Goal: Task Accomplishment & Management: Use online tool/utility

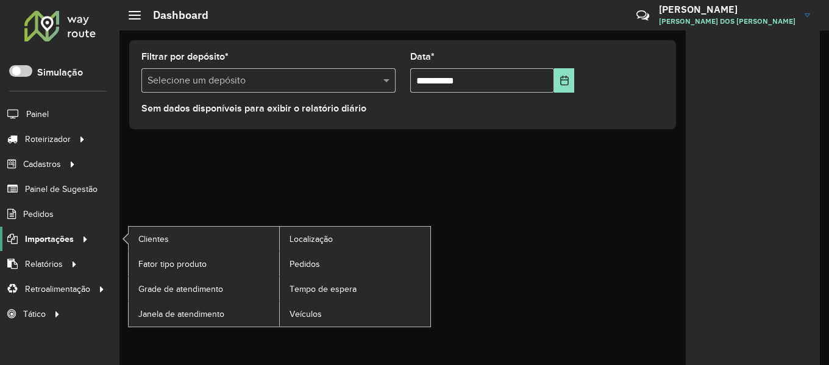
click at [65, 238] on span "Importações" at bounding box center [49, 239] width 49 height 13
click at [299, 262] on span "Pedidos" at bounding box center [306, 264] width 32 height 13
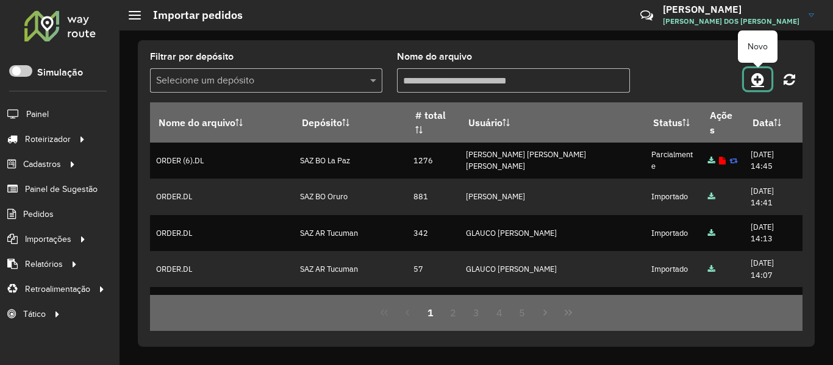
click at [761, 79] on icon at bounding box center [757, 79] width 13 height 15
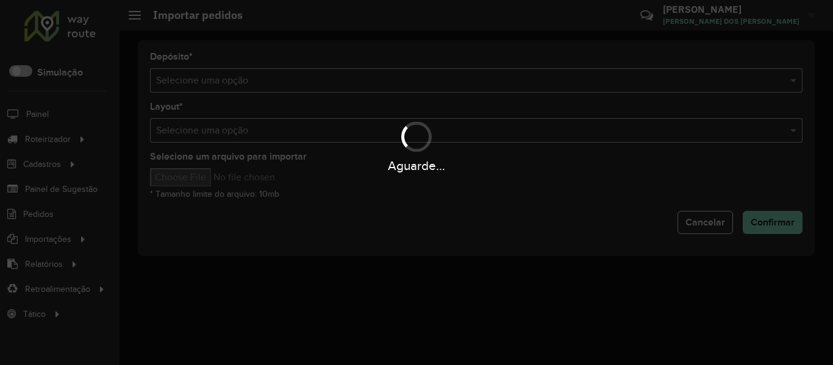
click at [465, 70] on div "Aguarde..." at bounding box center [416, 182] width 833 height 365
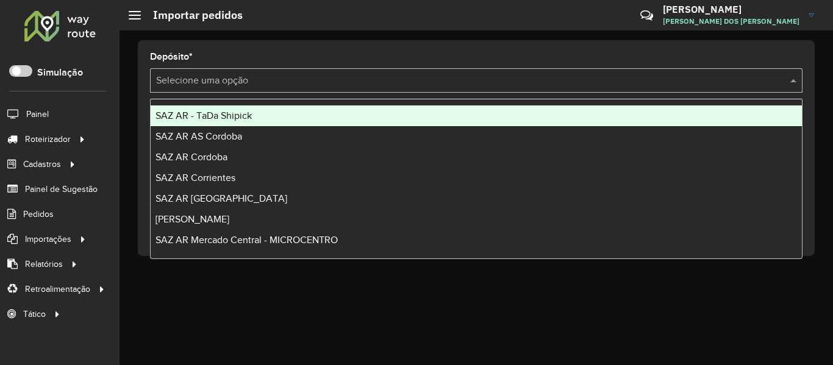
click at [464, 72] on div "Selecione uma opção" at bounding box center [476, 80] width 652 height 24
click at [463, 74] on input "text" at bounding box center [464, 81] width 616 height 15
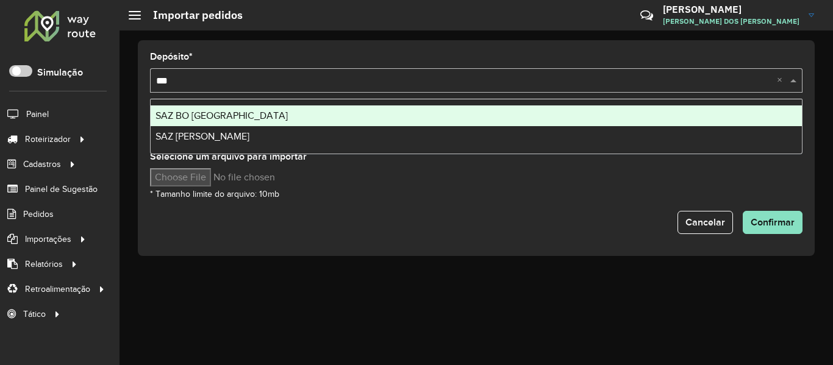
type input "****"
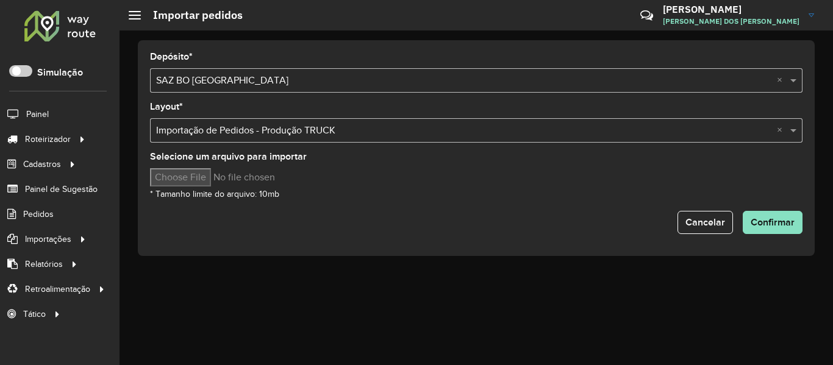
click at [201, 174] on input "Selecione um arquivo para importar" at bounding box center [253, 177] width 207 height 18
click at [202, 179] on input "Selecione um arquivo para importar" at bounding box center [253, 177] width 207 height 18
type input "**********"
click at [789, 229] on button "Confirmar" at bounding box center [772, 222] width 60 height 23
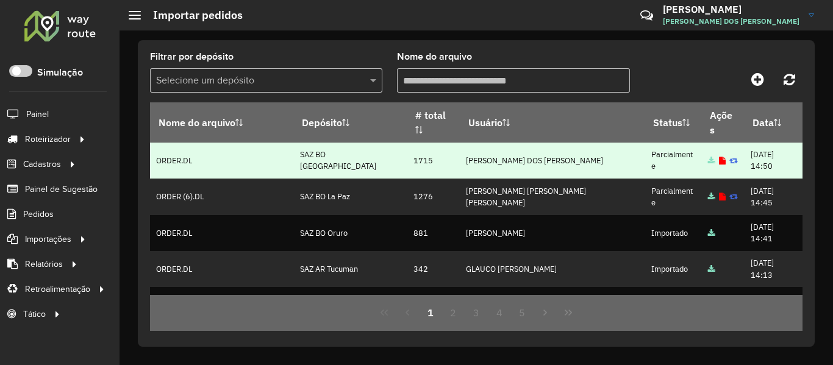
click at [719, 158] on icon at bounding box center [722, 161] width 7 height 8
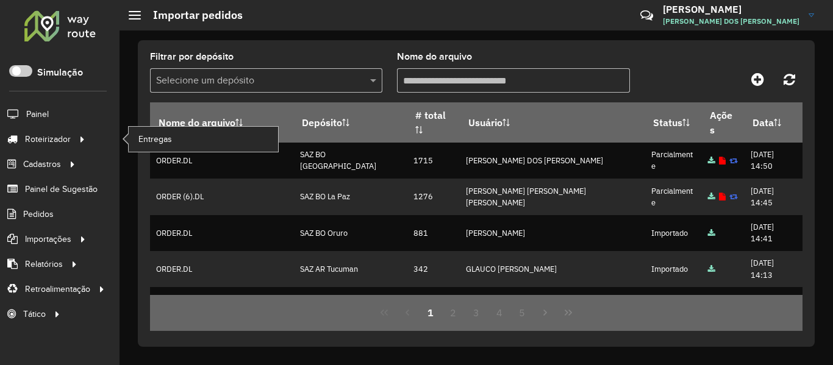
click at [93, 128] on li "Roteirizador Entregas" at bounding box center [59, 139] width 119 height 25
click at [89, 135] on li "Roteirizador Entregas" at bounding box center [59, 139] width 119 height 25
click at [165, 136] on span "Entregas" at bounding box center [155, 139] width 35 height 13
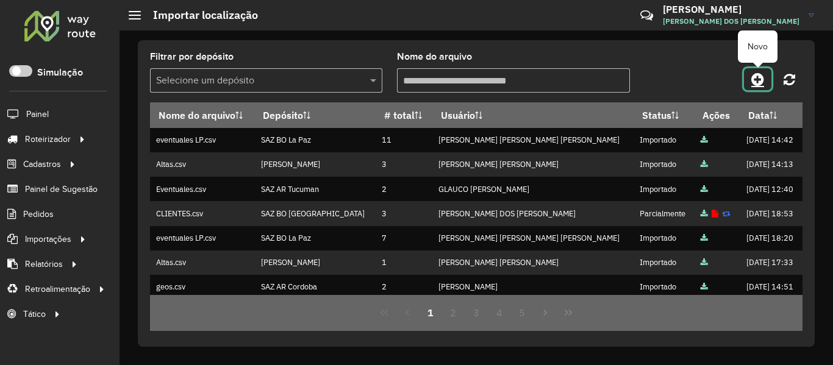
click at [758, 80] on icon at bounding box center [757, 79] width 13 height 15
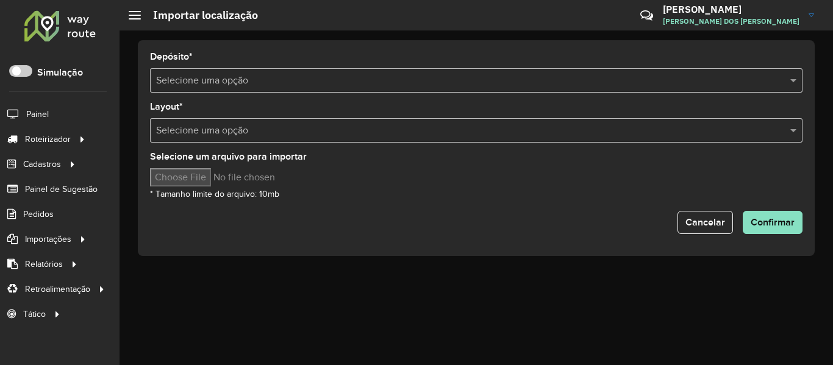
click at [257, 86] on input "text" at bounding box center [464, 81] width 616 height 15
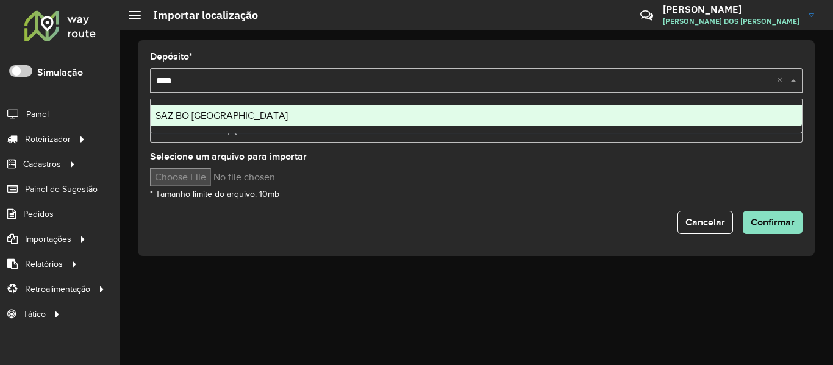
type input "*****"
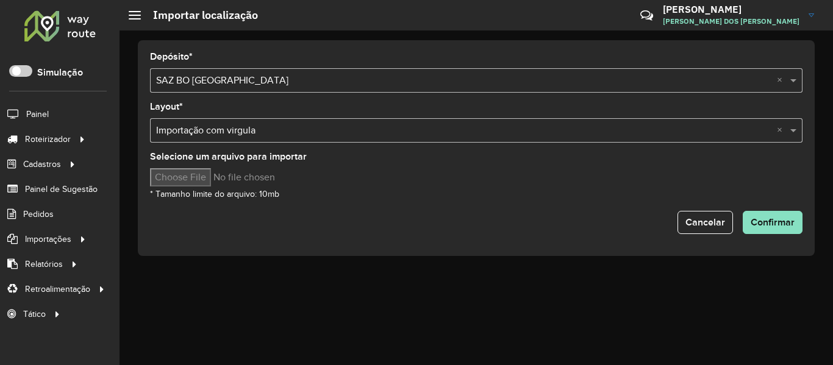
click at [194, 174] on input "Selecione um arquivo para importar" at bounding box center [253, 177] width 207 height 18
type input "**********"
click at [465, 193] on div "Selecione um arquivo para importar * Tamanho limite do arquivo: 10mb" at bounding box center [476, 176] width 652 height 49
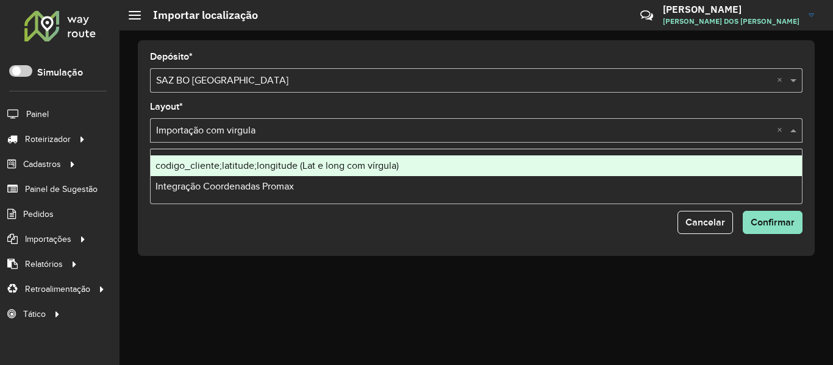
click at [295, 131] on input "text" at bounding box center [464, 131] width 616 height 15
click at [309, 131] on input "text" at bounding box center [464, 131] width 616 height 15
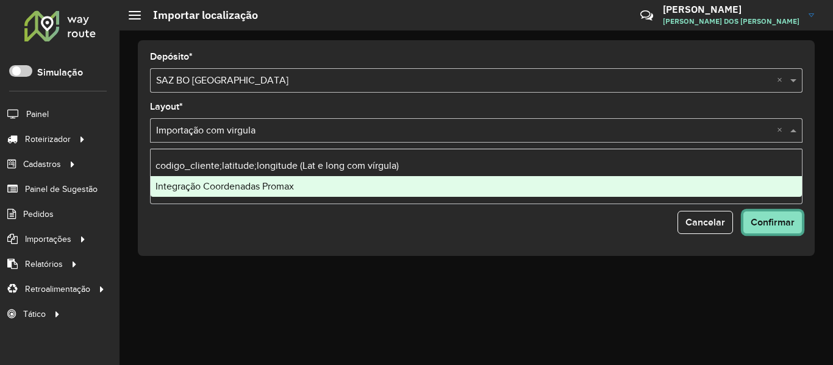
click at [772, 227] on button "Confirmar" at bounding box center [772, 222] width 60 height 23
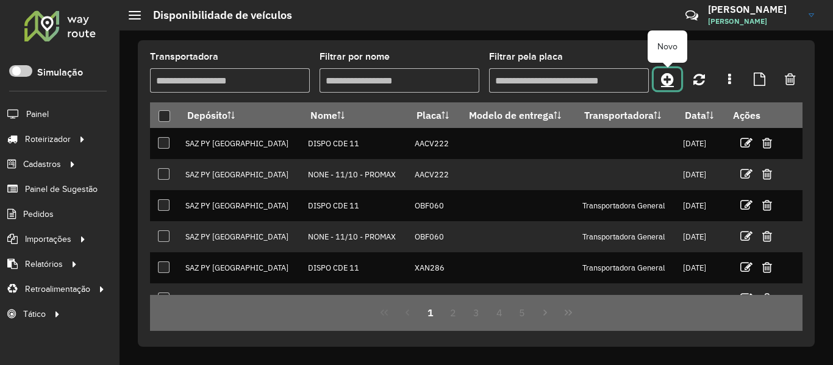
click at [674, 83] on link at bounding box center [666, 79] width 27 height 22
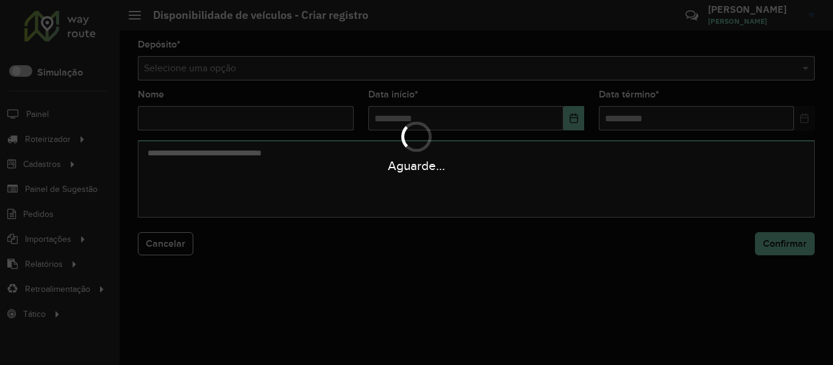
click at [525, 79] on div "Aguarde..." at bounding box center [416, 182] width 833 height 365
click at [525, 77] on div "Aguarde..." at bounding box center [416, 182] width 833 height 365
click at [525, 77] on div "Selecione uma opção" at bounding box center [476, 68] width 677 height 24
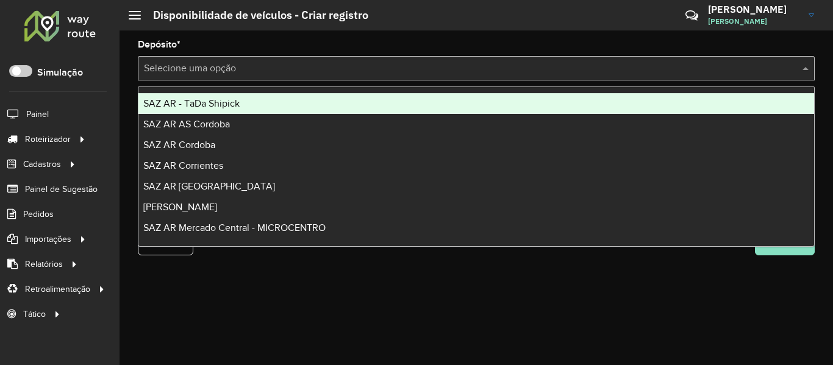
click at [525, 77] on div "Selecione uma opção" at bounding box center [476, 68] width 677 height 24
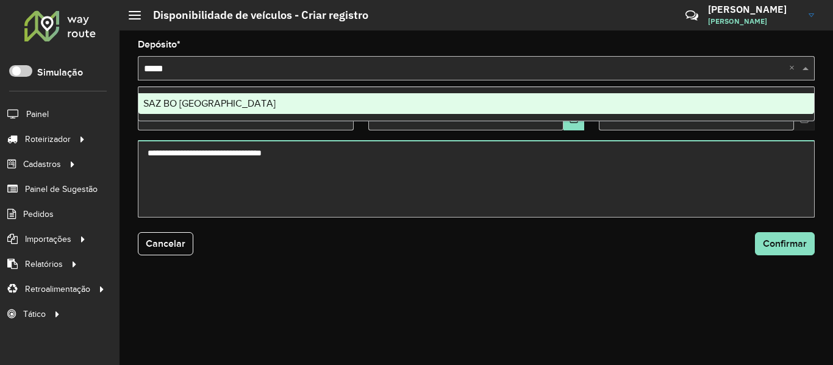
type input "******"
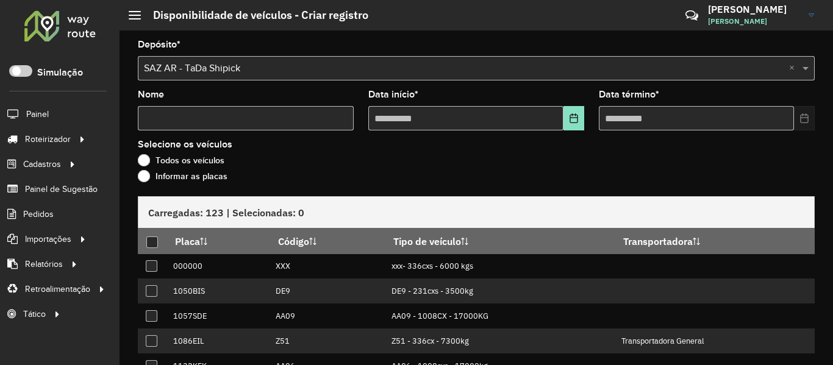
click at [213, 116] on input "Nome" at bounding box center [246, 118] width 216 height 24
type input "****"
click at [571, 116] on icon "Choose Date" at bounding box center [574, 118] width 10 height 10
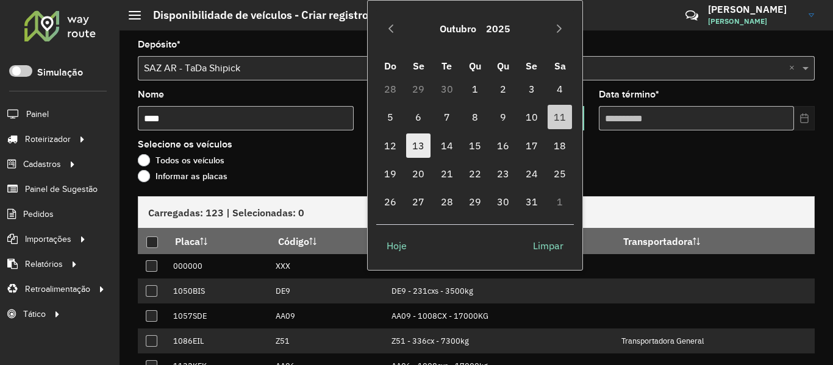
click at [421, 151] on span "13" at bounding box center [418, 146] width 24 height 24
type input "**********"
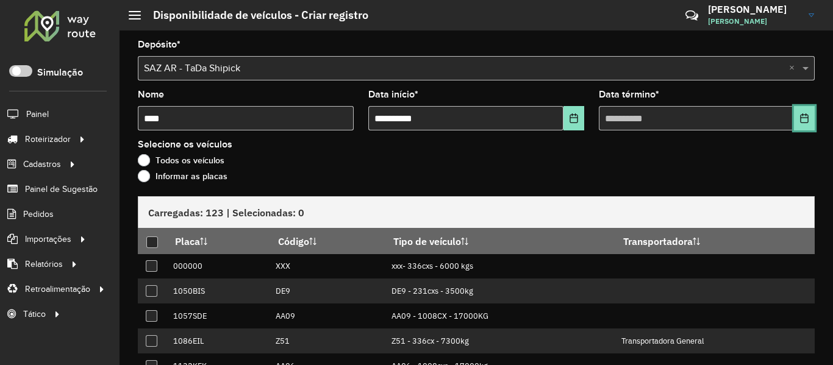
click at [808, 119] on button "Choose Date" at bounding box center [804, 118] width 21 height 24
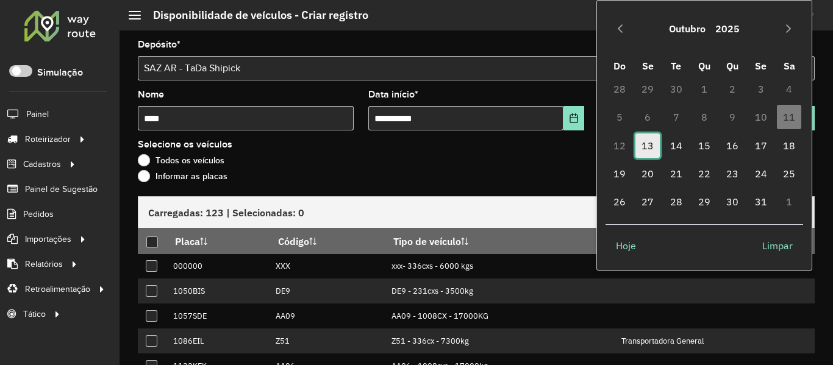
click at [643, 145] on span "13" at bounding box center [647, 146] width 24 height 24
type input "**********"
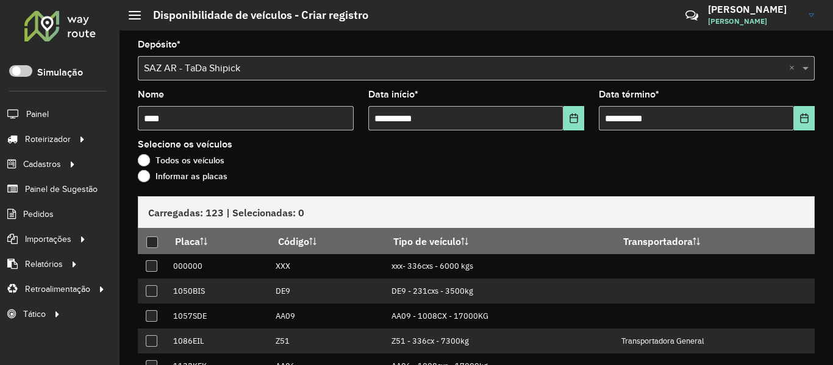
click at [201, 174] on label "Informar as placas" at bounding box center [183, 176] width 90 height 12
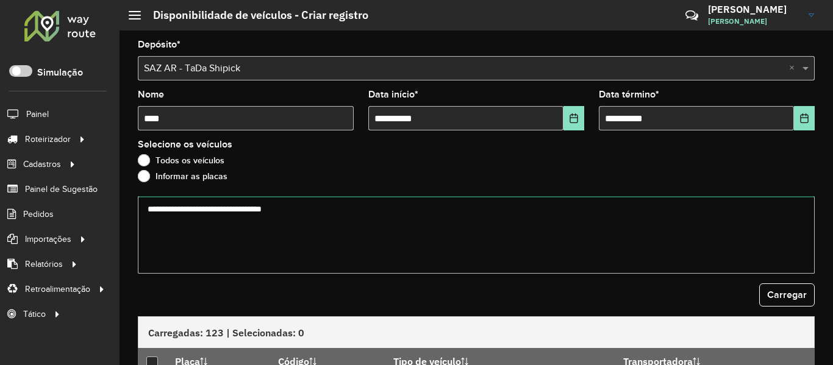
click at [257, 214] on textarea at bounding box center [476, 234] width 677 height 77
paste textarea "******* ******* ******* ******* ******* ******* ******* ******* ******* *******…"
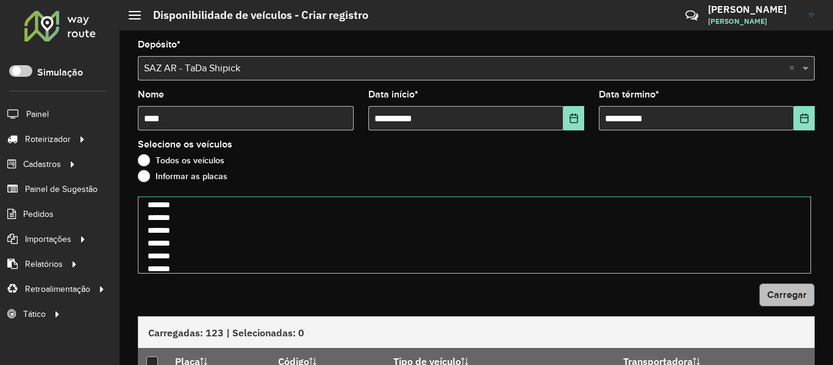
type textarea "******* ******* ******* ******* ******* ******* ******* ******* ******* *******…"
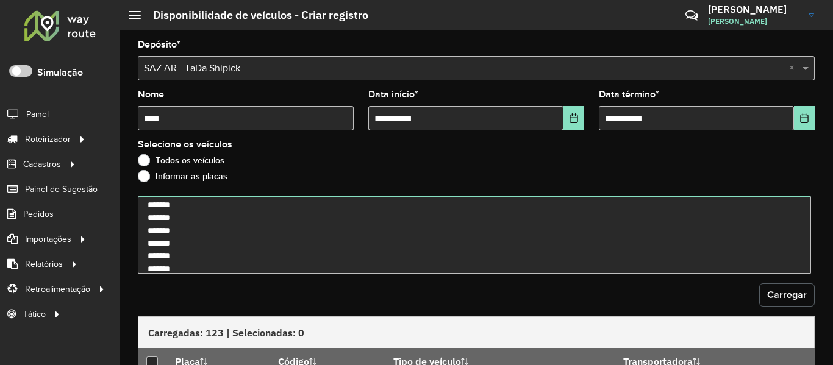
click at [759, 287] on button "Carregar" at bounding box center [786, 294] width 55 height 23
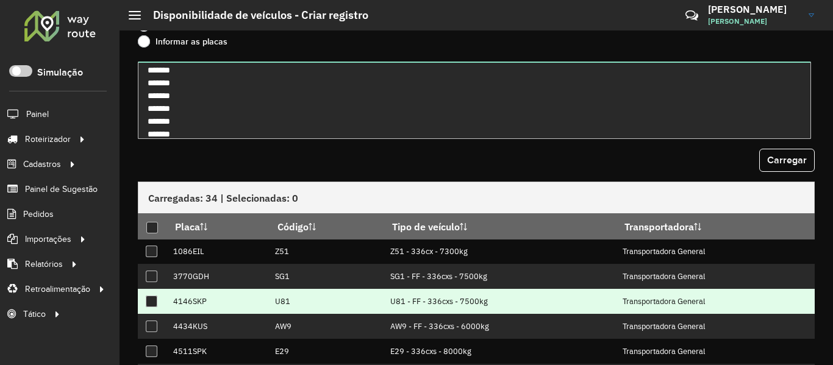
scroll to position [214, 0]
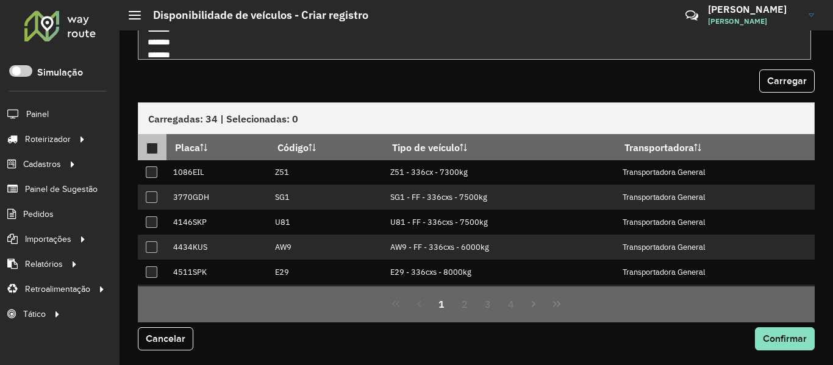
drag, startPoint x: 142, startPoint y: 148, endPoint x: 150, endPoint y: 144, distance: 8.5
click at [144, 147] on th at bounding box center [152, 147] width 29 height 26
click at [151, 144] on div at bounding box center [152, 149] width 12 height 12
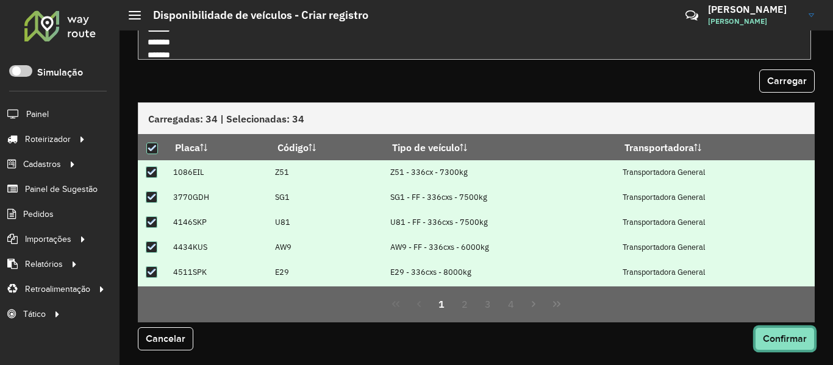
click at [777, 338] on span "Confirmar" at bounding box center [785, 338] width 44 height 10
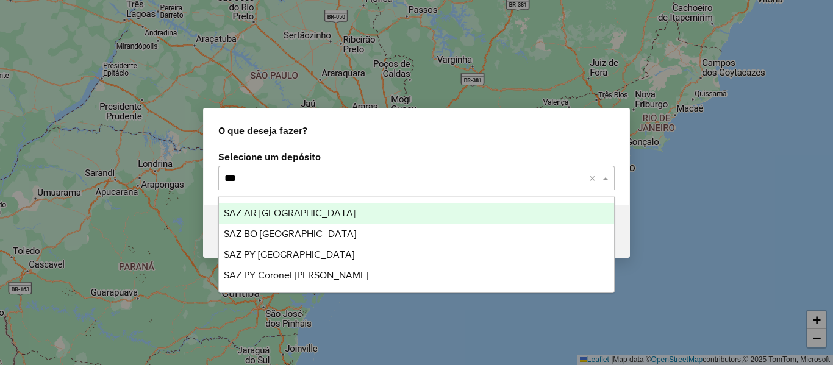
type input "****"
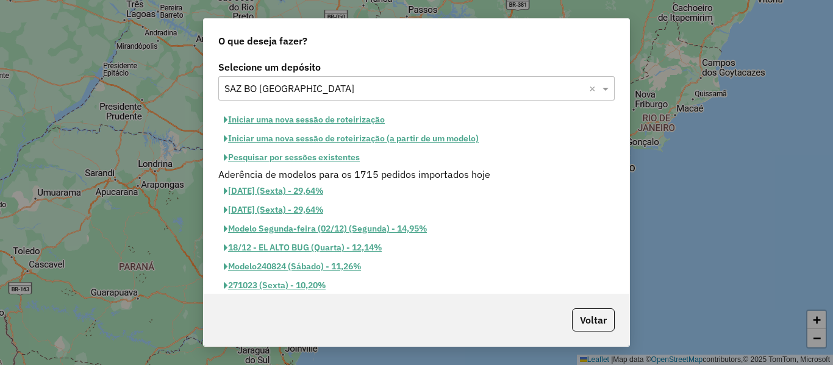
click at [343, 116] on button "Iniciar uma nova sessão de roteirização" at bounding box center [304, 119] width 172 height 19
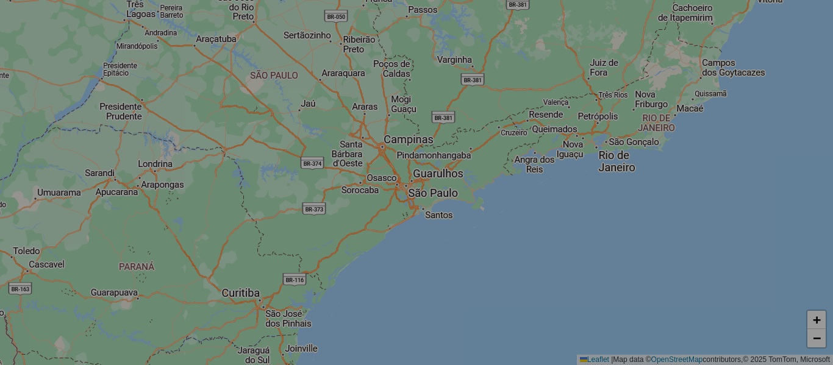
select select "*"
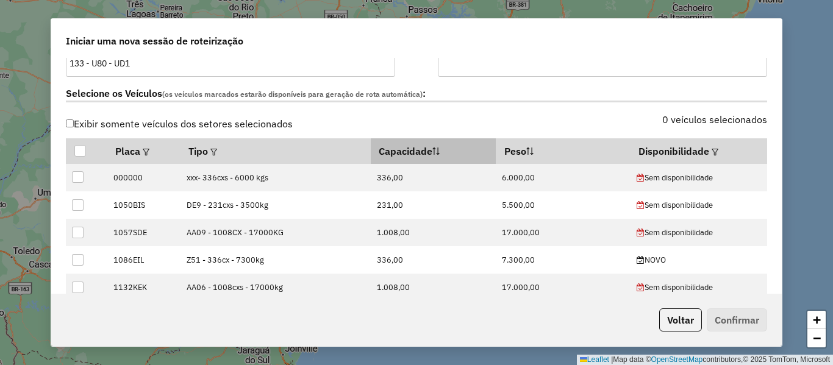
scroll to position [366, 0]
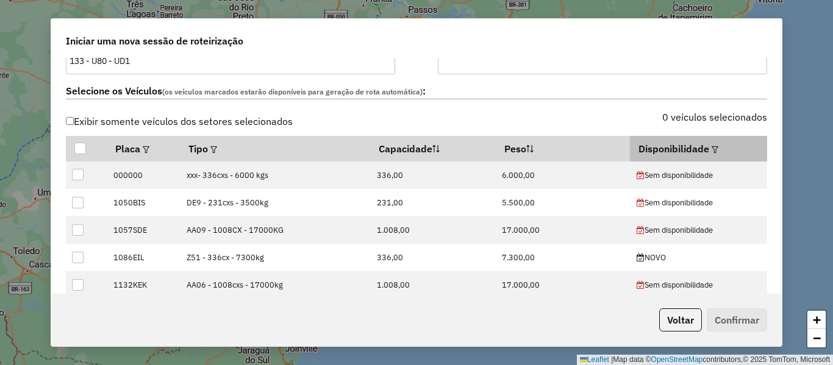
click at [711, 148] on em at bounding box center [714, 149] width 7 height 7
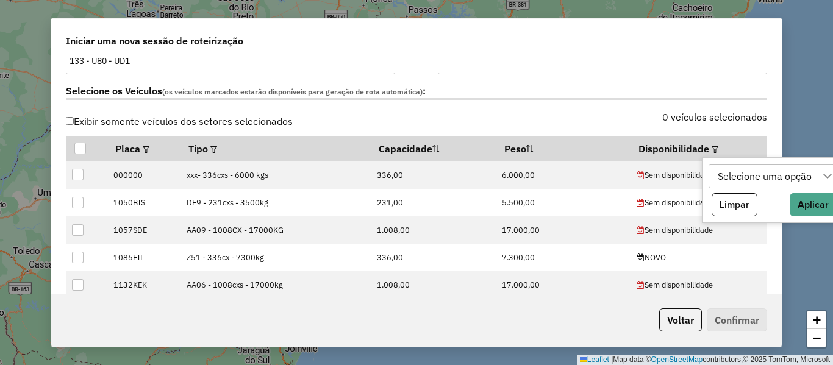
click at [765, 181] on div "Selecione uma opção" at bounding box center [765, 176] width 102 height 23
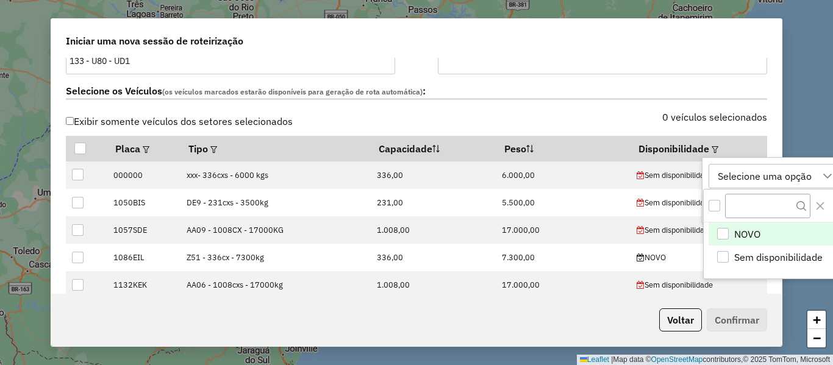
click at [748, 230] on span "NOVO" at bounding box center [747, 234] width 26 height 15
click at [755, 173] on icon at bounding box center [760, 176] width 10 height 10
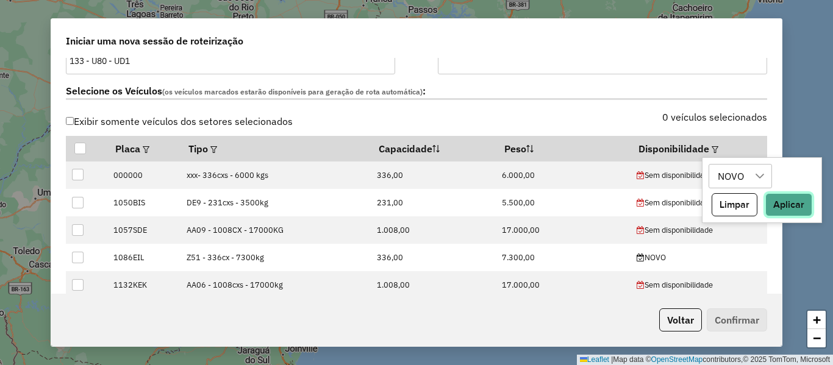
click at [806, 205] on button "Aplicar" at bounding box center [788, 204] width 47 height 23
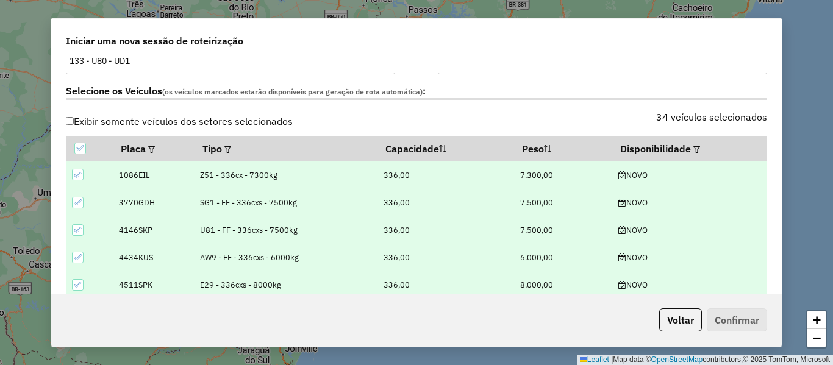
click at [538, 96] on label "Selecione os Veículos (os veículos marcados estarão disponíveis para geração de…" at bounding box center [416, 92] width 701 height 16
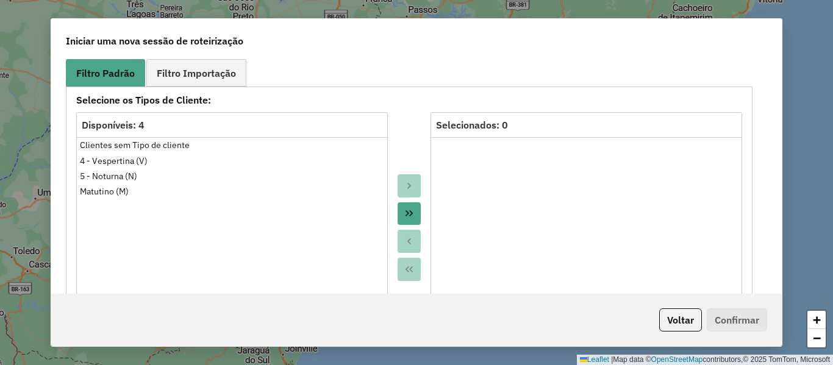
scroll to position [671, 0]
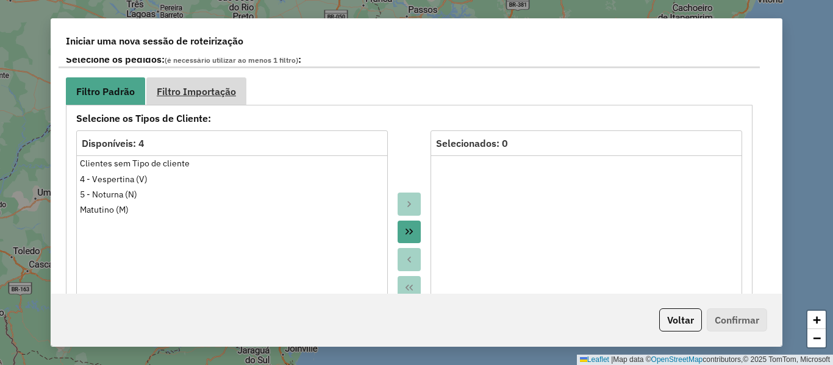
click at [221, 88] on span "Filtro Importação" at bounding box center [196, 92] width 79 height 10
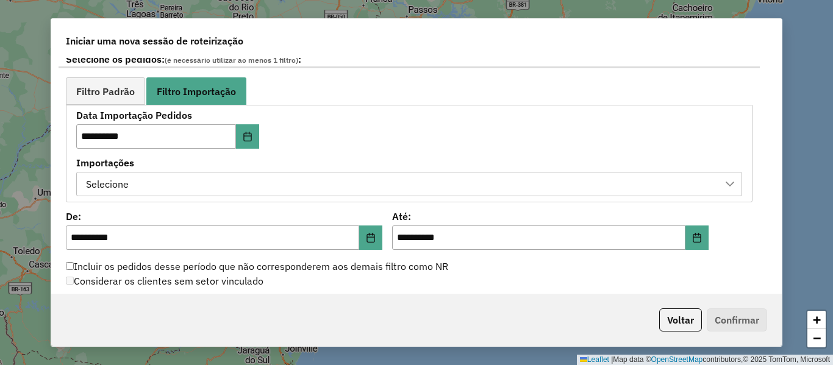
click at [411, 190] on div "Selecione" at bounding box center [400, 184] width 636 height 23
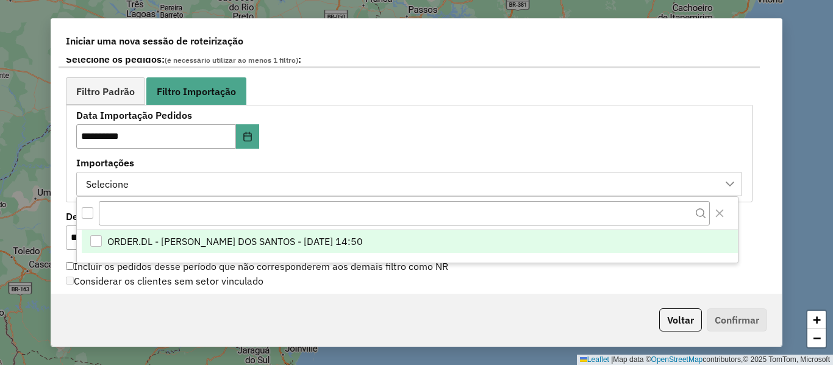
scroll to position [9, 55]
click at [410, 247] on li "ORDER.DL - BRUNO CORDEIRO DOS SANTOS - 11/10/2025 14:50" at bounding box center [410, 241] width 656 height 23
click at [336, 116] on label "Data Importação Pedidos" at bounding box center [214, 115] width 277 height 15
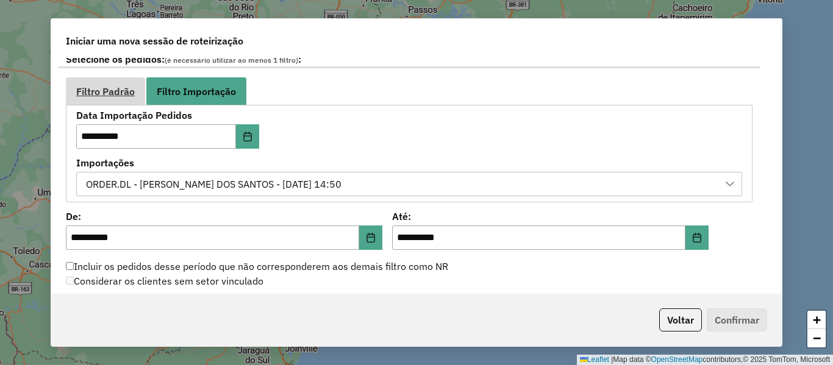
drag, startPoint x: 105, startPoint y: 87, endPoint x: 120, endPoint y: 89, distance: 14.7
click at [105, 87] on span "Filtro Padrão" at bounding box center [105, 92] width 59 height 10
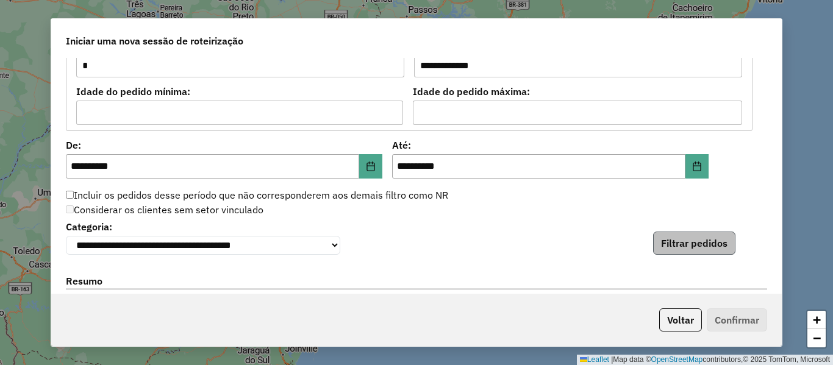
scroll to position [1097, 0]
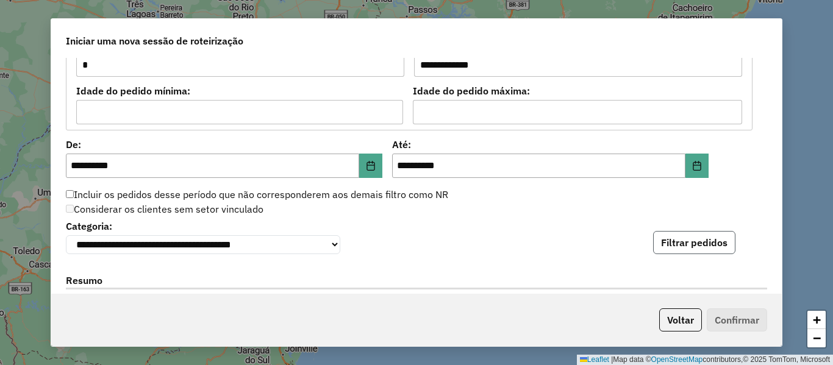
click at [712, 243] on button "Filtrar pedidos" at bounding box center [694, 242] width 82 height 23
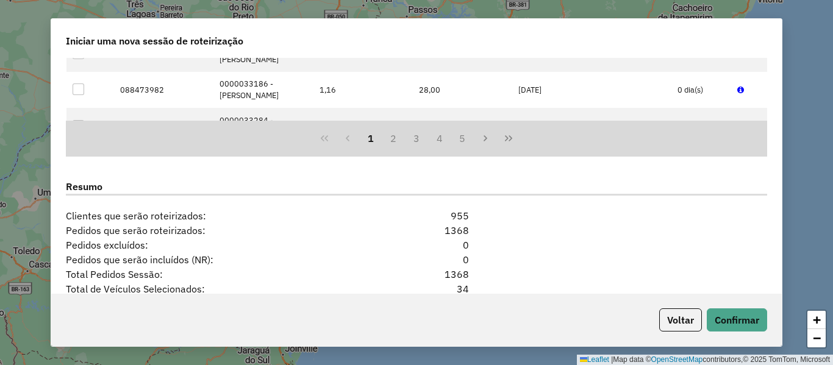
scroll to position [1463, 0]
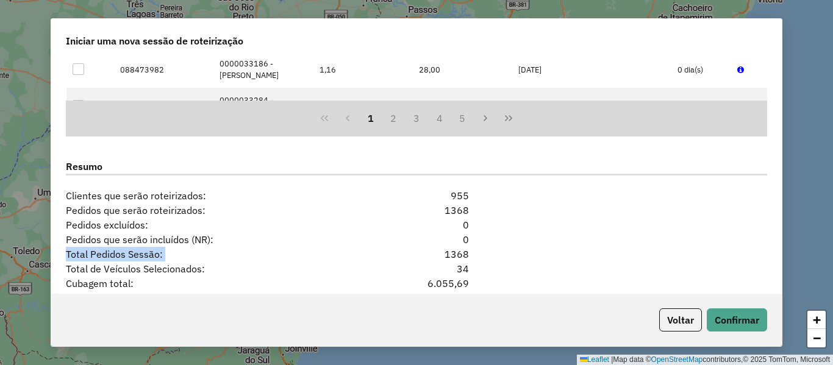
drag, startPoint x: 481, startPoint y: 250, endPoint x: 418, endPoint y: 257, distance: 63.8
click at [418, 257] on div "**********" at bounding box center [416, 176] width 730 height 236
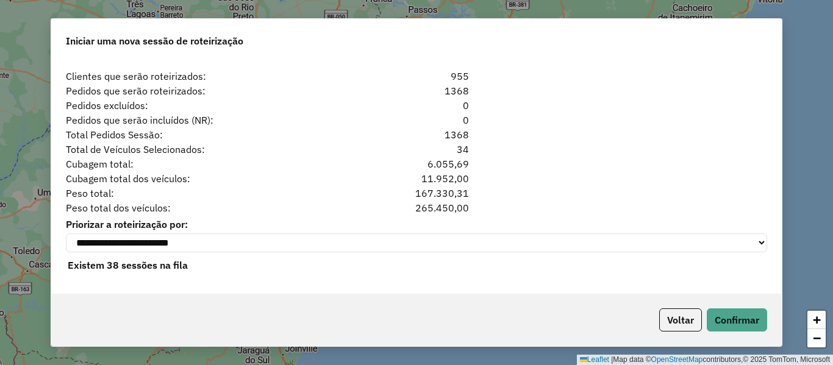
click at [564, 218] on label "Priorizar a roteirização por:" at bounding box center [416, 224] width 701 height 15
click at [725, 313] on button "Confirmar" at bounding box center [737, 319] width 60 height 23
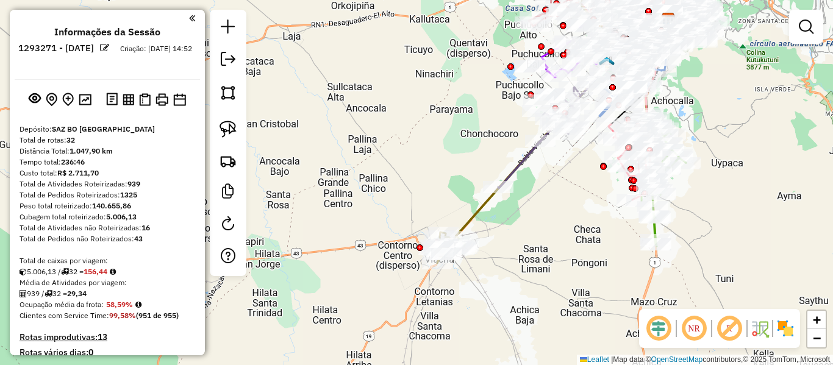
click at [793, 326] on img at bounding box center [785, 329] width 20 height 20
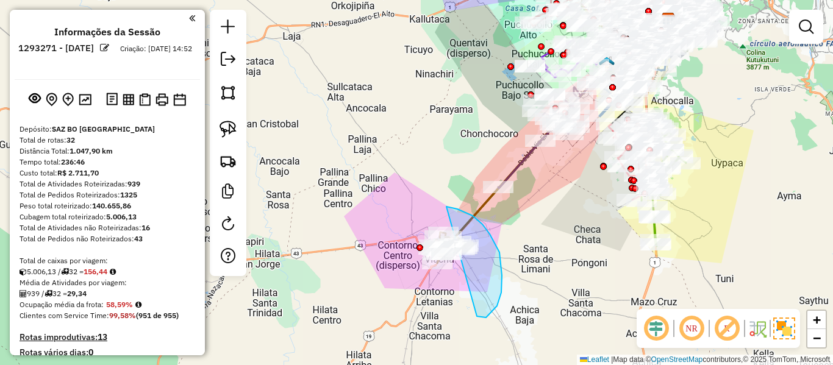
drag, startPoint x: 486, startPoint y: 318, endPoint x: 367, endPoint y: 236, distance: 144.2
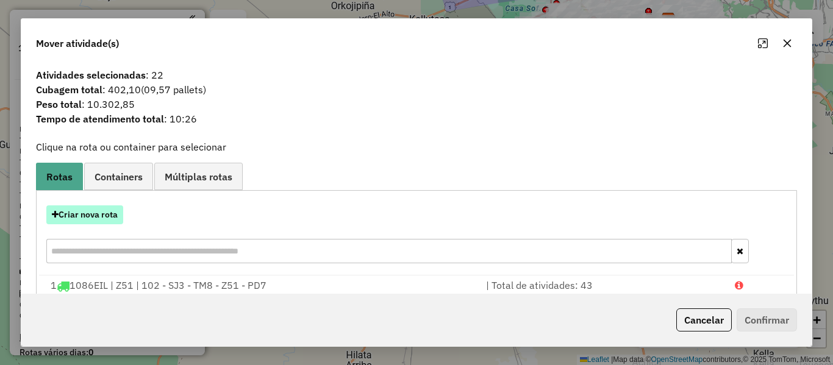
click at [113, 208] on button "Criar nova rota" at bounding box center [84, 214] width 77 height 19
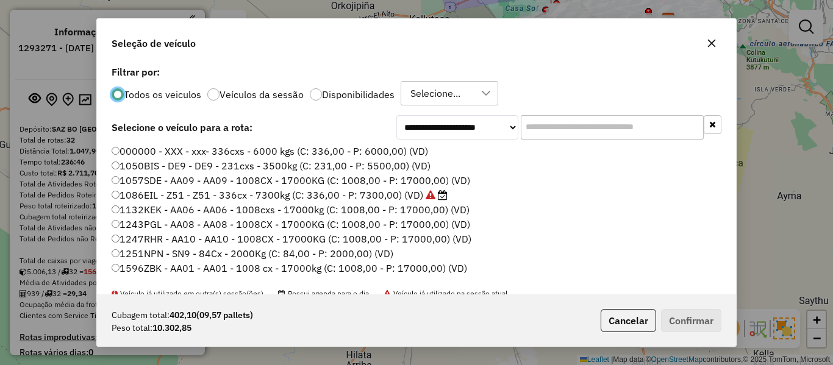
scroll to position [7, 4]
click at [354, 87] on div "Todos os veiculos Veículos da sessão Disponibilidades Selecione..." at bounding box center [417, 93] width 610 height 24
click at [350, 99] on p-radiobutton "Disponibilidades" at bounding box center [352, 94] width 85 height 12
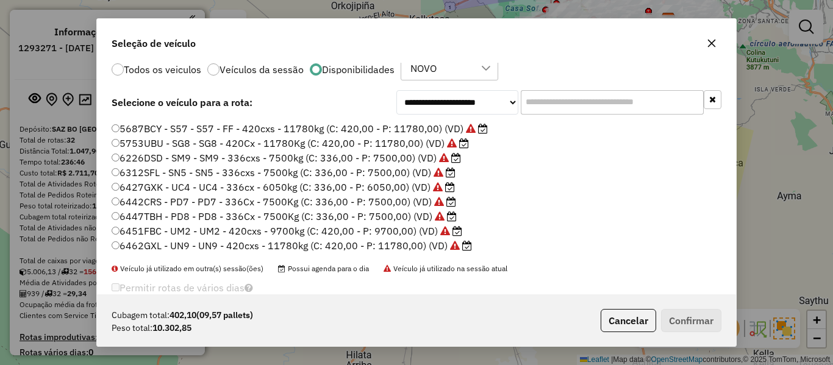
scroll to position [48, 0]
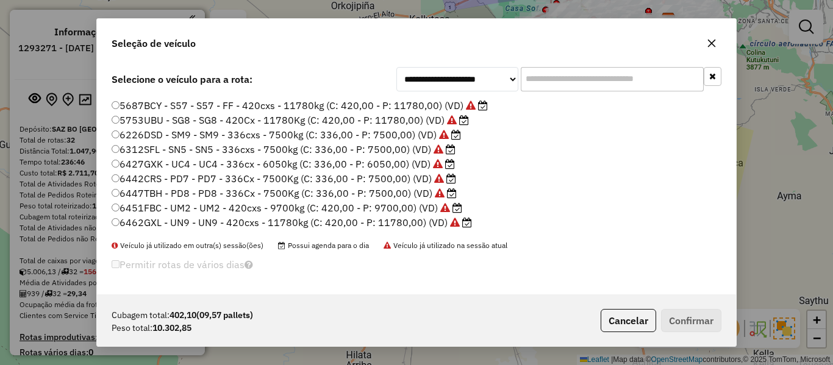
click at [422, 224] on label "6462GXL - UN9 - UN9 - 420cxs - 11780kg (C: 420,00 - P: 11780,00) (VD)" at bounding box center [292, 222] width 360 height 15
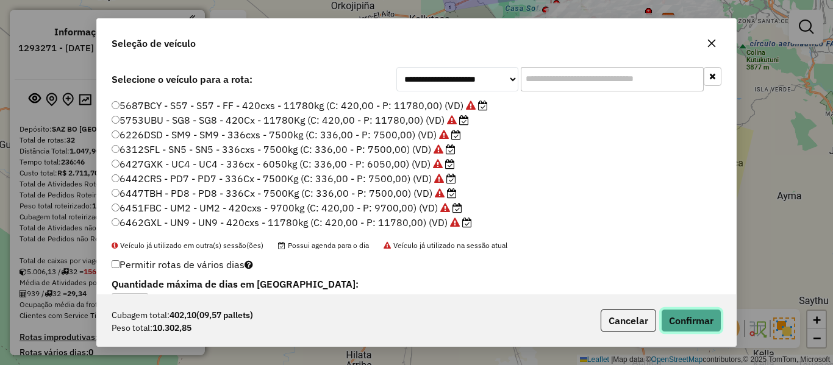
click at [702, 321] on button "Confirmar" at bounding box center [691, 320] width 60 height 23
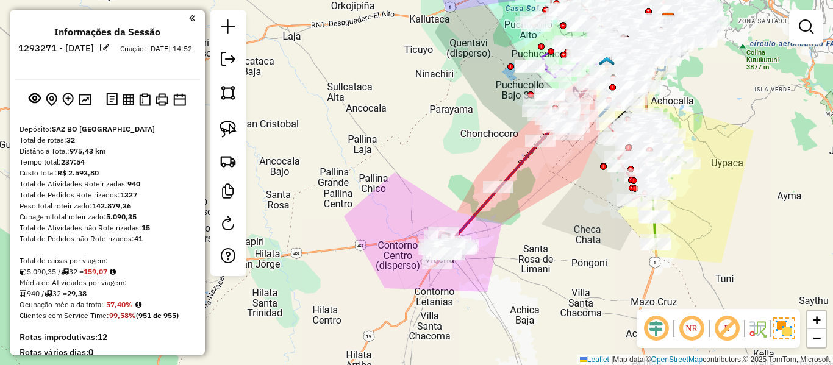
click at [482, 211] on icon at bounding box center [561, 131] width 213 height 222
select select "**********"
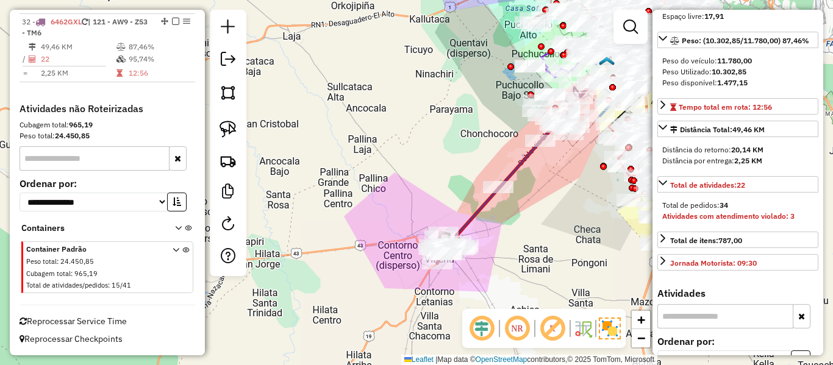
scroll to position [183, 0]
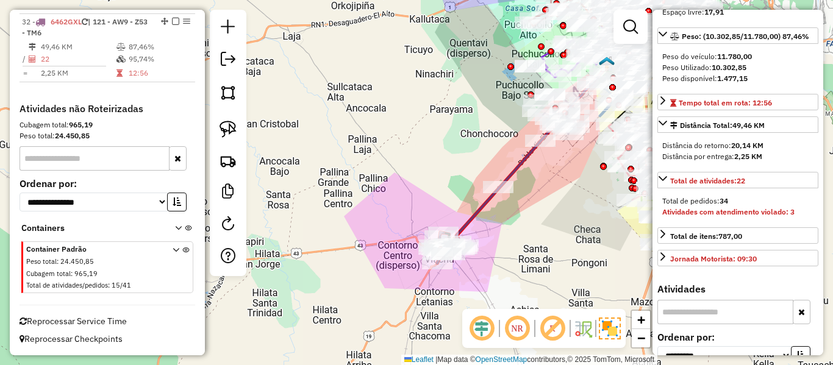
click at [91, 319] on span "Reprocessar Service Time" at bounding box center [73, 321] width 107 height 11
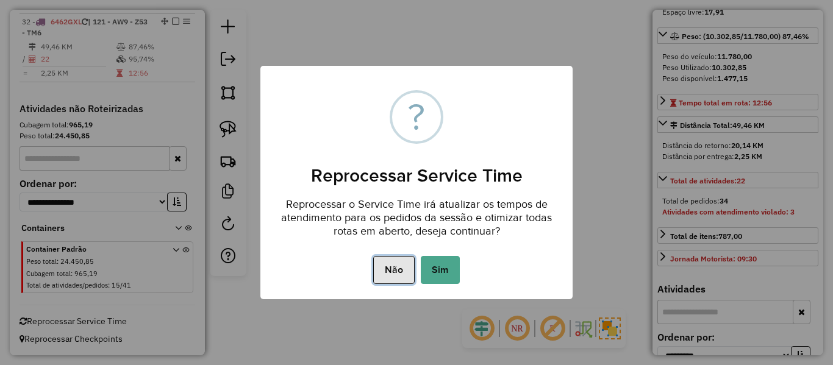
click at [405, 269] on button "Não" at bounding box center [393, 270] width 41 height 28
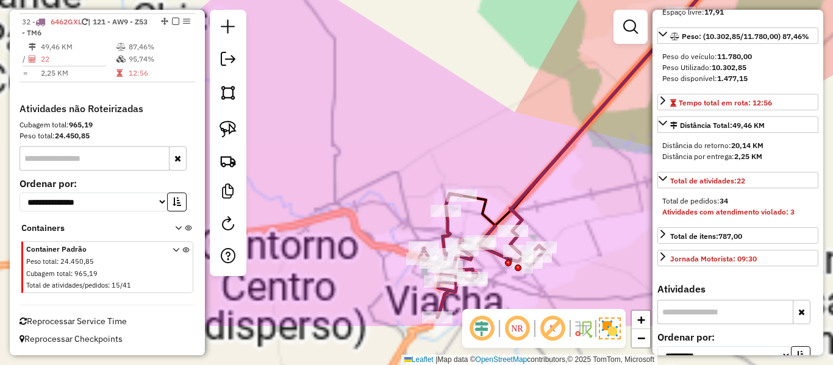
drag, startPoint x: 508, startPoint y: 141, endPoint x: 475, endPoint y: 142, distance: 32.3
click at [473, 101] on div "Janela de atendimento Grade de atendimento Capacidade Transportadoras Veículos …" at bounding box center [416, 182] width 833 height 365
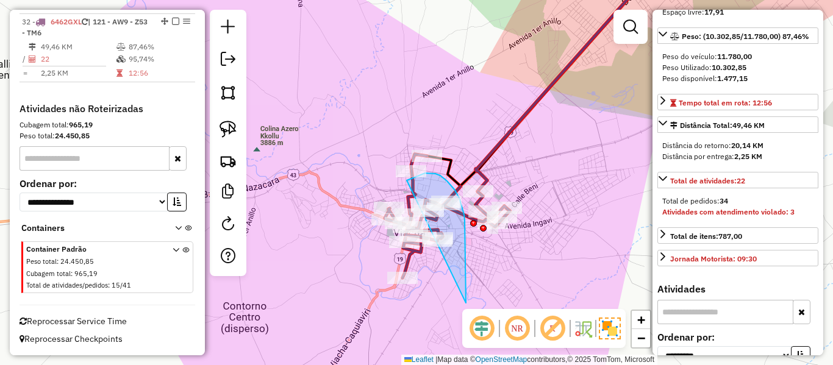
drag, startPoint x: 464, startPoint y: 215, endPoint x: 340, endPoint y: 278, distance: 139.6
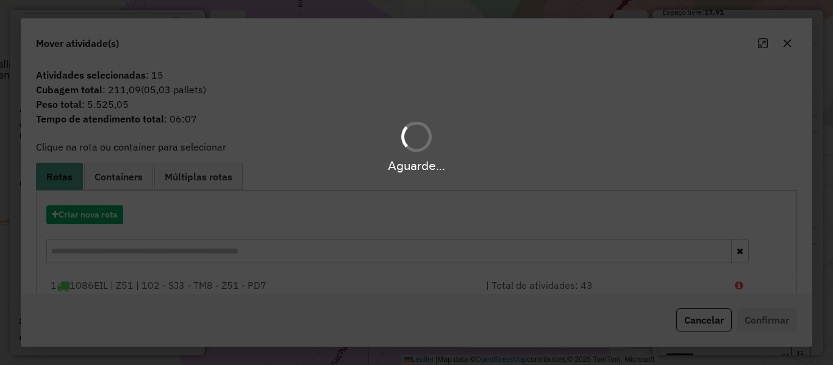
click at [92, 216] on div "Aguarde..." at bounding box center [416, 182] width 833 height 365
click at [92, 216] on hb-app "Aguarde... Pop-up bloqueado! Seu navegador bloqueou automáticamente a abertura …" at bounding box center [416, 182] width 833 height 365
click at [92, 216] on button "Criar nova rota" at bounding box center [84, 214] width 77 height 19
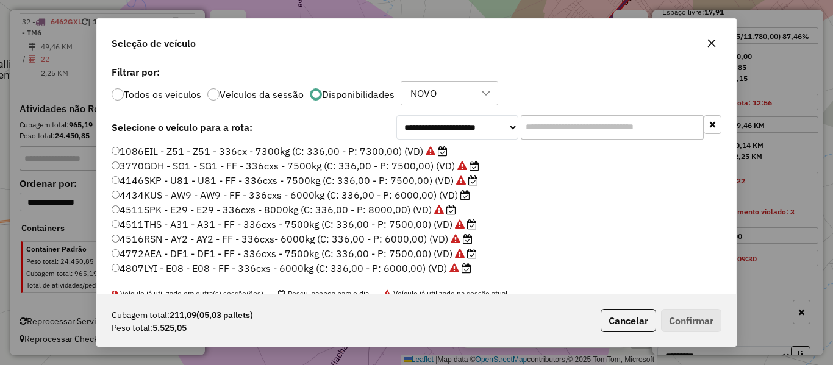
scroll to position [7, 4]
click at [457, 193] on label "4434KUS - AW9 - AW9 - FF - 336cxs - 6000kg (C: 336,00 - P: 6000,00) (VD)" at bounding box center [291, 195] width 358 height 15
click at [685, 326] on button "Confirmar" at bounding box center [691, 320] width 60 height 23
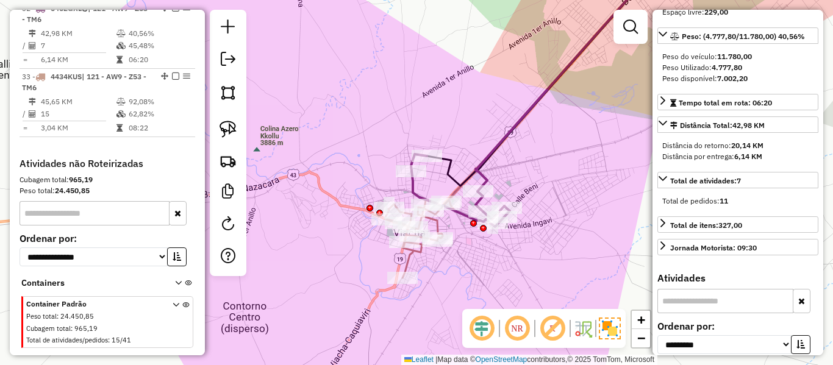
scroll to position [2487, 0]
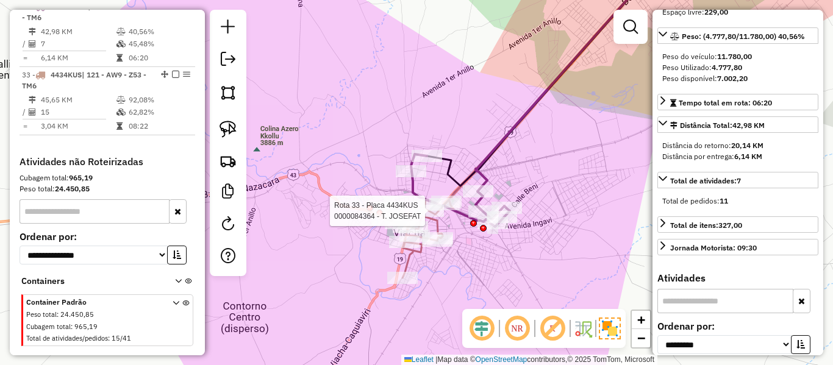
click at [439, 217] on div at bounding box center [428, 211] width 30 height 12
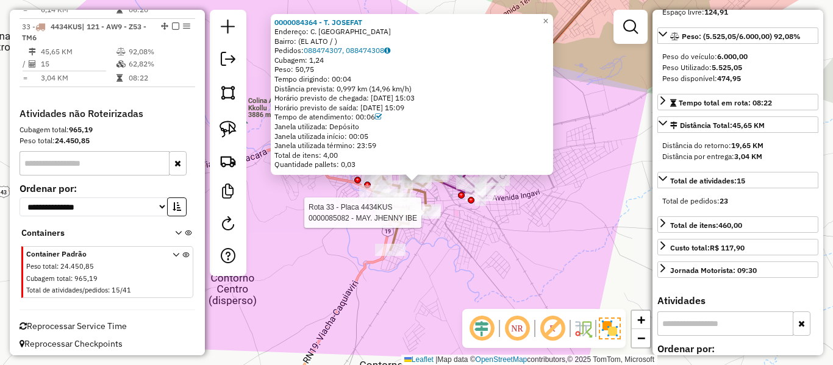
scroll to position [2551, 0]
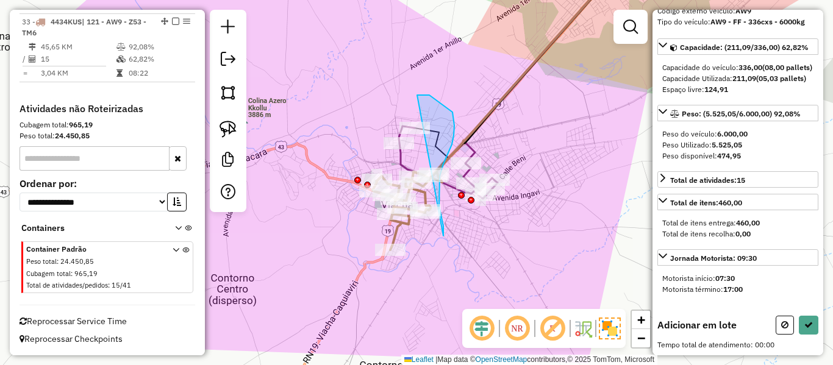
drag, startPoint x: 441, startPoint y: 217, endPoint x: 337, endPoint y: 214, distance: 104.3
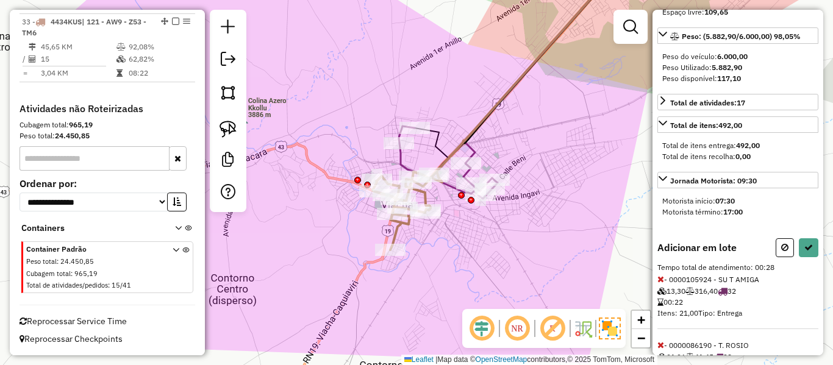
scroll to position [0, 0]
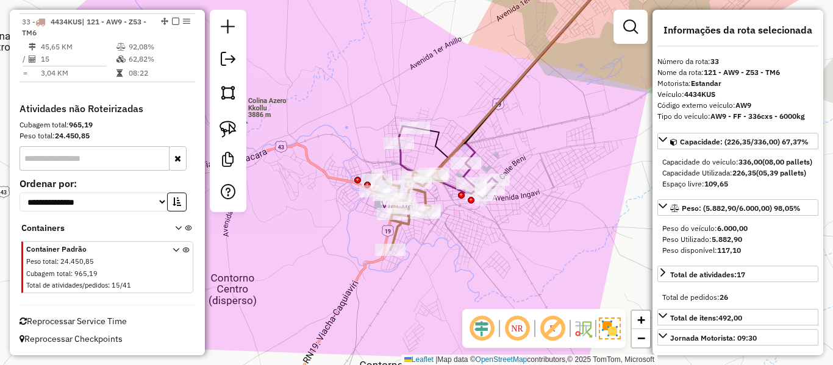
select select "**********"
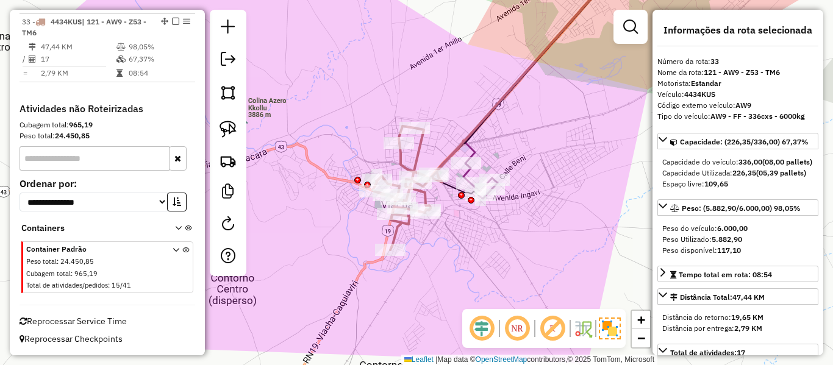
click at [398, 224] on icon at bounding box center [406, 188] width 69 height 124
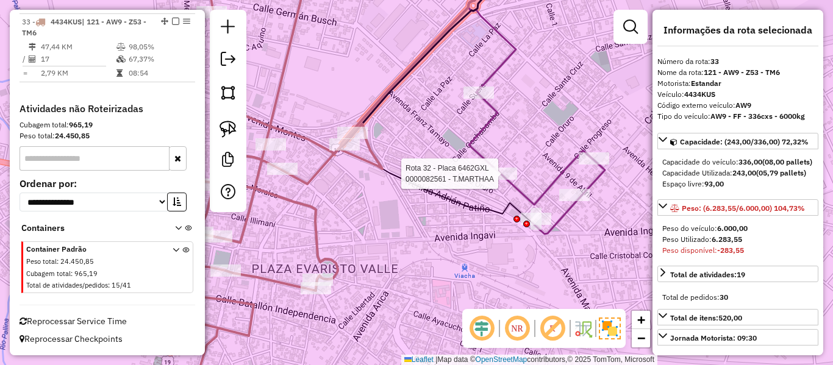
select select "**********"
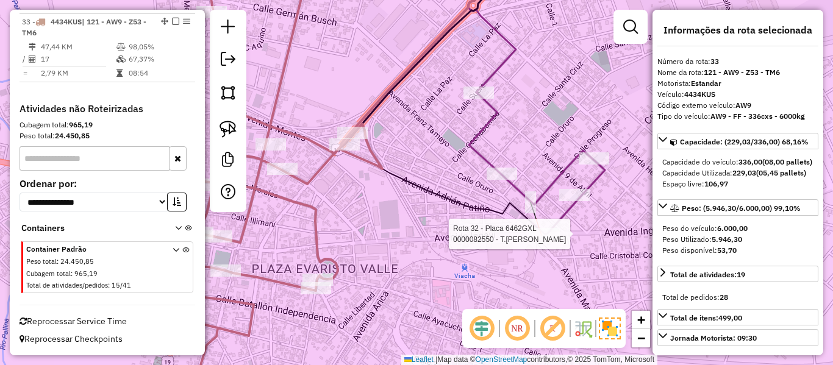
select select "**********"
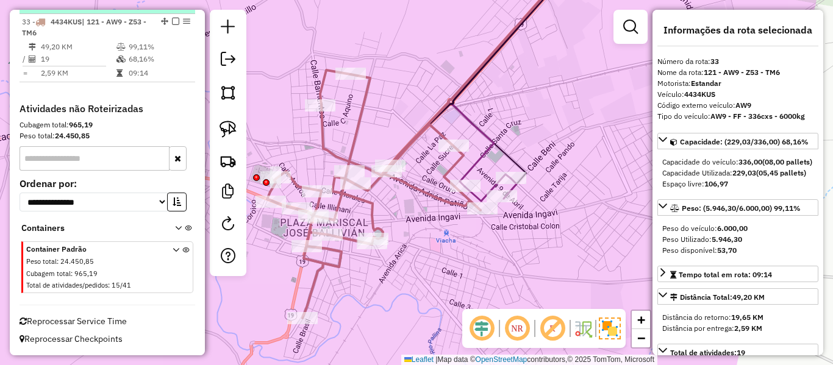
click at [172, 18] on em at bounding box center [175, 21] width 7 height 7
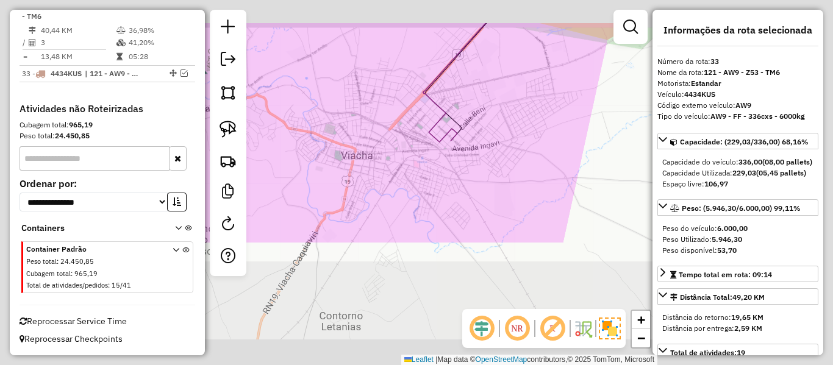
click at [432, 104] on icon at bounding box center [454, 79] width 63 height 112
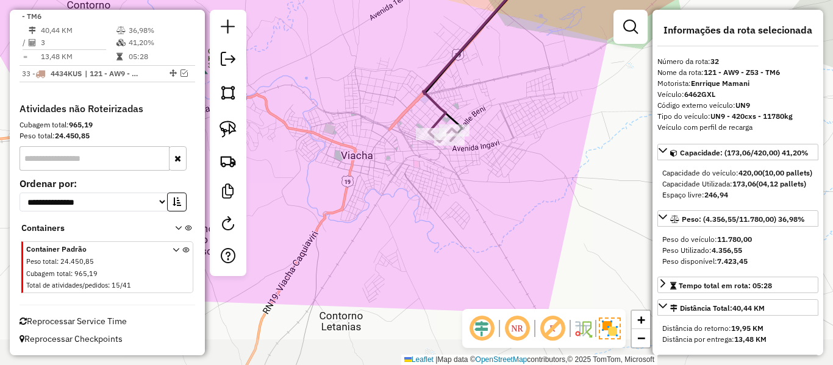
scroll to position [2487, 0]
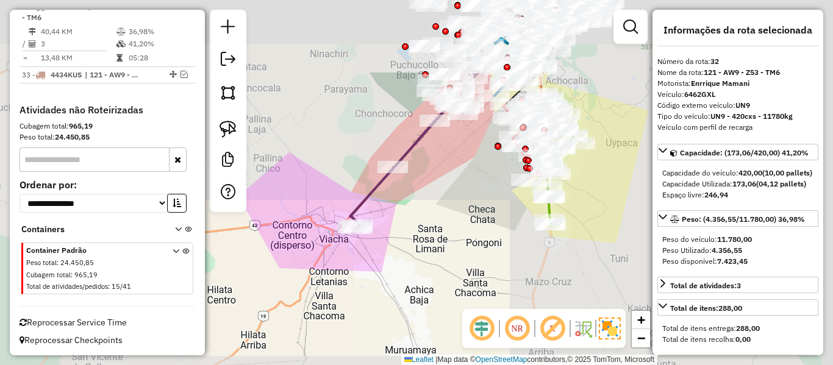
drag, startPoint x: 490, startPoint y: 98, endPoint x: 413, endPoint y: 208, distance: 134.4
click at [413, 208] on div "Janela de atendimento Grade de atendimento Capacidade Transportadoras Veículos …" at bounding box center [416, 182] width 833 height 365
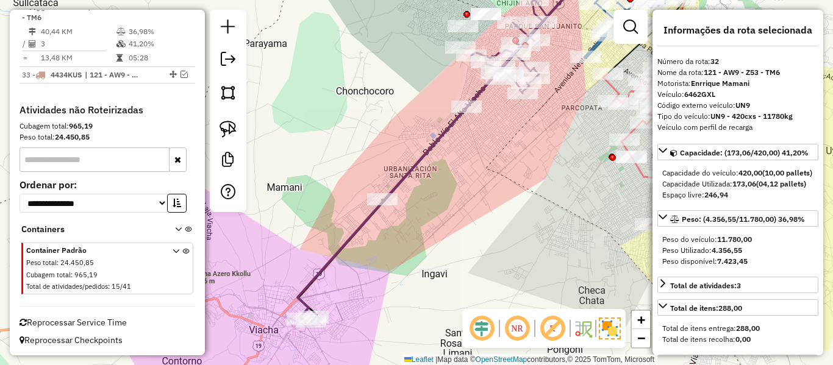
click at [481, 189] on div "Janela de atendimento Grade de atendimento Capacidade Transportadoras Veículos …" at bounding box center [416, 182] width 833 height 365
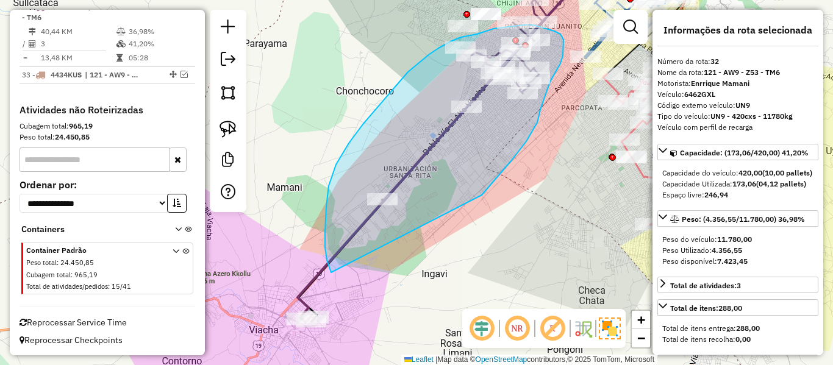
drag, startPoint x: 482, startPoint y: 195, endPoint x: 333, endPoint y: 271, distance: 166.6
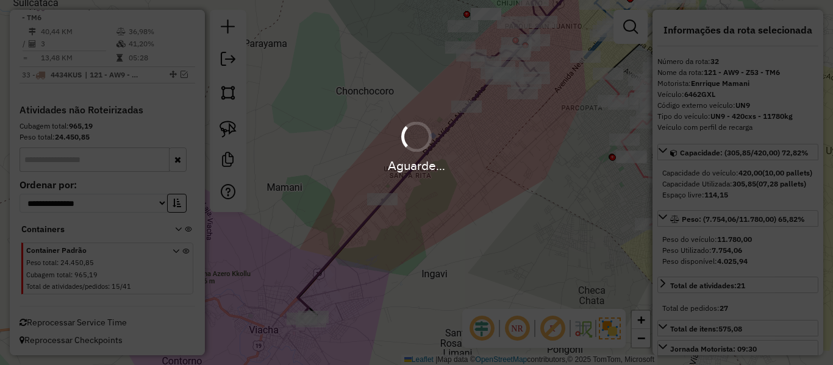
select select "**********"
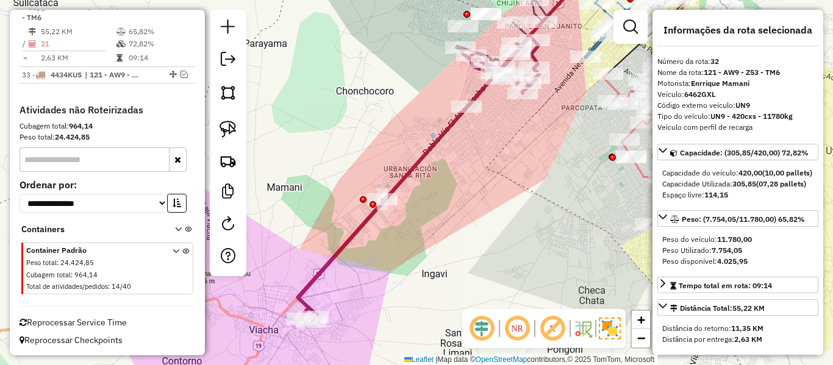
click at [417, 171] on icon at bounding box center [418, 180] width 241 height 286
click at [424, 158] on icon at bounding box center [418, 180] width 241 height 286
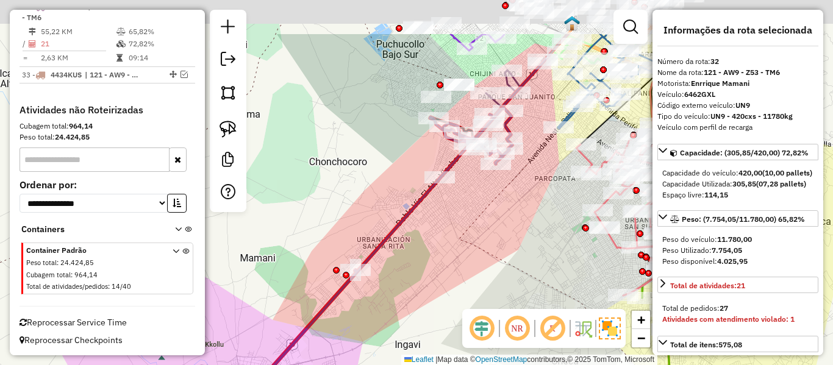
drag, startPoint x: 517, startPoint y: 148, endPoint x: 490, endPoint y: 219, distance: 75.6
click at [490, 219] on div "Janela de atendimento Grade de atendimento Capacidade Transportadoras Veículos …" at bounding box center [416, 182] width 833 height 365
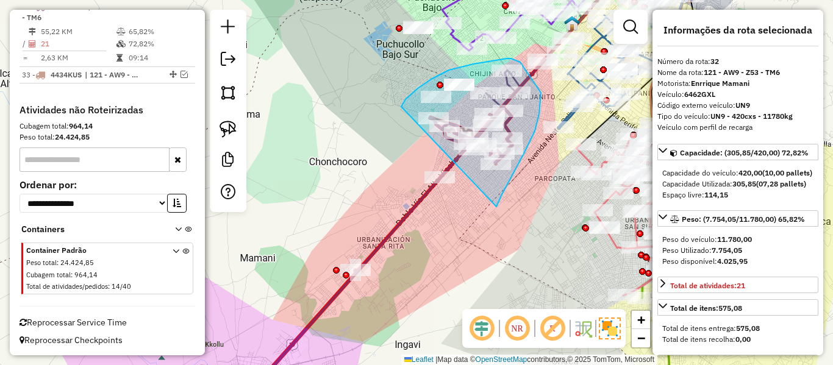
drag, startPoint x: 524, startPoint y: 154, endPoint x: 401, endPoint y: 154, distance: 123.1
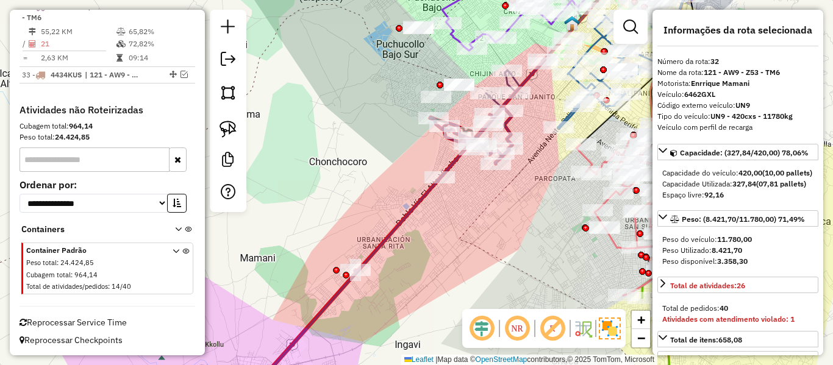
select select "**********"
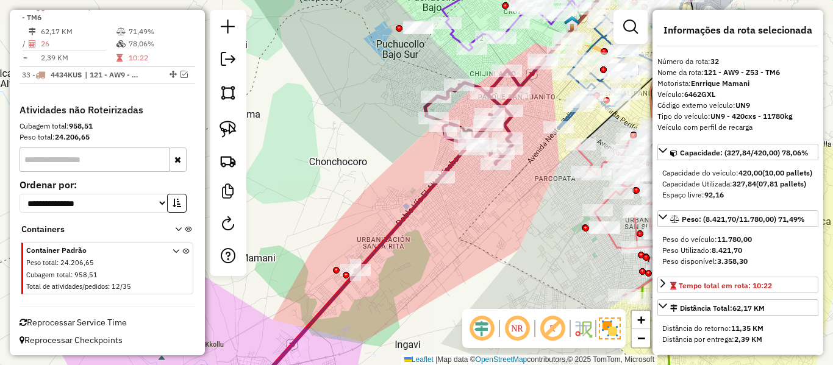
click at [418, 202] on icon at bounding box center [395, 231] width 249 height 323
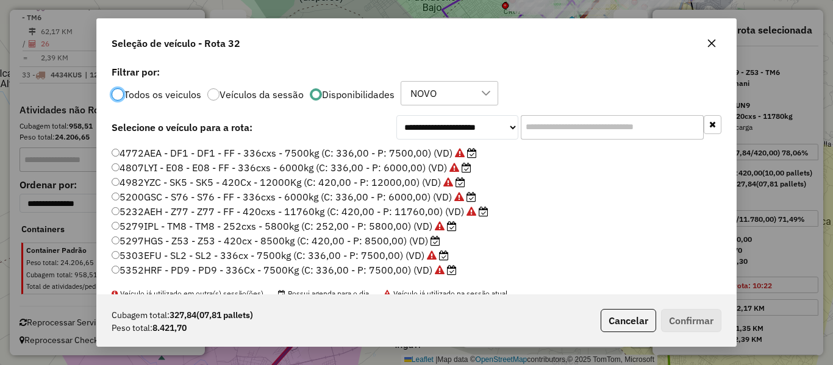
scroll to position [122, 0]
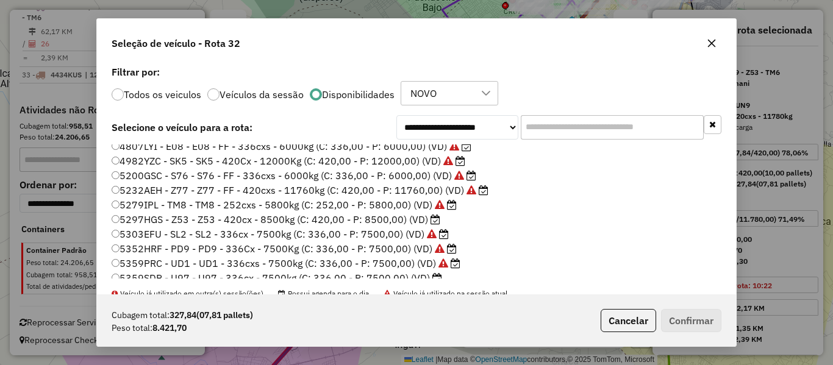
click at [427, 218] on label "5297HGS - Z53 - Z53 - 420cx - 8500kg (C: 420,00 - P: 8500,00) (VD)" at bounding box center [276, 219] width 329 height 15
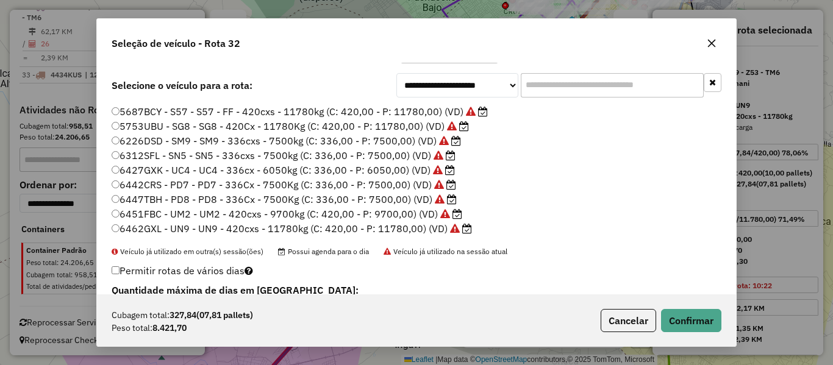
scroll to position [61, 0]
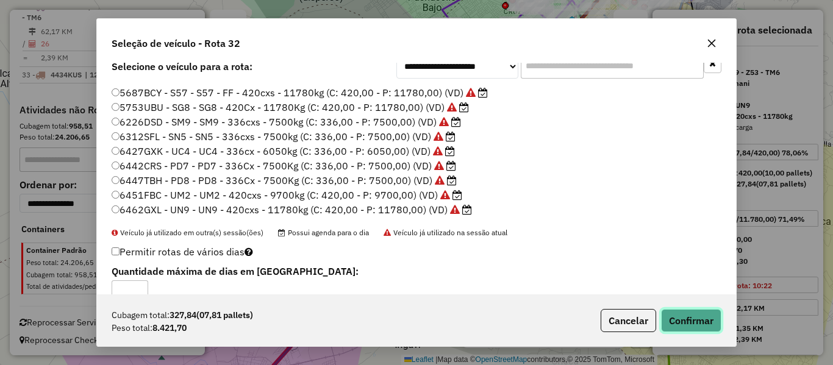
click at [684, 318] on button "Confirmar" at bounding box center [691, 320] width 60 height 23
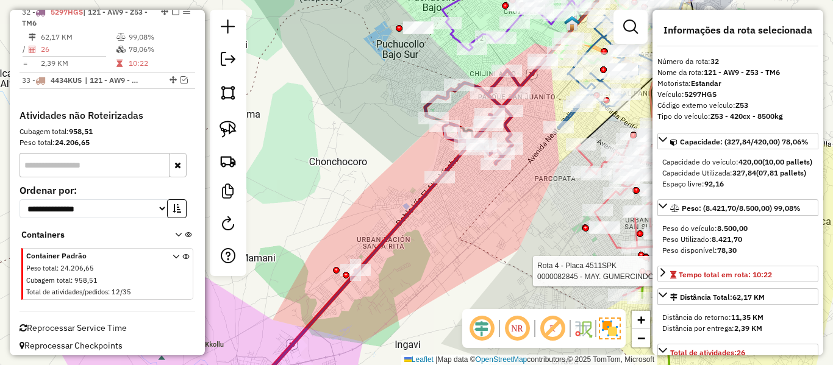
scroll to position [2487, 0]
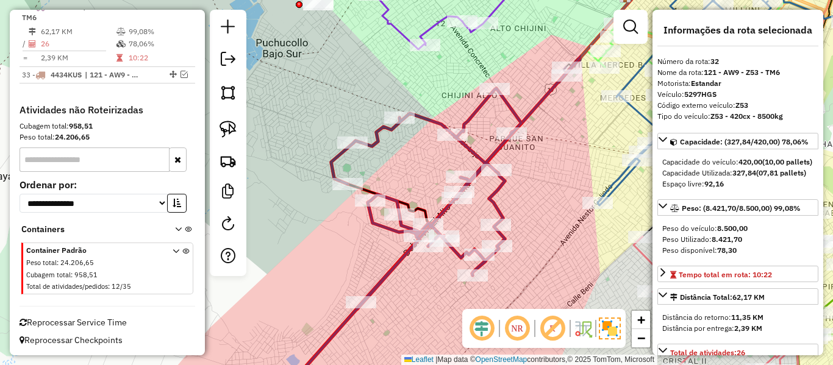
click at [525, 188] on div "Janela de atendimento Grade de atendimento Capacidade Transportadoras Veículos …" at bounding box center [416, 182] width 833 height 365
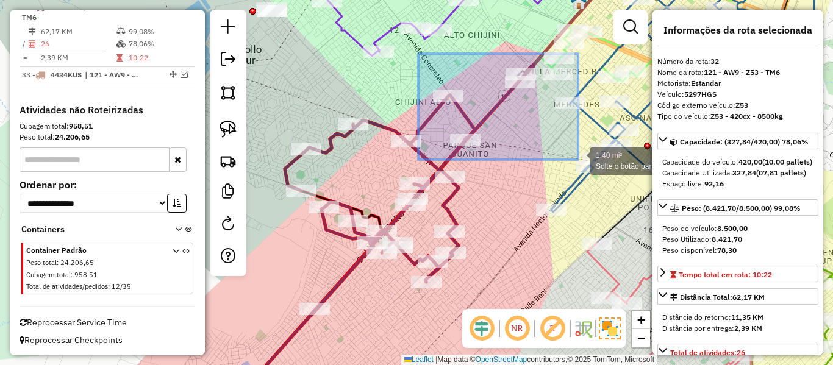
click at [584, 171] on div "1.40 mi² Solte o botão para finalizar a seleção. Janela de atendimento Grade de…" at bounding box center [416, 182] width 833 height 365
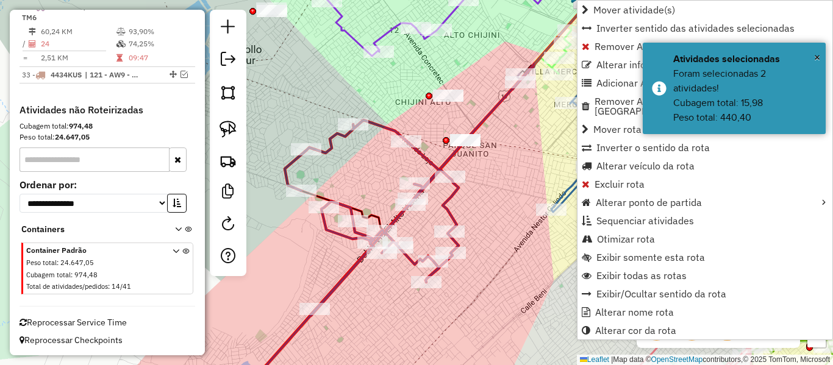
click at [447, 199] on icon at bounding box center [346, 261] width 224 height 282
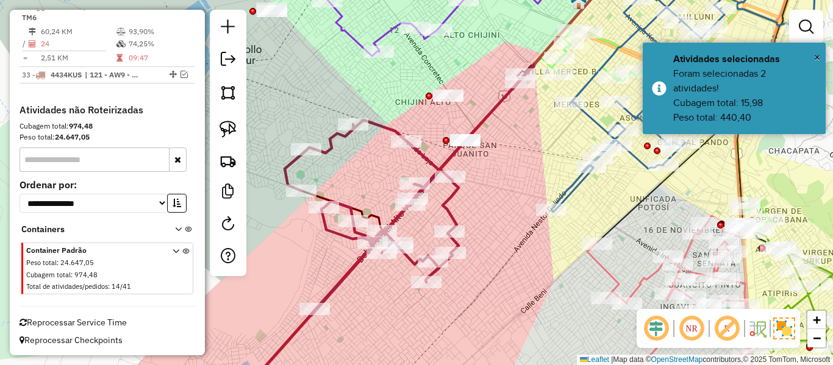
select select "**********"
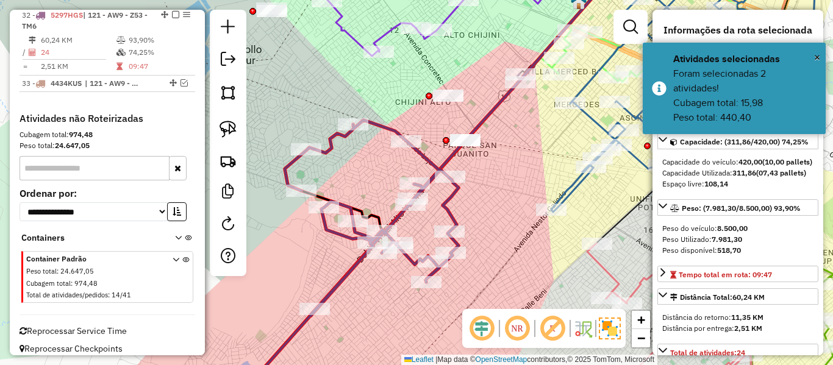
scroll to position [2476, 0]
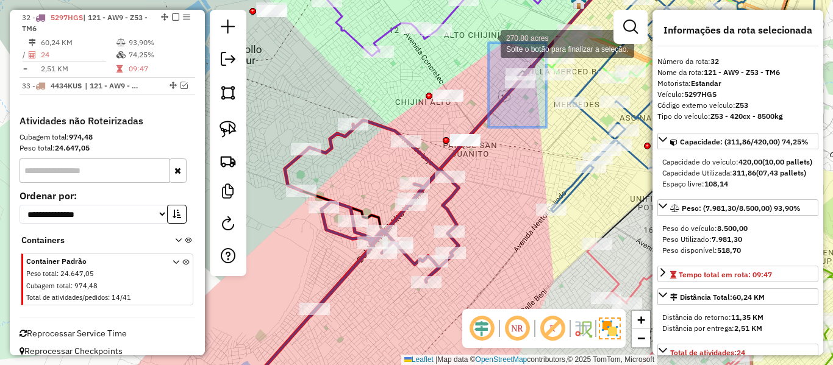
drag, startPoint x: 546, startPoint y: 127, endPoint x: 488, endPoint y: 43, distance: 102.6
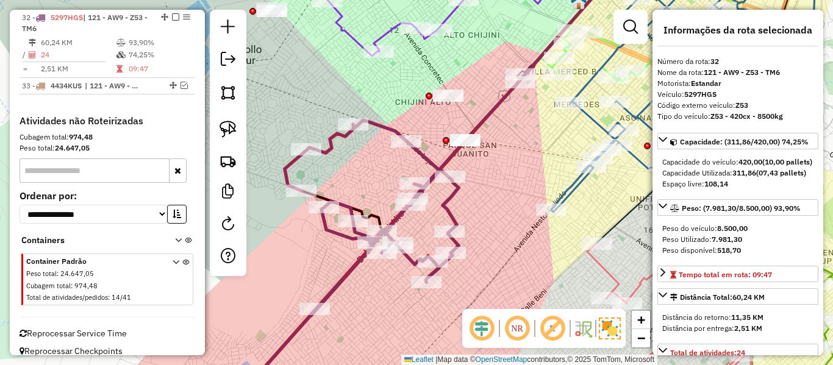
click at [503, 100] on icon at bounding box center [428, 182] width 388 height 438
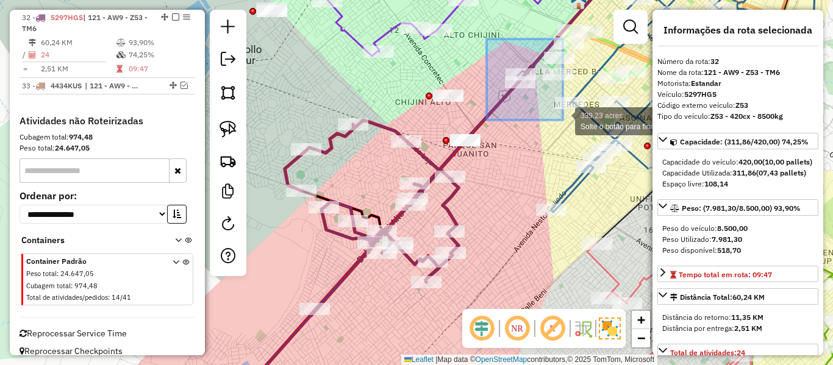
drag, startPoint x: 486, startPoint y: 39, endPoint x: 562, endPoint y: 119, distance: 110.4
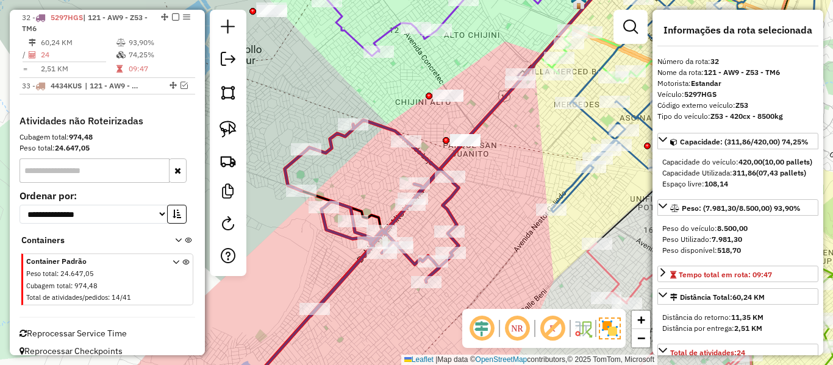
click at [529, 115] on div "Janela de atendimento Grade de atendimento Capacidade Transportadoras Veículos …" at bounding box center [416, 182] width 833 height 365
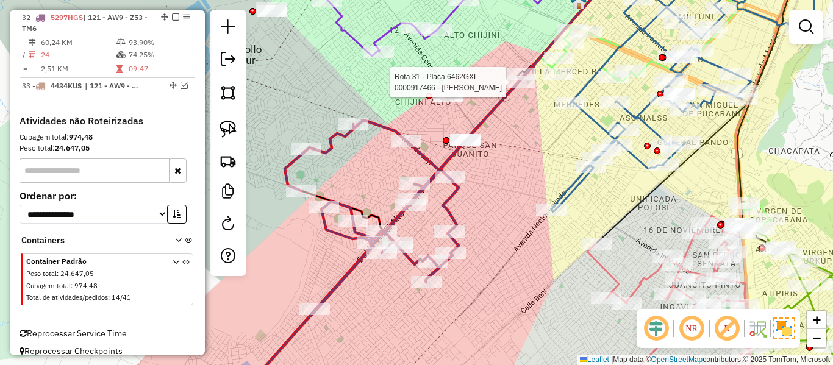
select select "**********"
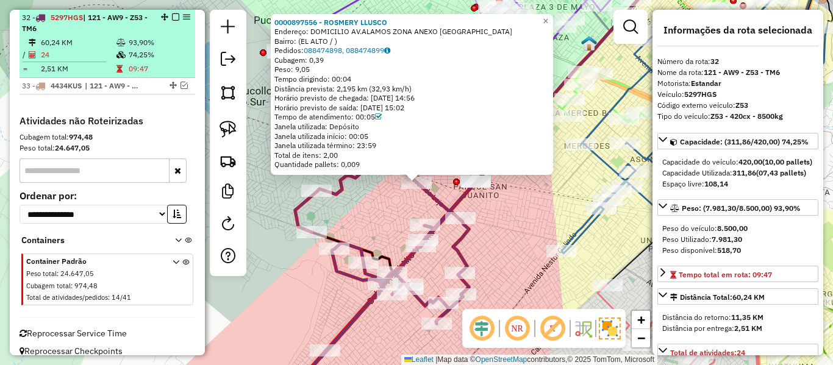
click at [172, 16] on em at bounding box center [175, 16] width 7 height 7
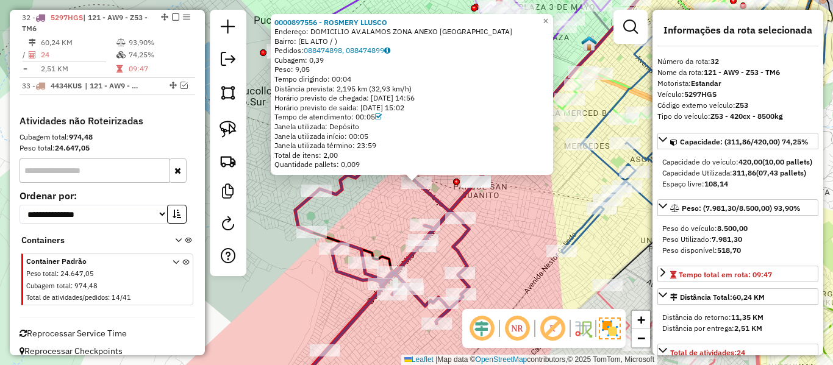
scroll to position [2437, 0]
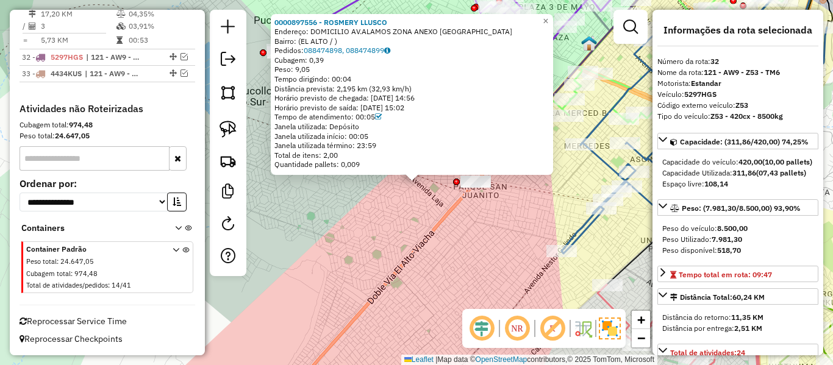
click at [479, 258] on div "0000897556 - ROSMERY LLUSCO Endereço: DOMICILIO AV.ALAMOS ZONA ANEXO MARISCAL S…" at bounding box center [416, 182] width 833 height 365
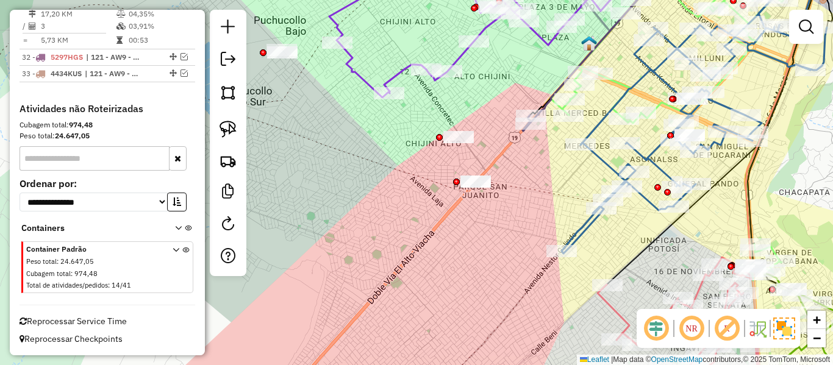
click at [363, 160] on div "Janela de atendimento Grade de atendimento Capacidade Transportadoras Veículos …" at bounding box center [416, 182] width 833 height 365
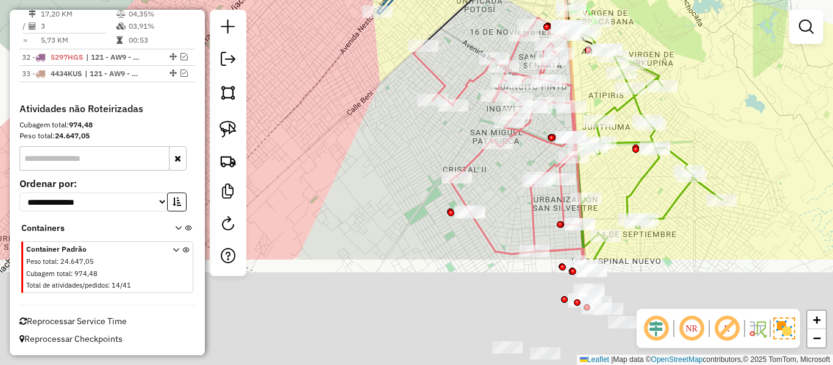
drag, startPoint x: 427, startPoint y: 204, endPoint x: 372, endPoint y: 83, distance: 132.6
click at [372, 83] on div "Janela de atendimento Grade de atendimento Capacidade Transportadoras Veículos …" at bounding box center [416, 182] width 833 height 365
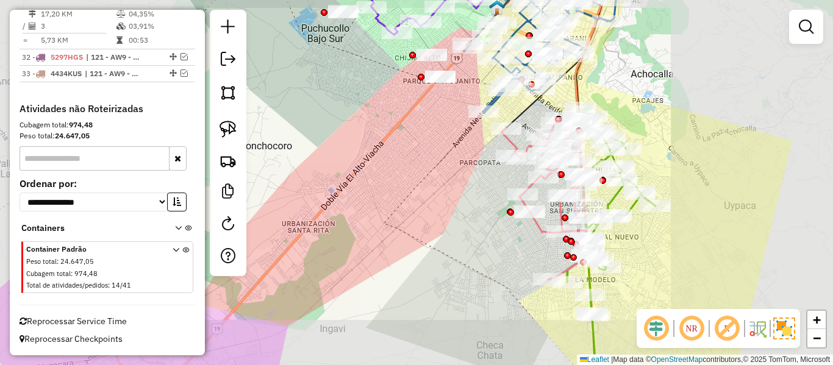
click at [642, 234] on div "Janela de atendimento Grade de atendimento Capacidade Transportadoras Veículos …" at bounding box center [416, 182] width 833 height 365
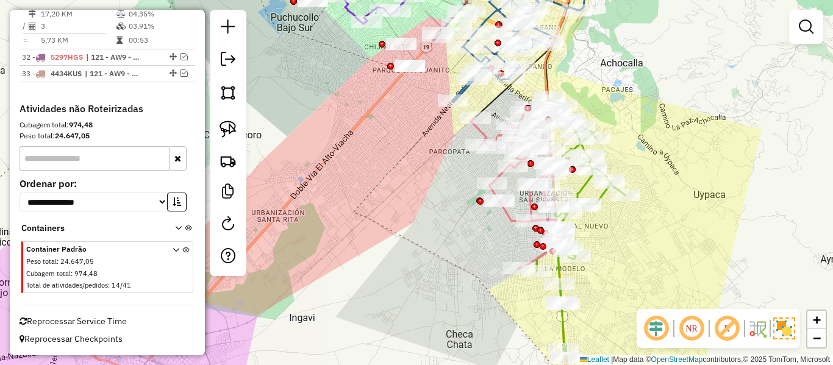
drag, startPoint x: 626, startPoint y: 232, endPoint x: 586, endPoint y: 223, distance: 41.4
click at [586, 223] on div "Janela de atendimento Grade de atendimento Capacidade Transportadoras Veículos …" at bounding box center [416, 182] width 833 height 365
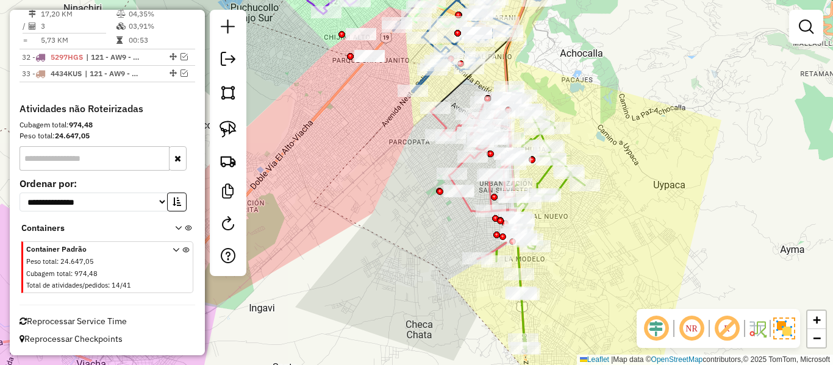
click at [559, 185] on icon at bounding box center [540, 226] width 88 height 251
select select "**********"
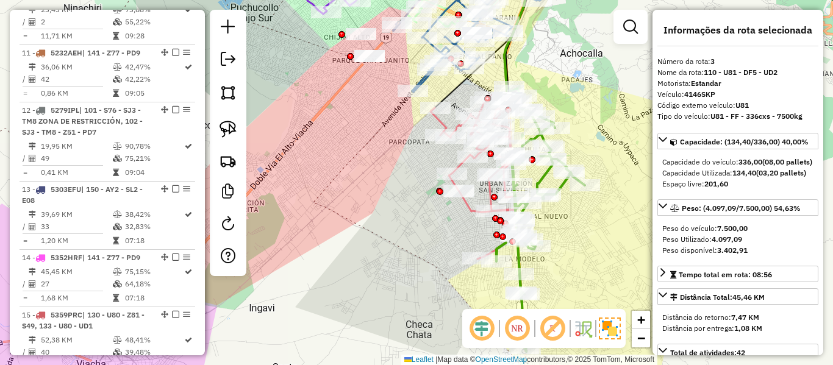
scroll to position [617, 0]
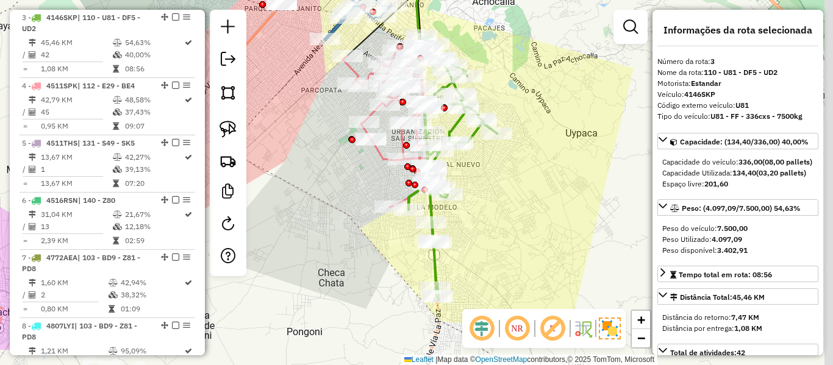
drag, startPoint x: 580, startPoint y: 246, endPoint x: 457, endPoint y: 190, distance: 134.8
click at [477, 191] on div "Janela de atendimento Grade de atendimento Capacidade Transportadoras Veículos …" at bounding box center [416, 182] width 833 height 365
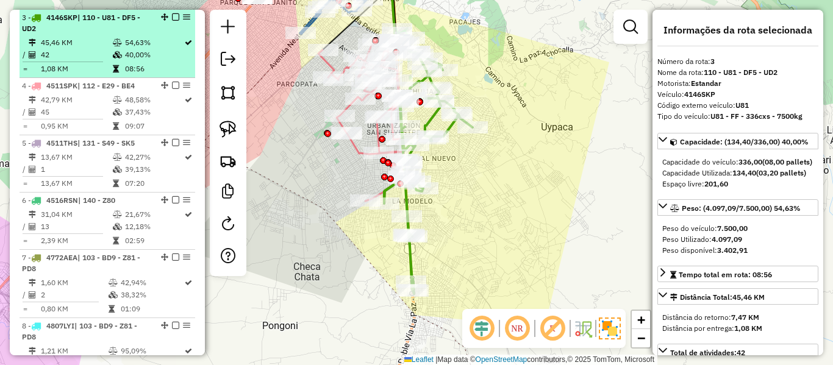
click at [132, 49] on td "40,00%" at bounding box center [153, 55] width 59 height 12
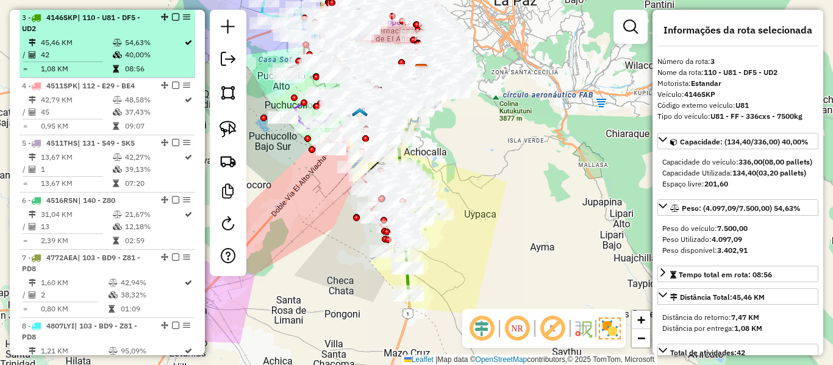
click at [124, 46] on td "54,63%" at bounding box center [153, 43] width 59 height 12
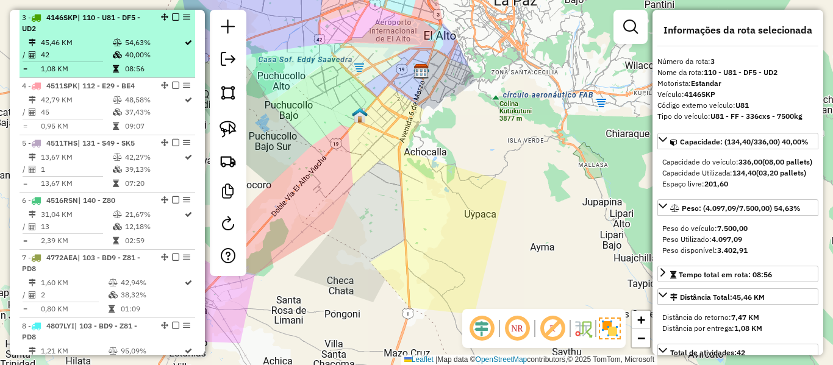
scroll to position [2437, 0]
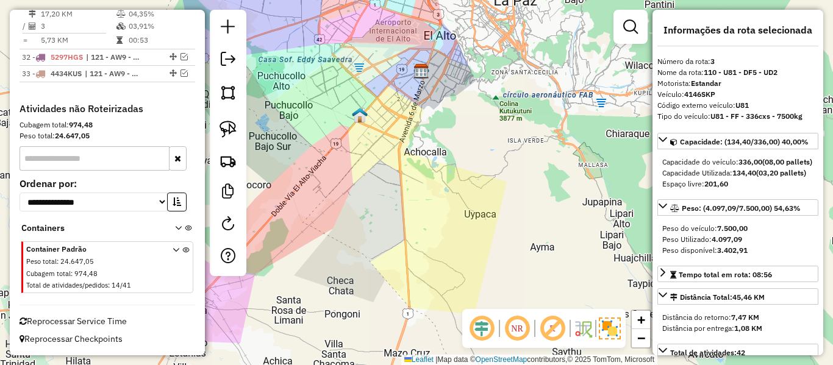
click at [123, 46] on li "31 - 6462GXL | 120 - E04 - Z53 17,20 KM 04,35% / 3 03,91% = 5,73 KM 00:53" at bounding box center [108, 20] width 176 height 57
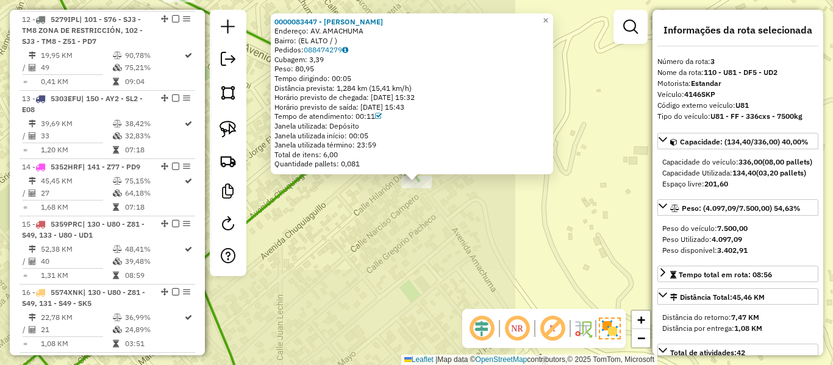
scroll to position [617, 0]
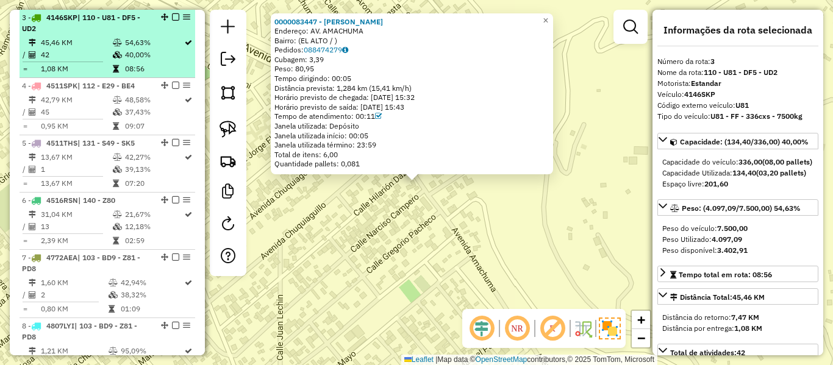
click at [89, 31] on div "3 - 4146SKP | 110 - U81 - DF5 - UD2" at bounding box center [86, 23] width 129 height 22
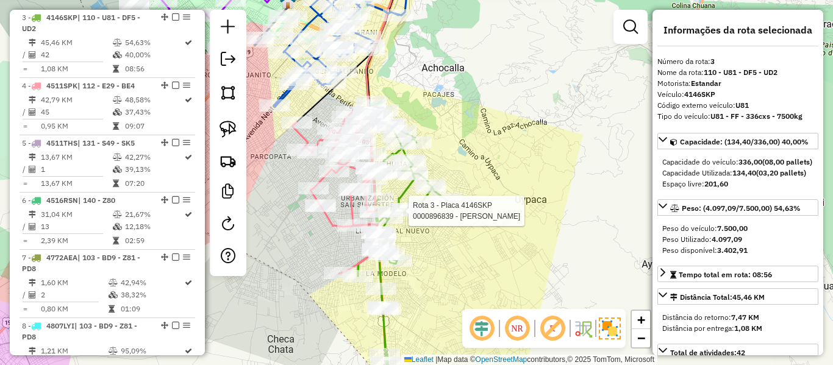
scroll to position [2437, 0]
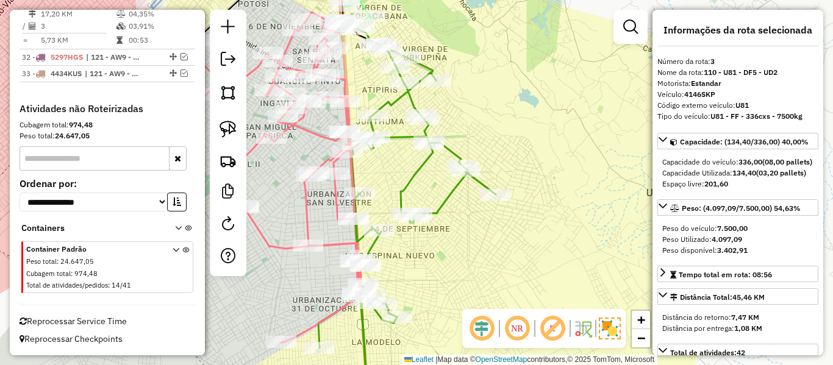
click at [408, 176] on icon at bounding box center [406, 214] width 177 height 376
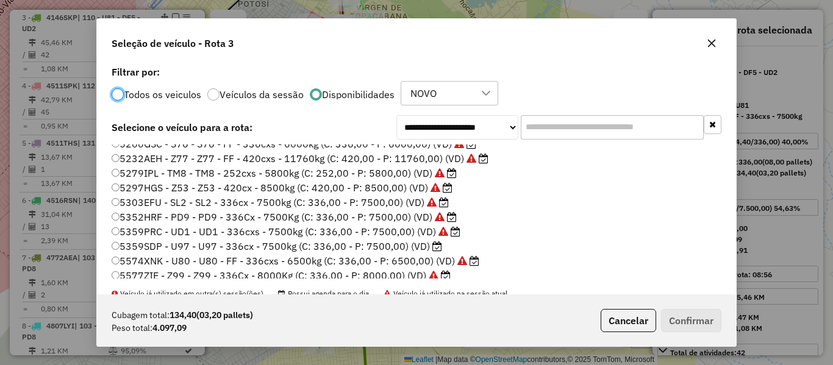
scroll to position [183, 0]
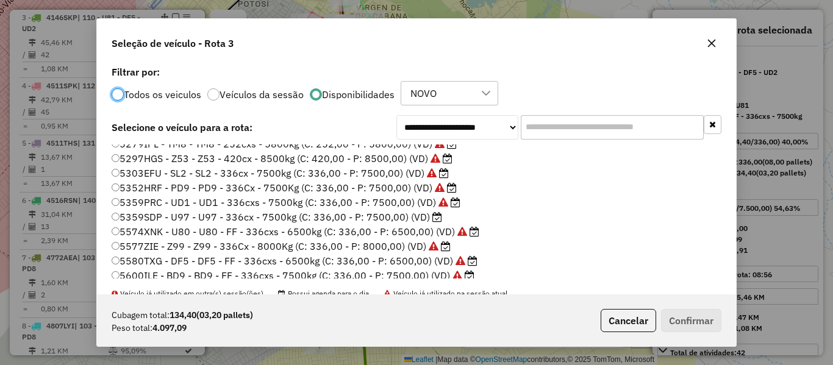
click at [429, 216] on label "5359SDP - U97 - U97 - 336cx - 7500kg (C: 336,00 - P: 7500,00) (VD)" at bounding box center [277, 217] width 330 height 15
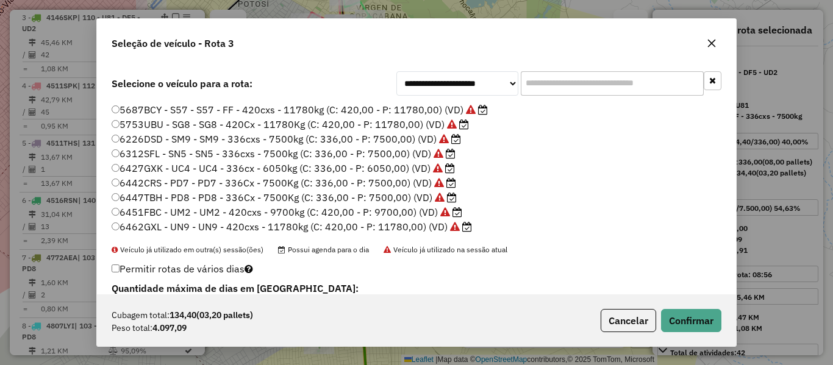
scroll to position [61, 0]
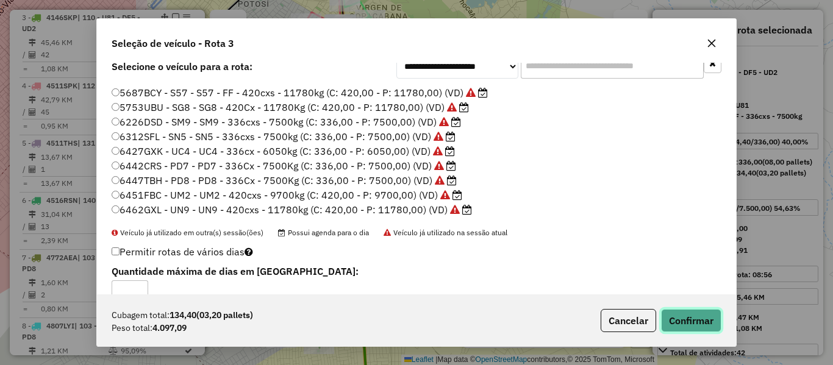
click at [700, 318] on button "Confirmar" at bounding box center [691, 320] width 60 height 23
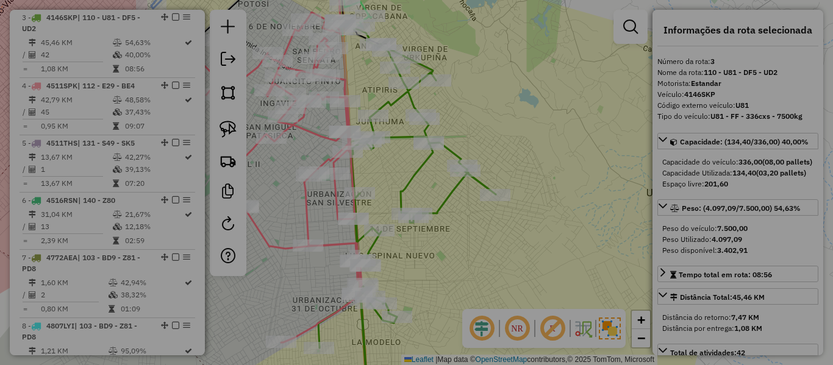
scroll to position [0, 0]
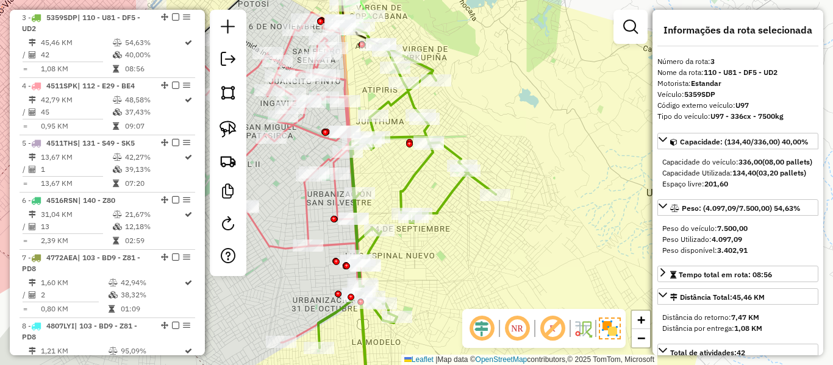
click at [455, 193] on icon at bounding box center [406, 214] width 177 height 376
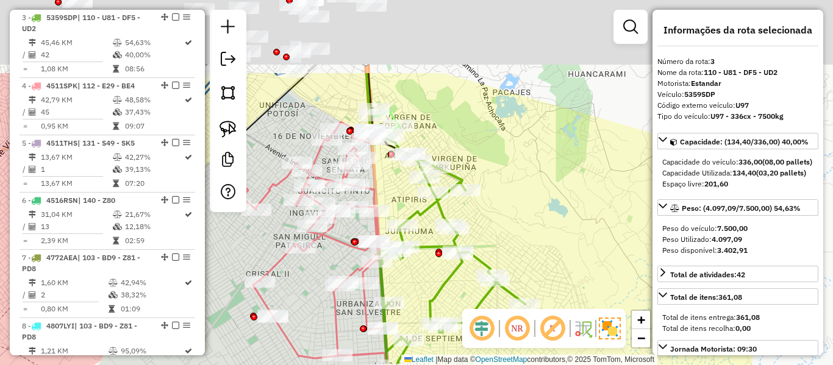
drag, startPoint x: 518, startPoint y: 220, endPoint x: 405, endPoint y: 147, distance: 134.9
click at [518, 221] on div "Janela de atendimento Grade de atendimento Capacidade Transportadoras Veículos …" at bounding box center [416, 182] width 833 height 365
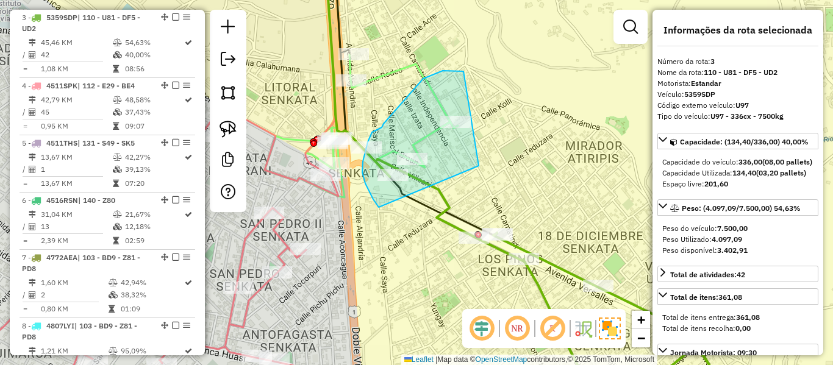
drag, startPoint x: 479, startPoint y: 166, endPoint x: 396, endPoint y: 211, distance: 94.4
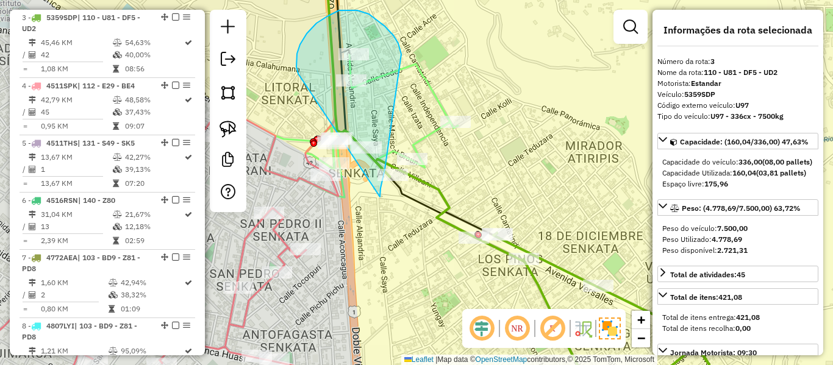
drag, startPoint x: 380, startPoint y: 188, endPoint x: 300, endPoint y: 74, distance: 140.0
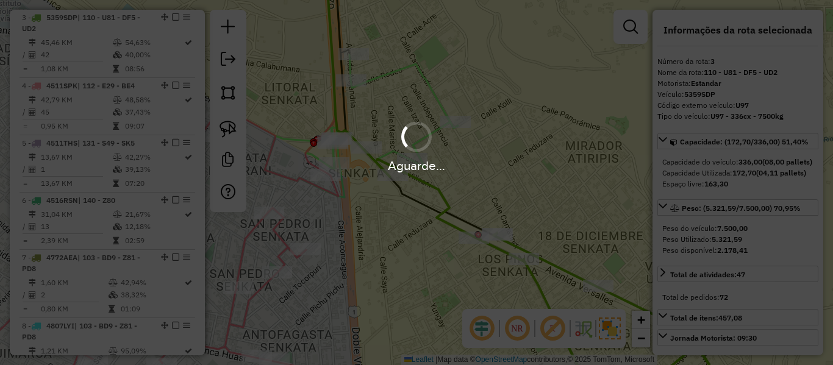
select select "**********"
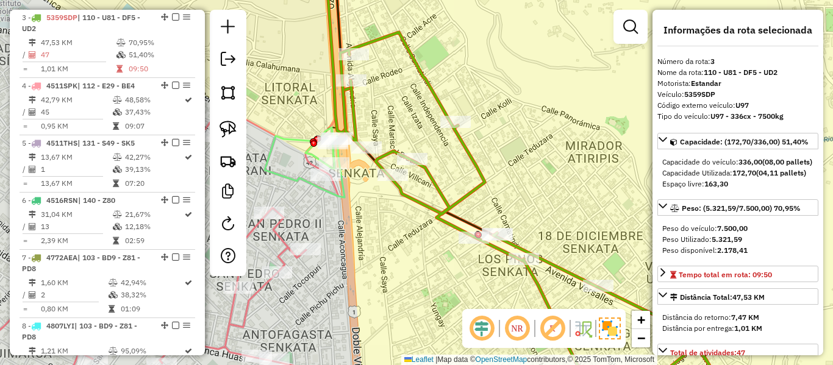
click at [436, 187] on icon at bounding box center [529, 216] width 378 height 369
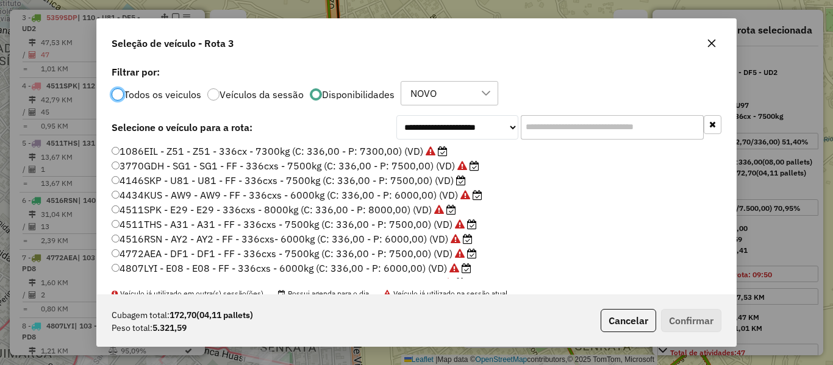
scroll to position [7, 4]
click at [619, 326] on button "Cancelar" at bounding box center [627, 320] width 55 height 23
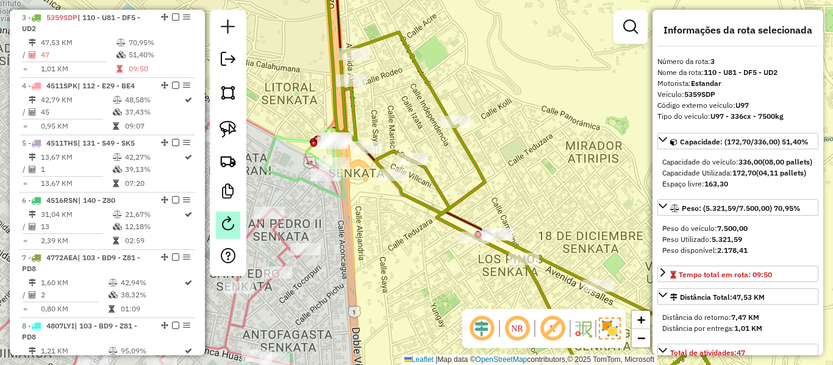
click at [235, 223] on em at bounding box center [228, 223] width 15 height 15
select select "*"
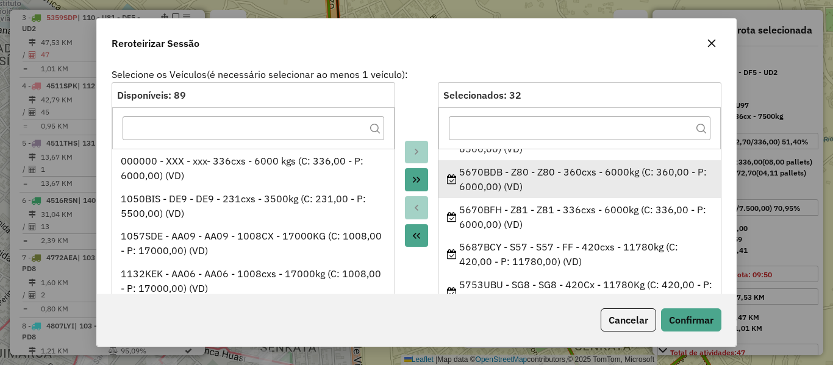
scroll to position [753, 0]
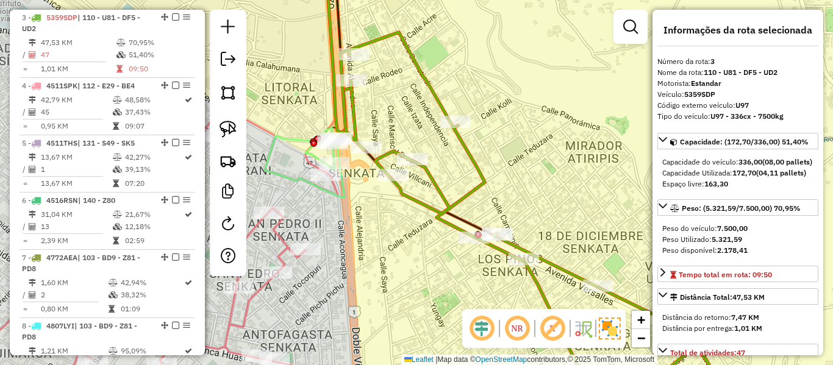
click at [471, 197] on icon at bounding box center [529, 216] width 378 height 369
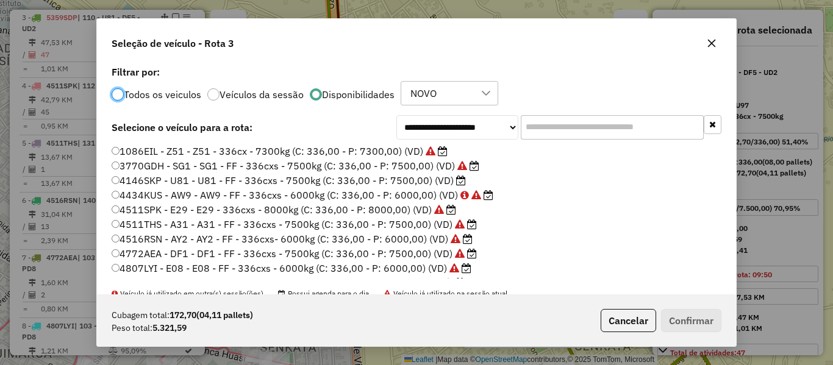
scroll to position [7, 4]
click at [615, 135] on input "text" at bounding box center [612, 127] width 183 height 24
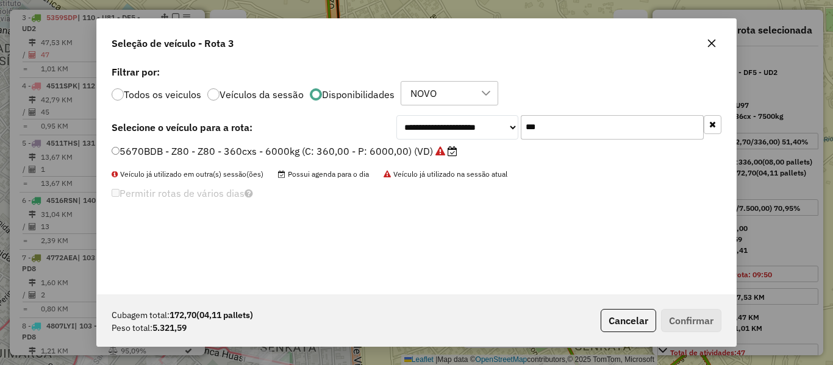
type input "***"
click at [442, 156] on label "5670BDB - Z80 - Z80 - 360cxs - 6000kg (C: 360,00 - P: 6000,00) (VD)" at bounding box center [285, 151] width 346 height 15
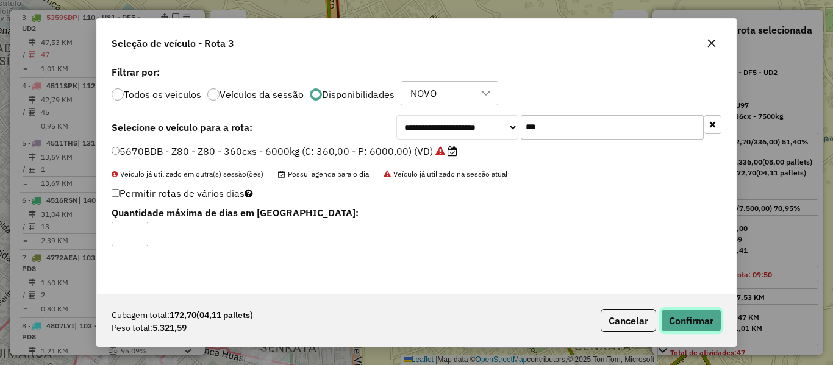
click at [705, 322] on button "Confirmar" at bounding box center [691, 320] width 60 height 23
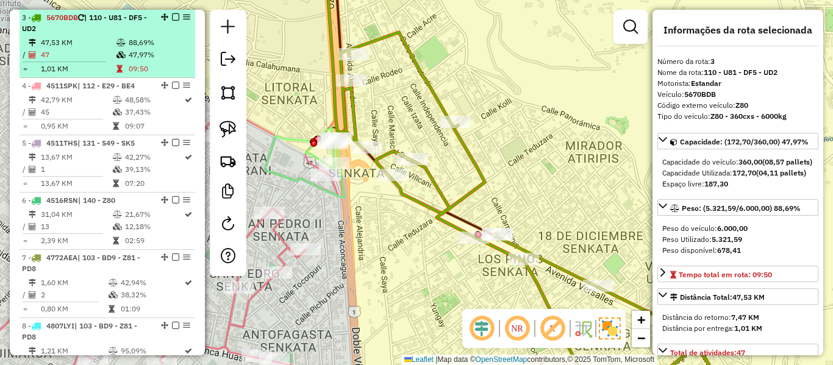
click at [172, 19] on em at bounding box center [175, 16] width 7 height 7
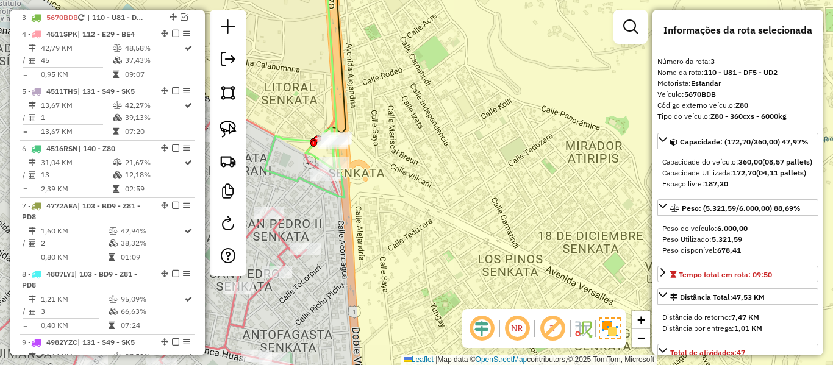
scroll to position [565, 0]
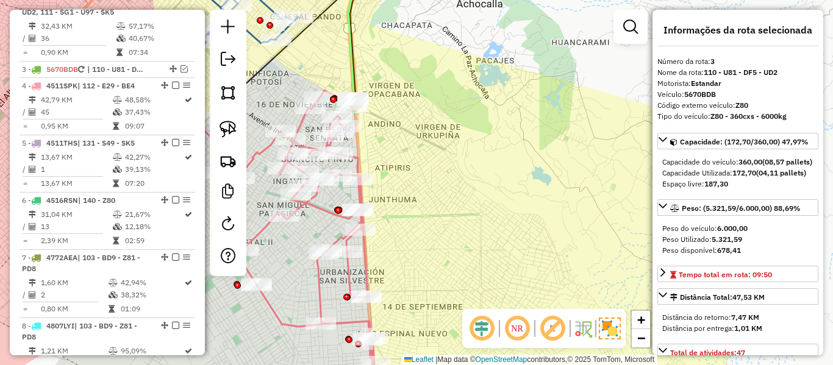
drag, startPoint x: 421, startPoint y: 143, endPoint x: 518, endPoint y: 81, distance: 115.7
click at [518, 82] on div "Janela de atendimento Grade de atendimento Capacidade Transportadoras Veículos …" at bounding box center [416, 182] width 833 height 365
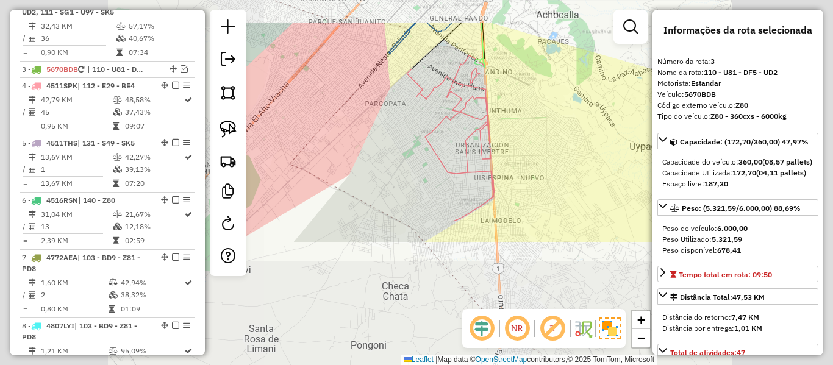
click at [523, 93] on div "Janela de atendimento Grade de atendimento Capacidade Transportadoras Veículos …" at bounding box center [416, 182] width 833 height 365
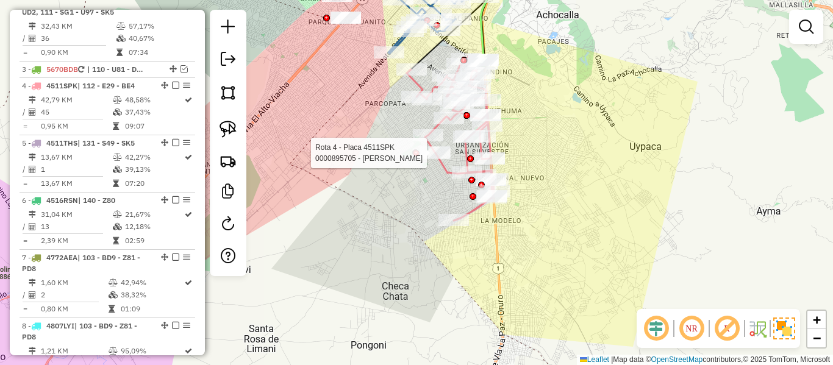
click at [436, 162] on icon at bounding box center [450, 137] width 87 height 165
select select "**********"
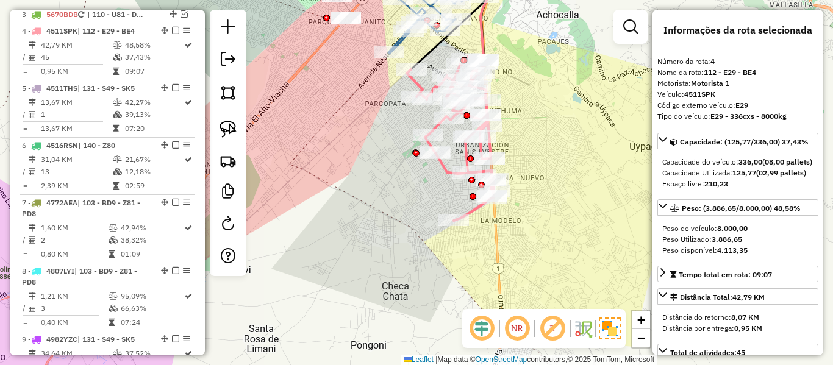
click at [443, 166] on icon at bounding box center [450, 137] width 87 height 165
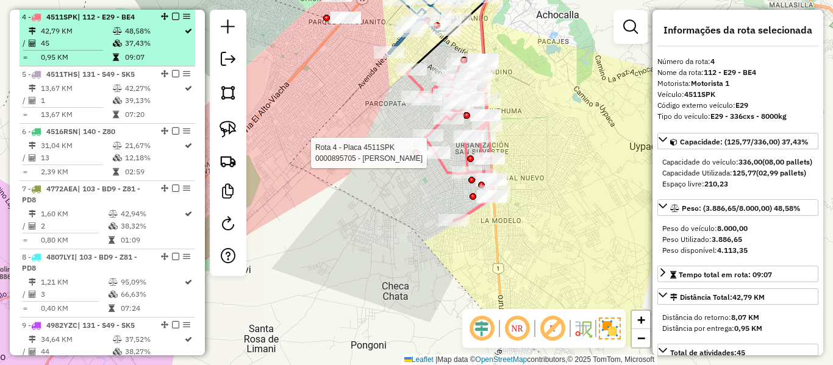
scroll to position [633, 0]
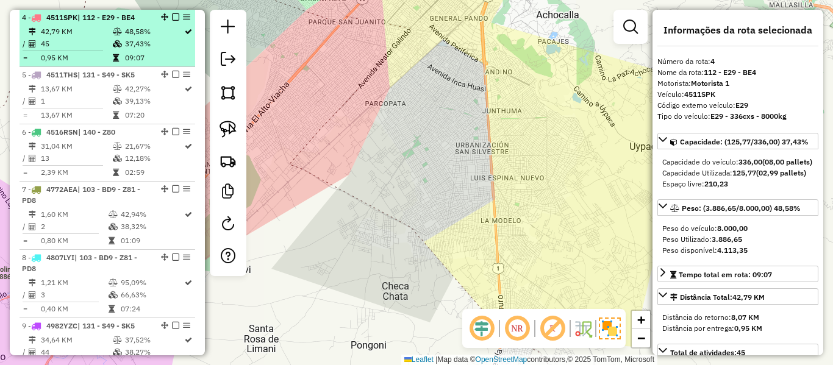
click at [144, 41] on td "37,43%" at bounding box center [153, 44] width 59 height 12
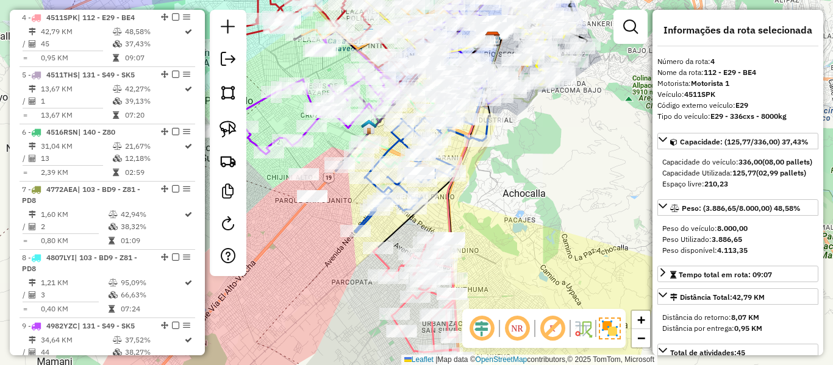
scroll to position [2385, 0]
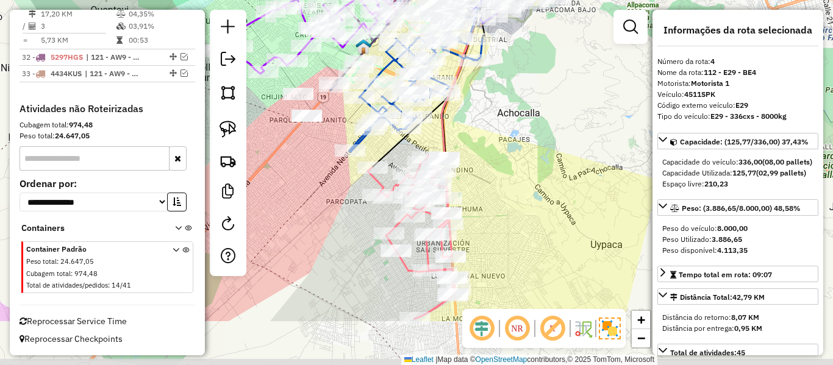
drag, startPoint x: 506, startPoint y: 221, endPoint x: 501, endPoint y: 141, distance: 80.0
click at [501, 141] on div "Janela de atendimento Grade de atendimento Capacidade Transportadoras Veículos …" at bounding box center [416, 182] width 833 height 365
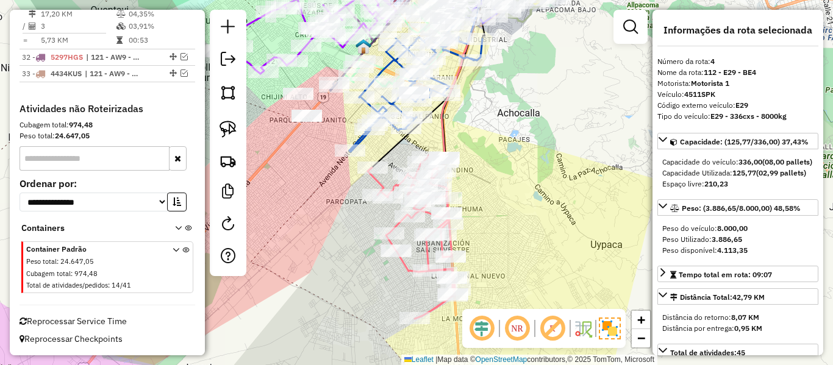
click at [405, 273] on icon at bounding box center [411, 236] width 87 height 165
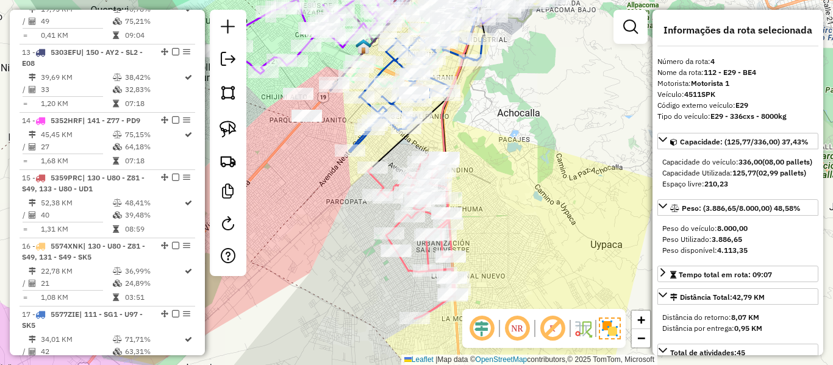
scroll to position [633, 0]
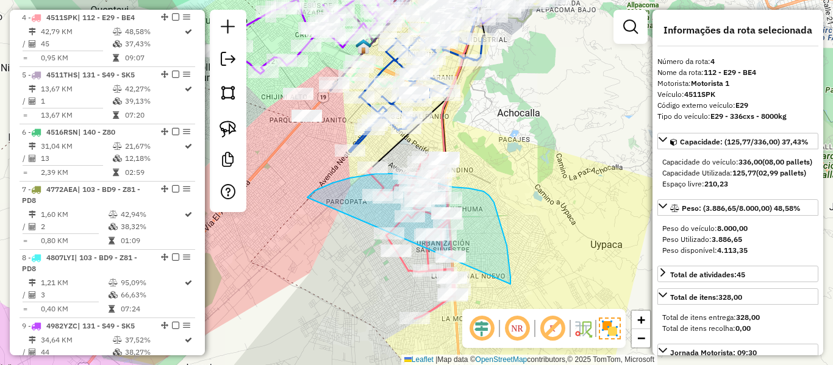
drag, startPoint x: 483, startPoint y: 191, endPoint x: 377, endPoint y: 393, distance: 227.4
click at [377, 365] on html "Aguarde... Pop-up bloqueado! Seu navegador bloqueou automáticamente a abertura …" at bounding box center [416, 182] width 833 height 365
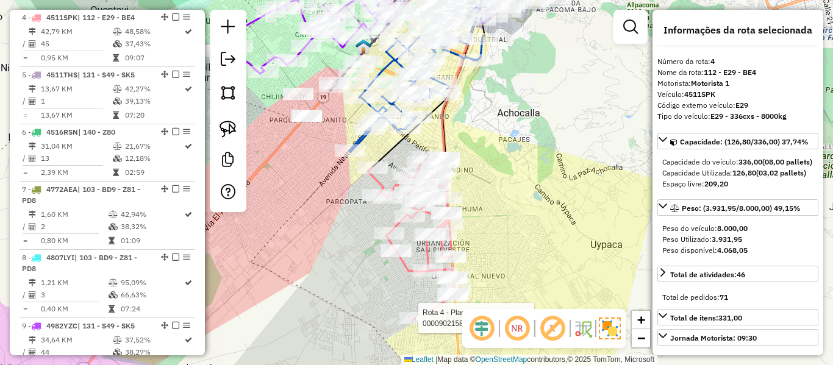
select select "**********"
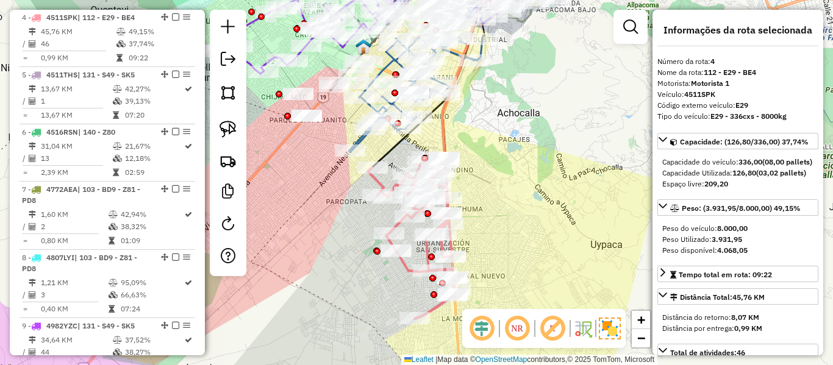
click at [405, 272] on icon at bounding box center [411, 236] width 87 height 165
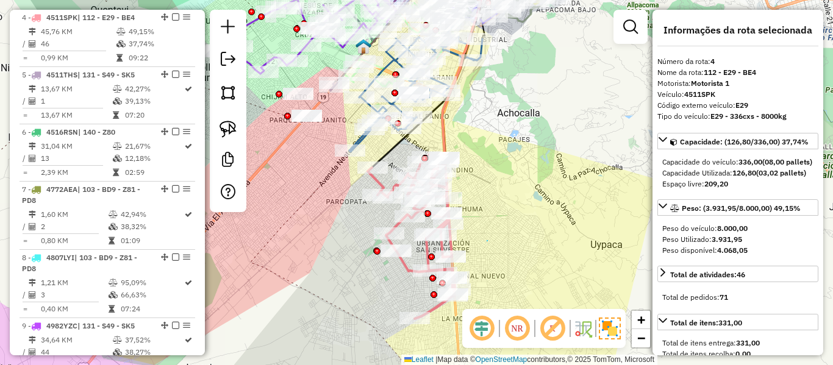
drag, startPoint x: 487, startPoint y: 241, endPoint x: 485, endPoint y: 233, distance: 8.3
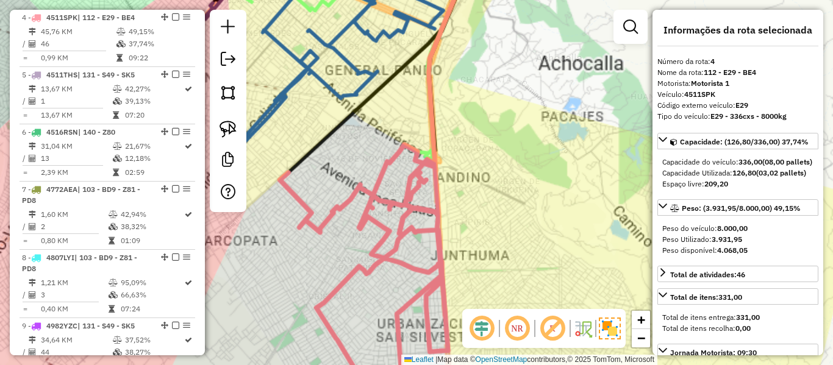
click at [474, 188] on div "Rota 4 - Placa 4511SPK 0000918705 - JULIA TOLA Janela de atendimento Grade de a…" at bounding box center [416, 182] width 833 height 365
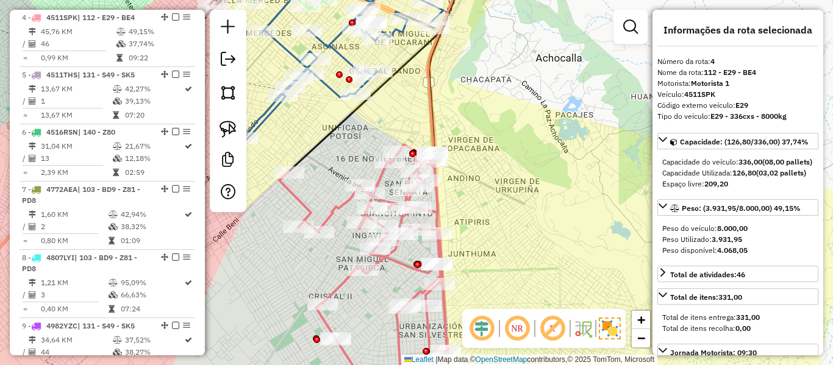
click at [379, 176] on icon at bounding box center [366, 272] width 174 height 257
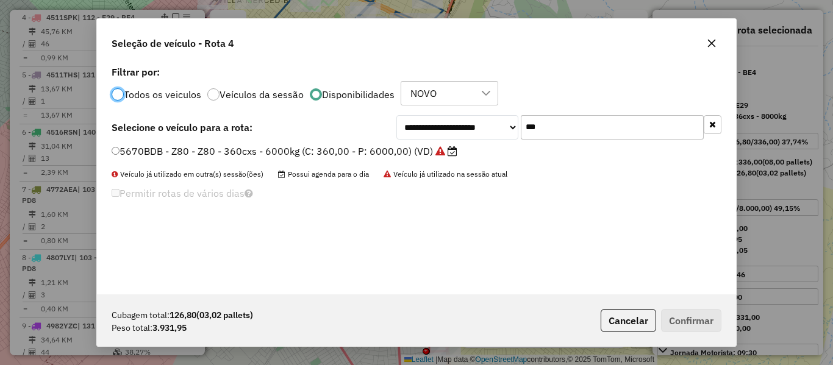
scroll to position [7, 4]
click at [703, 123] on input "***" at bounding box center [612, 127] width 183 height 24
click at [708, 124] on button "button" at bounding box center [712, 124] width 18 height 19
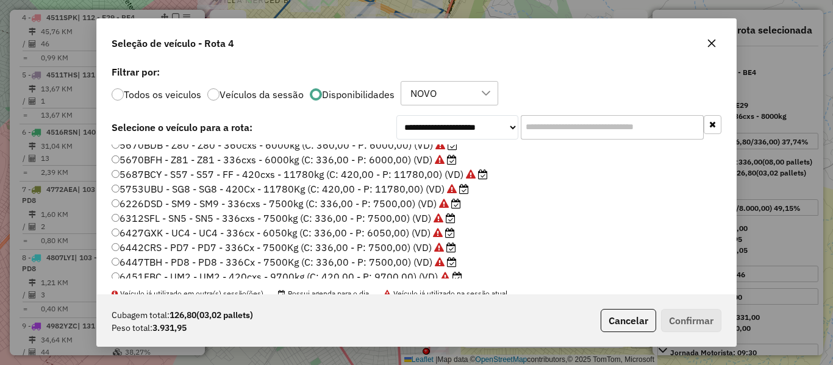
scroll to position [363, 0]
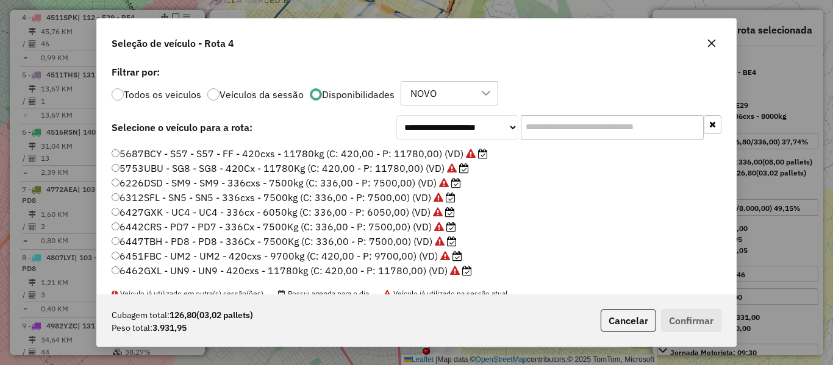
click at [560, 132] on input "text" at bounding box center [612, 127] width 183 height 24
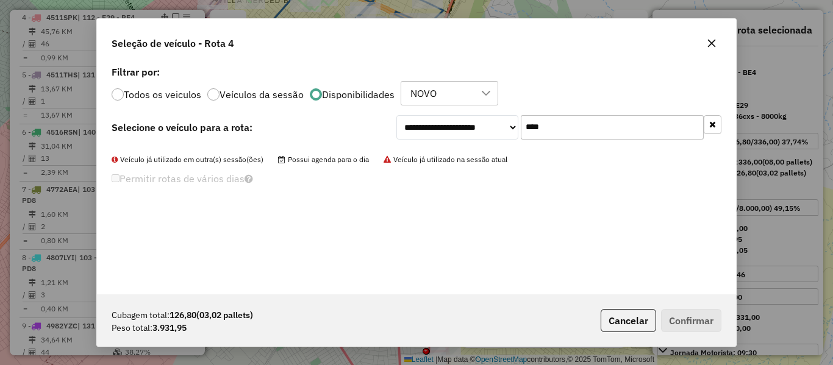
scroll to position [0, 0]
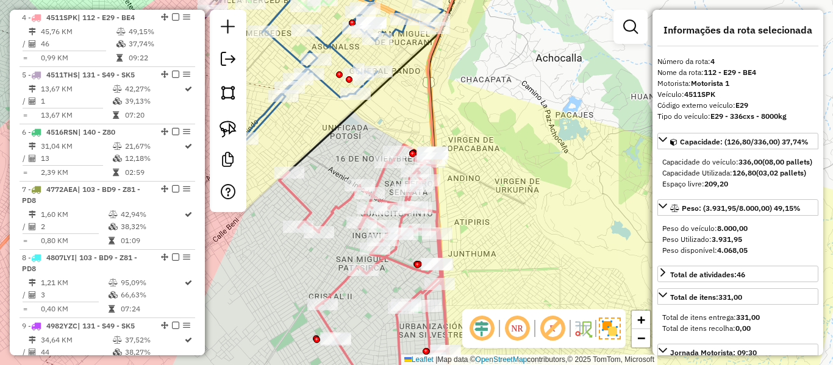
type input "**"
click at [396, 262] on icon at bounding box center [366, 272] width 174 height 257
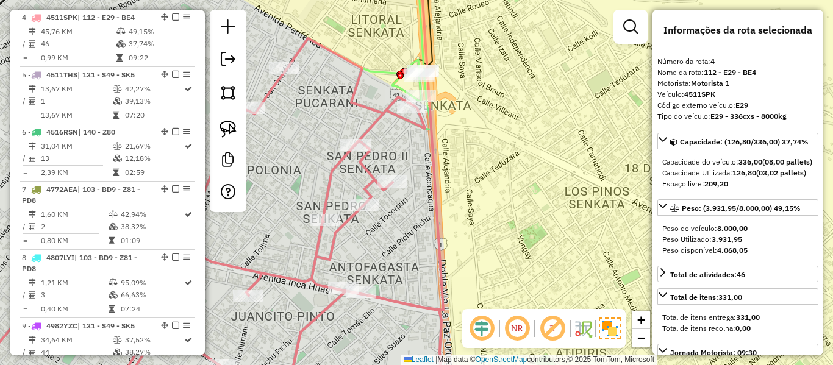
click at [389, 63] on div "Rota 2 - Placa 3770GDH 0000107986 - LIC. STRAGOS Rota 2 - Placa 3770GDH 0000080…" at bounding box center [416, 182] width 833 height 365
click at [383, 69] on icon at bounding box center [391, 46] width 80 height 166
click at [382, 72] on icon at bounding box center [391, 46] width 80 height 166
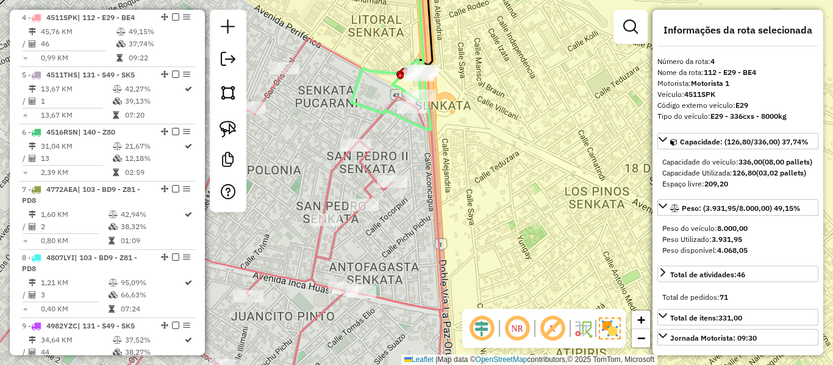
click at [372, 129] on icon at bounding box center [182, 219] width 533 height 363
select select "**********"
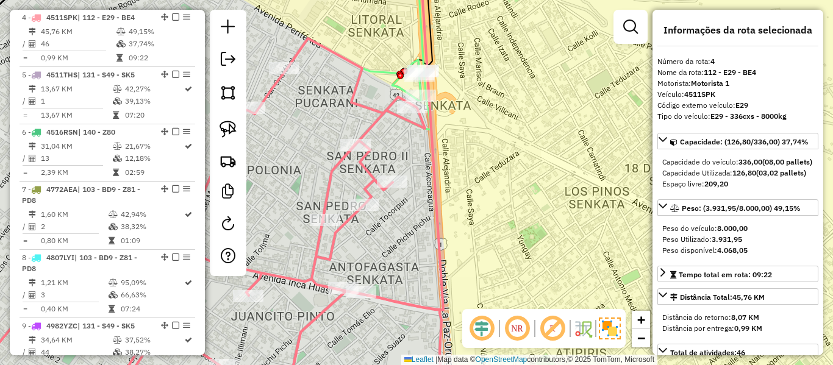
click at [374, 119] on icon at bounding box center [182, 219] width 533 height 363
click at [374, 124] on icon at bounding box center [182, 219] width 533 height 363
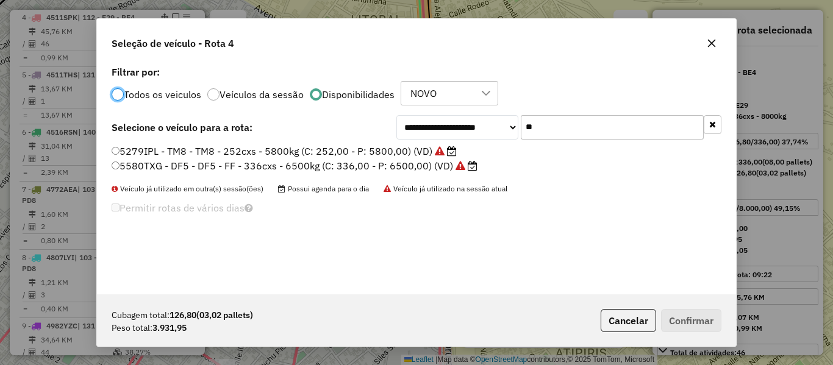
scroll to position [7, 4]
click at [717, 128] on button "button" at bounding box center [712, 124] width 18 height 19
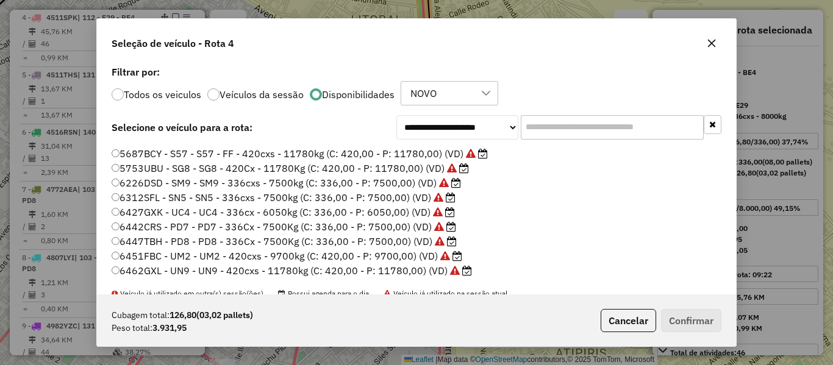
scroll to position [48, 0]
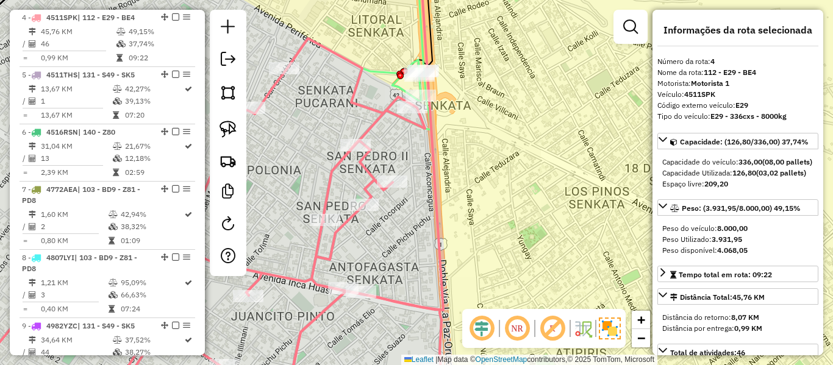
click at [618, 325] on div "**********" at bounding box center [416, 182] width 833 height 365
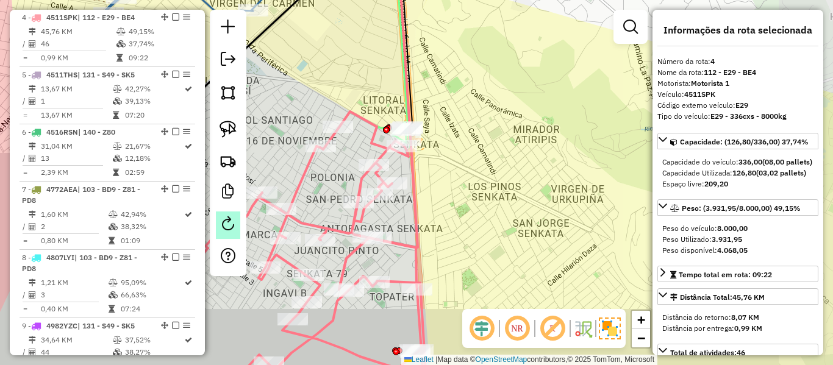
click at [232, 222] on em at bounding box center [228, 223] width 15 height 15
select select "*"
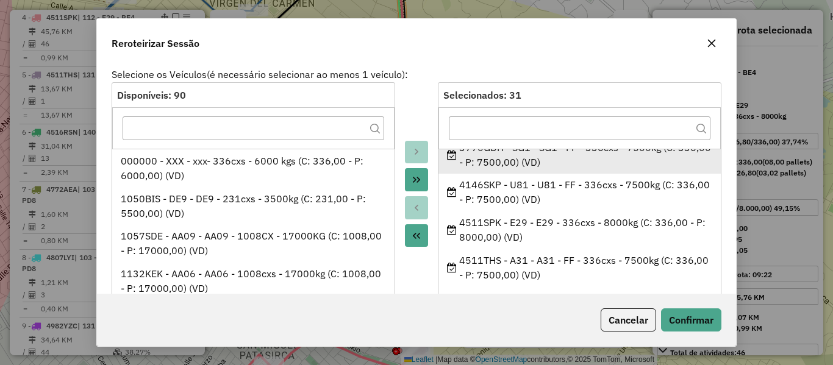
scroll to position [122, 0]
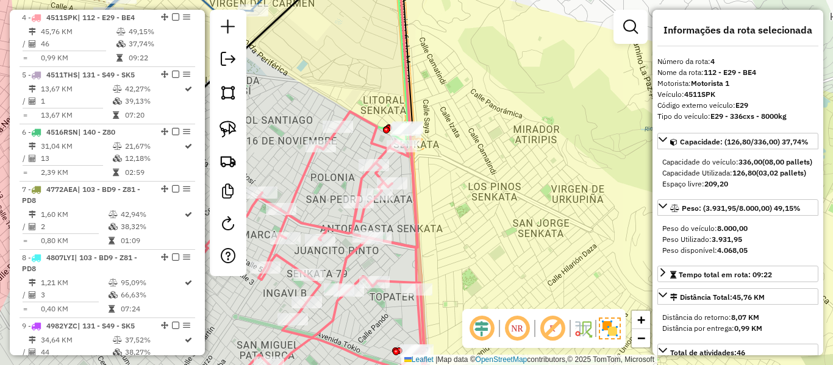
click at [406, 241] on icon at bounding box center [264, 257] width 327 height 290
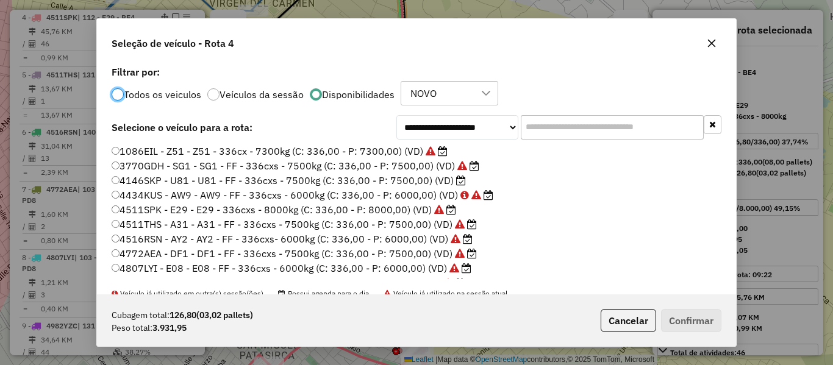
scroll to position [7, 4]
click at [629, 132] on input "text" at bounding box center [612, 127] width 183 height 24
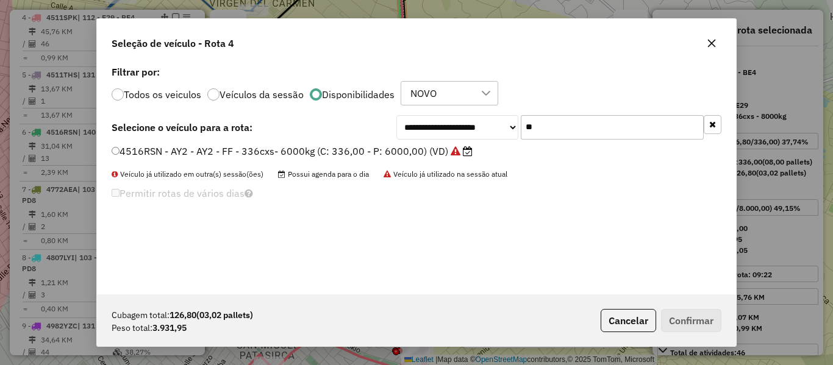
type input "**"
click at [440, 154] on label "4516RSN - AY2 - AY2 - FF - 336cxs- 6000kg (C: 336,00 - P: 6000,00) (VD)" at bounding box center [292, 151] width 361 height 15
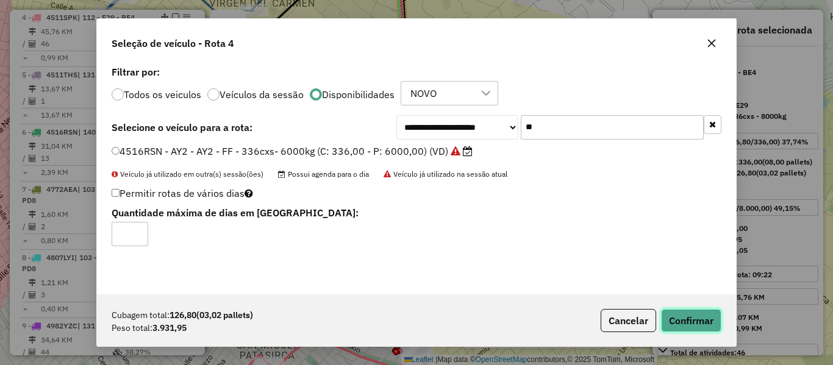
click at [684, 323] on button "Confirmar" at bounding box center [691, 320] width 60 height 23
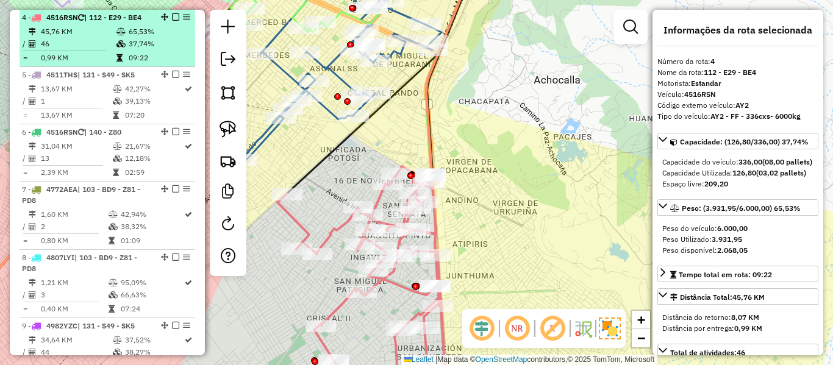
click at [174, 18] on em at bounding box center [175, 16] width 7 height 7
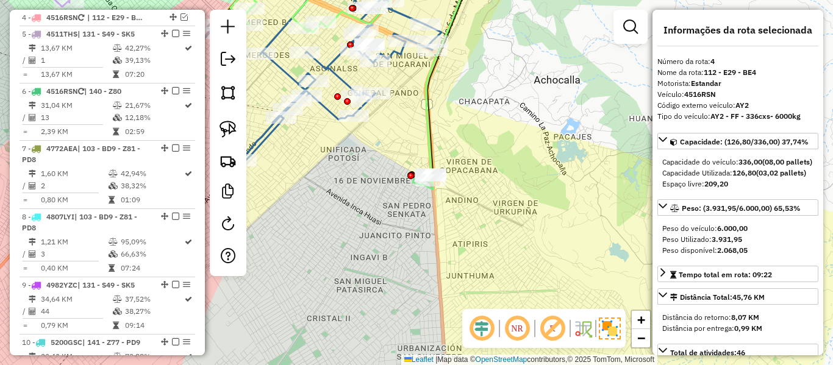
scroll to position [593, 0]
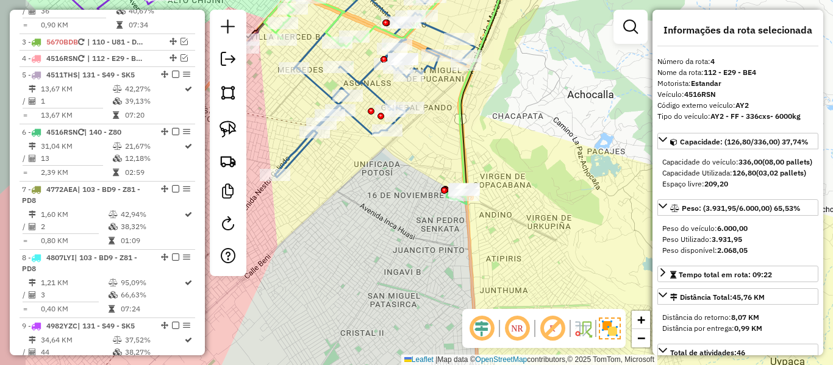
drag, startPoint x: 524, startPoint y: 180, endPoint x: 543, endPoint y: 180, distance: 18.3
click at [529, 181] on div "Janela de atendimento Grade de atendimento Capacidade Transportadoras Veículos …" at bounding box center [416, 182] width 833 height 365
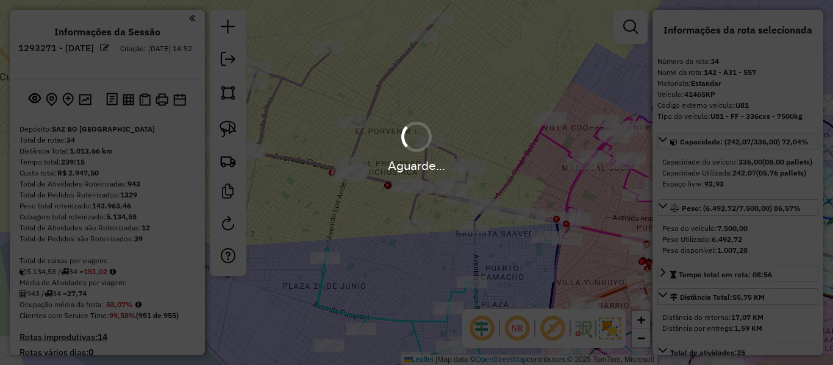
select select "**********"
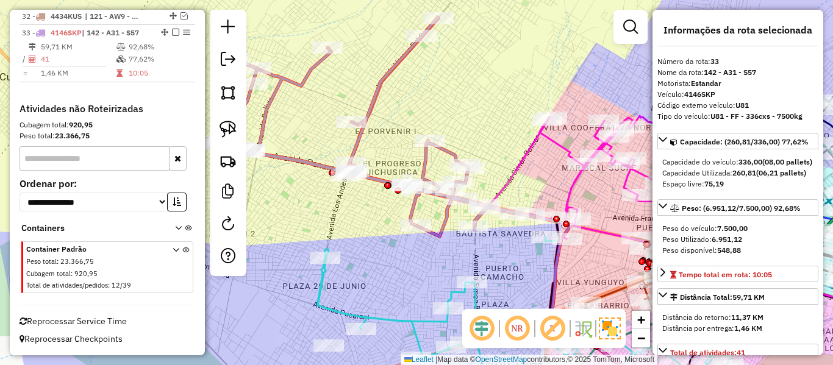
scroll to position [2344, 0]
click at [381, 80] on icon at bounding box center [345, 126] width 379 height 219
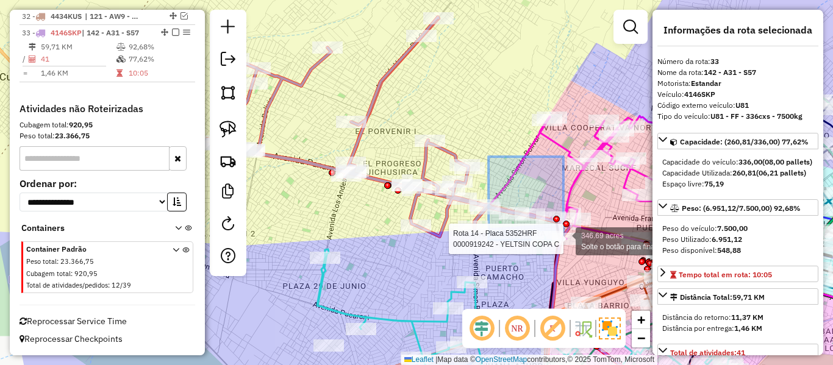
click at [564, 240] on div "Rota 14 - Placa 5352HRF 0000897913 - MARITZA LILY KU Rota 14 - Placa 5352HRF 00…" at bounding box center [416, 182] width 833 height 365
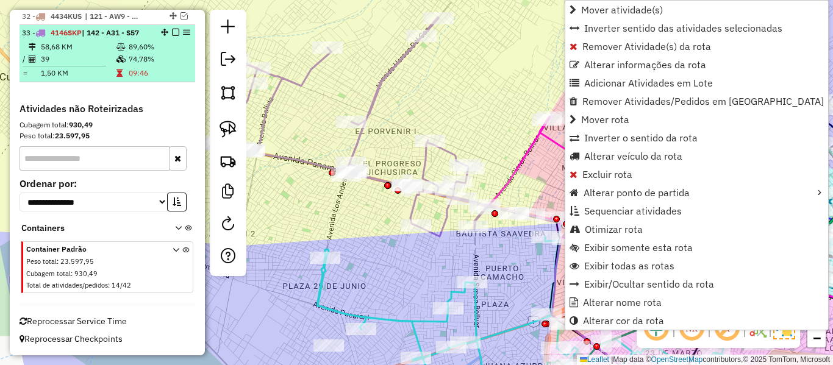
click at [174, 35] on em at bounding box center [175, 32] width 7 height 7
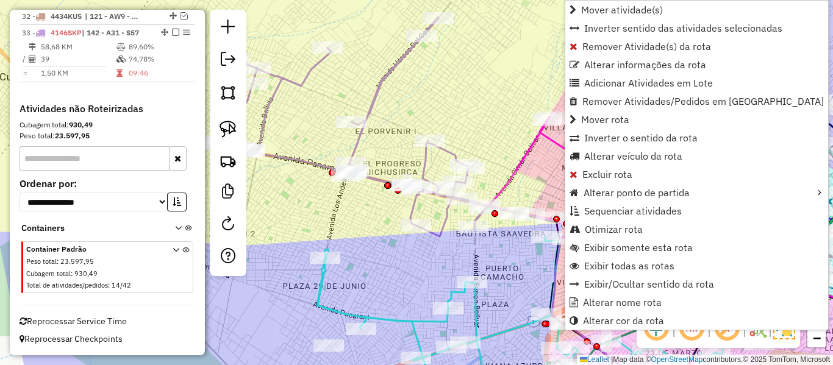
scroll to position [2303, 0]
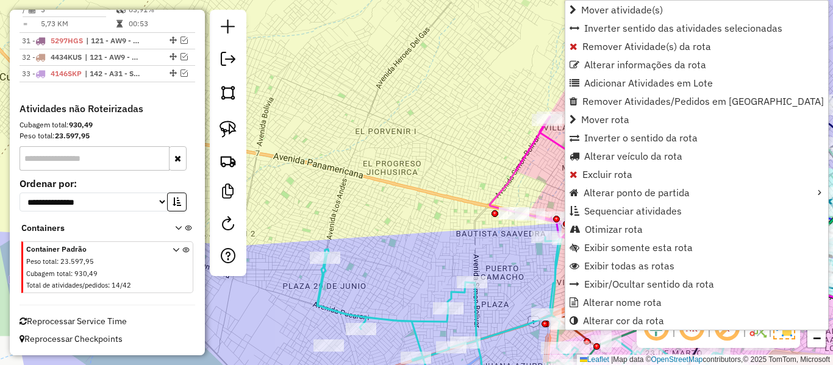
click at [381, 124] on div "Janela de atendimento Grade de atendimento Capacidade Transportadoras Veículos …" at bounding box center [416, 182] width 833 height 365
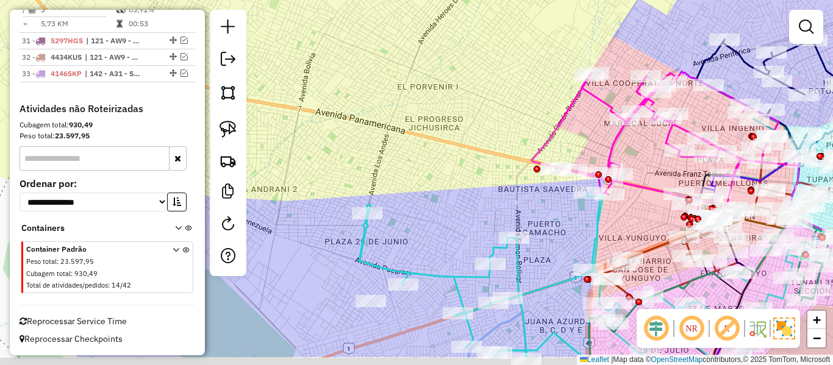
drag, startPoint x: 377, startPoint y: 152, endPoint x: 431, endPoint y: 90, distance: 82.5
click at [431, 90] on div "Janela de atendimento Grade de atendimento Capacidade Transportadoras Veículos …" at bounding box center [416, 182] width 833 height 365
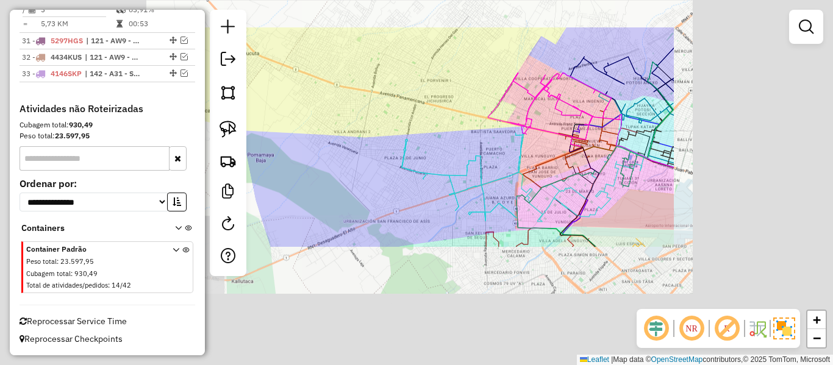
click at [432, 97] on div "Janela de atendimento Grade de atendimento Capacidade Transportadoras Veículos …" at bounding box center [416, 182] width 833 height 365
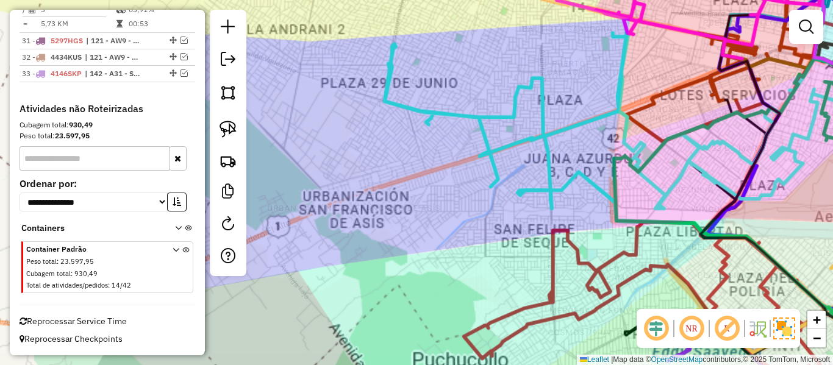
click at [417, 222] on div "Janela de atendimento Grade de atendimento Capacidade Transportadoras Veículos …" at bounding box center [416, 182] width 833 height 365
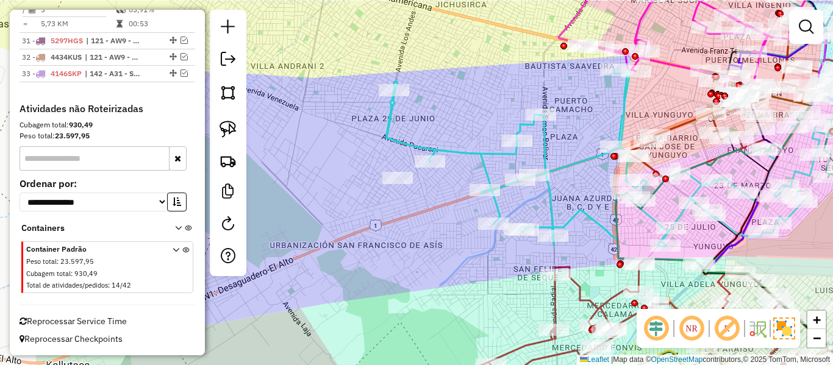
drag, startPoint x: 415, startPoint y: 205, endPoint x: 410, endPoint y: 244, distance: 39.3
click at [418, 248] on div "Janela de atendimento Grade de atendimento Capacidade Transportadoras Veículos …" at bounding box center [416, 182] width 833 height 365
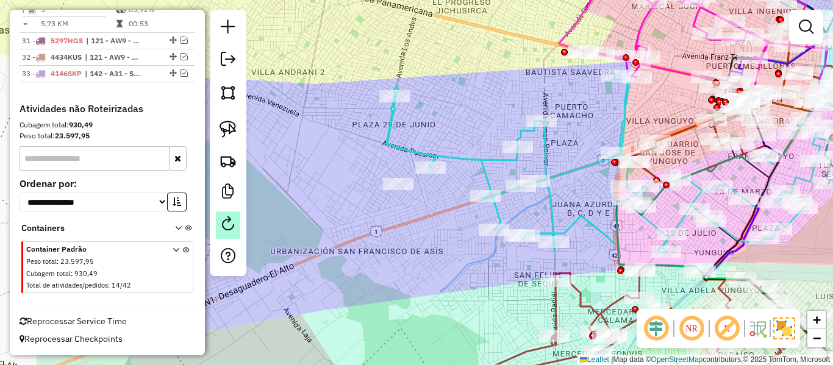
click at [224, 225] on em at bounding box center [228, 223] width 15 height 15
select select "*"
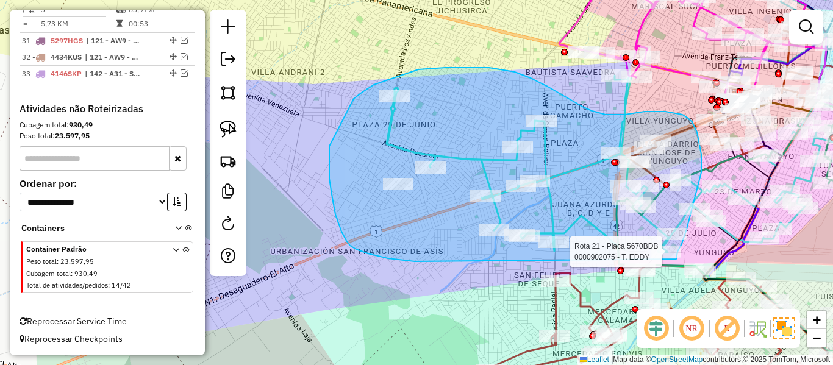
drag, startPoint x: 350, startPoint y: 246, endPoint x: 676, endPoint y: 259, distance: 326.4
click at [676, 259] on div "Rota 21 - Placa 5670BDB 0000902075 - T. EDDY Janela de atendimento Grade de ate…" at bounding box center [416, 182] width 833 height 365
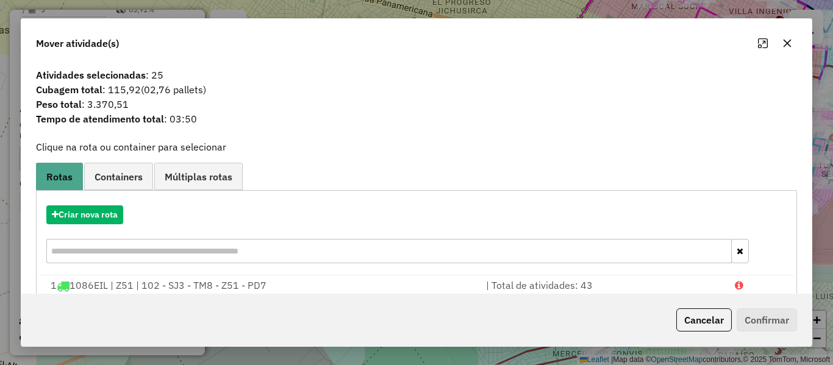
click at [86, 200] on div "Criar nova rota" at bounding box center [416, 235] width 755 height 79
click at [94, 215] on button "Criar nova rota" at bounding box center [84, 214] width 77 height 19
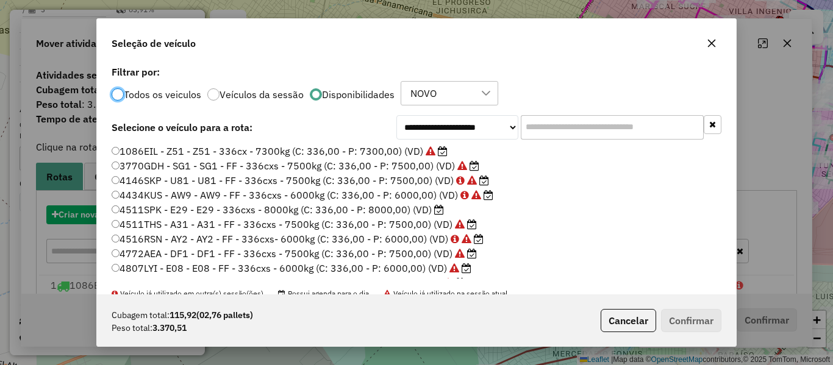
scroll to position [7, 4]
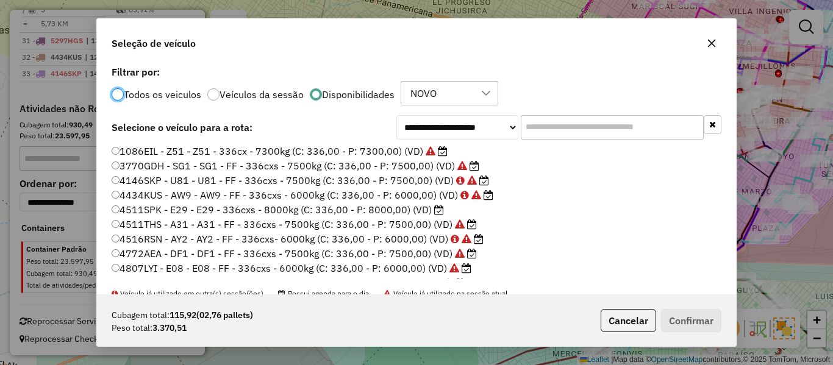
click at [654, 121] on input "text" at bounding box center [612, 127] width 183 height 24
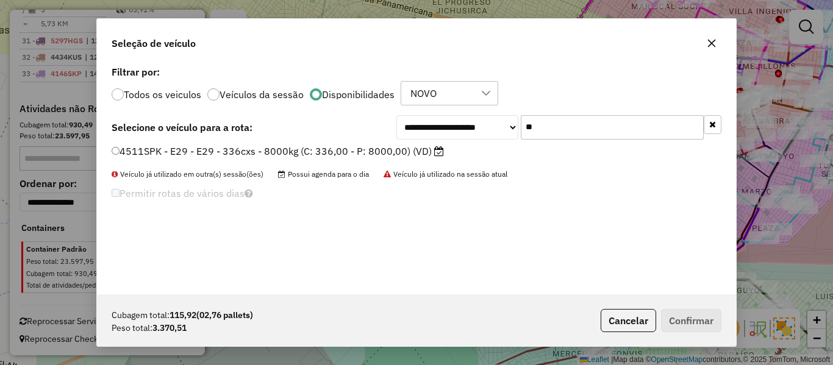
type input "**"
drag, startPoint x: 418, startPoint y: 152, endPoint x: 456, endPoint y: 154, distance: 38.5
click at [417, 152] on label "4511SPK - E29 - E29 - 336cxs - 8000kg (C: 336,00 - P: 8000,00) (VD)" at bounding box center [278, 151] width 332 height 15
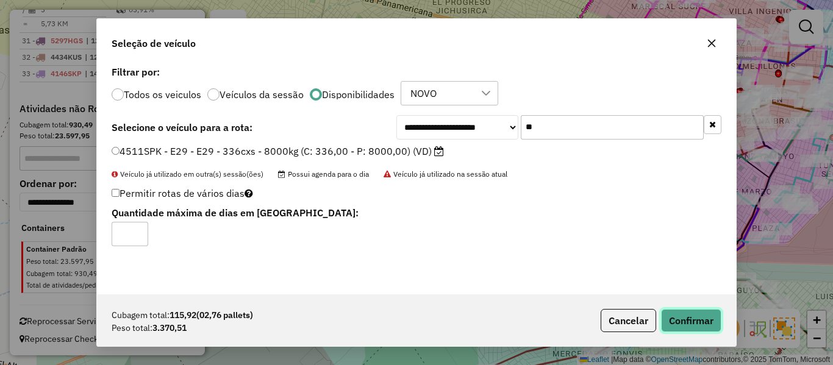
click at [693, 326] on button "Confirmar" at bounding box center [691, 320] width 60 height 23
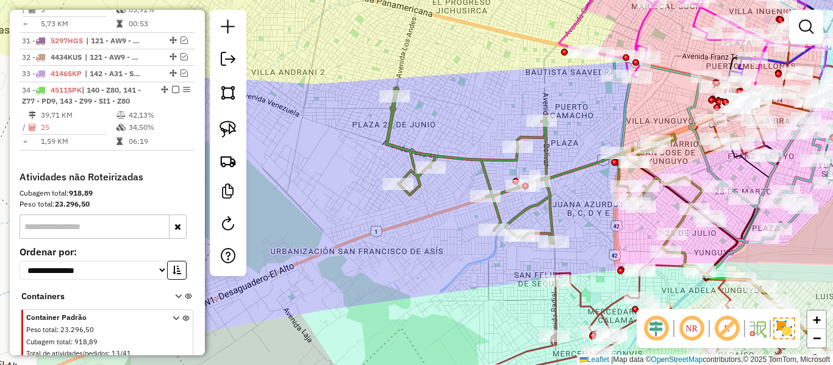
scroll to position [2344, 0]
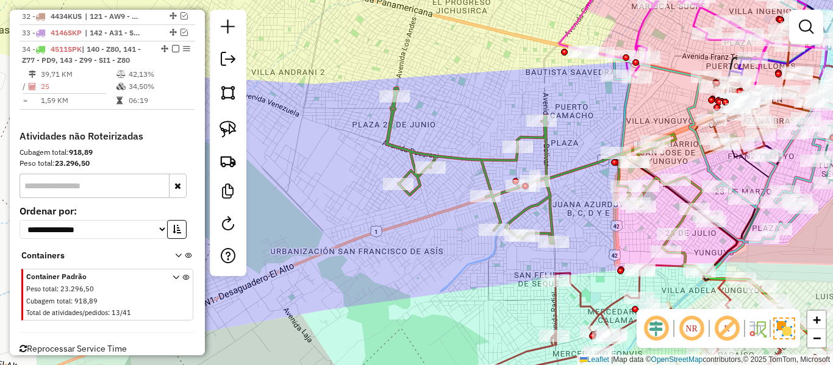
click at [462, 154] on icon at bounding box center [544, 169] width 316 height 163
select select "**********"
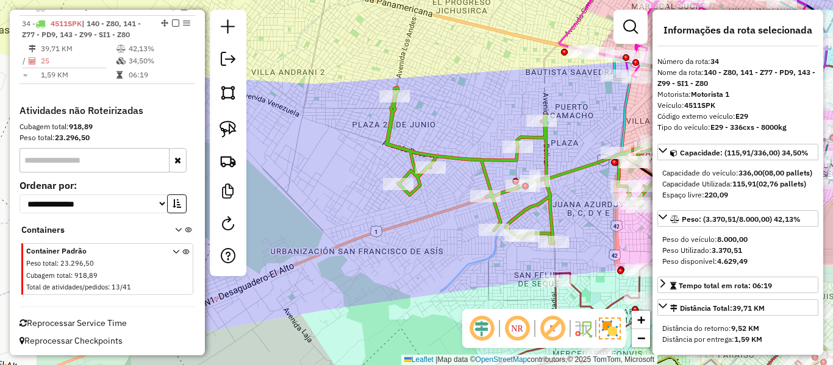
scroll to position [2371, 0]
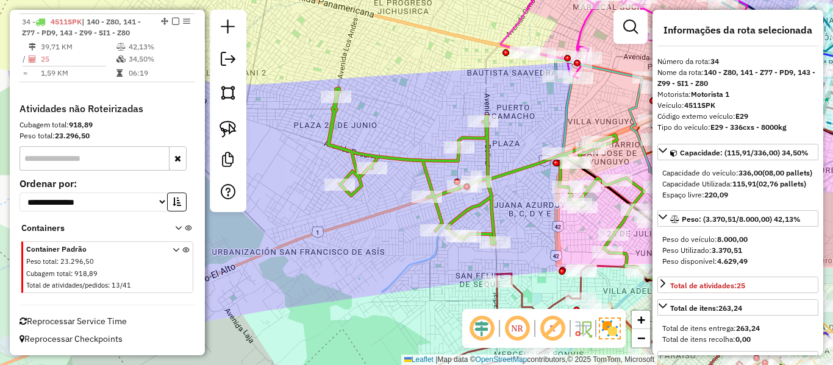
drag, startPoint x: 445, startPoint y: 113, endPoint x: 401, endPoint y: 113, distance: 43.9
click at [399, 113] on div "Janela de atendimento Grade de atendimento Capacidade Transportadoras Veículos …" at bounding box center [416, 182] width 833 height 365
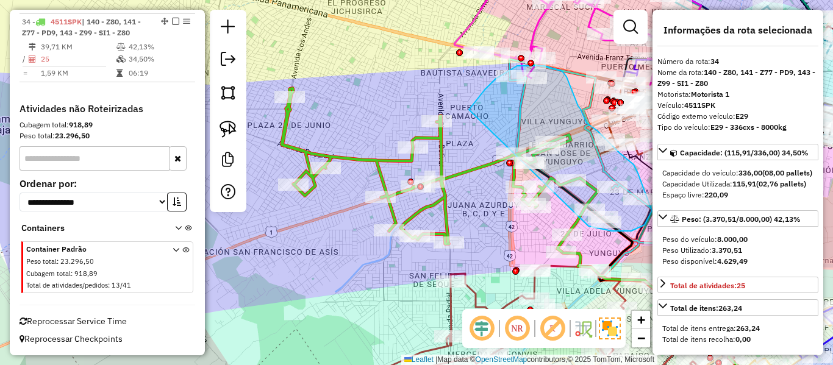
drag, startPoint x: 489, startPoint y: 85, endPoint x: 580, endPoint y: 221, distance: 163.0
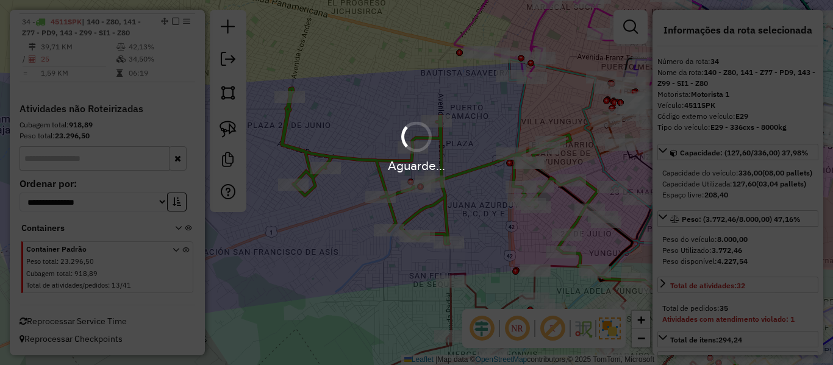
select select "**********"
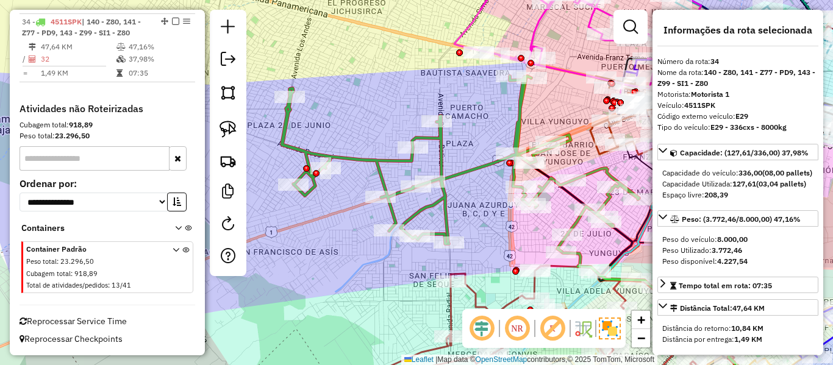
click at [479, 165] on icon at bounding box center [460, 164] width 357 height 176
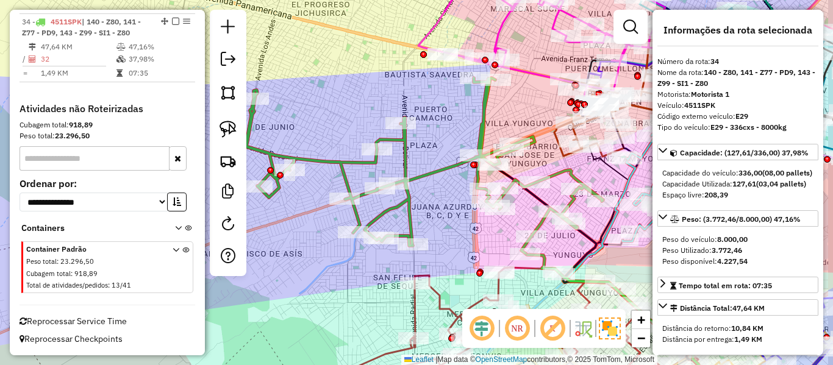
drag, startPoint x: 446, startPoint y: 198, endPoint x: 358, endPoint y: 201, distance: 87.8
click at [341, 201] on div "Janela de atendimento Grade de atendimento Capacidade Transportadoras Veículos …" at bounding box center [416, 182] width 833 height 365
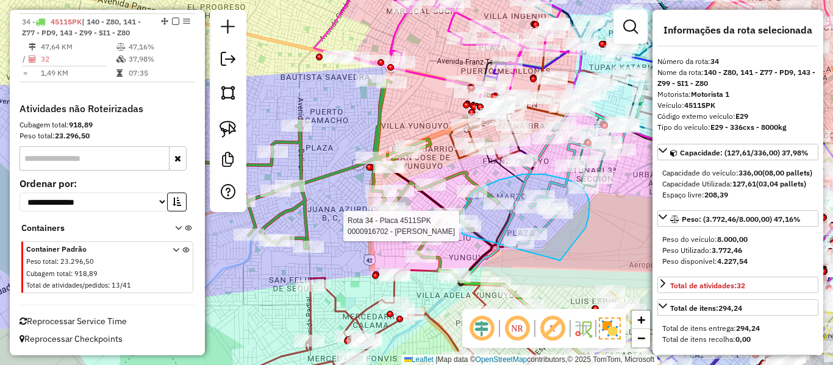
drag, startPoint x: 560, startPoint y: 261, endPoint x: 462, endPoint y: 234, distance: 101.2
click at [462, 234] on div "Rota 34 - Placa 4511SPK 0000859271 - MARTHA ALVAREZ Rota 34 - Placa 4511SPK 000…" at bounding box center [416, 182] width 833 height 365
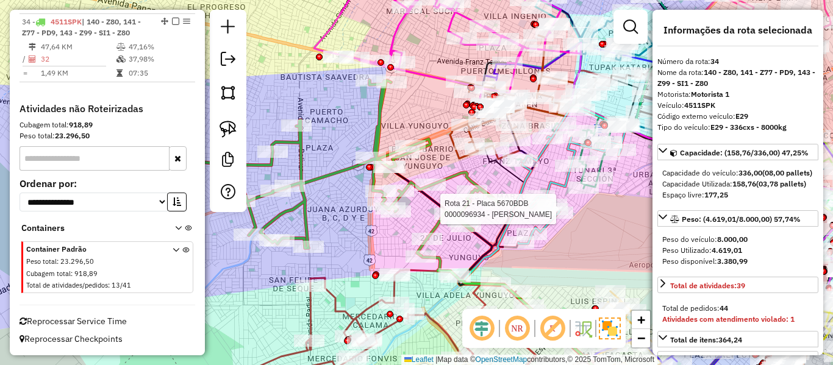
select select "**********"
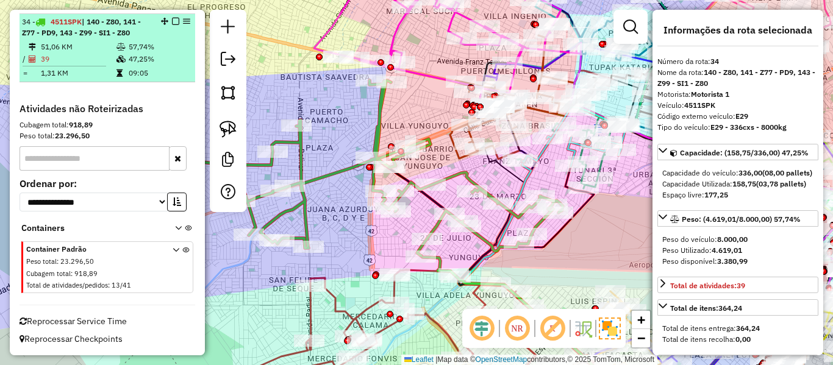
click at [172, 18] on em at bounding box center [175, 21] width 7 height 7
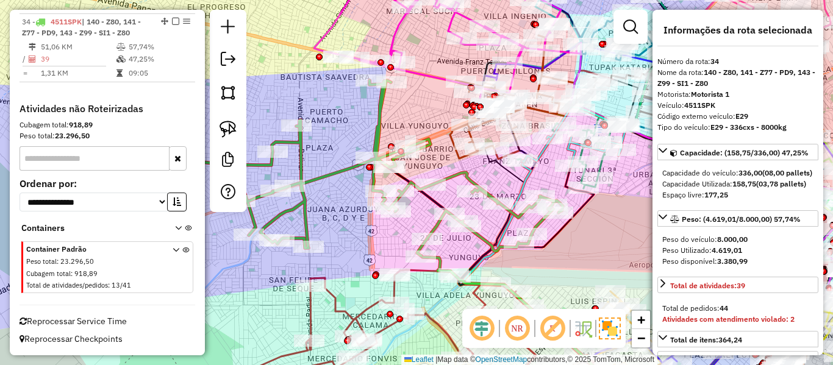
select select "**********"
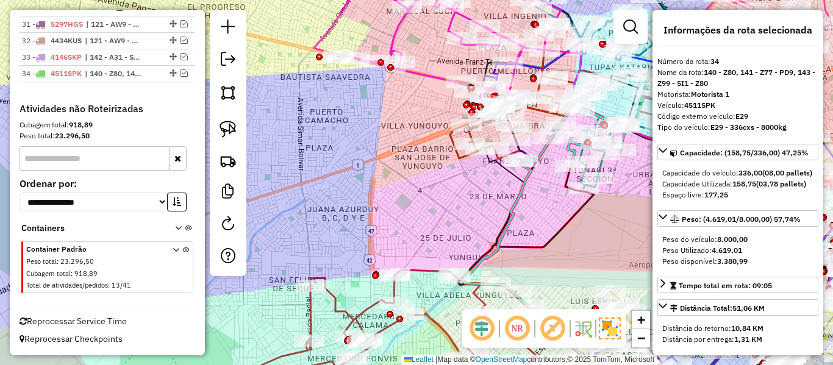
scroll to position [2319, 0]
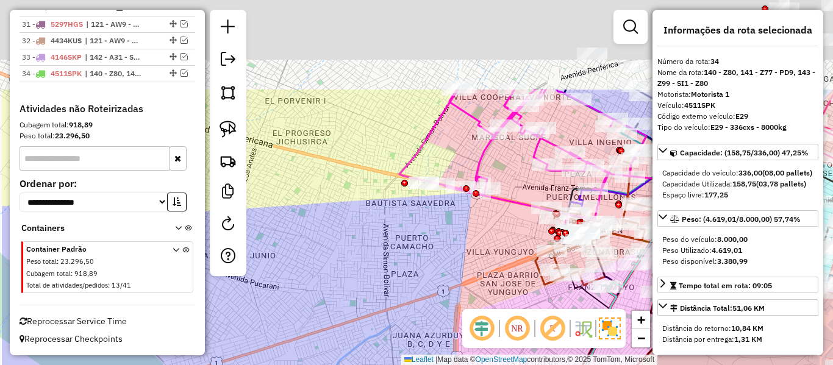
drag, startPoint x: 432, startPoint y: 125, endPoint x: 514, endPoint y: 260, distance: 157.9
click at [520, 260] on div "Janela de atendimento Grade de atendimento Capacidade Transportadoras Veículos …" at bounding box center [416, 182] width 833 height 365
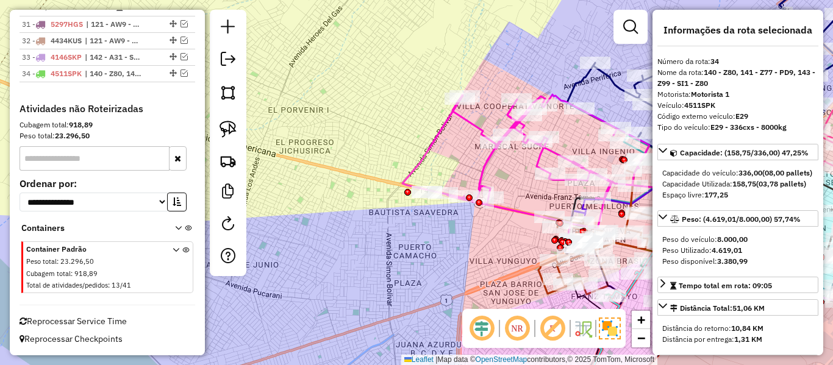
drag, startPoint x: 415, startPoint y: 134, endPoint x: 383, endPoint y: 143, distance: 32.6
click at [377, 135] on div "Janela de atendimento Grade de atendimento Capacidade Transportadoras Veículos …" at bounding box center [416, 182] width 833 height 365
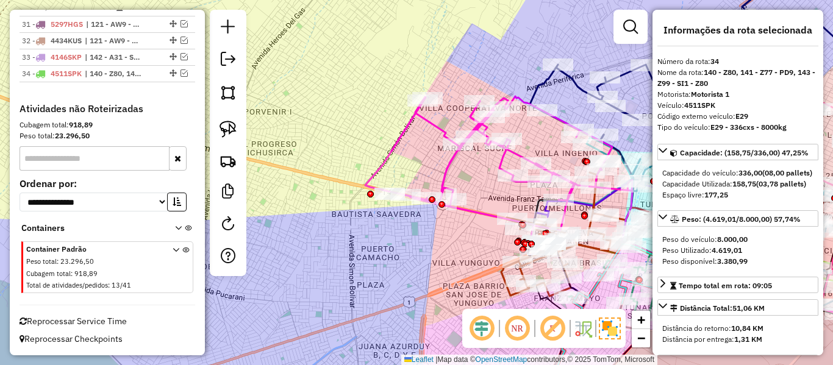
click at [450, 163] on icon at bounding box center [498, 170] width 267 height 148
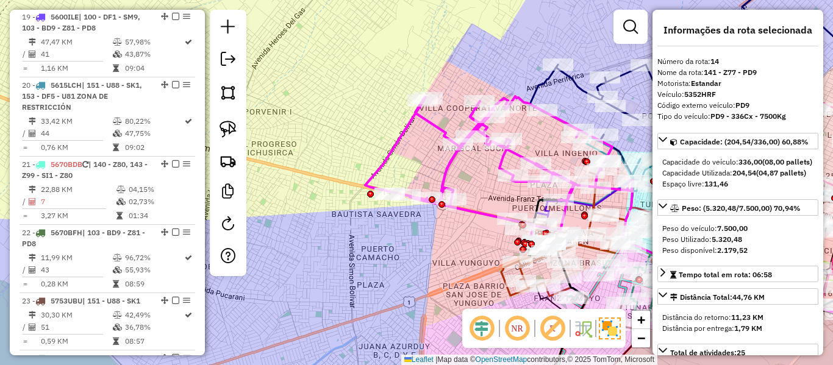
scroll to position [1220, 0]
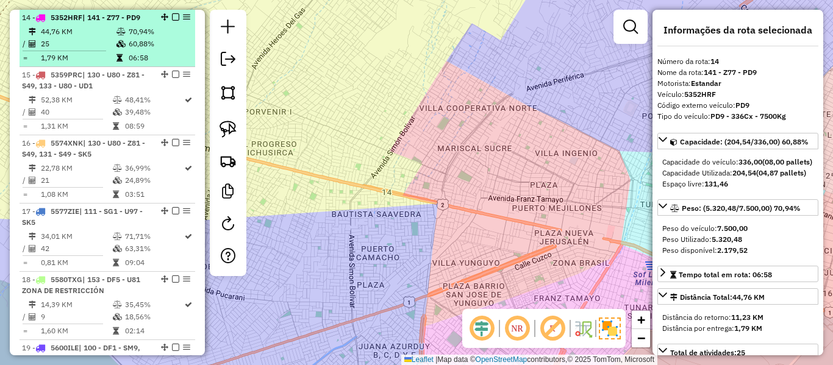
click at [139, 39] on td "60,88%" at bounding box center [159, 44] width 62 height 12
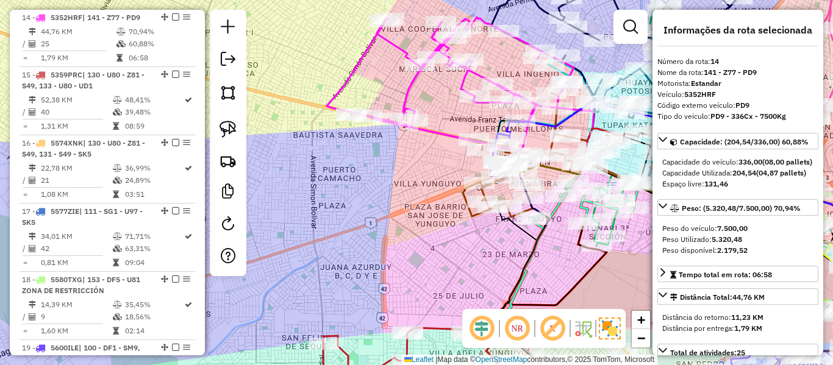
scroll to position [2319, 0]
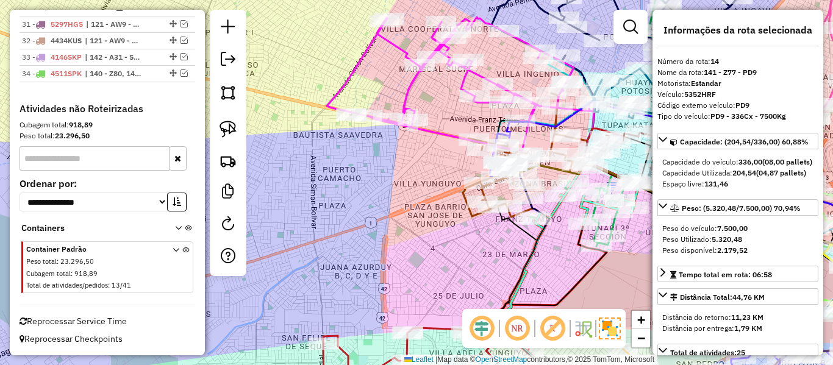
click at [414, 90] on icon at bounding box center [460, 91] width 267 height 148
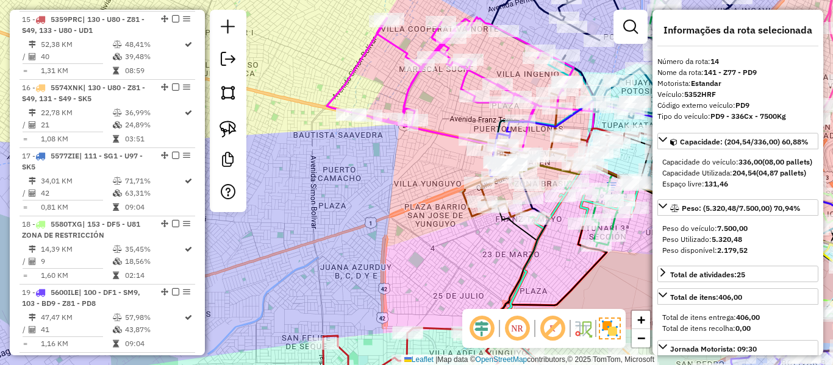
scroll to position [1220, 0]
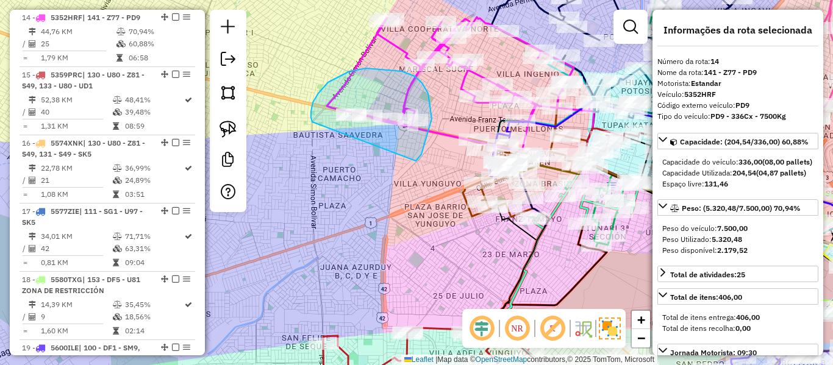
drag, startPoint x: 416, startPoint y: 161, endPoint x: 318, endPoint y: 127, distance: 103.9
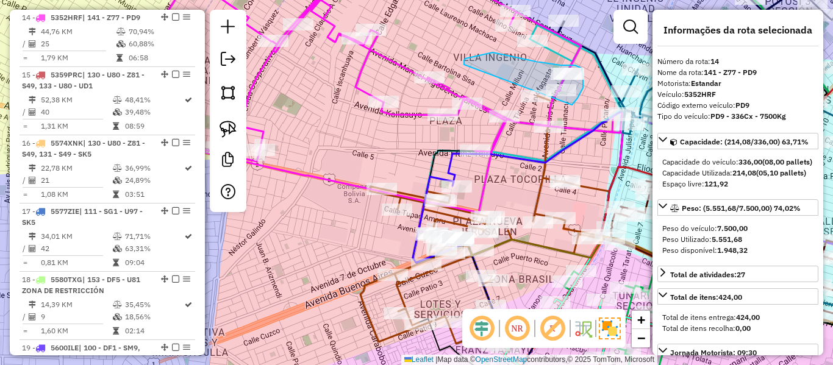
click at [463, 109] on div "Rota 11 - Placa 5232AEH 0000069782 - T.HERMINO Janela de atendimento Grade de a…" at bounding box center [416, 182] width 833 height 365
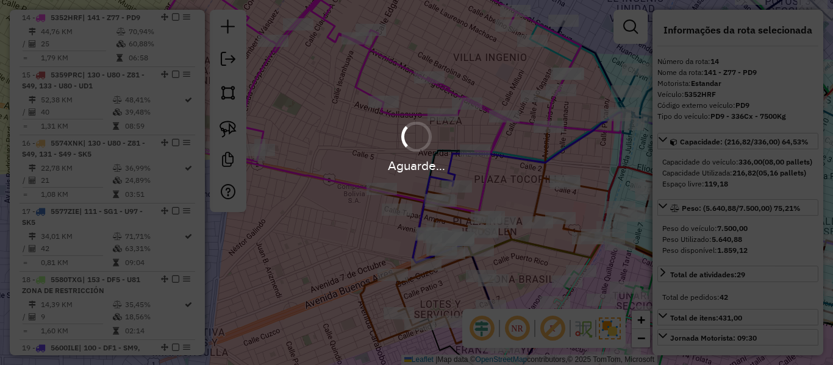
select select "**********"
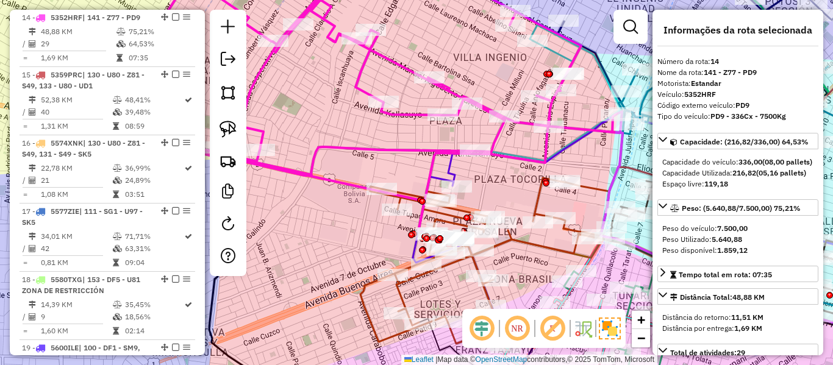
click at [486, 108] on icon at bounding box center [355, 101] width 534 height 276
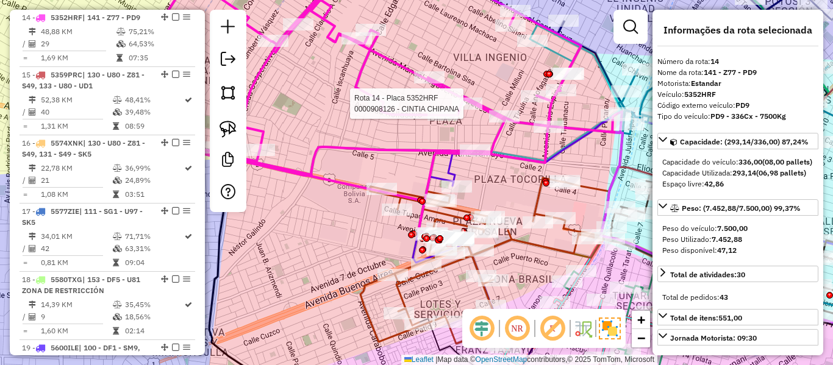
select select "**********"
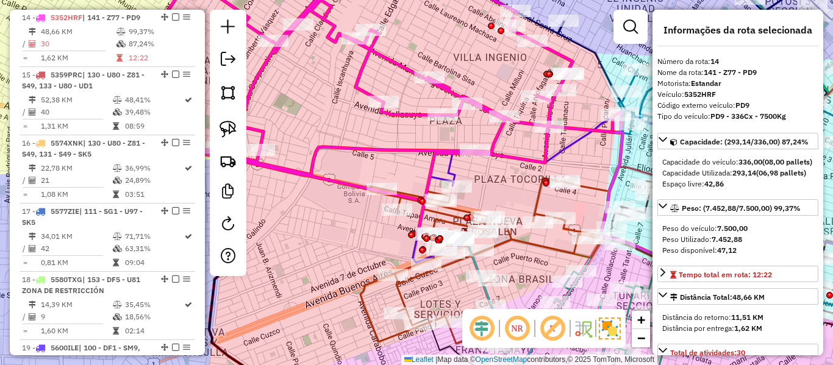
click at [484, 107] on icon at bounding box center [355, 101] width 534 height 276
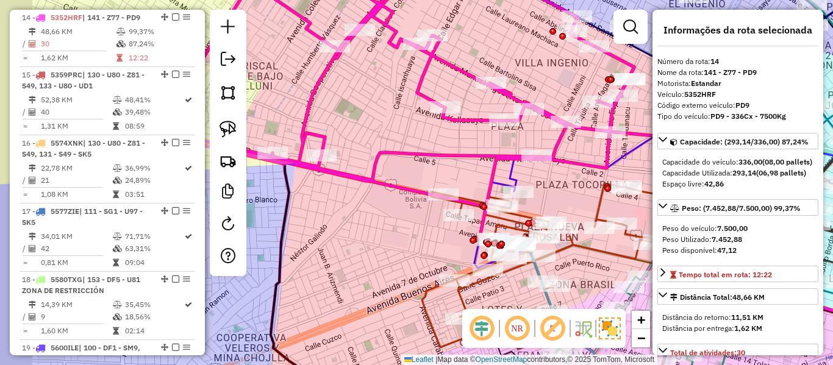
drag, startPoint x: 494, startPoint y: 83, endPoint x: 558, endPoint y: 95, distance: 65.2
click at [558, 92] on div "Janela de atendimento Grade de atendimento Capacidade Transportadoras Veículos …" at bounding box center [416, 182] width 833 height 365
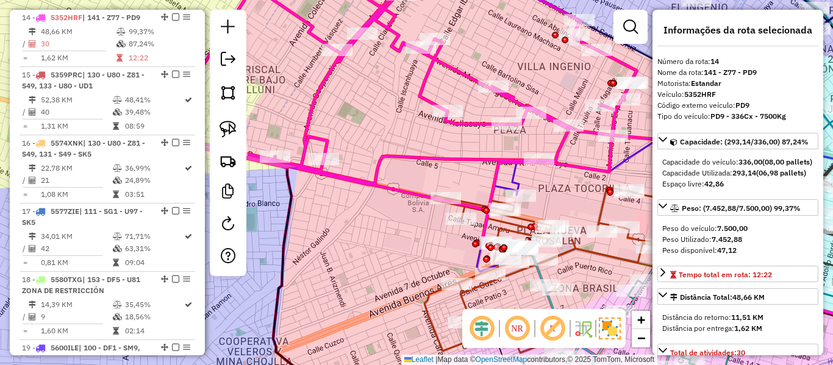
drag, startPoint x: 560, startPoint y: 99, endPoint x: 449, endPoint y: 95, distance: 111.0
click at [449, 95] on div "Janela de atendimento Grade de atendimento Capacidade Transportadoras Veículos …" at bounding box center [416, 182] width 833 height 365
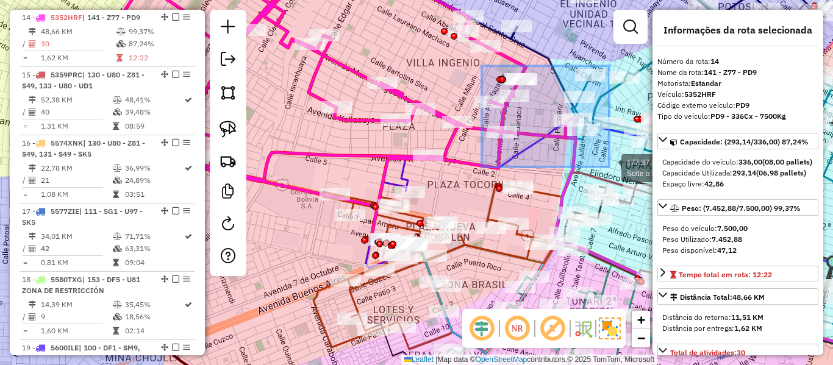
drag, startPoint x: 516, startPoint y: 94, endPoint x: 612, endPoint y: 170, distance: 122.3
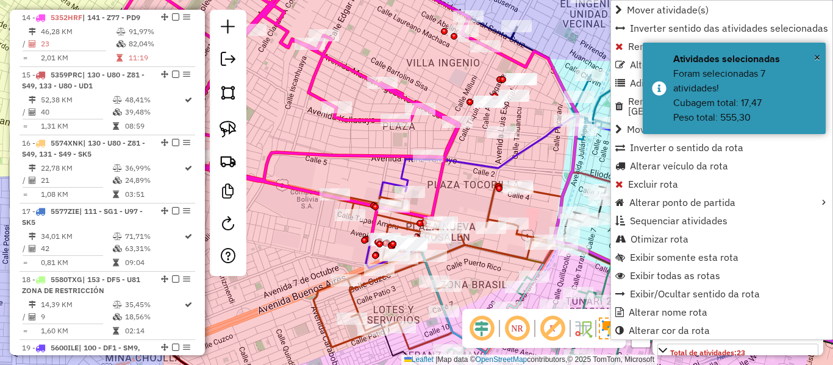
click at [361, 122] on icon at bounding box center [263, 104] width 445 height 282
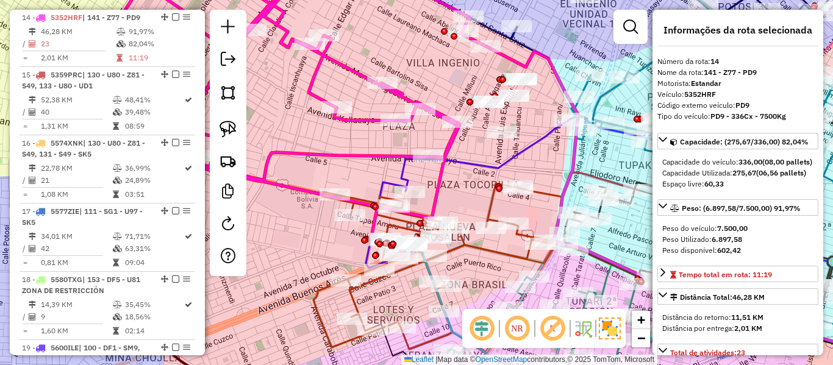
click at [365, 118] on icon at bounding box center [263, 104] width 445 height 282
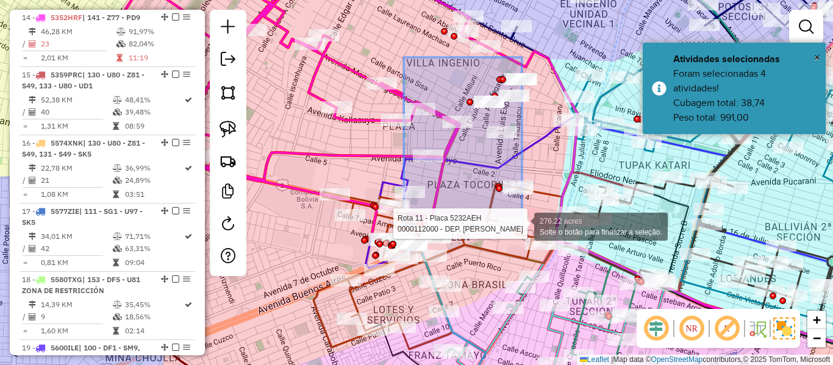
click at [522, 226] on div "Rota 11 - Placa 5232AEH 0000112000 - DEP. SONIA SALA 276.22 acres Solte o botão…" at bounding box center [416, 182] width 833 height 365
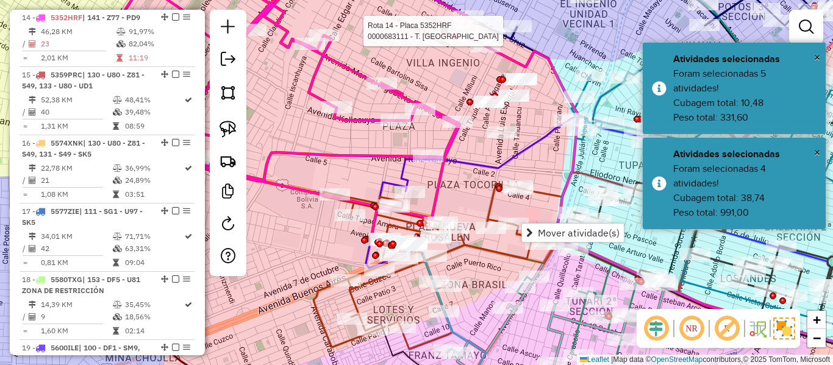
click at [443, 28] on div at bounding box center [444, 31] width 7 height 7
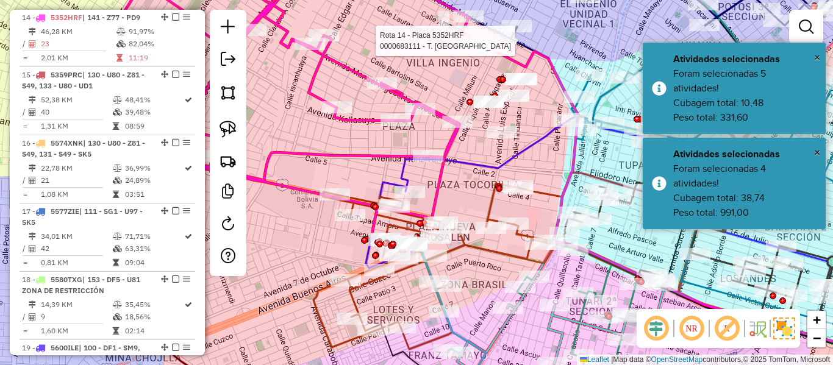
select select "**********"
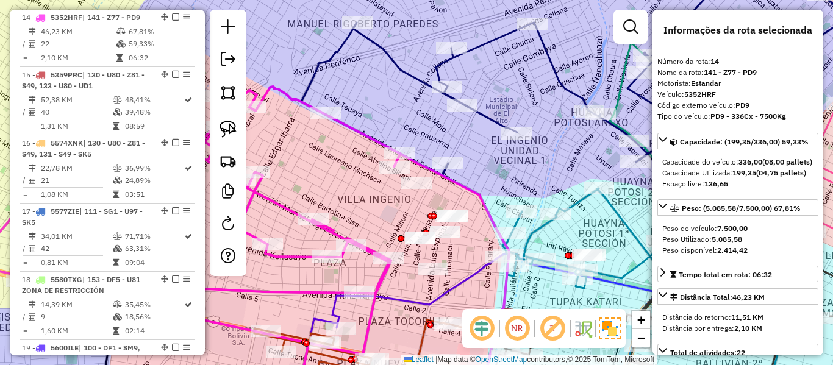
drag, startPoint x: 340, startPoint y: 184, endPoint x: 385, endPoint y: 154, distance: 54.4
click at [413, 138] on div "Janela de atendimento Grade de atendimento Capacidade Transportadoras Veículos …" at bounding box center [416, 182] width 833 height 365
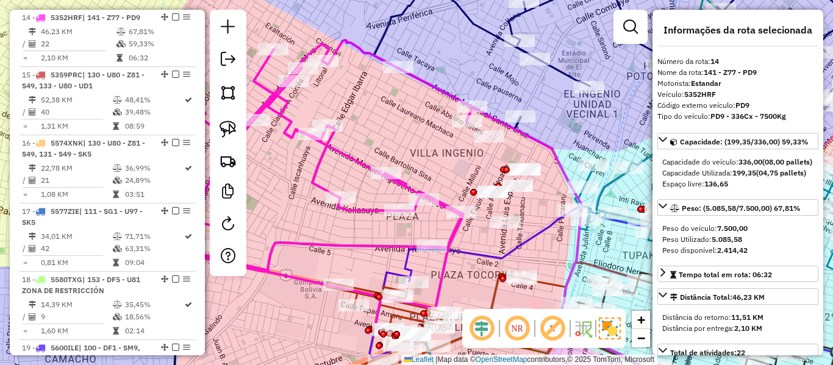
click at [363, 165] on icon at bounding box center [259, 187] width 429 height 295
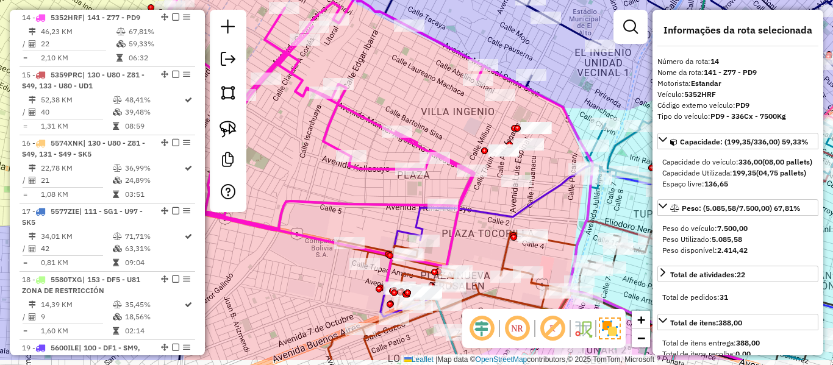
click at [400, 106] on div "Janela de atendimento Grade de atendimento Capacidade Transportadoras Veículos …" at bounding box center [416, 182] width 833 height 365
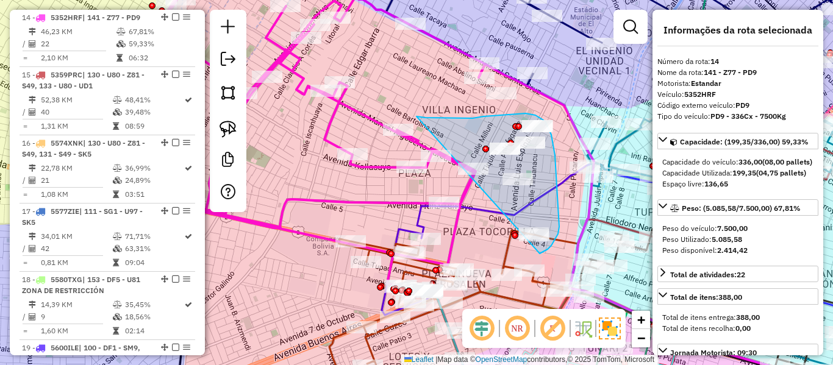
drag, startPoint x: 483, startPoint y: 116, endPoint x: 465, endPoint y: 227, distance: 111.8
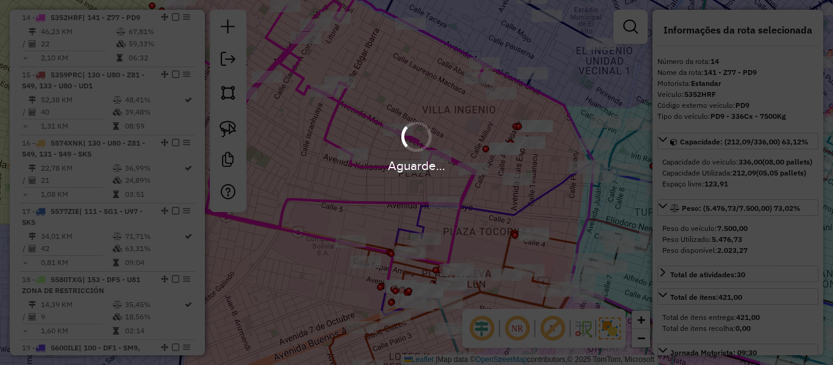
select select "**********"
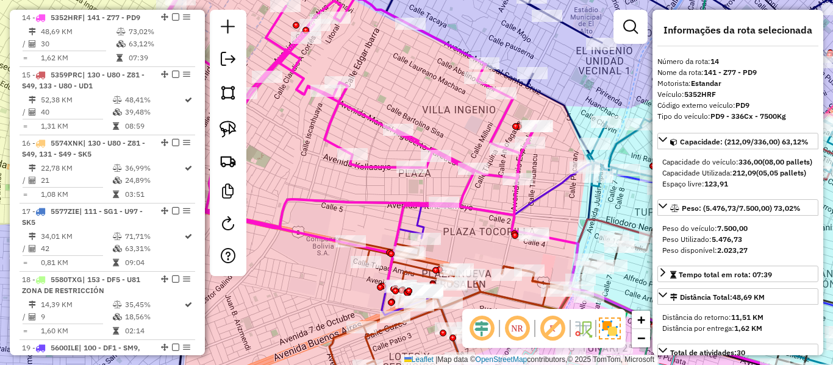
click at [361, 125] on div "Janela de atendimento Grade de atendimento Capacidade Transportadoras Veículos …" at bounding box center [416, 182] width 833 height 365
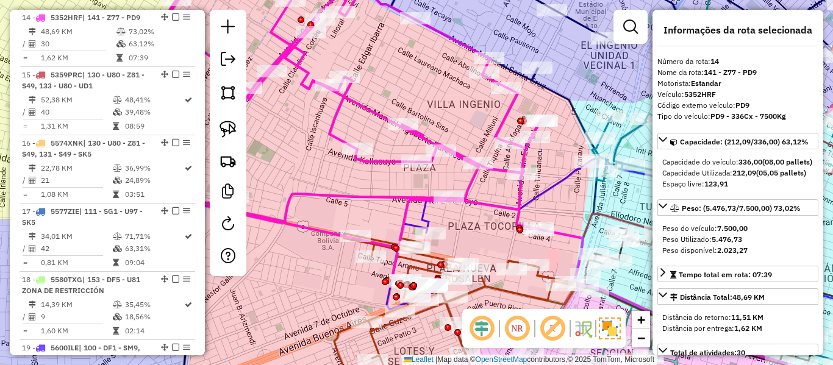
click at [370, 111] on icon at bounding box center [301, 138] width 479 height 295
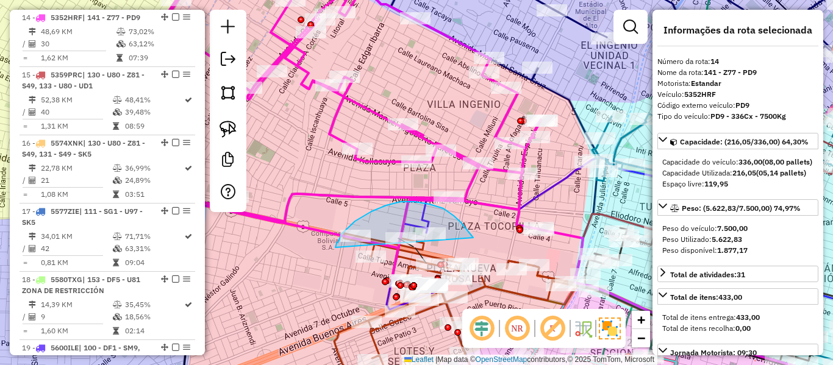
drag, startPoint x: 473, startPoint y: 238, endPoint x: 335, endPoint y: 247, distance: 138.1
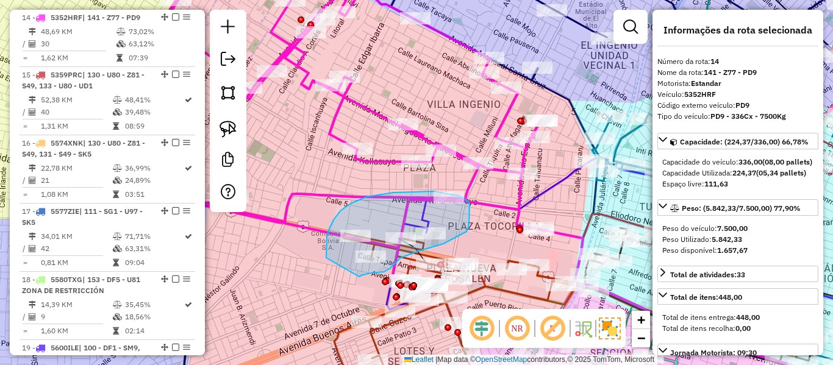
drag, startPoint x: 326, startPoint y: 258, endPoint x: 353, endPoint y: 272, distance: 30.6
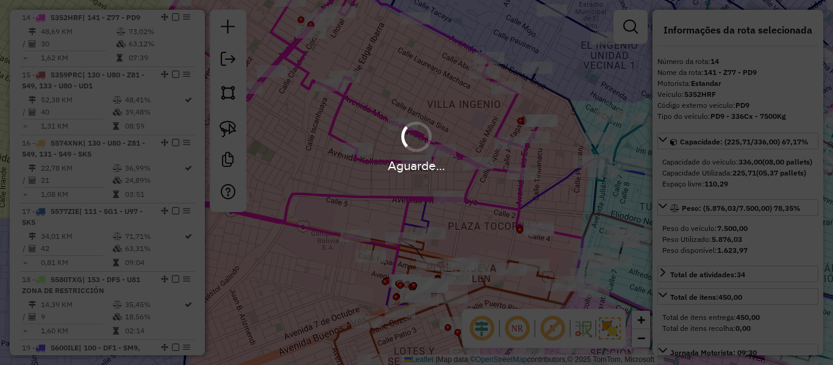
select select "**********"
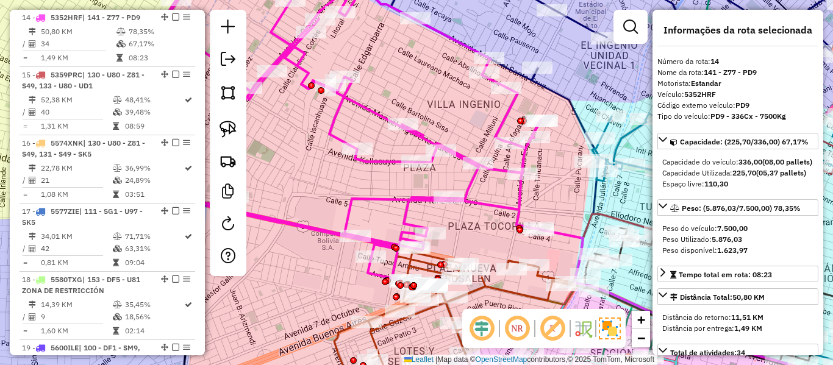
drag, startPoint x: 410, startPoint y: 187, endPoint x: 406, endPoint y: 204, distance: 17.6
click at [409, 193] on div "Janela de atendimento Grade de atendimento Capacidade Transportadoras Veículos …" at bounding box center [416, 182] width 833 height 365
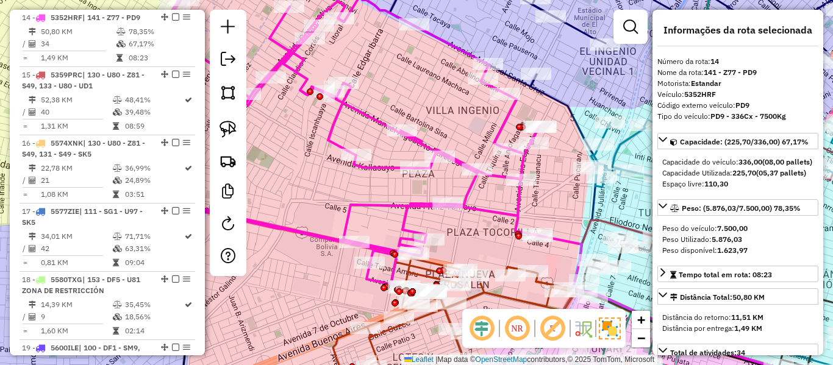
click at [406, 204] on icon at bounding box center [299, 145] width 479 height 295
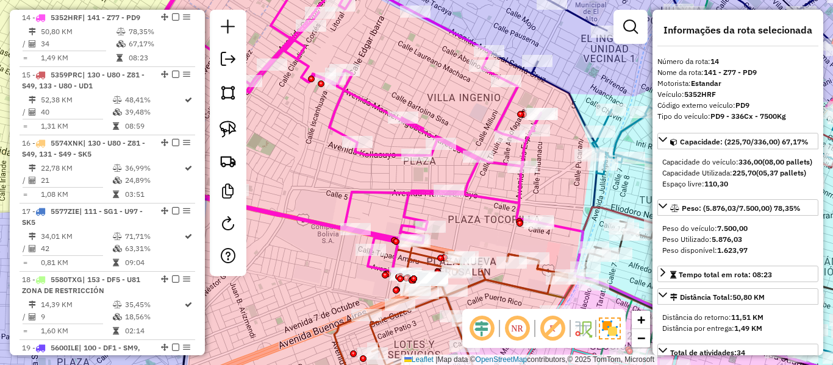
drag, startPoint x: 432, startPoint y: 232, endPoint x: 444, endPoint y: 204, distance: 31.1
click at [447, 161] on icon at bounding box center [301, 132] width 479 height 295
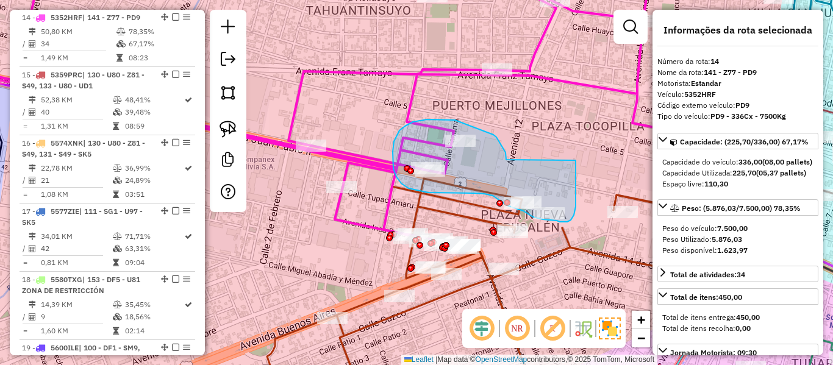
drag, startPoint x: 493, startPoint y: 135, endPoint x: 573, endPoint y: 152, distance: 81.7
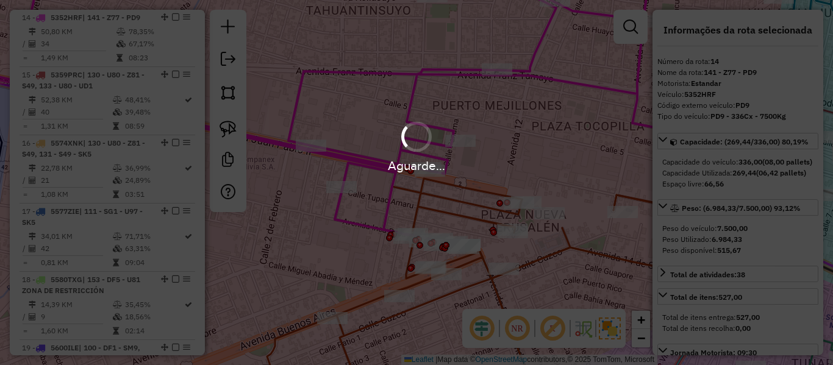
select select "**********"
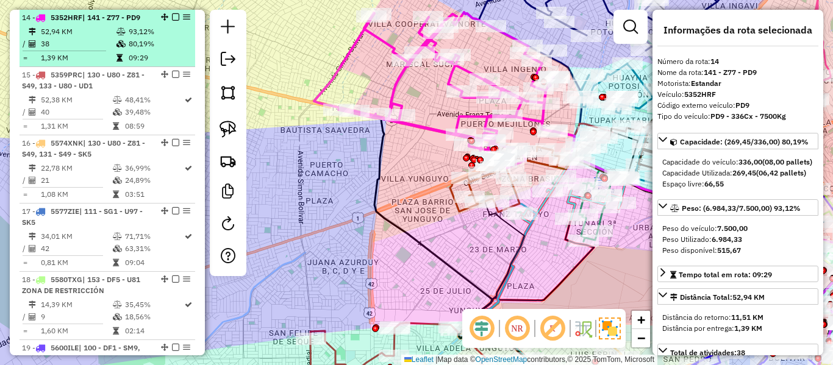
click at [173, 18] on em at bounding box center [175, 16] width 7 height 7
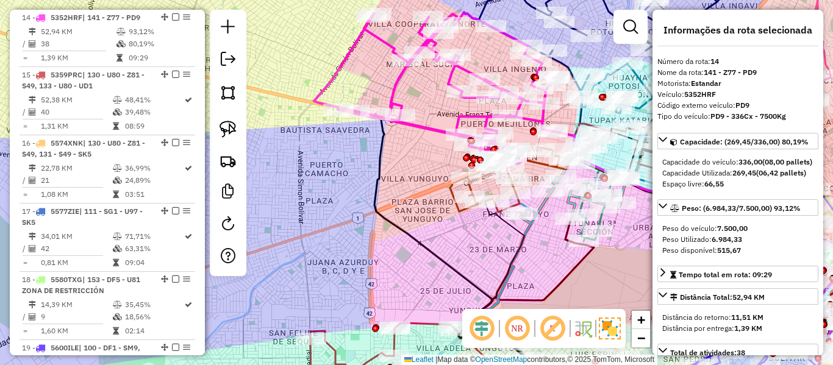
scroll to position [1180, 0]
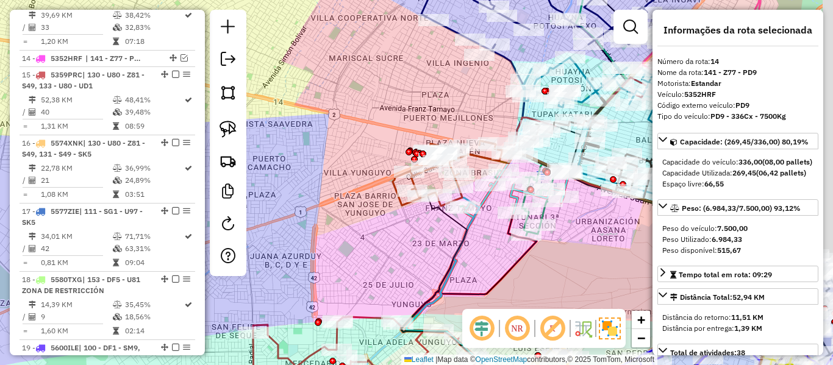
drag, startPoint x: 369, startPoint y: 189, endPoint x: 335, endPoint y: 187, distance: 34.8
click at [335, 186] on div "Janela de atendimento Grade de atendimento Capacidade Transportadoras Veículos …" at bounding box center [416, 182] width 833 height 365
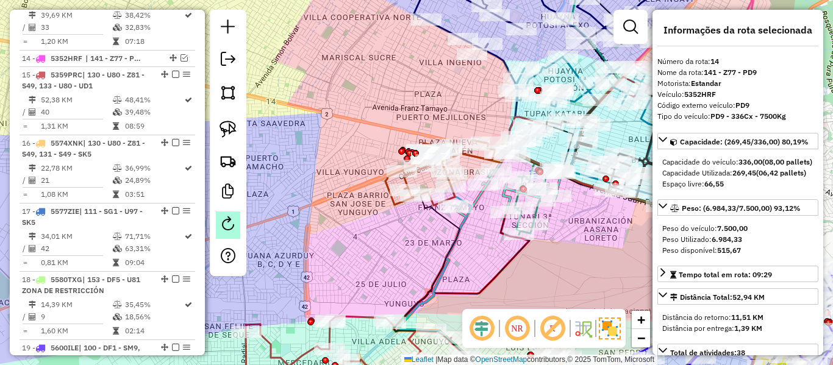
click at [223, 230] on em at bounding box center [228, 223] width 15 height 15
select select "*"
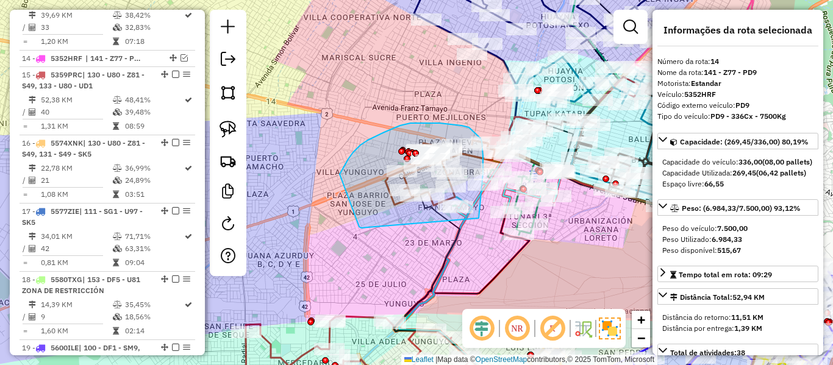
drag, startPoint x: 359, startPoint y: 227, endPoint x: 471, endPoint y: 245, distance: 113.6
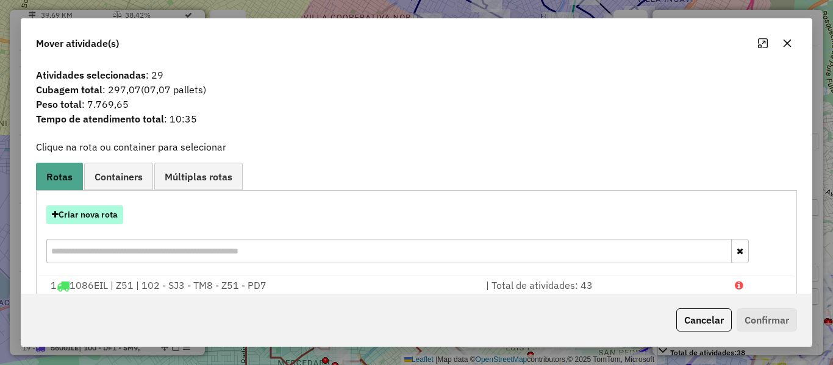
click at [116, 213] on button "Criar nova rota" at bounding box center [84, 214] width 77 height 19
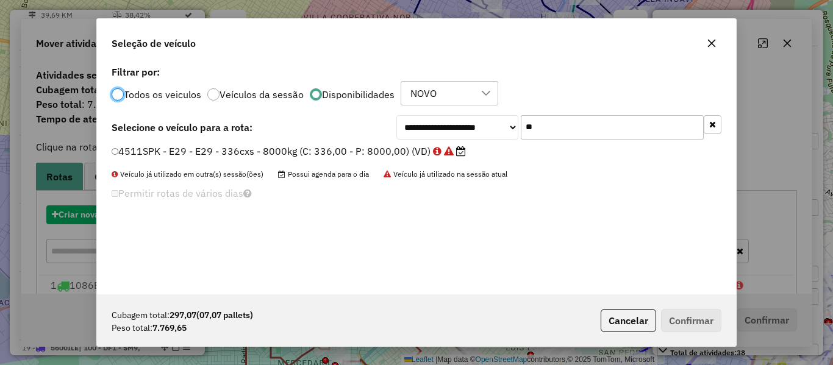
scroll to position [7, 4]
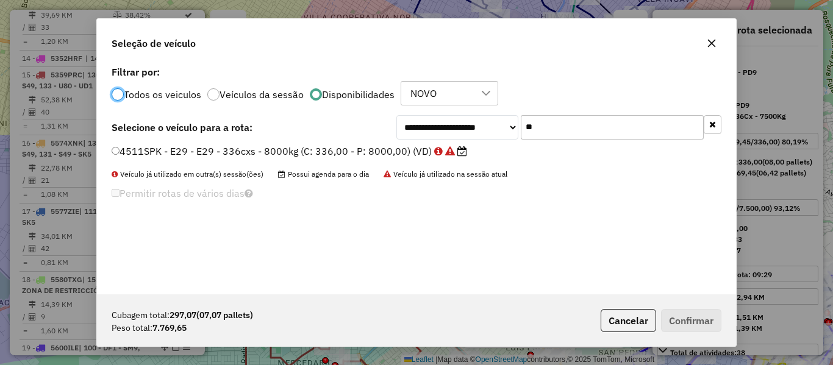
click at [711, 125] on icon "button" at bounding box center [712, 124] width 7 height 9
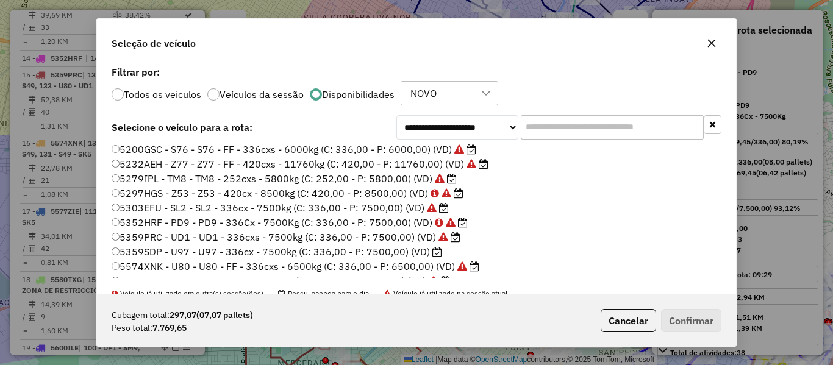
scroll to position [183, 0]
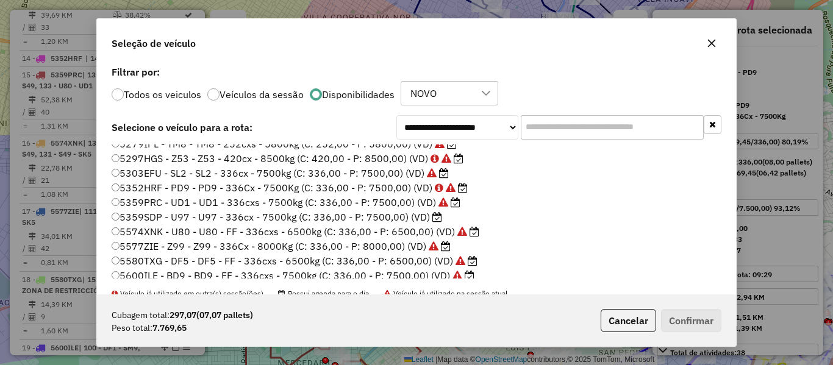
click at [422, 218] on label "5359SDP - U97 - U97 - 336cx - 7500kg (C: 336,00 - P: 7500,00) (VD)" at bounding box center [277, 217] width 330 height 15
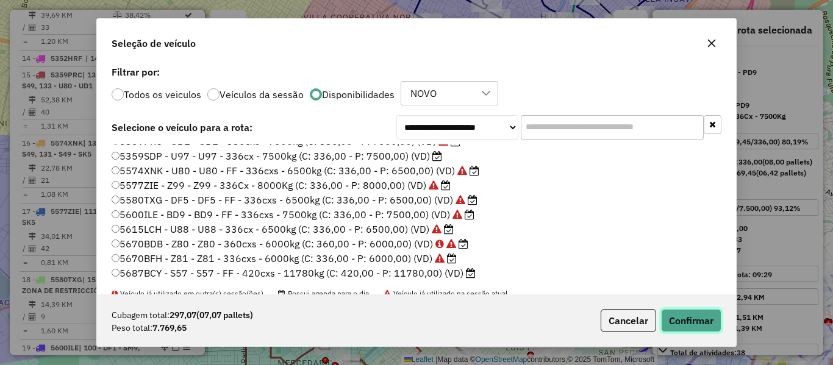
click at [676, 322] on button "Confirmar" at bounding box center [691, 320] width 60 height 23
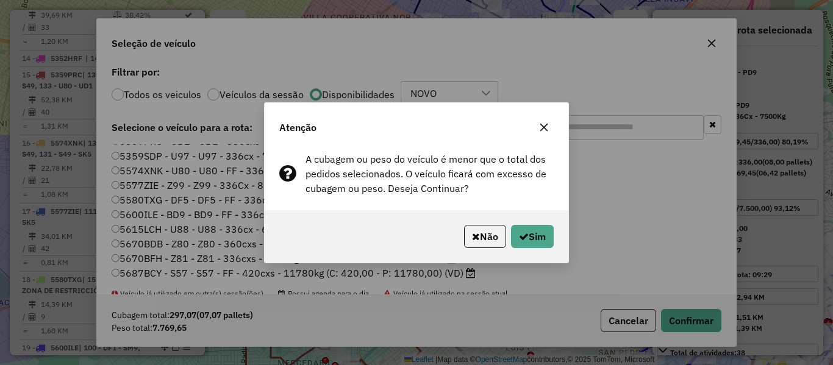
click at [556, 241] on div "Não Sim" at bounding box center [417, 236] width 304 height 52
click at [537, 238] on button "Sim" at bounding box center [532, 236] width 43 height 23
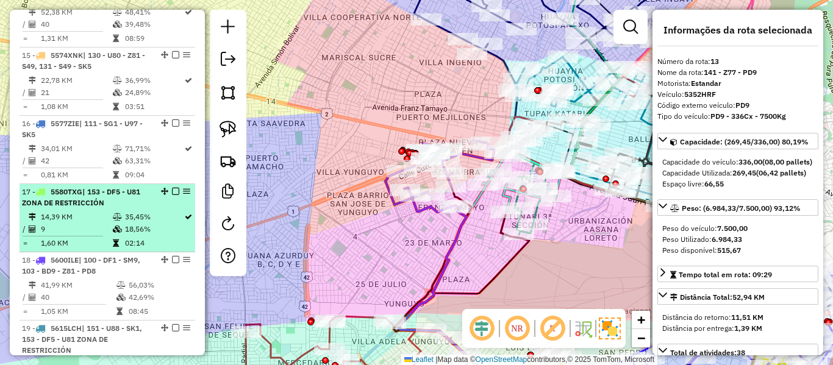
scroll to position [1220, 0]
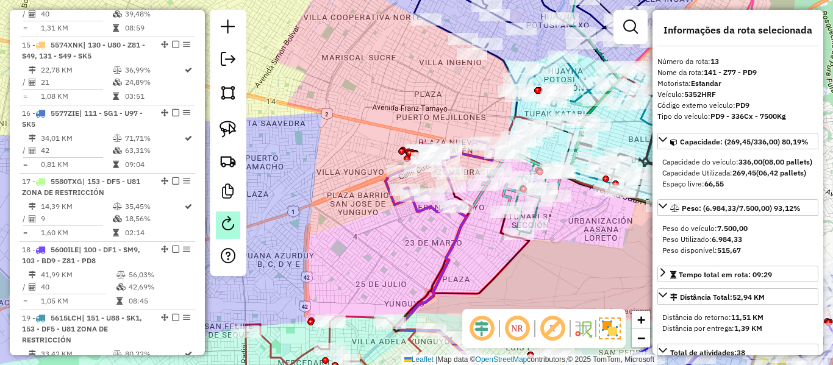
click at [221, 226] on em at bounding box center [228, 223] width 15 height 15
select select "*"
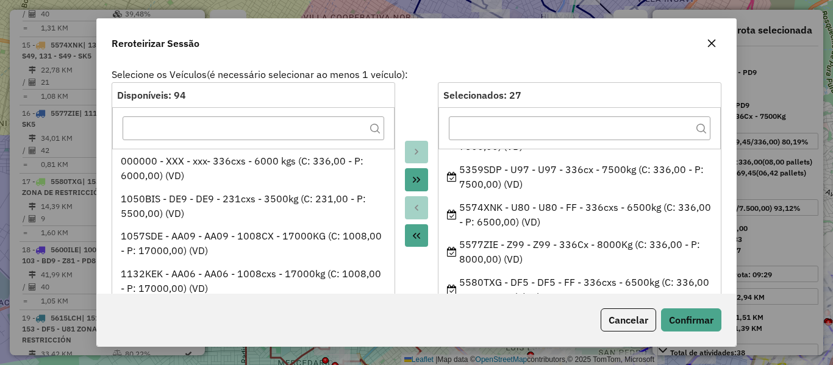
scroll to position [427, 0]
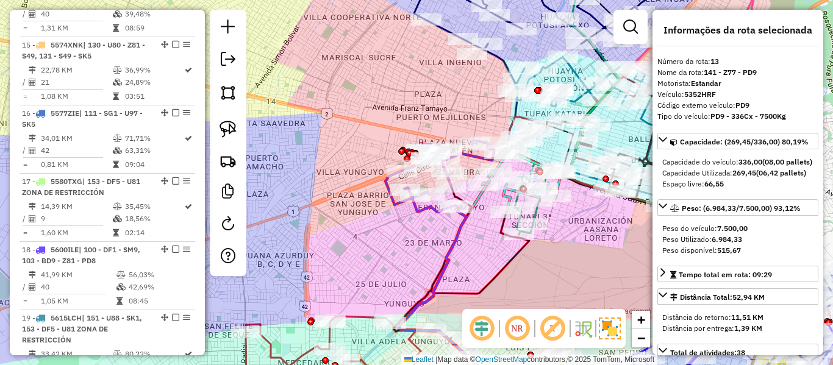
click at [426, 212] on icon at bounding box center [439, 176] width 109 height 72
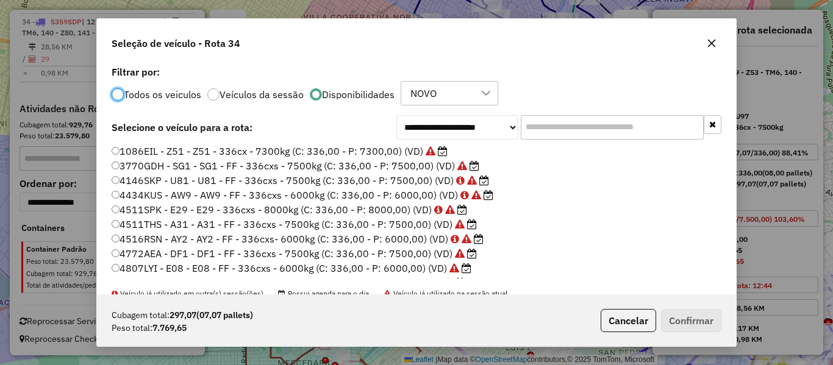
scroll to position [7, 4]
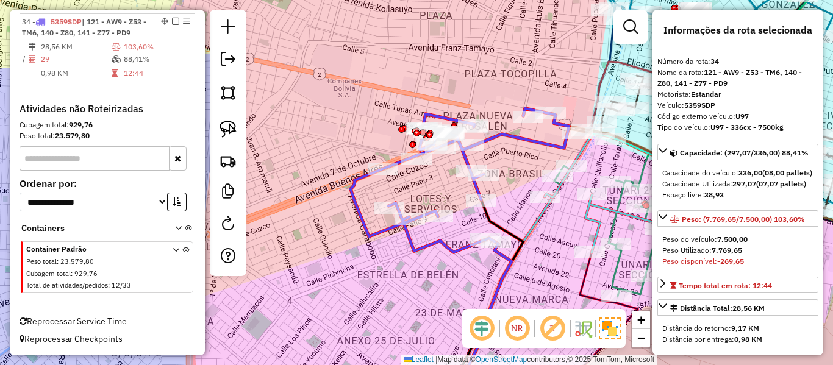
drag, startPoint x: 404, startPoint y: 251, endPoint x: 422, endPoint y: 277, distance: 32.0
click at [422, 277] on div "Janela de atendimento Grade de atendimento Capacidade Transportadoras Veículos …" at bounding box center [416, 182] width 833 height 365
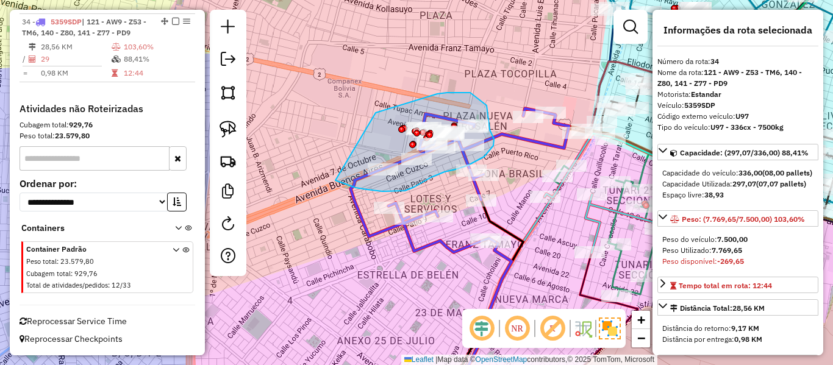
drag, startPoint x: 376, startPoint y: 113, endPoint x: 331, endPoint y: 173, distance: 74.5
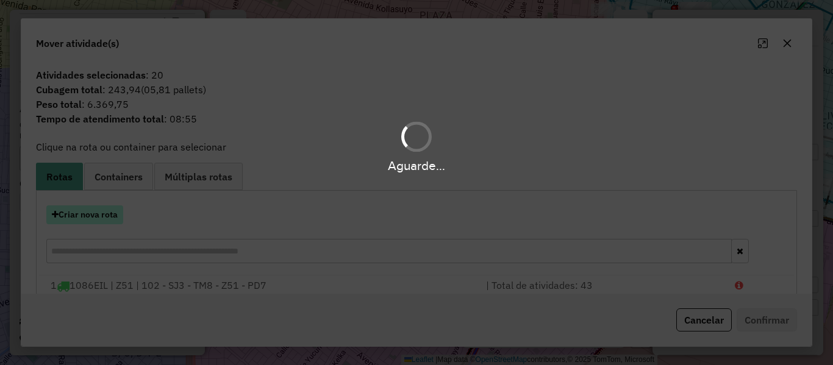
click at [114, 216] on button "Criar nova rota" at bounding box center [84, 214] width 77 height 19
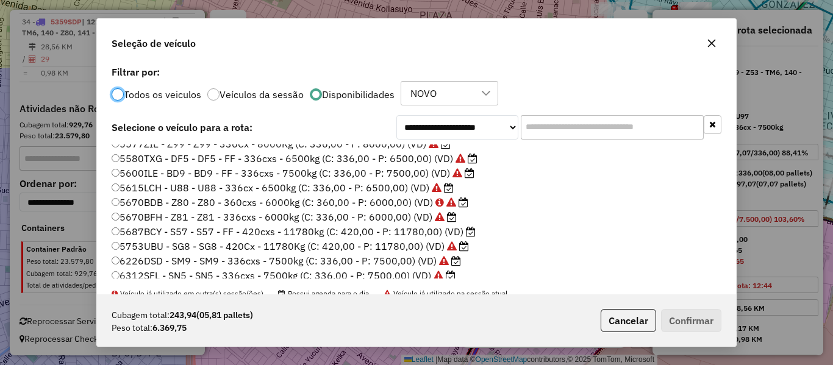
scroll to position [305, 0]
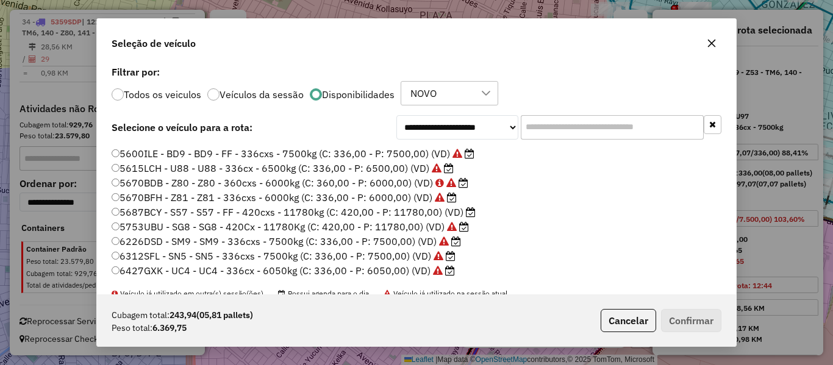
click at [457, 212] on label "5687BCY - S57 - S57 - FF - 420cxs - 11780kg (C: 420,00 - P: 11780,00) (VD)" at bounding box center [294, 212] width 364 height 15
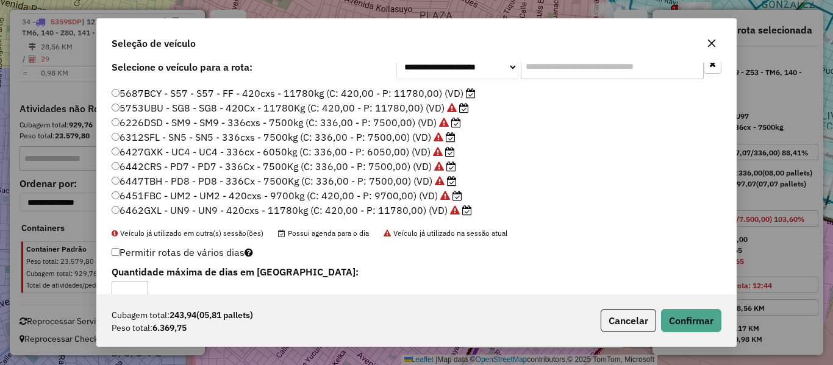
scroll to position [86, 0]
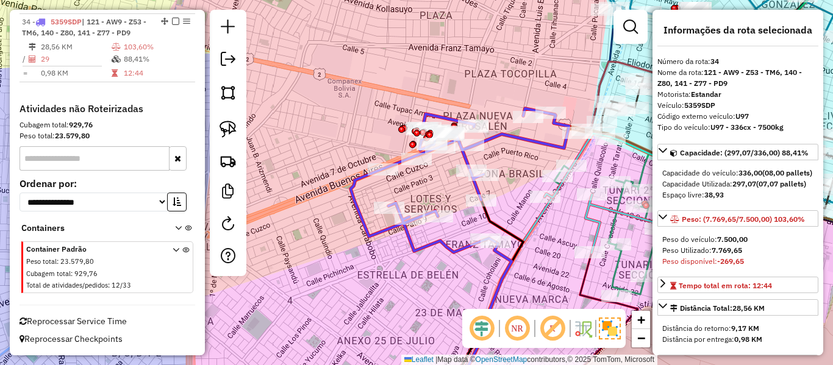
click at [460, 245] on icon at bounding box center [460, 181] width 218 height 144
click at [454, 249] on icon at bounding box center [460, 181] width 218 height 144
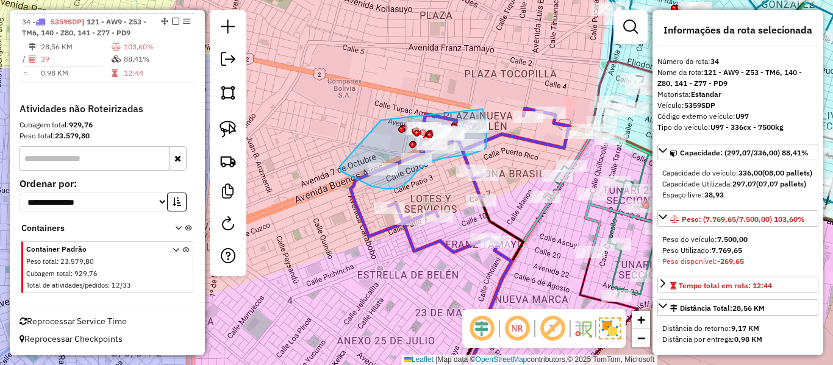
drag, startPoint x: 483, startPoint y: 109, endPoint x: 341, endPoint y: 163, distance: 151.8
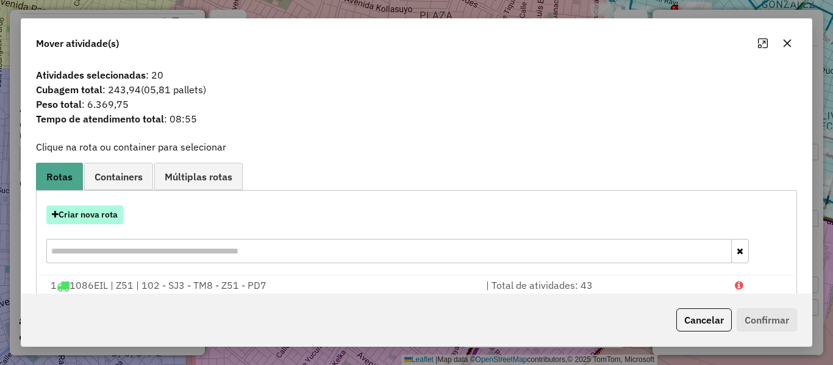
drag, startPoint x: 132, startPoint y: 210, endPoint x: 106, endPoint y: 222, distance: 28.1
click at [131, 211] on div "Criar nova rota" at bounding box center [416, 214] width 755 height 19
click at [106, 222] on button "Criar nova rota" at bounding box center [84, 214] width 77 height 19
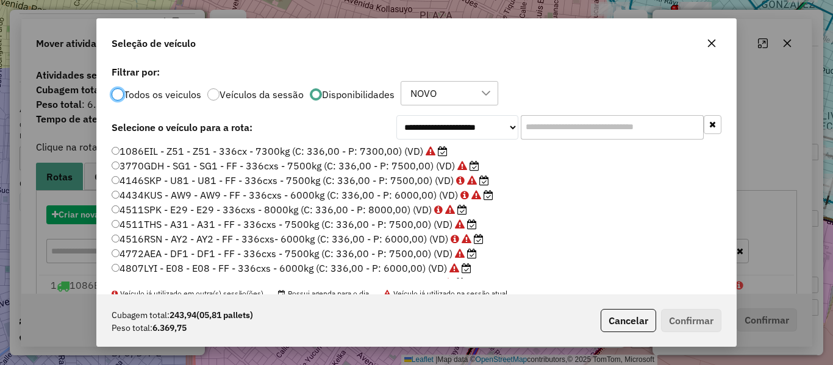
scroll to position [7, 4]
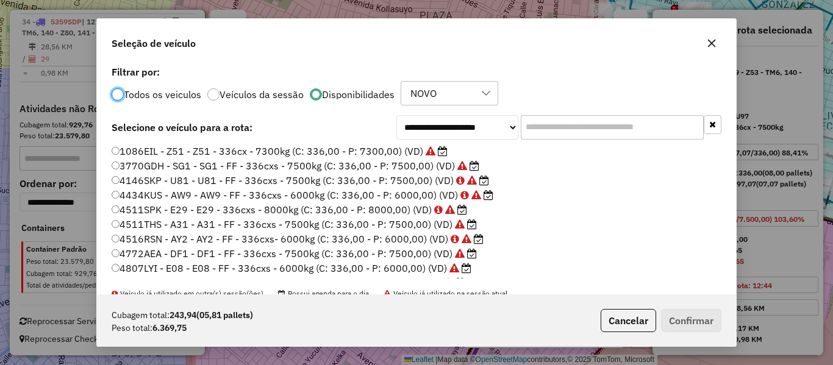
click at [566, 126] on input "text" at bounding box center [612, 127] width 183 height 24
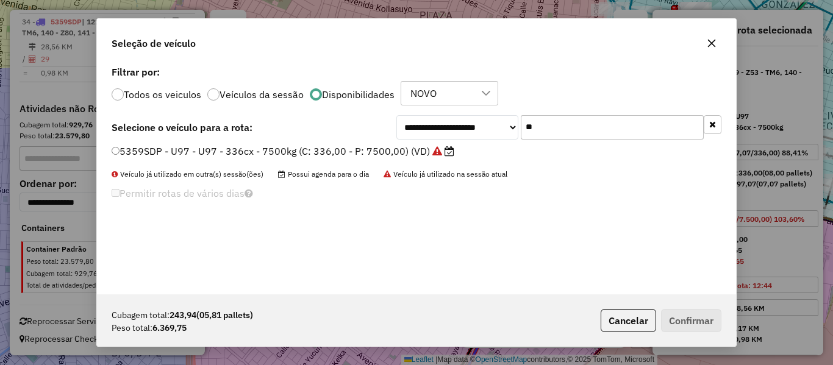
type input "**"
click at [424, 154] on label "5359SDP - U97 - U97 - 336cx - 7500kg (C: 336,00 - P: 7500,00) (VD)" at bounding box center [283, 151] width 343 height 15
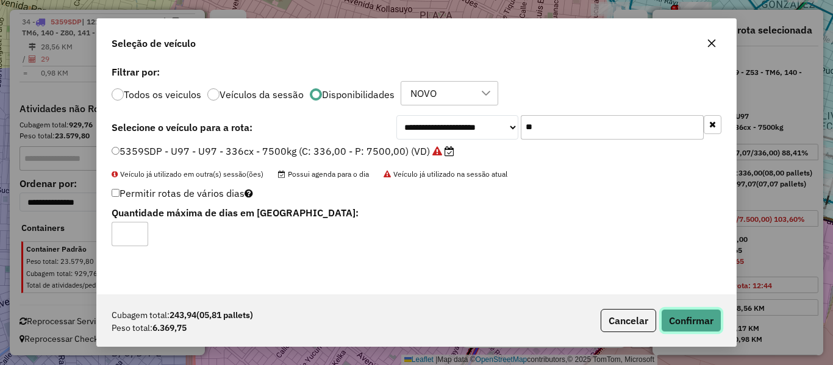
click at [698, 310] on button "Confirmar" at bounding box center [691, 320] width 60 height 23
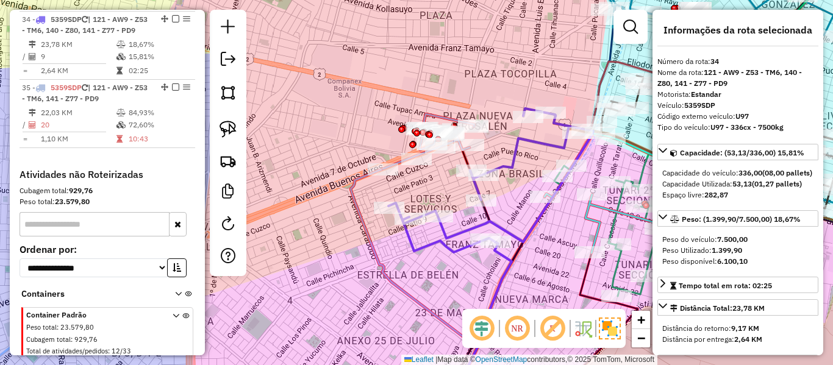
scroll to position [2294, 0]
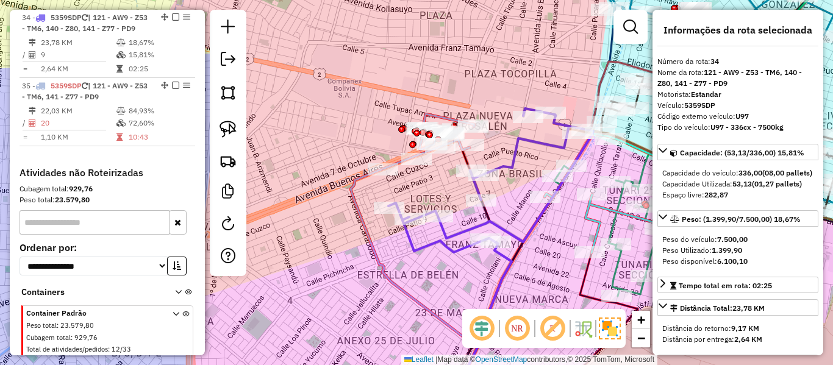
click at [420, 114] on icon at bounding box center [428, 141] width 91 height 55
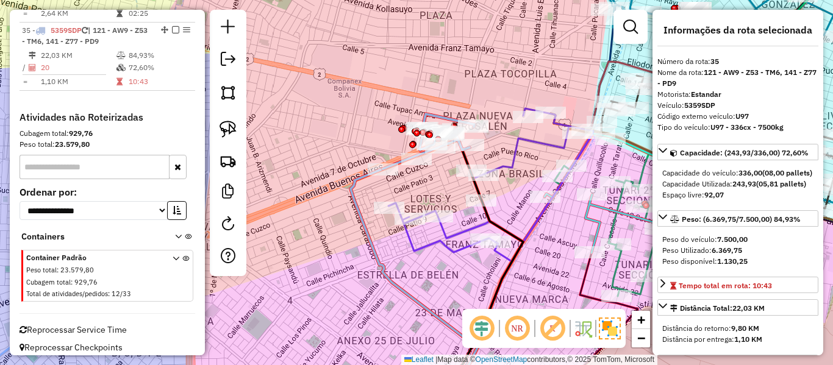
scroll to position [2369, 0]
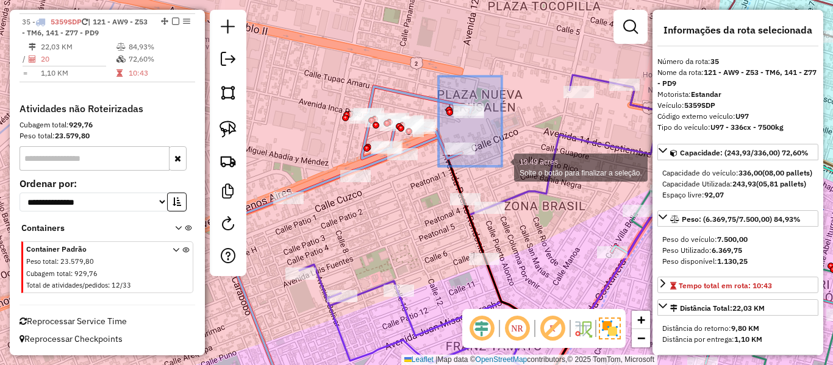
drag, startPoint x: 440, startPoint y: 80, endPoint x: 511, endPoint y: 183, distance: 125.0
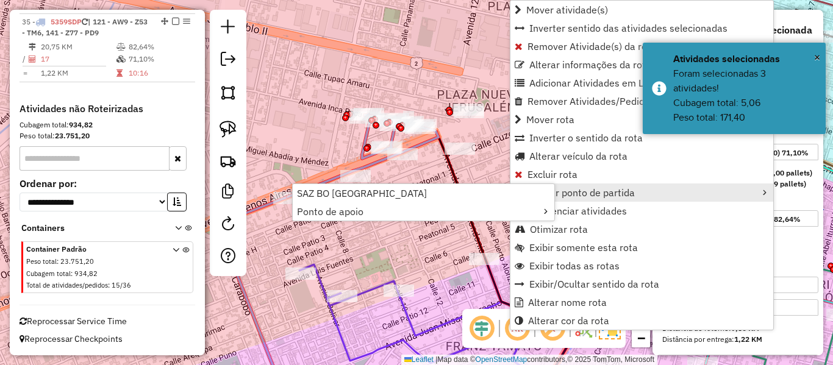
click at [379, 91] on div "Janela de atendimento Grade de atendimento Capacidade Transportadoras Veículos …" at bounding box center [416, 182] width 833 height 365
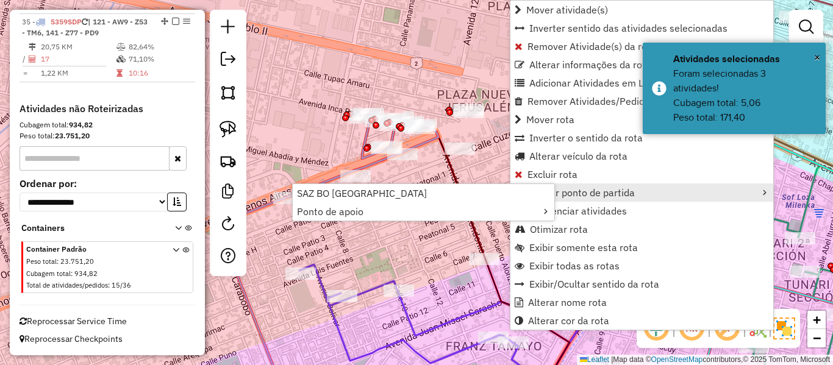
click at [364, 152] on icon at bounding box center [363, 155] width 151 height 83
select select "**********"
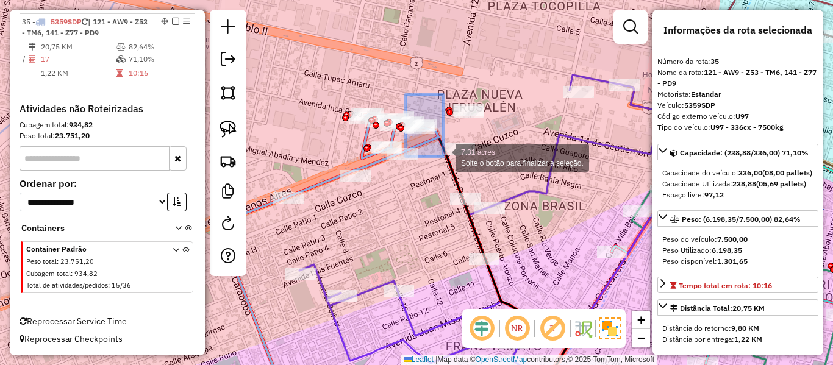
drag, startPoint x: 440, startPoint y: 143, endPoint x: 456, endPoint y: 177, distance: 38.2
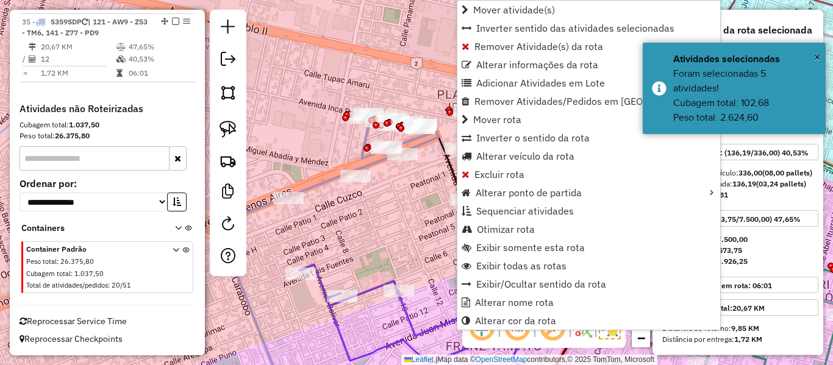
click at [361, 156] on icon at bounding box center [363, 155] width 151 height 83
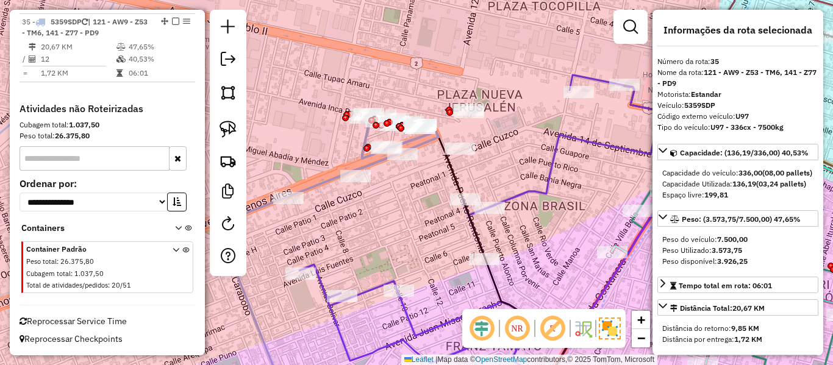
drag, startPoint x: 426, startPoint y: 205, endPoint x: 413, endPoint y: 162, distance: 45.1
click at [427, 168] on div "Rota 35 - Placa 5359SDP 0000879339 - GLADYS Rota 35 - Placa 5359SDP 0000074274 …" at bounding box center [416, 182] width 833 height 365
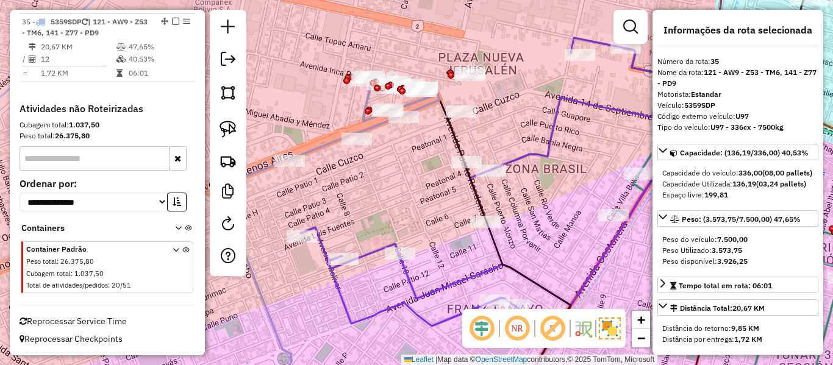
click at [379, 125] on icon at bounding box center [364, 118] width 151 height 83
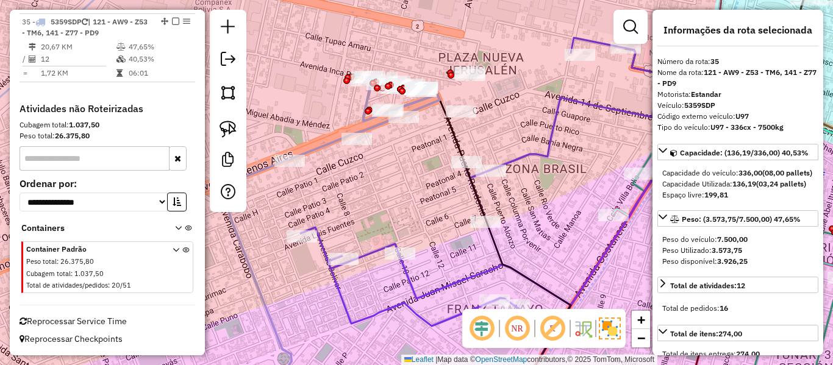
click at [412, 130] on div "Janela de atendimento Grade de atendimento Capacidade Transportadoras Veículos …" at bounding box center [416, 182] width 833 height 365
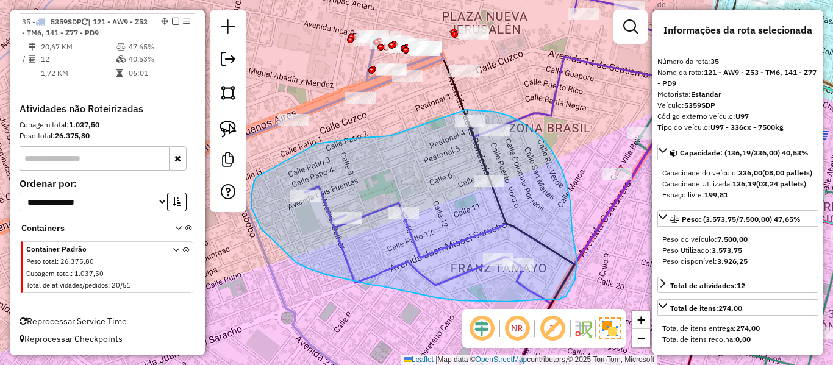
drag, startPoint x: 341, startPoint y: 140, endPoint x: 425, endPoint y: 109, distance: 89.3
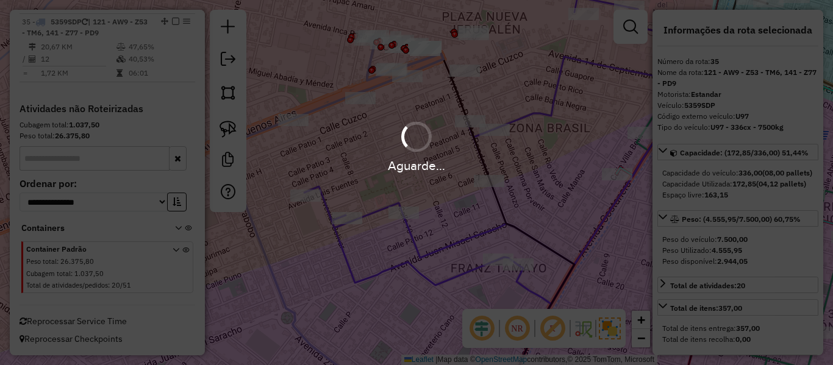
select select "**********"
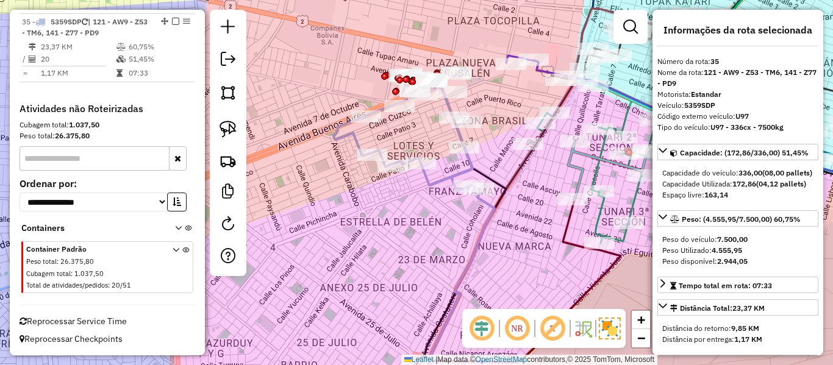
click at [438, 189] on icon at bounding box center [405, 133] width 144 height 116
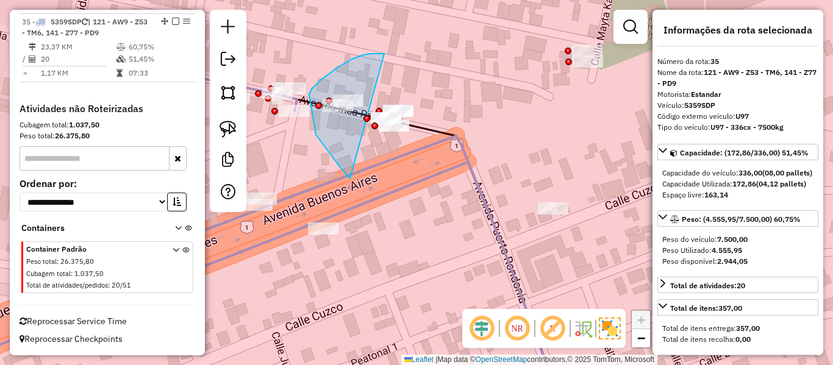
drag, startPoint x: 312, startPoint y: 89, endPoint x: 384, endPoint y: 54, distance: 80.7
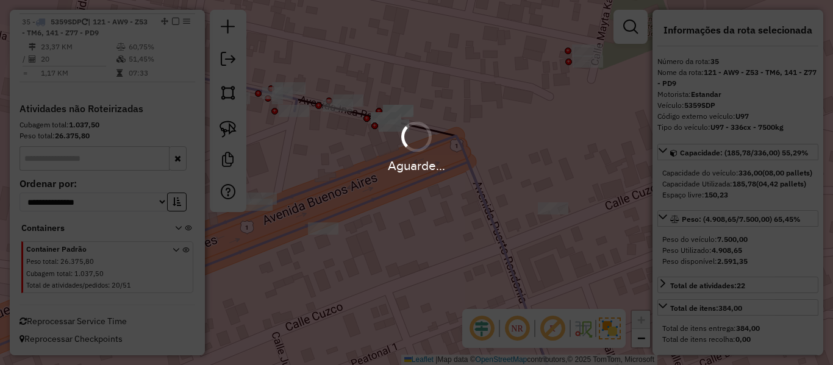
select select "**********"
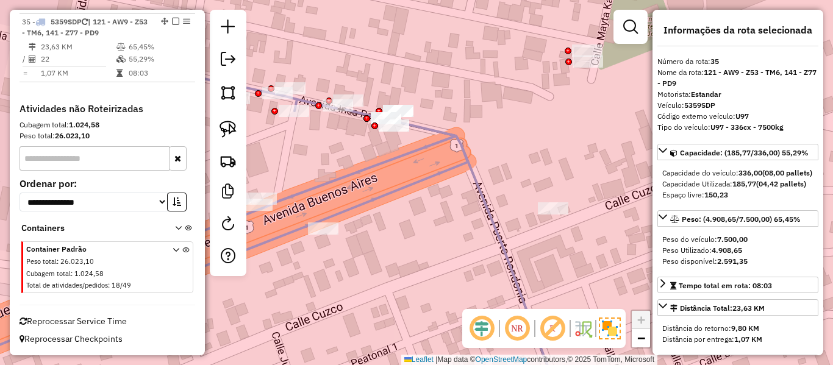
click at [394, 157] on icon at bounding box center [238, 234] width 644 height 333
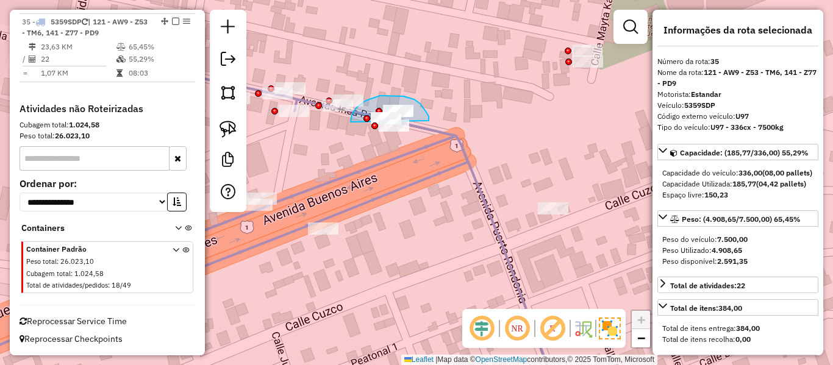
drag, startPoint x: 429, startPoint y: 121, endPoint x: 351, endPoint y: 122, distance: 78.0
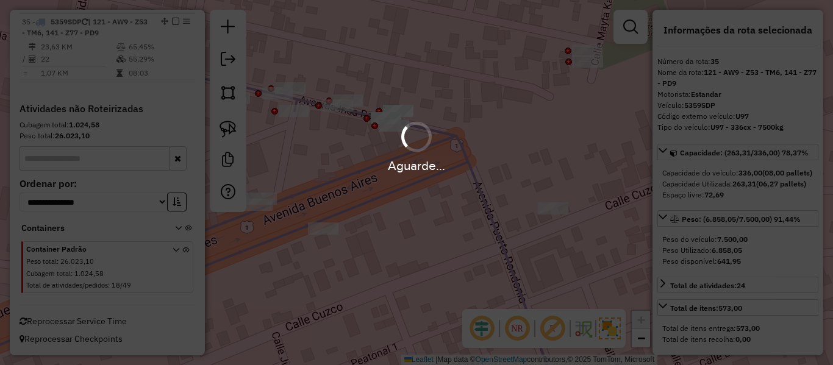
select select "**********"
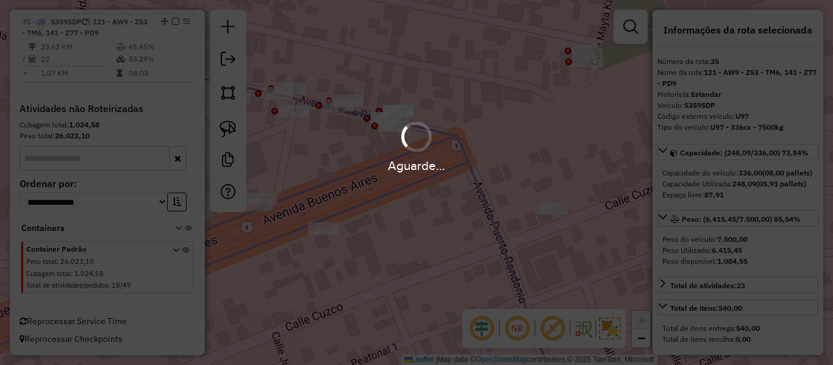
select select "**********"
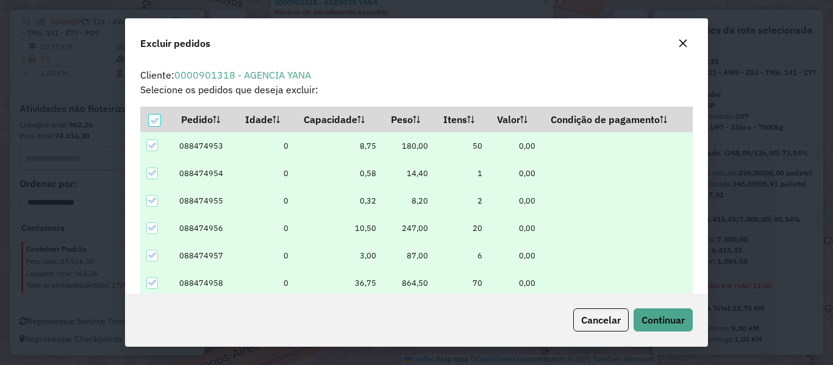
scroll to position [7, 4]
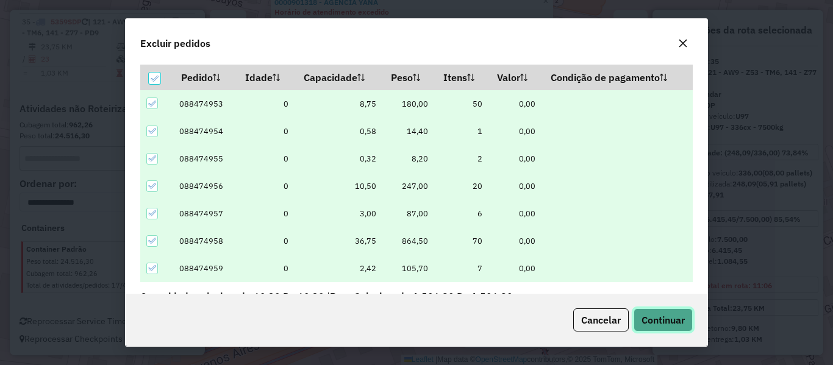
drag, startPoint x: 660, startPoint y: 314, endPoint x: 668, endPoint y: 314, distance: 7.3
click at [661, 314] on span "Continuar" at bounding box center [662, 320] width 43 height 12
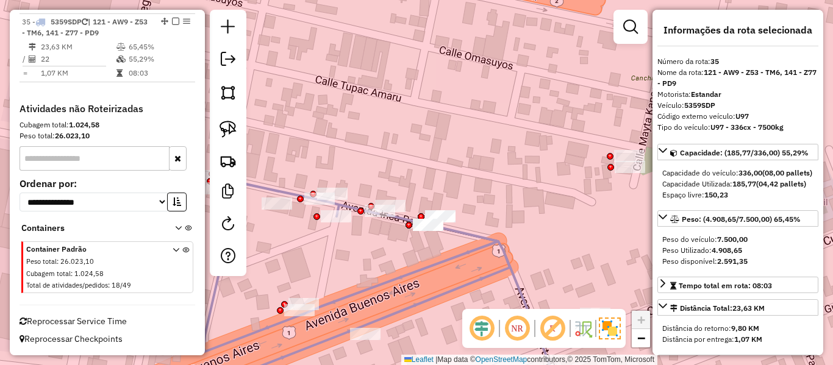
click at [433, 266] on icon at bounding box center [365, 288] width 393 height 228
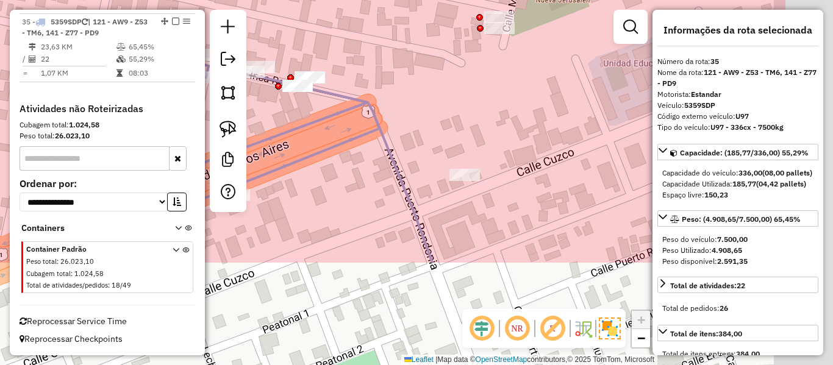
drag, startPoint x: 450, startPoint y: 279, endPoint x: 325, endPoint y: 112, distance: 208.6
click at [318, 113] on div "Janela de atendimento Grade de atendimento Capacidade Transportadoras Veículos …" at bounding box center [416, 182] width 833 height 365
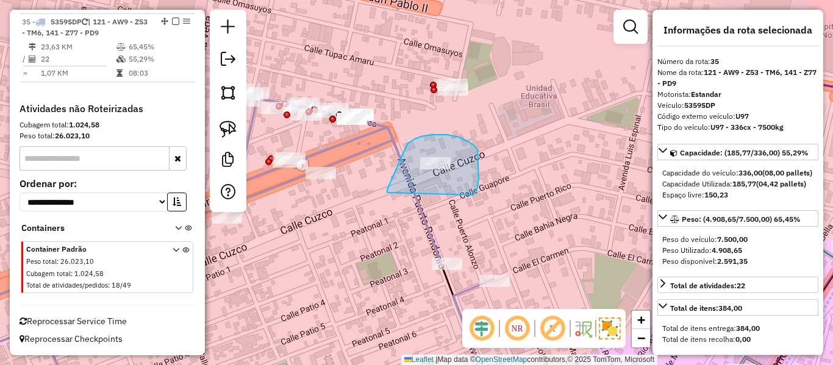
drag, startPoint x: 387, startPoint y: 190, endPoint x: 473, endPoint y: 195, distance: 86.1
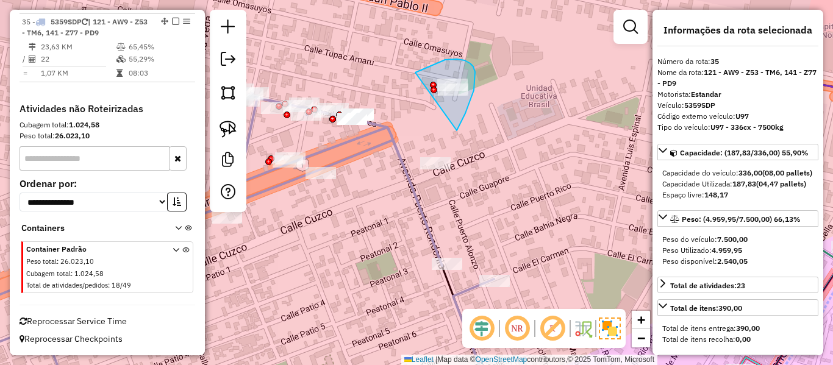
drag, startPoint x: 457, startPoint y: 130, endPoint x: 415, endPoint y: 73, distance: 71.2
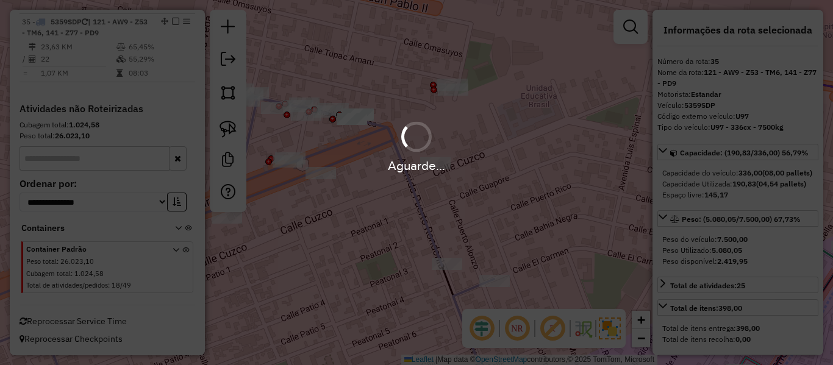
select select "**********"
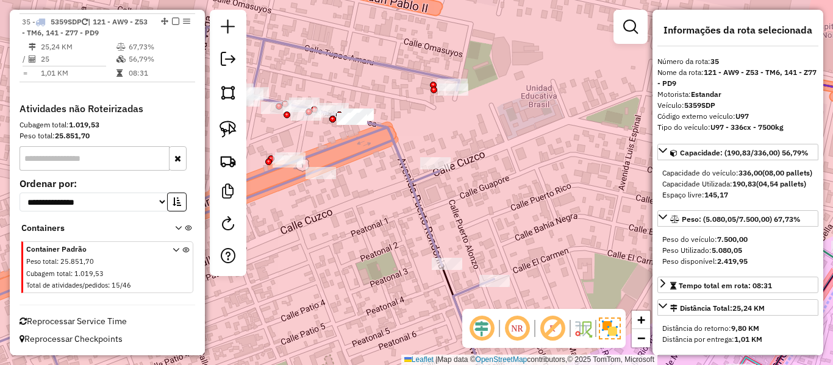
click at [394, 138] on icon at bounding box center [228, 214] width 531 height 375
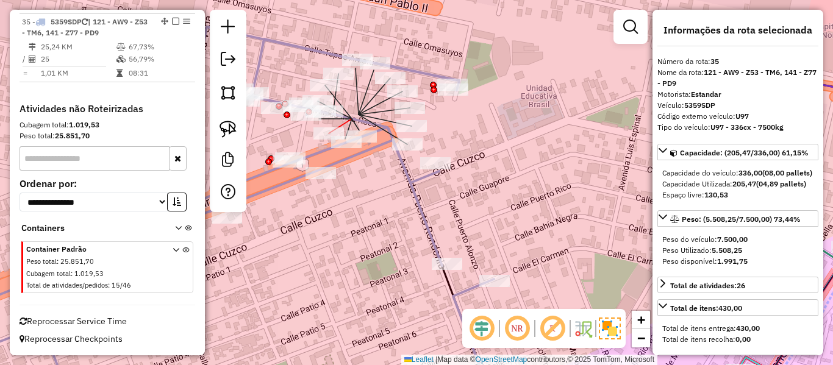
select select "**********"
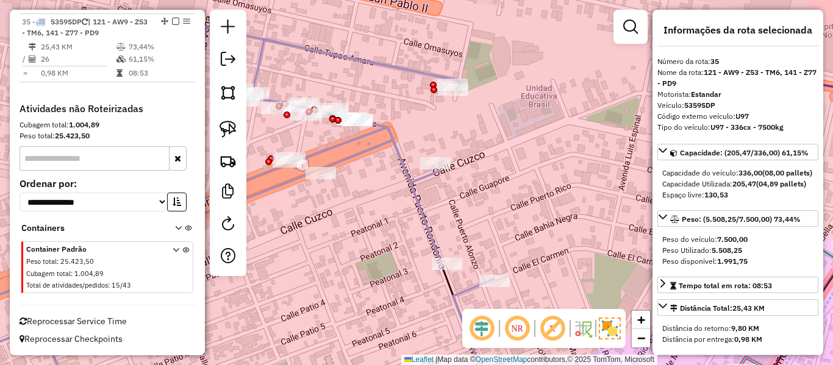
click at [358, 145] on icon at bounding box center [228, 214] width 531 height 375
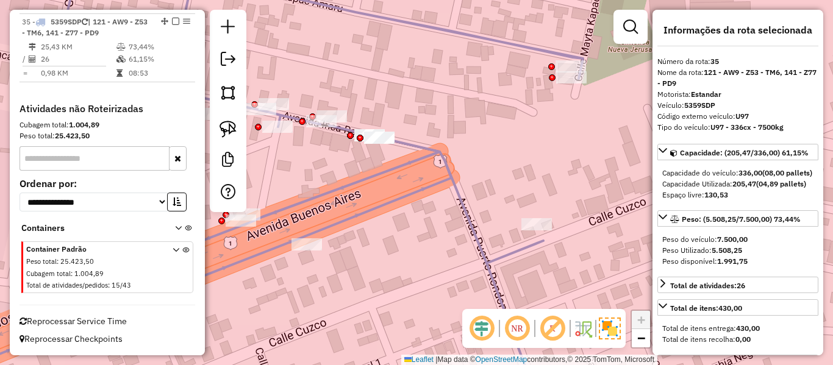
click at [358, 135] on div at bounding box center [360, 138] width 7 height 7
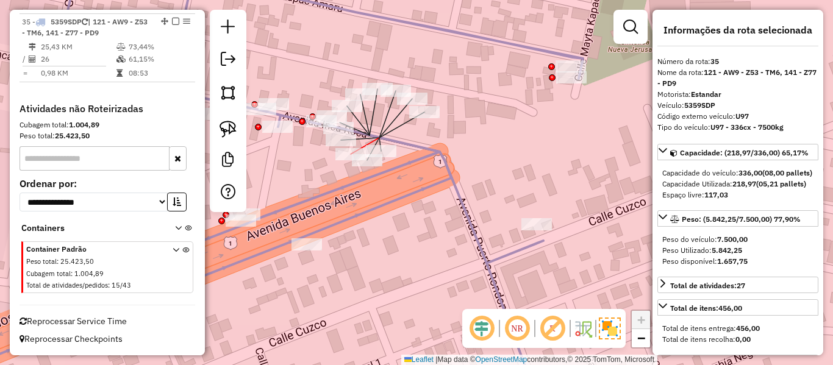
select select "**********"
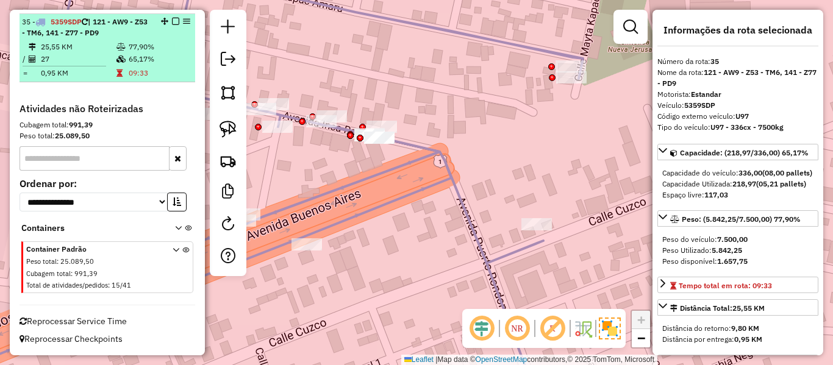
click at [172, 23] on em at bounding box center [175, 21] width 7 height 7
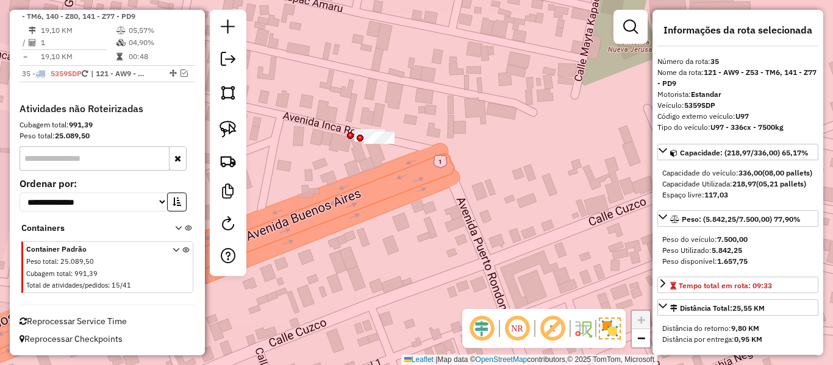
scroll to position [2317, 0]
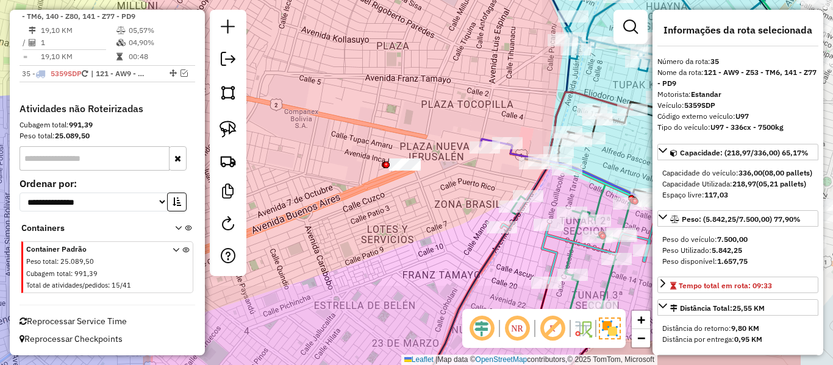
drag, startPoint x: 450, startPoint y: 195, endPoint x: 357, endPoint y: 169, distance: 96.3
click at [354, 172] on div "Janela de atendimento Grade de atendimento Capacidade Transportadoras Veículos …" at bounding box center [416, 182] width 833 height 365
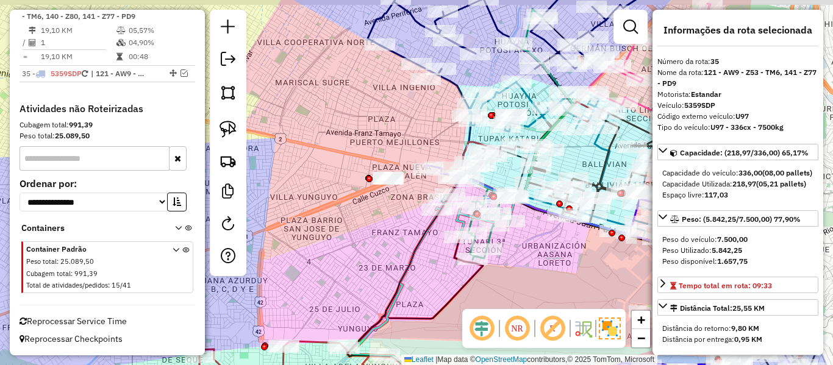
drag, startPoint x: 336, startPoint y: 209, endPoint x: 391, endPoint y: 232, distance: 58.8
click at [391, 232] on div "Janela de atendimento Grade de atendimento Capacidade Transportadoras Veículos …" at bounding box center [416, 182] width 833 height 365
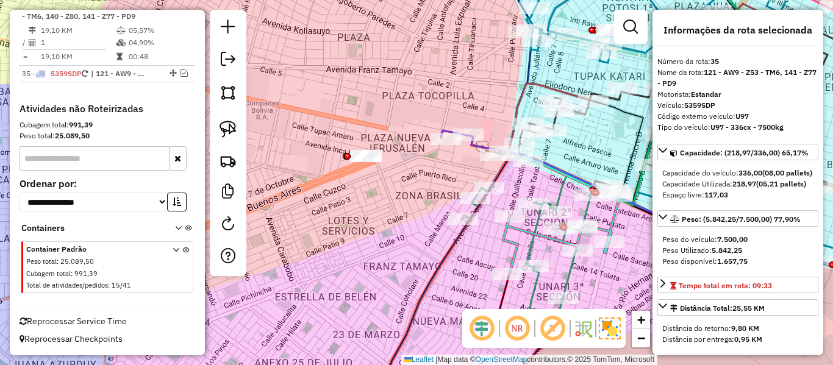
click at [387, 233] on div "Janela de atendimento Grade de atendimento Capacidade Transportadoras Veículos …" at bounding box center [416, 182] width 833 height 365
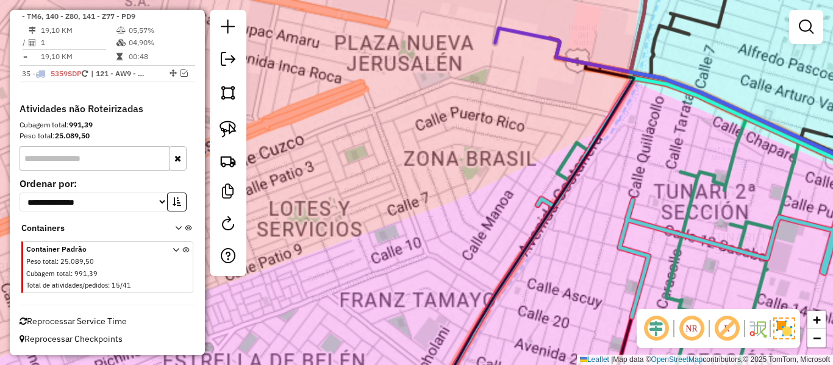
drag, startPoint x: 387, startPoint y: 233, endPoint x: 372, endPoint y: 165, distance: 70.0
click at [372, 165] on div "Janela de atendimento Grade de atendimento Capacidade Transportadoras Veículos …" at bounding box center [416, 182] width 833 height 365
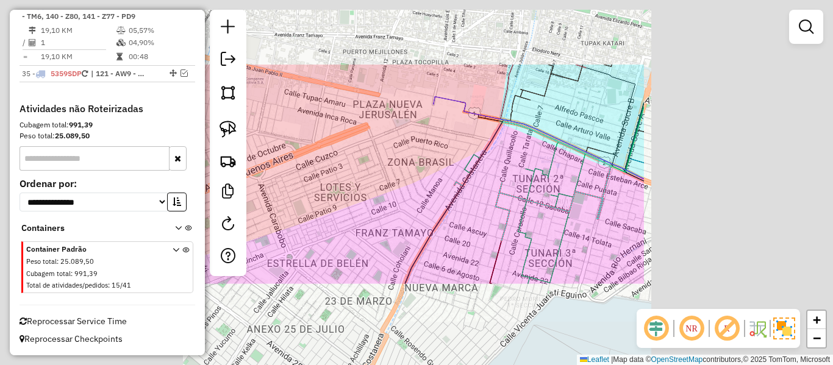
click at [373, 174] on div "Janela de atendimento Grade de atendimento Capacidade Transportadoras Veículos …" at bounding box center [416, 182] width 833 height 365
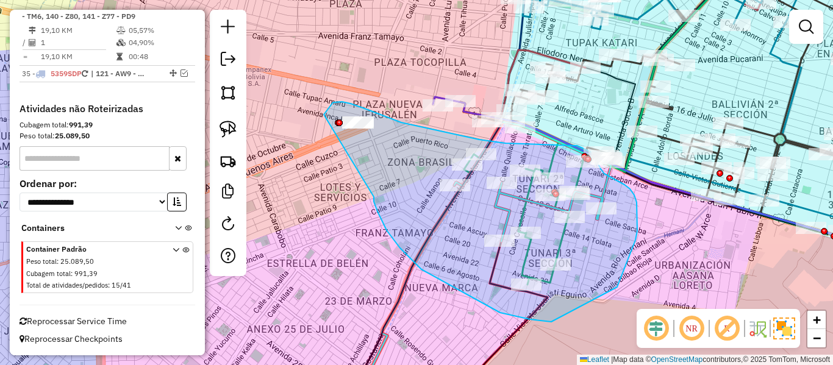
drag, startPoint x: 374, startPoint y: 202, endPoint x: 322, endPoint y: 146, distance: 76.4
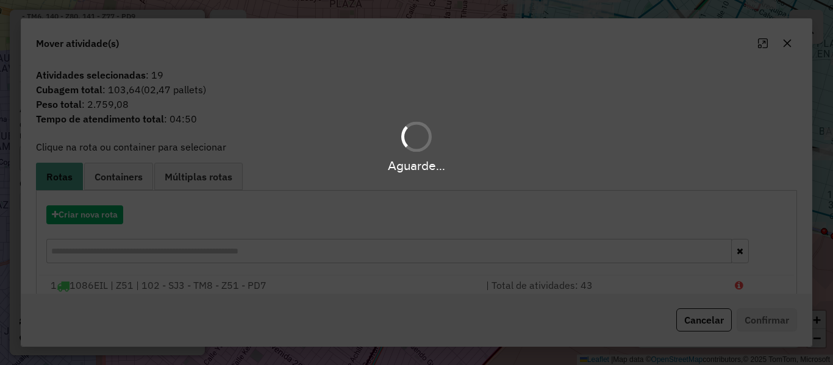
click at [113, 216] on hb-app "Aguarde... Pop-up bloqueado! Seu navegador bloqueou automáticamente a abertura …" at bounding box center [416, 182] width 833 height 365
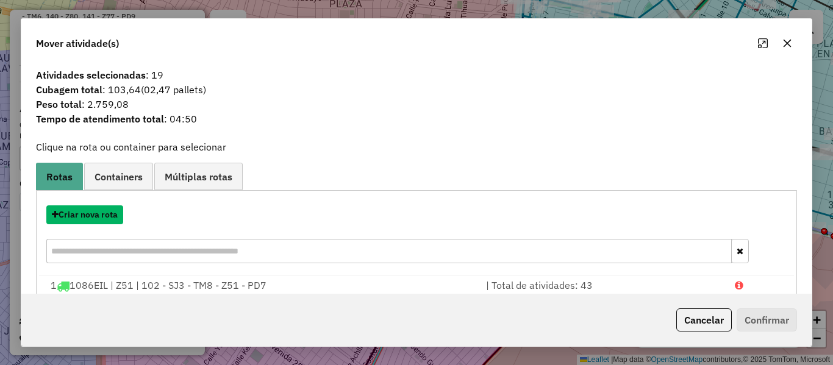
click at [113, 216] on button "Criar nova rota" at bounding box center [84, 214] width 77 height 19
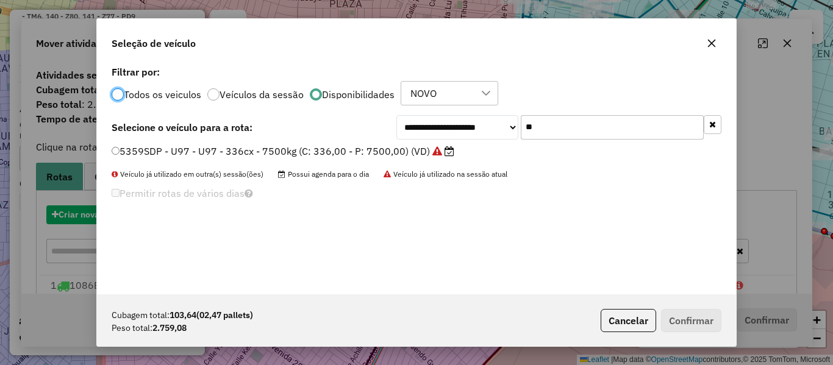
scroll to position [7, 4]
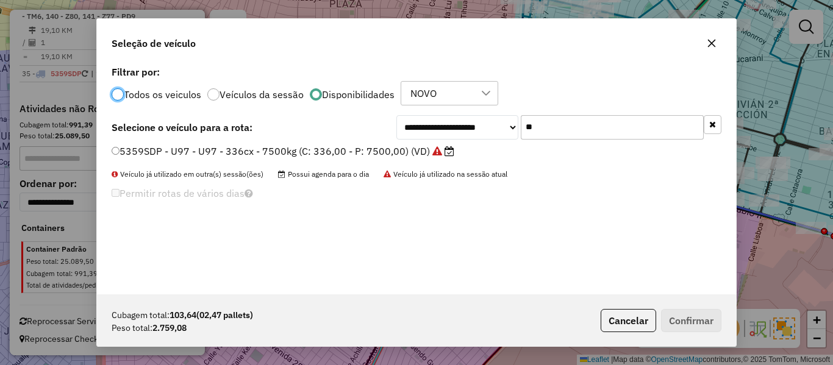
click at [719, 127] on button "button" at bounding box center [712, 124] width 18 height 19
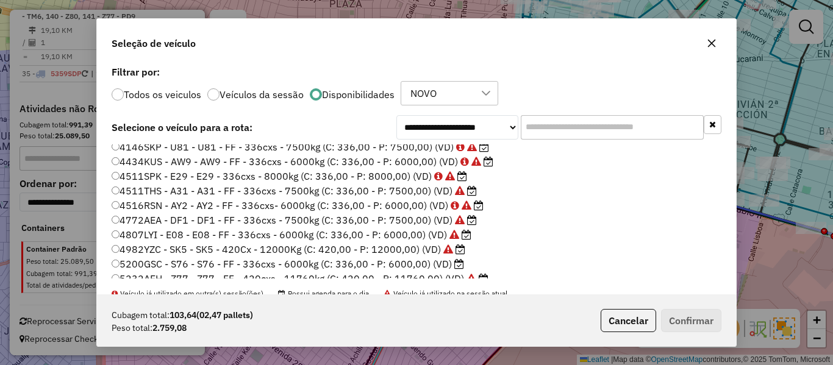
scroll to position [61, 0]
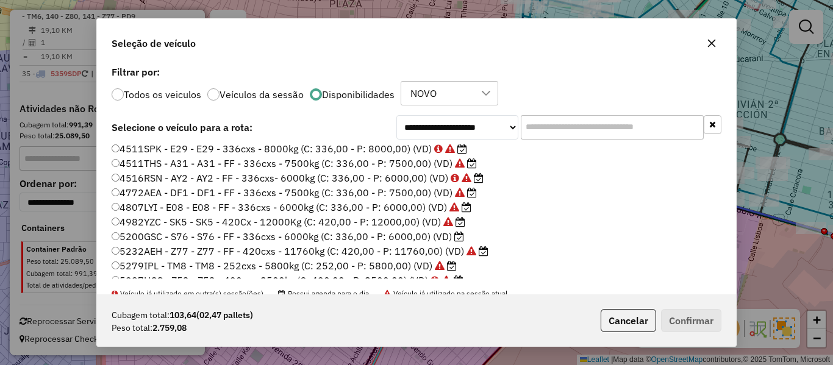
click at [451, 240] on label "5200GSC - S76 - S76 - FF - 336cxs - 6000kg (C: 336,00 - P: 6000,00) (VD)" at bounding box center [288, 236] width 352 height 15
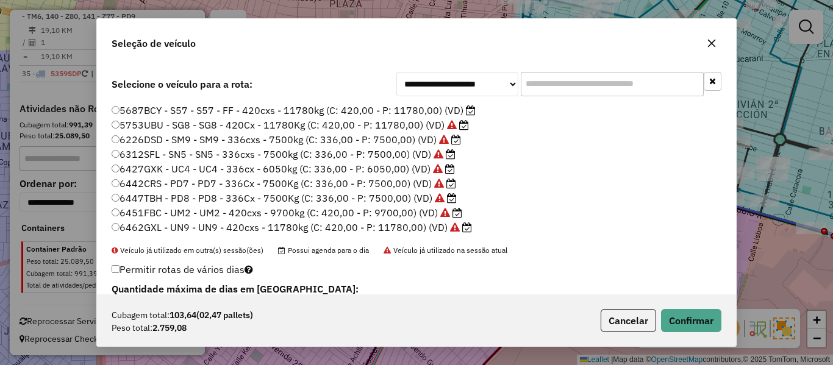
scroll to position [86, 0]
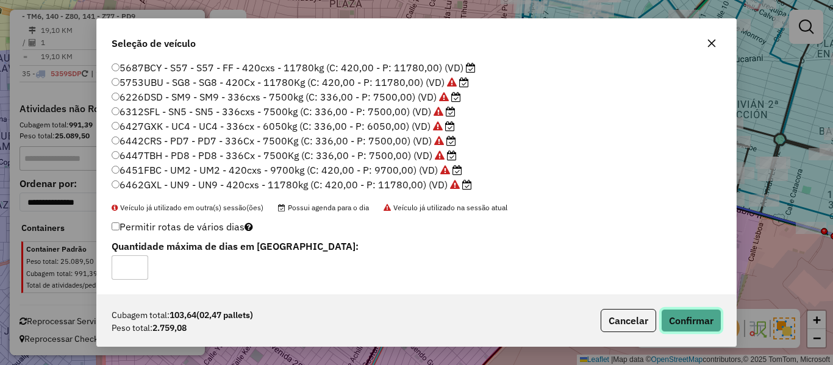
click at [702, 322] on button "Confirmar" at bounding box center [691, 320] width 60 height 23
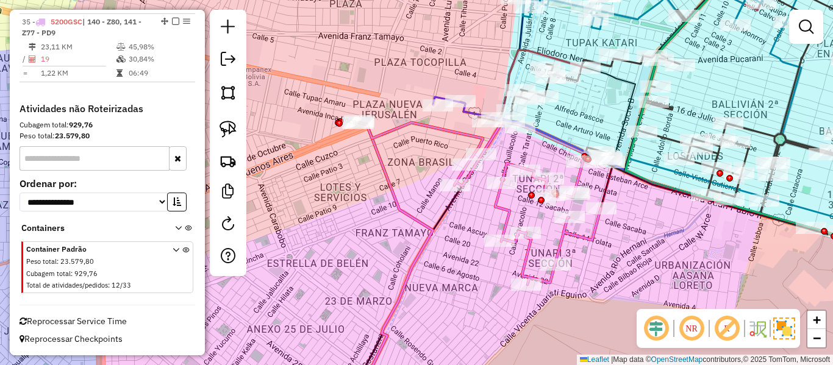
click at [497, 204] on icon at bounding box center [478, 203] width 243 height 163
select select "**********"
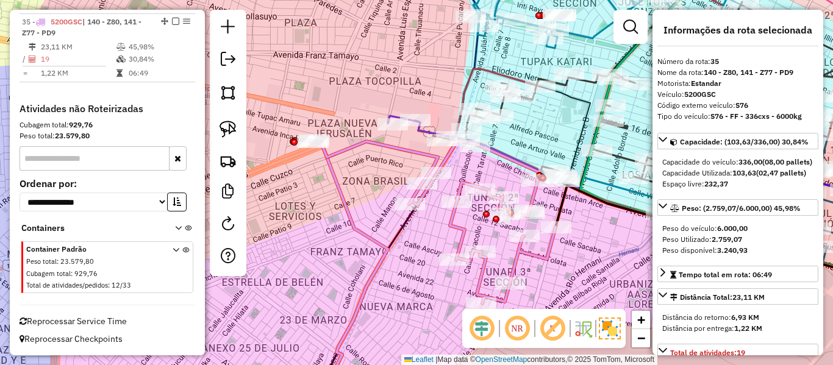
drag, startPoint x: 474, startPoint y: 221, endPoint x: 439, endPoint y: 233, distance: 36.8
click at [439, 233] on div "Janela de atendimento Grade de atendimento Capacidade Transportadoras Veículos …" at bounding box center [416, 182] width 833 height 365
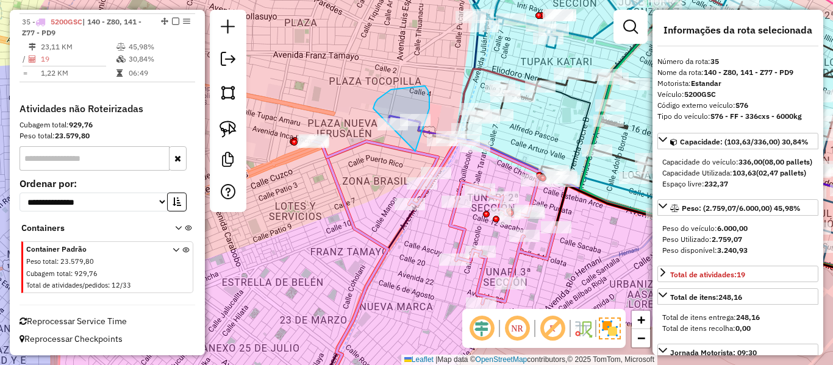
drag, startPoint x: 429, startPoint y: 109, endPoint x: 371, endPoint y: 115, distance: 58.3
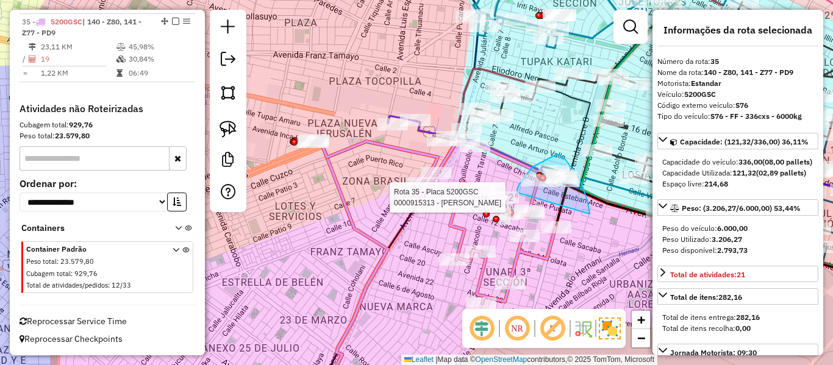
click at [517, 193] on div "Rota 35 - Placa 5200GSC 0000687728 - T.JUANA Rota 35 - Placa 5200GSC 0000915313…" at bounding box center [416, 182] width 833 height 365
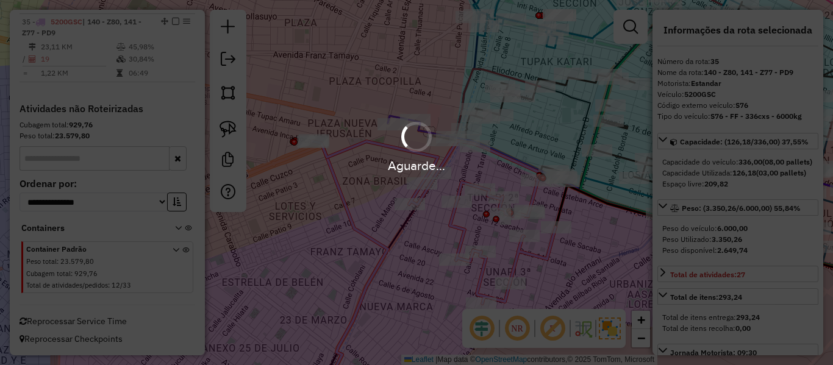
select select "**********"
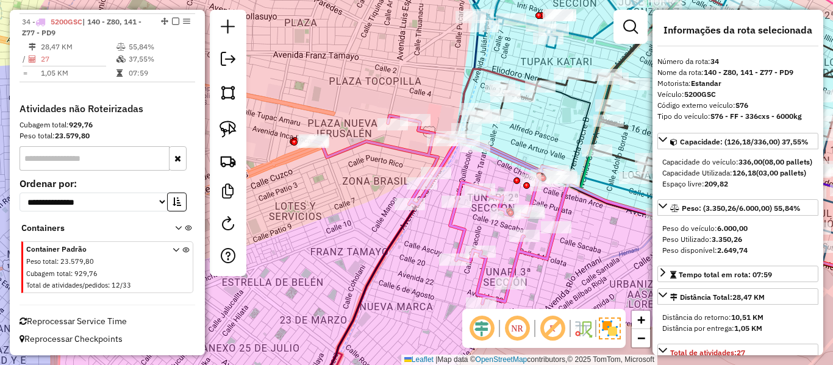
scroll to position [2238, 0]
click at [360, 143] on icon at bounding box center [440, 210] width 257 height 188
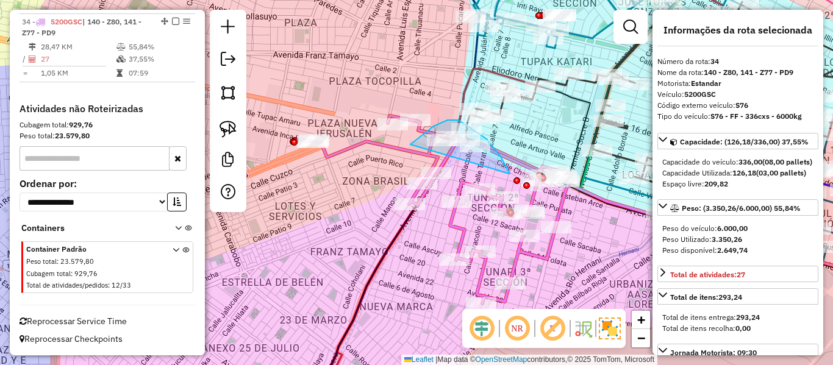
drag, startPoint x: 486, startPoint y: 139, endPoint x: 408, endPoint y: 154, distance: 79.4
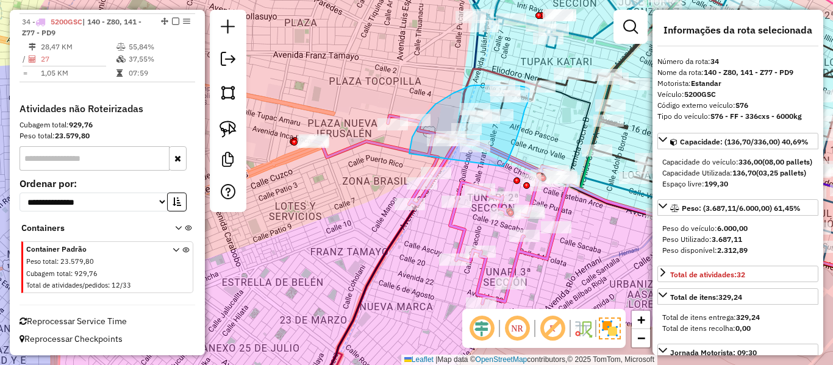
drag, startPoint x: 503, startPoint y: 166, endPoint x: 408, endPoint y: 156, distance: 95.1
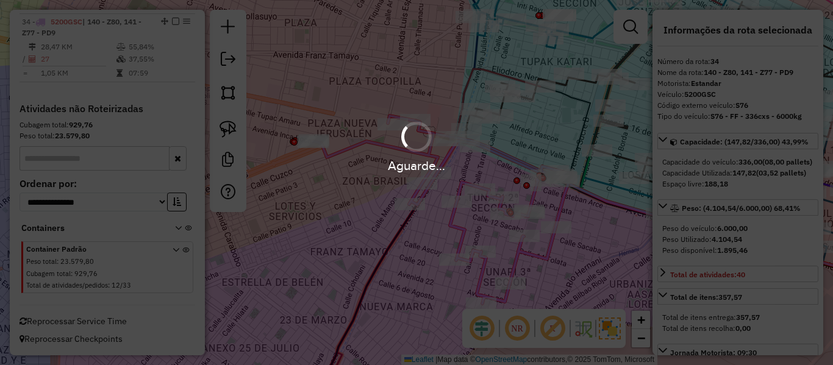
select select "**********"
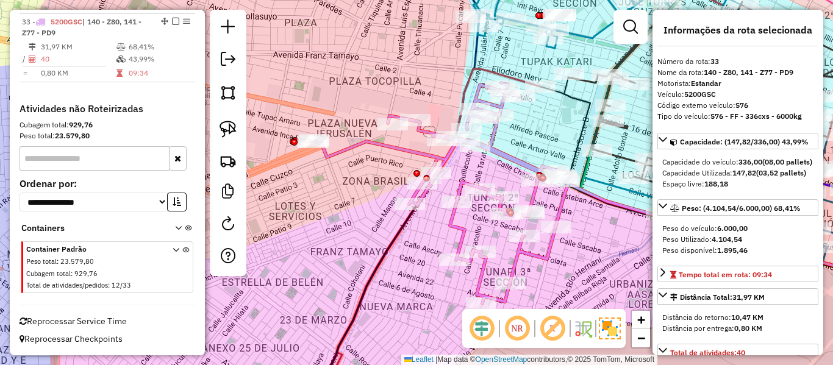
scroll to position [2181, 0]
click at [424, 156] on icon at bounding box center [440, 193] width 257 height 221
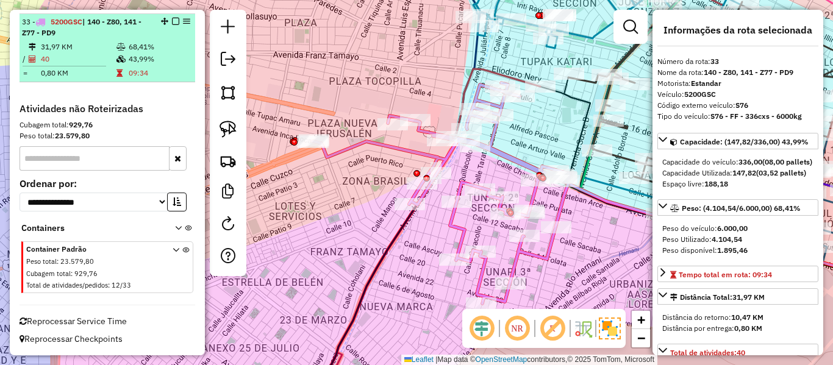
click at [172, 23] on em at bounding box center [175, 21] width 7 height 7
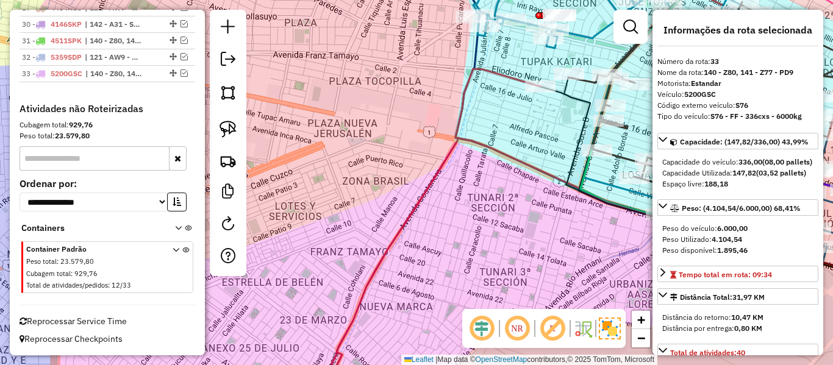
scroll to position [2129, 0]
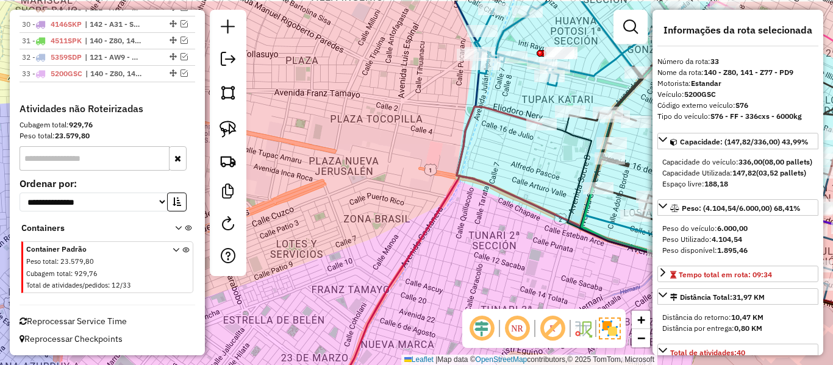
click at [372, 124] on div "Janela de atendimento Grade de atendimento Capacidade Transportadoras Veículos …" at bounding box center [416, 182] width 833 height 365
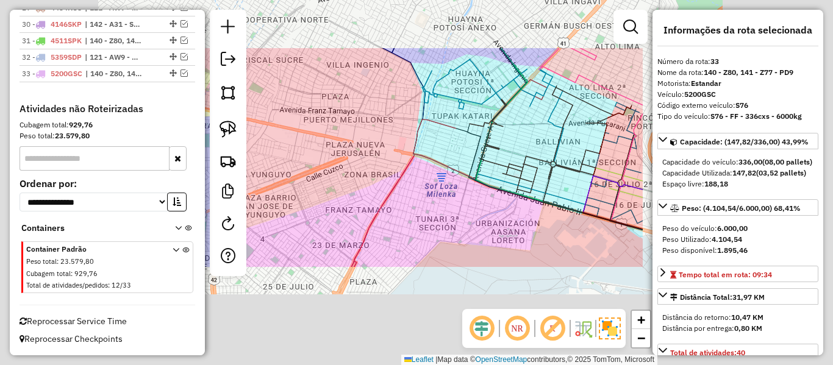
drag, startPoint x: 370, startPoint y: 132, endPoint x: 384, endPoint y: 114, distance: 23.0
click at [370, 135] on div "Janela de atendimento Grade de atendimento Capacidade Transportadoras Veículos …" at bounding box center [416, 182] width 833 height 365
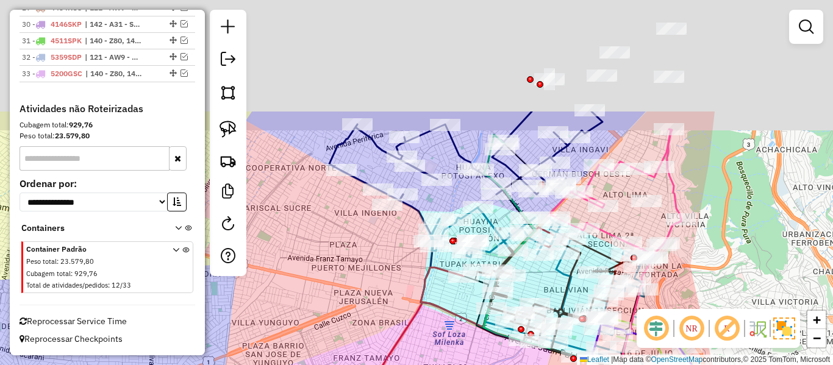
drag, startPoint x: 384, startPoint y: 110, endPoint x: 392, endPoint y: 258, distance: 148.3
click at [392, 258] on div "Janela de atendimento Grade de atendimento Capacidade Transportadoras Veículos …" at bounding box center [416, 182] width 833 height 365
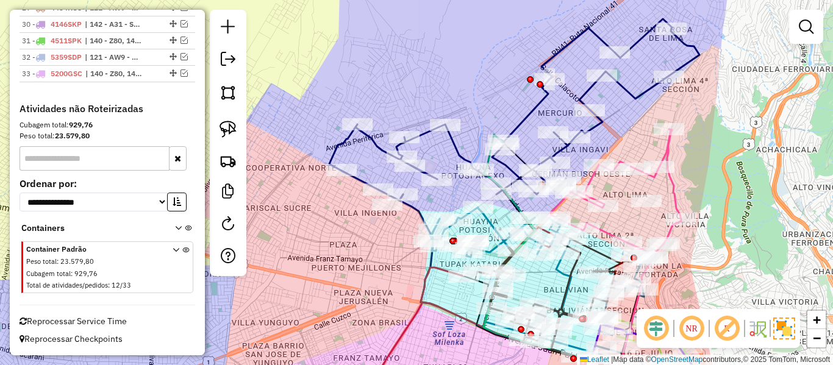
click at [533, 113] on icon at bounding box center [514, 110] width 370 height 182
select select "**********"
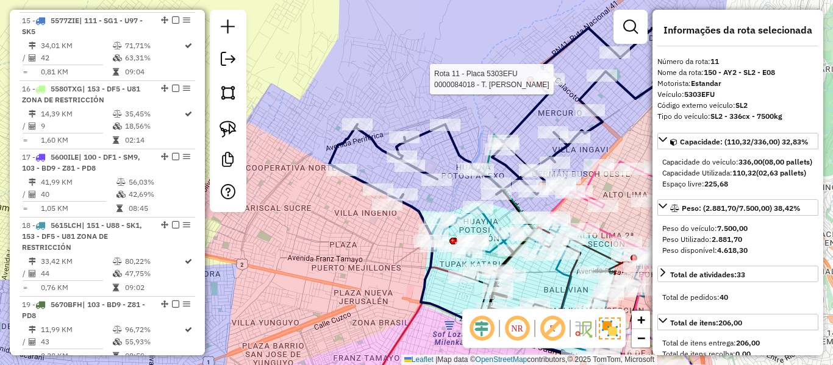
scroll to position [1038, 0]
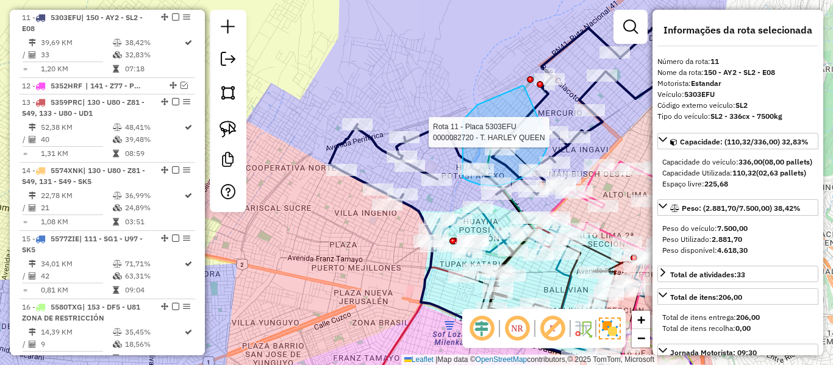
click at [546, 137] on div "Rota 11 - Placa 5303EFU 0000676713 - T. PULPERIA Rota 11 - Placa 5303EFU 000008…" at bounding box center [416, 182] width 833 height 365
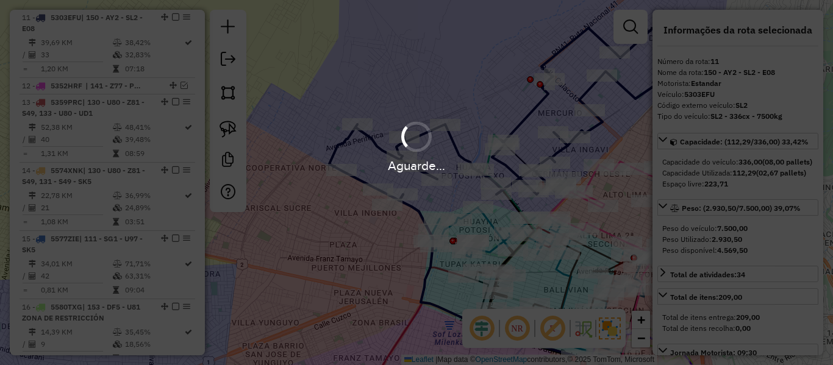
select select "**********"
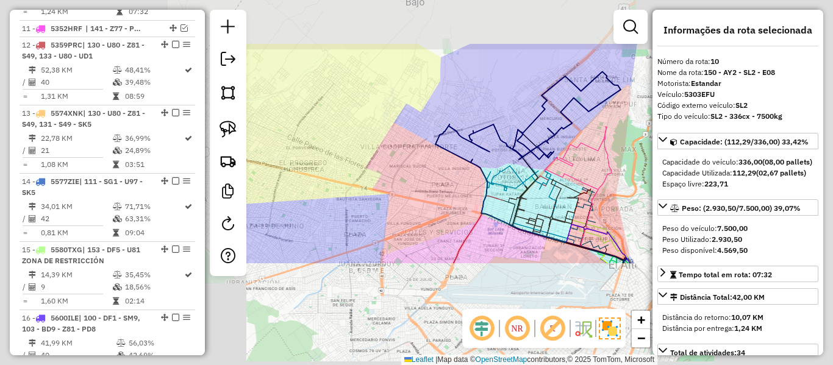
click at [527, 83] on div at bounding box center [530, 79] width 7 height 7
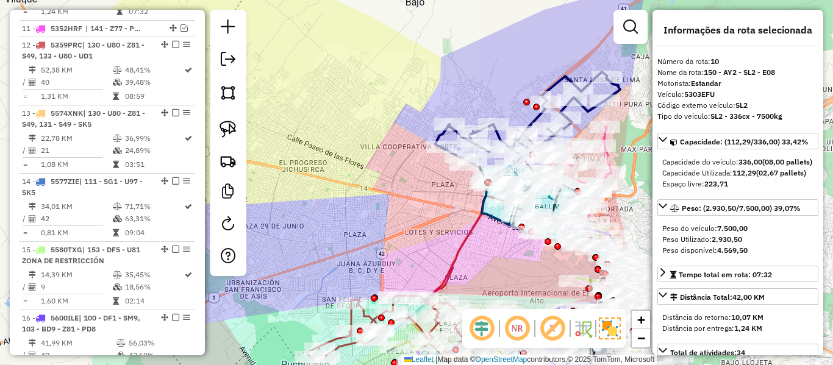
click at [568, 75] on icon at bounding box center [527, 117] width 185 height 91
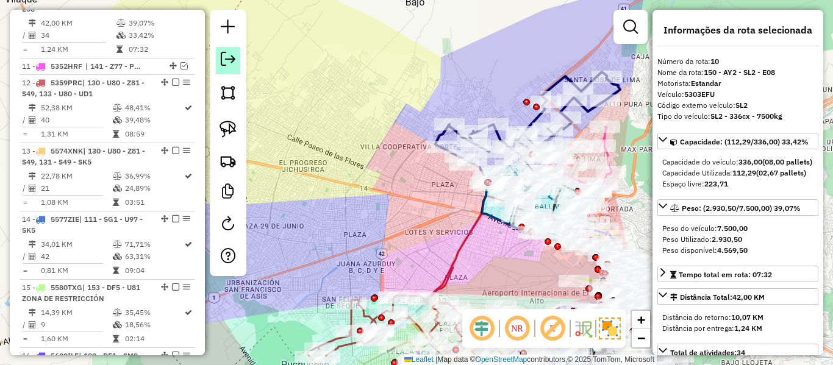
scroll to position [980, 0]
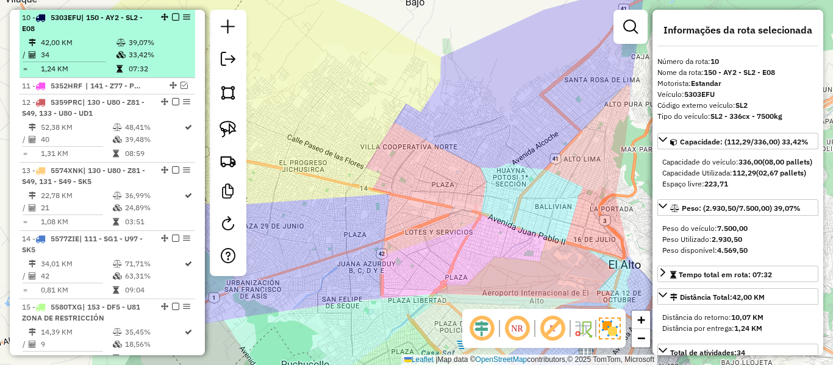
click at [133, 45] on td "39,07%" at bounding box center [159, 43] width 62 height 12
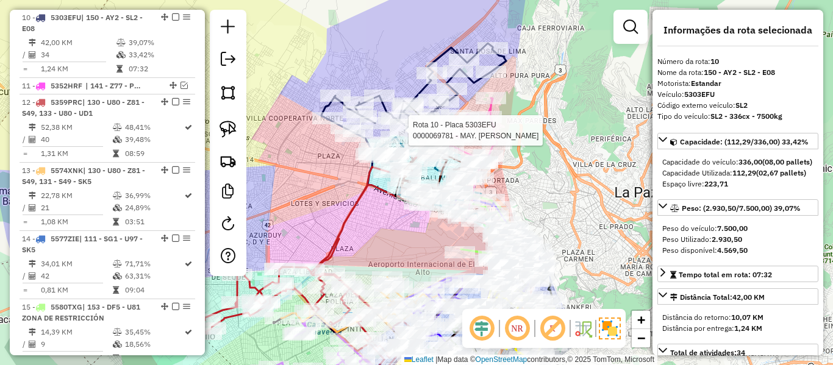
scroll to position [2071, 0]
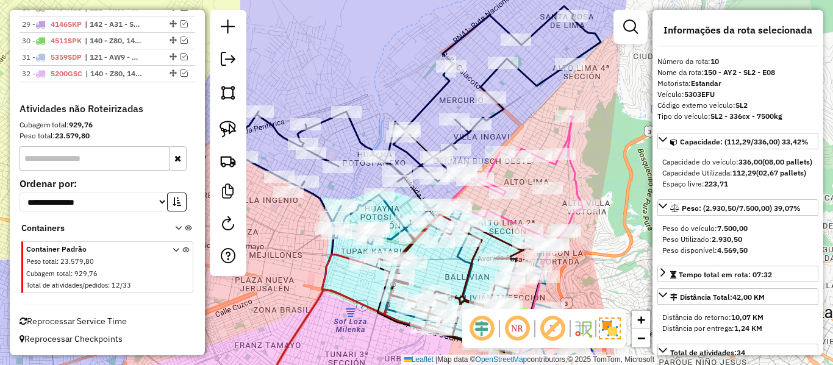
click at [440, 94] on icon at bounding box center [415, 97] width 370 height 182
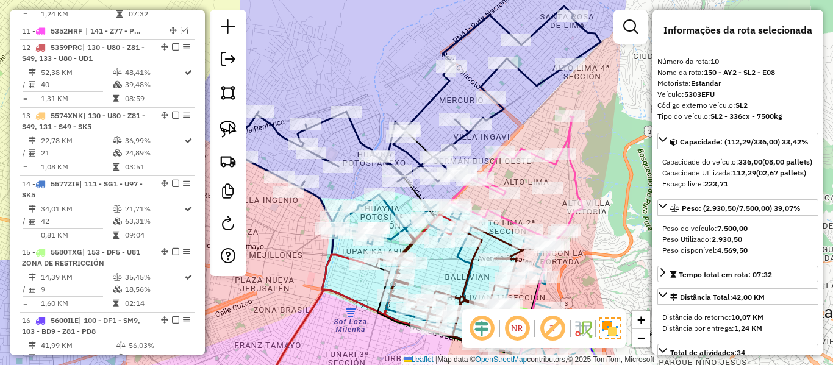
scroll to position [980, 0]
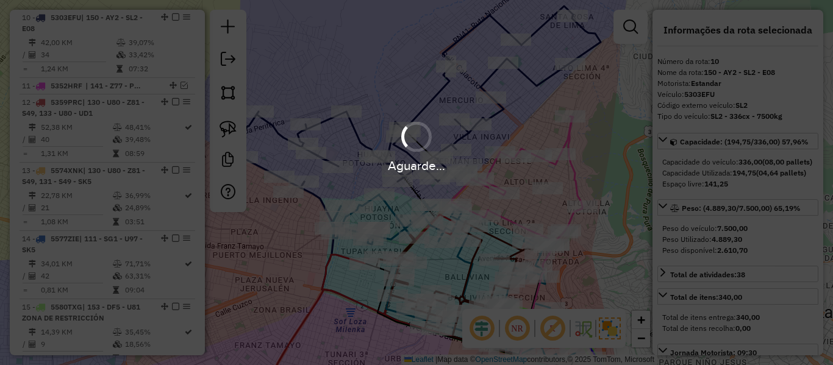
select select "**********"
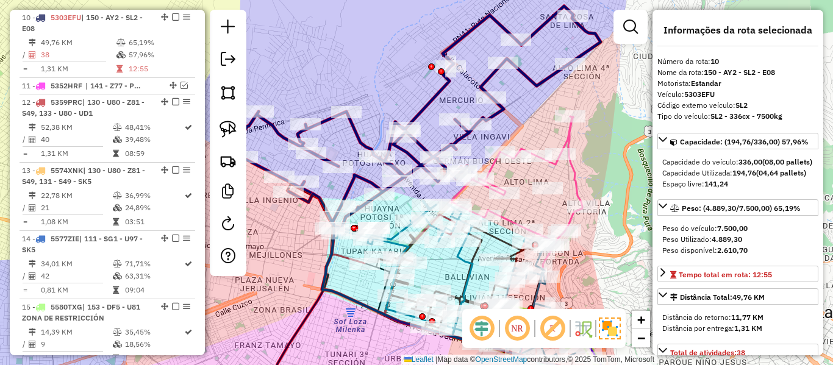
click at [363, 135] on icon at bounding box center [415, 118] width 370 height 224
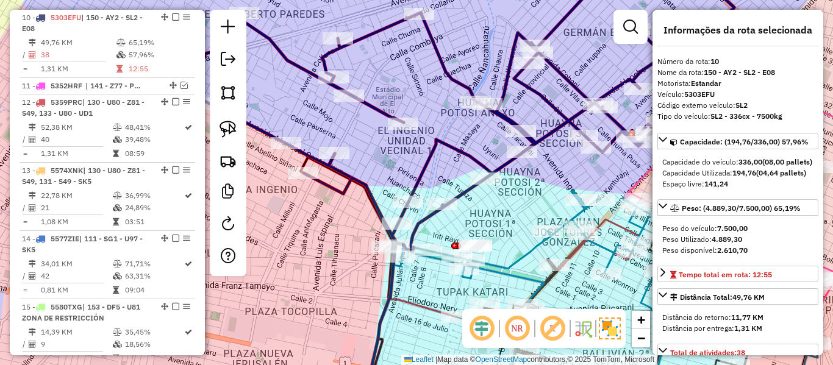
drag, startPoint x: 313, startPoint y: 211, endPoint x: 376, endPoint y: 212, distance: 63.4
click at [376, 212] on div "Janela de atendimento Grade de atendimento Capacidade Transportadoras Veículos …" at bounding box center [416, 182] width 833 height 365
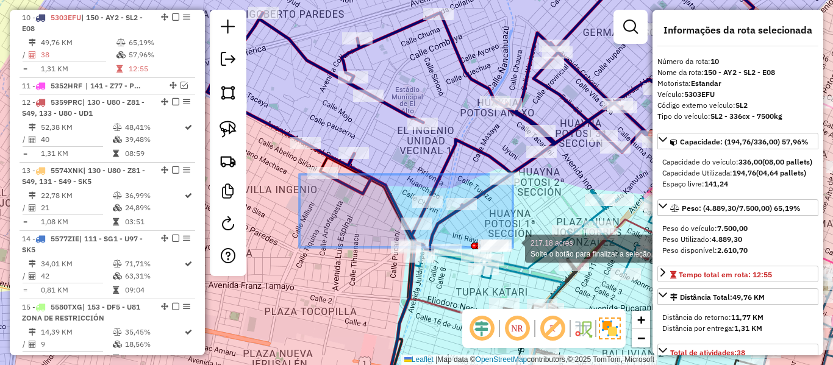
drag, startPoint x: 313, startPoint y: 187, endPoint x: 513, endPoint y: 247, distance: 208.3
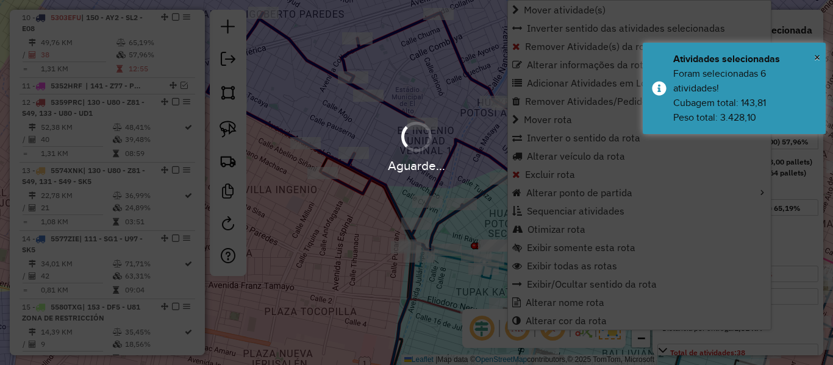
click at [357, 97] on div "Aguarde..." at bounding box center [416, 182] width 833 height 365
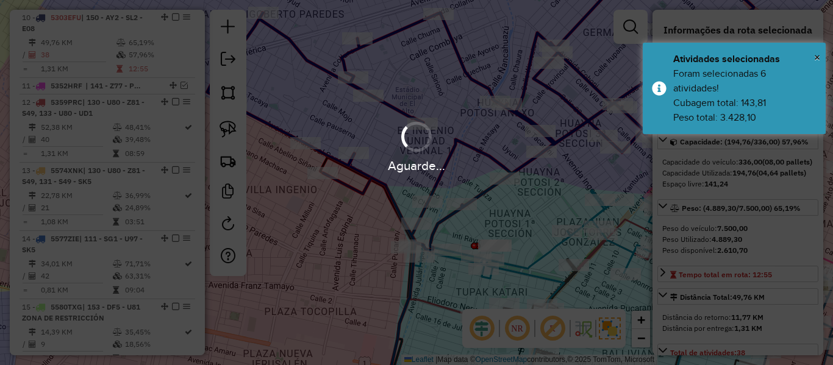
click at [318, 71] on div "Aguarde..." at bounding box center [416, 182] width 833 height 365
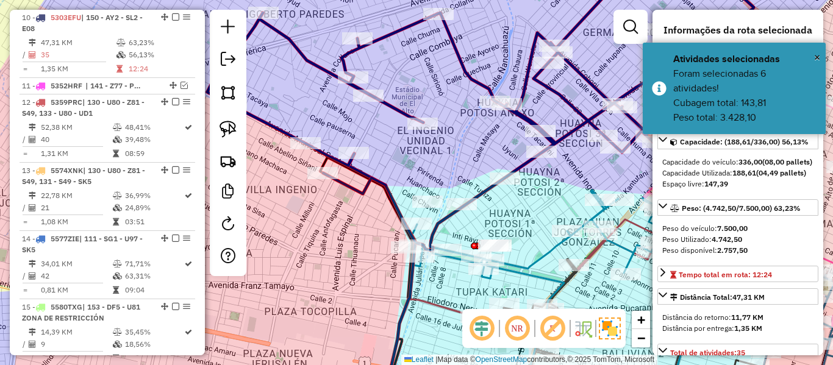
click at [322, 66] on icon at bounding box center [480, 106] width 546 height 287
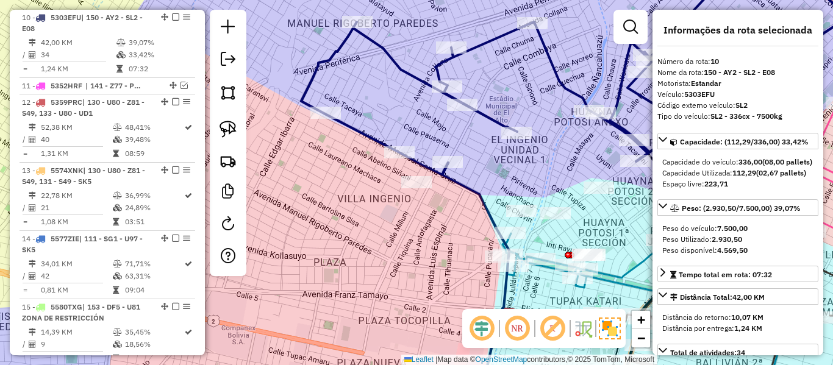
click at [496, 119] on icon at bounding box center [608, 69] width 614 height 212
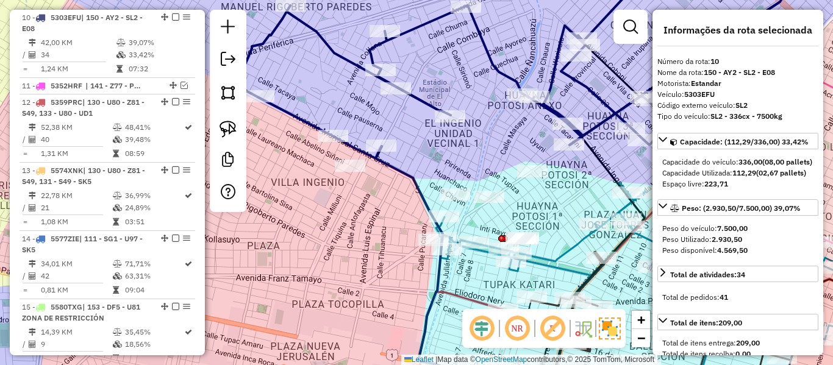
drag, startPoint x: 463, startPoint y: 149, endPoint x: 408, endPoint y: 135, distance: 56.6
click at [408, 135] on div "Janela de atendimento Grade de atendimento Capacidade Transportadoras Veículos …" at bounding box center [416, 182] width 833 height 365
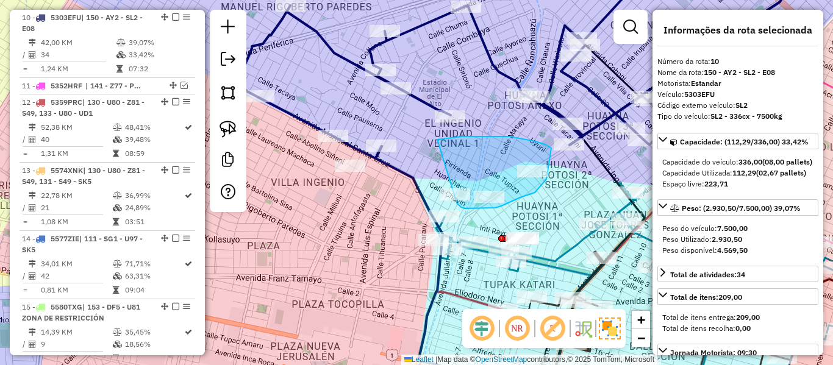
drag, startPoint x: 461, startPoint y: 137, endPoint x: 441, endPoint y: 185, distance: 52.2
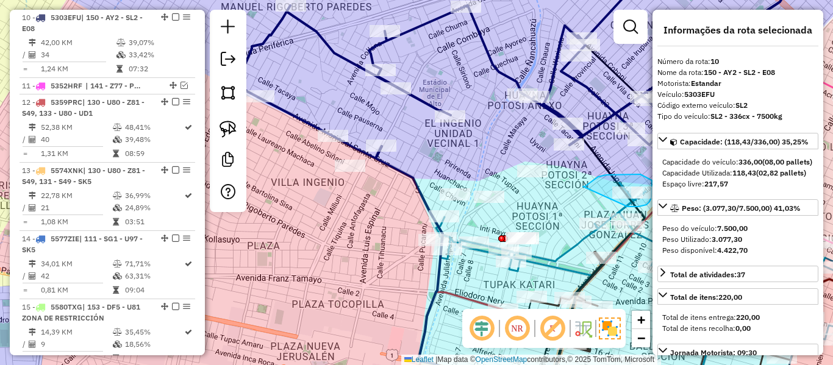
drag, startPoint x: 583, startPoint y: 187, endPoint x: 600, endPoint y: 201, distance: 22.9
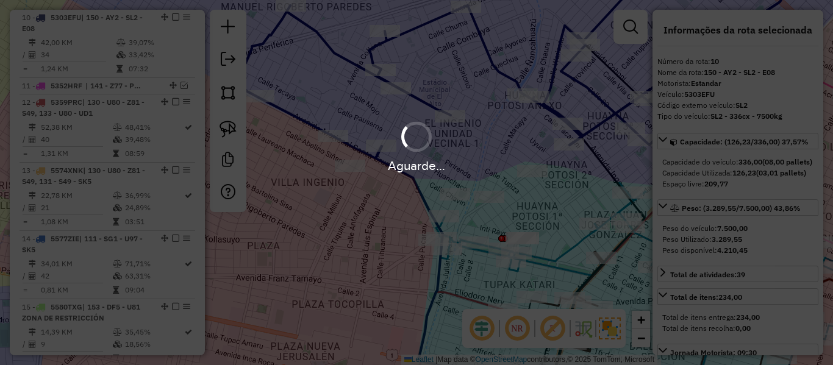
select select "**********"
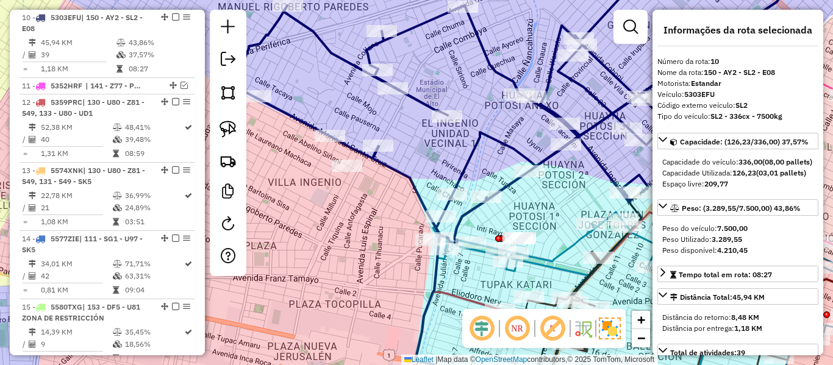
drag, startPoint x: 577, startPoint y: 157, endPoint x: 508, endPoint y: 163, distance: 69.2
click at [512, 165] on div "Janela de atendimento Grade de atendimento Capacidade Transportadoras Veículos …" at bounding box center [416, 182] width 833 height 365
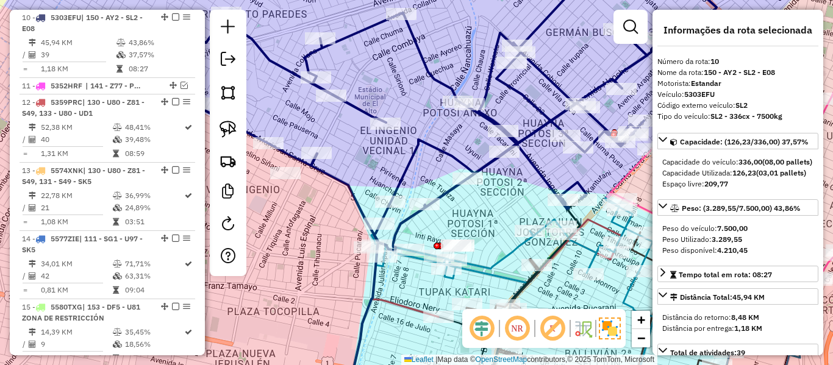
click at [529, 158] on icon at bounding box center [443, 106] width 546 height 287
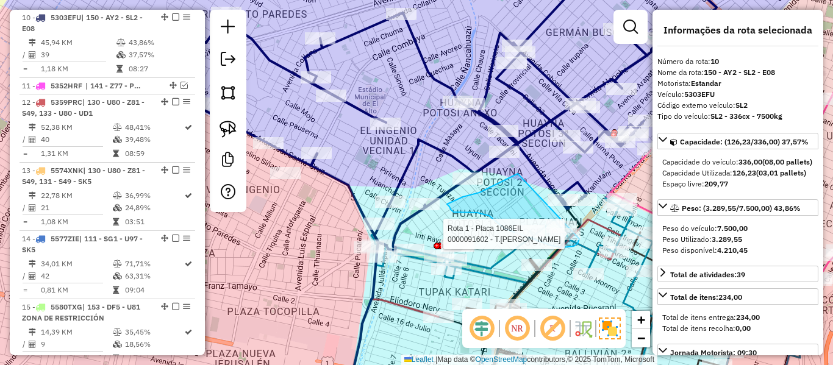
drag, startPoint x: 471, startPoint y: 195, endPoint x: 583, endPoint y: 183, distance: 113.4
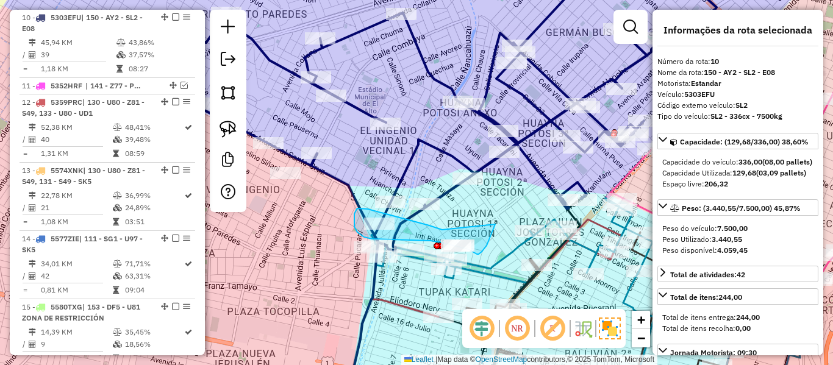
drag, startPoint x: 442, startPoint y: 230, endPoint x: 495, endPoint y: 224, distance: 53.3
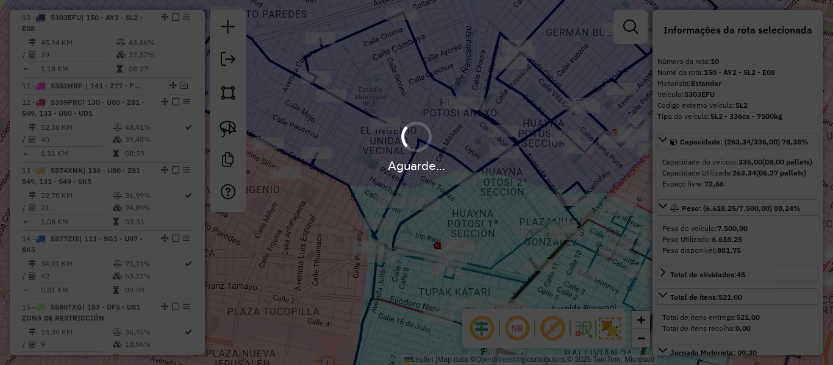
select select "**********"
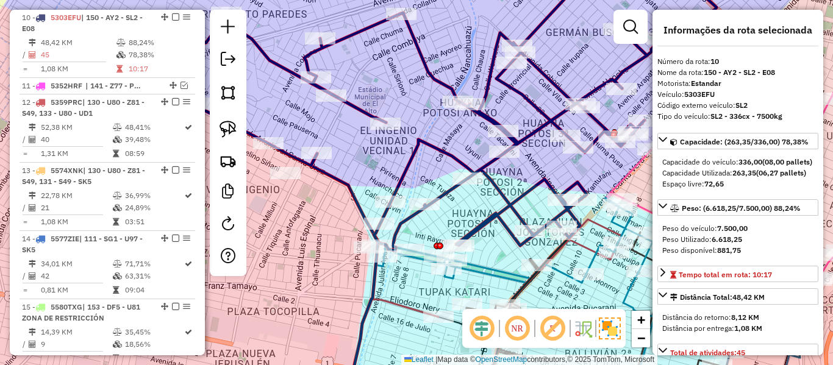
click at [436, 148] on icon at bounding box center [443, 106] width 546 height 287
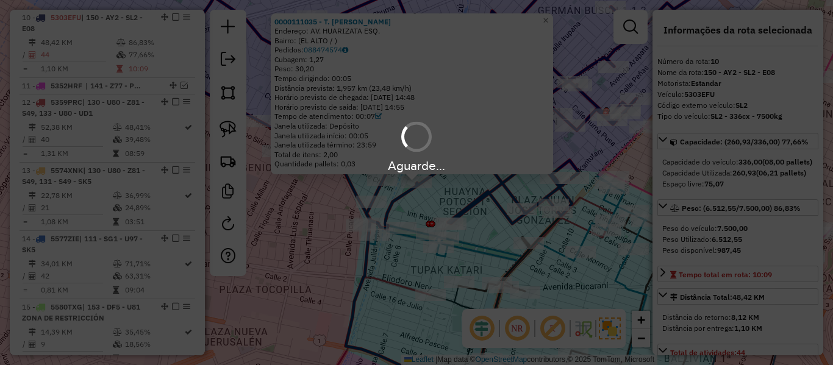
click at [485, 201] on div "Aguarde..." at bounding box center [416, 182] width 833 height 365
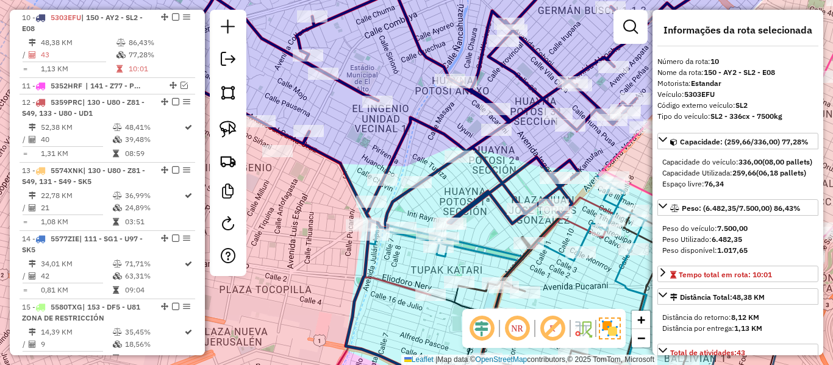
click at [486, 194] on icon at bounding box center [435, 95] width 546 height 265
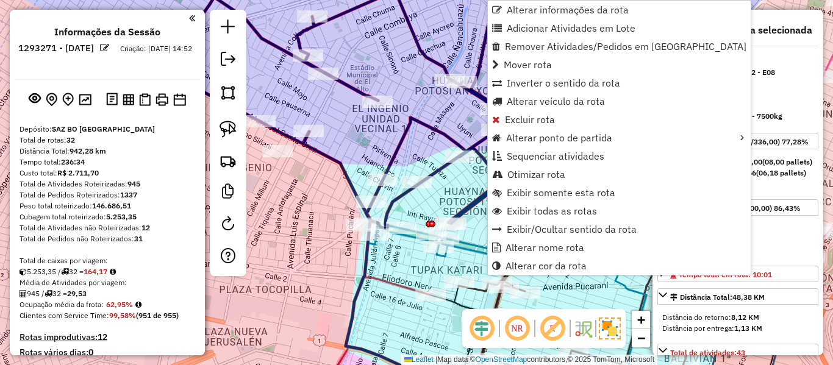
select select "**********"
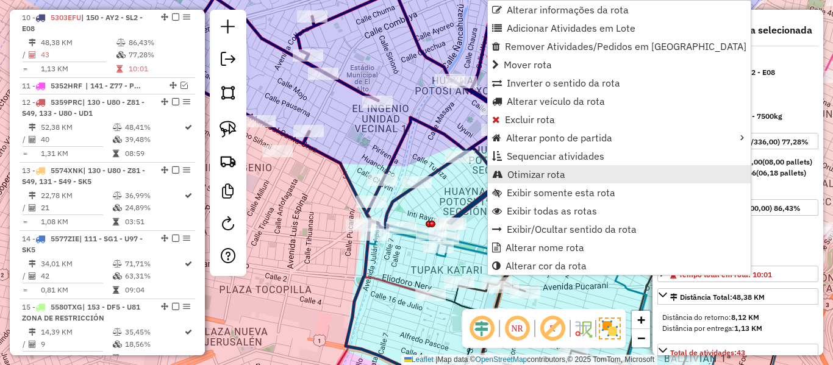
click at [522, 178] on span "Otimizar rota" at bounding box center [536, 174] width 58 height 10
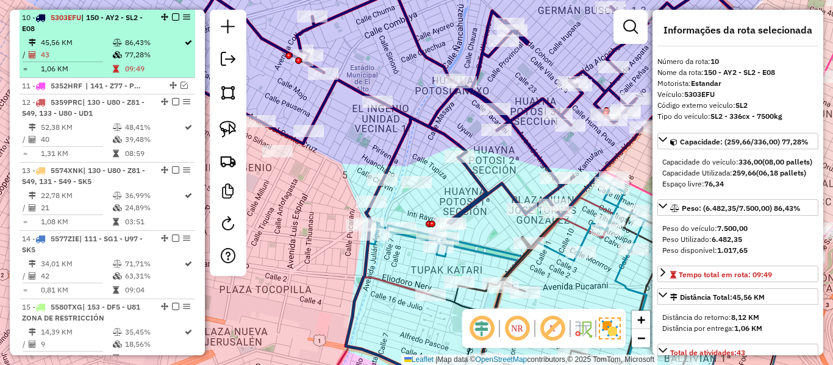
click at [173, 17] on em at bounding box center [175, 16] width 7 height 7
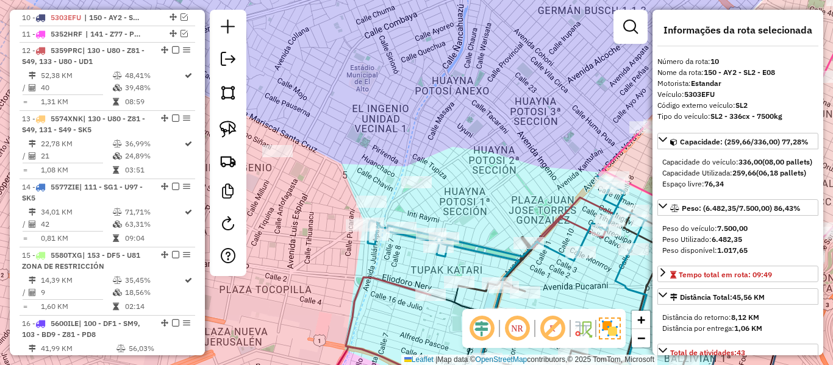
scroll to position [928, 0]
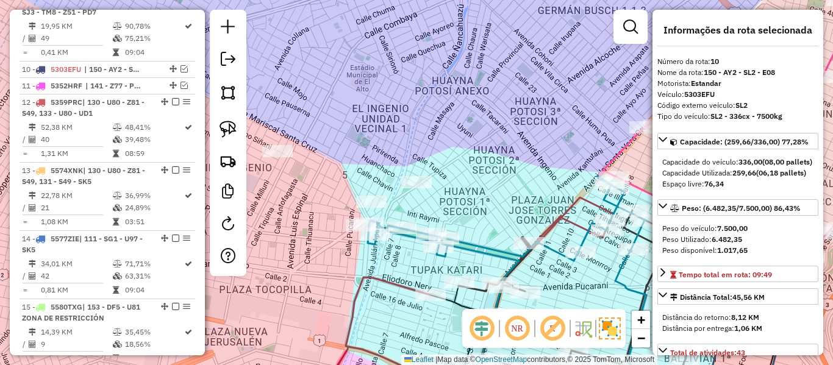
click at [435, 116] on div "Janela de atendimento Grade de atendimento Capacidade Transportadoras Veículos …" at bounding box center [416, 182] width 833 height 365
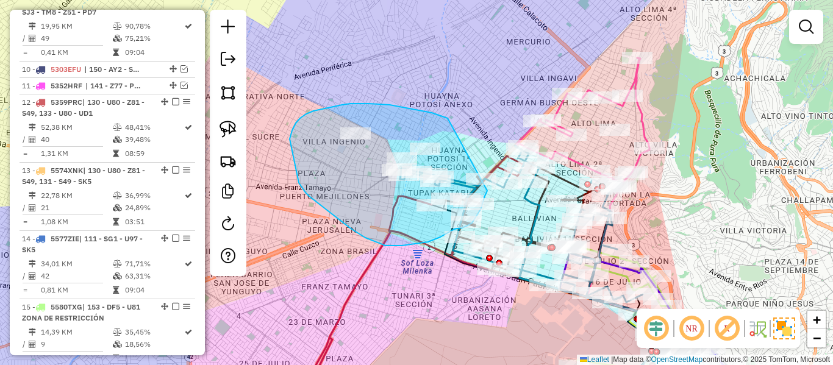
drag, startPoint x: 447, startPoint y: 118, endPoint x: 489, endPoint y: 169, distance: 65.4
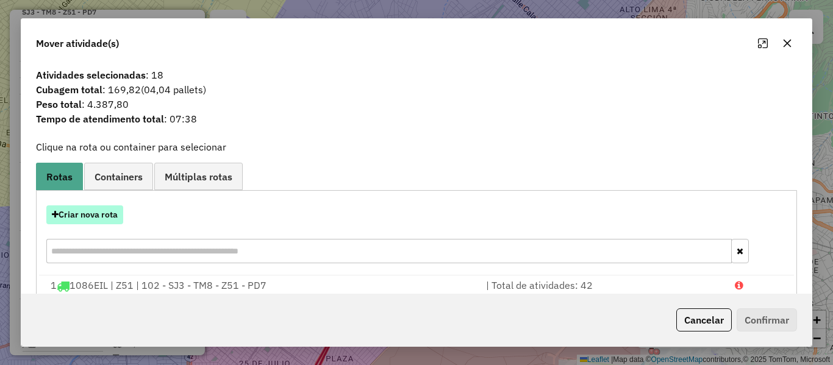
click at [116, 210] on button "Criar nova rota" at bounding box center [84, 214] width 77 height 19
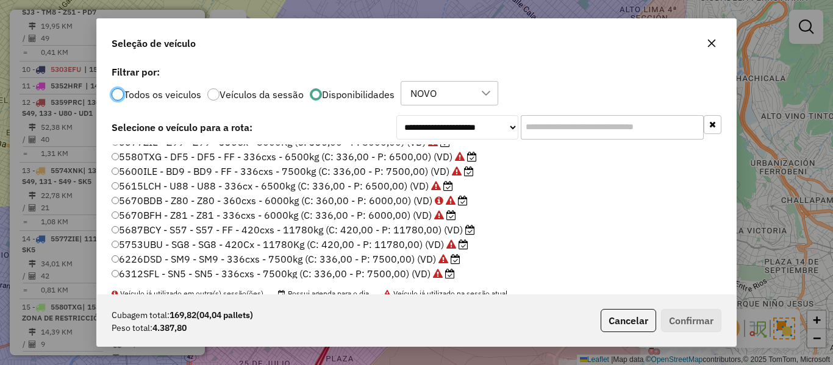
scroll to position [305, 0]
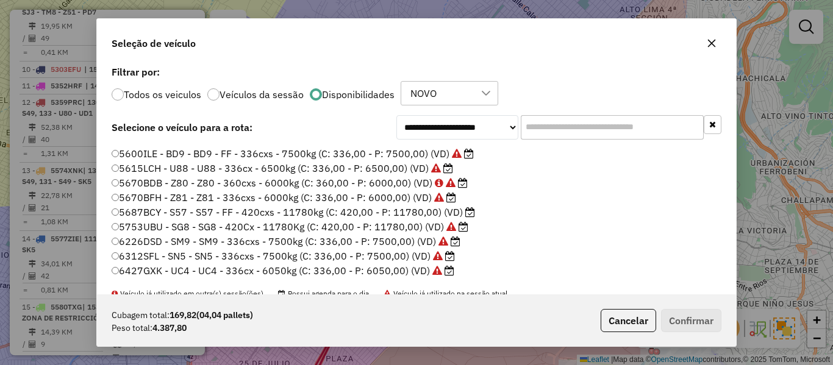
click at [463, 209] on label "5687BCY - S57 - S57 - FF - 420cxs - 11780kg (C: 420,00 - P: 11780,00) (VD)" at bounding box center [293, 212] width 363 height 15
click at [692, 318] on button "Confirmar" at bounding box center [691, 320] width 60 height 23
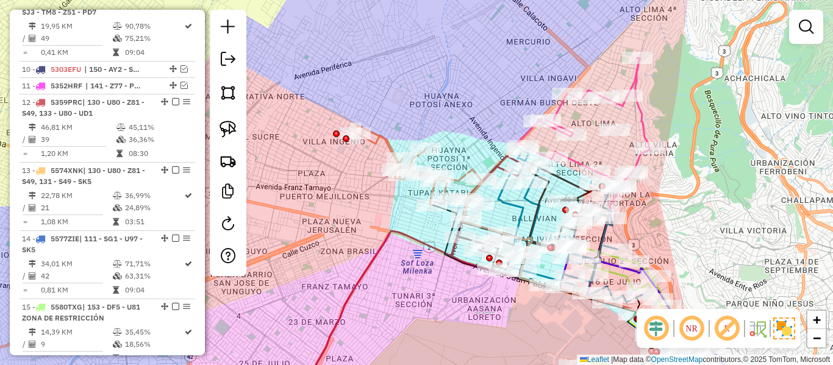
click at [377, 141] on icon at bounding box center [418, 174] width 128 height 97
select select "**********"
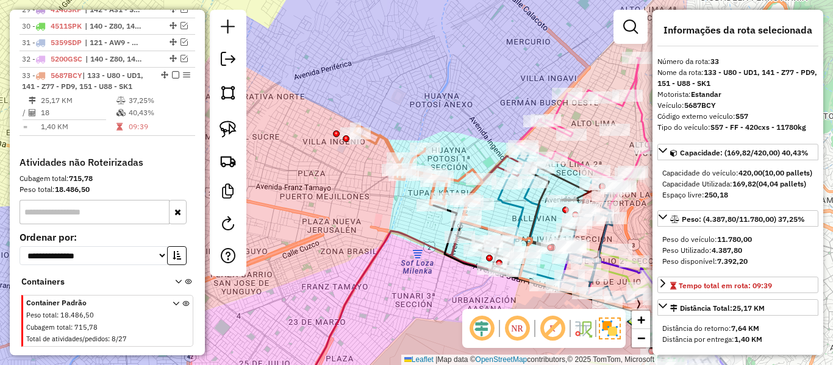
scroll to position [2088, 0]
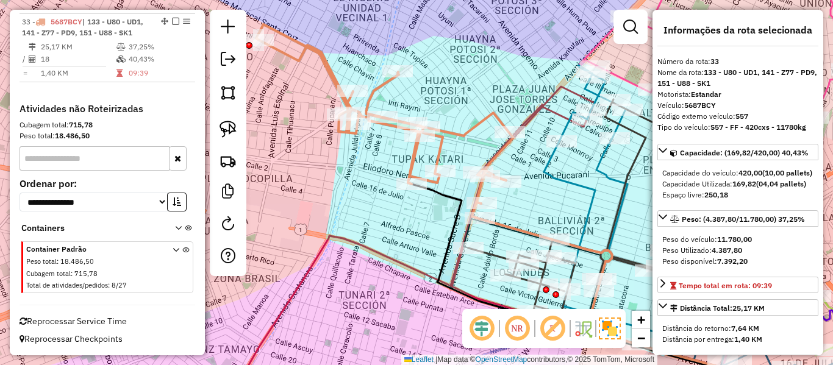
click at [466, 134] on icon at bounding box center [384, 121] width 257 height 194
click at [236, 221] on link at bounding box center [228, 225] width 24 height 27
select select "*"
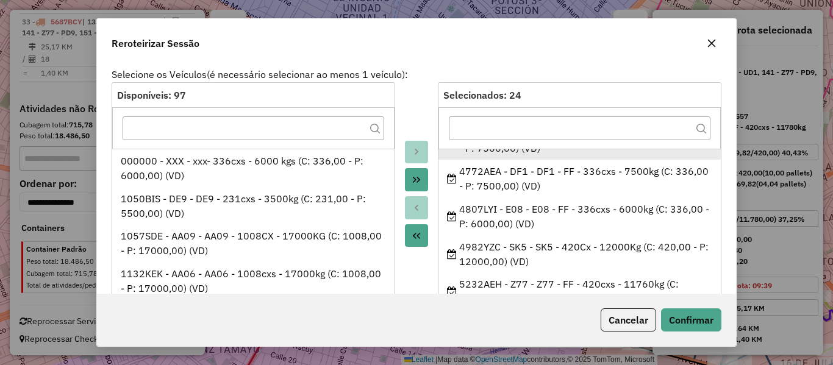
scroll to position [122, 0]
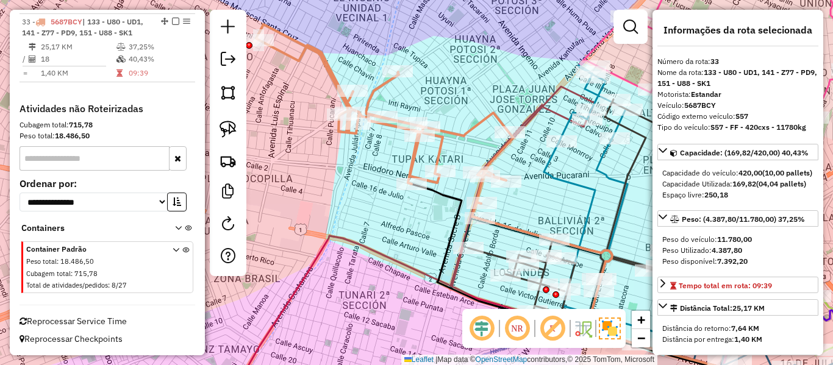
click at [452, 127] on icon at bounding box center [384, 121] width 257 height 194
click at [457, 131] on icon at bounding box center [384, 121] width 257 height 194
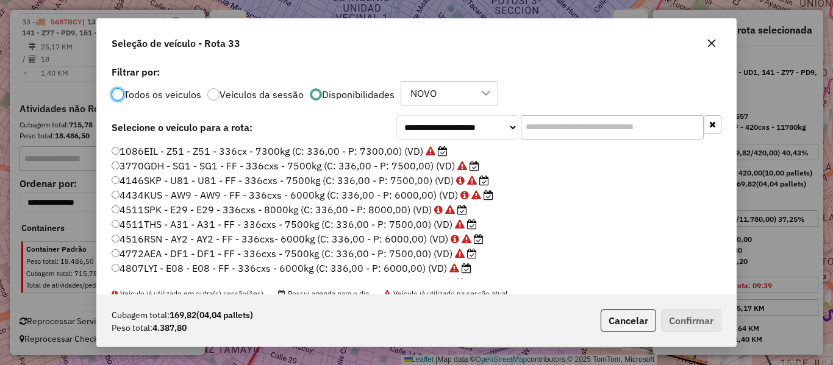
scroll to position [7, 4]
click at [570, 124] on input "text" at bounding box center [612, 127] width 183 height 24
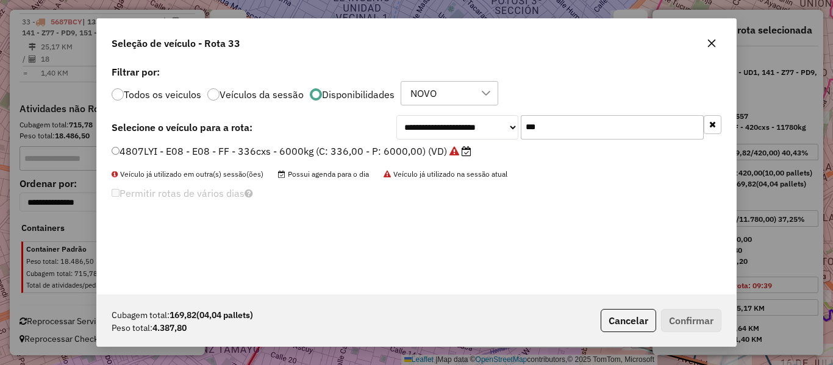
type input "***"
click at [351, 147] on label "4807LYI - E08 - E08 - FF - 336cxs - 6000kg (C: 336,00 - P: 6000,00) (VD)" at bounding box center [292, 151] width 360 height 15
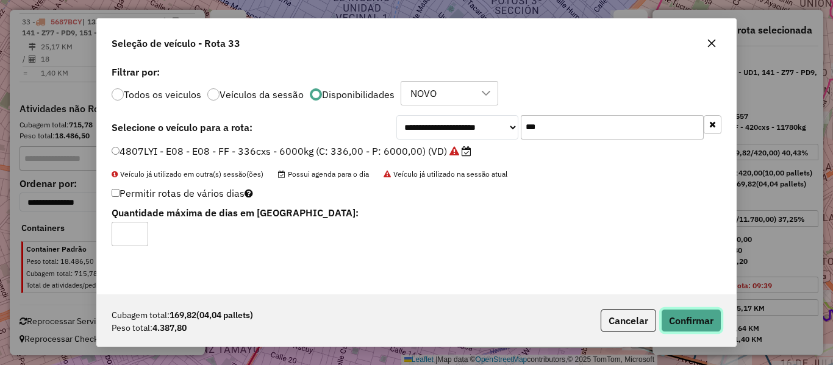
click at [691, 327] on button "Confirmar" at bounding box center [691, 320] width 60 height 23
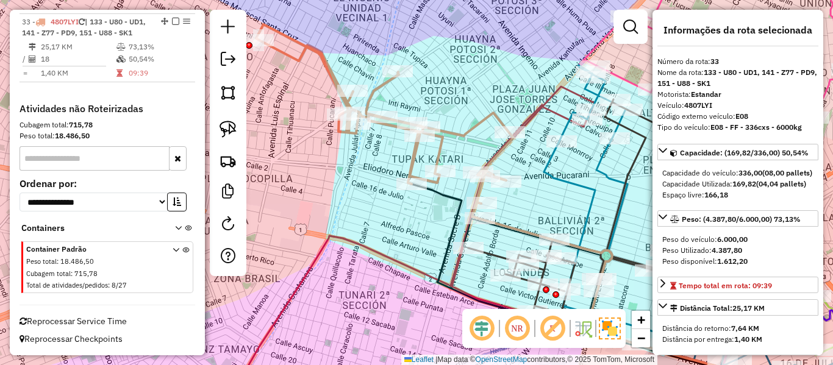
scroll to position [2092, 0]
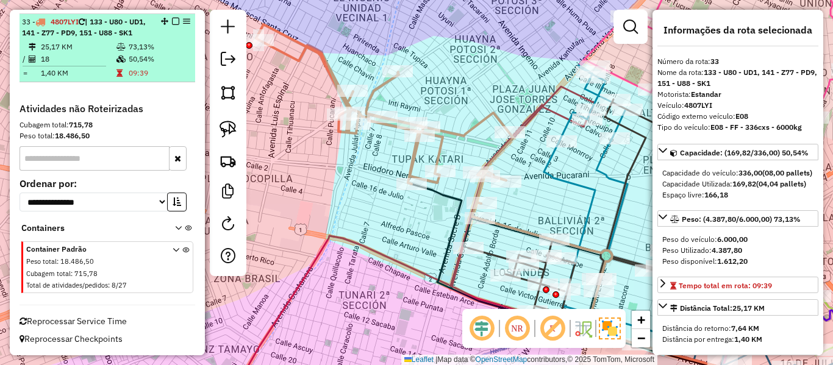
click at [173, 18] on em at bounding box center [175, 21] width 7 height 7
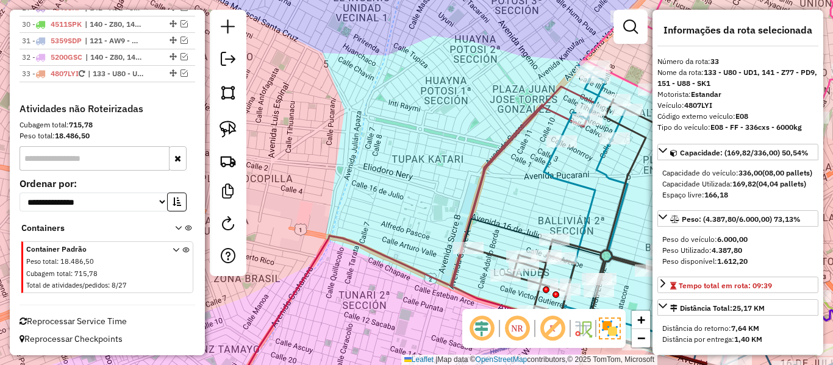
scroll to position [2036, 0]
click at [475, 136] on div "Janela de atendimento Grade de atendimento Capacidade Transportadoras Veículos …" at bounding box center [416, 182] width 833 height 365
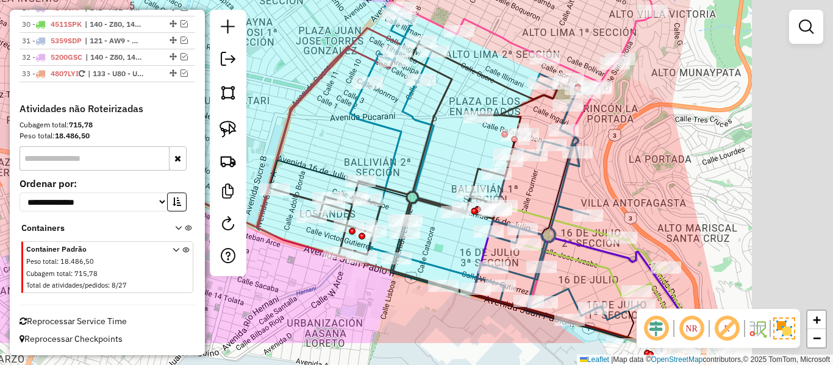
click at [291, 107] on icon at bounding box center [217, 194] width 361 height 297
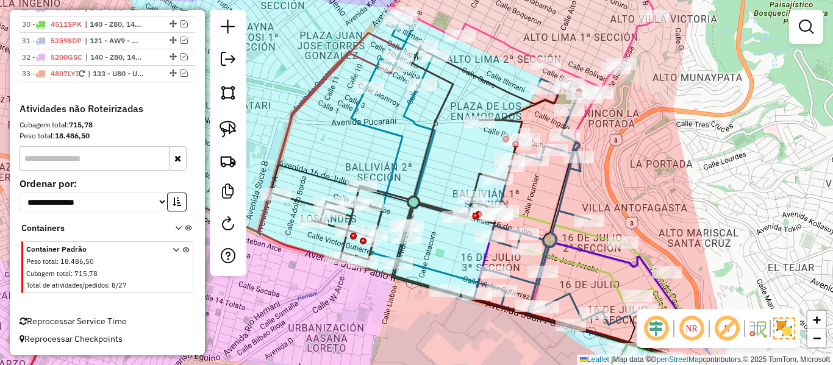
drag, startPoint x: 295, startPoint y: 104, endPoint x: 317, endPoint y: 224, distance: 122.7
click at [309, 238] on icon at bounding box center [205, 228] width 388 height 355
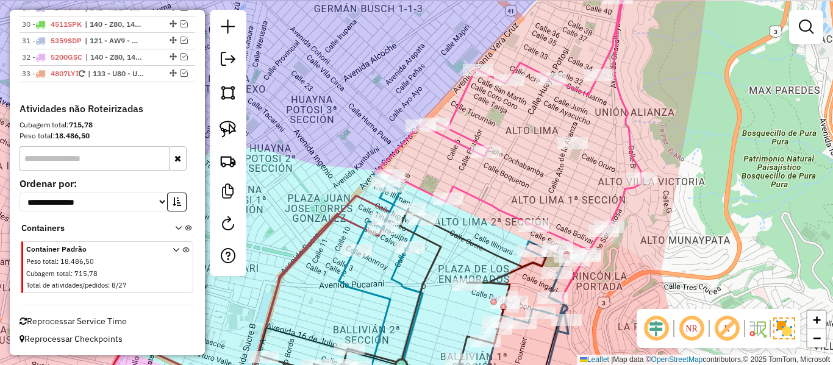
drag, startPoint x: 543, startPoint y: 154, endPoint x: 486, endPoint y: 195, distance: 69.7
click at [486, 195] on div "Janela de atendimento Grade de atendimento Capacidade Transportadoras Veículos …" at bounding box center [416, 182] width 833 height 365
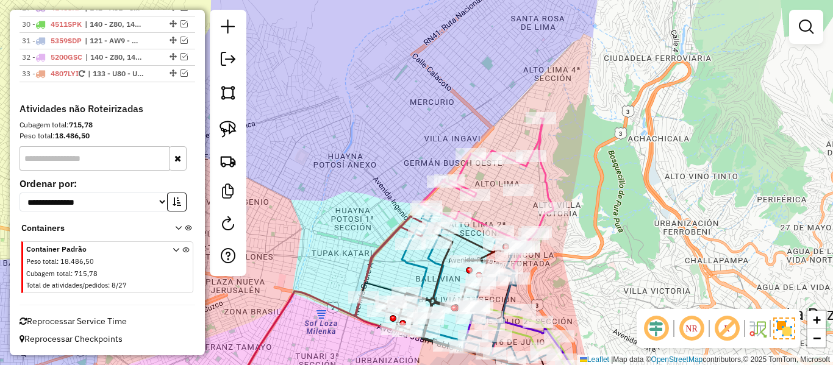
click at [543, 171] on icon at bounding box center [485, 182] width 135 height 129
select select "**********"
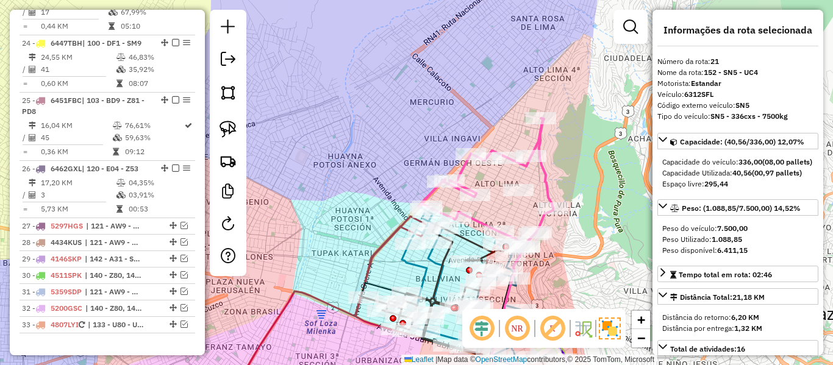
scroll to position [1617, 0]
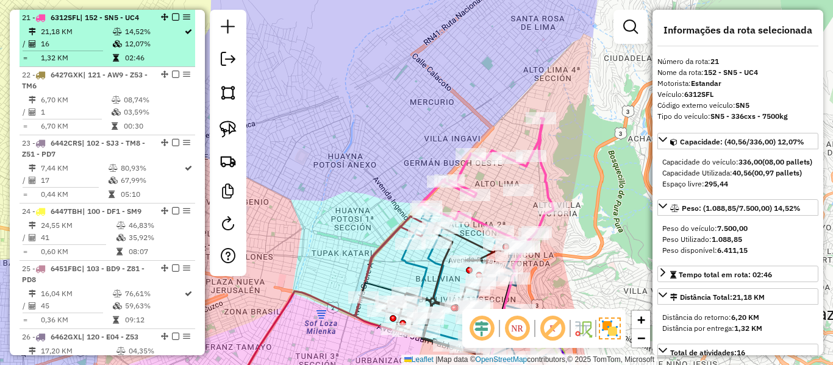
click at [140, 30] on td "14,52%" at bounding box center [153, 32] width 59 height 12
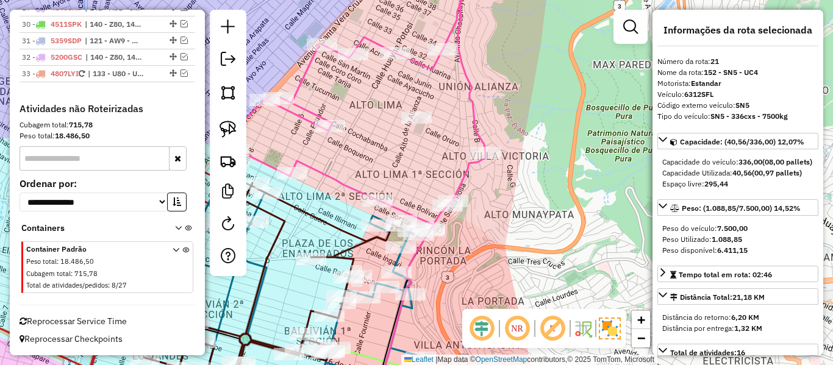
click at [469, 87] on icon at bounding box center [351, 101] width 268 height 257
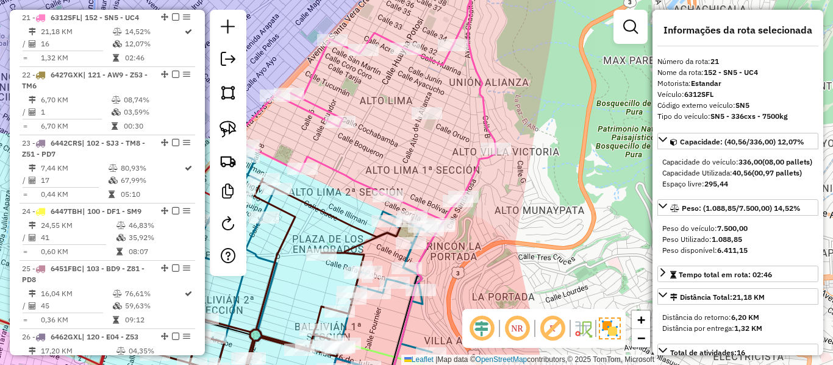
drag, startPoint x: 475, startPoint y: 113, endPoint x: 569, endPoint y: 77, distance: 100.5
click at [569, 77] on div "Janela de atendimento Grade de atendimento Capacidade Transportadoras Veículos …" at bounding box center [416, 182] width 833 height 365
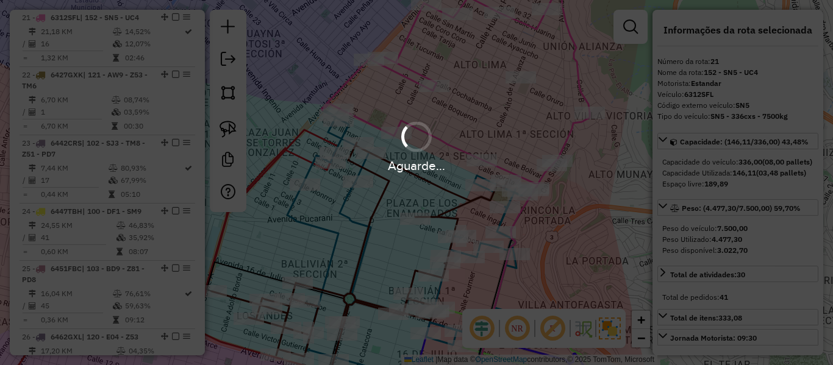
select select "**********"
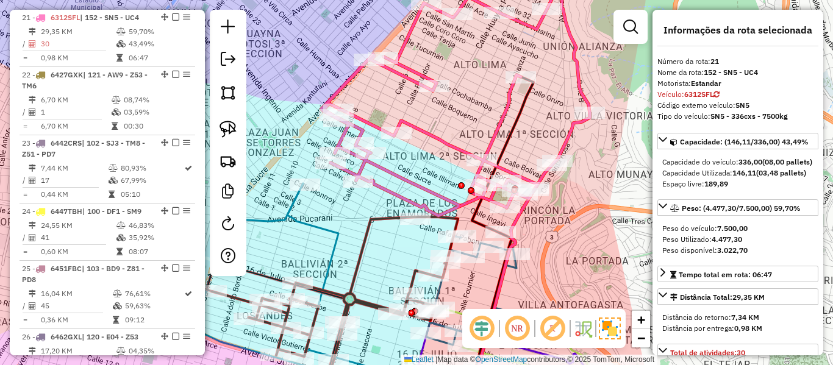
click at [566, 132] on icon at bounding box center [455, 89] width 268 height 252
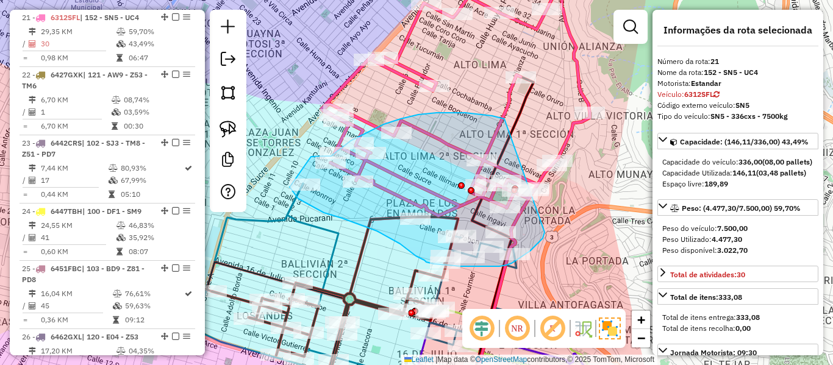
drag, startPoint x: 455, startPoint y: 113, endPoint x: 544, endPoint y: 229, distance: 146.6
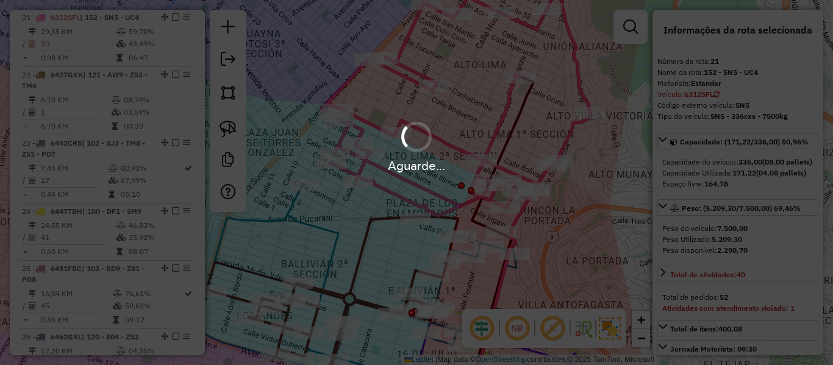
select select "**********"
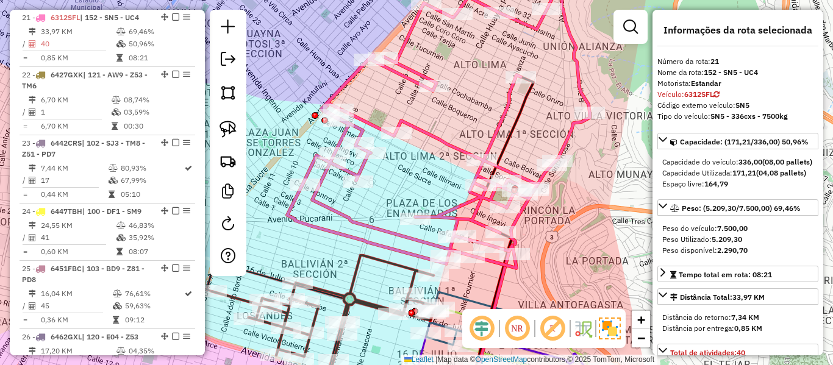
click at [492, 126] on icon at bounding box center [438, 115] width 302 height 305
click at [424, 130] on icon at bounding box center [438, 115] width 302 height 305
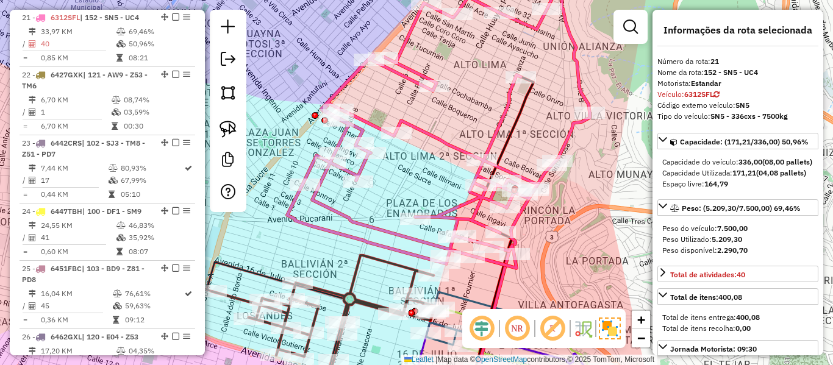
click at [557, 178] on div "Janela de atendimento Grade de atendimento Capacidade Transportadoras Veículos …" at bounding box center [416, 182] width 833 height 365
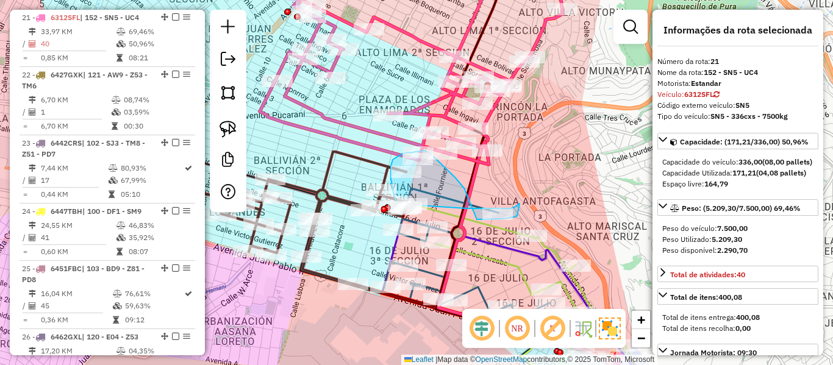
drag, startPoint x: 453, startPoint y: 176, endPoint x: 477, endPoint y: 219, distance: 49.4
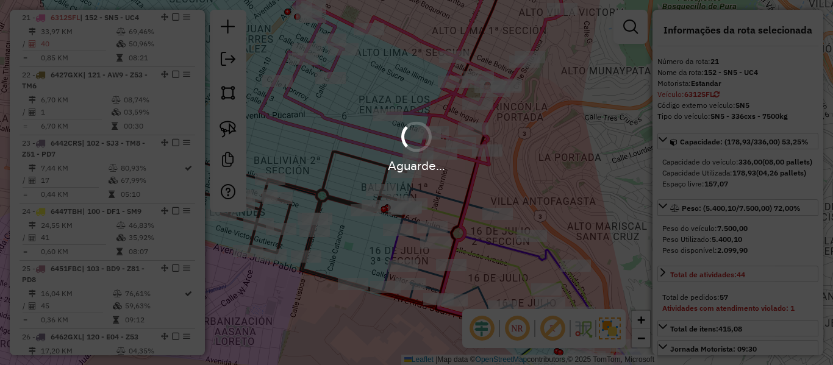
select select "**********"
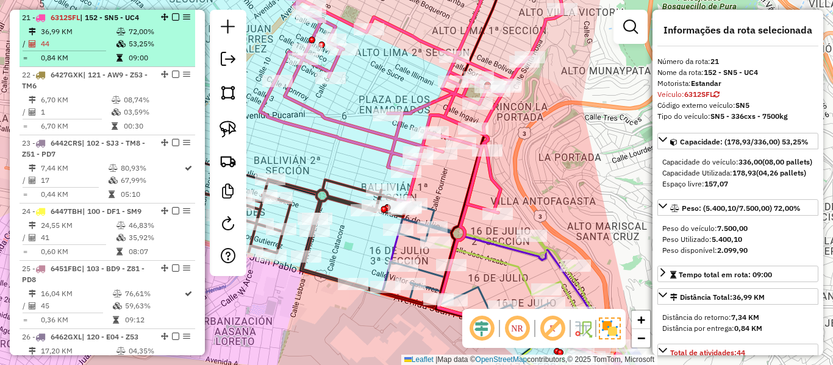
click at [172, 16] on em at bounding box center [175, 16] width 7 height 7
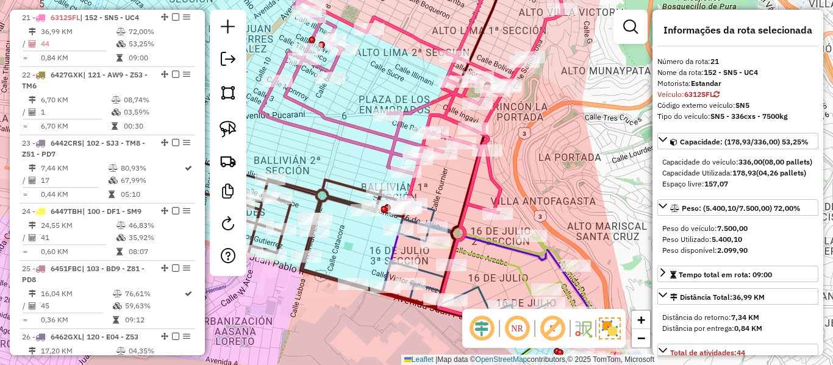
scroll to position [1576, 0]
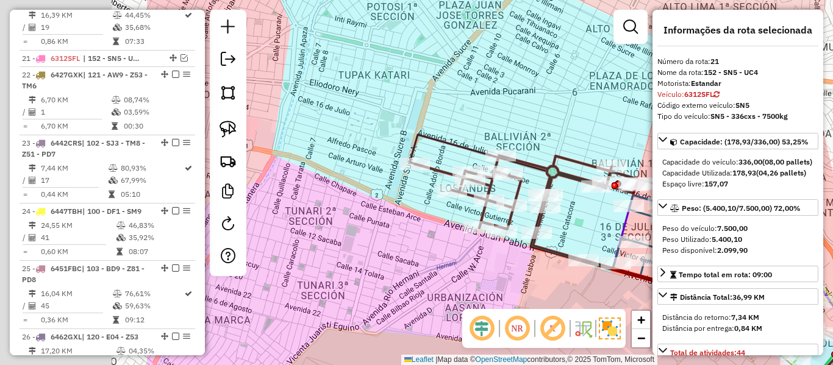
drag, startPoint x: 442, startPoint y: 135, endPoint x: 557, endPoint y: 113, distance: 117.3
click at [674, 107] on hb-router-mapa "Informações da Sessão 1293271 - 13/10/2025 Criação: 11/10/2025 14:52 Depósito: …" at bounding box center [416, 182] width 833 height 365
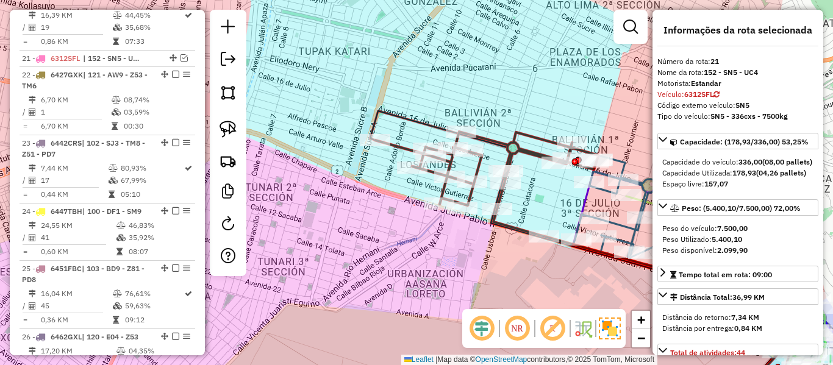
drag, startPoint x: 528, startPoint y: 101, endPoint x: 384, endPoint y: 58, distance: 150.1
click at [384, 58] on div "Janela de atendimento Grade de atendimento Capacidade Transportadoras Veículos …" at bounding box center [416, 182] width 833 height 365
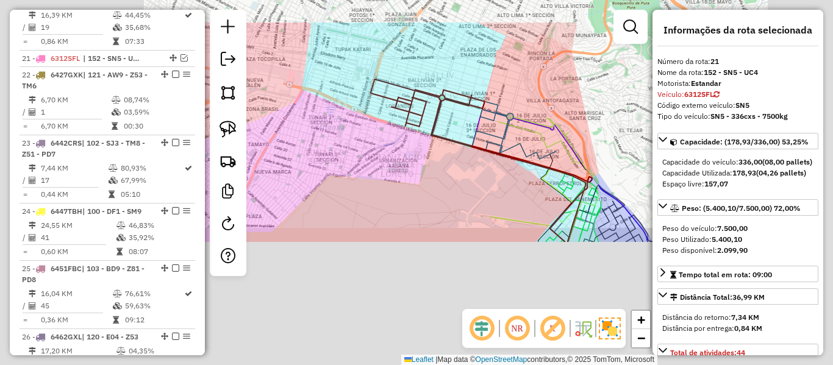
click at [491, 82] on div "Janela de atendimento Grade de atendimento Capacidade Transportadoras Veículos …" at bounding box center [416, 182] width 833 height 365
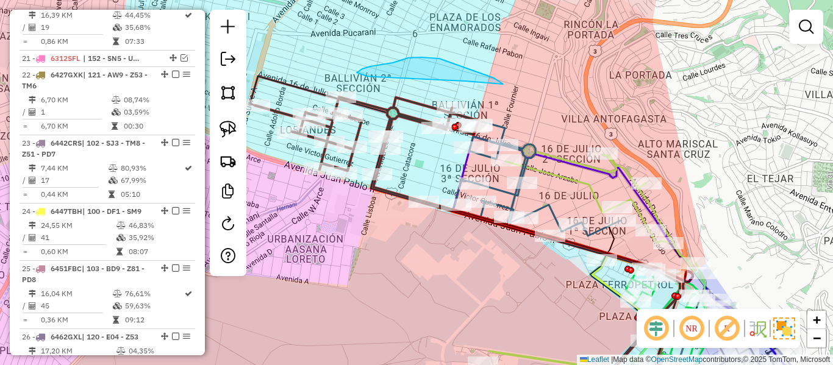
drag, startPoint x: 490, startPoint y: 77, endPoint x: 504, endPoint y: 79, distance: 14.1
click at [585, 69] on div "Janela de atendimento Grade de atendimento Capacidade Transportadoras Veículos …" at bounding box center [416, 182] width 833 height 365
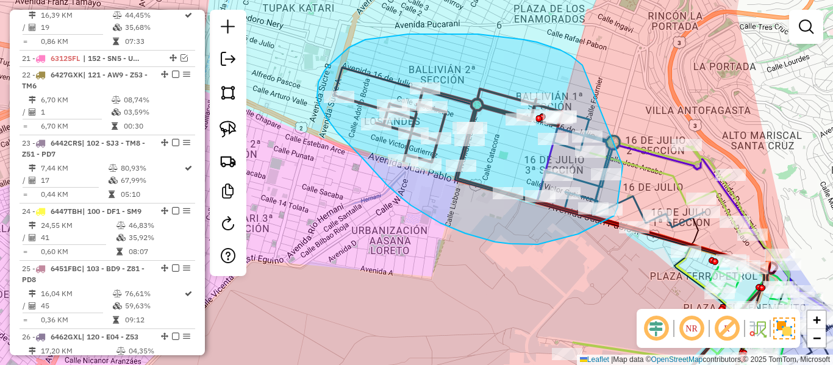
drag, startPoint x: 580, startPoint y: 63, endPoint x: 613, endPoint y: 101, distance: 50.1
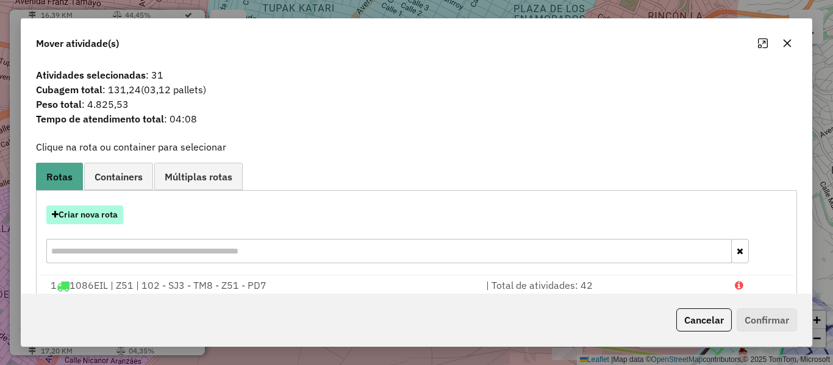
click at [99, 216] on button "Criar nova rota" at bounding box center [84, 214] width 77 height 19
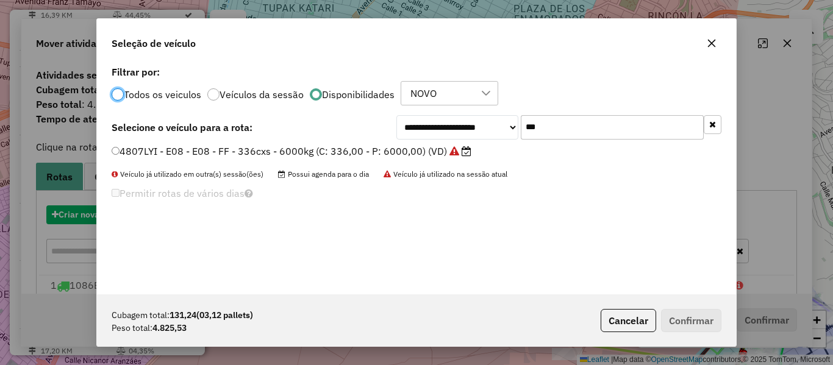
scroll to position [7, 4]
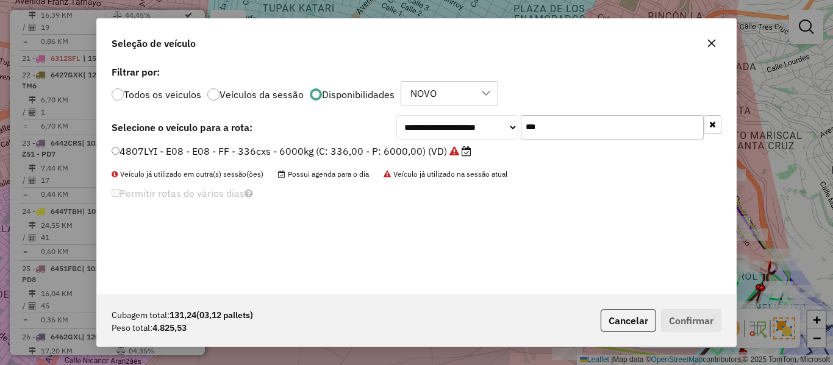
click at [713, 126] on icon "button" at bounding box center [712, 124] width 7 height 9
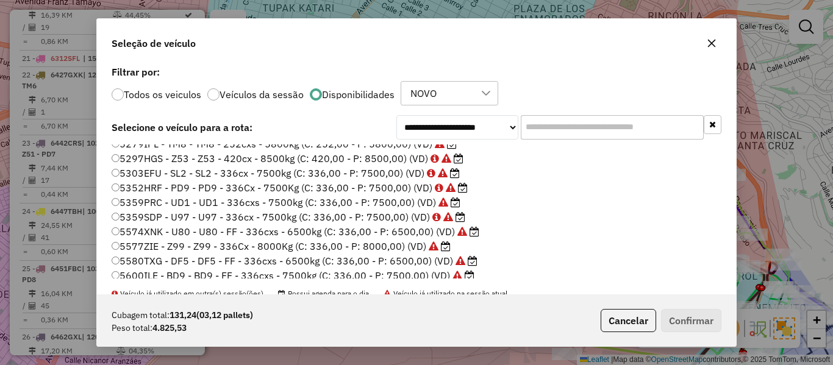
scroll to position [244, 0]
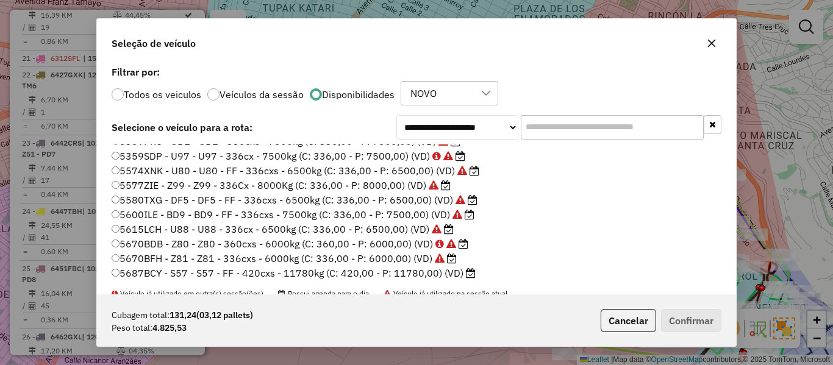
click at [466, 274] on icon at bounding box center [471, 273] width 10 height 10
click at [596, 310] on p-footer "Cubagem total: 131,24 (03,12 pallets) Peso total: 4.825,53 Cancelar Confirmar" at bounding box center [659, 320] width 126 height 23
click at [604, 313] on button "Cancelar" at bounding box center [627, 320] width 55 height 23
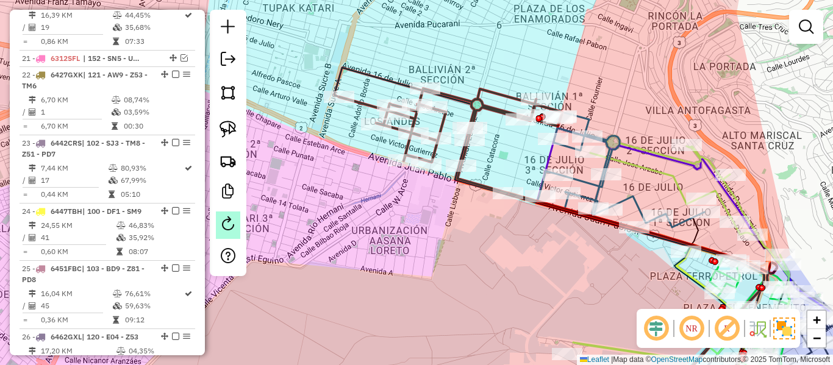
click at [230, 222] on em at bounding box center [228, 223] width 15 height 15
select select "*"
click at [367, 85] on div "Rota 19 - Placa 5753UBU 0000682220 - KIOSCO ISABEL Janela de atendimento Grade …" at bounding box center [416, 182] width 833 height 365
click at [373, 79] on icon at bounding box center [549, 235] width 430 height 334
select select "**********"
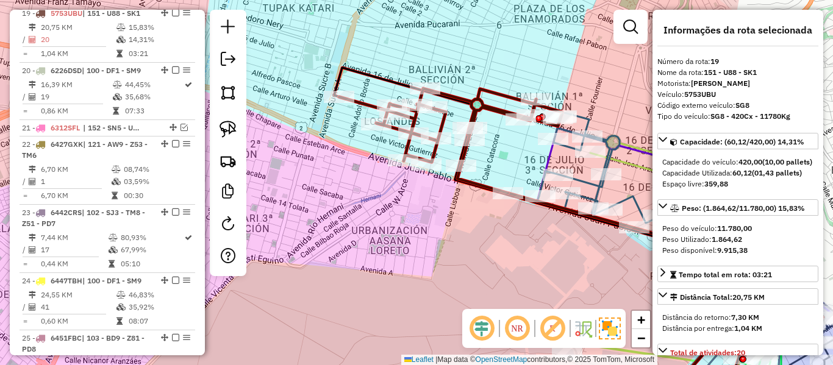
scroll to position [1502, 0]
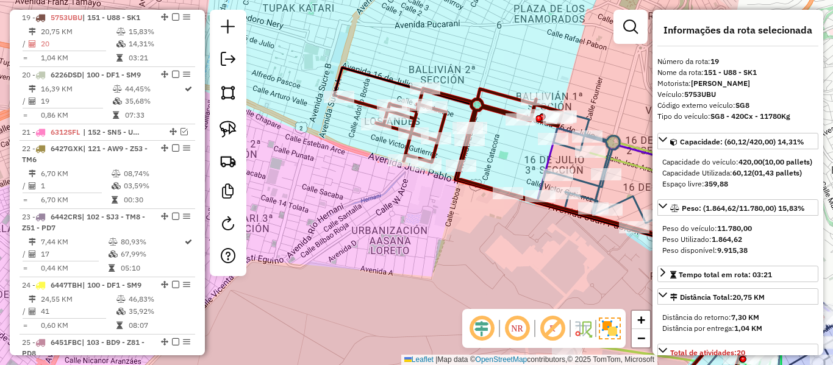
drag, startPoint x: 543, startPoint y: 161, endPoint x: 446, endPoint y: 150, distance: 96.9
click at [443, 151] on div "Rota 15 - Placa 5580TXG 0000901075 - S.F. VIVA MARIA Janela de atendimento Grad…" at bounding box center [416, 182] width 833 height 365
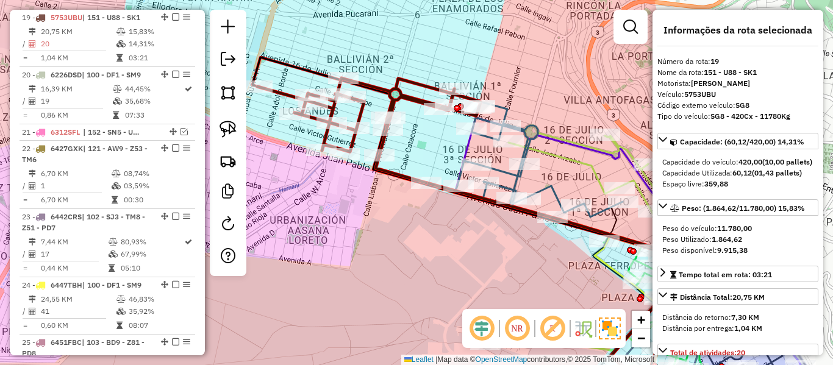
drag, startPoint x: 510, startPoint y: 146, endPoint x: 599, endPoint y: 147, distance: 88.4
click at [599, 147] on icon at bounding box center [607, 239] width 199 height 227
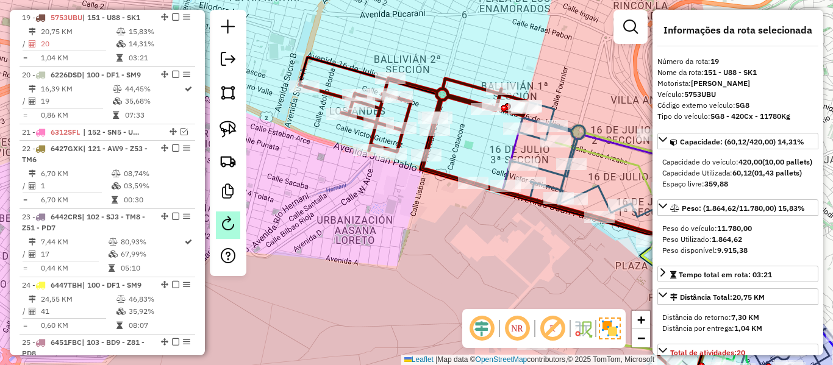
click at [229, 230] on em at bounding box center [228, 223] width 15 height 15
select select "*"
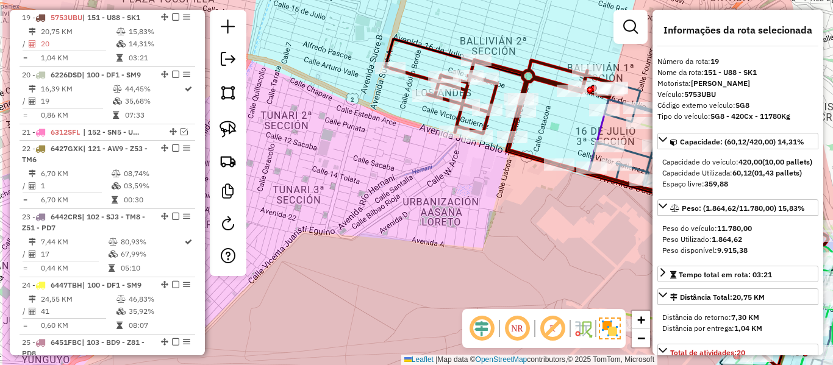
drag, startPoint x: 371, startPoint y: 242, endPoint x: 465, endPoint y: 216, distance: 98.1
click at [468, 219] on div "Janela de atendimento Grade de atendimento Capacidade Transportadoras Veículos …" at bounding box center [416, 182] width 833 height 365
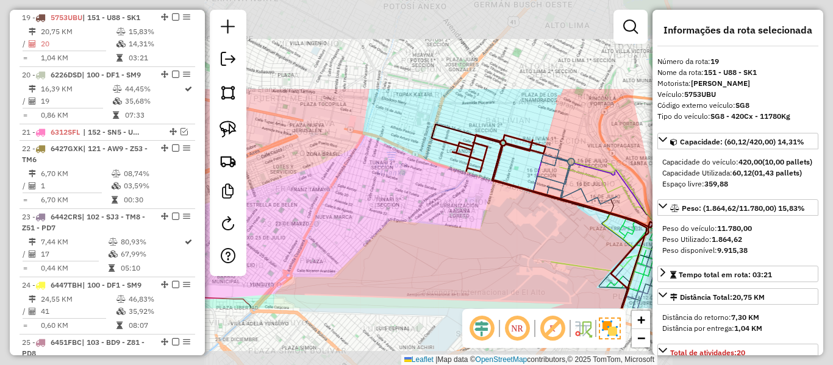
click at [468, 216] on div "Janela de atendimento Grade de atendimento Capacidade Transportadoras Veículos …" at bounding box center [416, 182] width 833 height 365
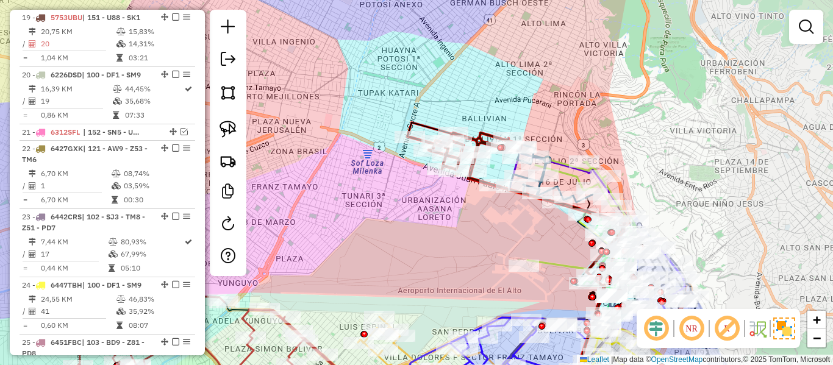
click at [460, 224] on div "Janela de atendimento Grade de atendimento Capacidade Transportadoras Veículos …" at bounding box center [416, 182] width 833 height 365
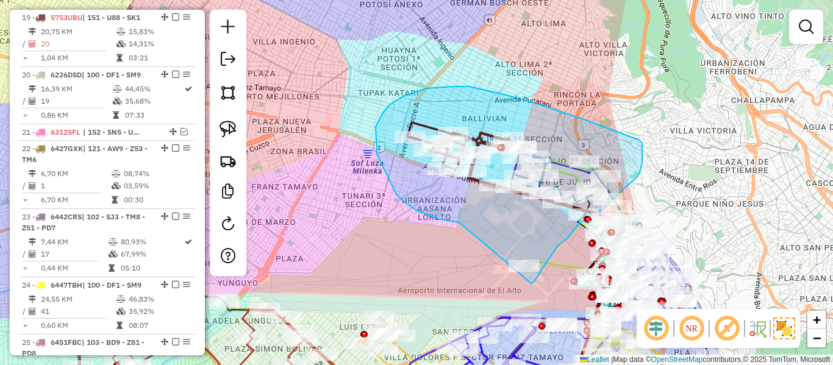
drag, startPoint x: 405, startPoint y: 203, endPoint x: 499, endPoint y: 284, distance: 123.6
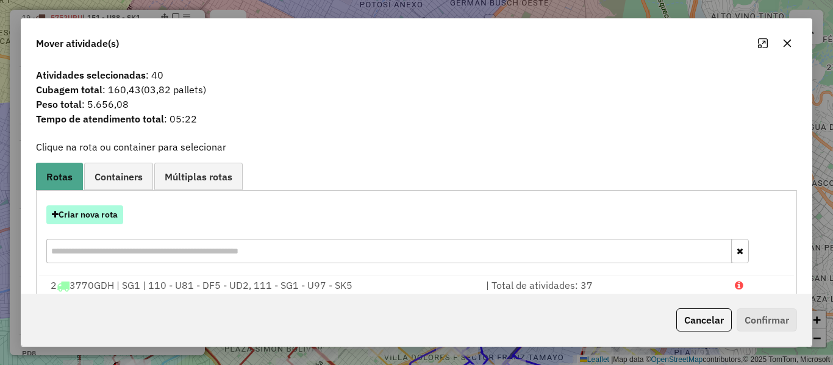
click at [110, 217] on button "Criar nova rota" at bounding box center [84, 214] width 77 height 19
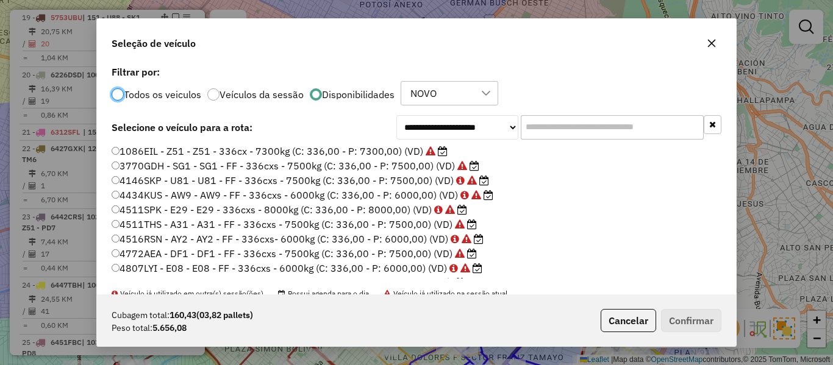
scroll to position [7, 4]
click at [639, 129] on input "text" at bounding box center [612, 127] width 183 height 24
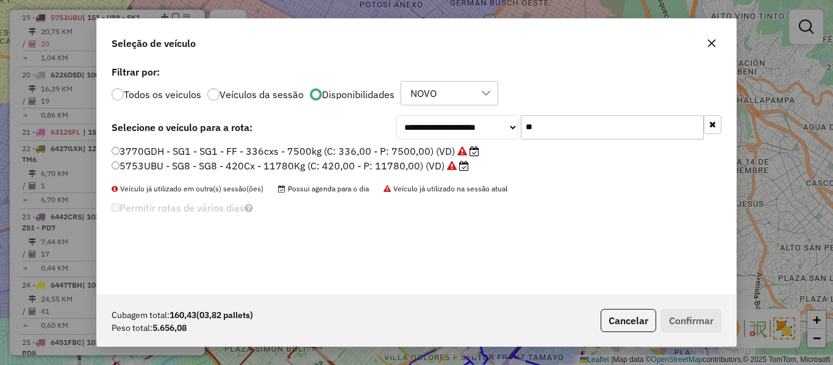
type input "**"
click at [380, 151] on label "3770GDH - SG1 - SG1 - FF - 336cxs - 7500kg (C: 336,00 - P: 7500,00) (VD)" at bounding box center [296, 151] width 368 height 15
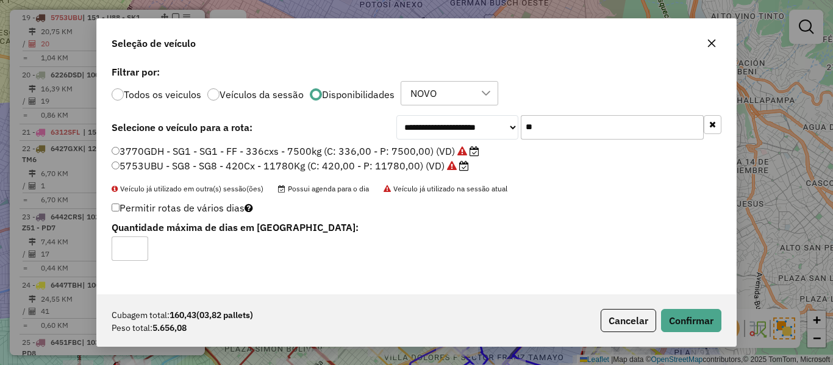
drag, startPoint x: 735, startPoint y: 325, endPoint x: 723, endPoint y: 323, distance: 11.7
click at [735, 324] on div "Cubagem total: 160,43 (03,82 pallets) Peso total: 5.656,08 Cancelar Confirmar" at bounding box center [416, 320] width 639 height 52
click at [718, 322] on button "Confirmar" at bounding box center [691, 320] width 60 height 23
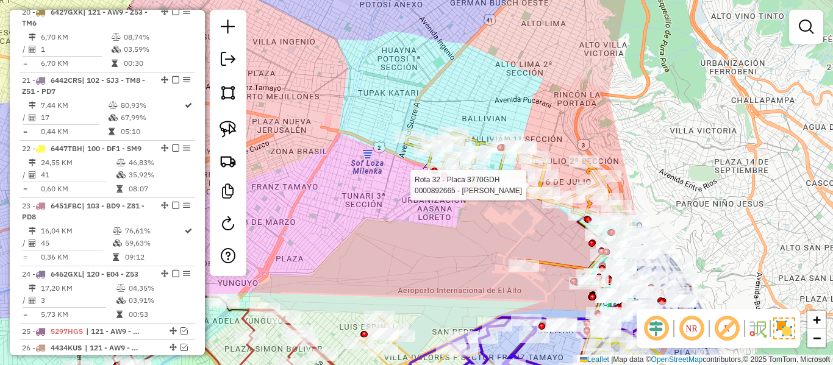
scroll to position [1365, 0]
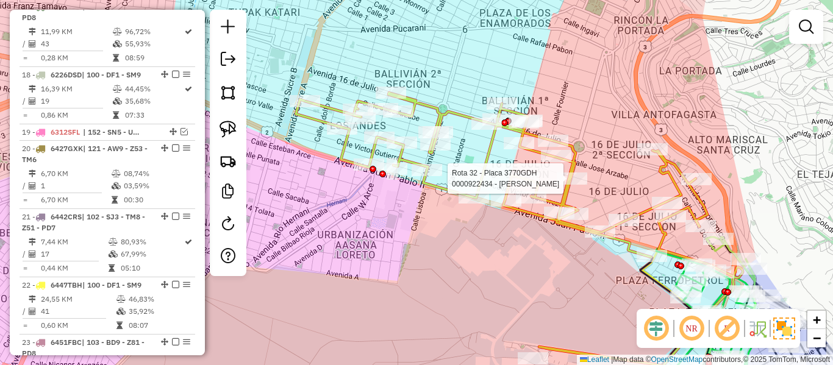
select select "**********"
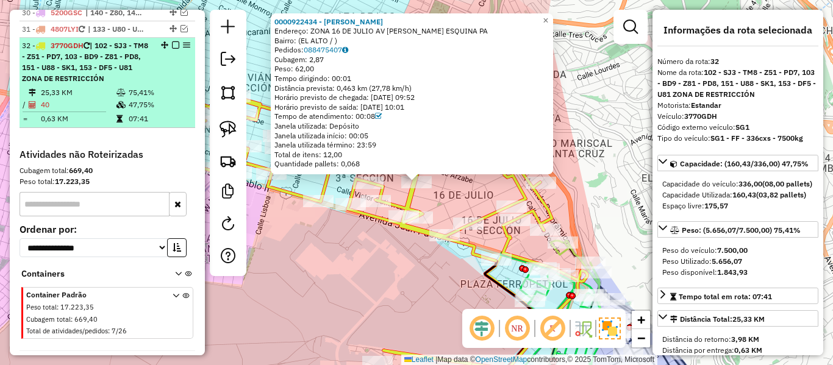
scroll to position [1931, 0]
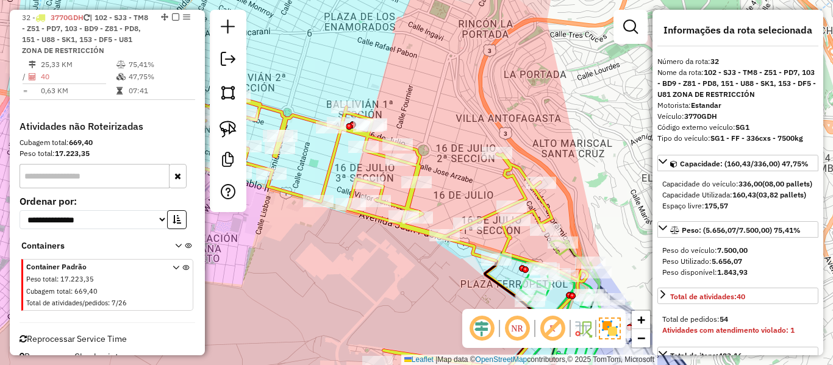
click at [382, 206] on div "Rota 32 - Placa 3770GDH 0000884562 - T. JUAN JOS� Janela de atendimento Grade d…" at bounding box center [416, 182] width 833 height 365
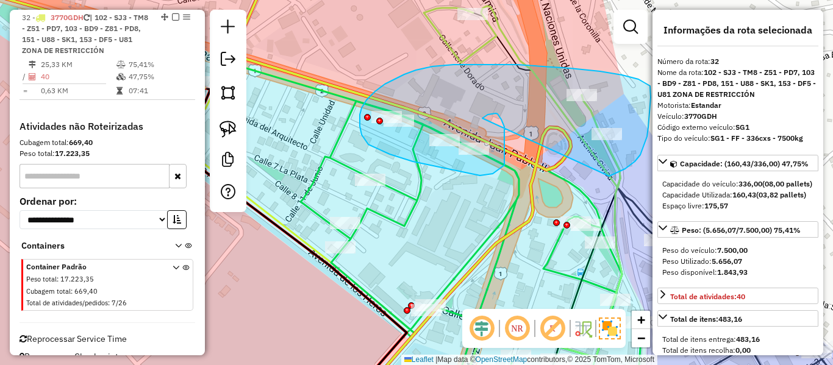
drag, startPoint x: 493, startPoint y: 113, endPoint x: 609, endPoint y: 176, distance: 132.3
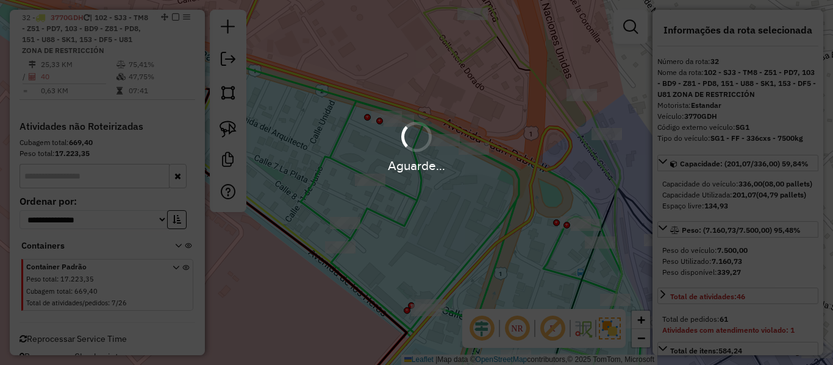
select select "**********"
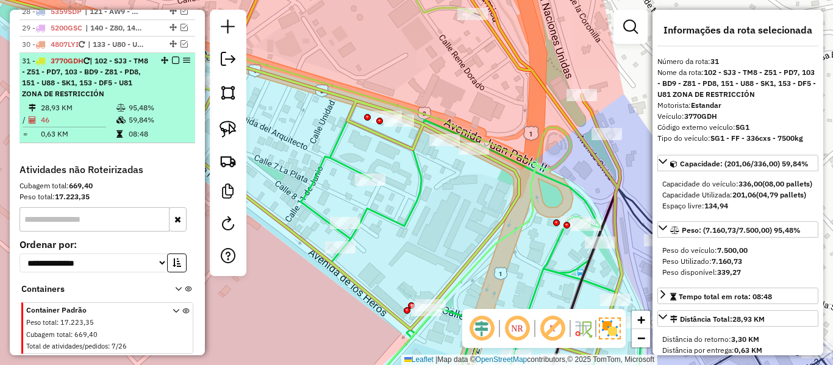
click at [173, 59] on em at bounding box center [175, 60] width 7 height 7
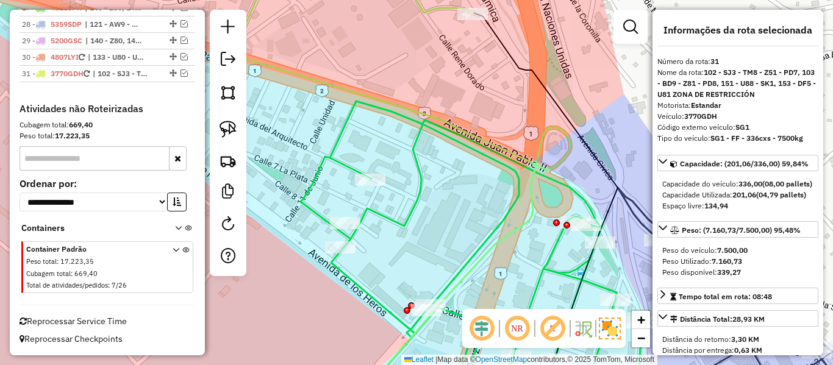
scroll to position [1807, 0]
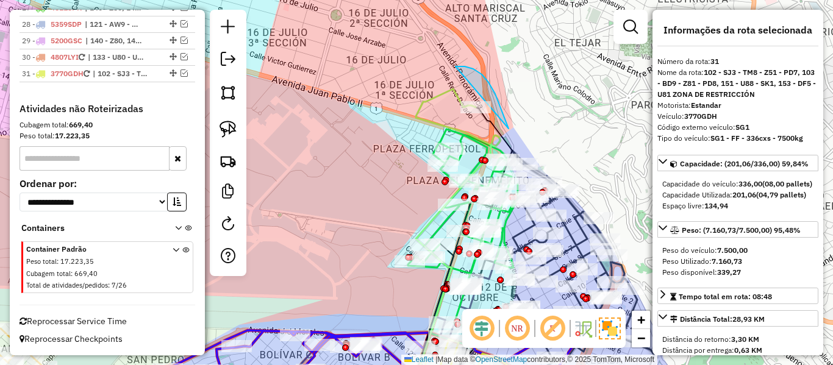
drag, startPoint x: 499, startPoint y: 104, endPoint x: 397, endPoint y: 110, distance: 101.9
click at [180, 72] on em at bounding box center [183, 72] width 7 height 7
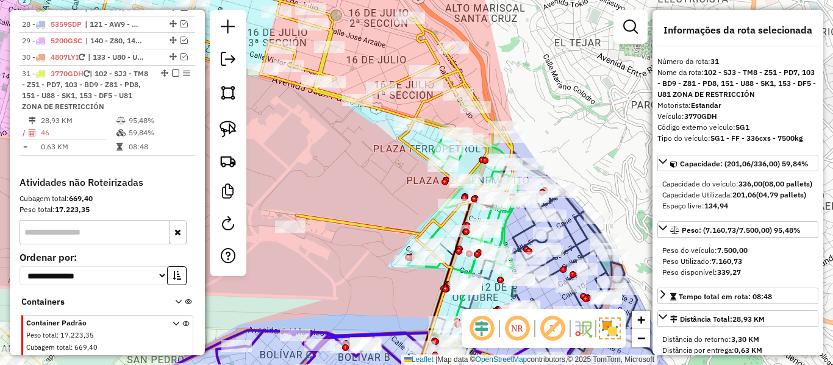
scroll to position [1820, 0]
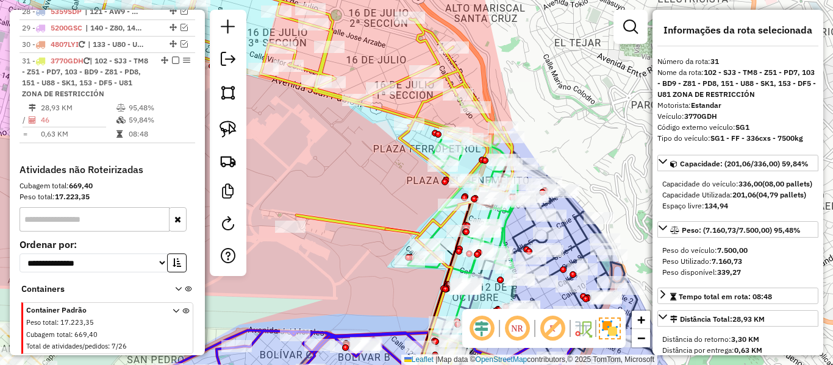
click at [427, 99] on icon at bounding box center [283, 99] width 460 height 272
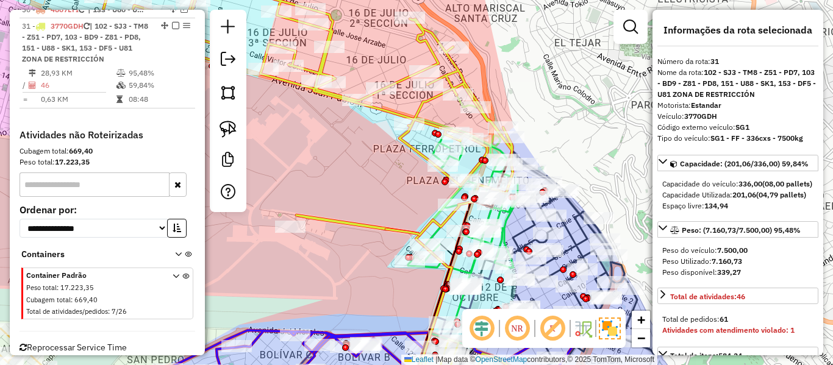
scroll to position [1863, 0]
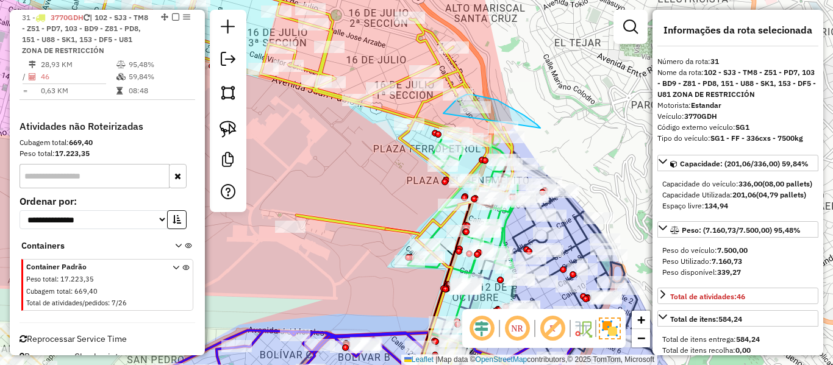
drag, startPoint x: 497, startPoint y: 100, endPoint x: 443, endPoint y: 113, distance: 55.3
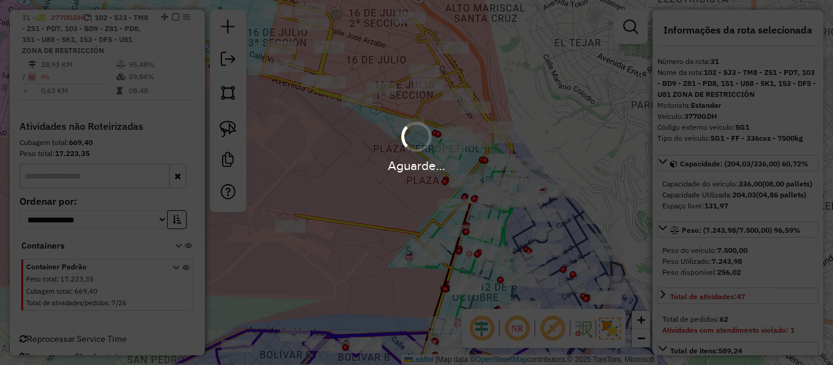
select select "**********"
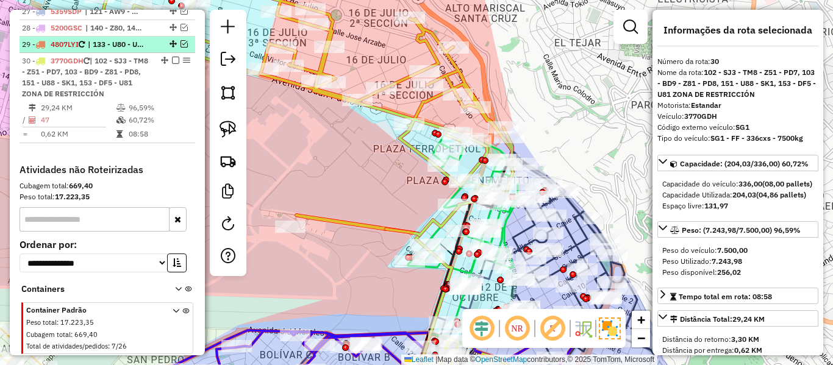
click at [172, 63] on em at bounding box center [175, 60] width 7 height 7
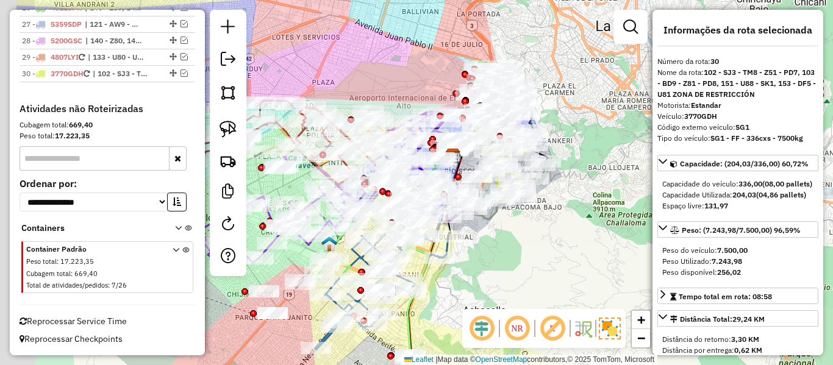
drag, startPoint x: 469, startPoint y: 59, endPoint x: 554, endPoint y: 14, distance: 95.2
click at [554, 14] on div "Janela de atendimento Grade de atendimento Capacidade Transportadoras Veículos …" at bounding box center [416, 182] width 833 height 365
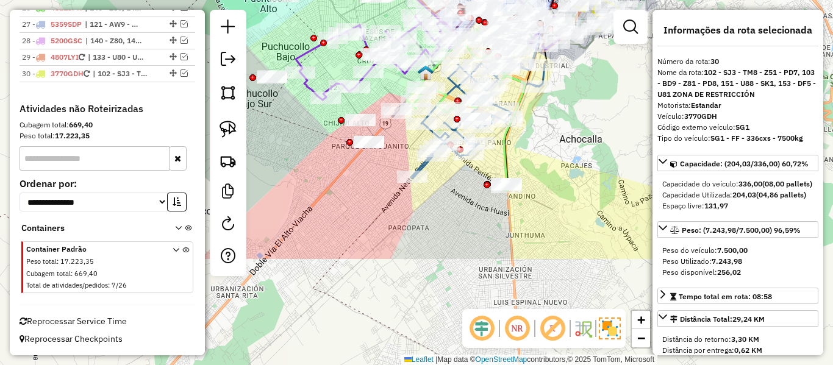
drag, startPoint x: 526, startPoint y: 251, endPoint x: 568, endPoint y: 174, distance: 87.0
click at [571, 119] on div "Janela de atendimento Grade de atendimento Capacidade Transportadoras Veículos …" at bounding box center [416, 182] width 833 height 365
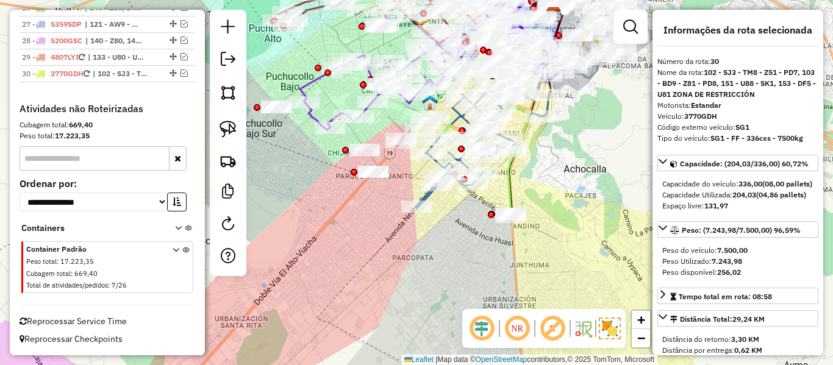
drag, startPoint x: 572, startPoint y: 208, endPoint x: 563, endPoint y: 257, distance: 49.0
click at [577, 253] on div "Janela de atendimento Grade de atendimento Capacidade Transportadoras Veículos …" at bounding box center [416, 182] width 833 height 365
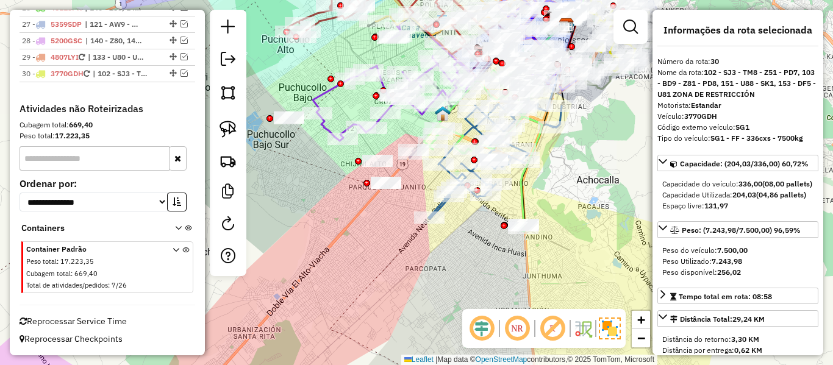
drag, startPoint x: 552, startPoint y: 204, endPoint x: 522, endPoint y: 246, distance: 51.6
click at [553, 201] on div "Janela de atendimento Grade de atendimento Capacidade Transportadoras Veículos …" at bounding box center [416, 182] width 833 height 365
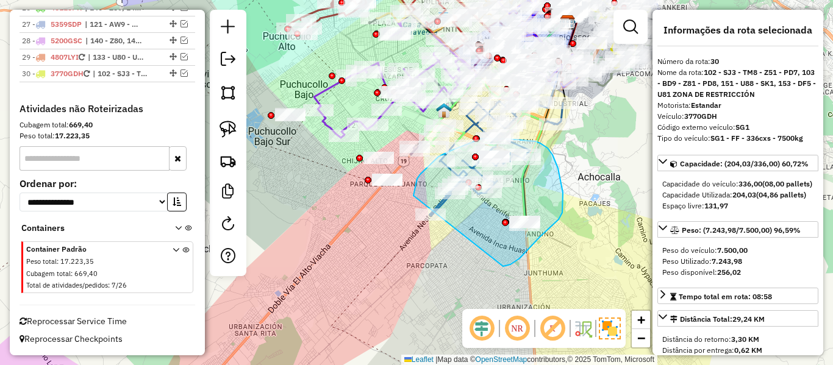
drag, startPoint x: 503, startPoint y: 266, endPoint x: 416, endPoint y: 257, distance: 87.0
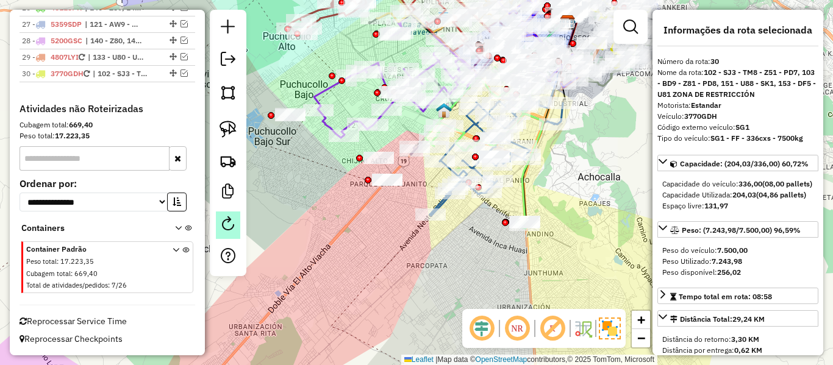
click at [226, 227] on em at bounding box center [228, 223] width 15 height 15
select select "*"
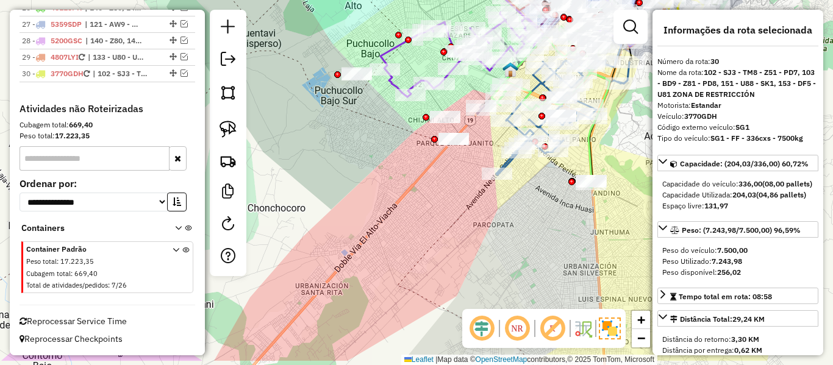
drag, startPoint x: 512, startPoint y: 281, endPoint x: 513, endPoint y: 264, distance: 17.1
click at [568, 242] on div "Janela de atendimento Grade de atendimento Capacidade Transportadoras Veículos …" at bounding box center [416, 182] width 833 height 365
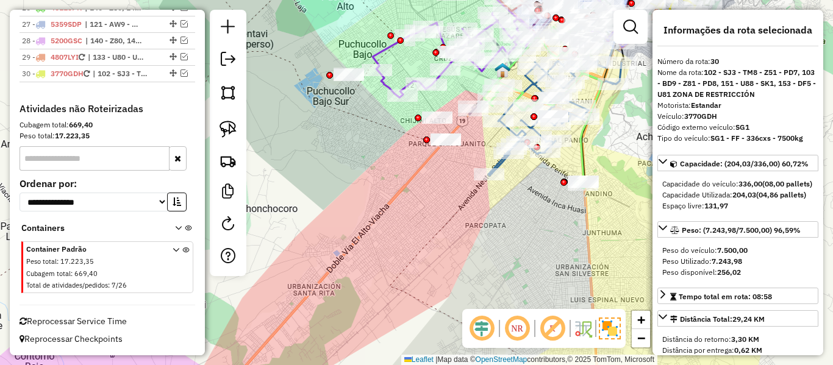
drag, startPoint x: 513, startPoint y: 264, endPoint x: 493, endPoint y: 288, distance: 31.2
click at [493, 288] on div "Janela de atendimento Grade de atendimento Capacidade Transportadoras Veículos …" at bounding box center [416, 182] width 833 height 365
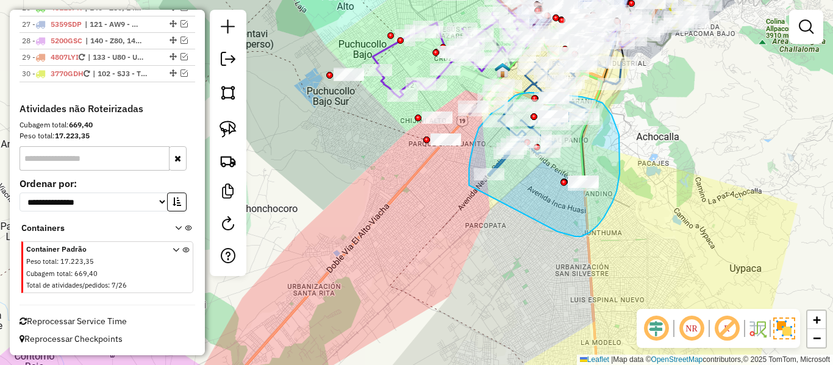
drag, startPoint x: 557, startPoint y: 232, endPoint x: 477, endPoint y: 219, distance: 80.8
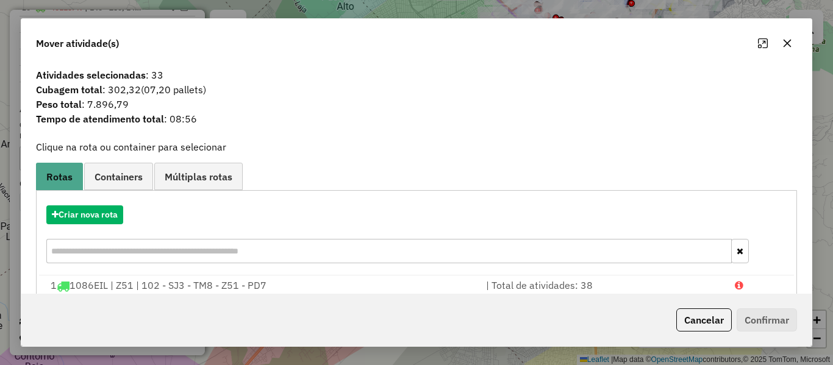
click at [82, 202] on div "Criar nova rota" at bounding box center [416, 235] width 755 height 79
click at [96, 212] on button "Criar nova rota" at bounding box center [84, 214] width 77 height 19
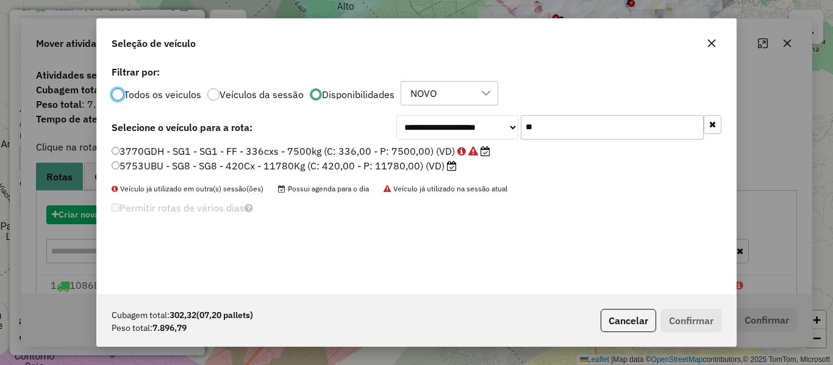
scroll to position [7, 4]
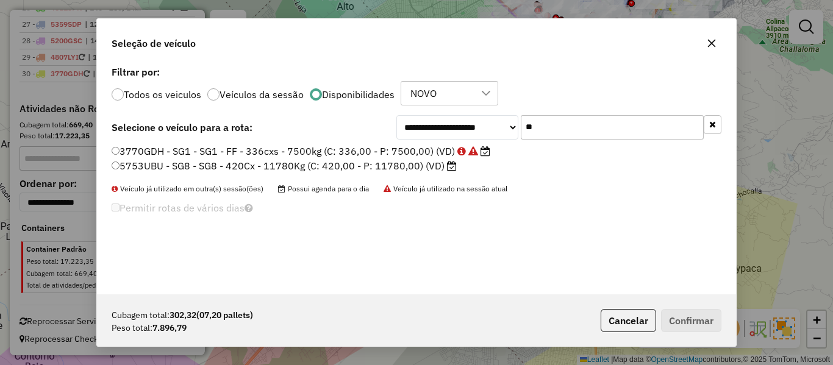
click at [577, 110] on div "**********" at bounding box center [416, 179] width 639 height 232
click at [575, 129] on input "**" at bounding box center [612, 127] width 183 height 24
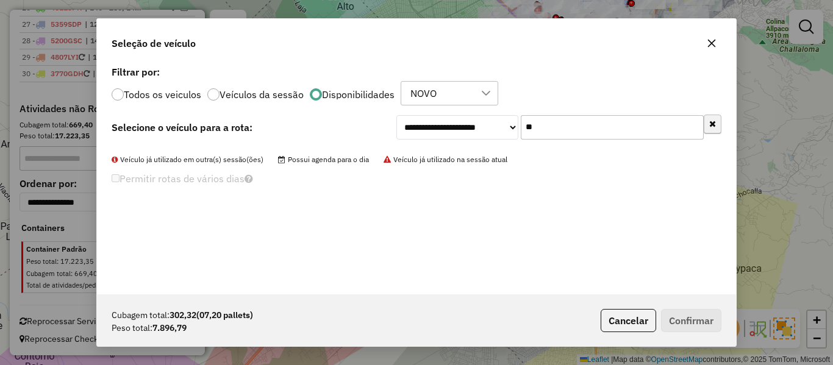
type input "**"
click at [714, 124] on icon "button" at bounding box center [712, 124] width 7 height 9
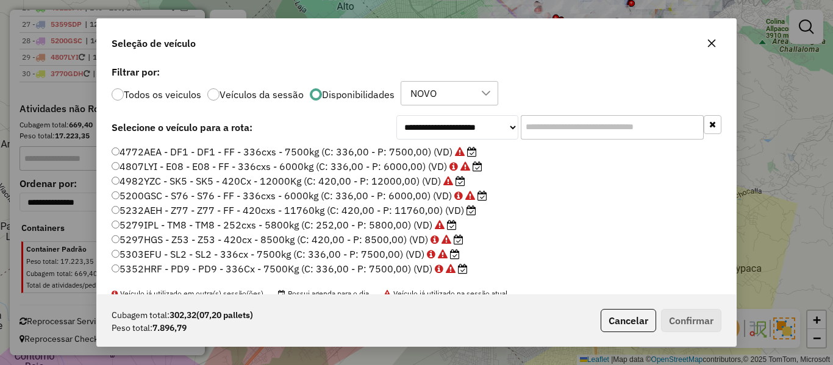
scroll to position [122, 0]
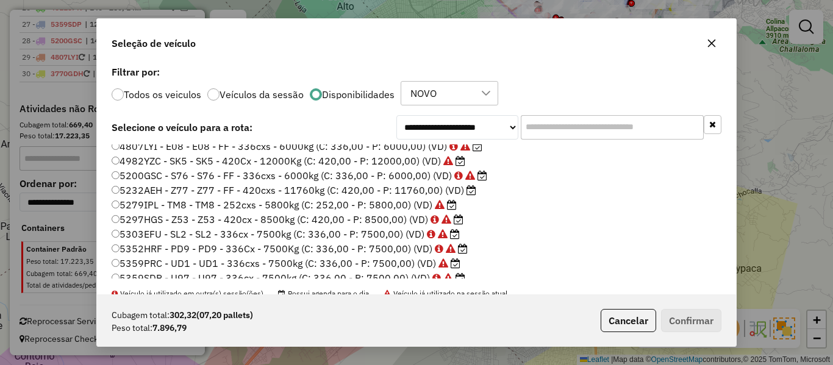
click at [463, 192] on label "5232AEH - Z77 - Z77 - FF - 420cxs - 11760kg (C: 420,00 - P: 11760,00) (VD)" at bounding box center [294, 190] width 365 height 15
click at [675, 313] on button "Confirmar" at bounding box center [691, 320] width 60 height 23
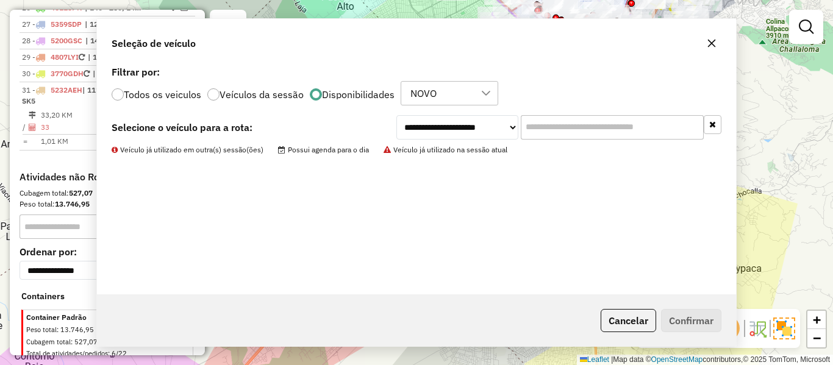
scroll to position [1751, 0]
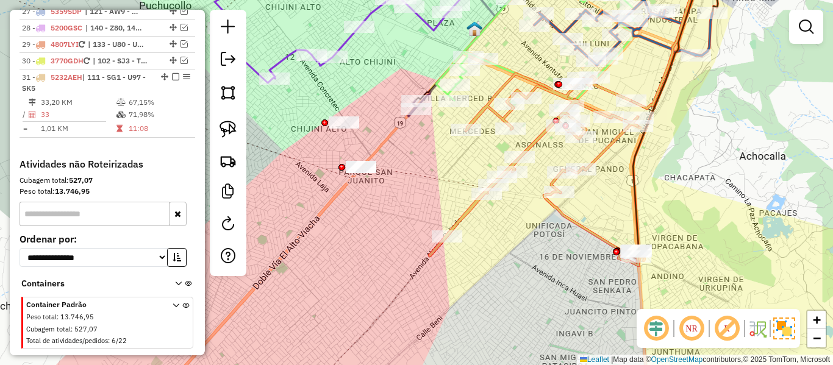
drag, startPoint x: 599, startPoint y: 164, endPoint x: 560, endPoint y: 200, distance: 52.6
click at [560, 208] on icon at bounding box center [533, 170] width 209 height 192
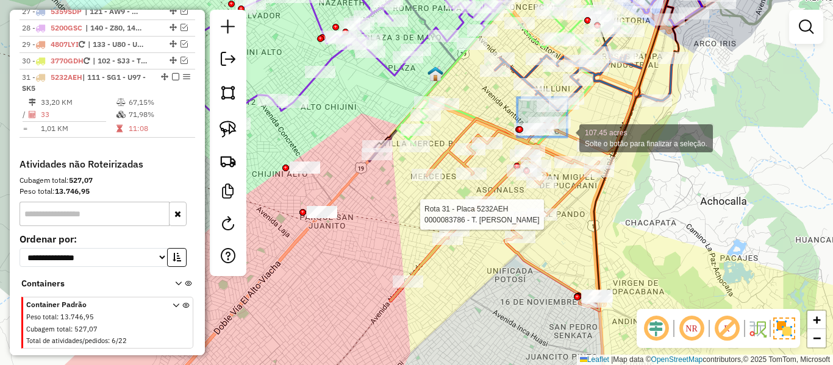
drag, startPoint x: 517, startPoint y: 98, endPoint x: 568, endPoint y: 138, distance: 65.0
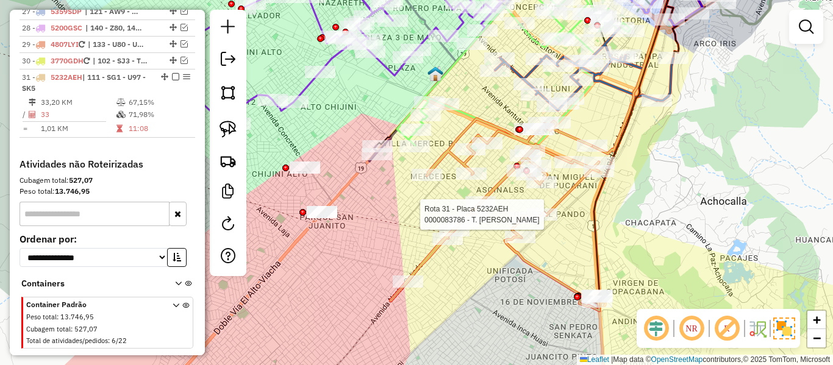
click at [564, 139] on icon at bounding box center [494, 215] width 209 height 192
select select "**********"
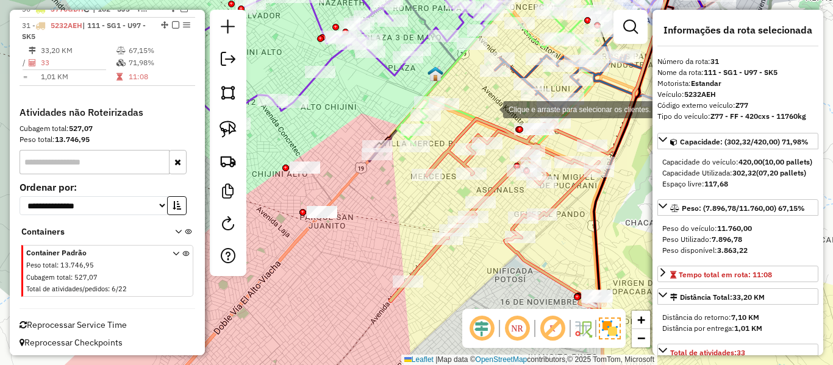
scroll to position [1807, 0]
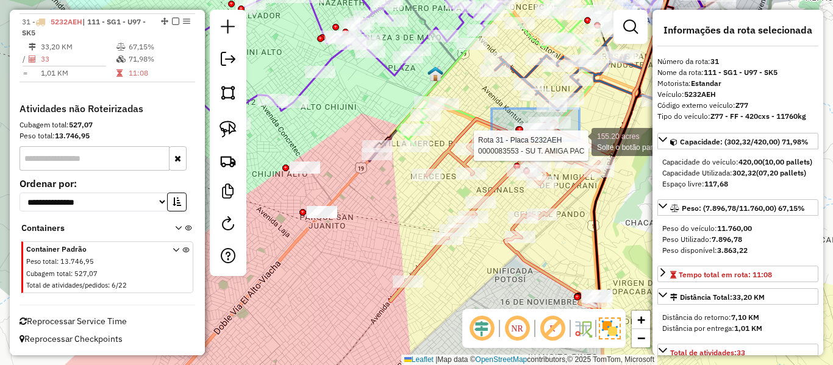
click at [579, 141] on div "Rota 31 - Placa 5232AEH 0000083553 - SU T. AMIGA PAC 155.20 acres Solte o botão…" at bounding box center [416, 182] width 833 height 365
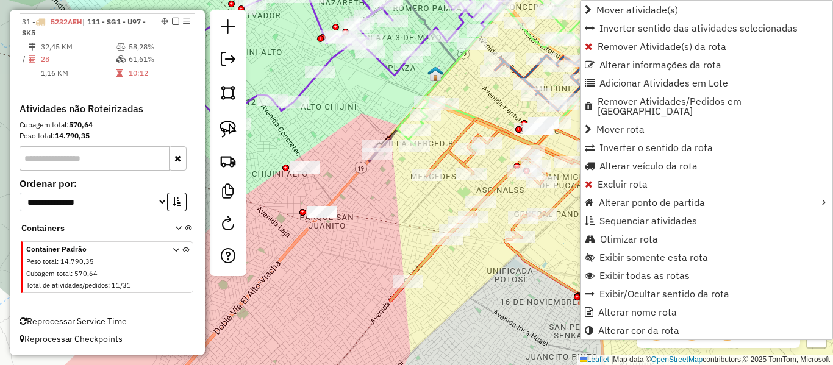
click at [535, 270] on icon at bounding box center [494, 215] width 209 height 192
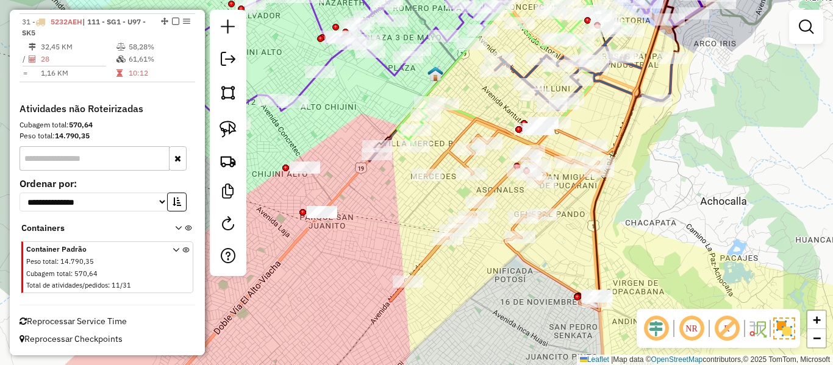
select select "**********"
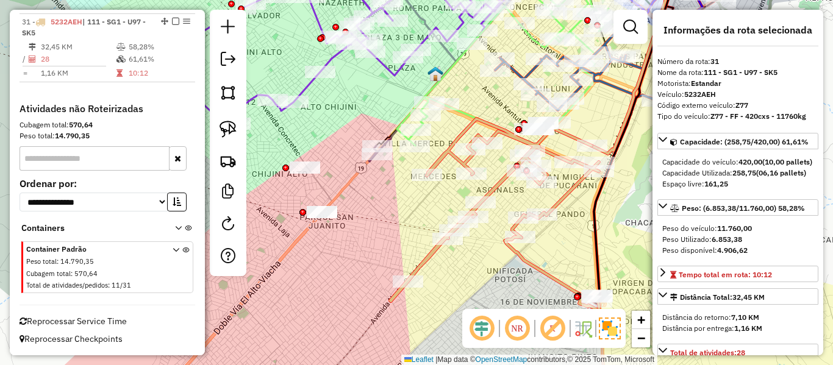
click at [539, 266] on icon at bounding box center [494, 215] width 209 height 192
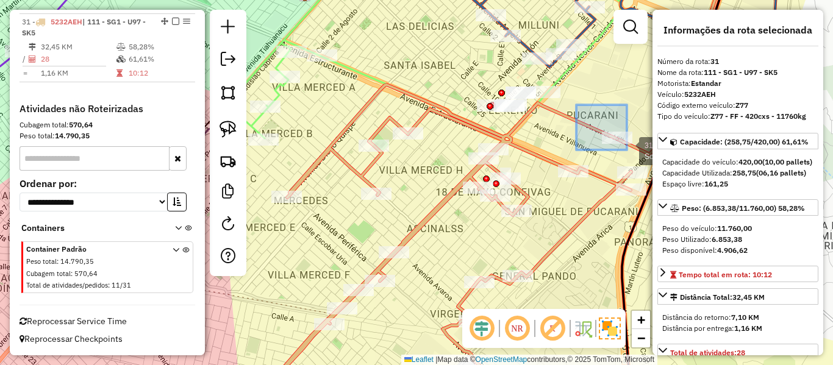
drag, startPoint x: 576, startPoint y: 105, endPoint x: 626, endPoint y: 149, distance: 66.9
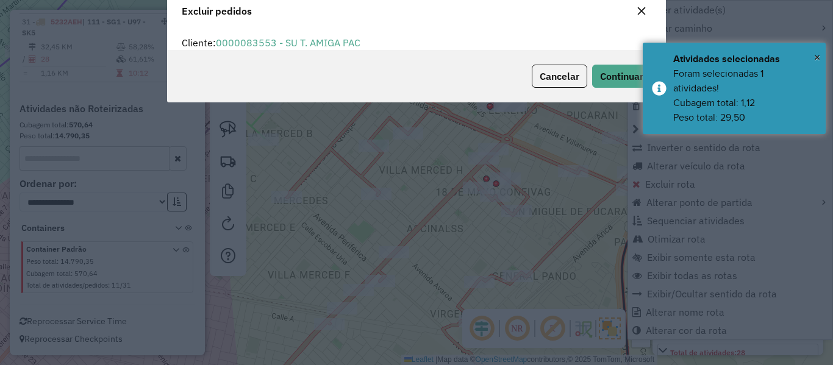
scroll to position [0, 0]
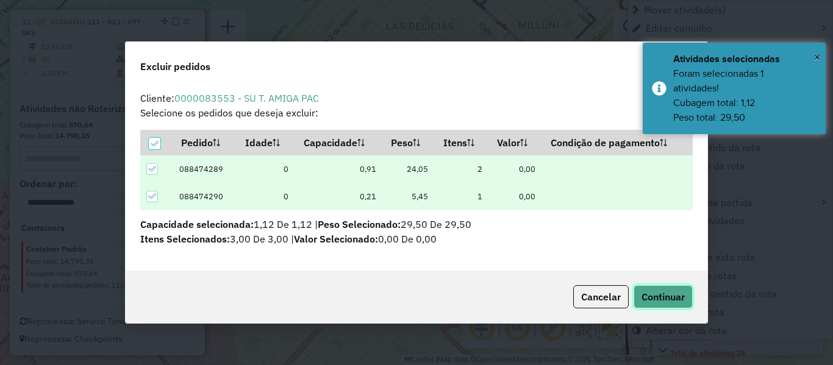
click at [653, 291] on span "Continuar" at bounding box center [662, 297] width 43 height 12
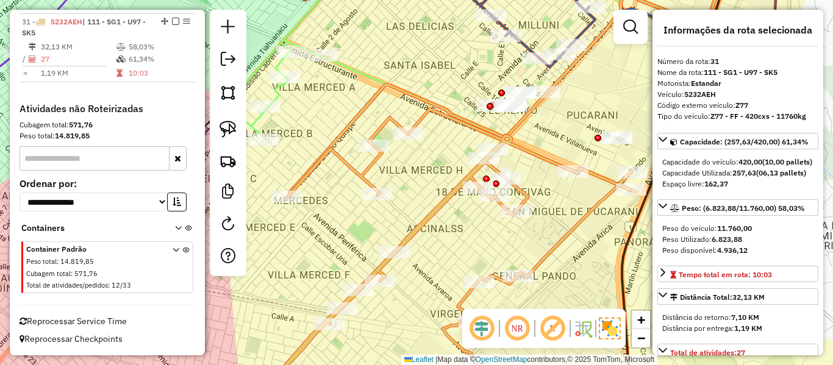
click at [414, 99] on icon at bounding box center [507, 80] width 440 height 234
drag, startPoint x: 592, startPoint y: 158, endPoint x: 569, endPoint y: 151, distance: 23.7
click at [566, 152] on div "Janela de atendimento Grade de atendimento Capacidade Transportadoras Veículos …" at bounding box center [416, 182] width 833 height 365
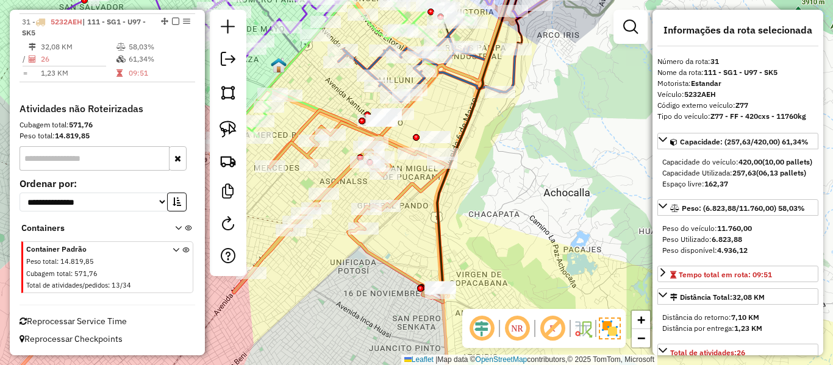
drag, startPoint x: 171, startPoint y: 23, endPoint x: 258, endPoint y: 55, distance: 92.4
click at [172, 22] on em at bounding box center [175, 21] width 7 height 7
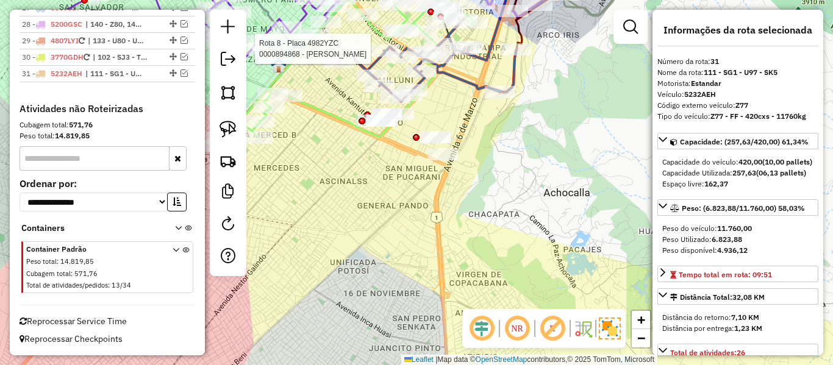
scroll to position [1755, 0]
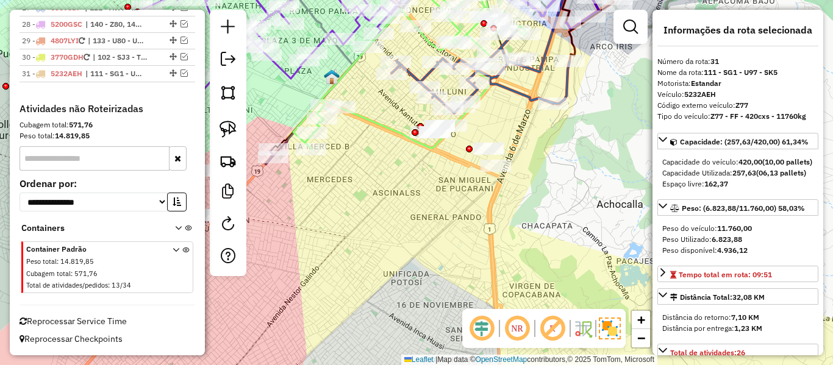
drag, startPoint x: 432, startPoint y: 149, endPoint x: 502, endPoint y: 163, distance: 71.6
click at [498, 163] on div "Janela de atendimento Grade de atendimento Capacidade Transportadoras Veículos …" at bounding box center [416, 182] width 833 height 365
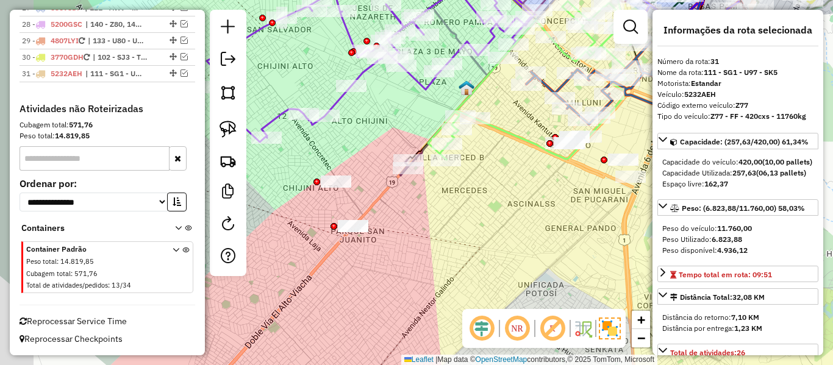
drag, startPoint x: 425, startPoint y: 204, endPoint x: 497, endPoint y: 198, distance: 72.1
click at [497, 199] on div "Janela de atendimento Grade de atendimento Capacidade Transportadoras Veículos …" at bounding box center [416, 182] width 833 height 365
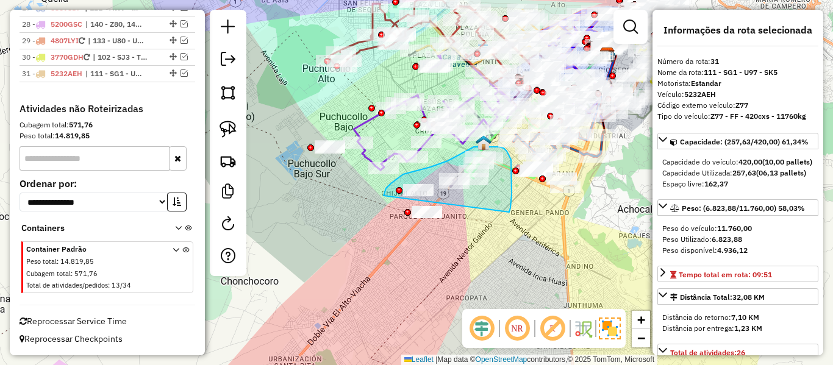
drag, startPoint x: 509, startPoint y: 212, endPoint x: 416, endPoint y: 252, distance: 100.8
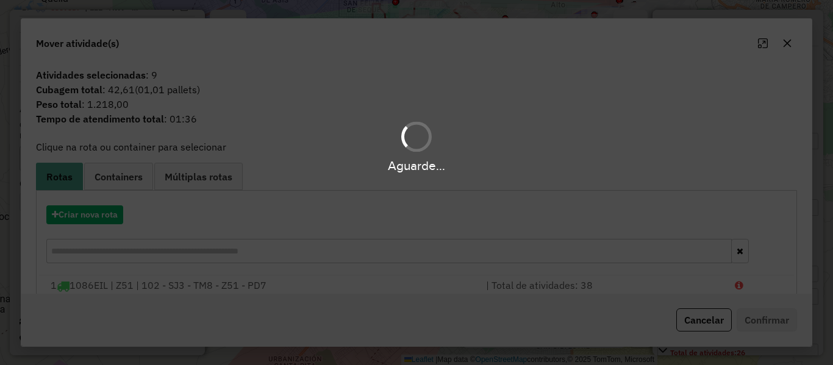
click at [100, 215] on div "Aguarde..." at bounding box center [416, 182] width 833 height 365
click at [100, 215] on button "Criar nova rota" at bounding box center [84, 214] width 77 height 19
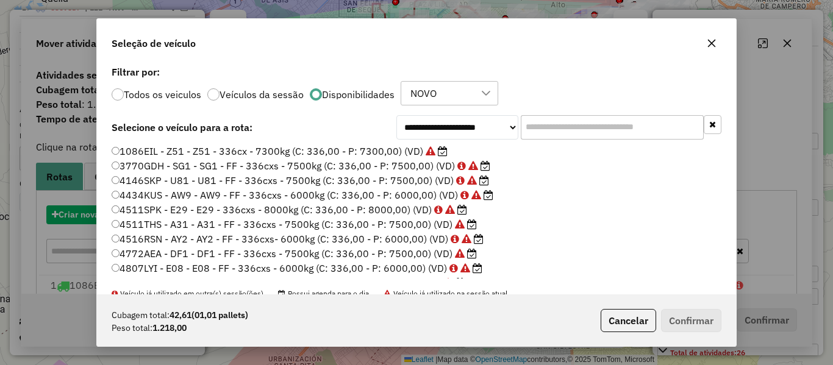
click at [100, 215] on div "**********" at bounding box center [416, 182] width 833 height 365
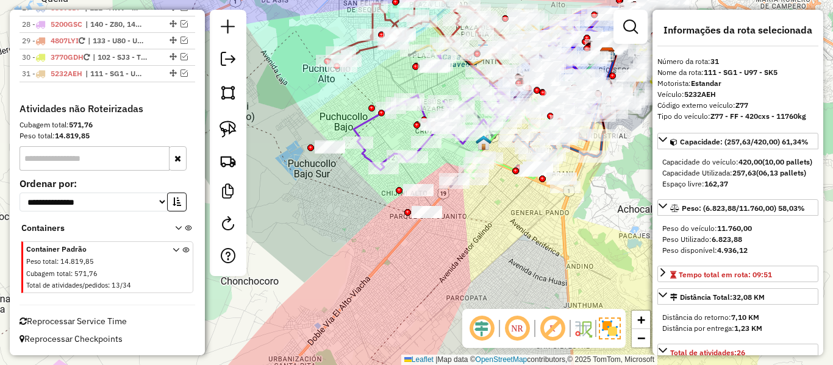
scroll to position [305, 0]
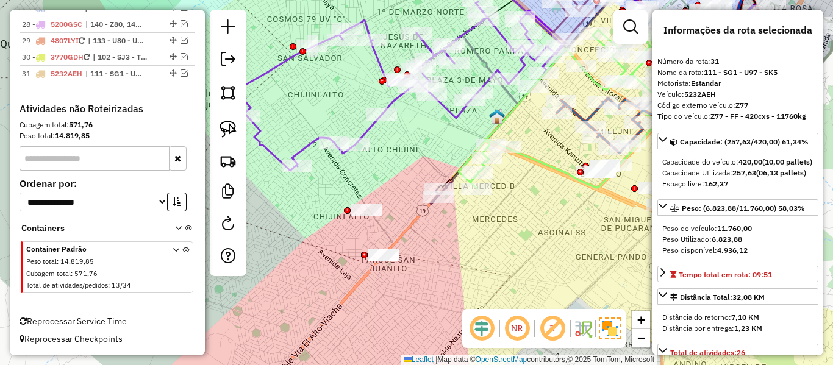
click at [521, 205] on div "Janela de atendimento Grade de atendimento Capacidade Transportadoras Veículos …" at bounding box center [416, 182] width 833 height 365
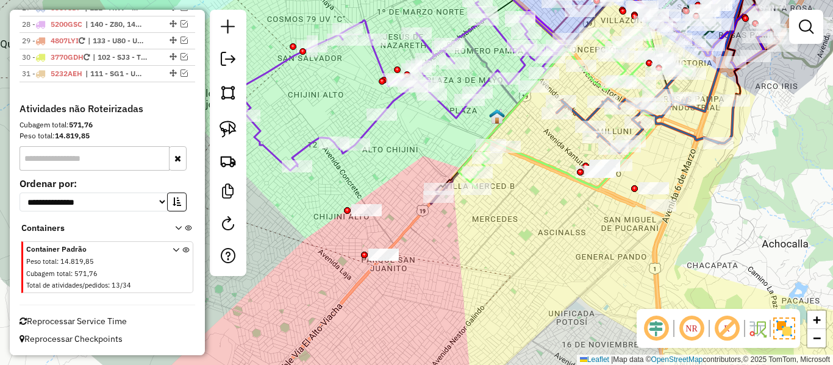
click at [444, 180] on icon at bounding box center [535, 83] width 211 height 241
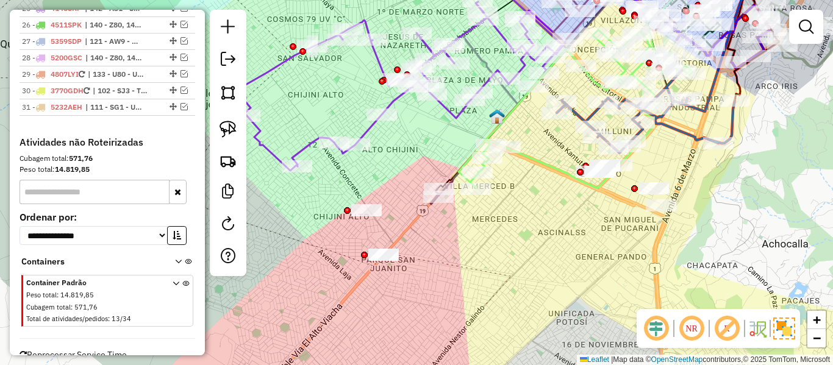
select select "**********"
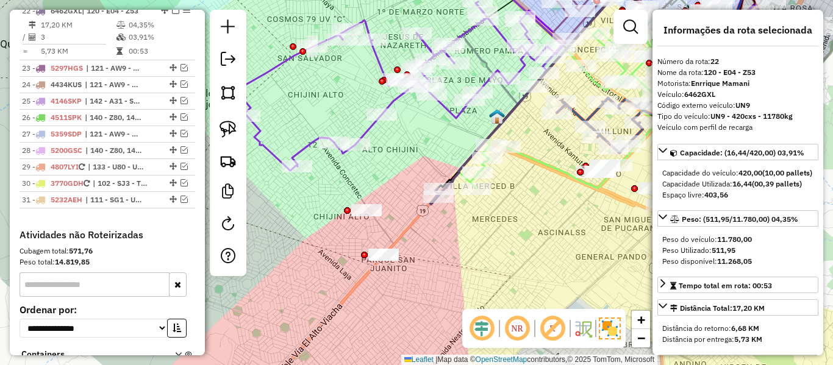
scroll to position [1622, 0]
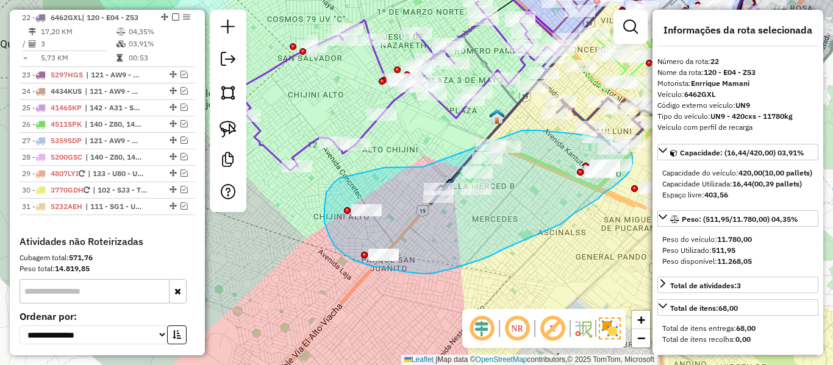
drag, startPoint x: 402, startPoint y: 167, endPoint x: 522, endPoint y: 130, distance: 125.5
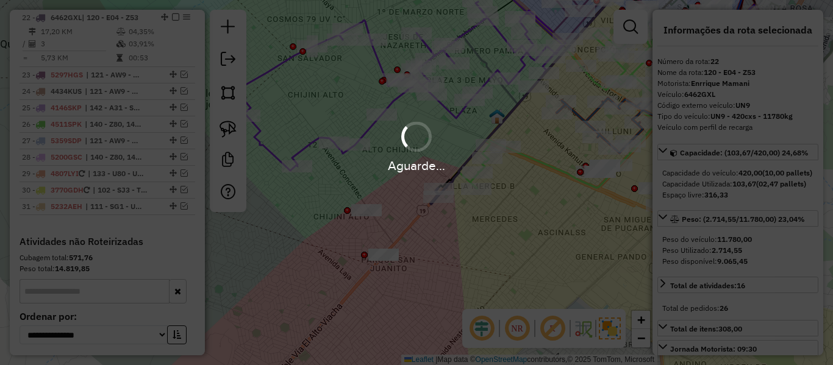
select select "**********"
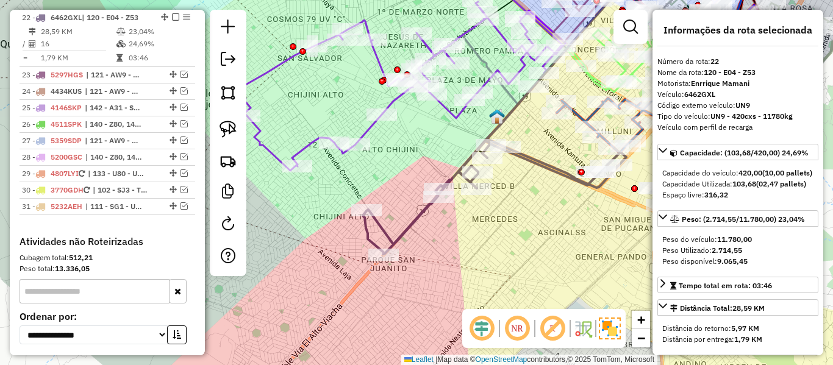
click at [555, 156] on div "Janela de atendimento Grade de atendimento Capacidade Transportadoras Veículos …" at bounding box center [416, 182] width 833 height 365
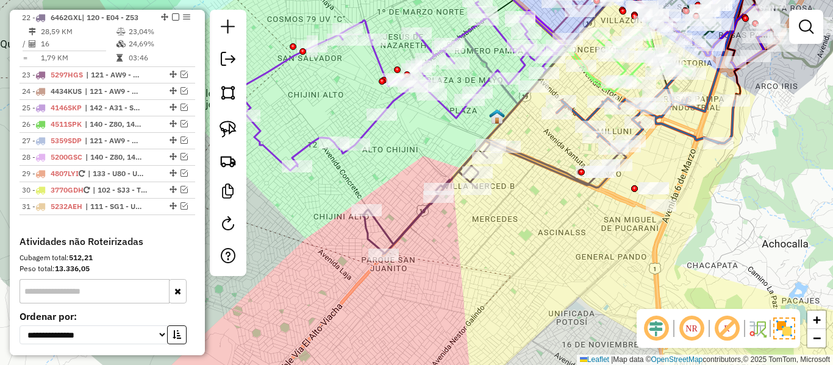
click at [546, 162] on icon at bounding box center [502, 108] width 279 height 291
select select "**********"
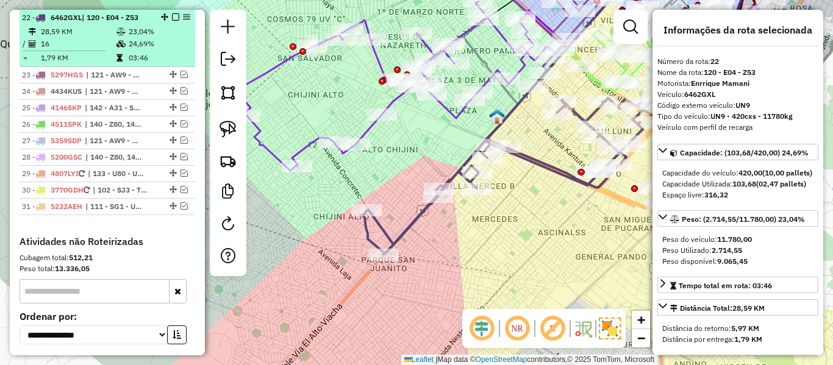
click at [149, 52] on td "03:46" at bounding box center [159, 58] width 62 height 12
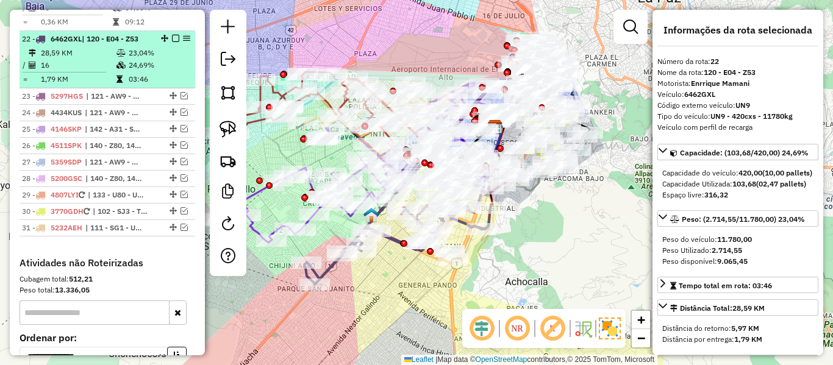
scroll to position [1598, 0]
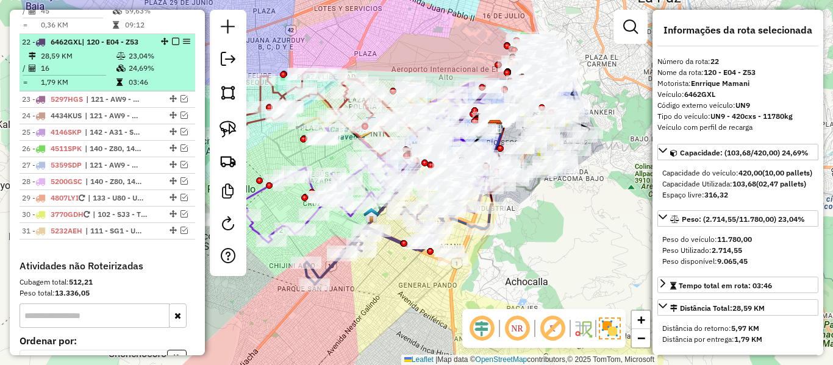
click at [140, 53] on td "23,04%" at bounding box center [159, 56] width 62 height 12
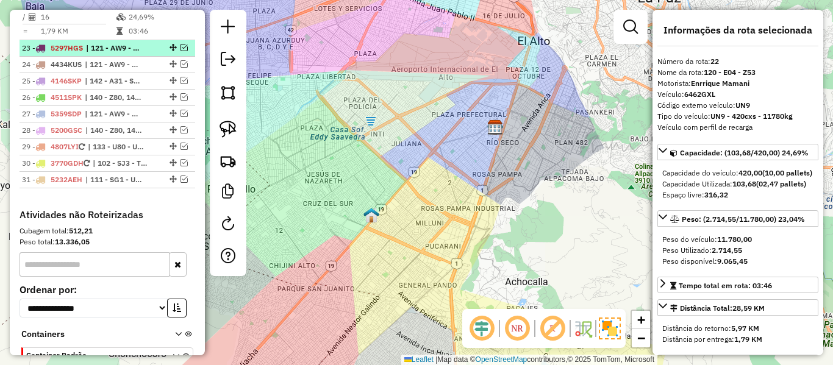
scroll to position [1572, 0]
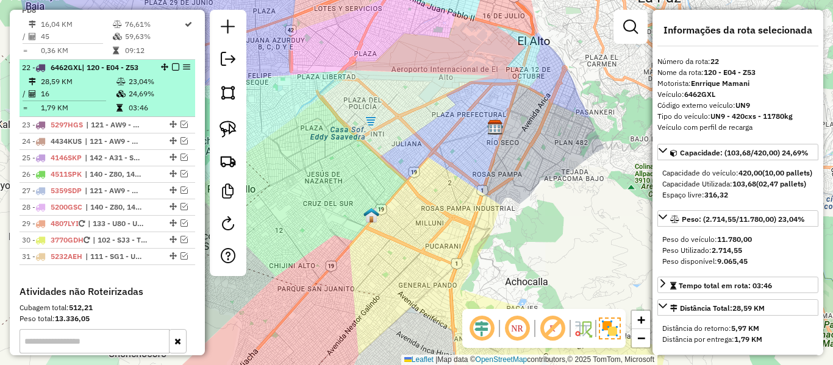
click at [128, 91] on td "24,69%" at bounding box center [159, 94] width 62 height 12
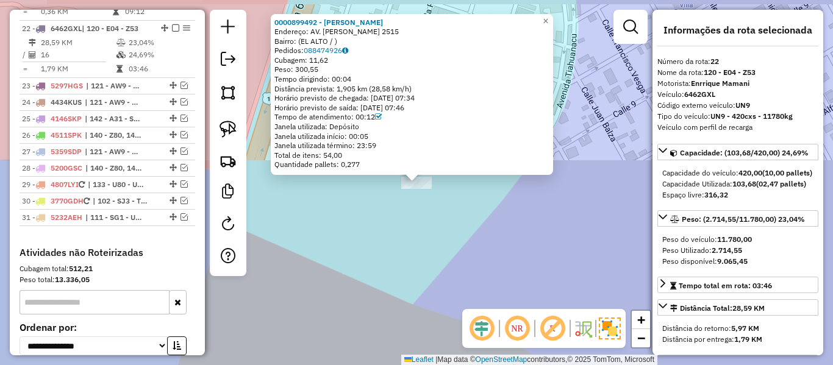
scroll to position [1622, 0]
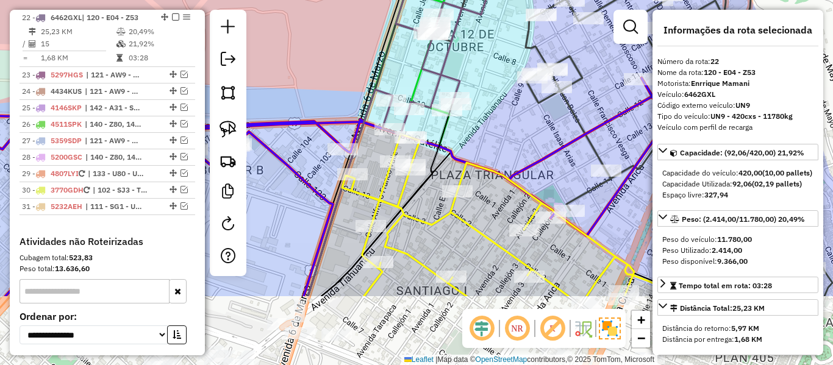
drag, startPoint x: 457, startPoint y: 239, endPoint x: 488, endPoint y: 55, distance: 186.7
click at [488, 68] on div "Janela de atendimento Grade de atendimento Capacidade Transportadoras Veículos …" at bounding box center [416, 182] width 833 height 365
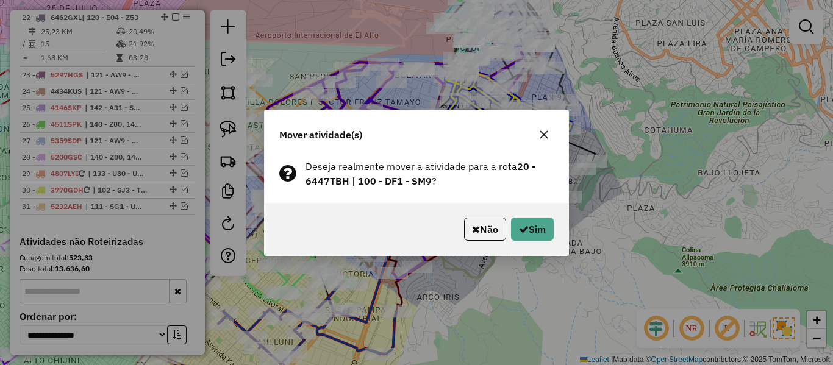
drag, startPoint x: 488, startPoint y: 266, endPoint x: 493, endPoint y: 260, distance: 7.9
click at [493, 260] on div "Mover atividade(s) Deseja realmente mover a atividade para a rota 20 - 6447TBH …" at bounding box center [416, 182] width 833 height 365
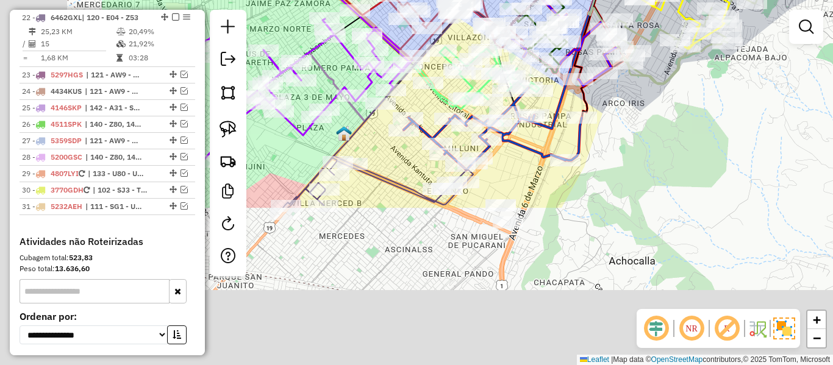
drag, startPoint x: 508, startPoint y: 269, endPoint x: 629, endPoint y: 120, distance: 191.6
click at [676, 87] on div "Janela de atendimento Grade de atendimento Capacidade Transportadoras Veículos …" at bounding box center [416, 182] width 833 height 365
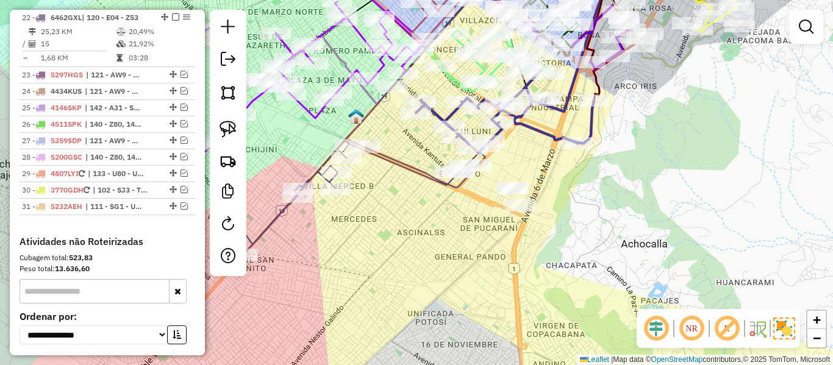
click at [425, 174] on icon at bounding box center [353, 196] width 263 height 115
select select "**********"
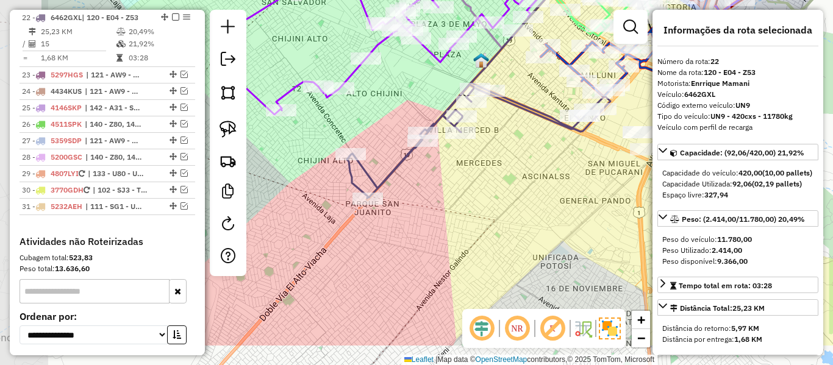
drag, startPoint x: 441, startPoint y: 177, endPoint x: 428, endPoint y: 213, distance: 38.4
click at [425, 215] on div "Janela de atendimento Grade de atendimento Capacidade Transportadoras Veículos …" at bounding box center [416, 182] width 833 height 365
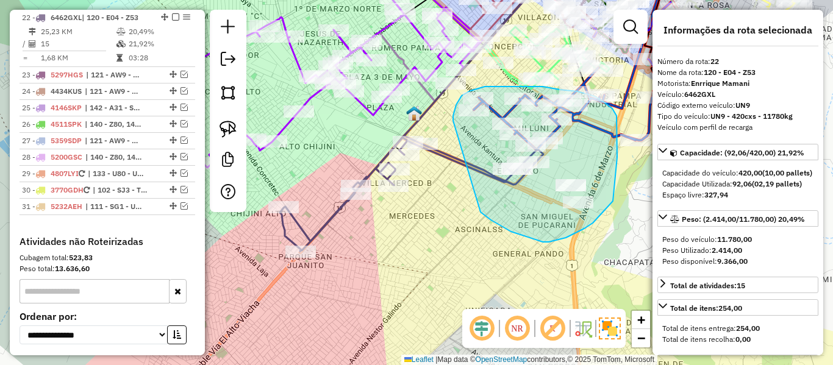
drag, startPoint x: 584, startPoint y: 229, endPoint x: 453, endPoint y: 121, distance: 169.8
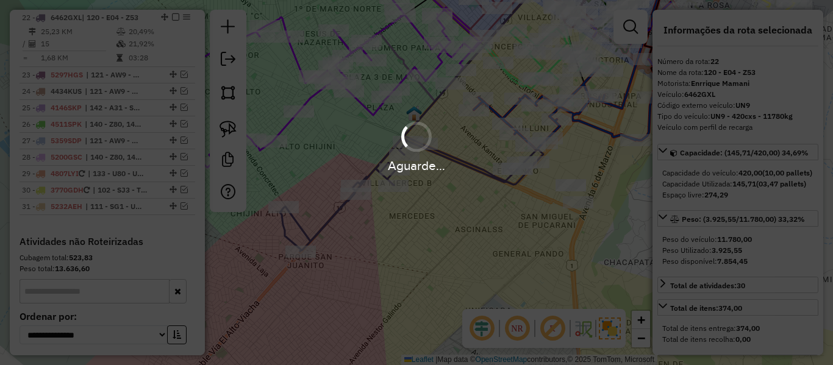
select select "**********"
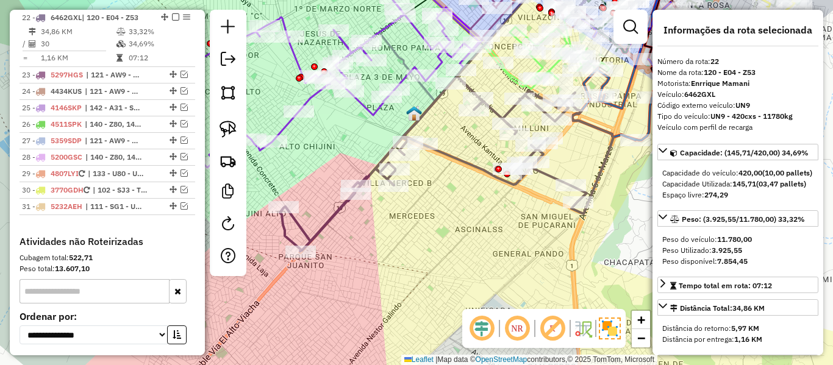
click at [477, 165] on icon at bounding box center [446, 163] width 333 height 175
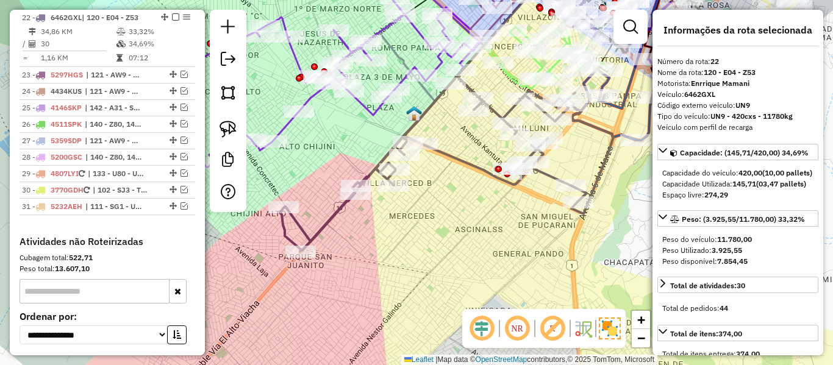
drag, startPoint x: 479, startPoint y: 154, endPoint x: 393, endPoint y: 191, distance: 93.3
click at [392, 191] on div "Janela de atendimento Grade de atendimento Capacidade Transportadoras Veículos …" at bounding box center [416, 182] width 833 height 365
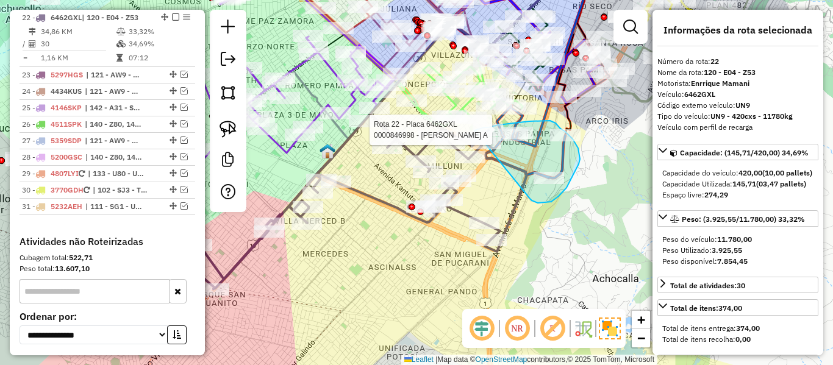
click at [474, 132] on div "Rota 22 - Placa 6462GXL 0000846998 - SUSANA AJATA A Janela de atendimento Grade…" at bounding box center [416, 182] width 833 height 365
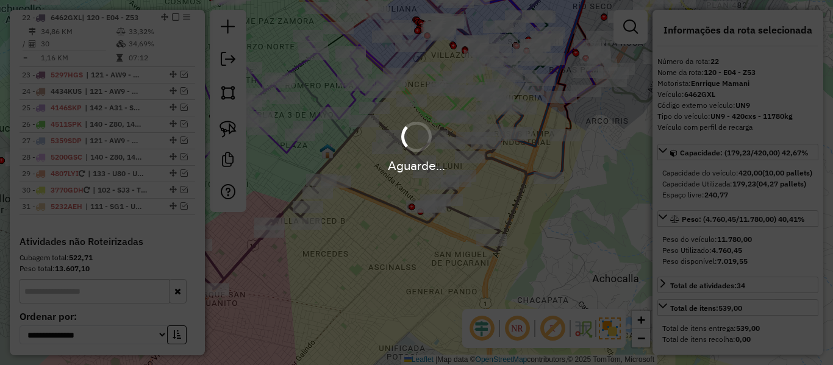
select select "**********"
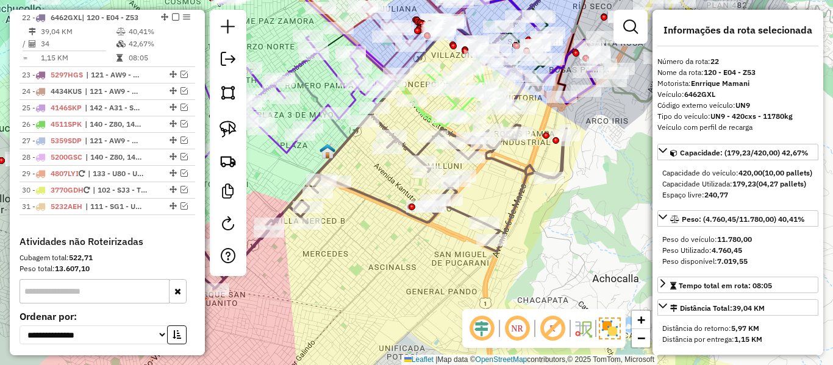
click at [513, 163] on icon at bounding box center [379, 201] width 373 height 175
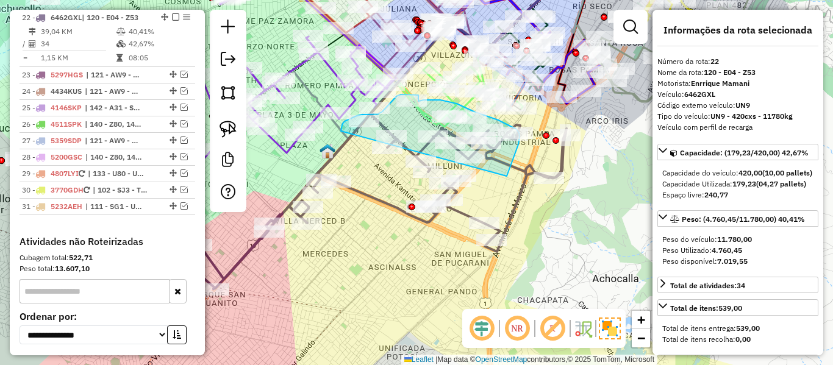
drag, startPoint x: 507, startPoint y: 176, endPoint x: 371, endPoint y: 185, distance: 135.6
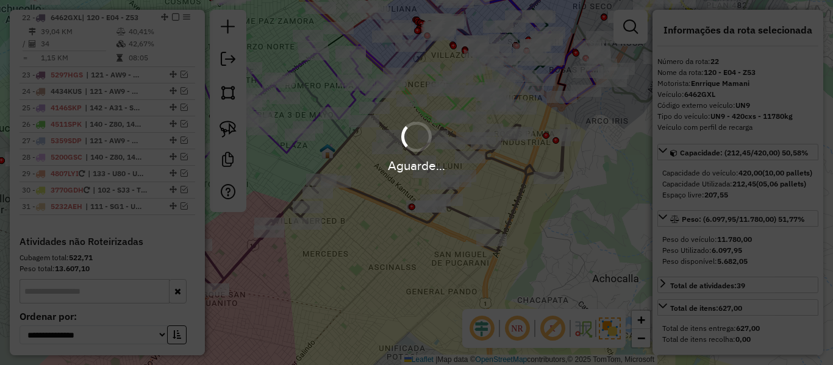
select select "**********"
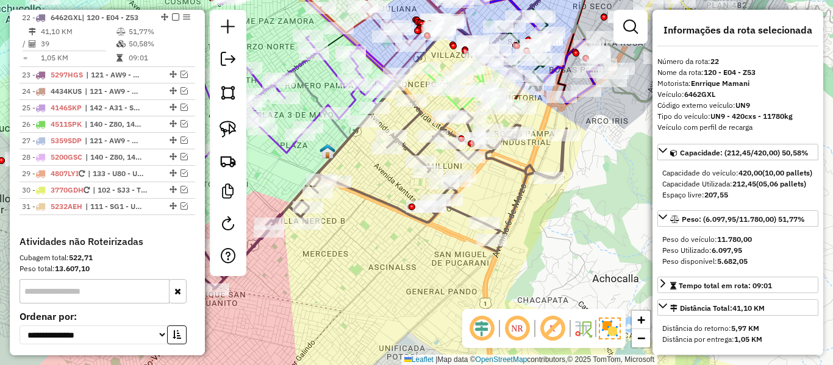
click at [519, 165] on icon at bounding box center [379, 186] width 373 height 205
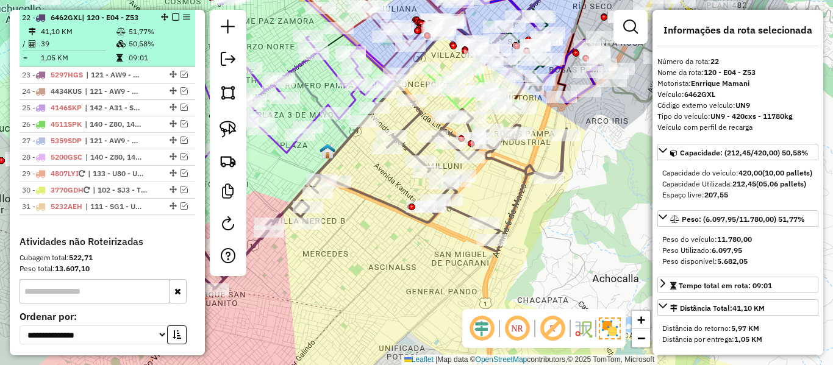
click at [173, 18] on em at bounding box center [175, 16] width 7 height 7
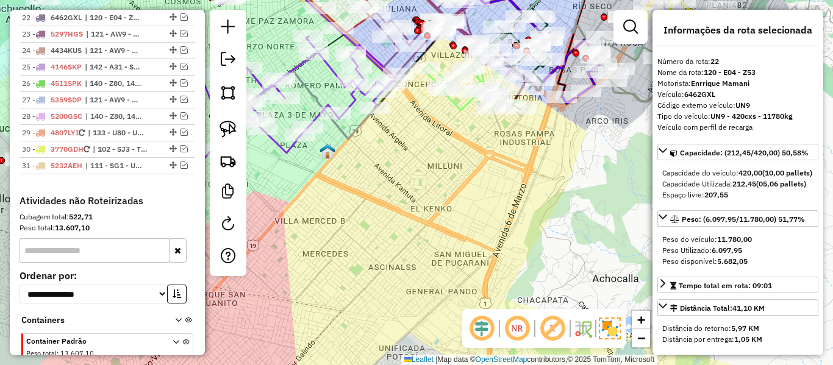
scroll to position [1581, 0]
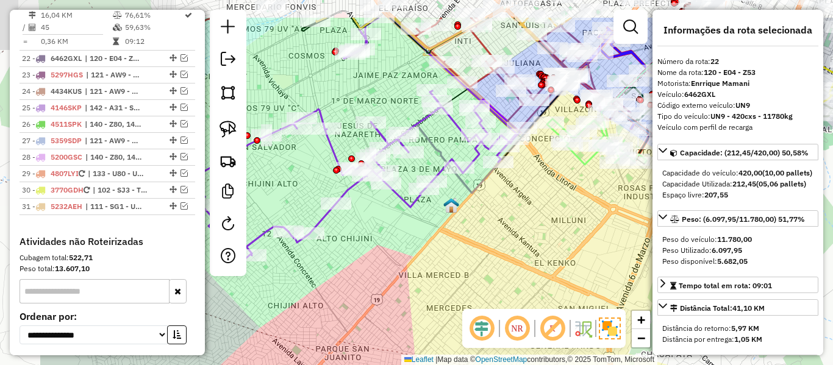
drag, startPoint x: 419, startPoint y: 190, endPoint x: 552, endPoint y: 249, distance: 146.0
click at [552, 249] on div "Janela de atendimento Grade de atendimento Capacidade Transportadoras Veículos …" at bounding box center [416, 182] width 833 height 365
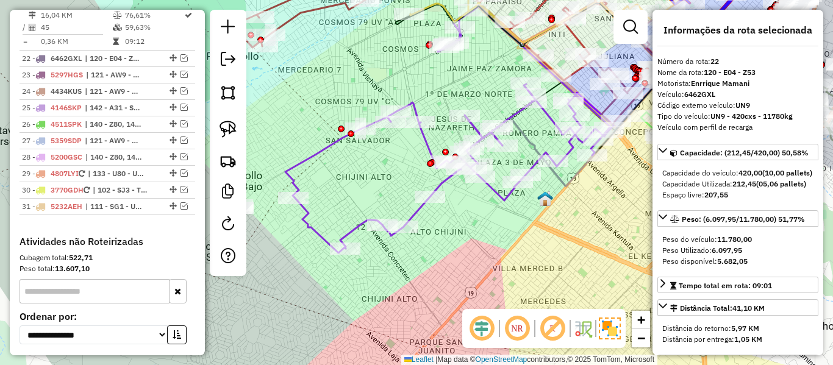
drag, startPoint x: 552, startPoint y: 246, endPoint x: 585, endPoint y: 229, distance: 37.4
click at [585, 229] on div "Janela de atendimento Grade de atendimento Capacidade Transportadoras Veículos …" at bounding box center [416, 182] width 833 height 365
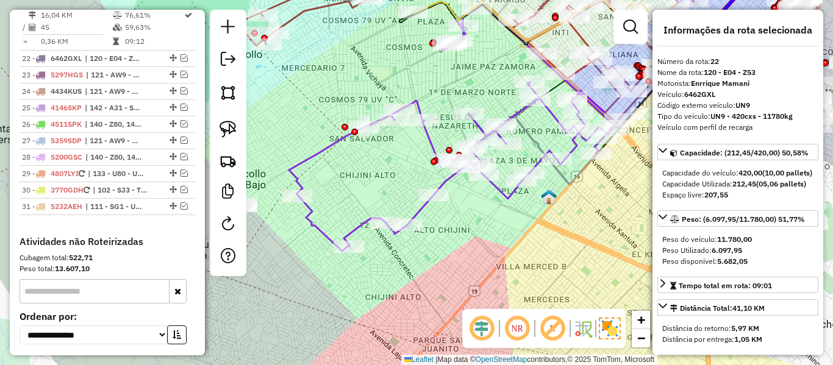
click at [447, 186] on icon at bounding box center [453, 127] width 328 height 247
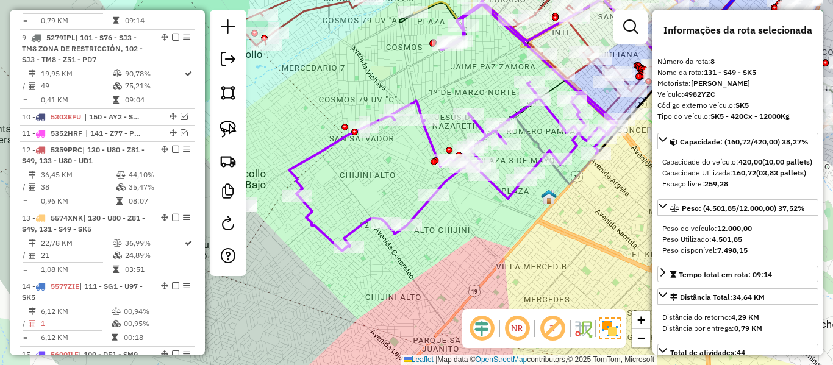
scroll to position [844, 0]
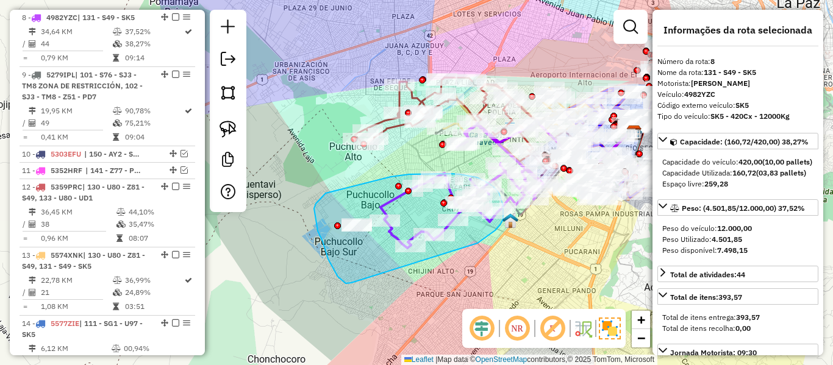
drag, startPoint x: 477, startPoint y: 243, endPoint x: 365, endPoint y: 279, distance: 118.2
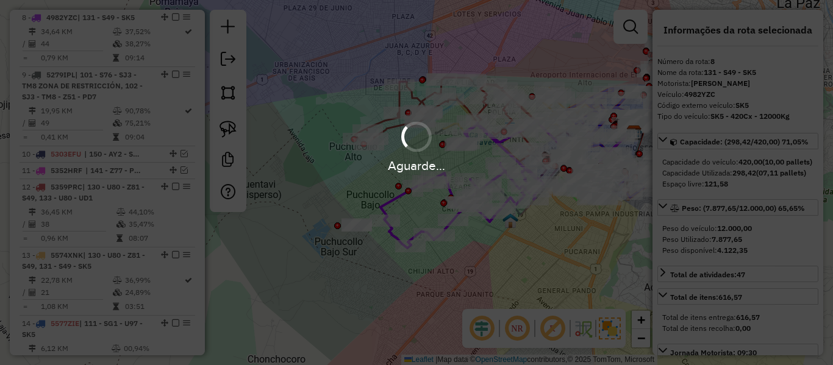
select select "**********"
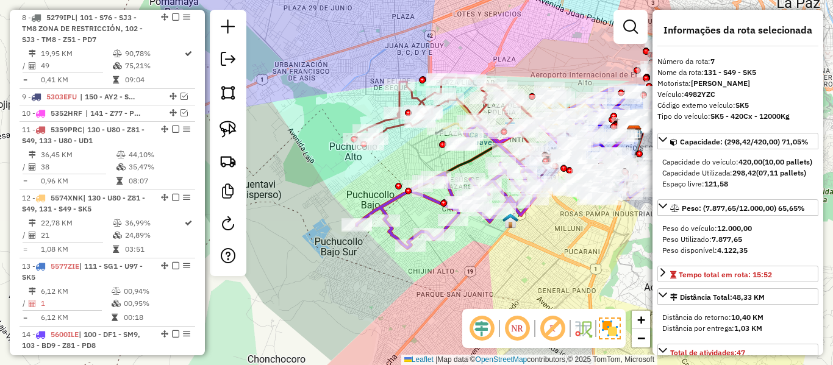
click at [392, 235] on icon at bounding box center [451, 186] width 188 height 123
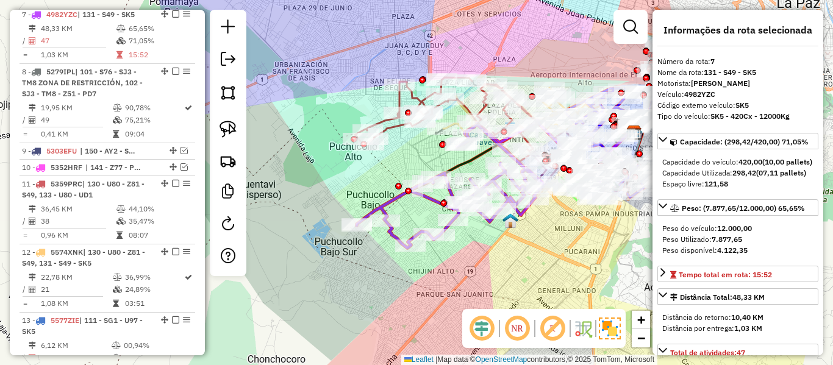
scroll to position [786, 0]
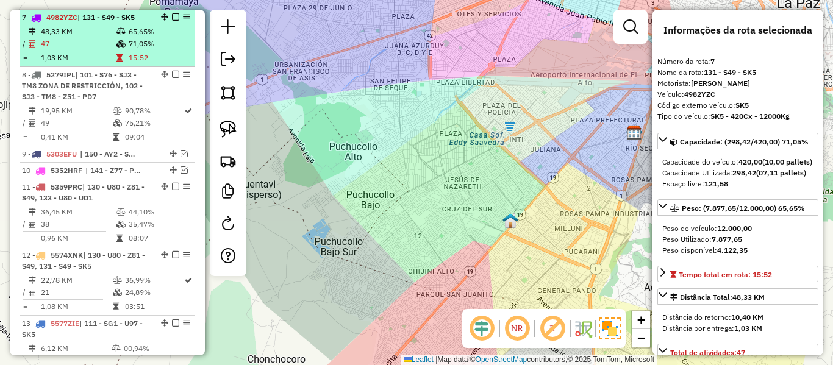
click at [163, 47] on td "71,05%" at bounding box center [159, 44] width 62 height 12
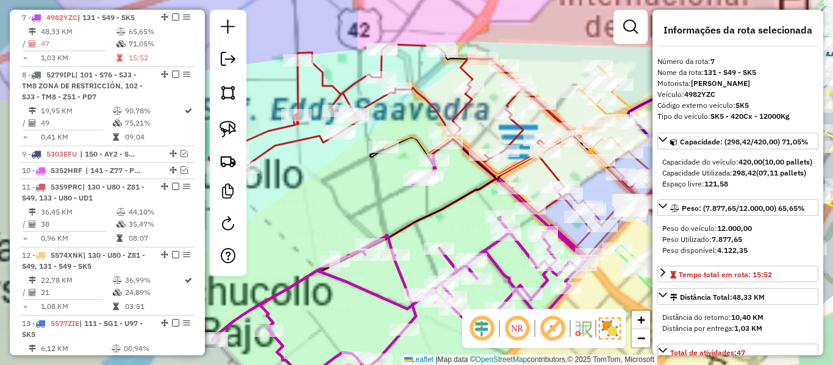
scroll to position [1657, 0]
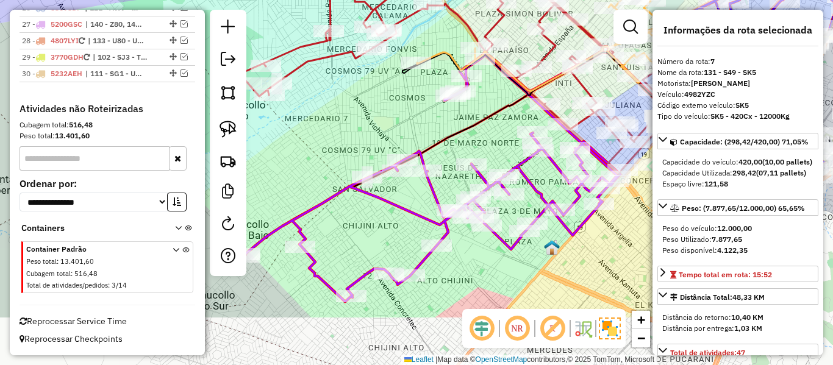
drag, startPoint x: 460, startPoint y: 207, endPoint x: 491, endPoint y: 121, distance: 91.0
click at [491, 121] on icon at bounding box center [521, 154] width 555 height 204
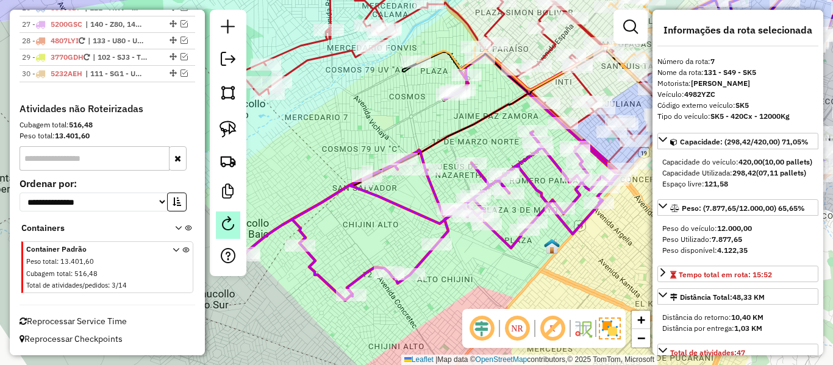
click at [213, 226] on div at bounding box center [228, 143] width 37 height 266
click at [236, 227] on link at bounding box center [228, 225] width 24 height 27
select select "*"
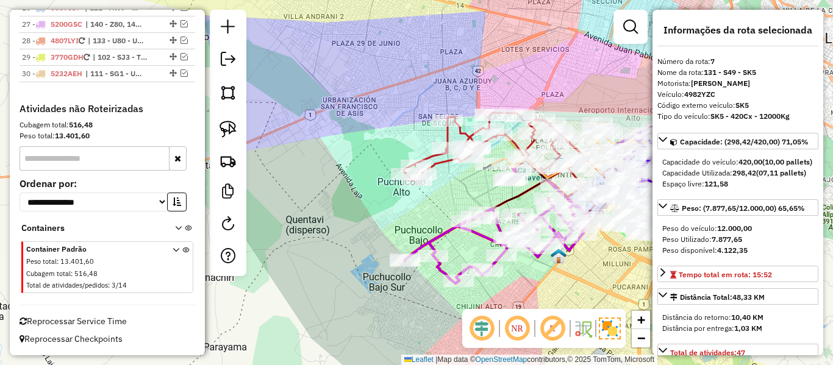
drag, startPoint x: 536, startPoint y: 287, endPoint x: 539, endPoint y: 276, distance: 10.6
click at [539, 276] on div "Janela de atendimento Grade de atendimento Capacidade Transportadoras Veículos …" at bounding box center [416, 182] width 833 height 365
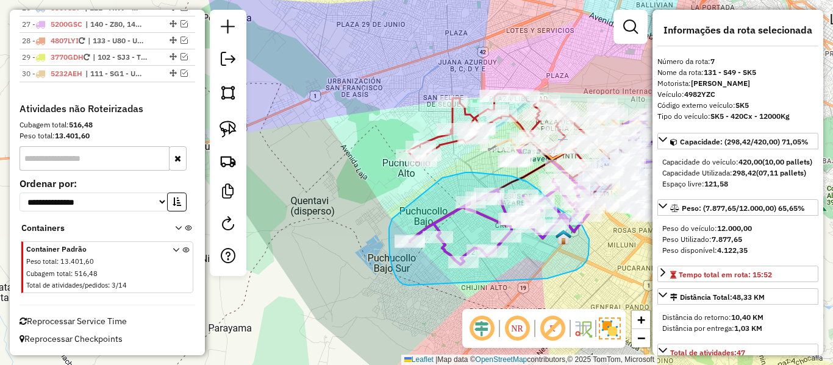
drag, startPoint x: 548, startPoint y: 279, endPoint x: 417, endPoint y: 287, distance: 131.3
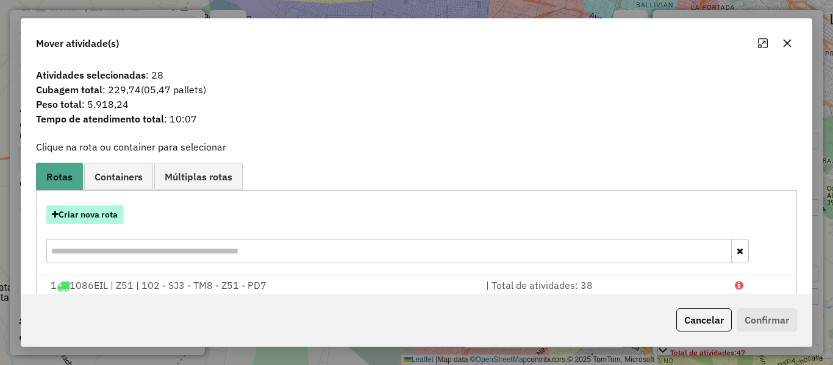
click at [101, 216] on button "Criar nova rota" at bounding box center [84, 214] width 77 height 19
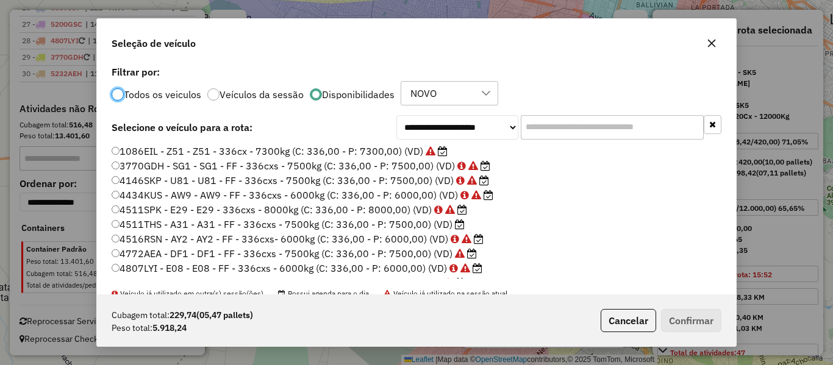
scroll to position [7, 4]
click at [599, 142] on div "**********" at bounding box center [416, 179] width 639 height 232
click at [603, 127] on input "text" at bounding box center [612, 127] width 183 height 24
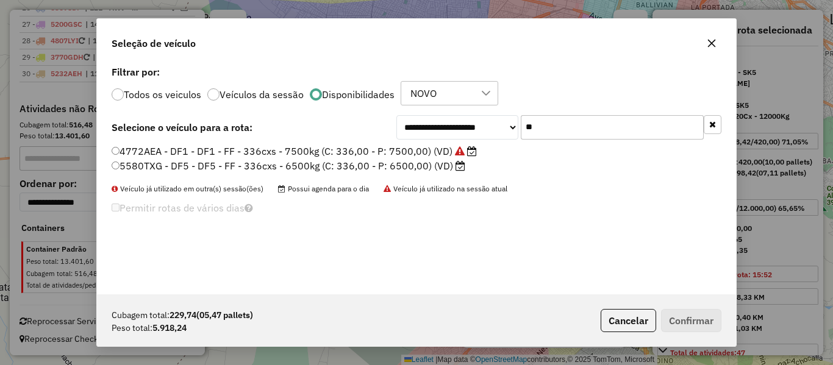
type input "**"
click at [407, 150] on label "4772AEA - DF1 - DF1 - FF - 336cxs - 7500kg (C: 336,00 - P: 7500,00) (VD)" at bounding box center [294, 151] width 365 height 15
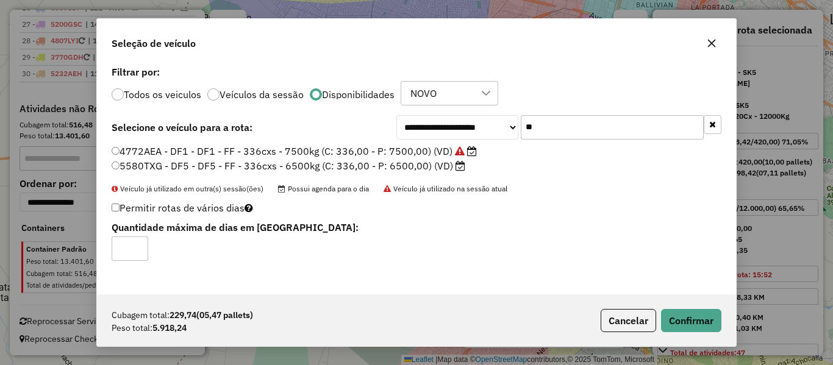
click at [417, 167] on label "5580TXG - DF5 - DF5 - FF - 336cxs - 6500kg (C: 336,00 - P: 6500,00) (VD)" at bounding box center [289, 165] width 354 height 15
click at [440, 144] on label "4772AEA - DF1 - DF1 - FF - 336cxs - 7500kg (C: 336,00 - P: 7500,00) (VD)" at bounding box center [294, 151] width 365 height 15
click at [447, 169] on label "5580TXG - DF5 - DF5 - FF - 336cxs - 6500kg (C: 336,00 - P: 6500,00) (VD)" at bounding box center [289, 165] width 354 height 15
click at [681, 318] on button "Confirmar" at bounding box center [691, 320] width 60 height 23
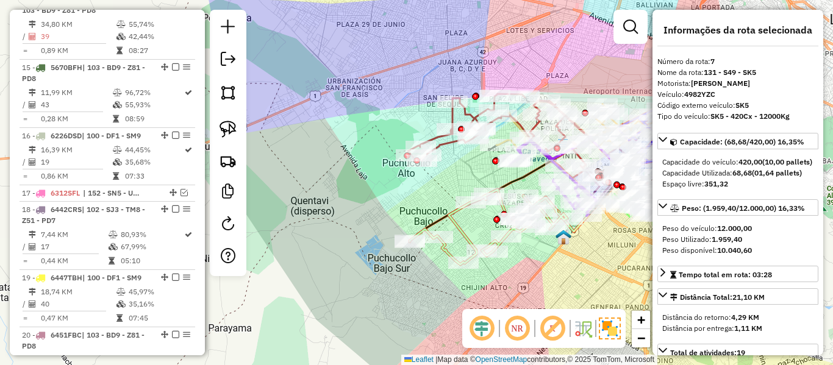
scroll to position [786, 0]
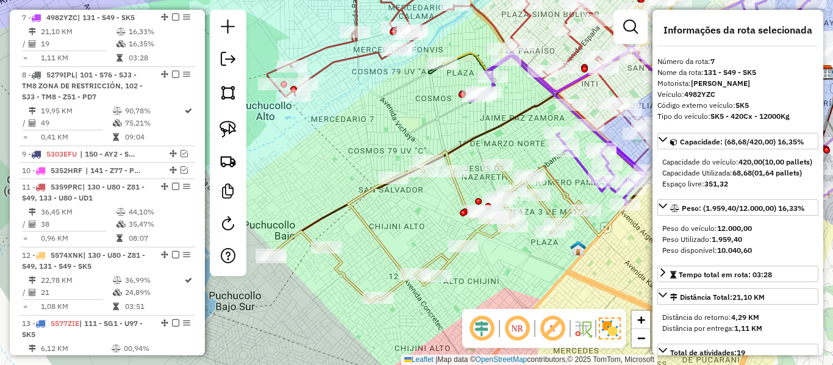
click at [586, 225] on icon at bounding box center [662, 154] width 326 height 163
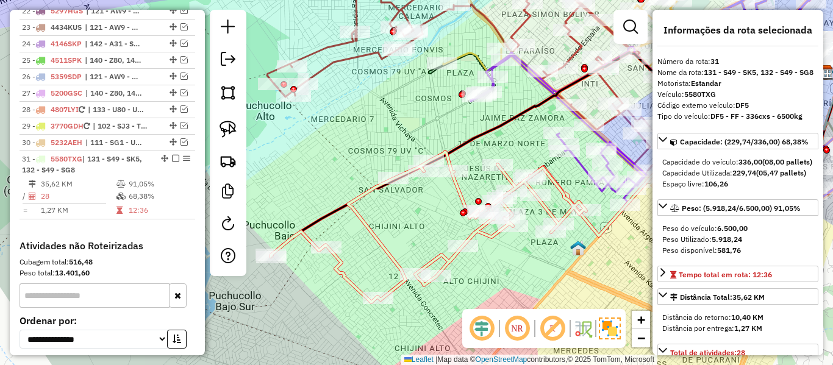
scroll to position [1725, 0]
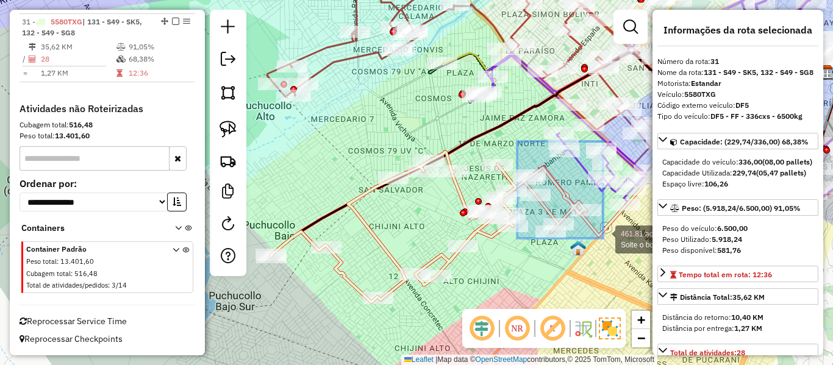
drag, startPoint x: 517, startPoint y: 141, endPoint x: 603, endPoint y: 238, distance: 129.5
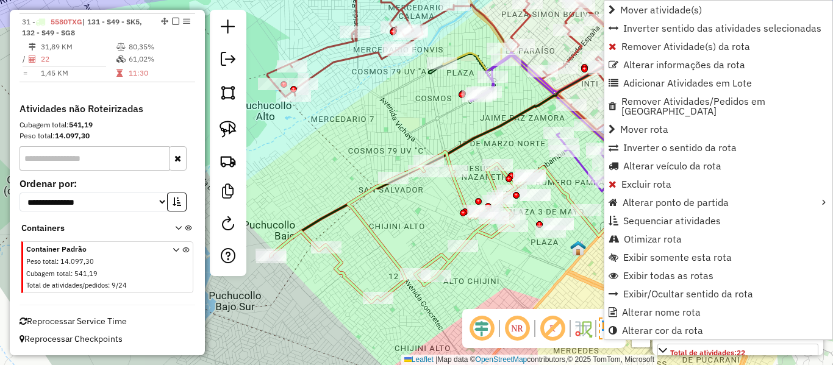
click at [459, 191] on icon at bounding box center [393, 227] width 245 height 151
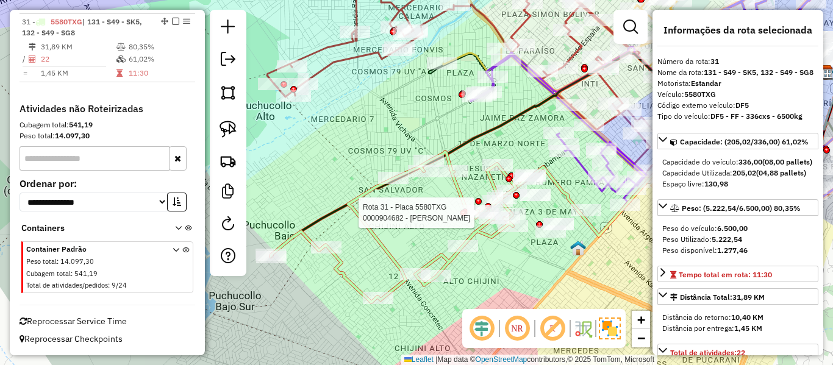
click at [463, 210] on div at bounding box center [463, 213] width 7 height 7
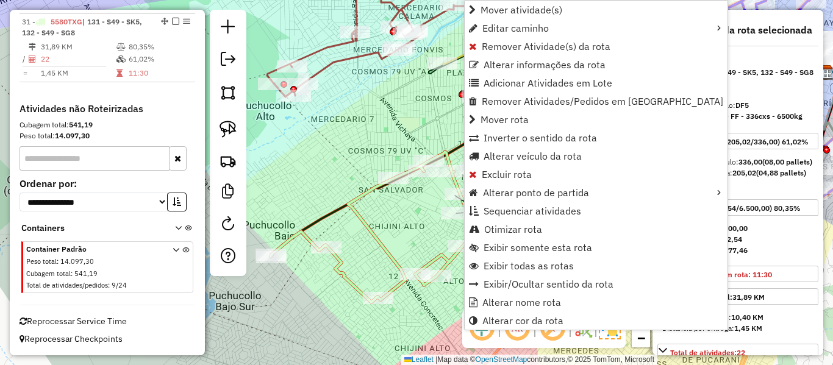
click at [382, 209] on div "Janela de atendimento Grade de atendimento Capacidade Transportadoras Veículos …" at bounding box center [416, 182] width 833 height 365
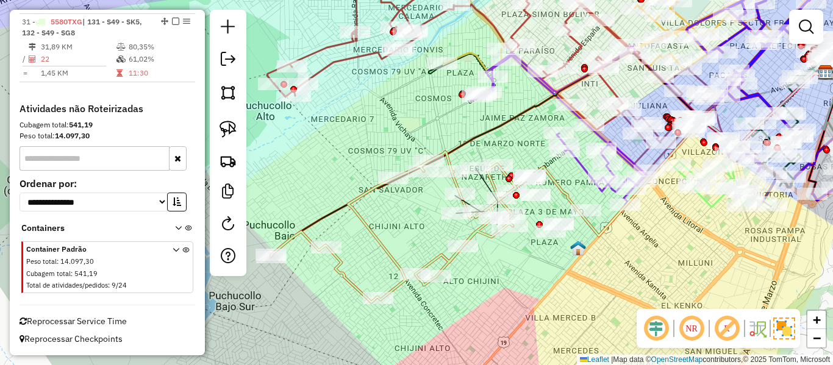
click at [355, 216] on icon at bounding box center [393, 227] width 245 height 151
select select "**********"
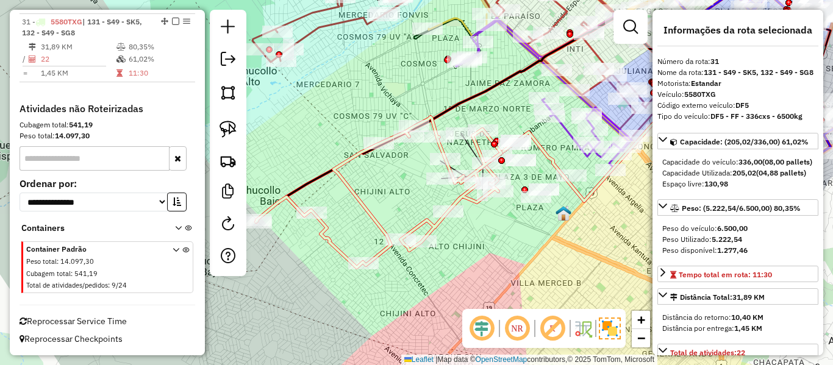
drag, startPoint x: 407, startPoint y: 218, endPoint x: 388, endPoint y: 176, distance: 45.6
click at [388, 176] on div "Janela de atendimento Grade de atendimento Capacidade Transportadoras Veículos …" at bounding box center [416, 182] width 833 height 365
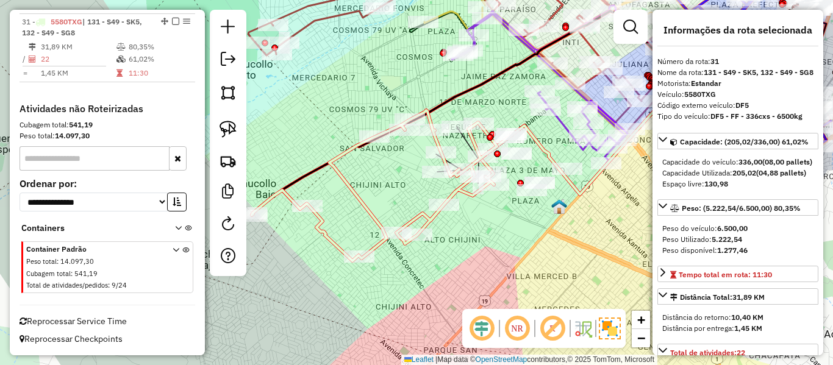
click at [117, 321] on span "Reprocessar Service Time" at bounding box center [73, 321] width 107 height 11
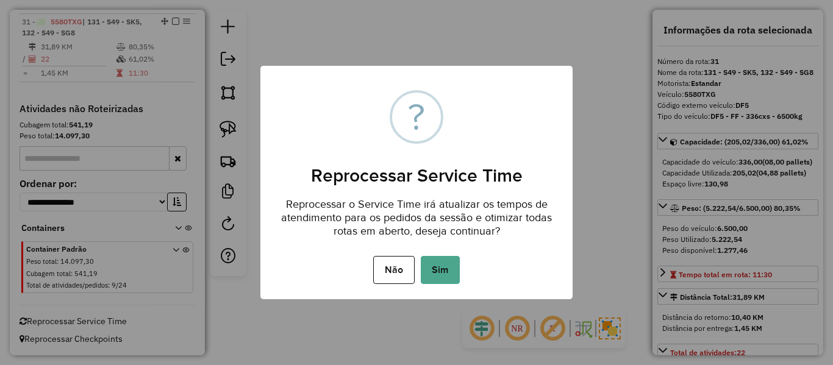
click at [460, 270] on div "Não No Sim" at bounding box center [416, 270] width 312 height 34
click at [456, 274] on button "Sim" at bounding box center [440, 270] width 39 height 28
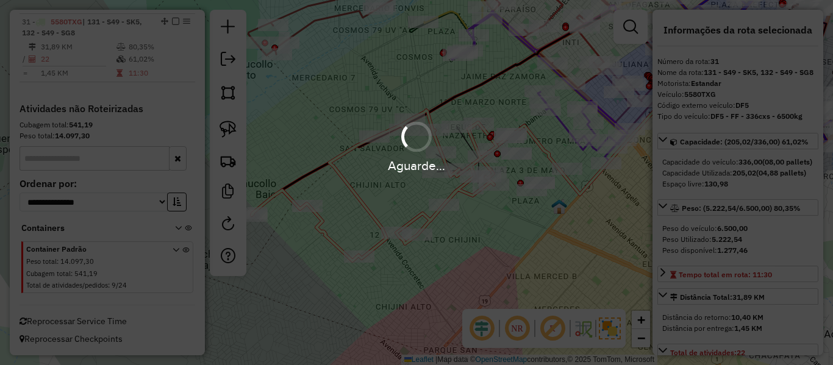
click at [371, 68] on div "Aguarde..." at bounding box center [416, 182] width 833 height 365
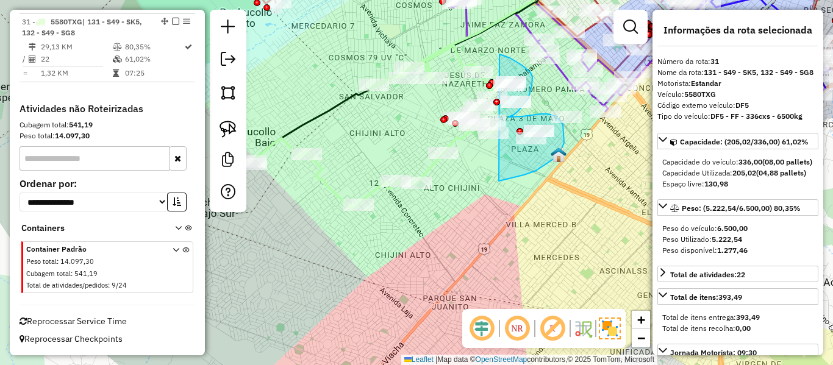
drag, startPoint x: 499, startPoint y: 181, endPoint x: 440, endPoint y: 93, distance: 106.3
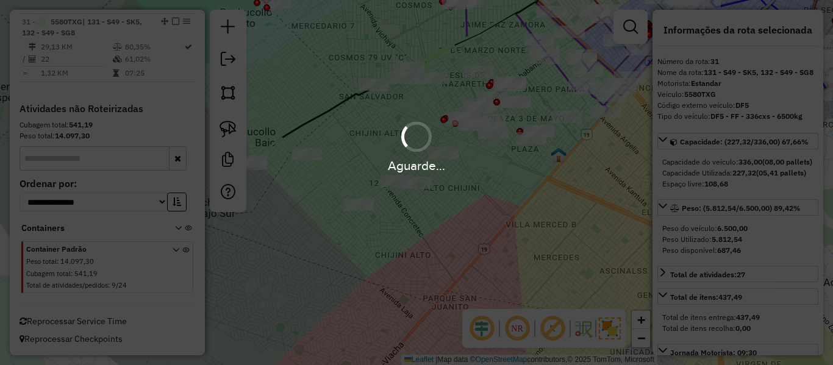
select select "**********"
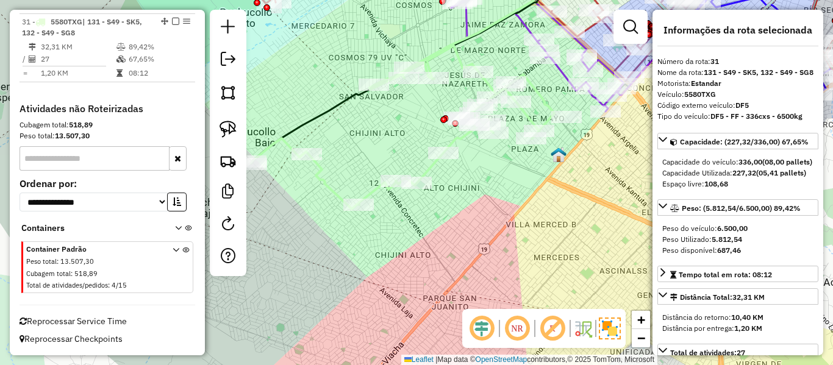
click at [341, 188] on div "Janela de atendimento Grade de atendimento Capacidade Transportadoras Veículos …" at bounding box center [416, 182] width 833 height 365
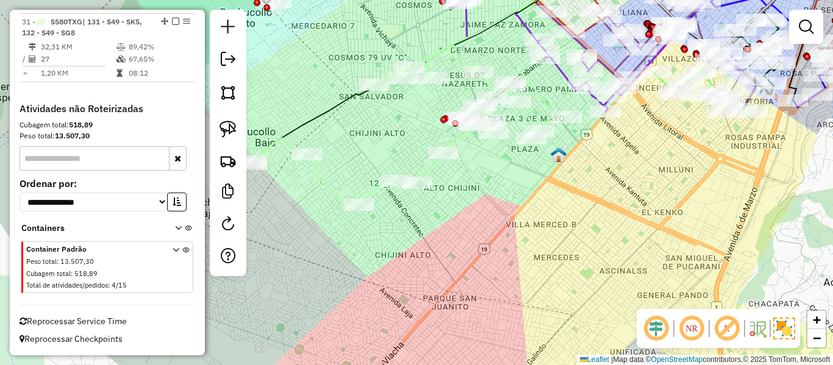
click at [330, 191] on icon at bounding box center [402, 127] width 303 height 163
select select "**********"
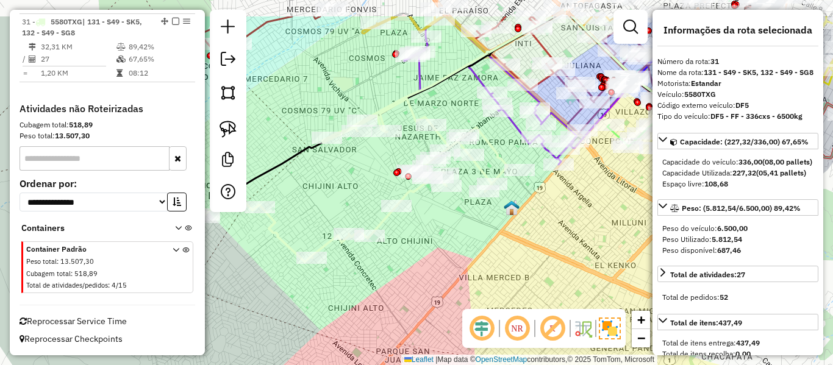
drag, startPoint x: 538, startPoint y: 188, endPoint x: 517, endPoint y: 219, distance: 38.2
click at [490, 241] on div "Rota 31 - Placa 5580TXG 0000081282 - AG. JOSE QUISPE Janela de atendimento Grad…" at bounding box center [416, 182] width 833 height 365
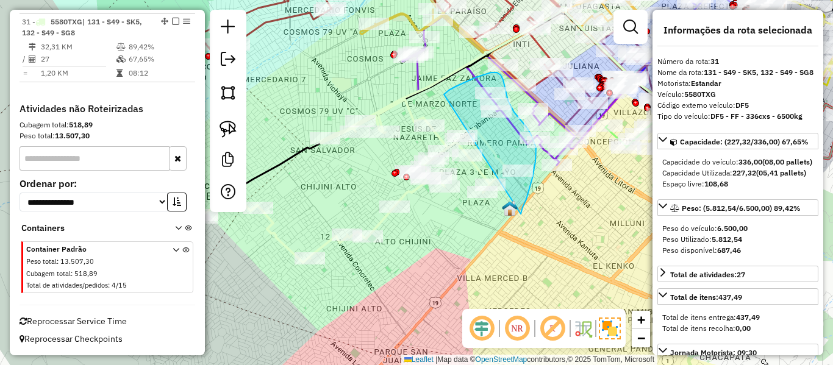
drag, startPoint x: 521, startPoint y: 214, endPoint x: 436, endPoint y: 108, distance: 135.8
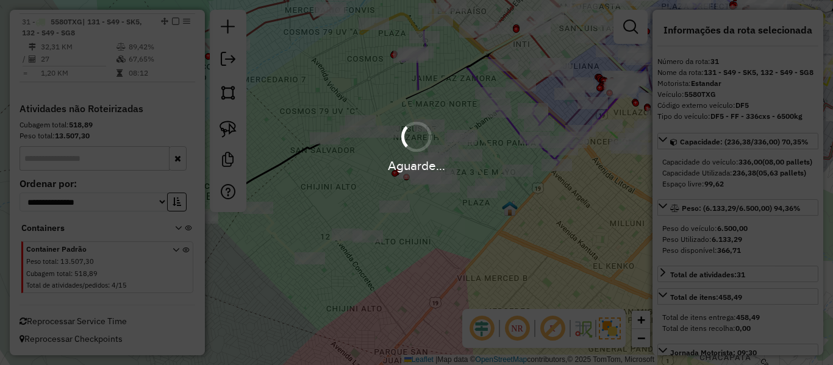
select select "**********"
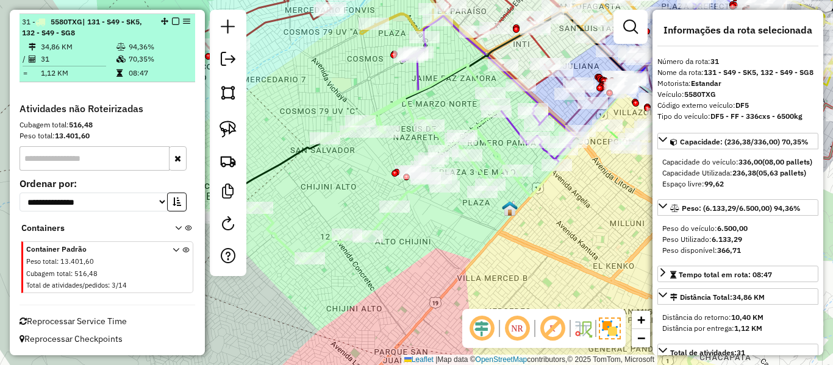
click at [172, 22] on em at bounding box center [175, 21] width 7 height 7
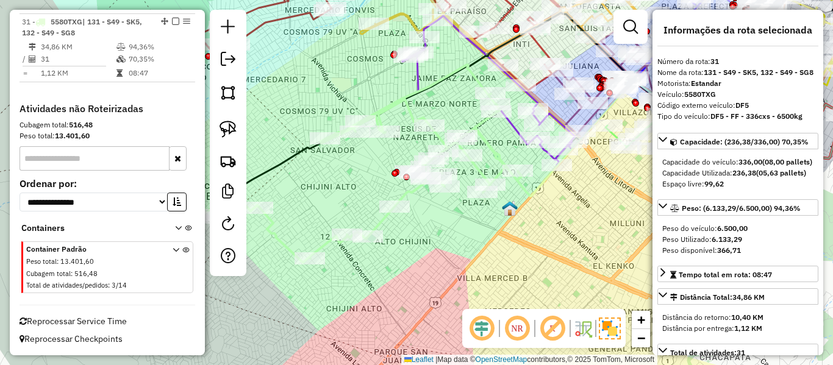
scroll to position [1673, 0]
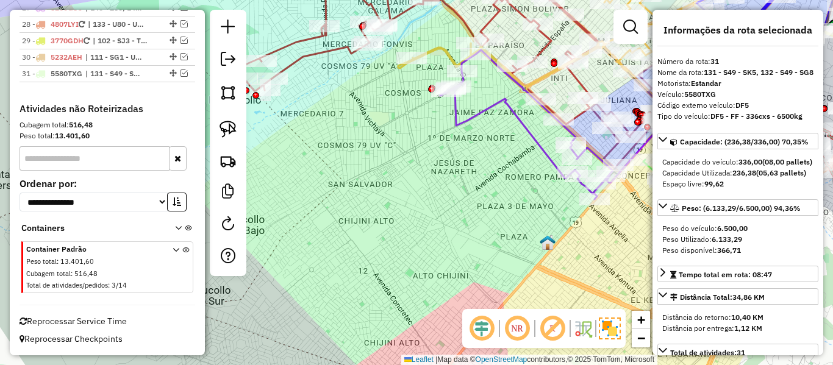
drag, startPoint x: 397, startPoint y: 156, endPoint x: 444, endPoint y: 201, distance: 64.7
click at [438, 190] on div "Janela de atendimento Grade de atendimento Capacidade Transportadoras Veículos …" at bounding box center [416, 182] width 833 height 365
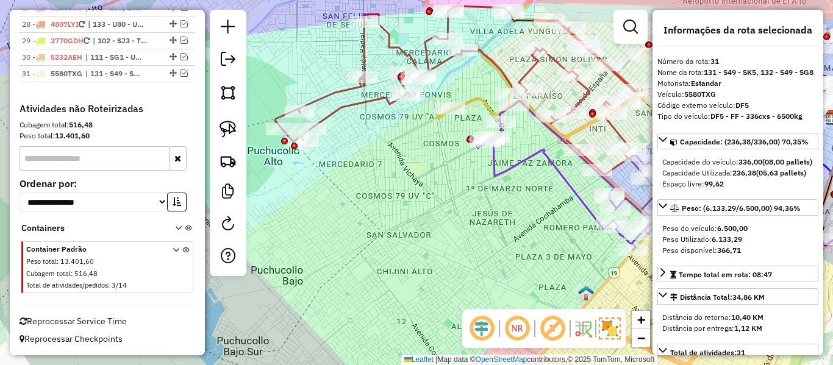
drag, startPoint x: 386, startPoint y: 177, endPoint x: 441, endPoint y: 253, distance: 93.0
click at [441, 253] on div "Janela de atendimento Grade de atendimento Capacidade Transportadoras Veículos …" at bounding box center [416, 182] width 833 height 365
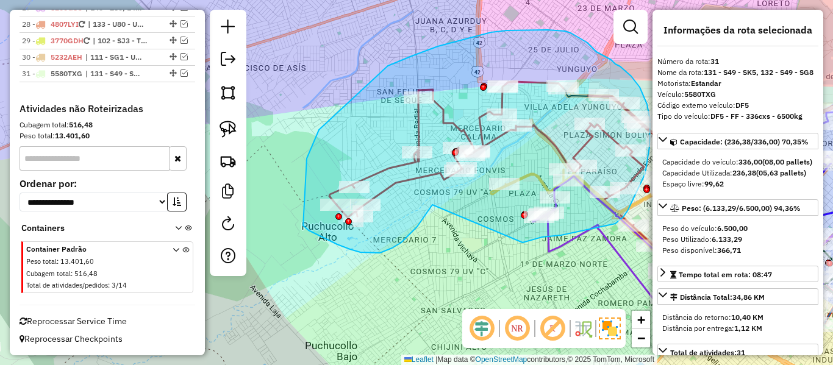
drag, startPoint x: 401, startPoint y: 243, endPoint x: 516, endPoint y: 244, distance: 114.6
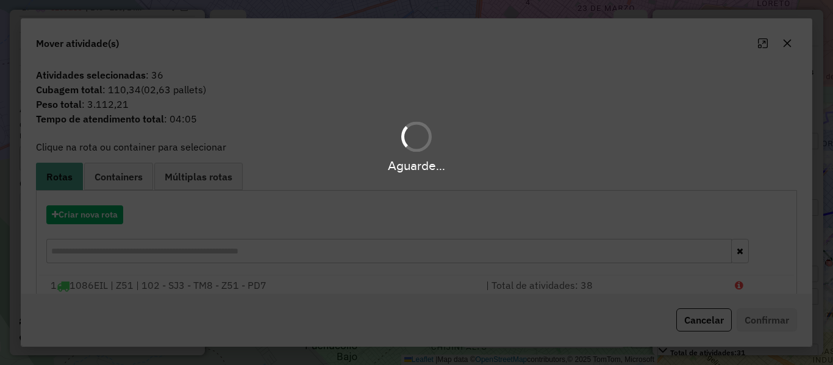
click at [91, 216] on hb-app "Aguarde... Pop-up bloqueado! Seu navegador bloqueou automáticamente a abertura …" at bounding box center [416, 182] width 833 height 365
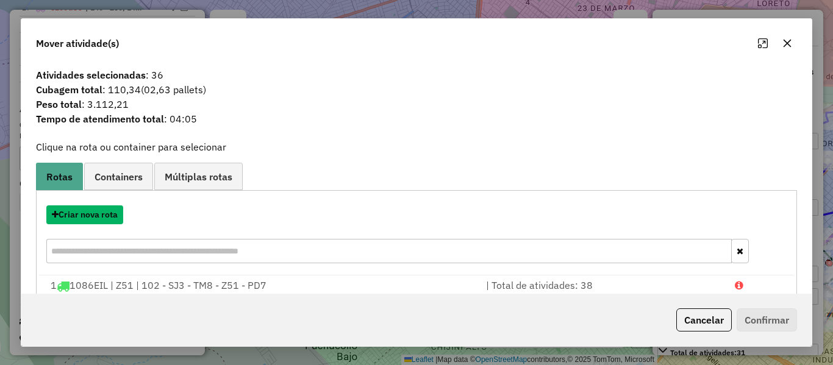
click at [91, 216] on button "Criar nova rota" at bounding box center [84, 214] width 77 height 19
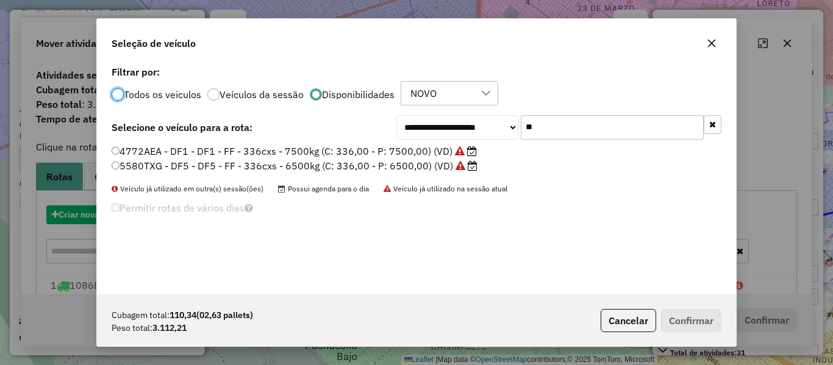
scroll to position [7, 4]
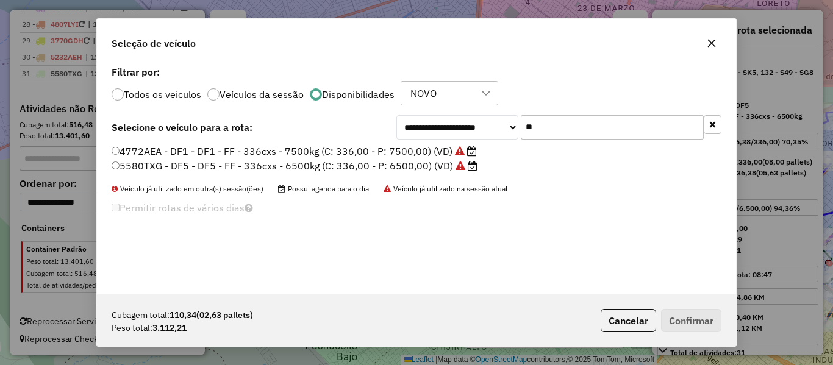
click at [722, 127] on div "**********" at bounding box center [416, 179] width 639 height 232
click at [722, 123] on div "**********" at bounding box center [416, 179] width 639 height 232
click at [714, 125] on icon "button" at bounding box center [712, 124] width 7 height 9
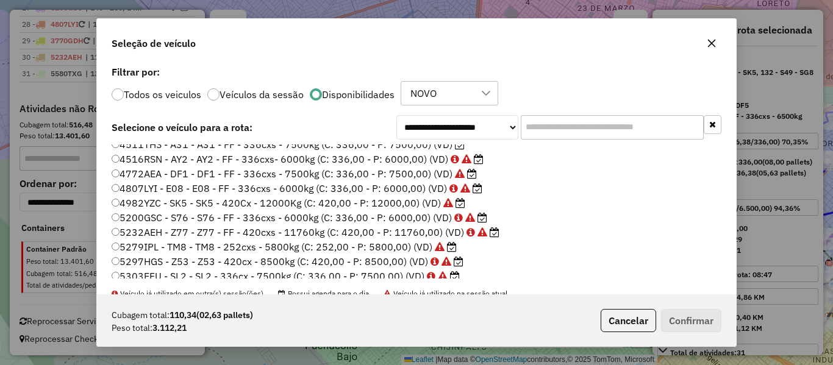
scroll to position [61, 0]
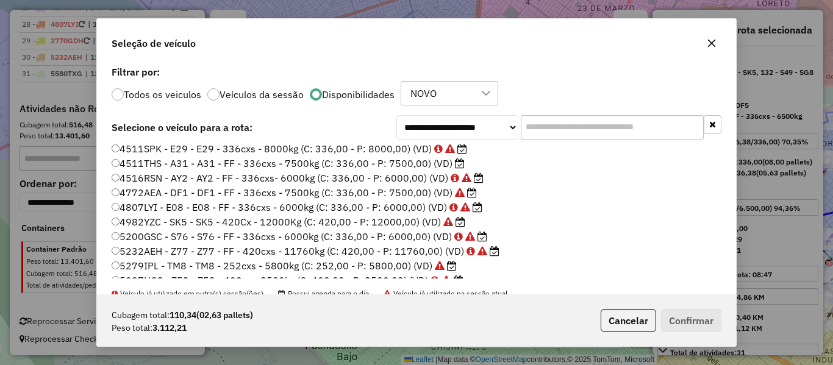
click at [447, 162] on label "4511THS - A31 - A31 - FF - 336cxs - 7500kg (C: 336,00 - P: 7500,00) (VD)" at bounding box center [288, 163] width 353 height 15
click at [675, 321] on button "Confirmar" at bounding box center [691, 320] width 60 height 23
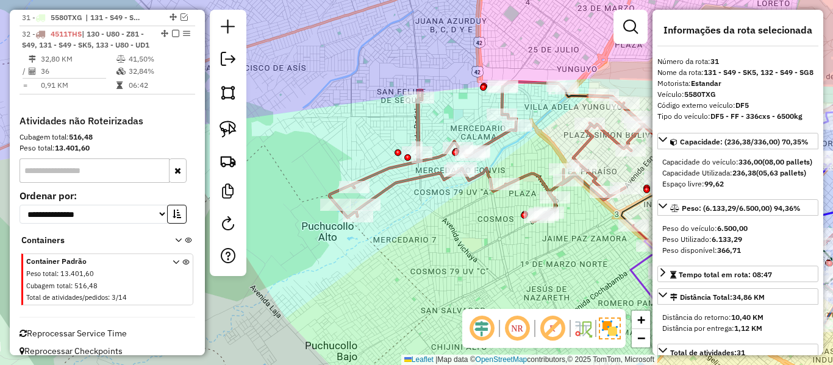
click at [481, 173] on icon at bounding box center [485, 152] width 313 height 140
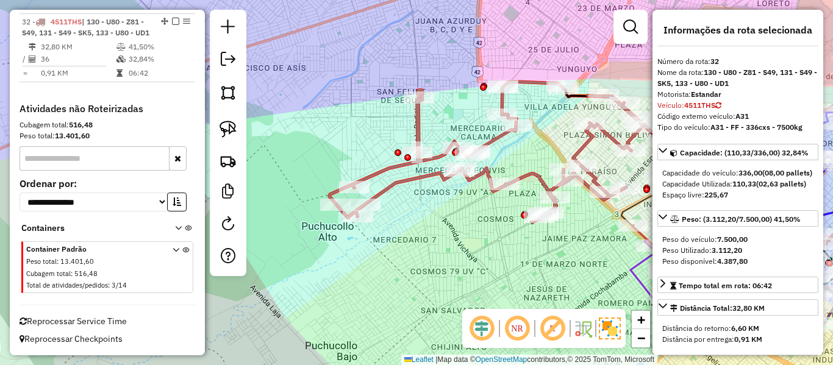
scroll to position [1746, 0]
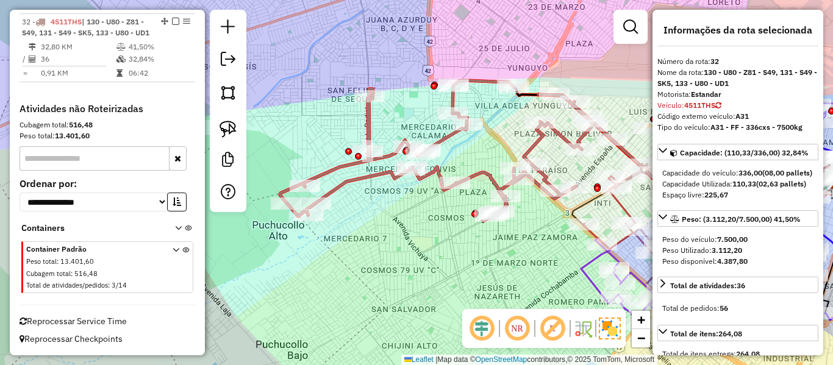
drag, startPoint x: 461, startPoint y: 162, endPoint x: 402, endPoint y: 165, distance: 59.8
click at [402, 165] on div "Janela de atendimento Grade de atendimento Capacidade Transportadoras Veículos …" at bounding box center [416, 182] width 833 height 365
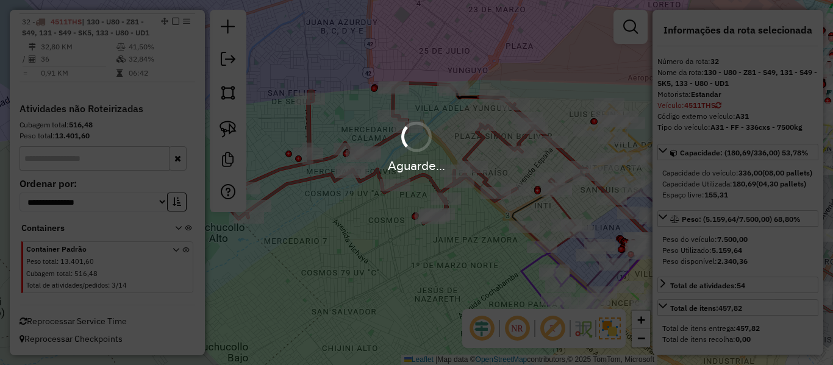
select select "**********"
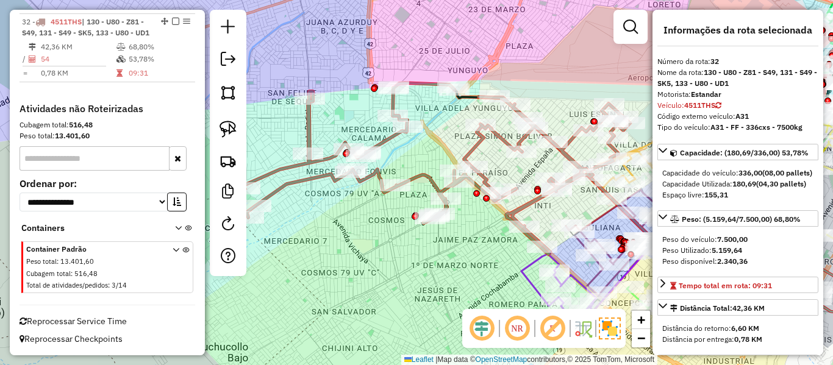
click at [524, 201] on icon at bounding box center [425, 168] width 410 height 171
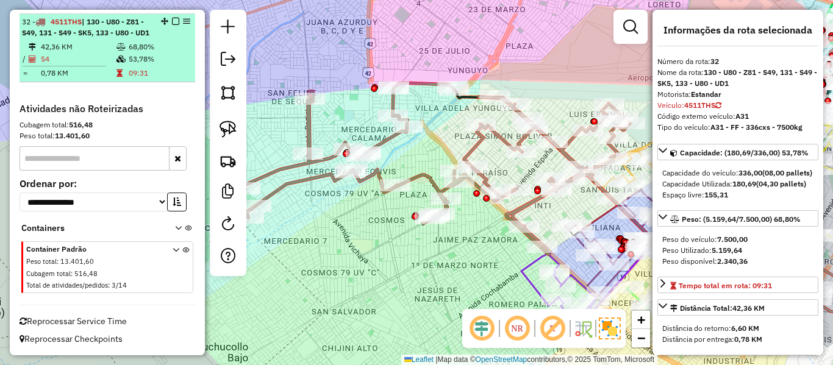
click at [173, 18] on em at bounding box center [175, 21] width 7 height 7
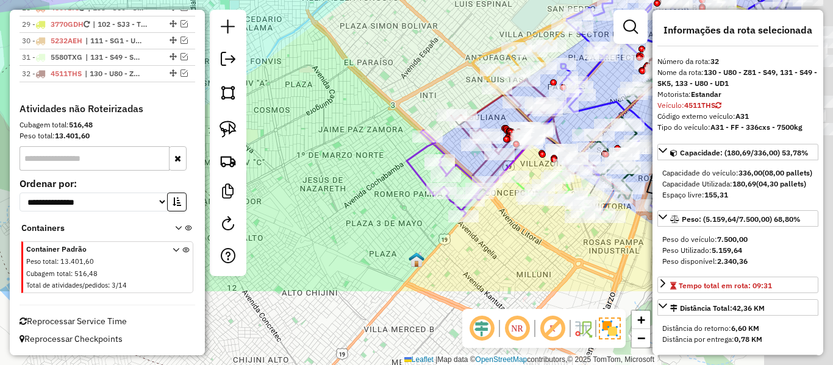
drag, startPoint x: 408, startPoint y: 179, endPoint x: 302, endPoint y: 82, distance: 143.7
click at [293, 69] on div "Janela de atendimento Grade de atendimento Capacidade Transportadoras Veículos …" at bounding box center [416, 182] width 833 height 365
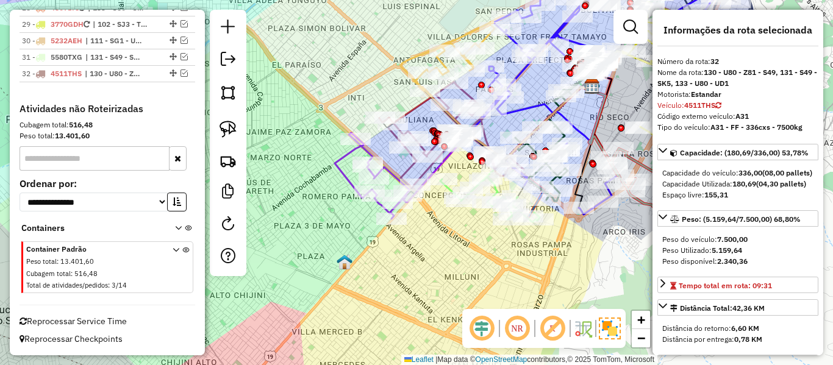
drag, startPoint x: 514, startPoint y: 258, endPoint x: 442, endPoint y: 262, distance: 72.0
click at [442, 262] on div "Janela de atendimento Grade de atendimento Capacidade Transportadoras Veículos …" at bounding box center [416, 182] width 833 height 365
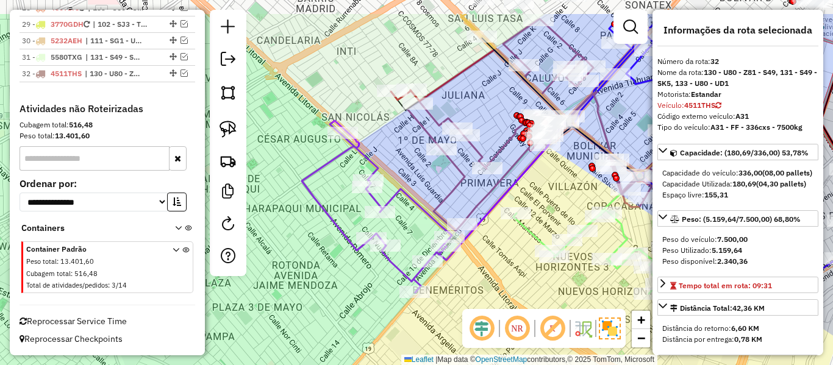
drag, startPoint x: 471, startPoint y: 235, endPoint x: 491, endPoint y: 238, distance: 20.3
click at [499, 290] on div "Janela de atendimento Grade de atendimento Capacidade Transportadoras Veículos …" at bounding box center [416, 182] width 833 height 365
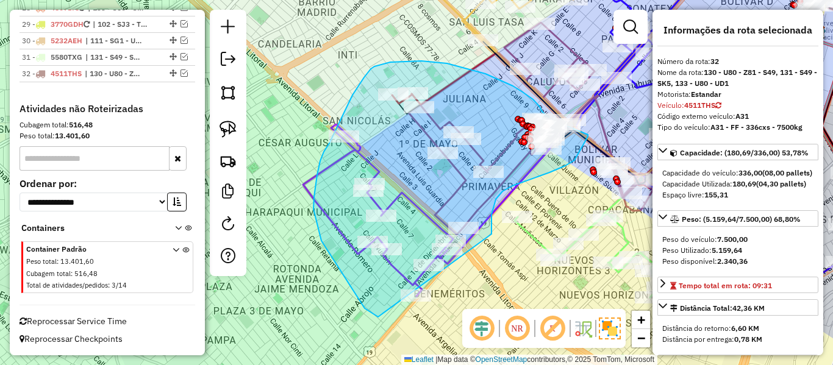
drag, startPoint x: 491, startPoint y: 234, endPoint x: 421, endPoint y: 335, distance: 123.0
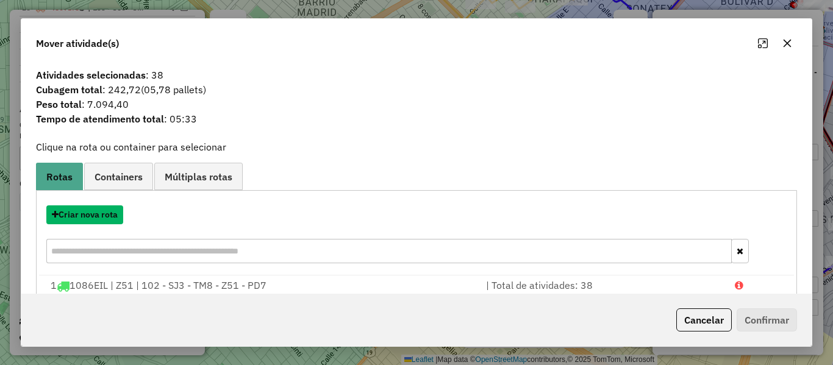
click at [104, 211] on button "Criar nova rota" at bounding box center [84, 214] width 77 height 19
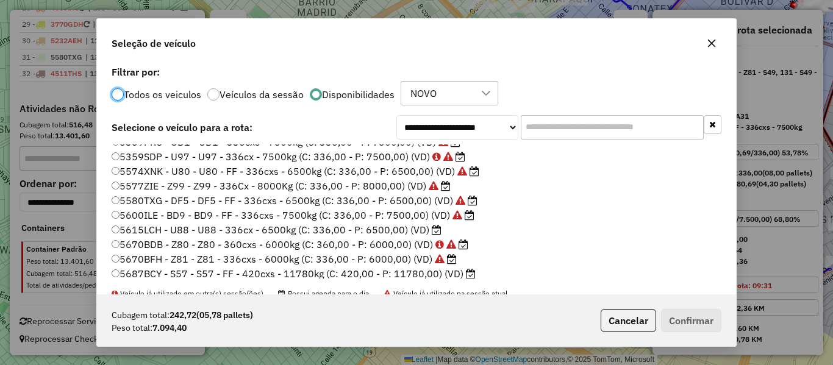
scroll to position [244, 0]
click at [415, 230] on label "5615LCH - U88 - U88 - 336cx - 6500kg (C: 336,00 - P: 6500,00) (VD)" at bounding box center [277, 229] width 330 height 15
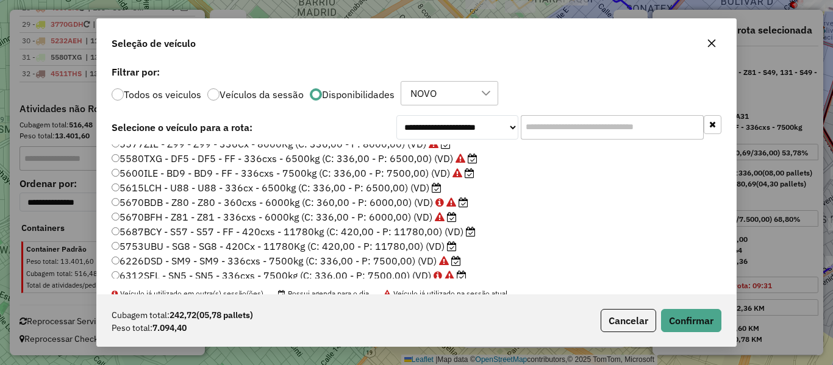
scroll to position [305, 0]
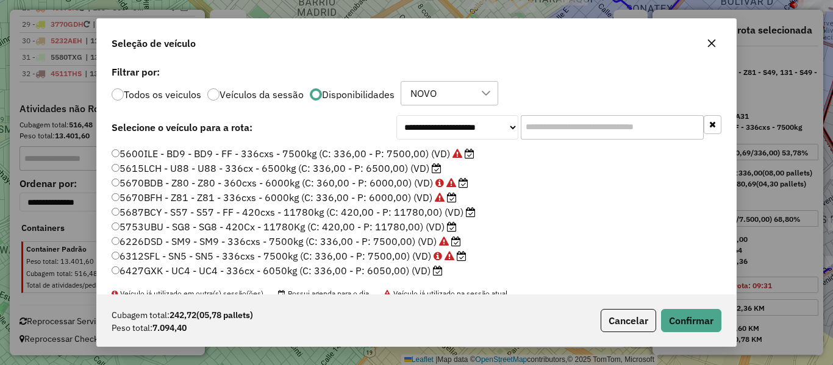
click at [461, 218] on label "5687BCY - S57 - S57 - FF - 420cxs - 11780kg (C: 420,00 - P: 11780,00) (VD)" at bounding box center [294, 212] width 364 height 15
click at [689, 326] on button "Confirmar" at bounding box center [691, 320] width 60 height 23
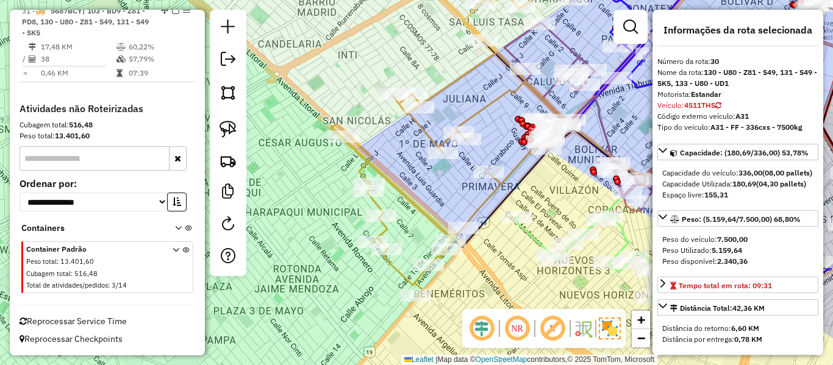
click at [516, 169] on icon at bounding box center [449, 189] width 237 height 214
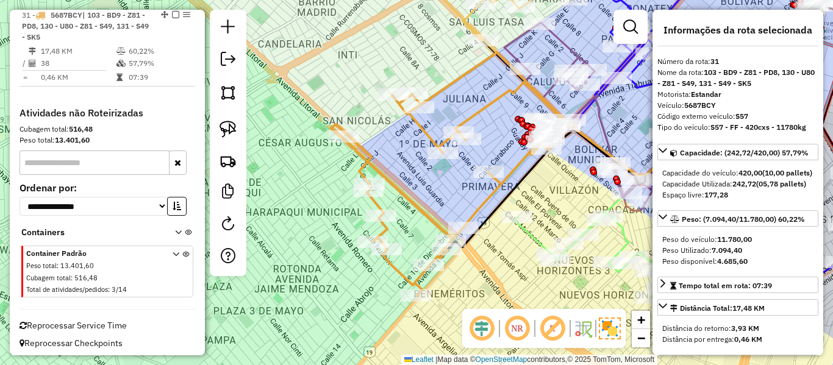
scroll to position [1637, 0]
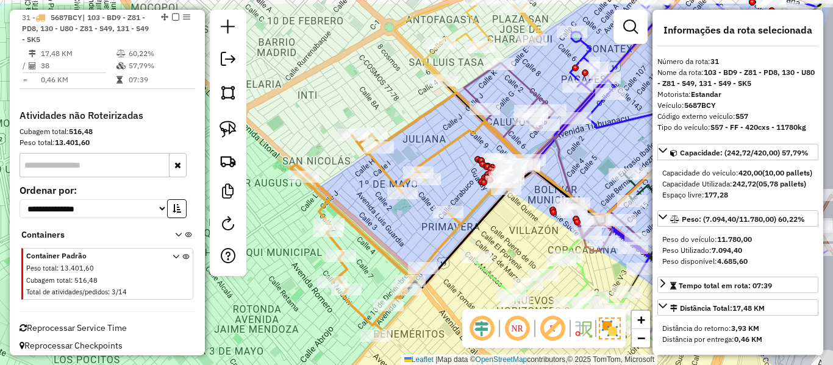
drag, startPoint x: 516, startPoint y: 169, endPoint x: 475, endPoint y: 209, distance: 56.9
click at [475, 209] on icon at bounding box center [409, 230] width 237 height 214
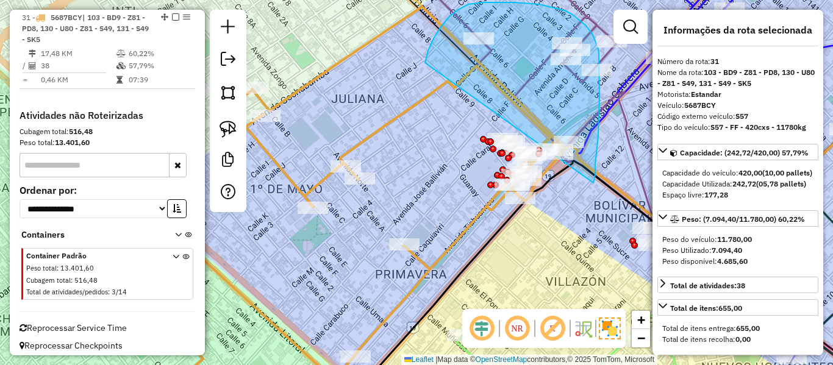
drag, startPoint x: 598, startPoint y: 136, endPoint x: 422, endPoint y: 98, distance: 179.6
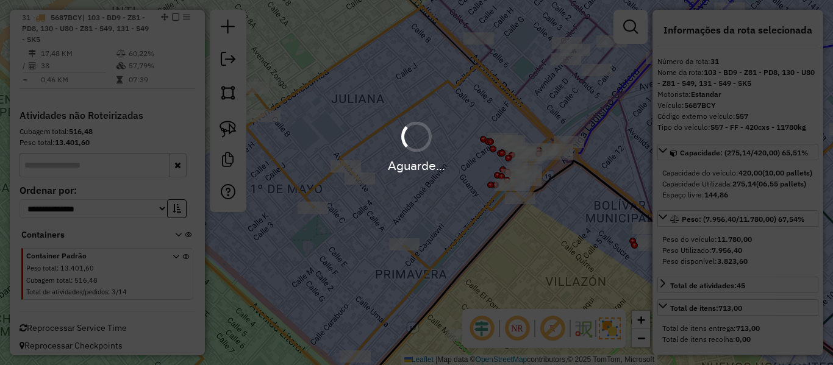
select select "**********"
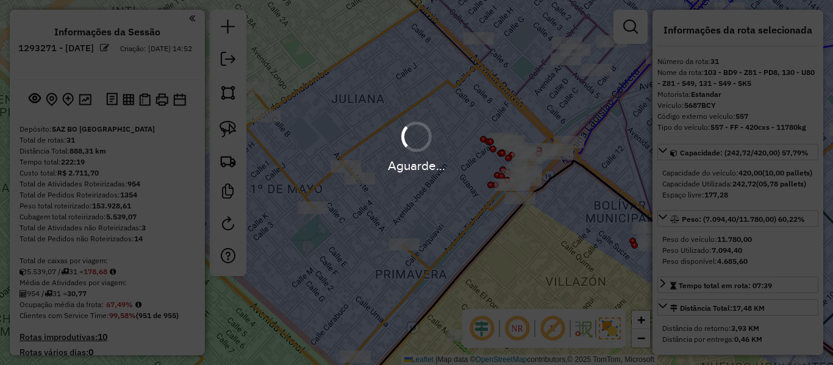
select select "**********"
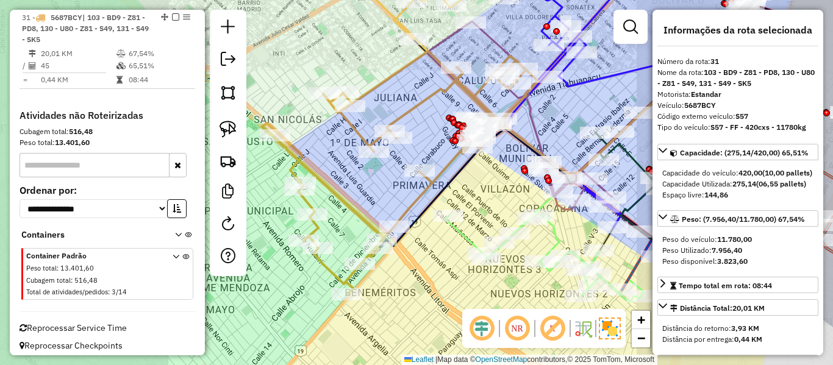
click at [432, 90] on icon at bounding box center [400, 175] width 276 height 239
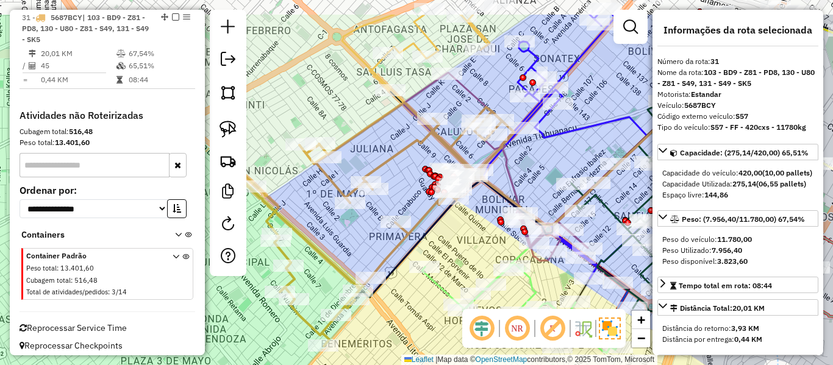
drag, startPoint x: 419, startPoint y: 118, endPoint x: 402, endPoint y: 158, distance: 43.1
click at [402, 158] on icon at bounding box center [376, 226] width 276 height 239
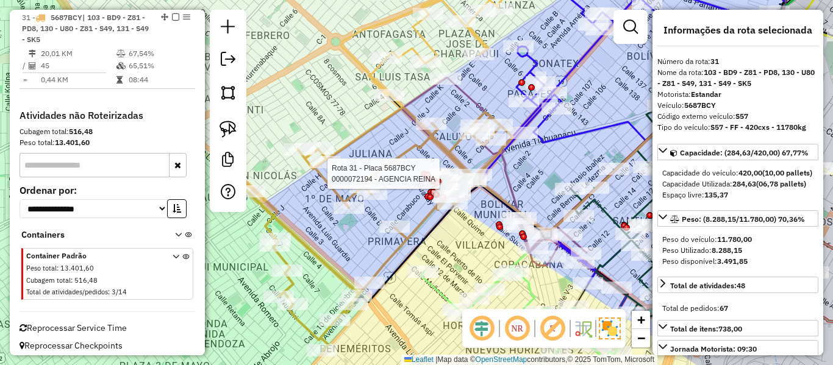
select select "**********"
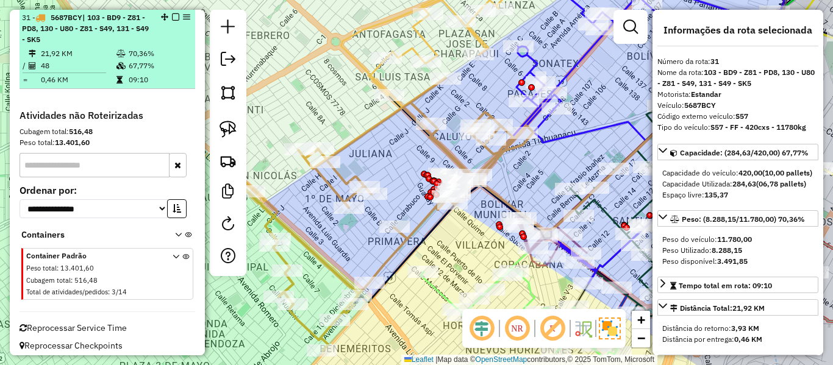
click at [173, 19] on em at bounding box center [175, 16] width 7 height 7
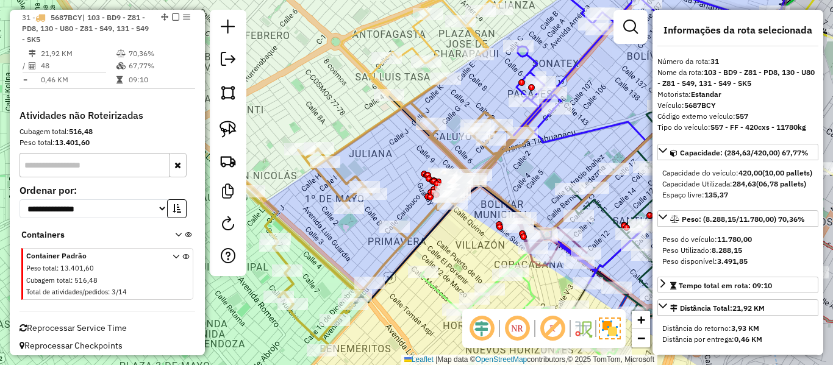
scroll to position [1581, 0]
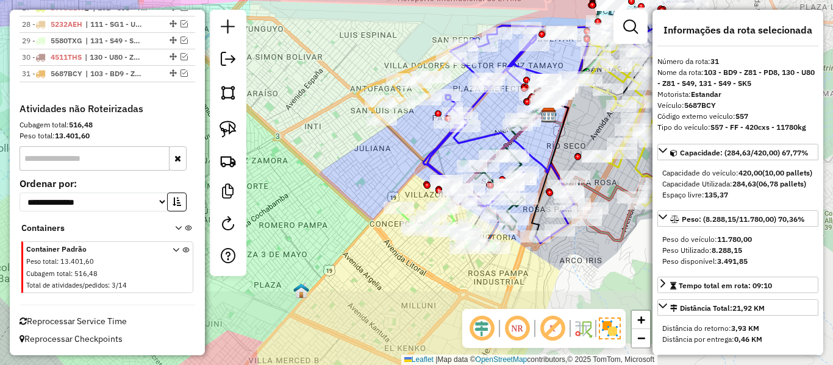
click at [390, 169] on div "Janela de atendimento Grade de atendimento Capacidade Transportadoras Veículos …" at bounding box center [416, 182] width 833 height 365
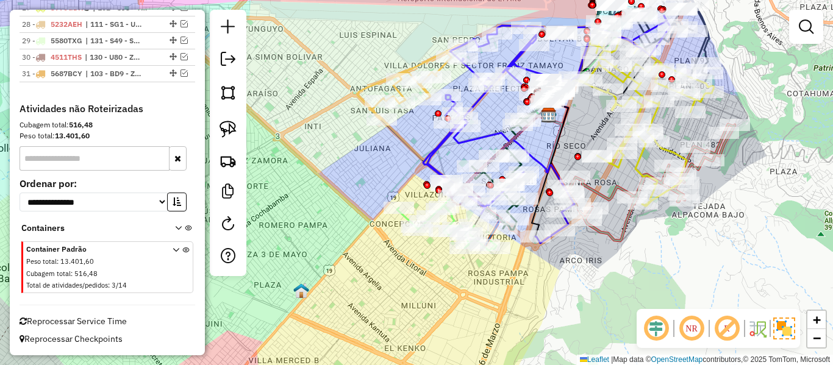
drag, startPoint x: 388, startPoint y: 170, endPoint x: 334, endPoint y: 151, distance: 57.5
click at [334, 151] on div "Janela de atendimento Grade de atendimento Capacidade Transportadoras Veículos …" at bounding box center [416, 182] width 833 height 365
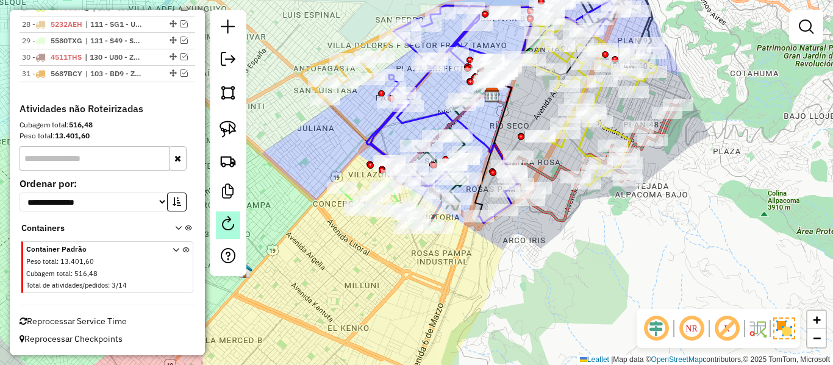
click at [219, 223] on link at bounding box center [228, 225] width 24 height 27
select select "*"
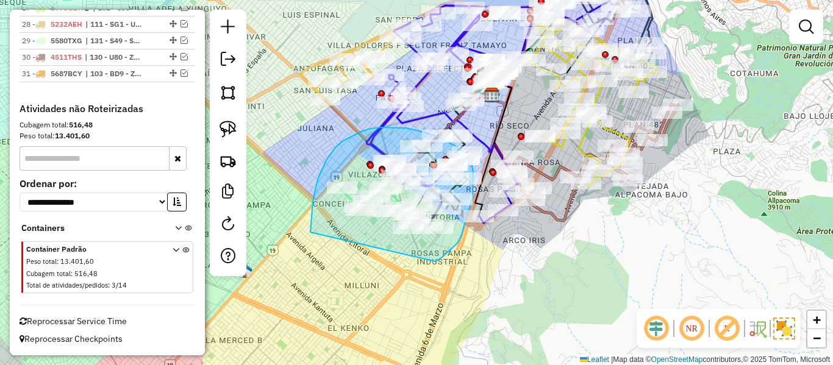
drag, startPoint x: 458, startPoint y: 240, endPoint x: 313, endPoint y: 235, distance: 145.8
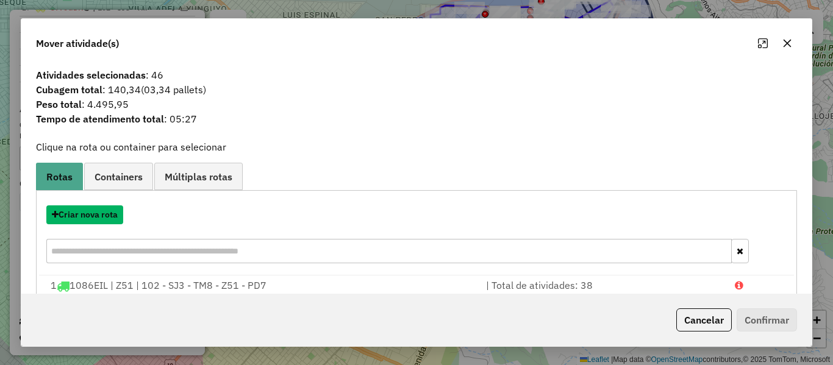
click at [95, 211] on button "Criar nova rota" at bounding box center [84, 214] width 77 height 19
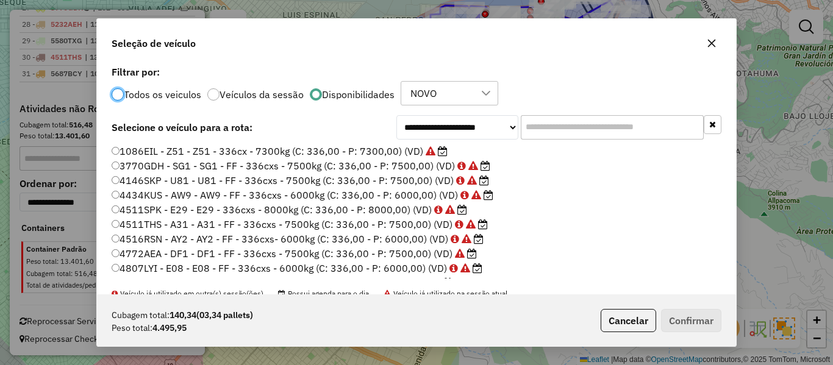
scroll to position [7, 4]
click at [541, 132] on input "text" at bounding box center [612, 127] width 183 height 24
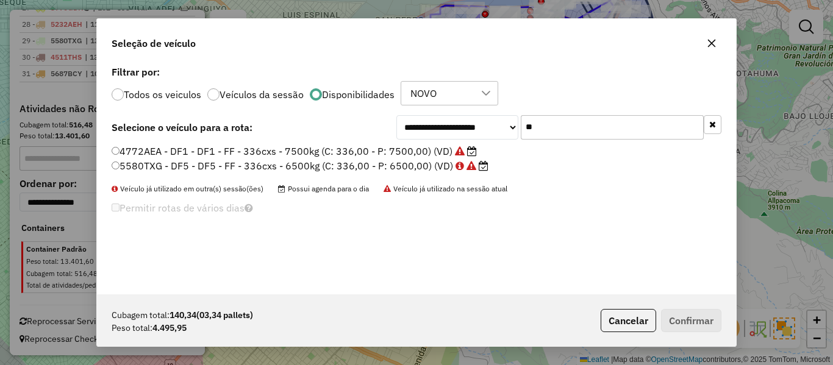
type input "**"
click at [402, 152] on label "4772AEA - DF1 - DF1 - FF - 336cxs - 7500kg (C: 336,00 - P: 7500,00) (VD)" at bounding box center [294, 151] width 365 height 15
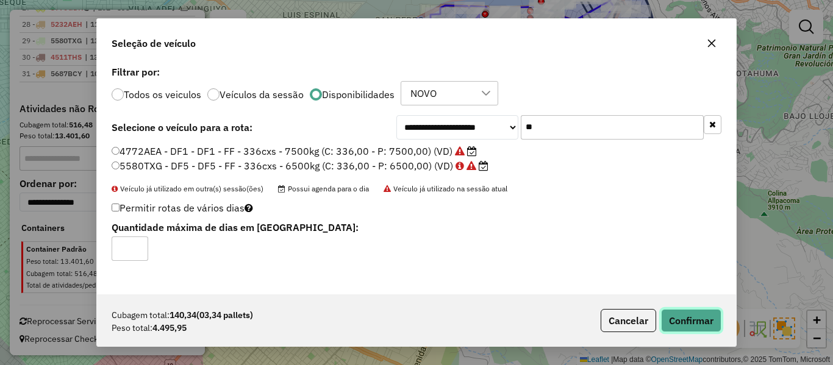
click at [683, 312] on button "Confirmar" at bounding box center [691, 320] width 60 height 23
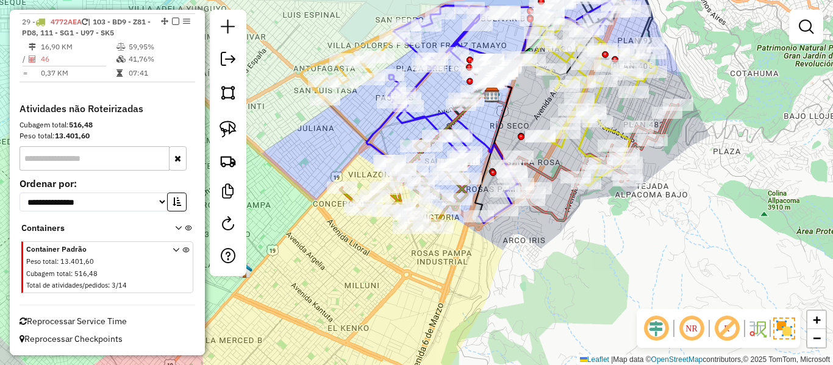
scroll to position [1444, 0]
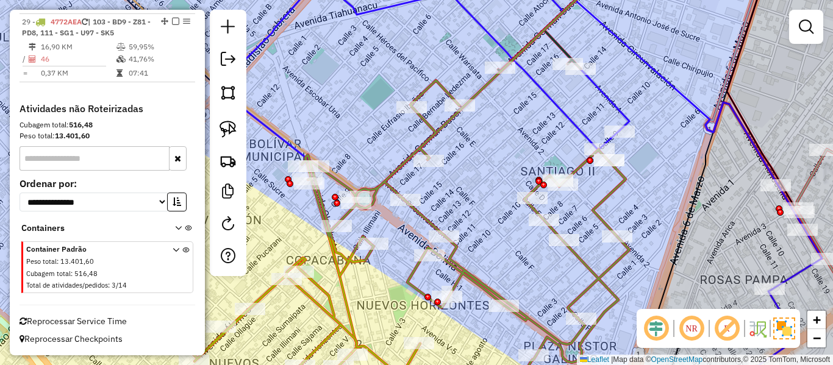
click at [429, 134] on icon at bounding box center [370, 240] width 517 height 321
select select "**********"
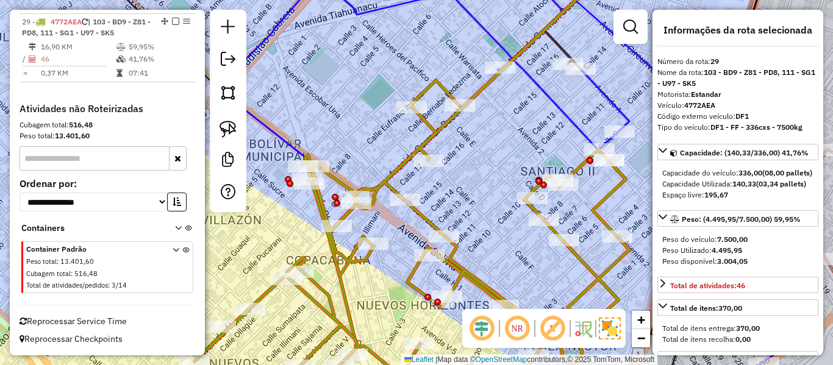
click at [405, 191] on div "Janela de atendimento Grade de atendimento Capacidade Transportadoras Veículos …" at bounding box center [416, 182] width 833 height 365
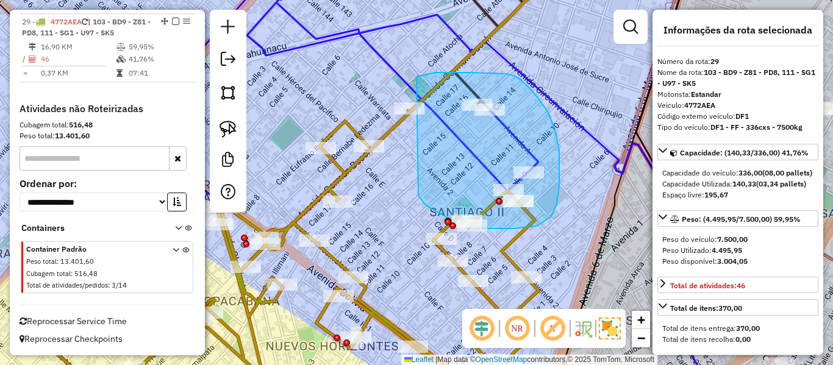
drag, startPoint x: 550, startPoint y: 217, endPoint x: 384, endPoint y: 109, distance: 198.7
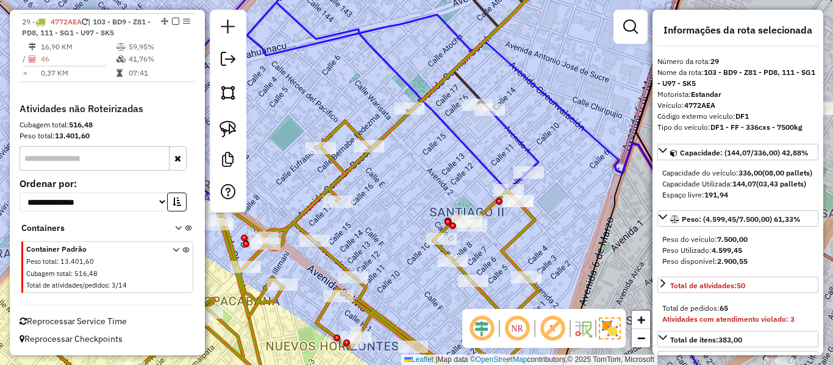
select select "**********"
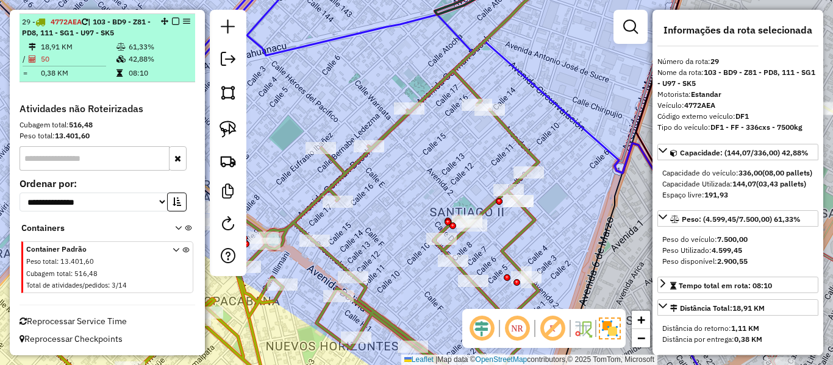
click at [172, 23] on em at bounding box center [175, 21] width 7 height 7
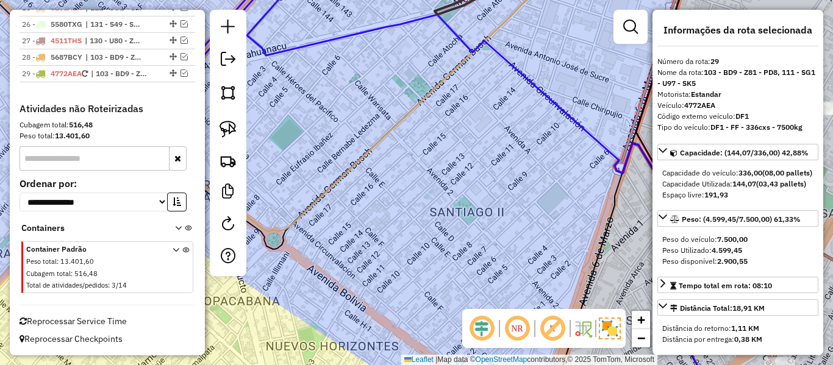
scroll to position [1392, 0]
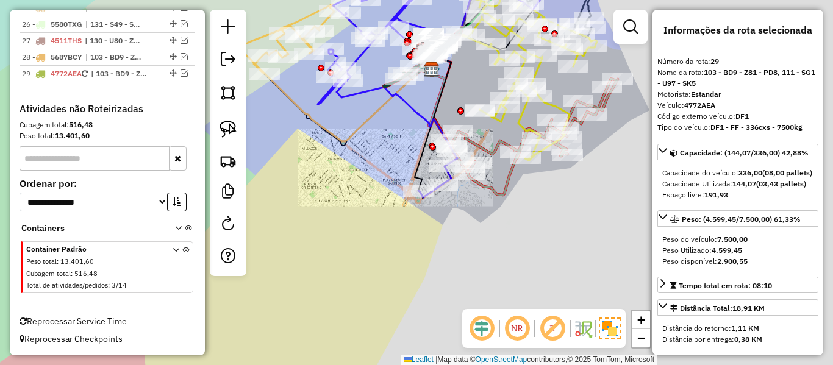
click at [422, 171] on div "Janela de atendimento Grade de atendimento Capacidade Transportadoras Veículos …" at bounding box center [416, 182] width 833 height 365
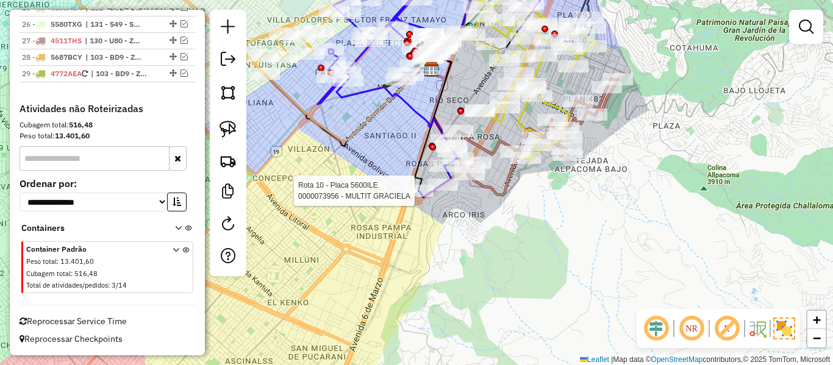
click at [555, 219] on div "Rota 10 - Placa 5600ILE 0000073956 - MULTIT [PERSON_NAME] de atendimento Grade …" at bounding box center [416, 182] width 833 height 365
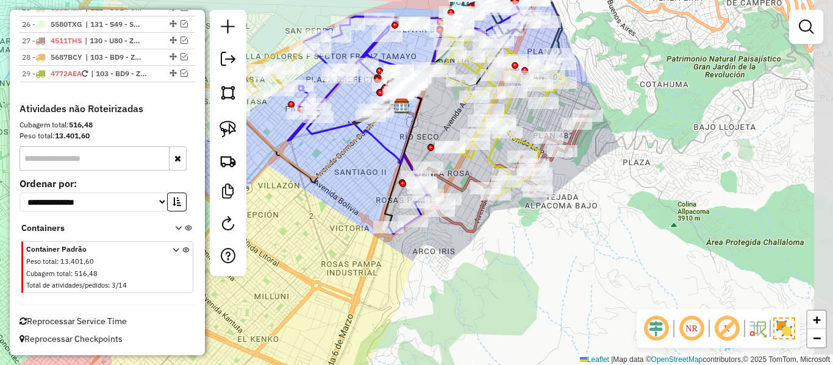
drag, startPoint x: 563, startPoint y: 246, endPoint x: 511, endPoint y: 233, distance: 53.4
click at [561, 247] on div "Janela de atendimento Grade de atendimento Capacidade Transportadoras Veículos …" at bounding box center [416, 182] width 833 height 365
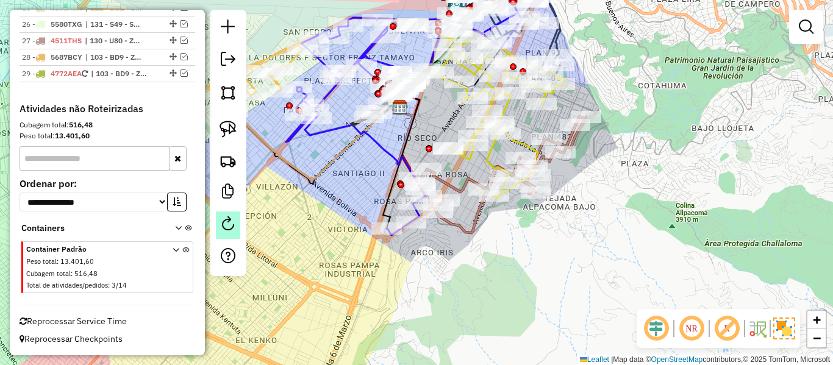
click at [238, 227] on link at bounding box center [228, 225] width 24 height 27
select select "*"
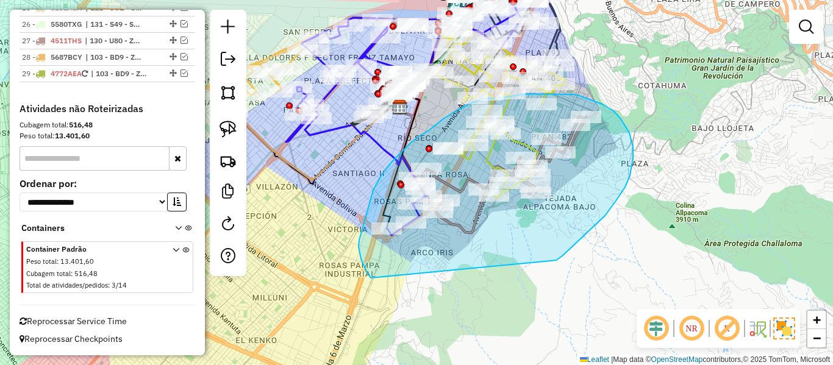
drag, startPoint x: 556, startPoint y: 260, endPoint x: 382, endPoint y: 291, distance: 177.1
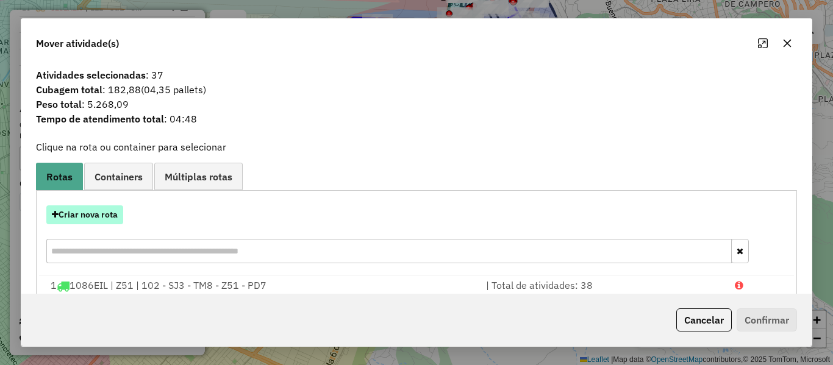
click at [107, 218] on button "Criar nova rota" at bounding box center [84, 214] width 77 height 19
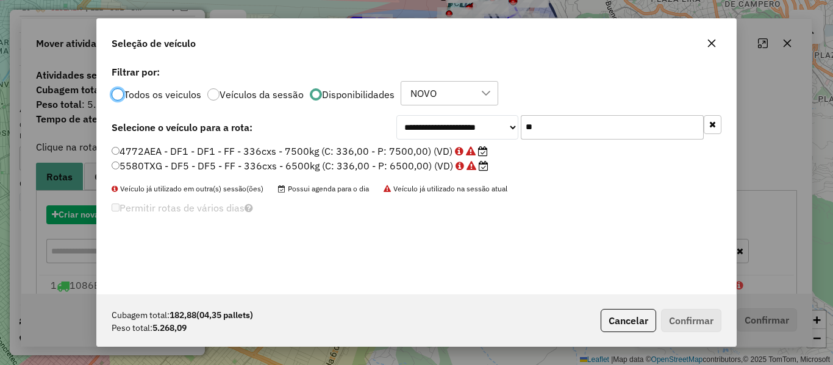
scroll to position [7, 4]
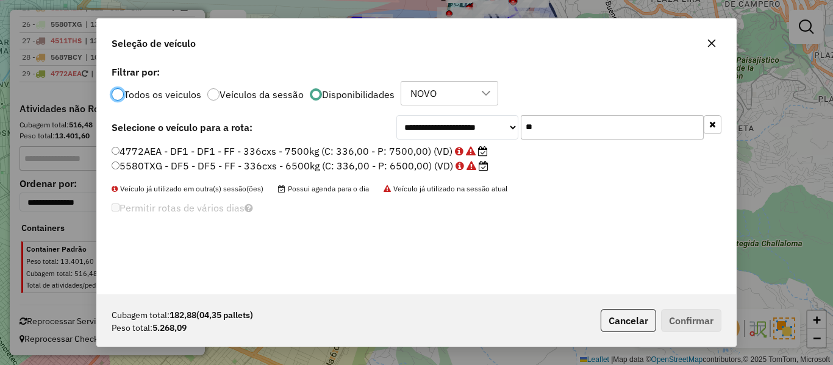
click at [557, 118] on input "**" at bounding box center [612, 127] width 183 height 24
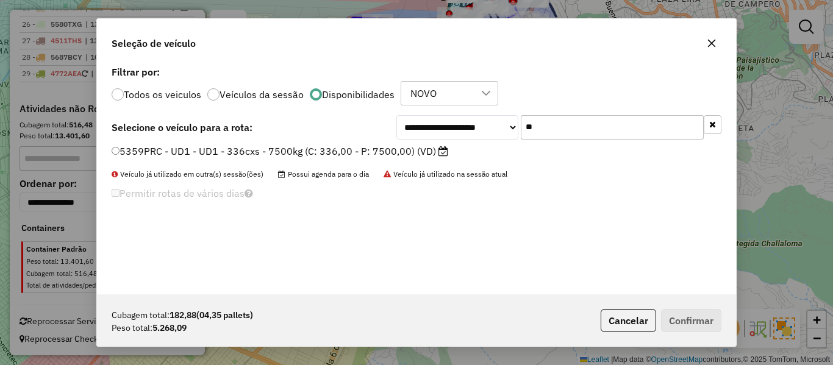
type input "**"
click at [401, 155] on label "5359PRC - UD1 - UD1 - 336cxs - 7500kg (C: 336,00 - P: 7500,00) (VD)" at bounding box center [280, 151] width 336 height 15
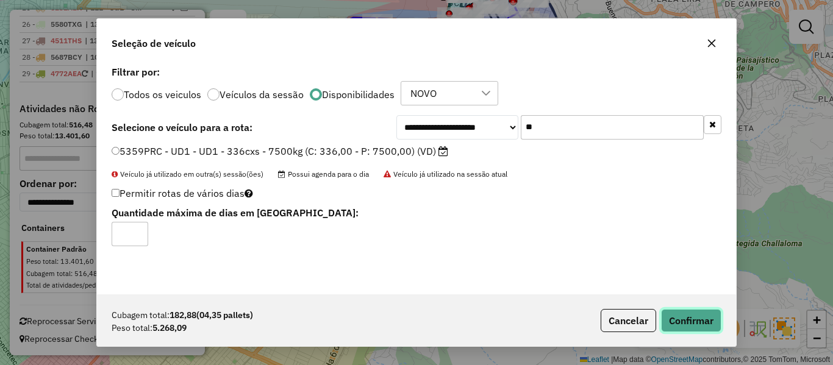
click at [710, 327] on button "Confirmar" at bounding box center [691, 320] width 60 height 23
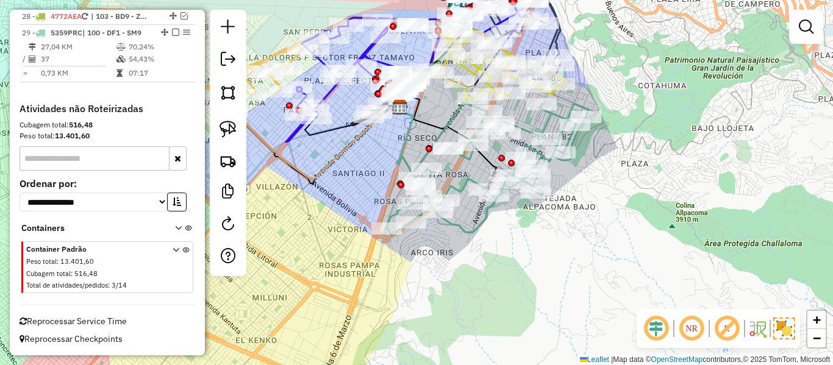
click at [530, 126] on icon at bounding box center [487, 168] width 202 height 133
select select "**********"
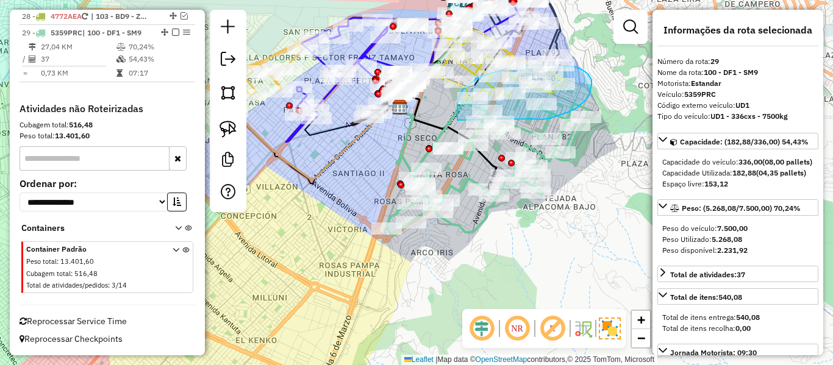
click at [460, 131] on div "Rota 14 - Placa 6447TBH 0000694035 - T. [PERSON_NAME] 14 - Placa 6447TBH 000006…" at bounding box center [416, 182] width 833 height 365
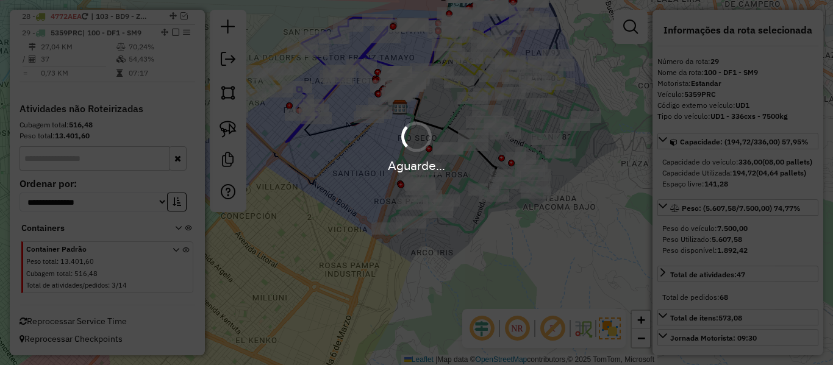
select select "**********"
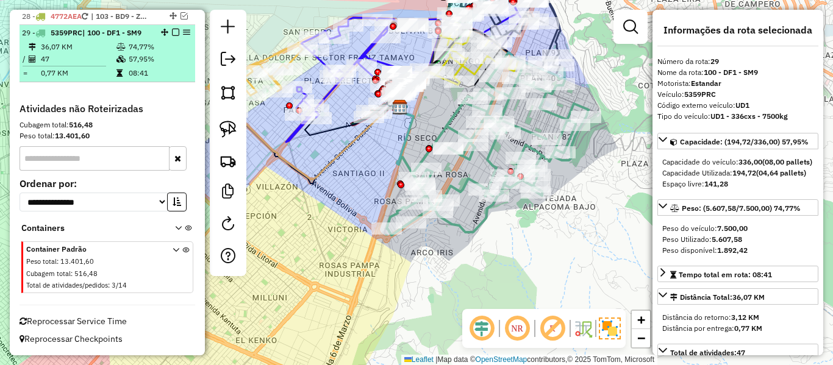
click at [173, 32] on em at bounding box center [175, 32] width 7 height 7
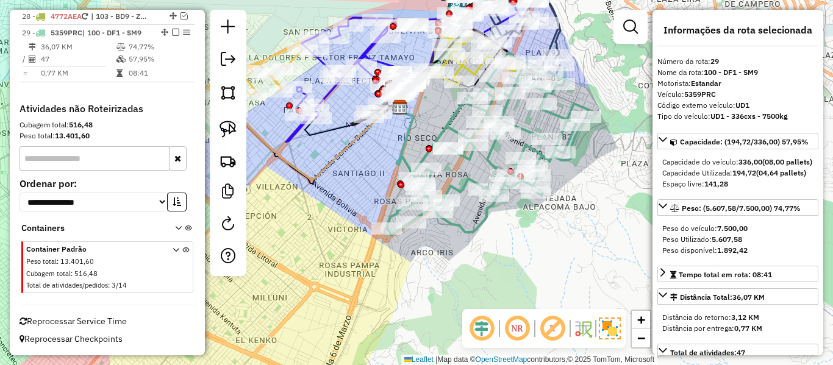
scroll to position [1351, 0]
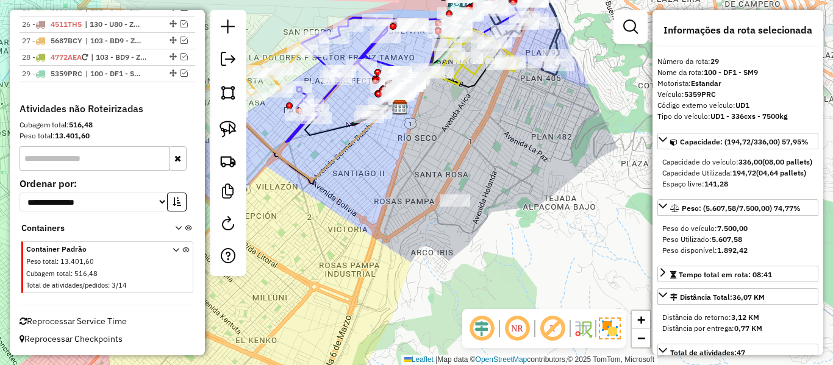
click at [465, 207] on div at bounding box center [455, 200] width 30 height 12
drag, startPoint x: 520, startPoint y: 116, endPoint x: 497, endPoint y: 200, distance: 87.1
click at [497, 216] on div "Janela de atendimento Grade de atendimento Capacidade Transportadoras Veículos …" at bounding box center [416, 182] width 833 height 365
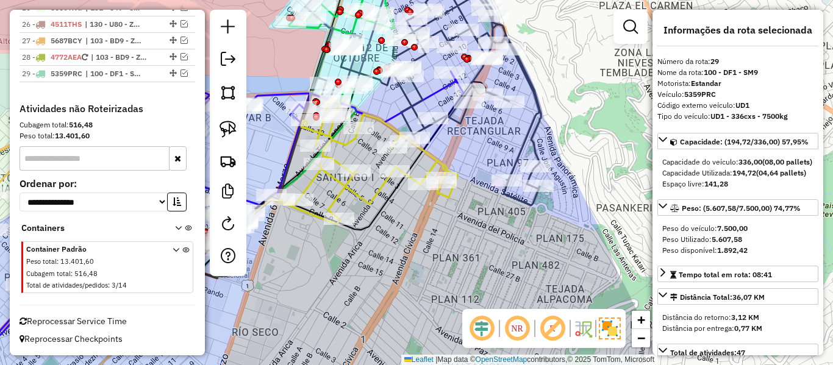
drag, startPoint x: 485, startPoint y: 179, endPoint x: 492, endPoint y: 203, distance: 25.3
click at [492, 204] on div "Rota 6 - Placa 5279IPL 0000694203 - TOLDO PIL Janela de atendimento Grade de at…" at bounding box center [416, 182] width 833 height 365
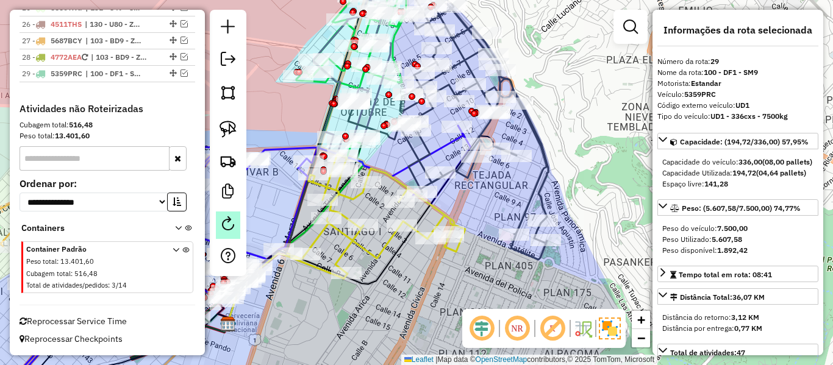
click at [229, 226] on em at bounding box center [228, 223] width 15 height 15
select select "*"
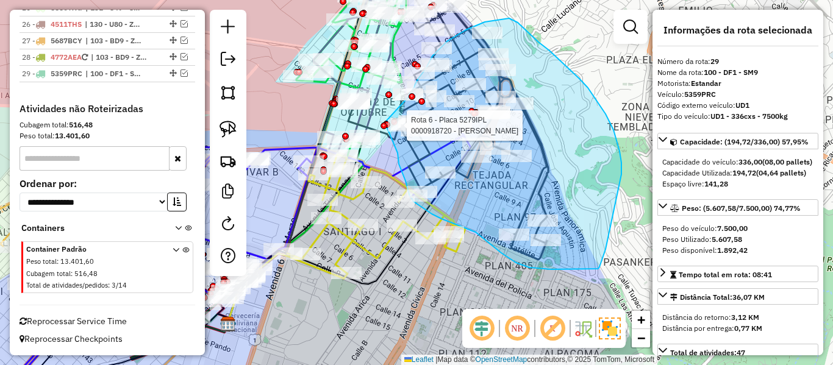
drag, startPoint x: 397, startPoint y: 153, endPoint x: 383, endPoint y: 131, distance: 26.4
click at [383, 131] on div "Rota 6 - Placa 5279IPL 0000042493 - MAY. [PERSON_NAME] BET Rota 6 - Placa 5279I…" at bounding box center [416, 182] width 833 height 365
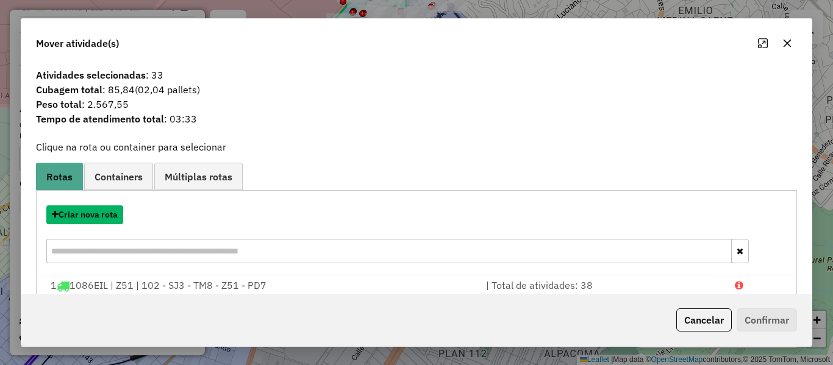
click at [107, 219] on button "Criar nova rota" at bounding box center [84, 214] width 77 height 19
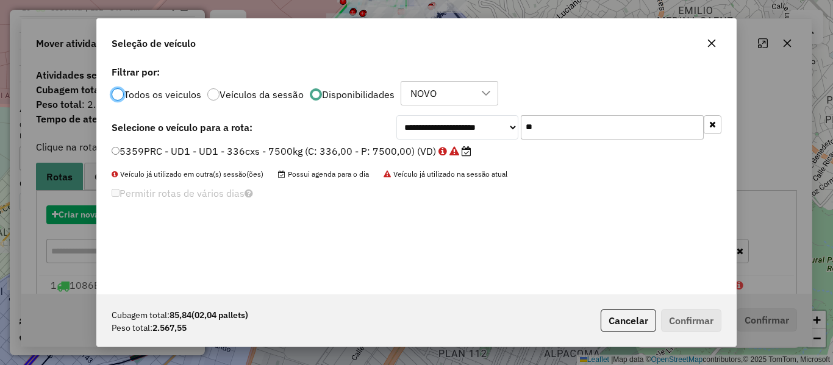
scroll to position [7, 4]
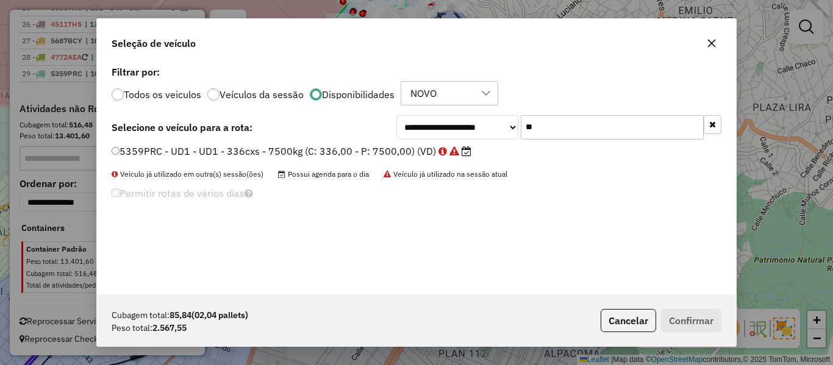
click at [559, 119] on input "**" at bounding box center [612, 127] width 183 height 24
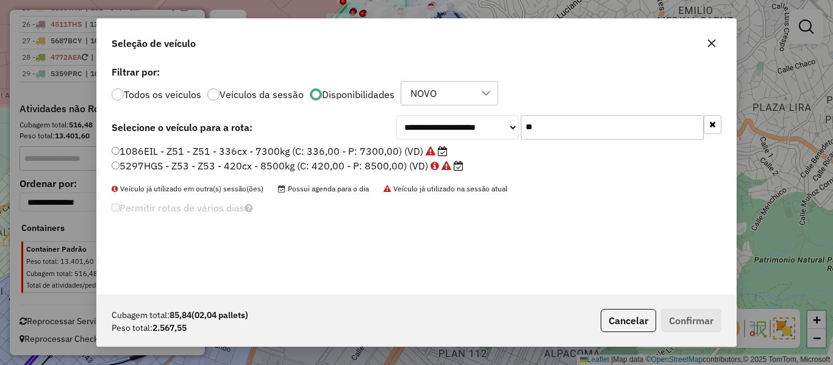
type input "**"
click at [401, 148] on label "1086EIL - Z51 - Z51 - 336cx - 7300kg (C: 336,00 - P: 7300,00) (VD)" at bounding box center [280, 151] width 336 height 15
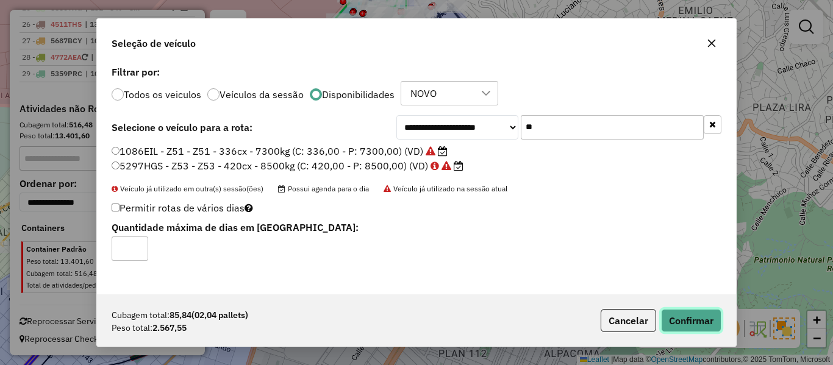
drag, startPoint x: 674, startPoint y: 321, endPoint x: 703, endPoint y: 316, distance: 29.1
click at [674, 322] on button "Confirmar" at bounding box center [691, 320] width 60 height 23
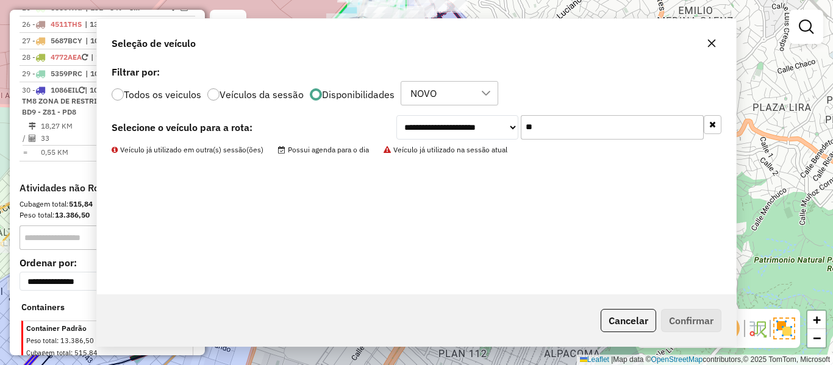
scroll to position [1431, 0]
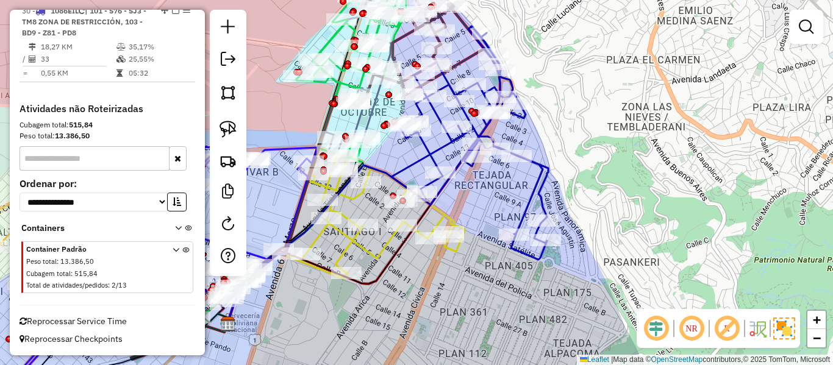
click at [547, 176] on icon at bounding box center [469, 142] width 157 height 233
select select "**********"
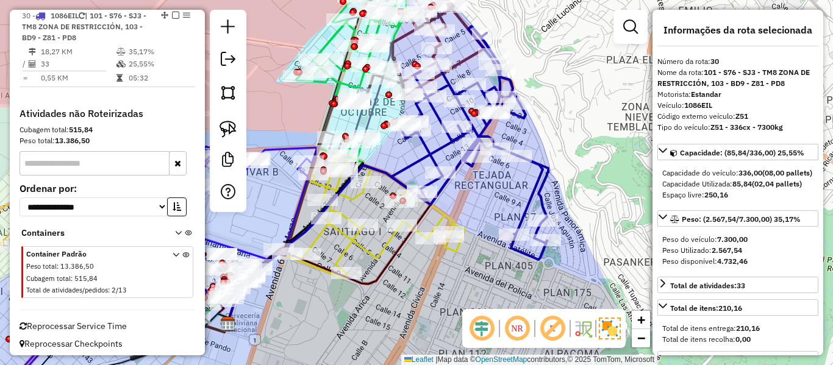
scroll to position [1424, 0]
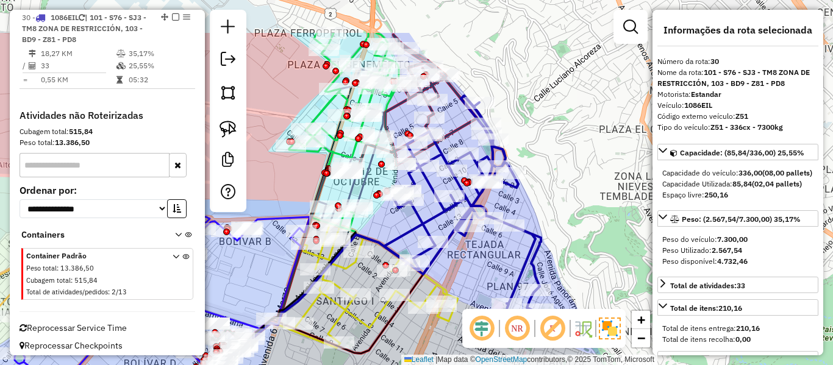
drag, startPoint x: 510, startPoint y: 257, endPoint x: 530, endPoint y: 219, distance: 42.3
click at [510, 257] on div "Janela de atendimento Grade de atendimento Capacidade Transportadoras Veículos …" at bounding box center [416, 182] width 833 height 365
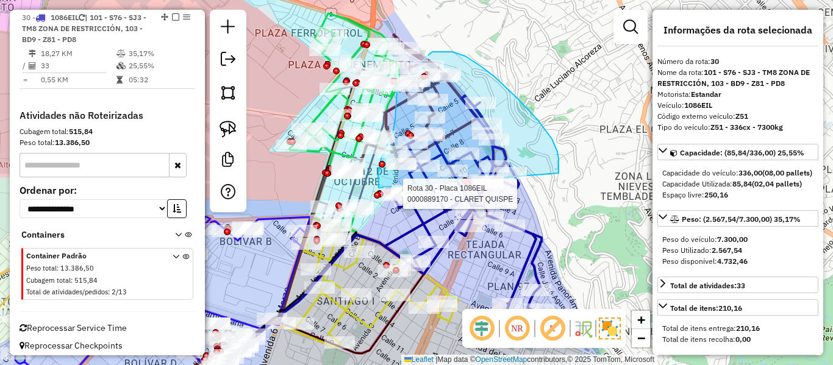
click at [381, 197] on div "Rota 13 - Placa 6442CRS 0000915297 - [PERSON_NAME] RA Rota 1 - Placa 1086EIL 00…" at bounding box center [416, 182] width 833 height 365
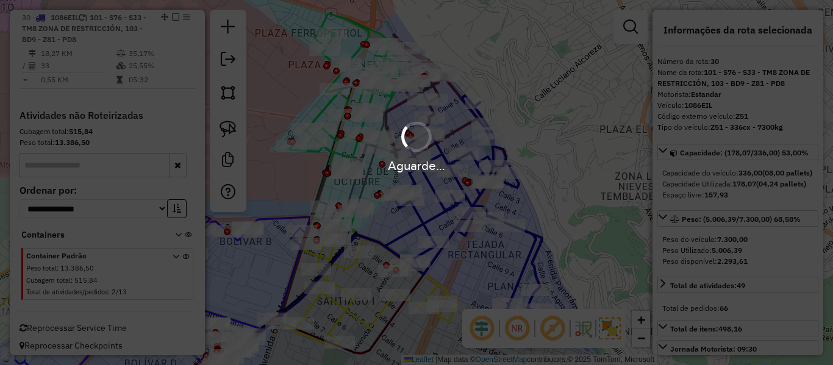
select select "**********"
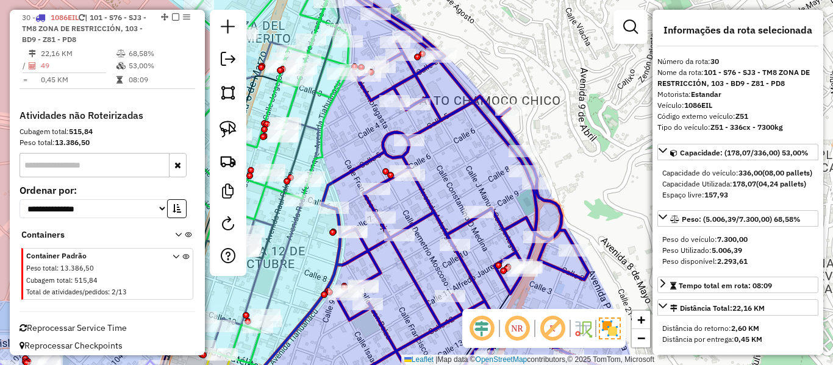
click at [465, 91] on icon at bounding box center [447, 187] width 371 height 427
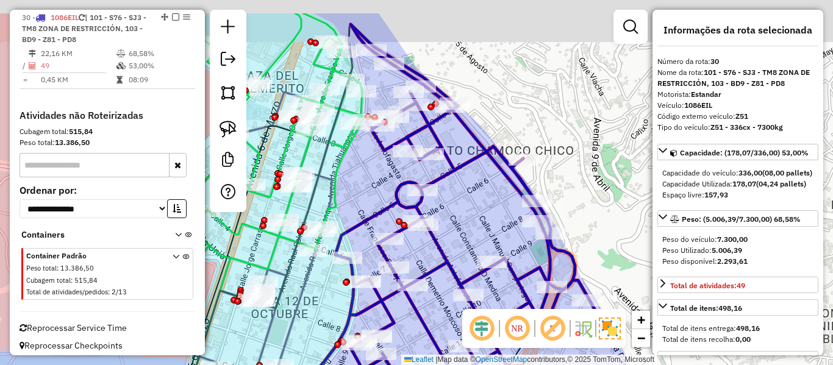
drag, startPoint x: 475, startPoint y: 104, endPoint x: 486, endPoint y: 148, distance: 45.2
click at [486, 143] on div "Janela de atendimento Grade de atendimento Capacidade Transportadoras Veículos …" at bounding box center [416, 182] width 833 height 365
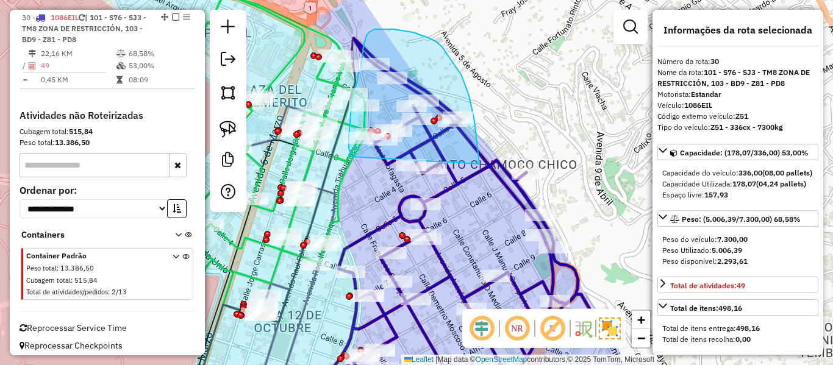
drag, startPoint x: 479, startPoint y: 164, endPoint x: 358, endPoint y: 158, distance: 120.8
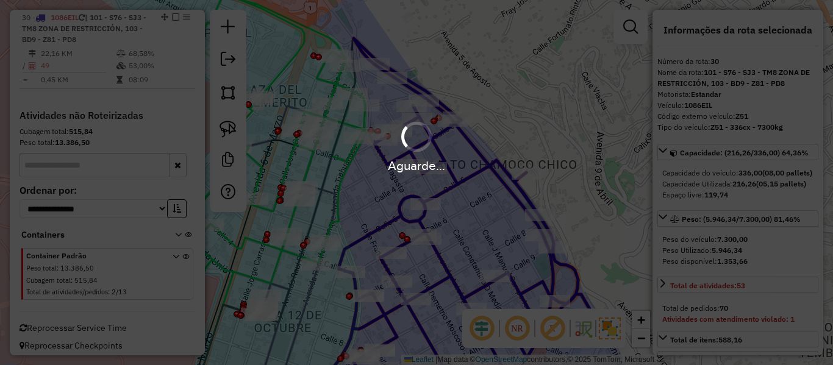
select select "**********"
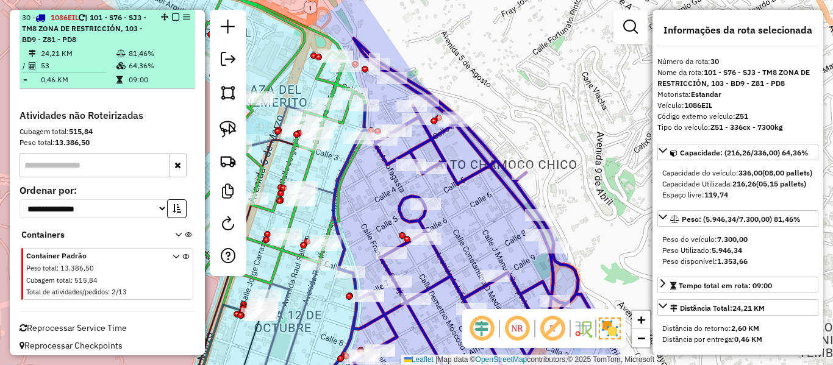
click at [173, 18] on em at bounding box center [175, 16] width 7 height 7
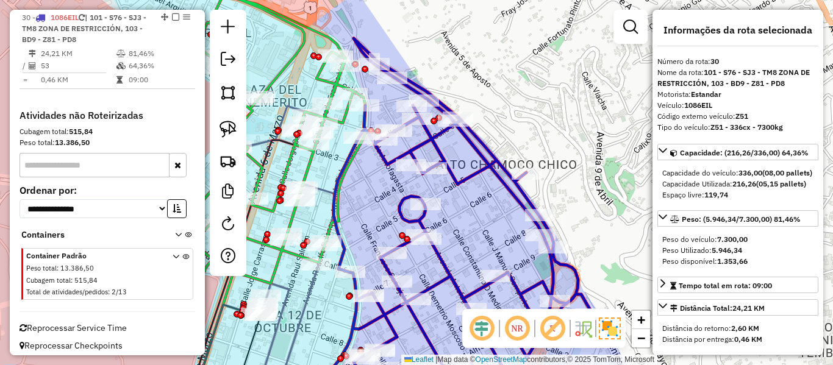
scroll to position [1368, 0]
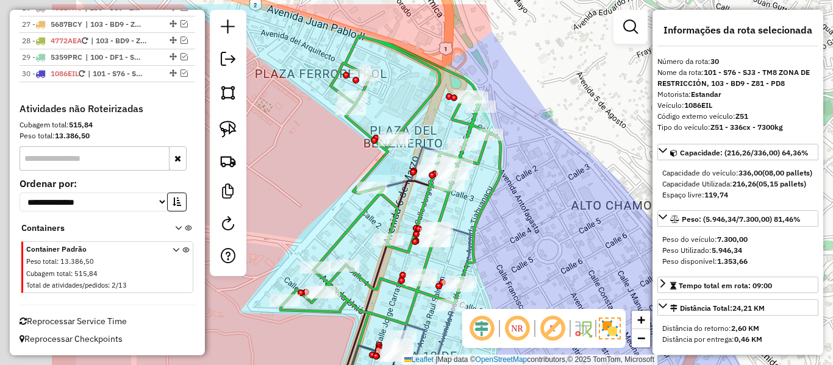
drag, startPoint x: 454, startPoint y: 144, endPoint x: 538, endPoint y: 166, distance: 86.9
click at [538, 166] on div "Janela de atendimento Grade de atendimento Capacidade Transportadoras Veículos …" at bounding box center [416, 182] width 833 height 365
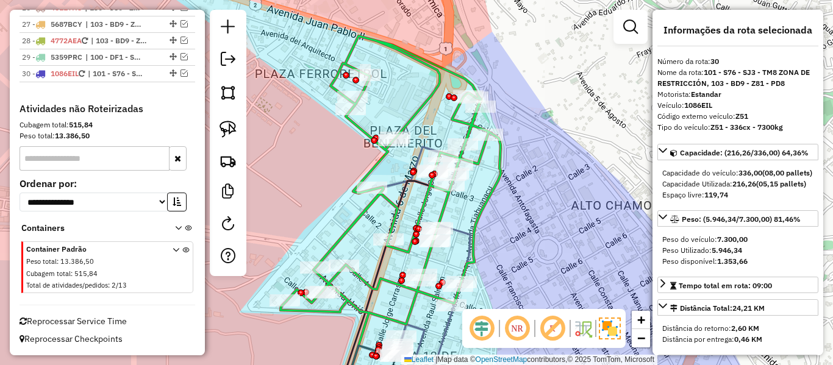
drag, startPoint x: 539, startPoint y: 181, endPoint x: 399, endPoint y: 203, distance: 141.3
click at [538, 181] on div "Janela de atendimento Grade de atendimento Capacidade Transportadoras Veículos …" at bounding box center [416, 182] width 833 height 365
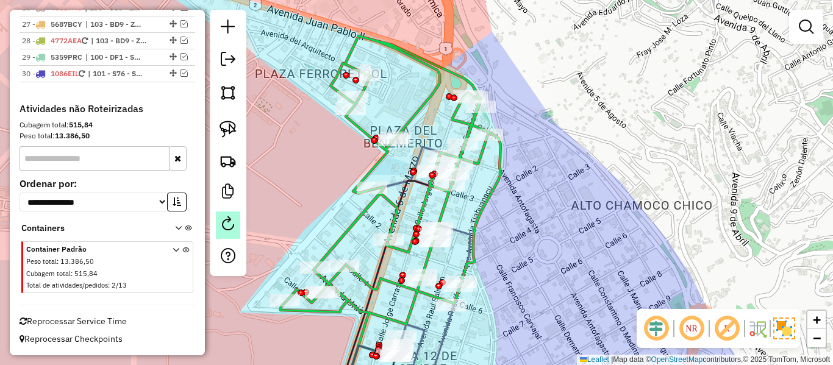
click at [219, 223] on link at bounding box center [228, 225] width 24 height 27
select select "*"
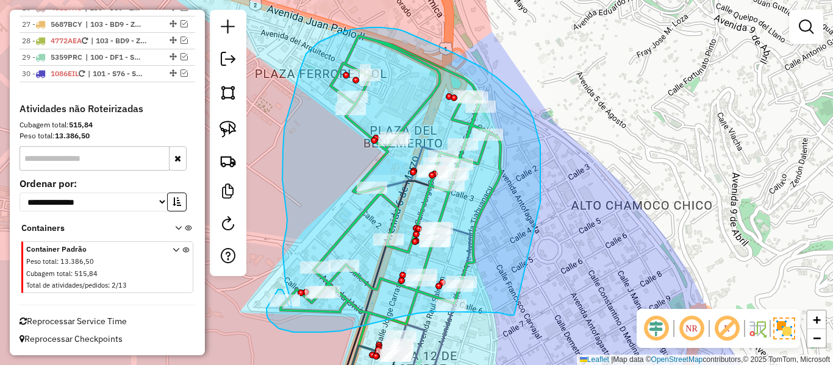
drag, startPoint x: 540, startPoint y: 189, endPoint x: 521, endPoint y: 305, distance: 117.4
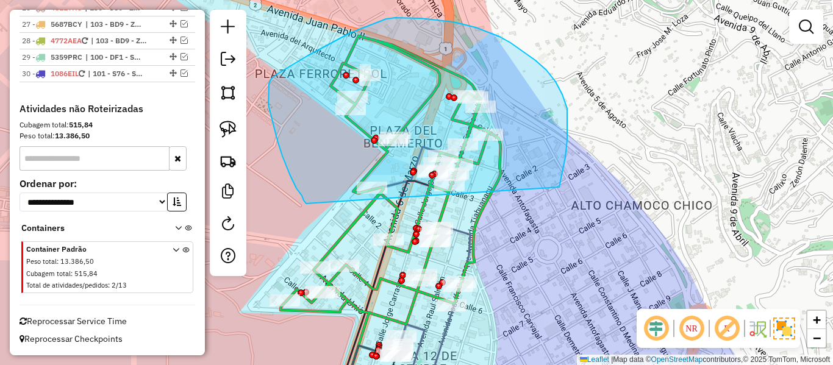
drag, startPoint x: 562, startPoint y: 172, endPoint x: 318, endPoint y: 223, distance: 249.2
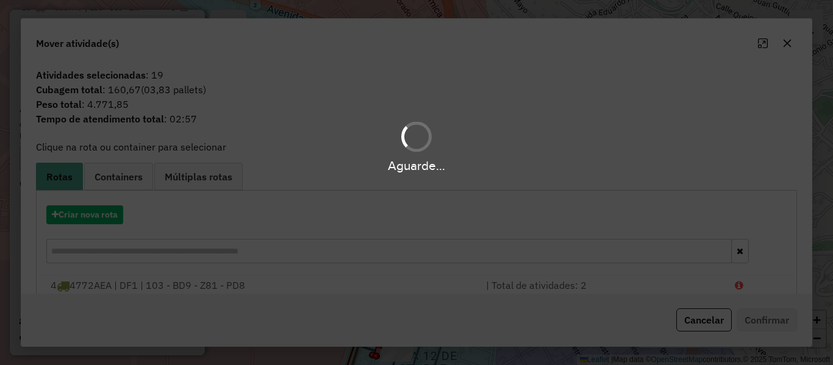
click at [93, 220] on div "Aguarde..." at bounding box center [416, 182] width 833 height 365
click at [93, 220] on button "Criar nova rota" at bounding box center [84, 214] width 77 height 19
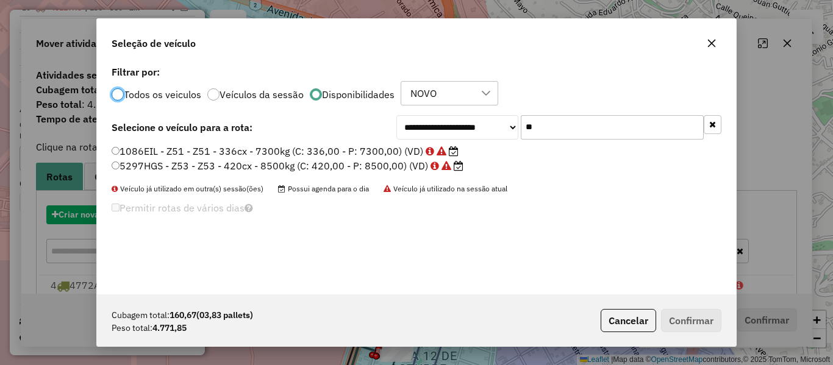
scroll to position [7, 4]
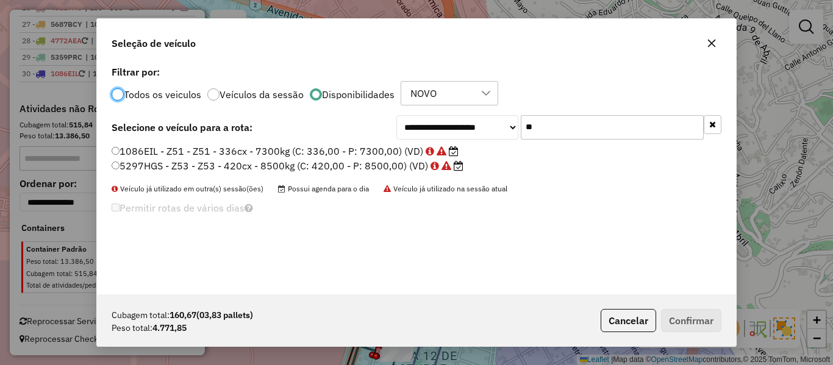
click at [619, 109] on div "**********" at bounding box center [416, 179] width 639 height 232
click at [594, 127] on input "**" at bounding box center [612, 127] width 183 height 24
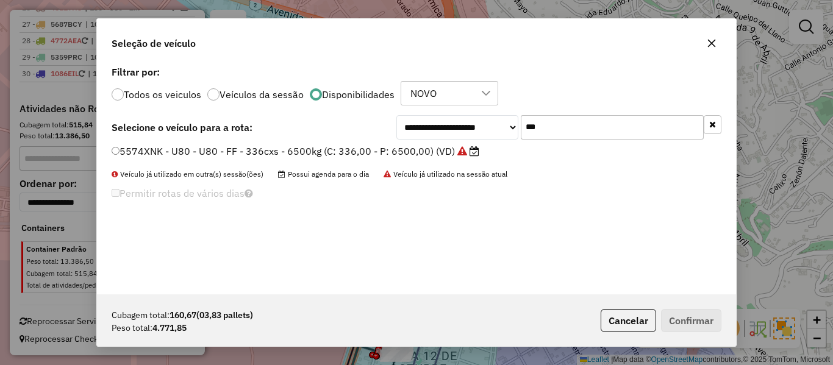
type input "***"
click at [358, 147] on label "5574XNK - U80 - U80 - FF - 336cxs - 6500kg (C: 336,00 - P: 6500,00) (VD)" at bounding box center [296, 151] width 368 height 15
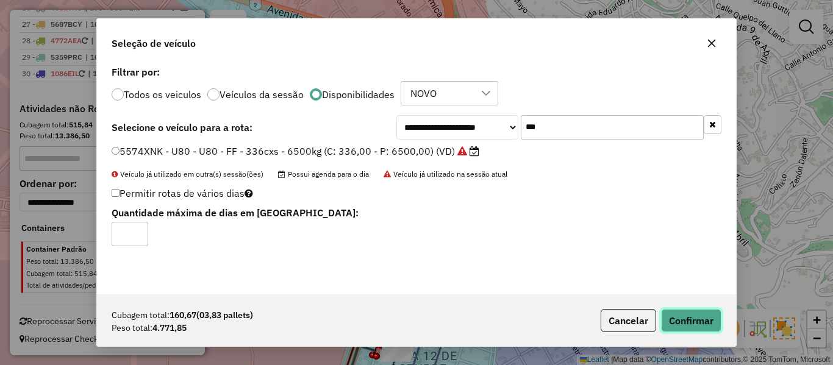
click at [683, 316] on button "Confirmar" at bounding box center [691, 320] width 60 height 23
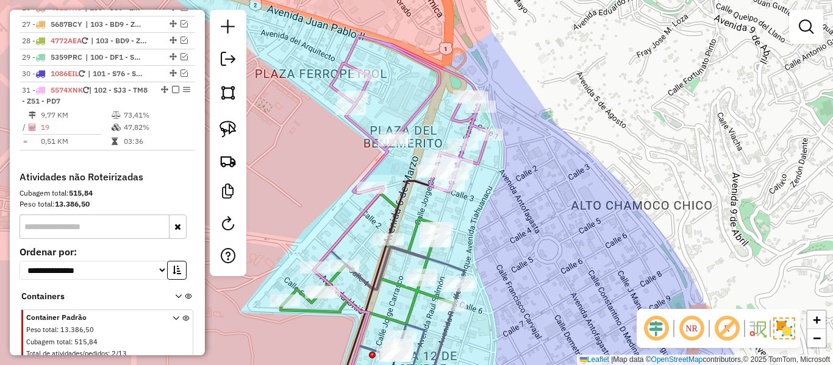
scroll to position [1424, 0]
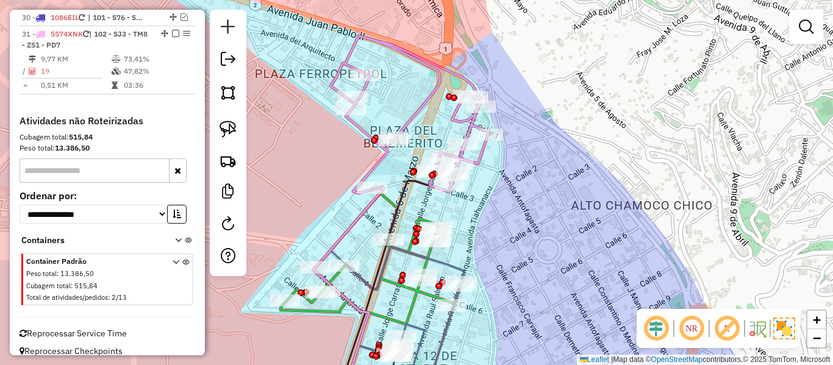
click at [422, 102] on icon at bounding box center [409, 114] width 158 height 157
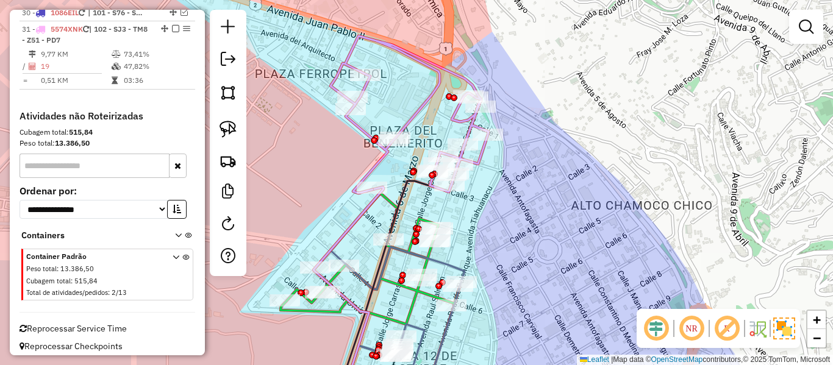
select select "**********"
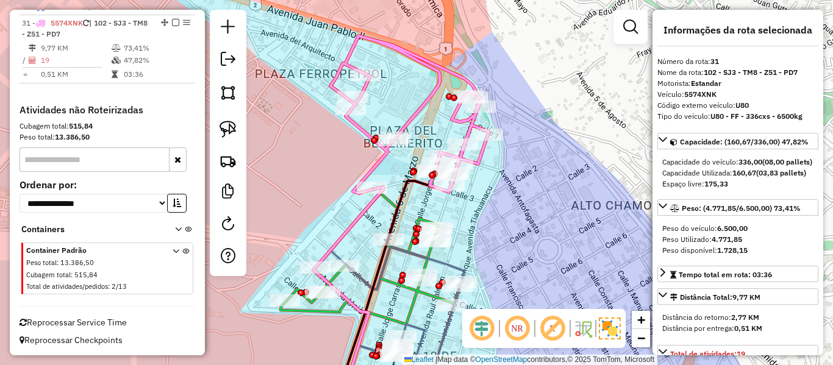
scroll to position [1436, 0]
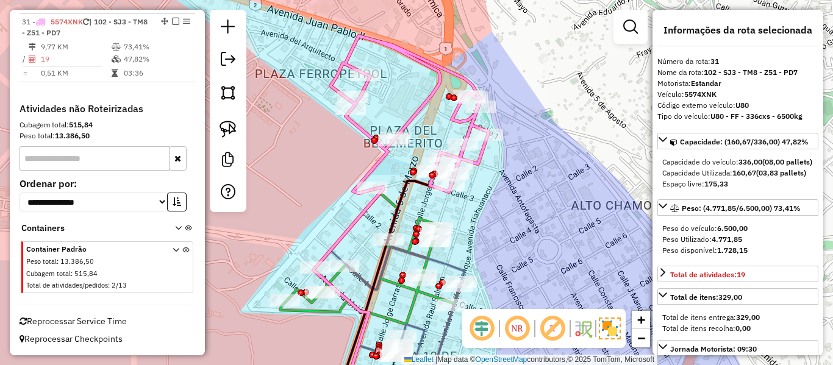
click at [529, 162] on div "Rota 31 - Placa 5574XNK 0000076407 - D. GALACTICA Janela de atendimento Grade d…" at bounding box center [416, 182] width 833 height 365
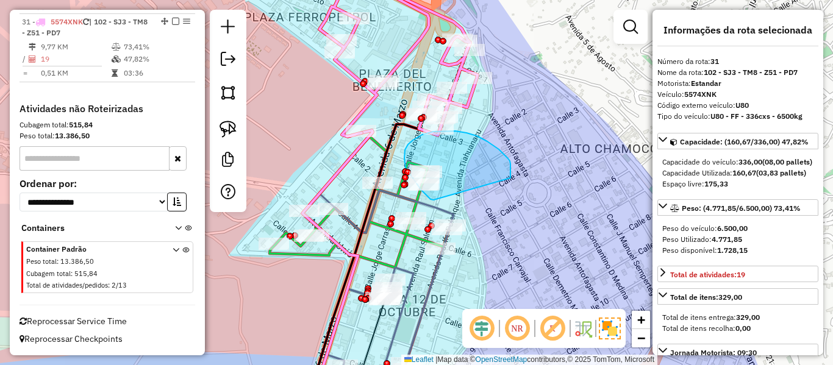
drag, startPoint x: 510, startPoint y: 167, endPoint x: 436, endPoint y: 199, distance: 81.1
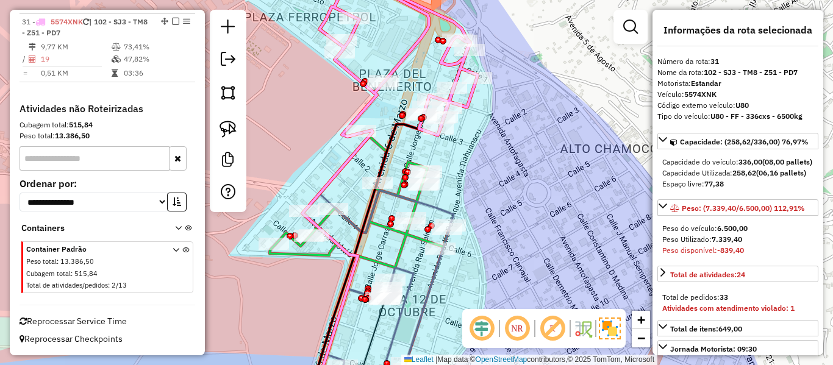
select select "**********"
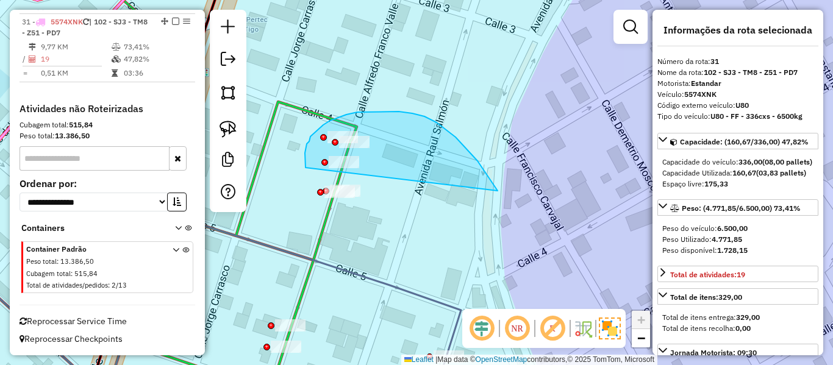
drag, startPoint x: 477, startPoint y: 161, endPoint x: 310, endPoint y: 170, distance: 167.9
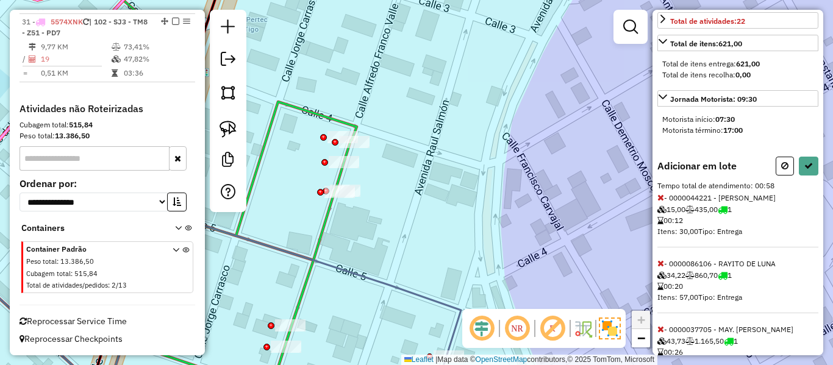
scroll to position [314, 0]
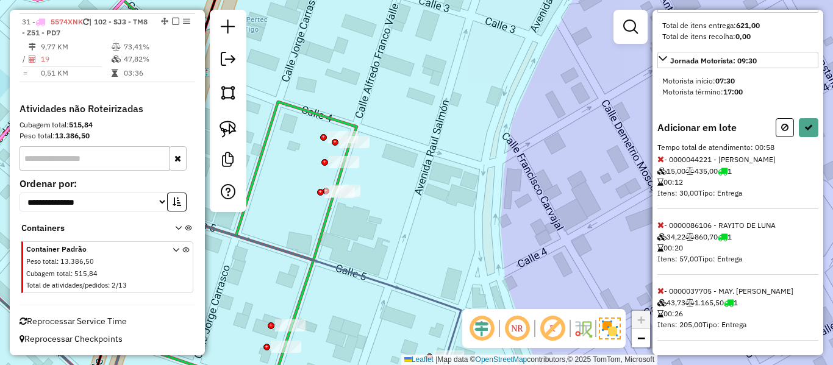
click at [661, 291] on icon at bounding box center [660, 291] width 7 height 9
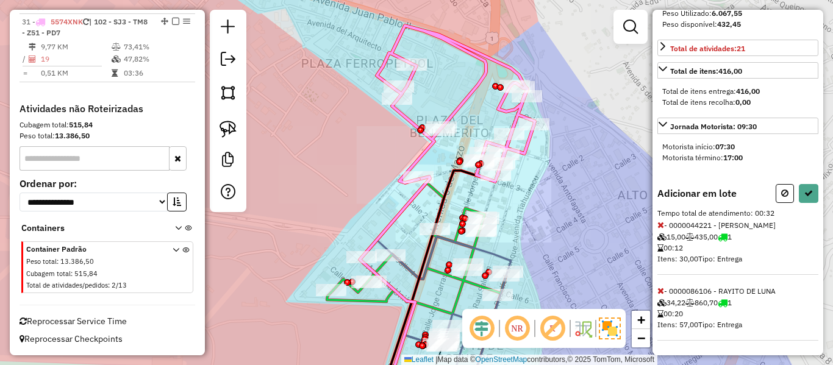
scroll to position [0, 0]
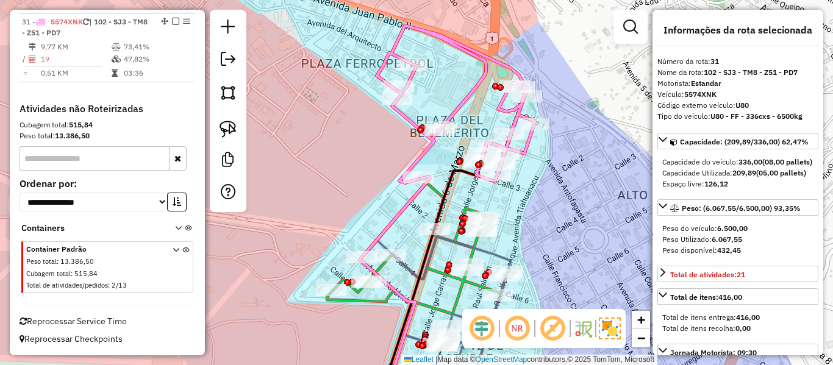
drag, startPoint x: 556, startPoint y: 194, endPoint x: 605, endPoint y: 170, distance: 55.1
click at [605, 170] on div "Janela de atendimento Grade de atendimento Capacidade Transportadoras Veículos …" at bounding box center [416, 182] width 833 height 365
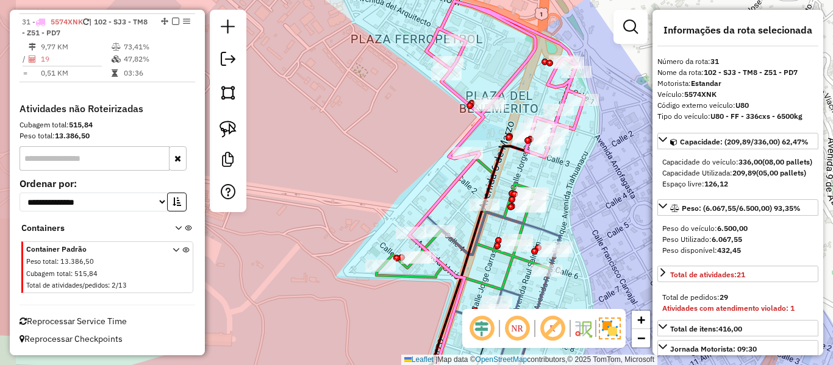
select select "**********"
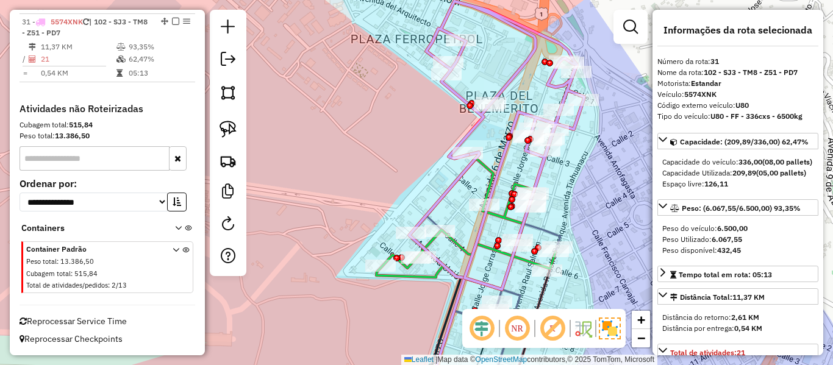
click at [172, 22] on em at bounding box center [175, 21] width 7 height 7
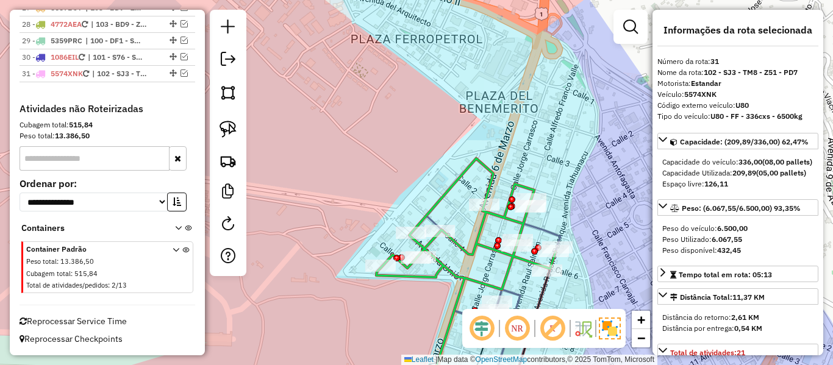
scroll to position [1384, 0]
drag, startPoint x: 539, startPoint y: 156, endPoint x: 524, endPoint y: 55, distance: 101.6
click at [529, 55] on div "Janela de atendimento Grade de atendimento Capacidade Transportadoras Veículos …" at bounding box center [416, 182] width 833 height 365
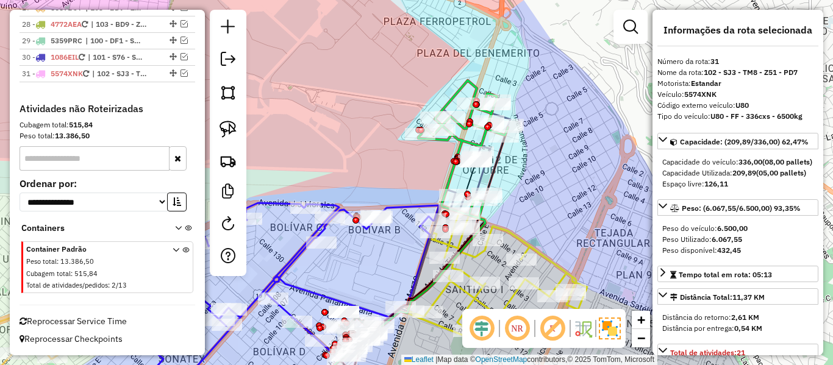
drag, startPoint x: 605, startPoint y: 166, endPoint x: 507, endPoint y: 155, distance: 99.4
click at [511, 153] on div "Janela de atendimento Grade de atendimento Capacidade Transportadoras Veículos …" at bounding box center [416, 182] width 833 height 365
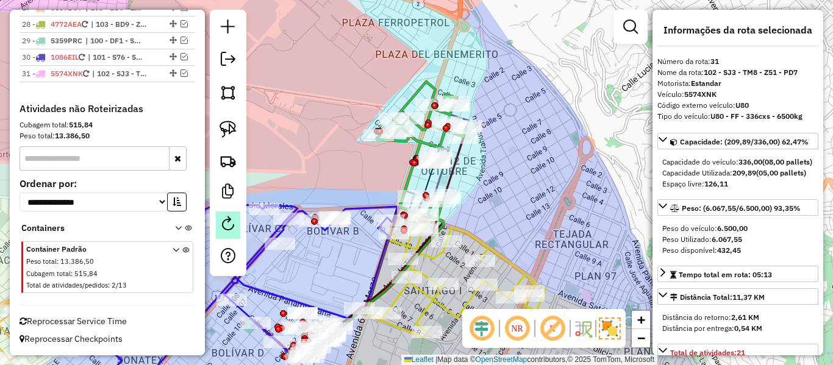
click at [237, 222] on link at bounding box center [228, 225] width 24 height 27
select select "*"
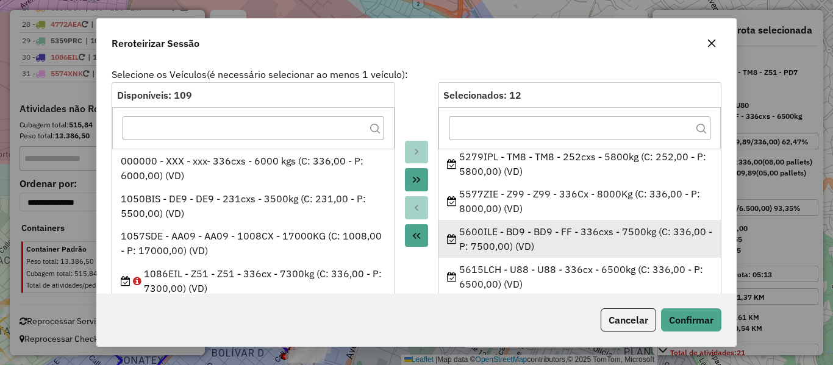
scroll to position [61, 0]
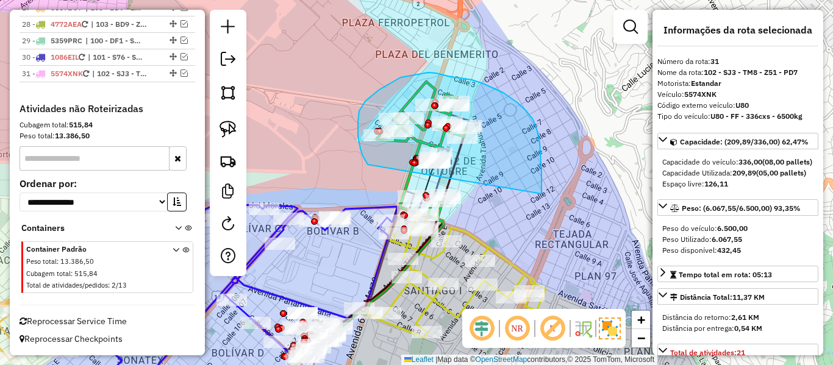
drag, startPoint x: 537, startPoint y: 131, endPoint x: 382, endPoint y: 183, distance: 164.0
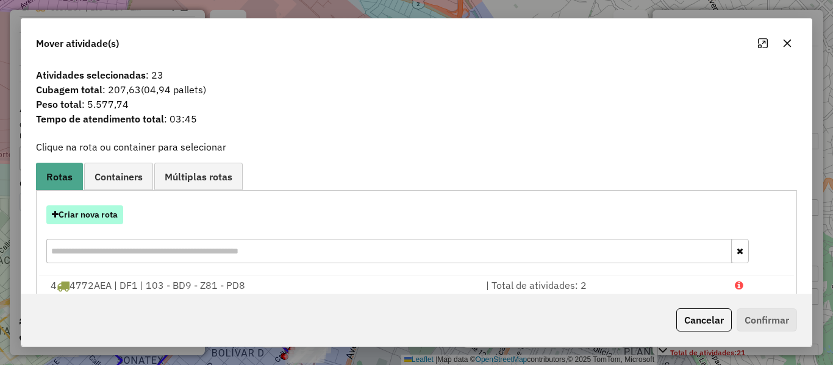
click at [101, 218] on button "Criar nova rota" at bounding box center [84, 214] width 77 height 19
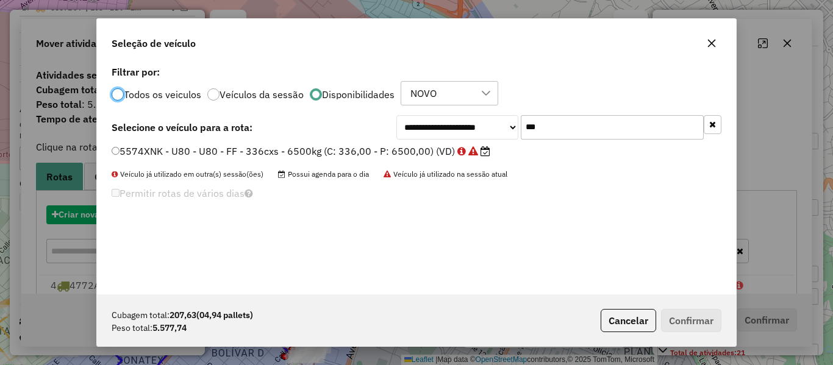
scroll to position [7, 4]
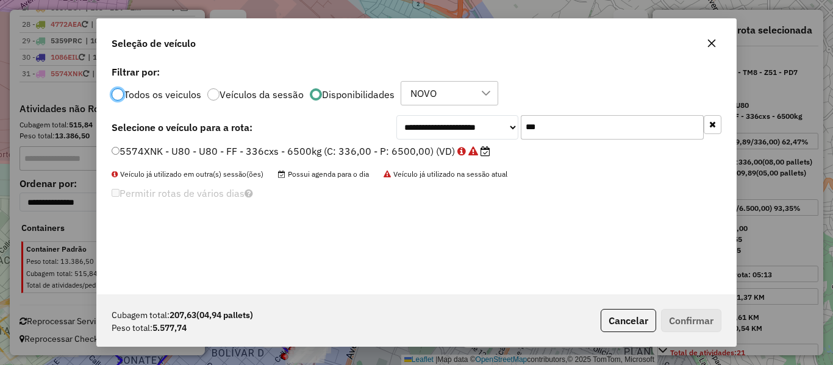
click at [593, 124] on input "***" at bounding box center [612, 127] width 183 height 24
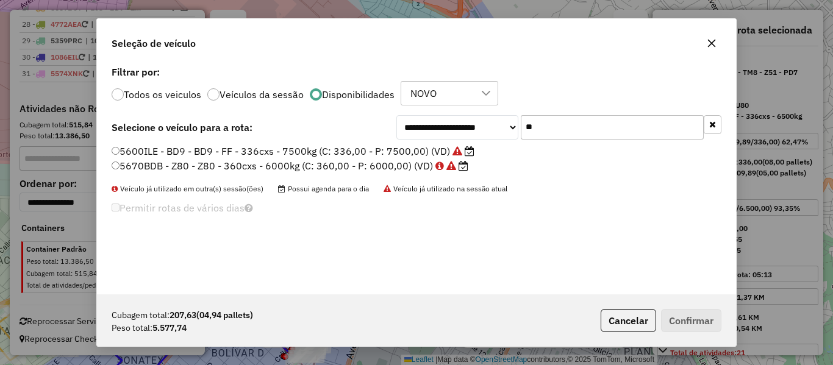
type input "**"
drag, startPoint x: 413, startPoint y: 144, endPoint x: 436, endPoint y: 148, distance: 23.5
click at [413, 144] on label "5600ILE - BD9 - BD9 - FF - 336cxs - 7500kg (C: 336,00 - P: 7500,00) (VD)" at bounding box center [293, 151] width 363 height 15
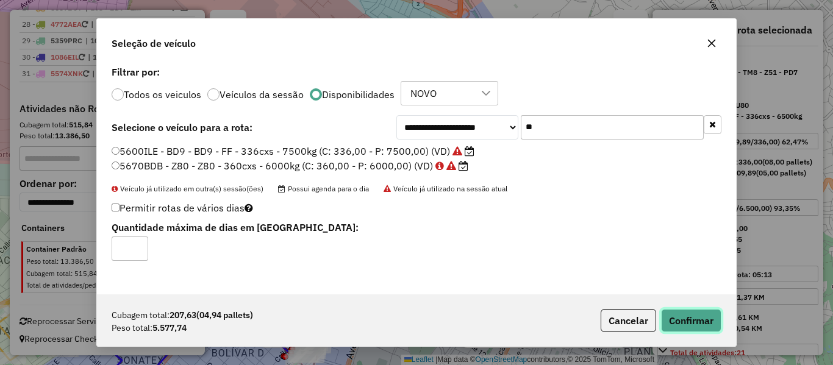
click at [703, 318] on button "Confirmar" at bounding box center [691, 320] width 60 height 23
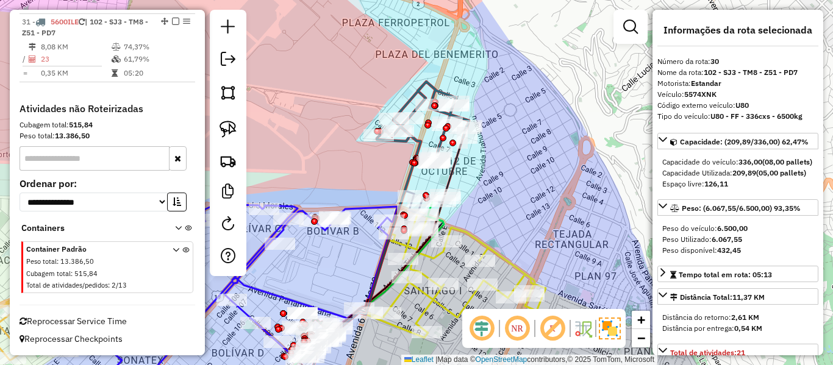
scroll to position [1373, 0]
click at [419, 82] on icon at bounding box center [423, 123] width 92 height 82
click at [419, 86] on icon at bounding box center [423, 123] width 92 height 82
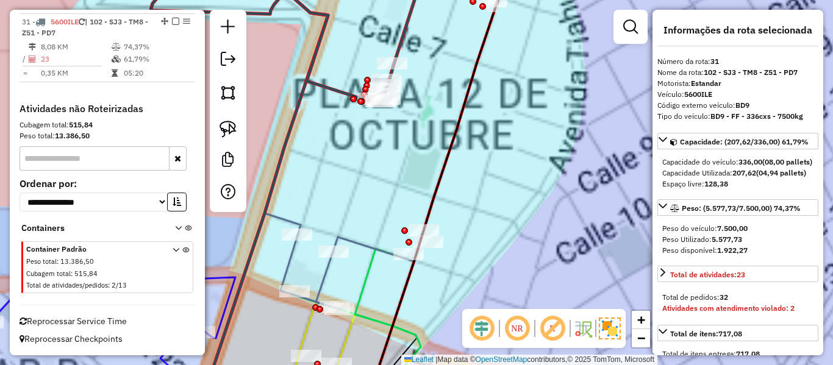
click at [523, 149] on div "Janela de atendimento Grade de atendimento Capacidade Transportadoras Veículos …" at bounding box center [416, 182] width 833 height 365
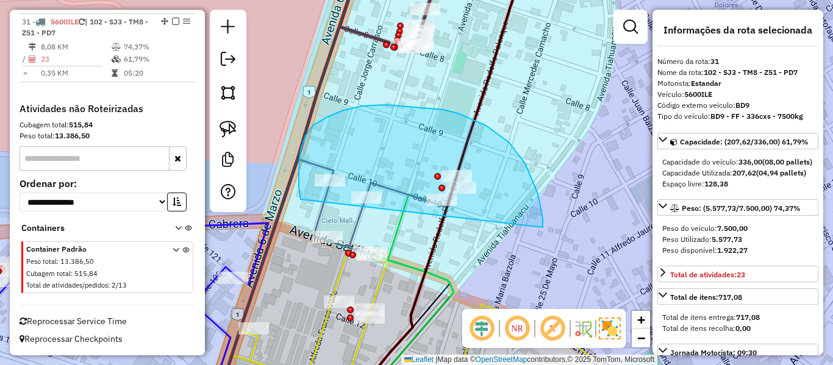
drag, startPoint x: 525, startPoint y: 163, endPoint x: 388, endPoint y: 262, distance: 168.2
click at [386, 262] on div "Janela de atendimento Grade de atendimento Capacidade Transportadoras Veículos …" at bounding box center [416, 182] width 833 height 365
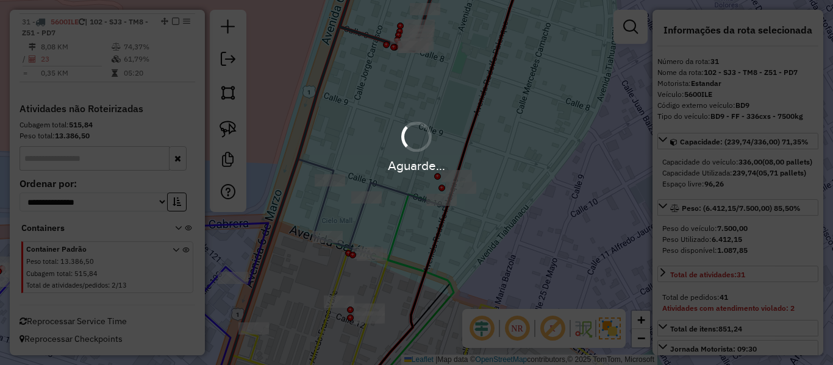
select select "**********"
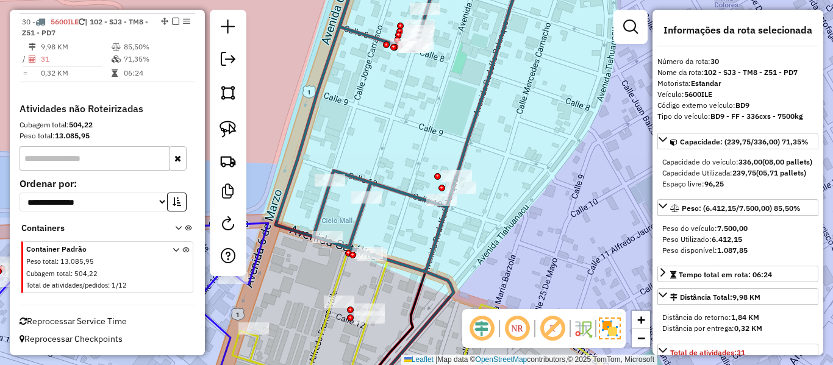
scroll to position [1305, 0]
drag, startPoint x: 494, startPoint y: 241, endPoint x: 491, endPoint y: 180, distance: 61.7
click at [496, 180] on div "Janela de atendimento Grade de atendimento Capacidade Transportadoras Veículos …" at bounding box center [416, 182] width 833 height 365
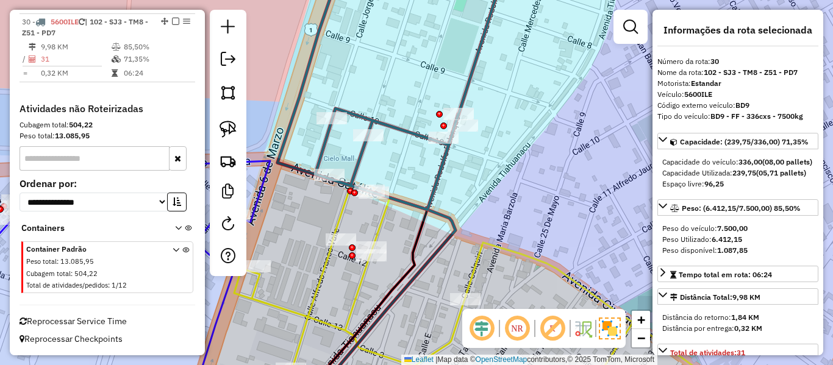
click at [404, 127] on icon at bounding box center [391, 86] width 229 height 246
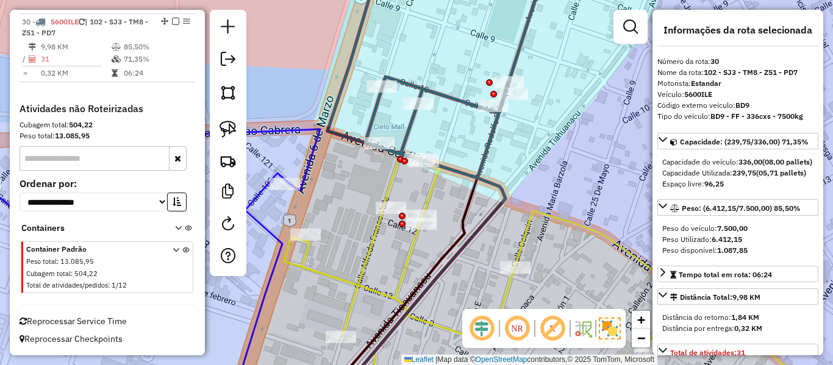
drag, startPoint x: 477, startPoint y: 154, endPoint x: 490, endPoint y: 148, distance: 13.4
click at [490, 148] on icon at bounding box center [441, 55] width 229 height 246
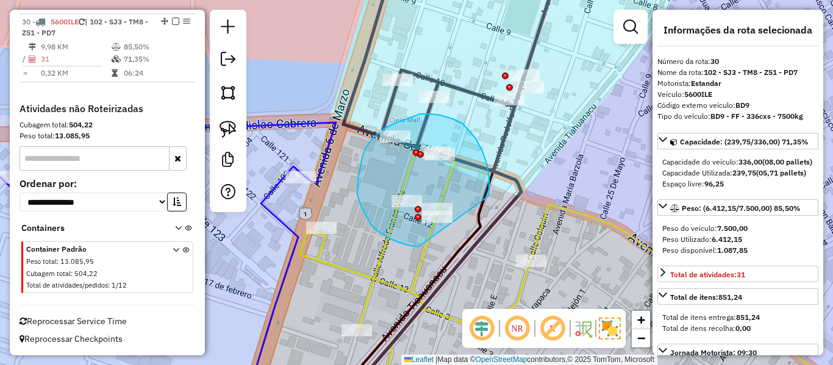
drag, startPoint x: 440, startPoint y: 115, endPoint x: 425, endPoint y: 245, distance: 130.7
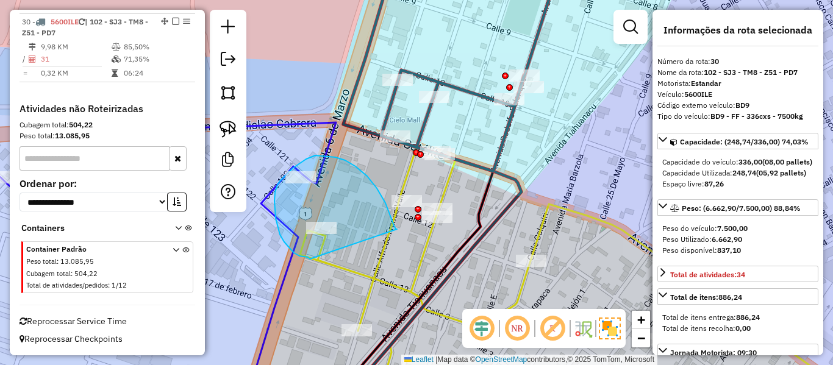
drag, startPoint x: 397, startPoint y: 229, endPoint x: 324, endPoint y: 261, distance: 79.2
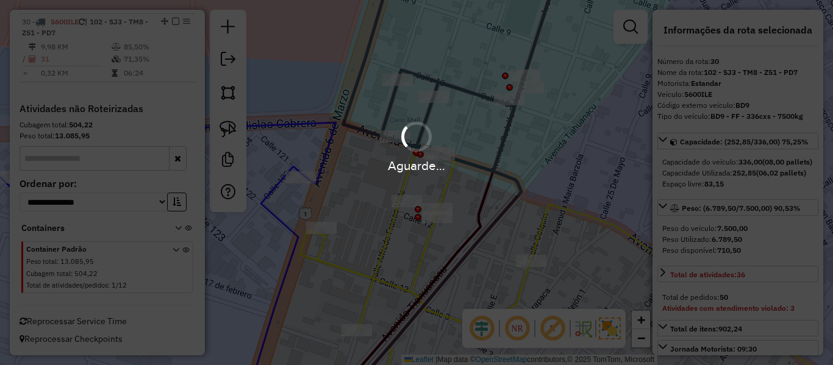
select select "**********"
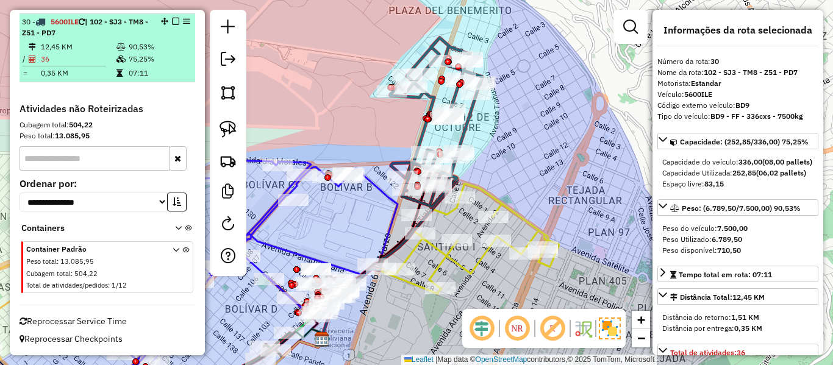
click at [172, 24] on em at bounding box center [175, 21] width 7 height 7
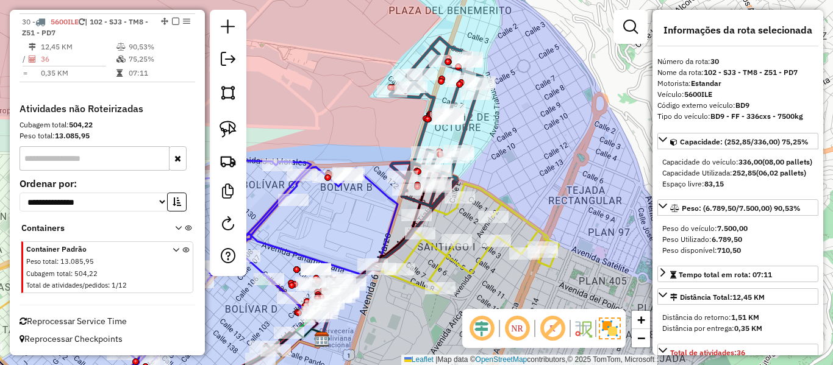
scroll to position [1253, 0]
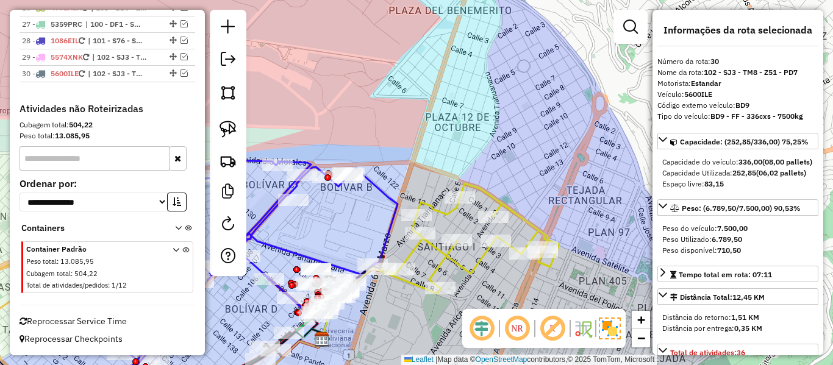
drag, startPoint x: 520, startPoint y: 110, endPoint x: 539, endPoint y: 85, distance: 31.7
click at [538, 88] on div "Janela de atendimento Grade de atendimento Capacidade Transportadoras Veículos …" at bounding box center [416, 182] width 833 height 365
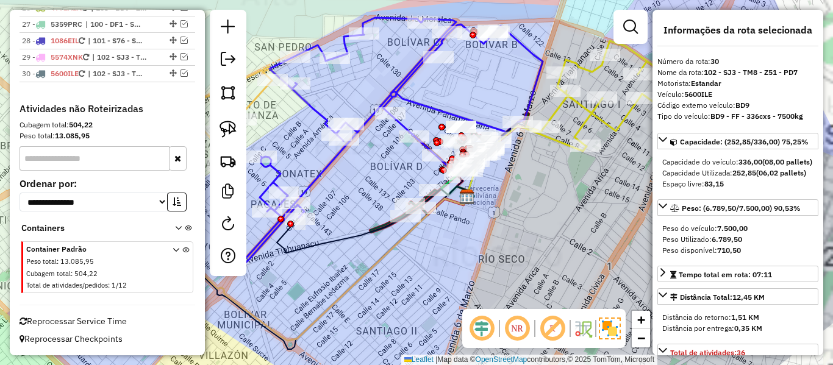
drag, startPoint x: 544, startPoint y: 194, endPoint x: 423, endPoint y: 226, distance: 124.8
click at [427, 226] on div "Janela de atendimento Grade de atendimento Capacidade Transportadoras Veículos …" at bounding box center [416, 182] width 833 height 365
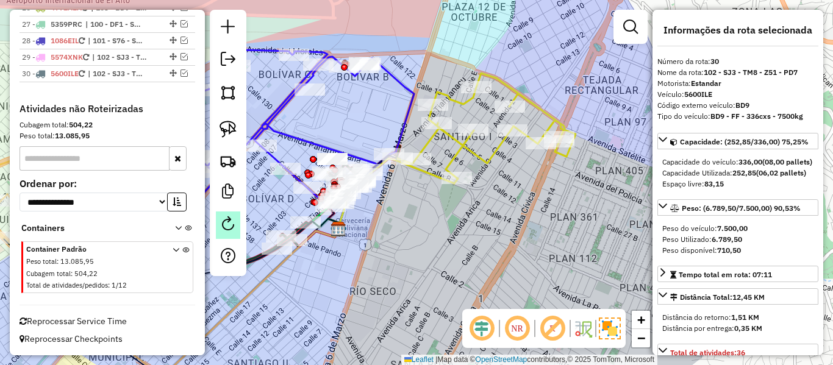
click at [232, 222] on em at bounding box center [228, 223] width 15 height 15
select select "*"
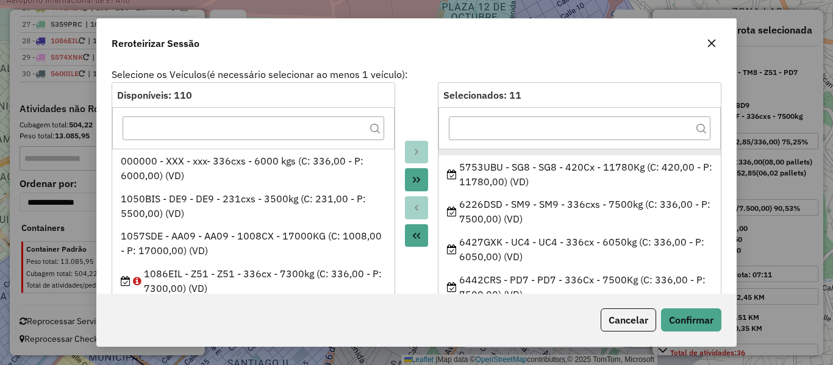
scroll to position [268, 0]
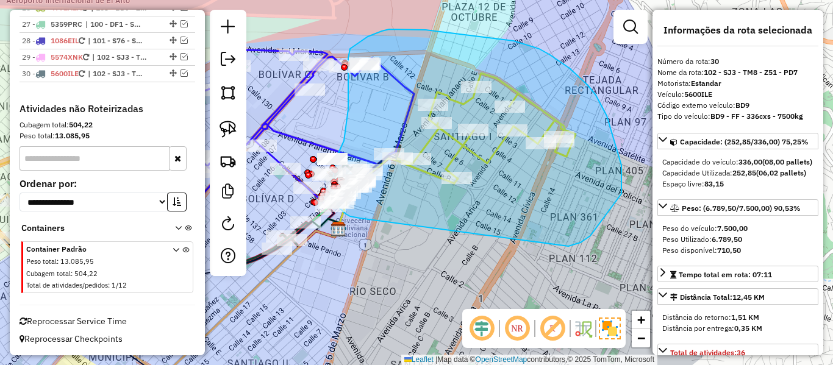
drag, startPoint x: 590, startPoint y: 236, endPoint x: 388, endPoint y: 218, distance: 202.5
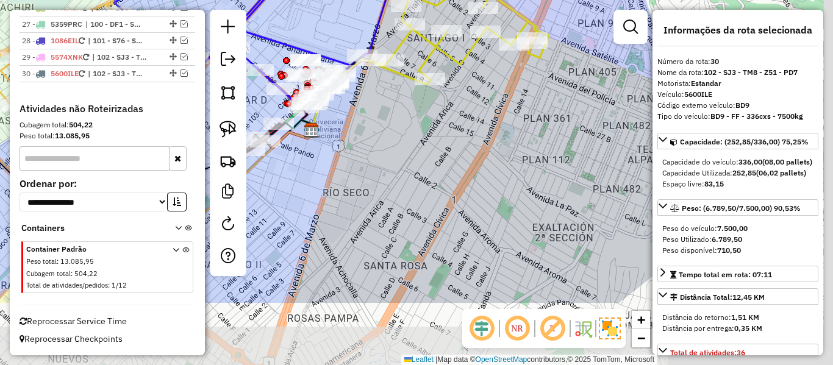
drag, startPoint x: 599, startPoint y: 195, endPoint x: 566, endPoint y: 224, distance: 44.5
click at [560, 224] on div "Janela de atendimento Grade de atendimento Capacidade Transportadoras Veículos …" at bounding box center [416, 182] width 833 height 365
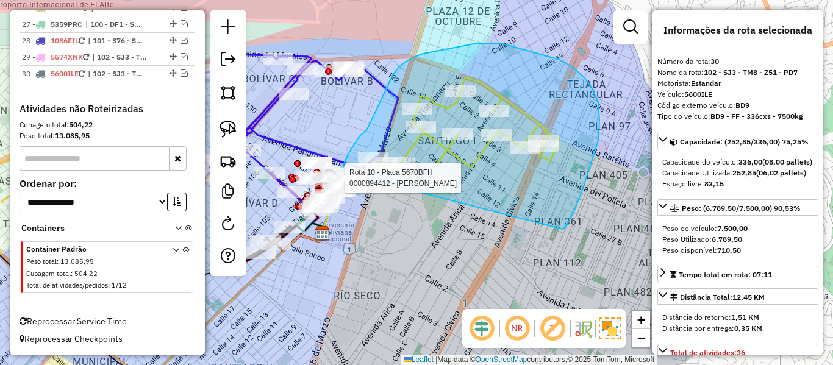
drag, startPoint x: 574, startPoint y: 212, endPoint x: 361, endPoint y: 225, distance: 213.1
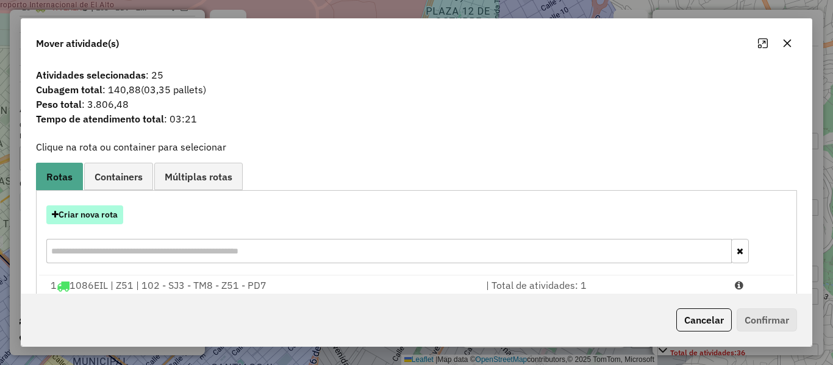
click at [109, 208] on button "Criar nova rota" at bounding box center [84, 214] width 77 height 19
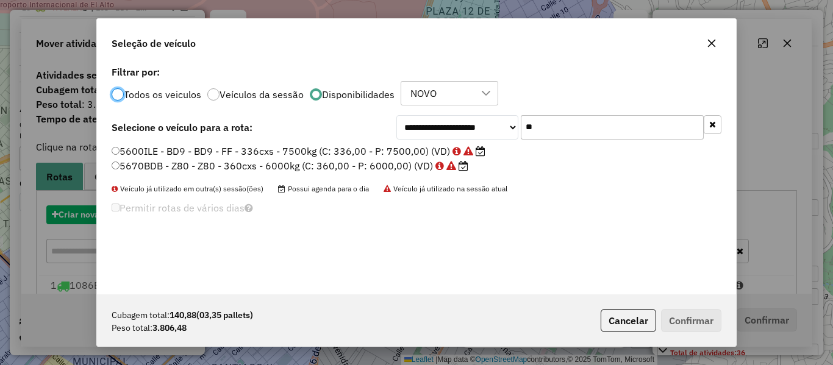
scroll to position [7, 4]
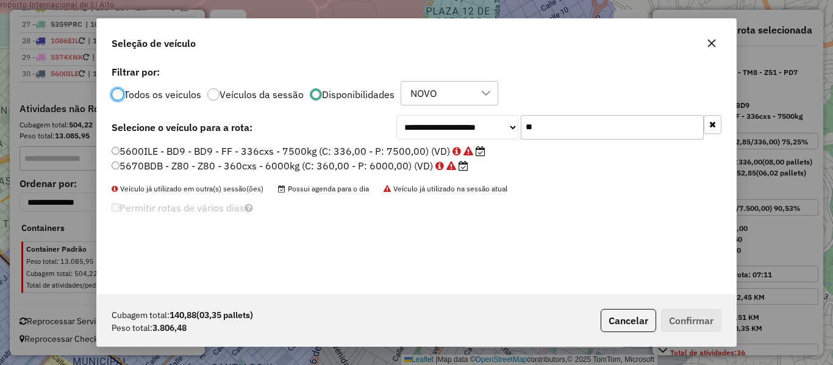
click at [560, 122] on input "**" at bounding box center [612, 127] width 183 height 24
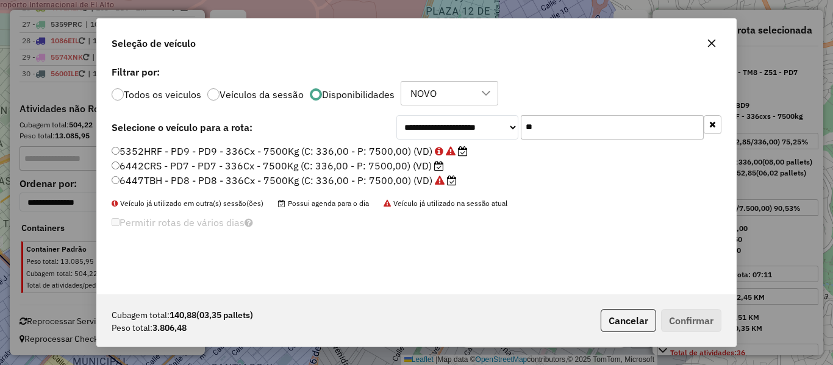
type input "**"
click at [417, 166] on label "6442CRS - PD7 - PD7 - 336Cx - 7500Kg (C: 336,00 - P: 7500,00) (VD)" at bounding box center [278, 165] width 332 height 15
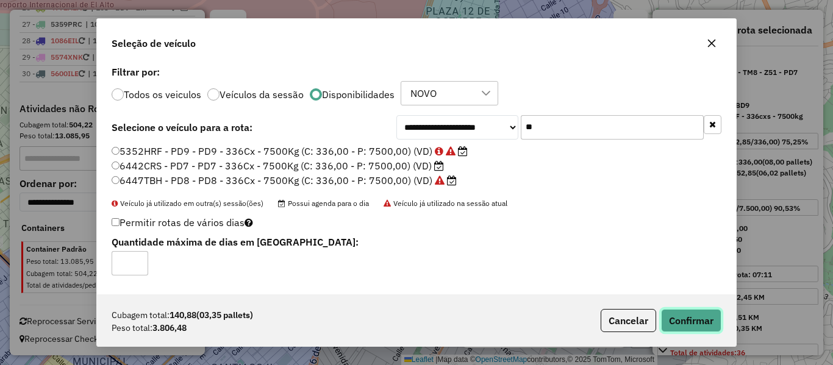
click at [691, 318] on button "Confirmar" at bounding box center [691, 320] width 60 height 23
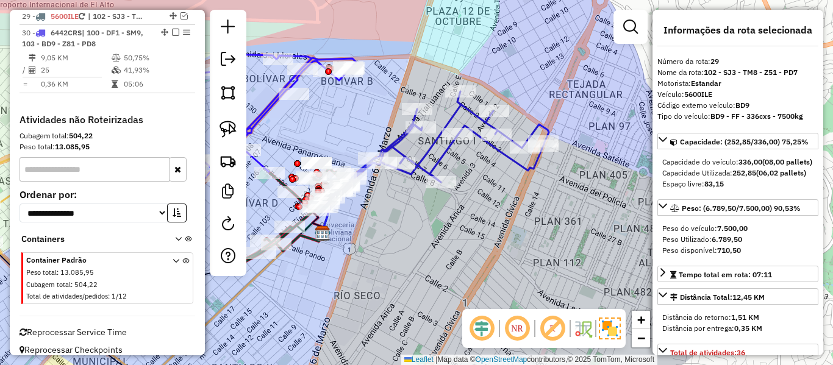
scroll to position [1264, 0]
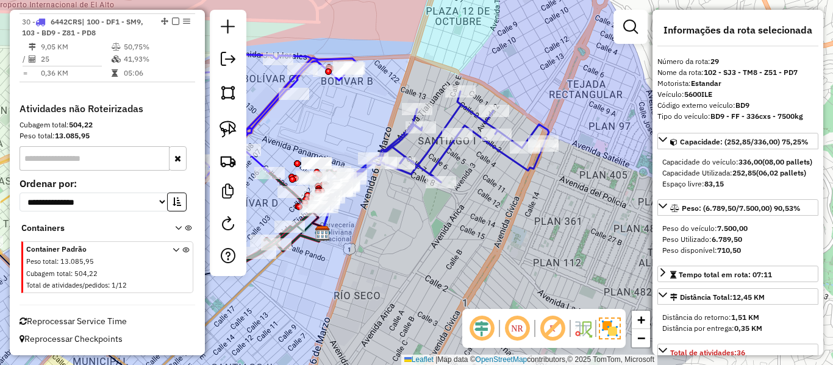
click at [425, 149] on icon at bounding box center [440, 143] width 218 height 104
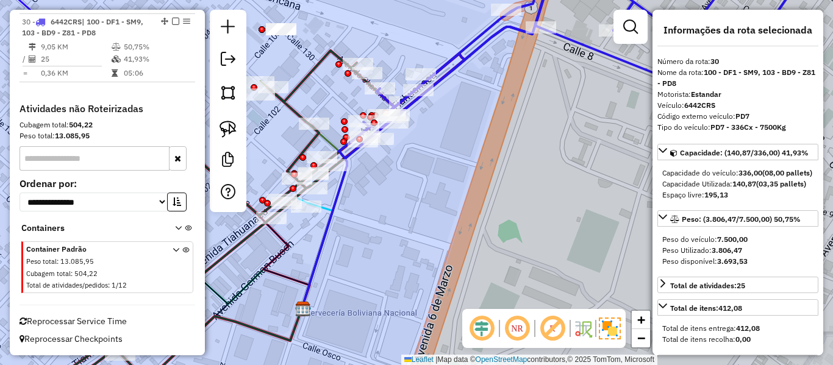
click at [382, 171] on div "Rota 10 - Placa 5670BFH 0000905648 - [PERSON_NAME] de atendimento Grade de aten…" at bounding box center [416, 182] width 833 height 365
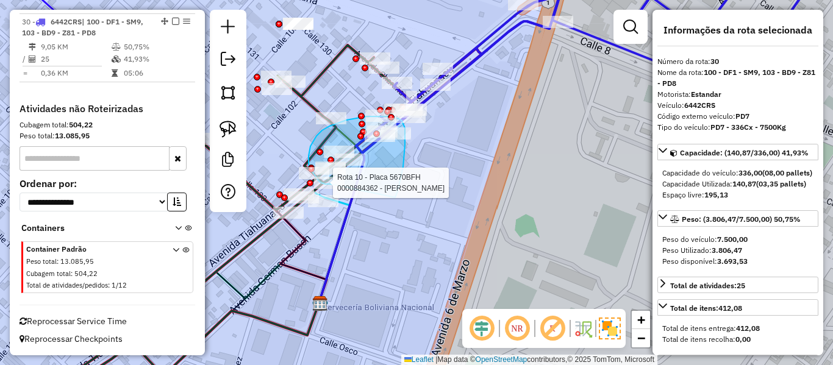
click at [336, 184] on div "Rota 10 - Placa 5670BFH 0000898893 - JHOSELIN ANAHI Rota 10 - Placa 5670BFH 000…" at bounding box center [416, 182] width 833 height 365
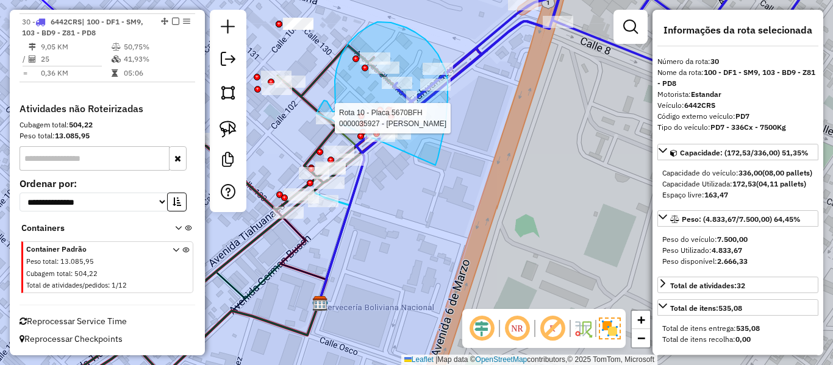
click at [326, 170] on div "Rota 10 - Placa 5670BFH 0000035927 - [PERSON_NAME] de atendimento Grade de aten…" at bounding box center [416, 182] width 833 height 365
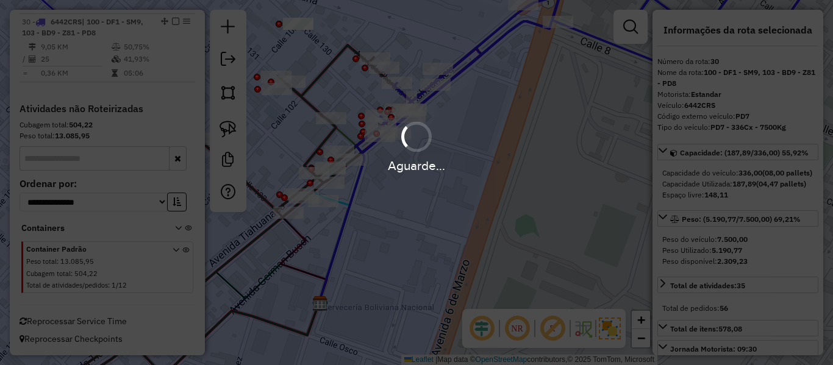
select select "**********"
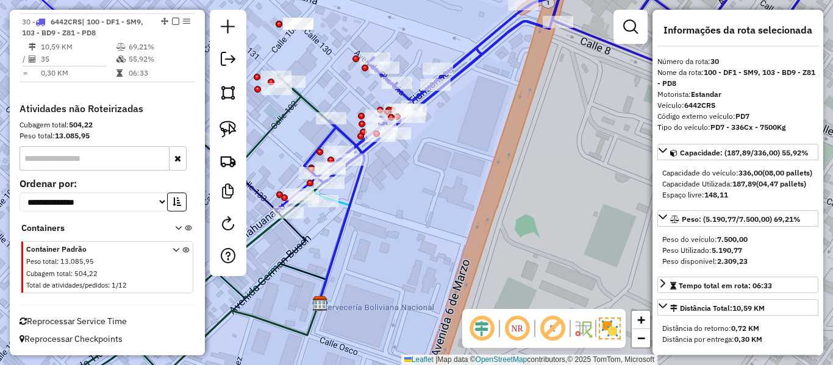
click at [477, 65] on icon at bounding box center [564, 72] width 521 height 219
click at [468, 57] on icon at bounding box center [564, 72] width 521 height 219
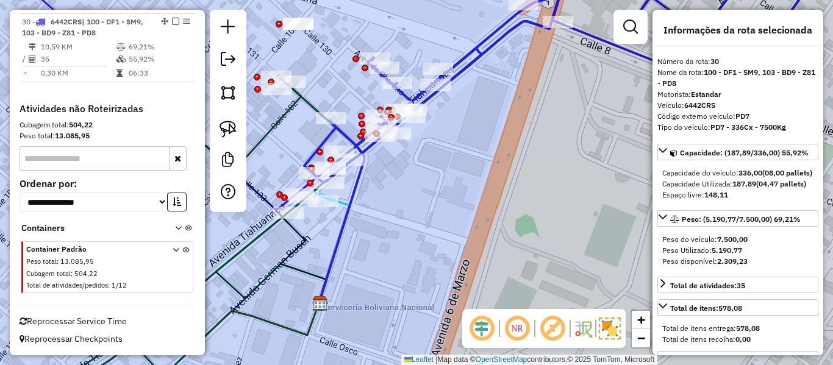
drag, startPoint x: 450, startPoint y: 115, endPoint x: 493, endPoint y: 119, distance: 42.3
click at [507, 82] on div "Janela de atendimento Grade de atendimento Capacidade Transportadoras Veículos …" at bounding box center [416, 182] width 833 height 365
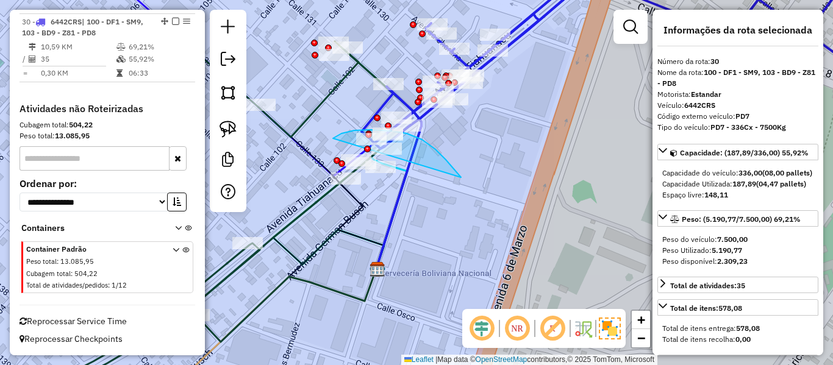
drag, startPoint x: 460, startPoint y: 177, endPoint x: 338, endPoint y: 205, distance: 124.6
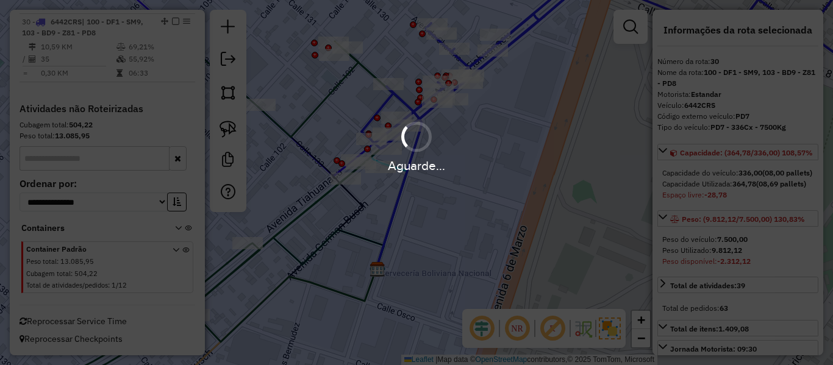
select select "**********"
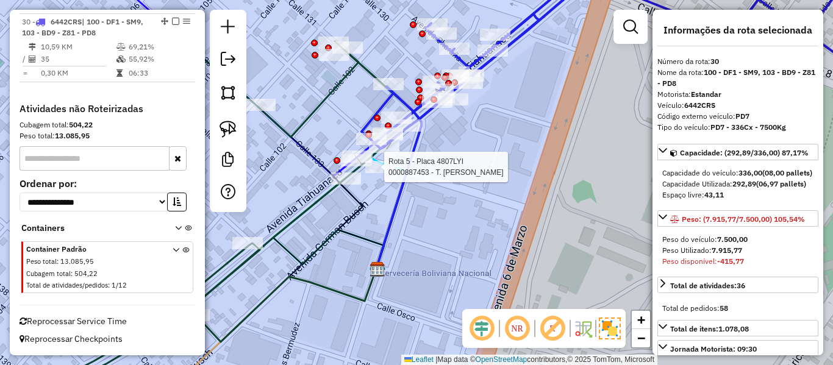
select select "**********"
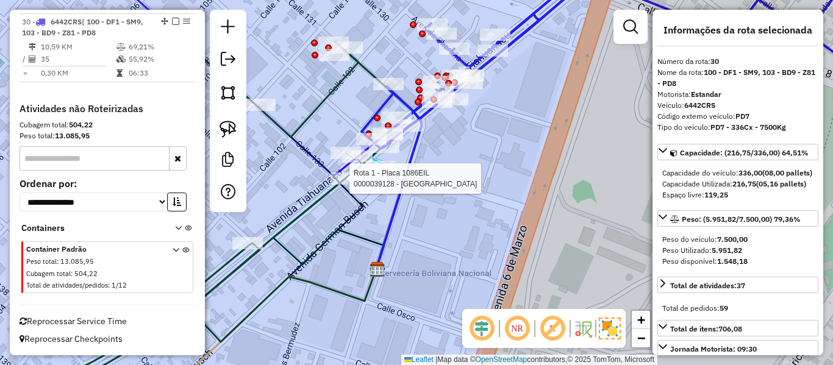
select select "**********"
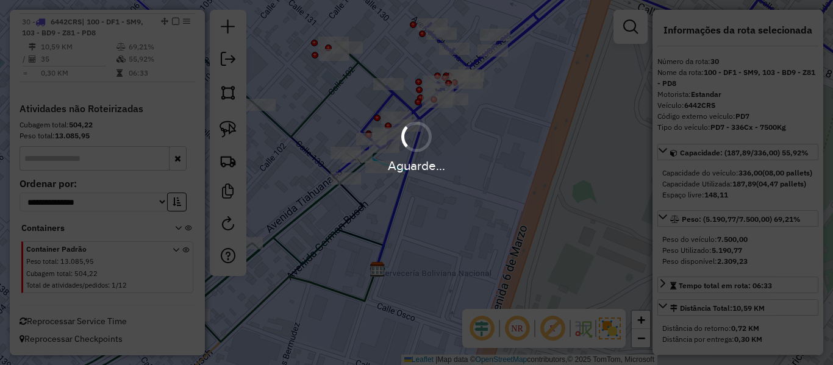
scroll to position [1196, 0]
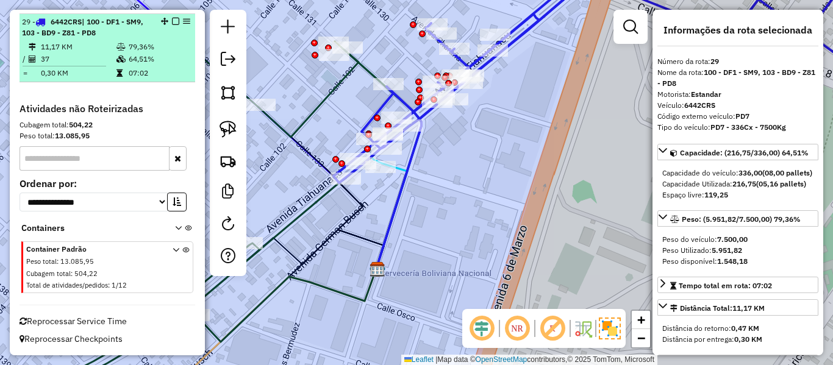
click at [172, 21] on em at bounding box center [175, 21] width 7 height 7
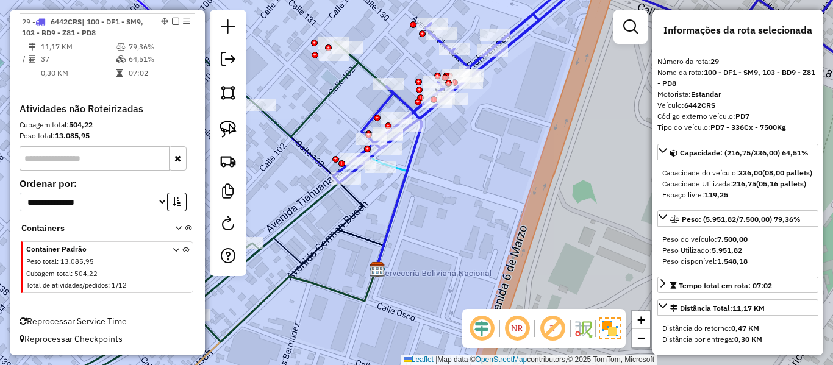
scroll to position [1144, 0]
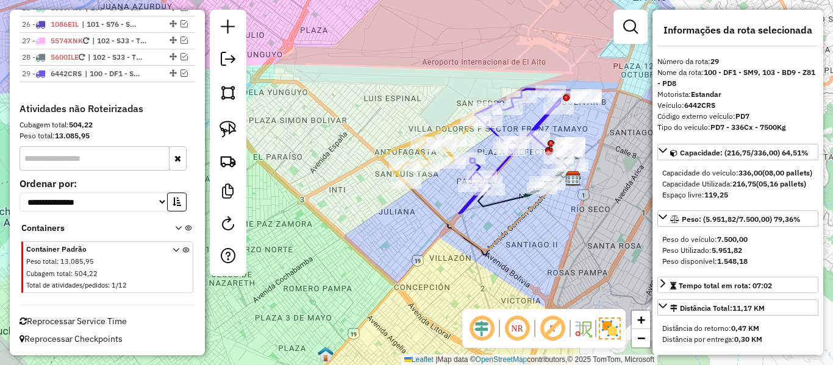
drag, startPoint x: 576, startPoint y: 202, endPoint x: 551, endPoint y: 186, distance: 29.9
click at [547, 182] on div "Janela de atendimento Grade de atendimento Capacidade Transportadoras Veículos …" at bounding box center [416, 182] width 833 height 365
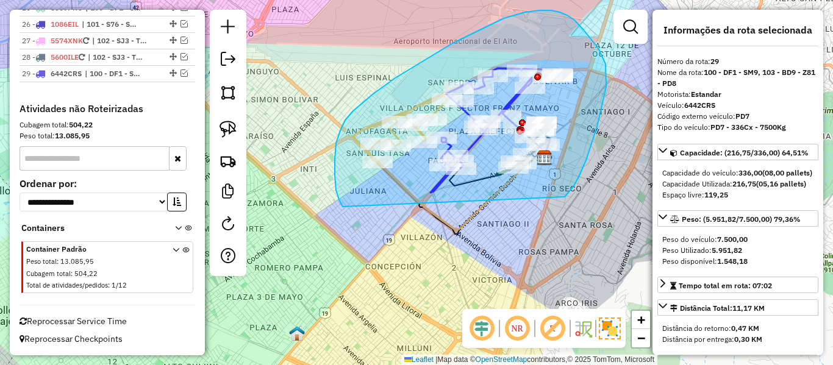
drag, startPoint x: 563, startPoint y: 197, endPoint x: 345, endPoint y: 208, distance: 218.5
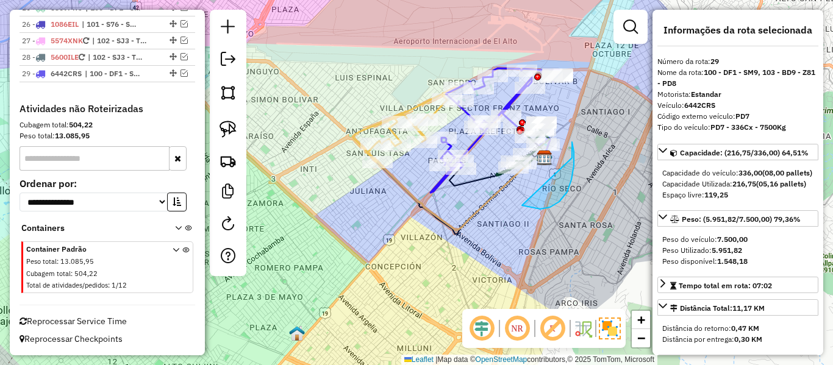
drag, startPoint x: 550, startPoint y: 207, endPoint x: 483, endPoint y: 207, distance: 67.1
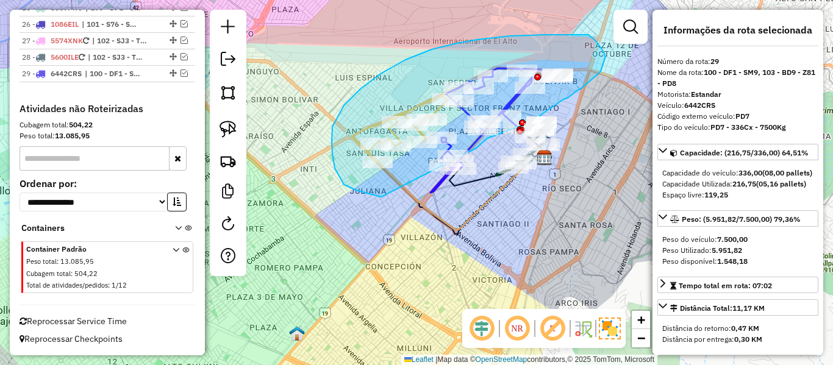
drag, startPoint x: 350, startPoint y: 188, endPoint x: 463, endPoint y: 208, distance: 115.3
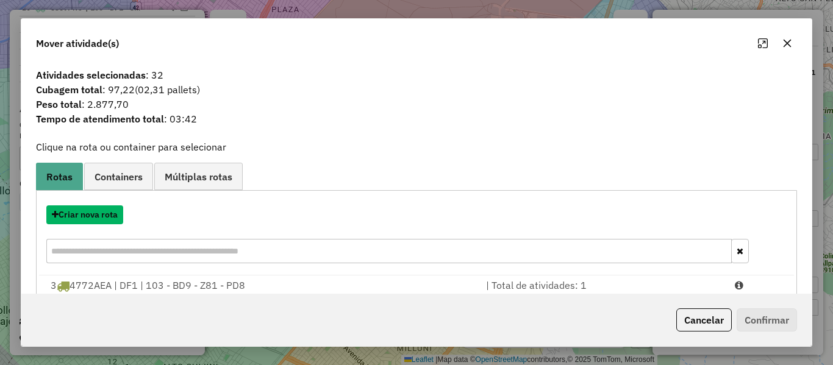
click at [115, 212] on button "Criar nova rota" at bounding box center [84, 214] width 77 height 19
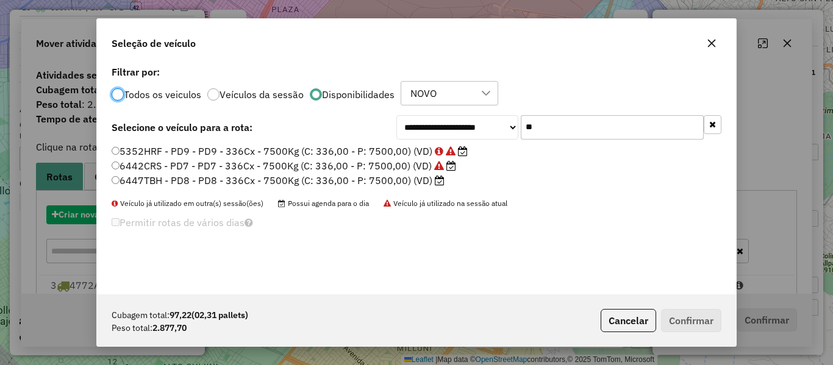
scroll to position [7, 4]
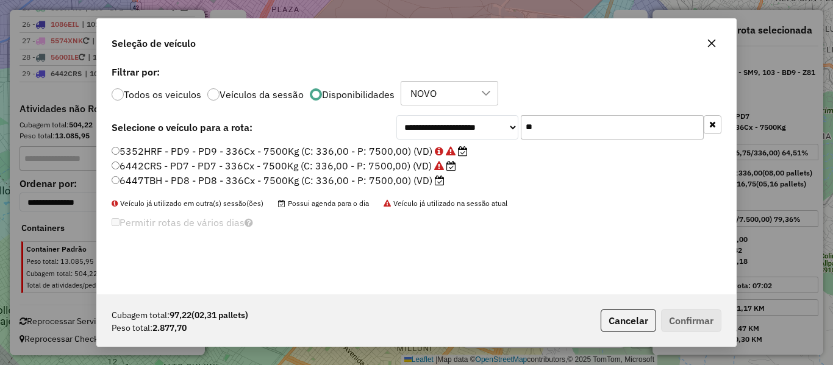
click at [405, 186] on label "6447TBH - PD8 - PD8 - 336Cx - 7500Kg (C: 336,00 - P: 7500,00) (VD)" at bounding box center [278, 180] width 333 height 15
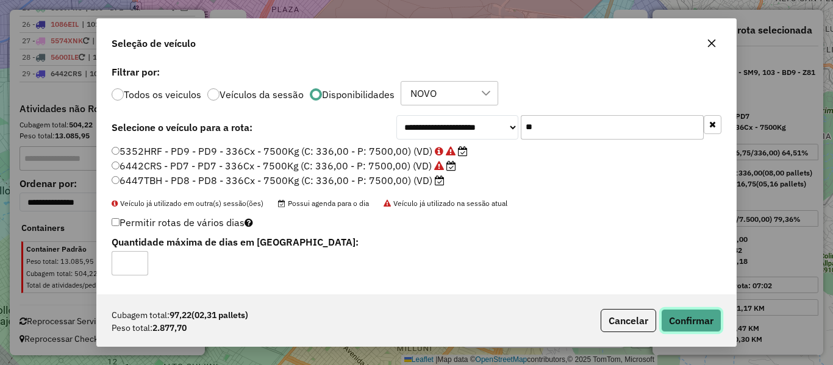
click at [689, 317] on button "Confirmar" at bounding box center [691, 320] width 60 height 23
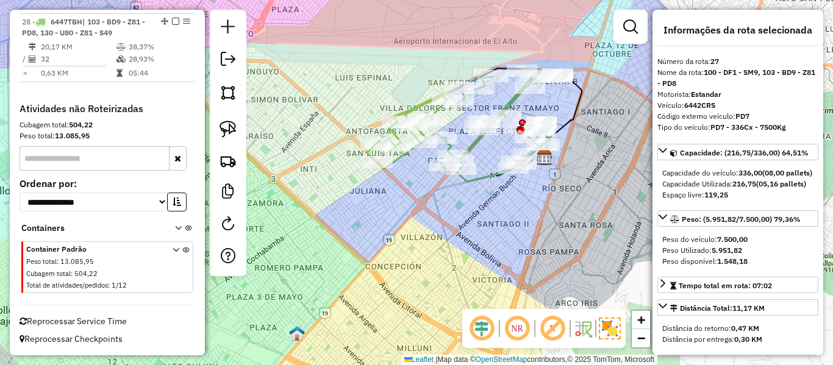
scroll to position [1076, 0]
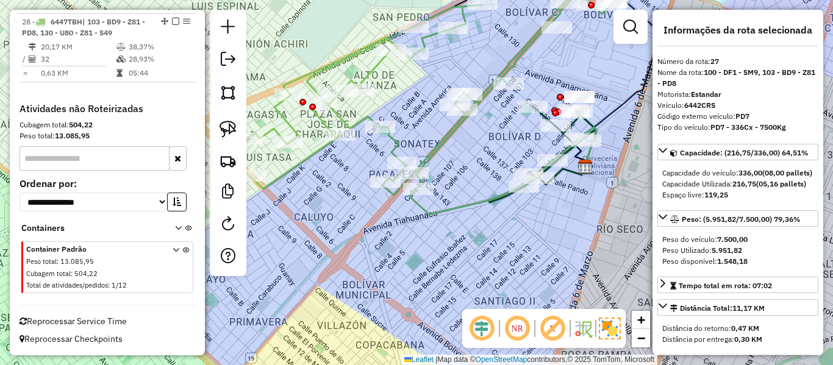
click at [447, 124] on icon at bounding box center [424, 92] width 389 height 206
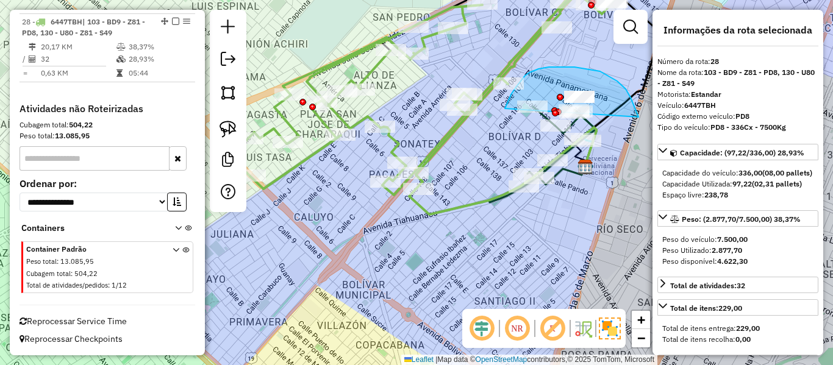
drag, startPoint x: 638, startPoint y: 117, endPoint x: 504, endPoint y: 113, distance: 134.2
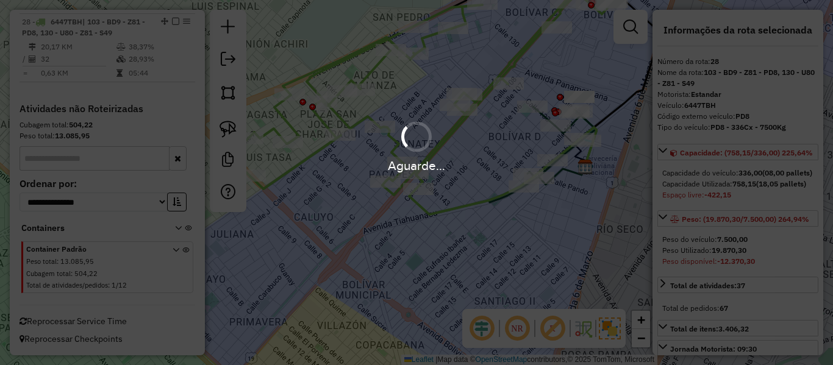
select select "**********"
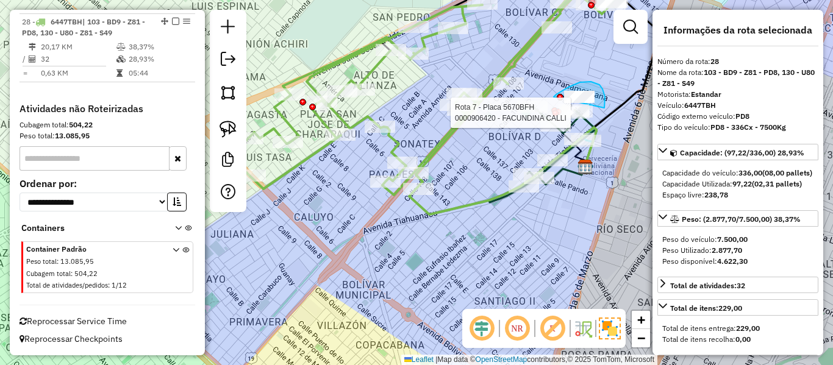
drag, startPoint x: 604, startPoint y: 108, endPoint x: 554, endPoint y: 97, distance: 51.8
click at [554, 97] on div "Rota 7 - Placa 5670BFH 0000906420 - FACUNDINA CALLI Janela de atendimento Grade…" at bounding box center [416, 182] width 833 height 365
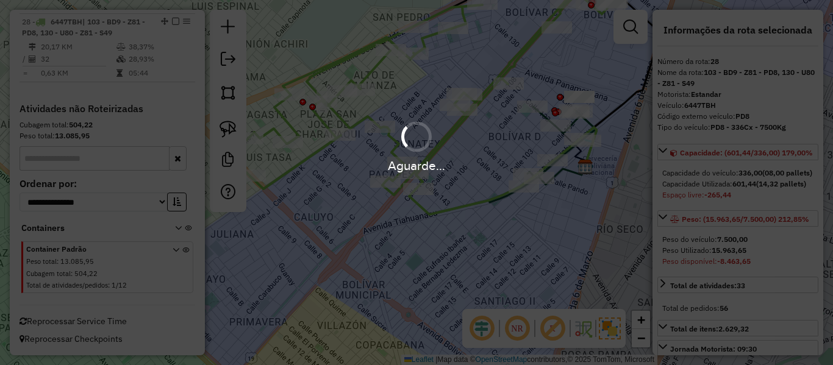
select select "**********"
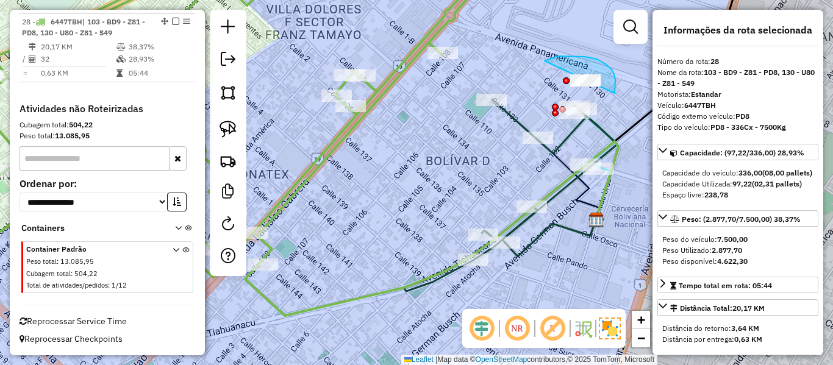
drag, startPoint x: 614, startPoint y: 93, endPoint x: 522, endPoint y: 91, distance: 92.7
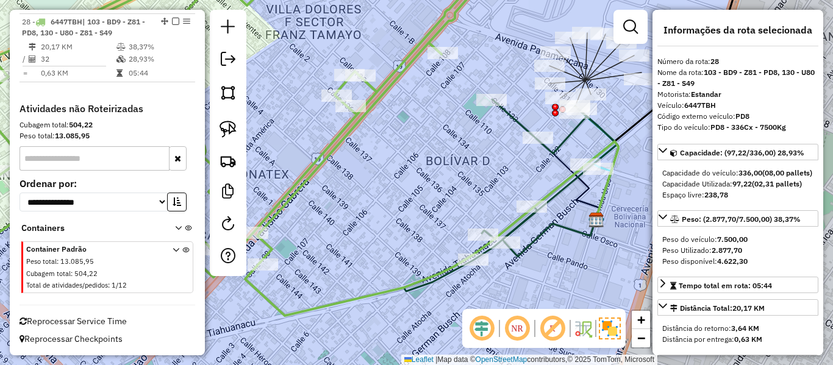
click at [447, 15] on icon at bounding box center [207, 120] width 582 height 314
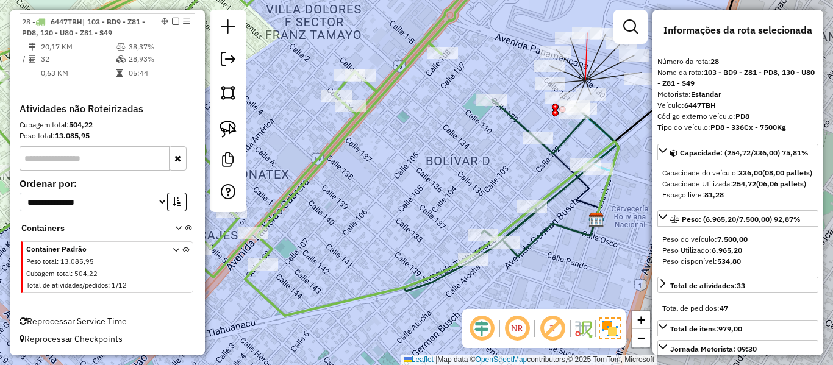
select select "**********"
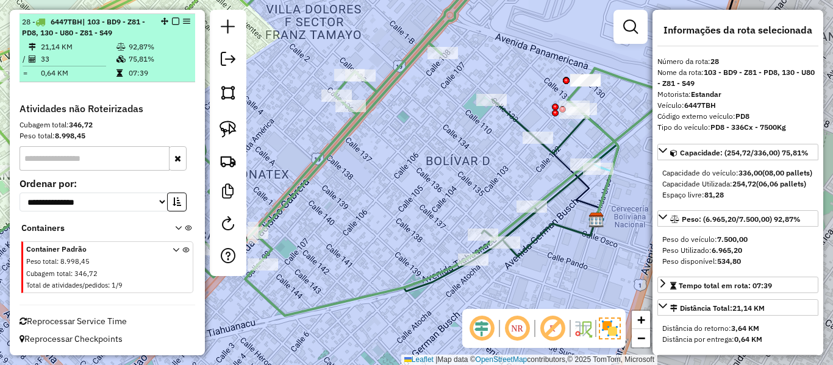
click at [174, 22] on em at bounding box center [175, 21] width 7 height 7
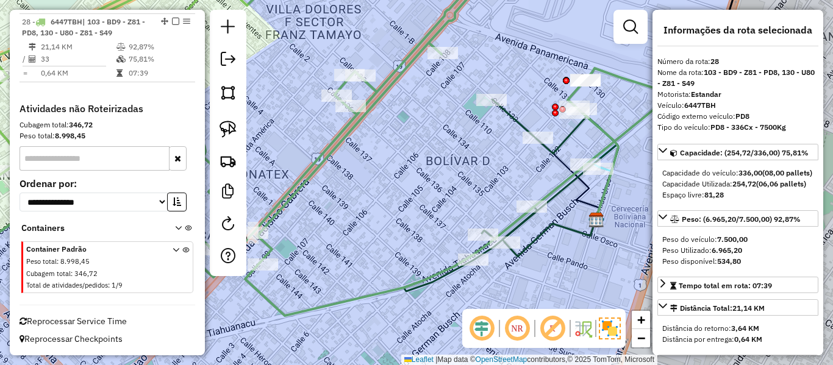
scroll to position [1024, 0]
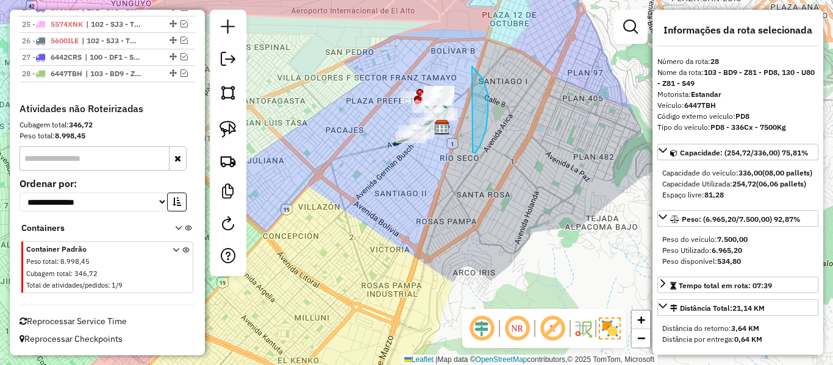
drag, startPoint x: 472, startPoint y: 152, endPoint x: 366, endPoint y: 203, distance: 118.1
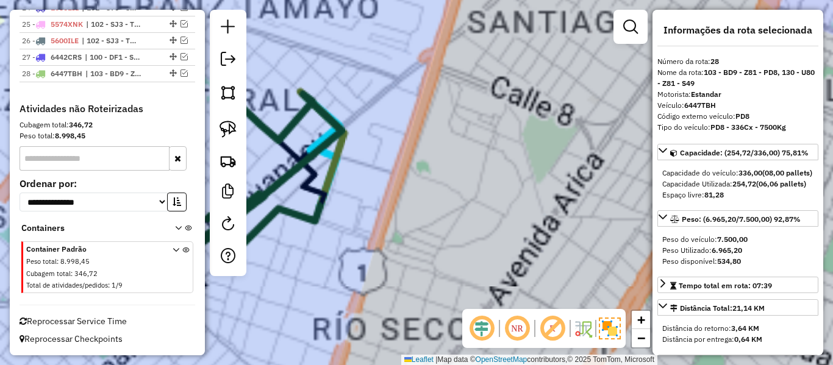
drag, startPoint x: 426, startPoint y: 90, endPoint x: 543, endPoint y: 99, distance: 117.4
click at [543, 99] on div "Janela de atendimento Grade de atendimento Capacidade Transportadoras Veículos …" at bounding box center [416, 182] width 833 height 365
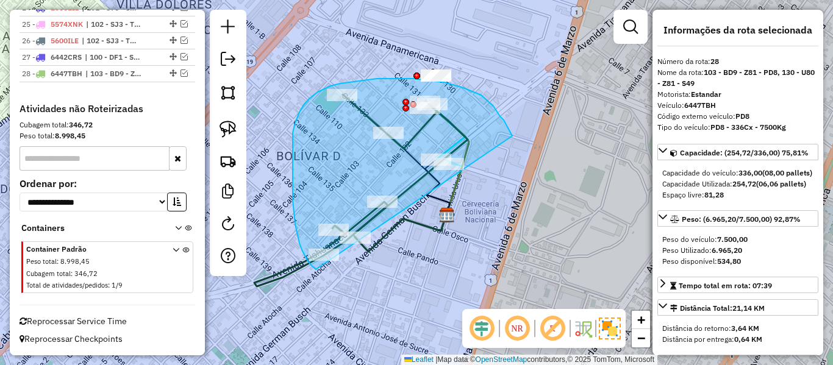
drag, startPoint x: 507, startPoint y: 127, endPoint x: 341, endPoint y: 282, distance: 226.4
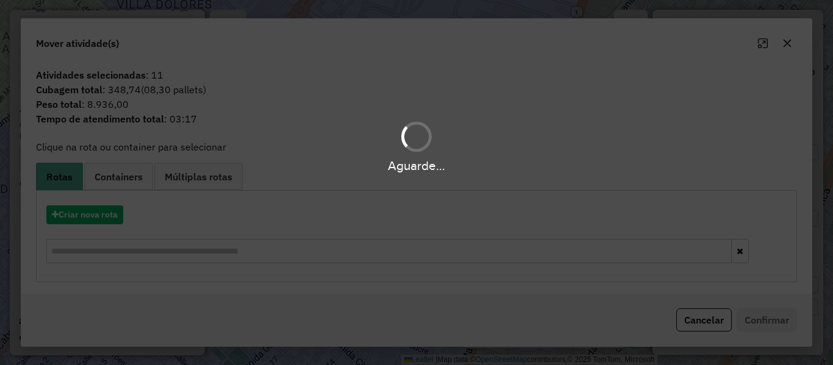
click at [94, 216] on div "Aguarde..." at bounding box center [416, 182] width 833 height 365
click at [94, 216] on hb-app "Aguarde... Pop-up bloqueado! Seu navegador bloqueou automáticamente a abertura …" at bounding box center [416, 182] width 833 height 365
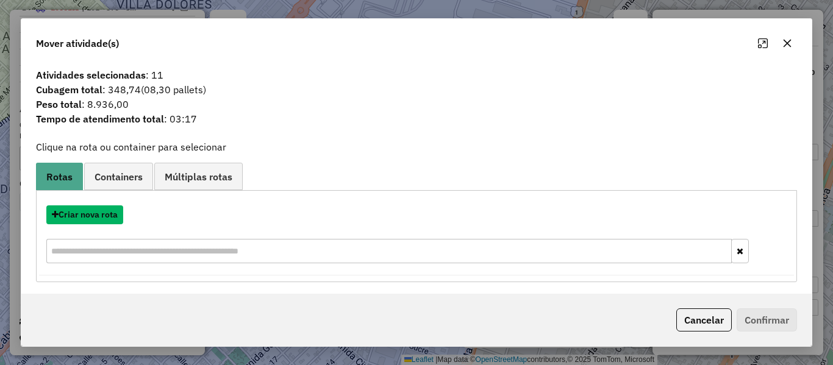
click at [94, 216] on button "Criar nova rota" at bounding box center [84, 214] width 77 height 19
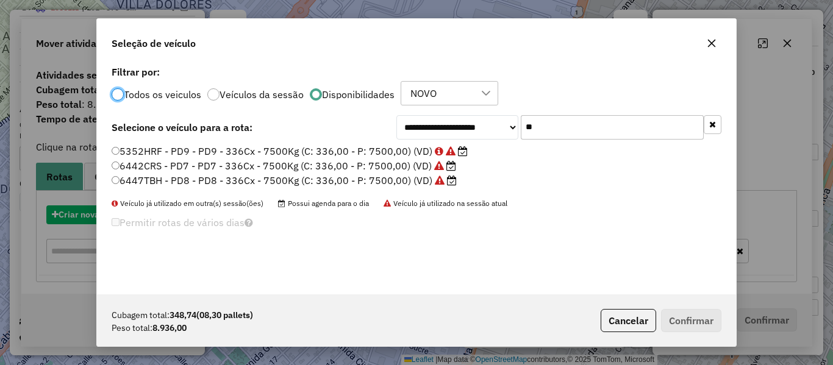
scroll to position [7, 4]
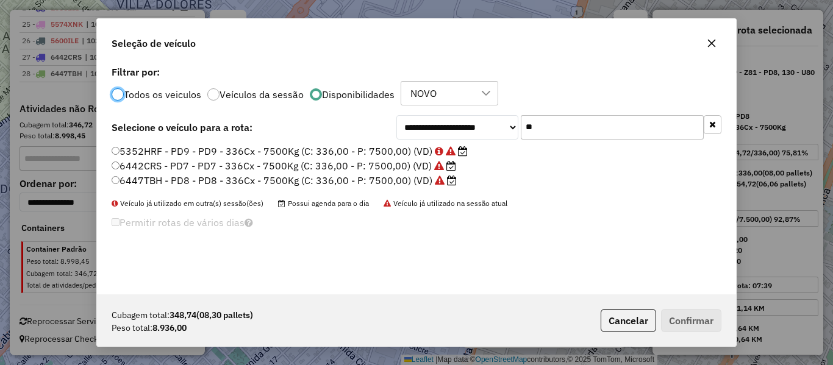
click at [709, 127] on icon "button" at bounding box center [712, 124] width 7 height 9
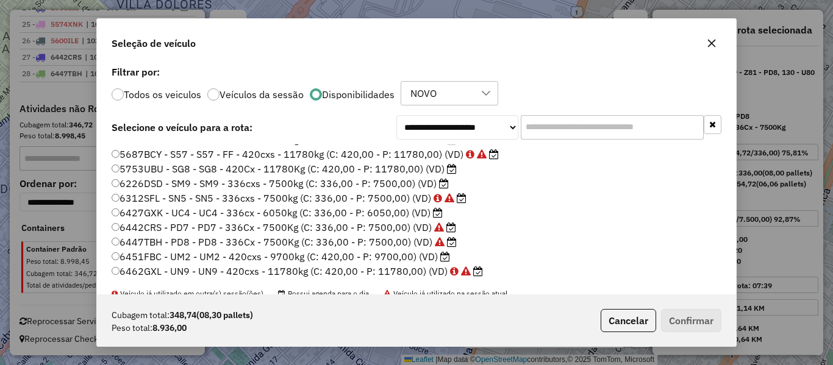
scroll to position [363, 0]
click at [428, 261] on label "6451FBC - UM2 - UM2 - 420cxs - 9700kg (C: 420,00 - P: 9700,00) (VD)" at bounding box center [281, 256] width 338 height 15
click at [678, 321] on button "Confirmar" at bounding box center [691, 320] width 60 height 23
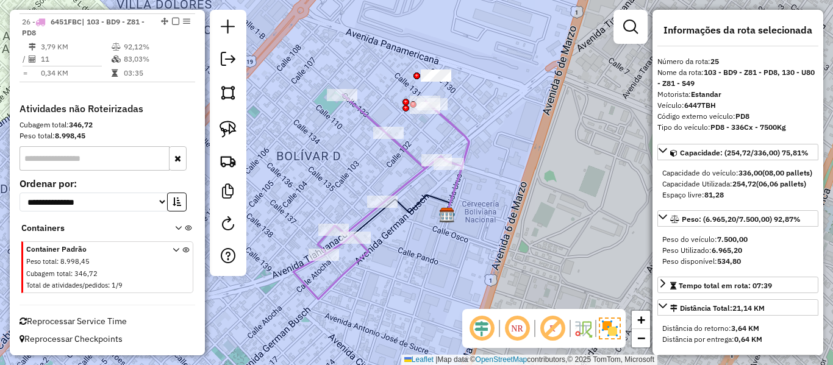
scroll to position [888, 0]
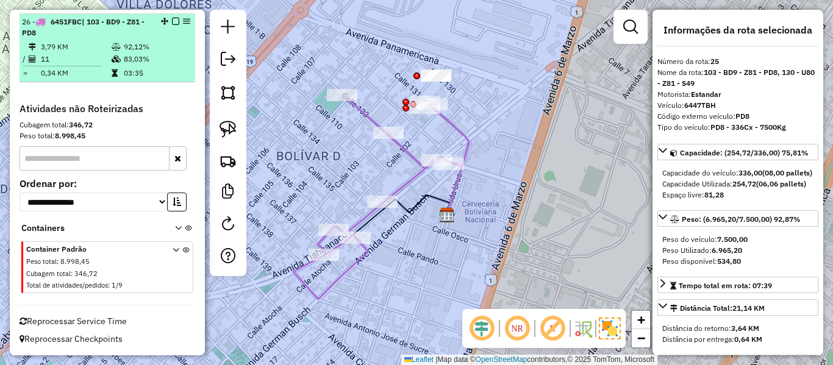
click at [172, 19] on em at bounding box center [175, 21] width 7 height 7
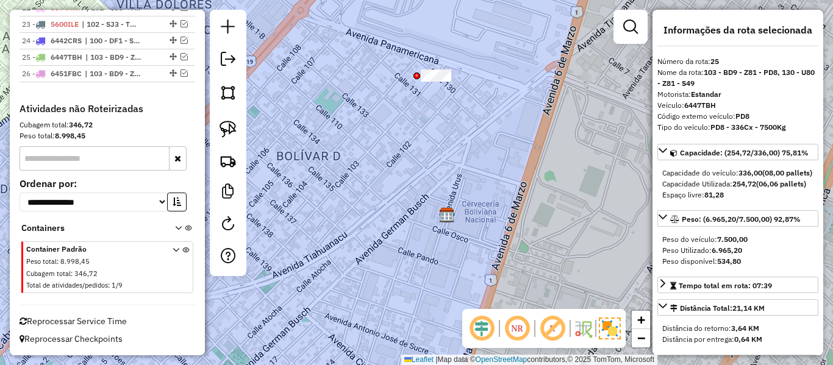
scroll to position [836, 0]
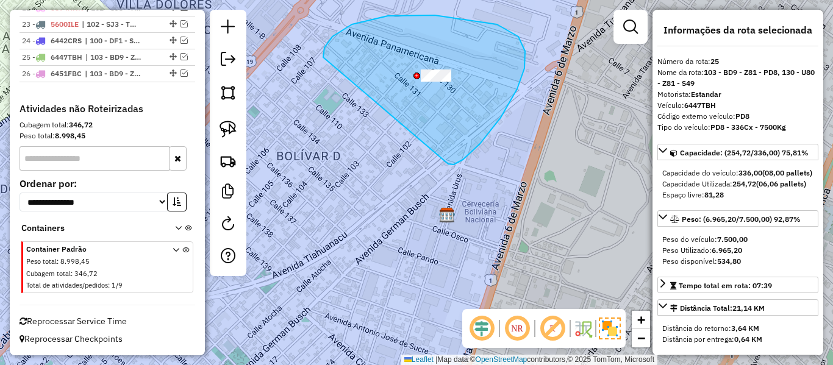
drag, startPoint x: 518, startPoint y: 37, endPoint x: 335, endPoint y: 73, distance: 186.5
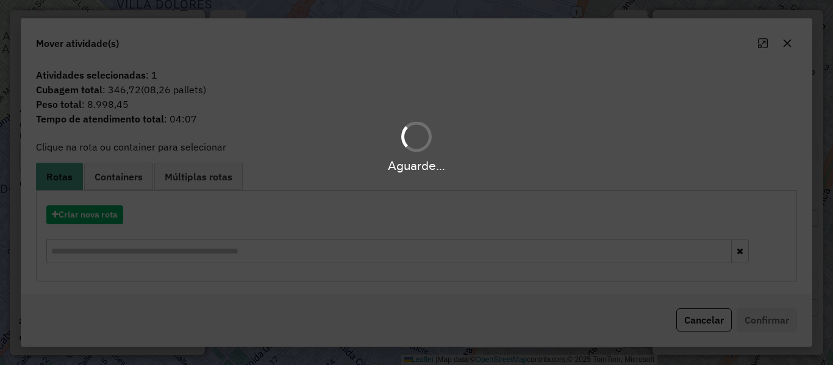
click at [110, 214] on hb-app "Aguarde... Pop-up bloqueado! Seu navegador bloqueou automáticamente a abertura …" at bounding box center [416, 182] width 833 height 365
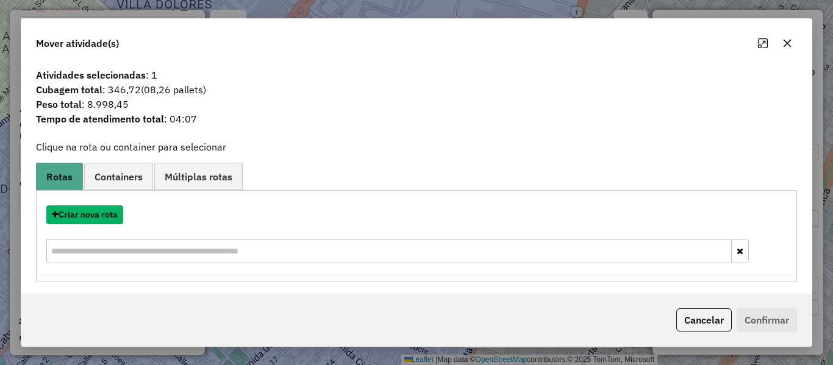
click at [110, 214] on button "Criar nova rota" at bounding box center [84, 214] width 77 height 19
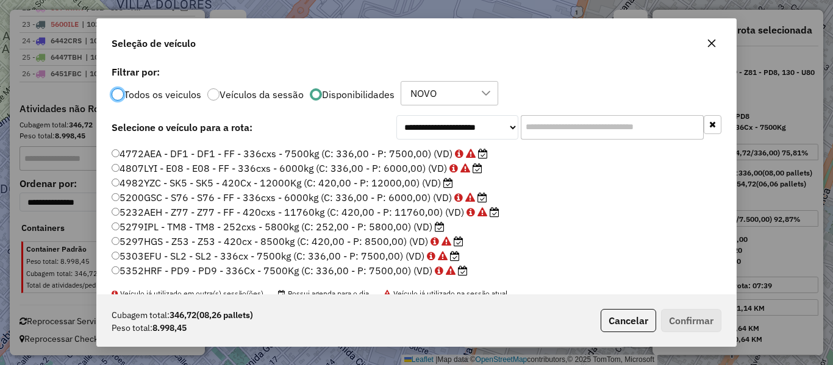
scroll to position [122, 0]
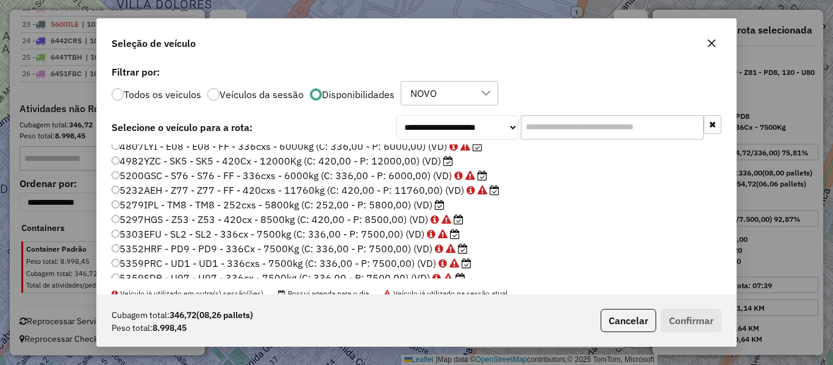
click at [432, 163] on label "4982YZC - SK5 - SK5 - 420Cx - 12000Kg (C: 420,00 - P: 12000,00) (VD)" at bounding box center [282, 161] width 341 height 15
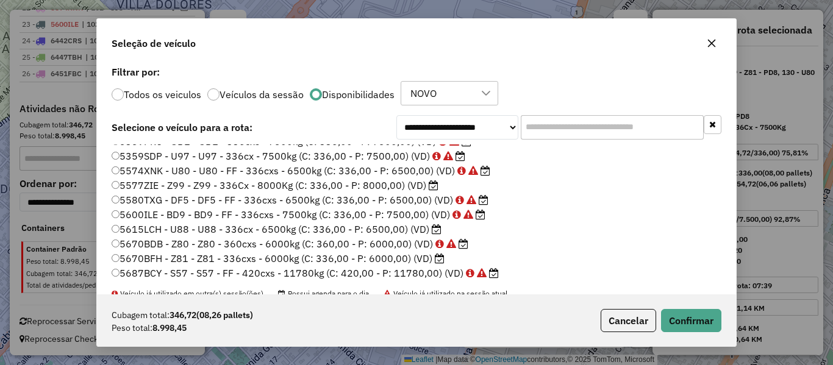
scroll to position [305, 0]
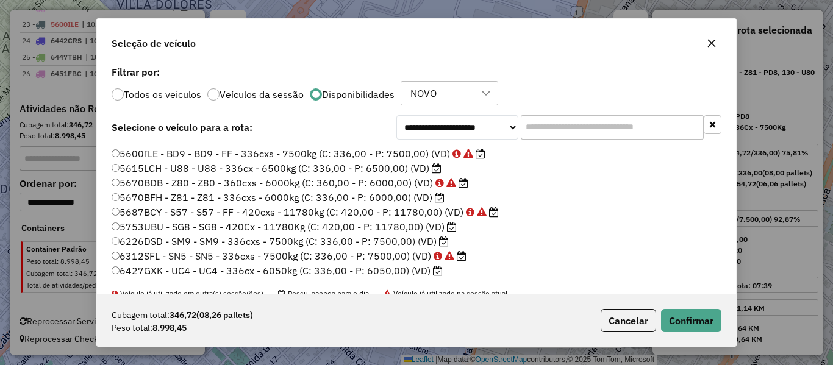
click at [440, 227] on label "5753UBU - SG8 - SG8 - 420Cx - 11780Kg (C: 420,00 - P: 11780,00) (VD)" at bounding box center [284, 226] width 345 height 15
click at [685, 319] on button "Confirmar" at bounding box center [691, 320] width 60 height 23
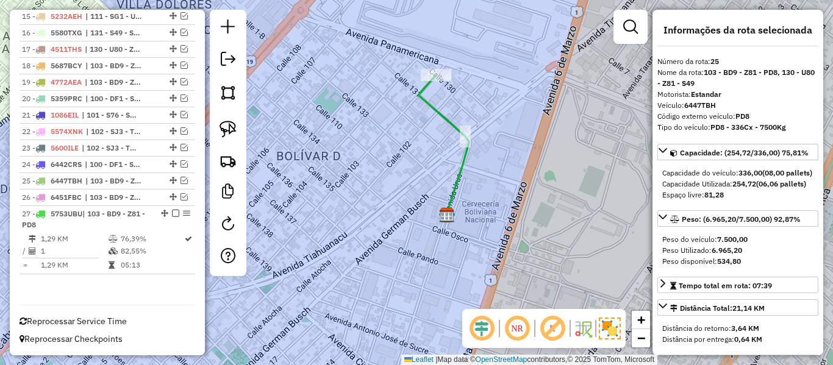
scroll to position [712, 0]
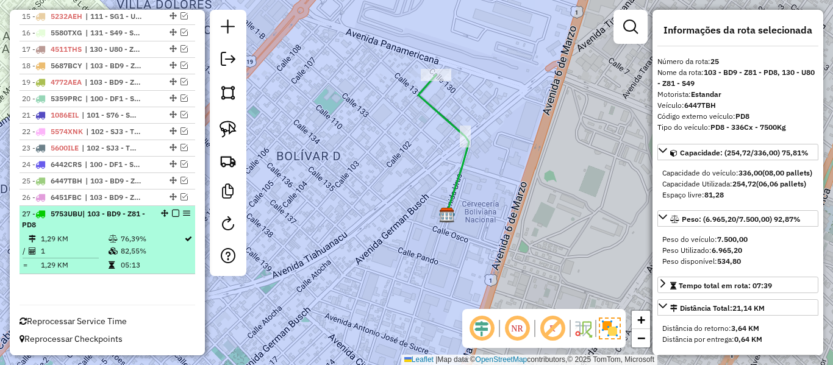
click at [172, 213] on em at bounding box center [175, 213] width 7 height 7
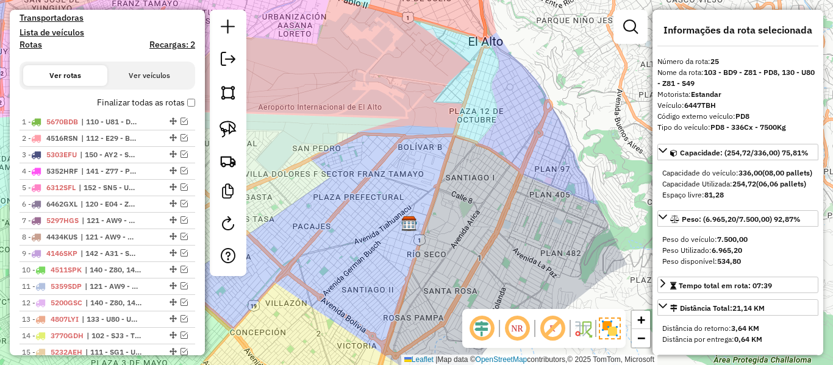
scroll to position [233, 0]
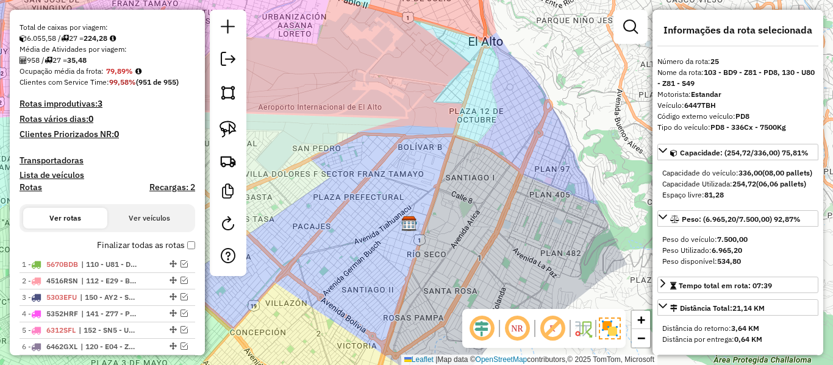
click at [140, 244] on label "Finalizar todas as rotas" at bounding box center [146, 245] width 98 height 13
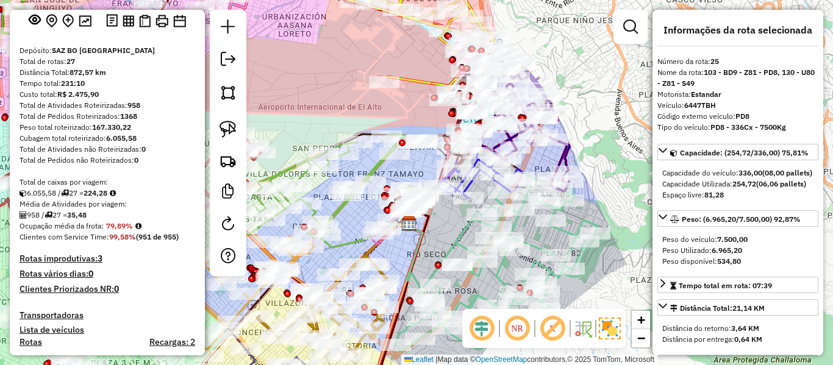
scroll to position [0, 0]
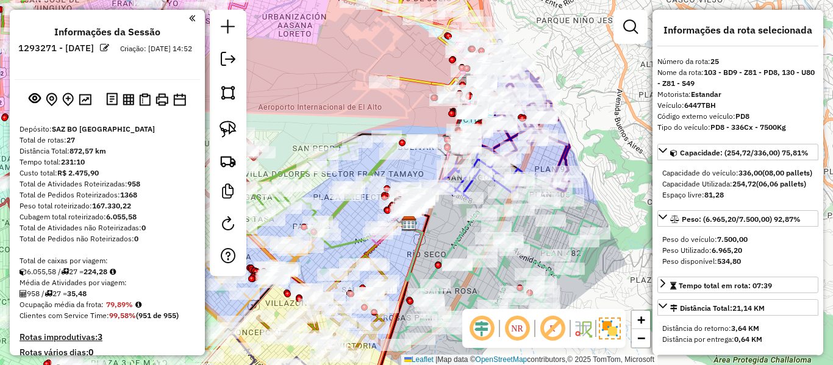
drag, startPoint x: 147, startPoint y: 315, endPoint x: 149, endPoint y: 127, distance: 187.2
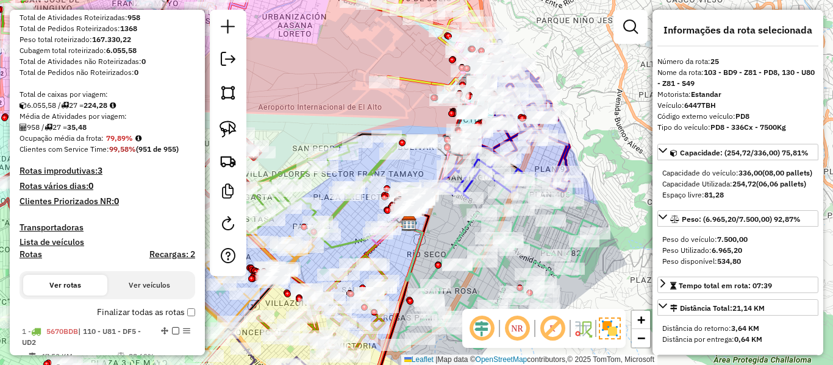
scroll to position [244, 0]
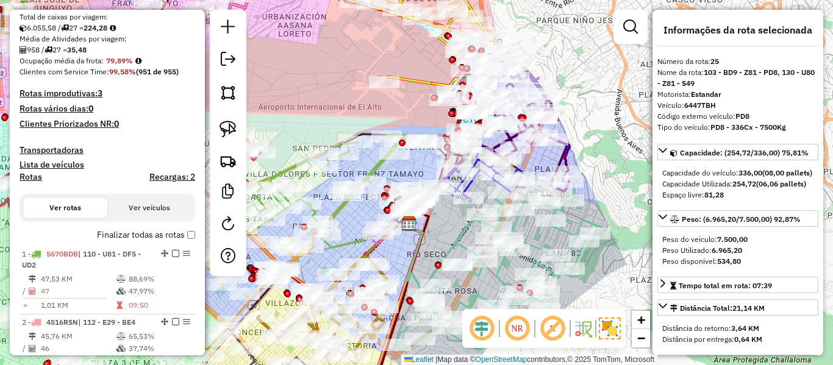
click at [138, 235] on label "Finalizar todas as rotas" at bounding box center [146, 235] width 98 height 13
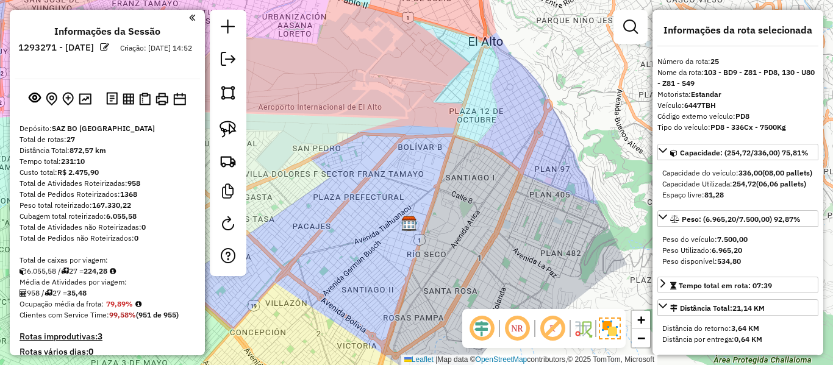
scroll to position [0, 0]
click at [232, 66] on link at bounding box center [228, 60] width 24 height 27
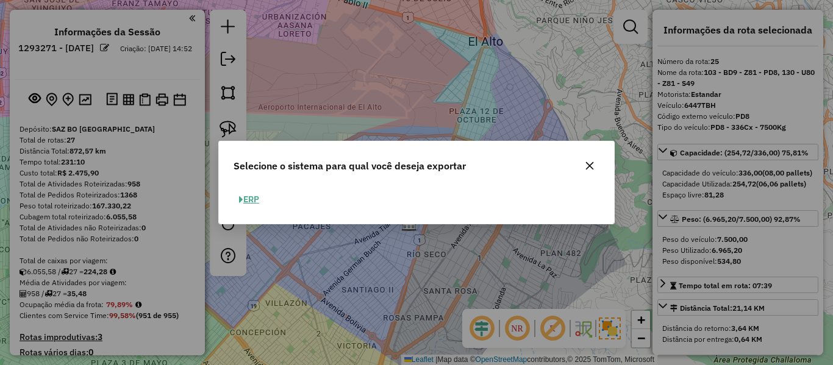
click at [252, 196] on button "ERP" at bounding box center [248, 199] width 31 height 19
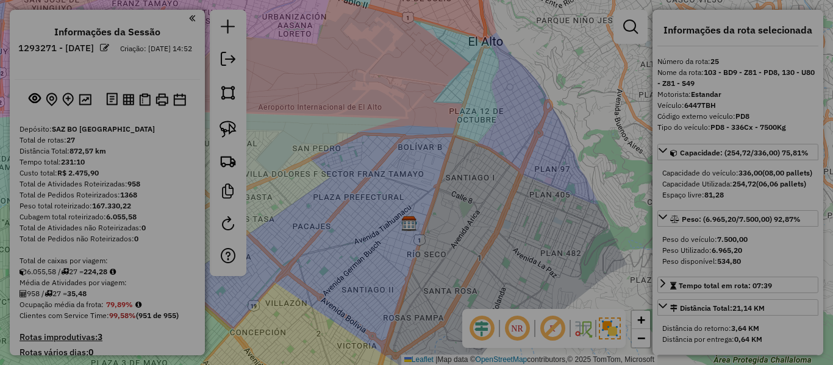
select select "**"
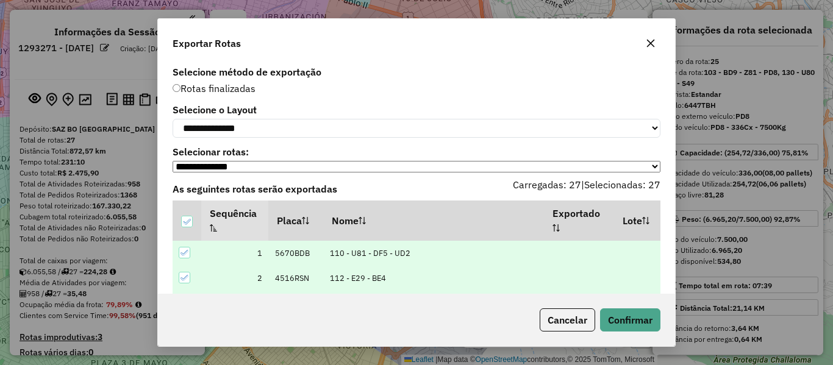
click at [279, 117] on div "**********" at bounding box center [417, 121] width 488 height 32
drag, startPoint x: 277, startPoint y: 121, endPoint x: 277, endPoint y: 140, distance: 18.3
click at [276, 124] on select "**********" at bounding box center [417, 128] width 488 height 19
select select "*********"
click at [173, 119] on select "**********" at bounding box center [417, 128] width 488 height 19
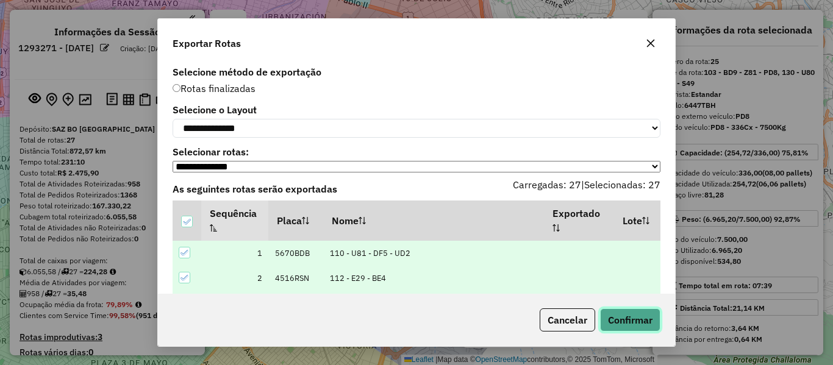
click at [638, 321] on button "Confirmar" at bounding box center [630, 319] width 60 height 23
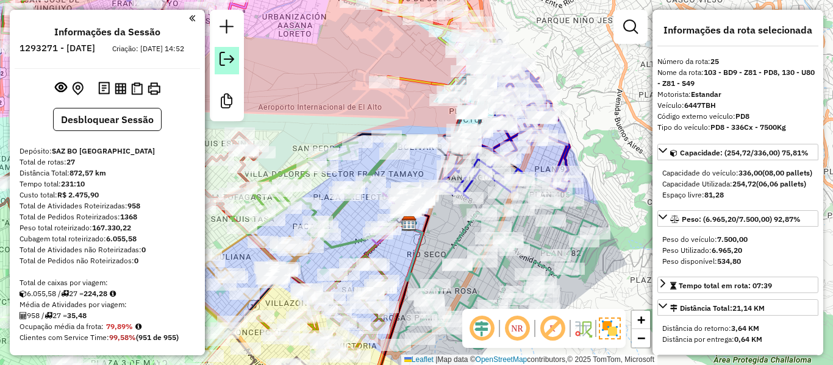
click at [226, 54] on em at bounding box center [226, 59] width 15 height 15
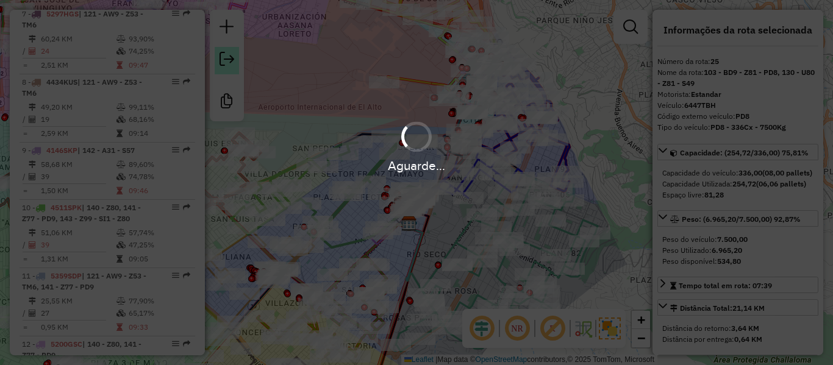
scroll to position [1996, 0]
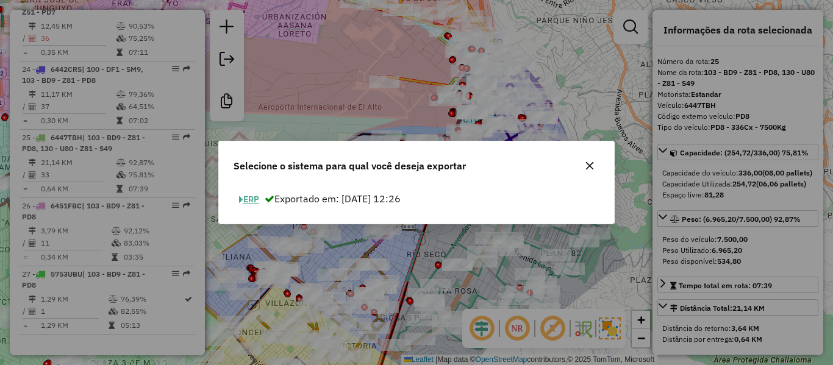
click at [258, 202] on button "ERP" at bounding box center [248, 199] width 31 height 19
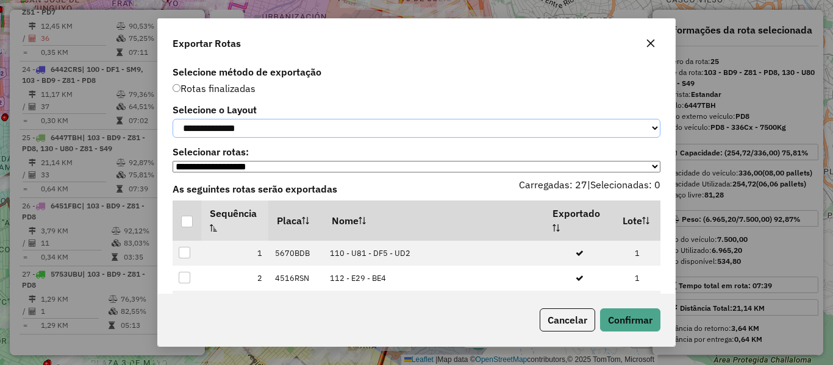
click at [249, 136] on select "**********" at bounding box center [417, 128] width 488 height 19
select select "*********"
click at [173, 119] on select "**********" at bounding box center [417, 128] width 488 height 19
click at [190, 227] on div at bounding box center [187, 222] width 12 height 12
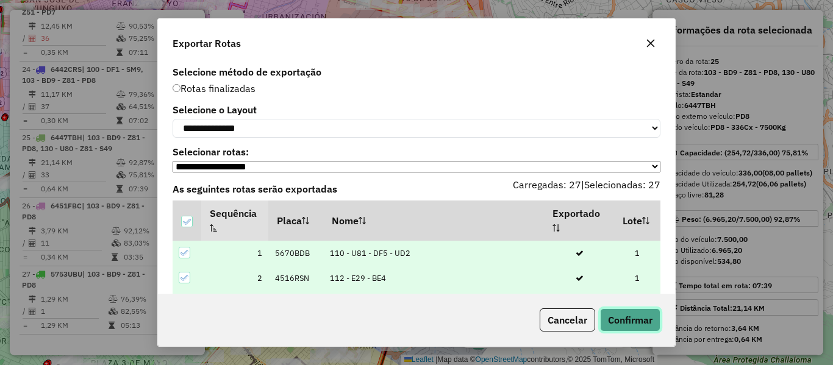
click at [610, 312] on button "Confirmar" at bounding box center [630, 319] width 60 height 23
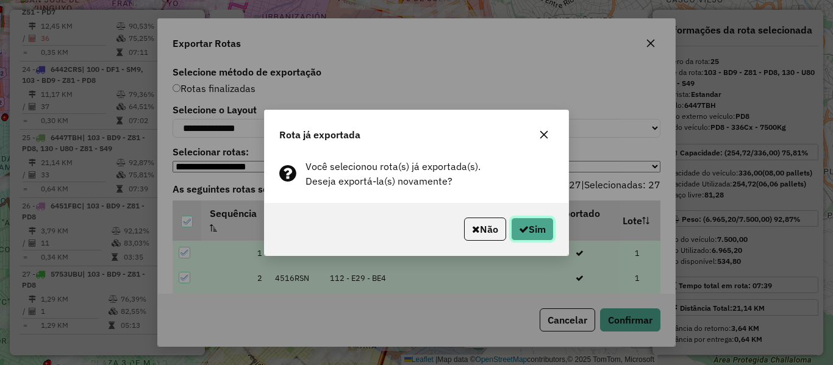
click at [527, 237] on button "Sim" at bounding box center [532, 229] width 43 height 23
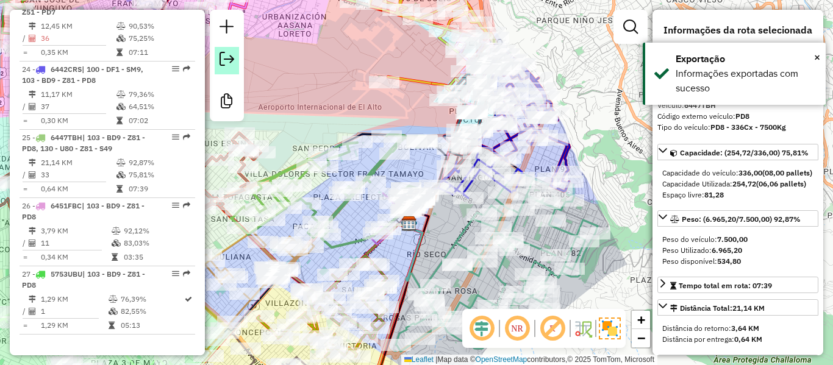
click at [228, 61] on em at bounding box center [226, 59] width 15 height 15
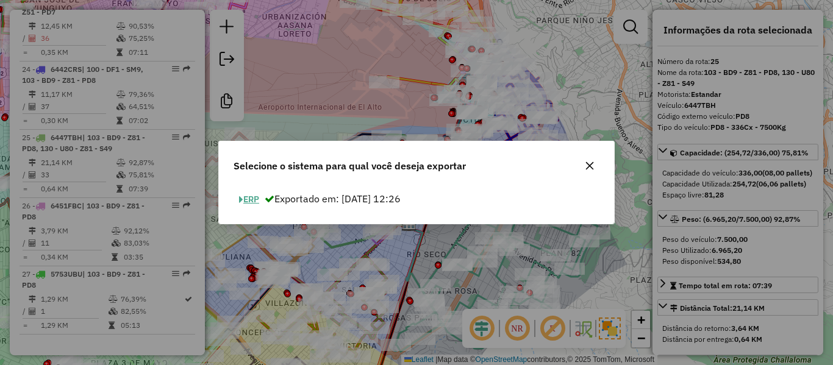
click at [258, 201] on button "ERP" at bounding box center [248, 199] width 31 height 19
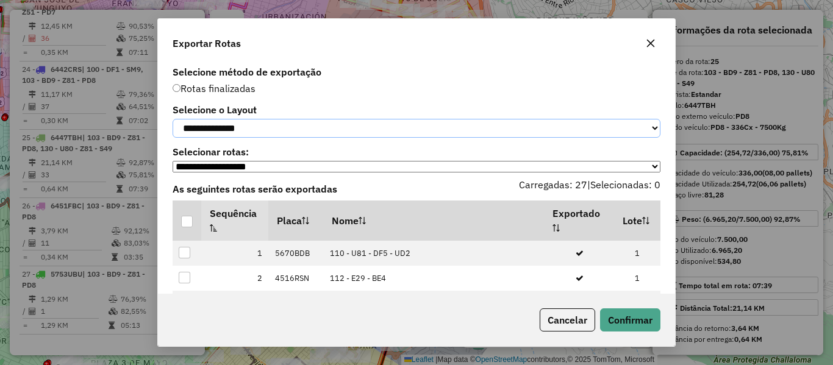
click at [293, 138] on select "**********" at bounding box center [417, 128] width 488 height 19
select select "*********"
click at [173, 119] on select "**********" at bounding box center [417, 128] width 488 height 19
drag, startPoint x: 190, startPoint y: 228, endPoint x: 251, endPoint y: 234, distance: 61.9
click at [190, 227] on div at bounding box center [187, 222] width 12 height 12
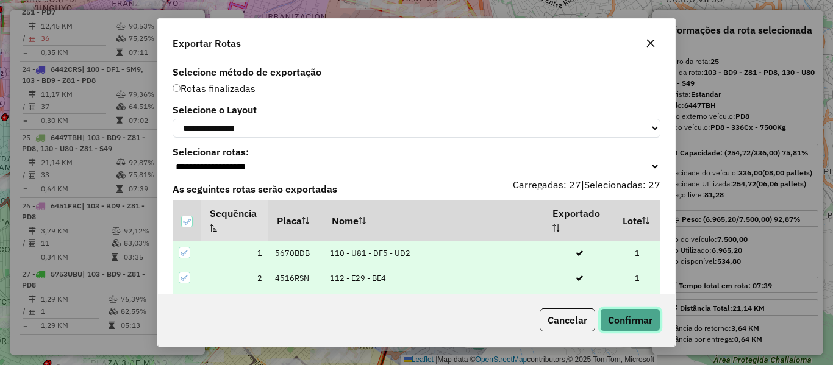
click at [645, 323] on button "Confirmar" at bounding box center [630, 319] width 60 height 23
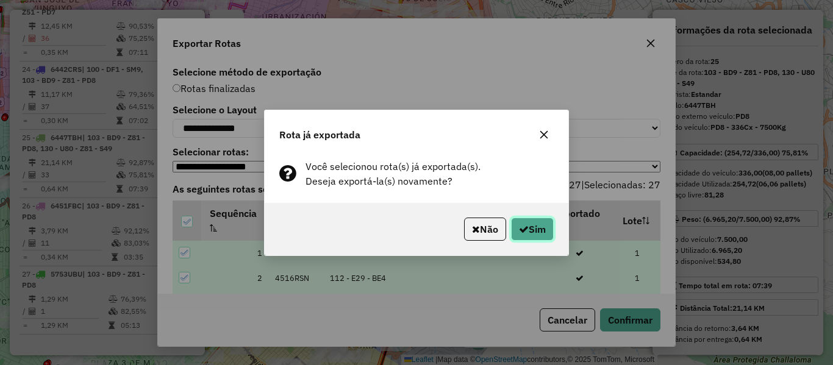
click at [538, 230] on button "Sim" at bounding box center [532, 229] width 43 height 23
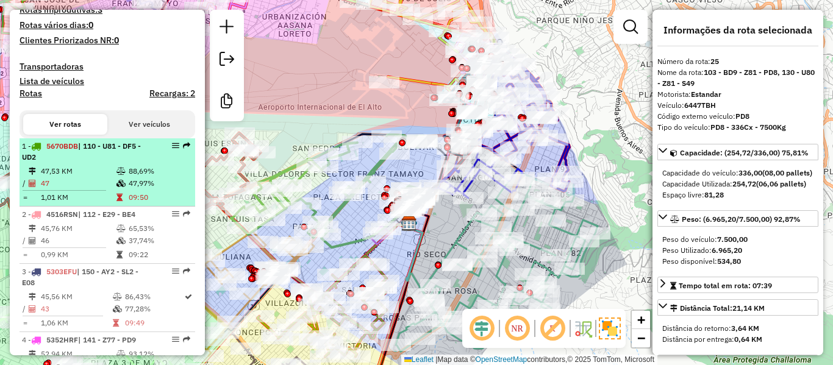
scroll to position [0, 0]
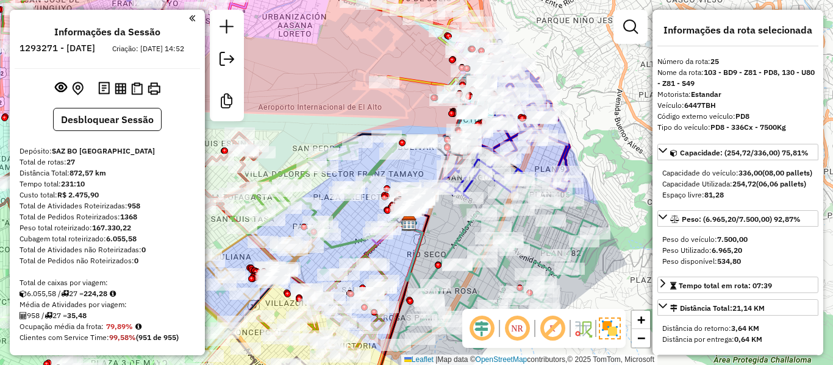
drag, startPoint x: 121, startPoint y: 255, endPoint x: 124, endPoint y: 73, distance: 182.9
click at [106, 40] on li "Informações da Sessão" at bounding box center [107, 34] width 112 height 16
click at [95, 47] on h6 "1293271 - [DATE]" at bounding box center [58, 48] width 76 height 11
drag, startPoint x: 105, startPoint y: 47, endPoint x: 262, endPoint y: 72, distance: 158.0
click at [95, 47] on h6 "1293271 - [DATE]" at bounding box center [58, 48] width 76 height 11
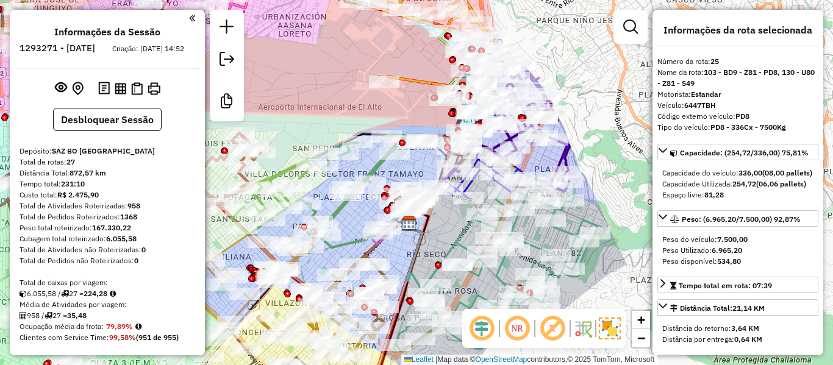
copy h6 "13"
click at [131, 210] on strong "958" at bounding box center [133, 205] width 13 height 9
click at [135, 210] on strong "958" at bounding box center [133, 205] width 13 height 9
copy strong "958"
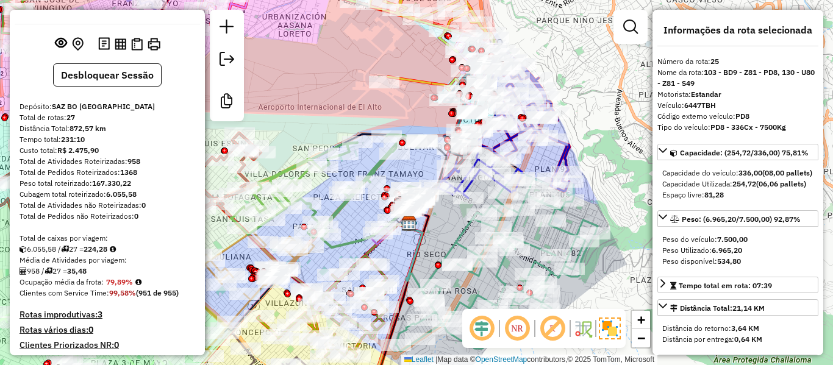
scroll to position [61, 0]
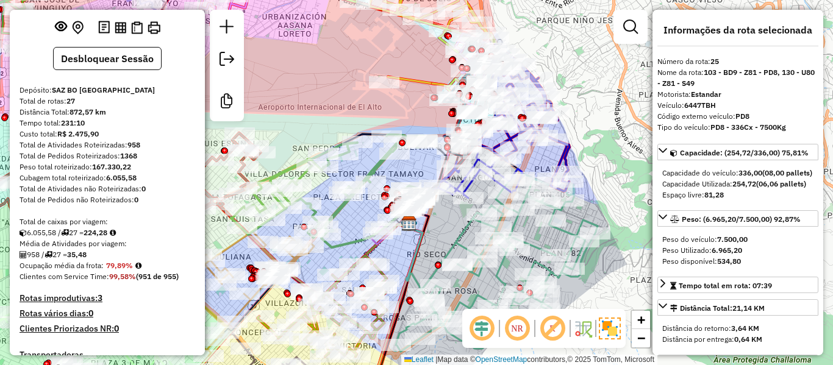
click at [118, 281] on strong "99,58%" at bounding box center [122, 276] width 27 height 9
click at [120, 270] on strong "79,89%" at bounding box center [119, 265] width 27 height 9
copy strong "79,89"
click at [76, 259] on strong "35,48" at bounding box center [77, 254] width 20 height 9
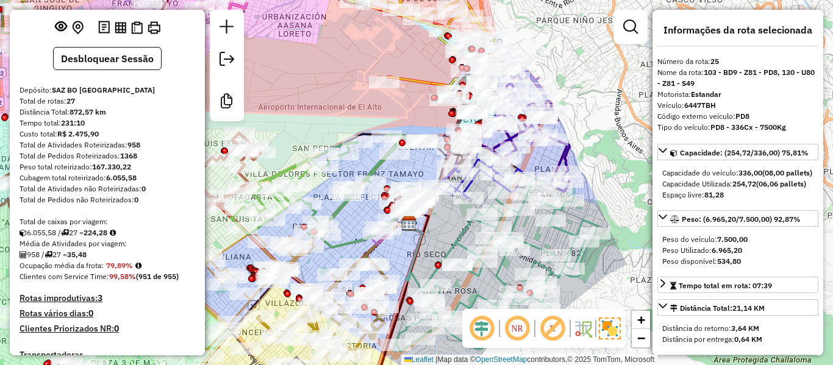
click at [76, 259] on strong "35,48" at bounding box center [77, 254] width 20 height 9
copy strong "35,48"
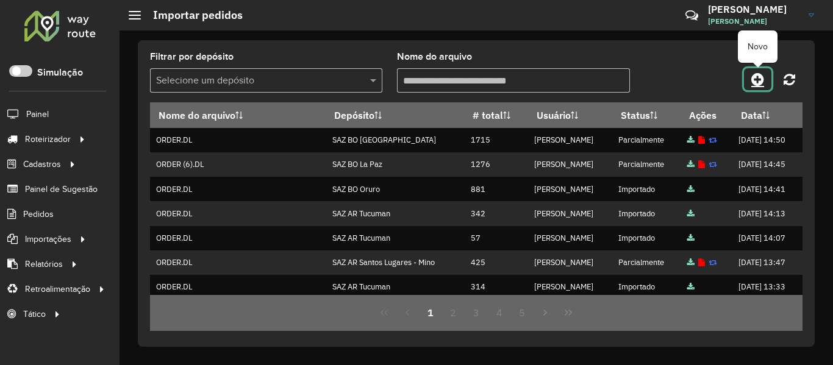
click at [754, 80] on icon at bounding box center [757, 79] width 13 height 15
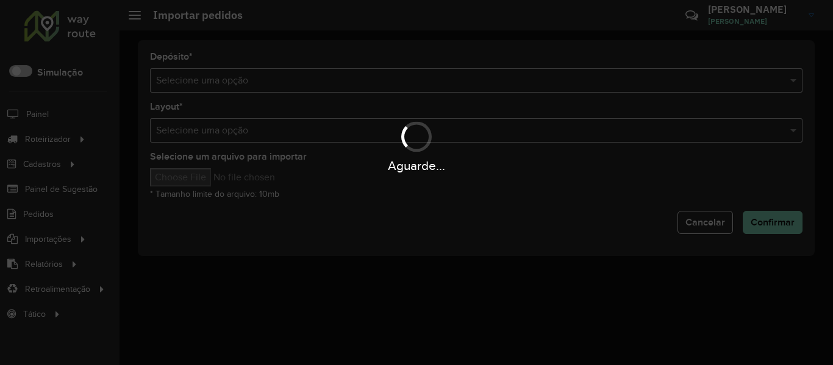
click at [575, 84] on div "Aguarde..." at bounding box center [416, 182] width 833 height 365
click at [575, 84] on hb-app "Aguarde... Pop-up bloqueado! Seu navegador bloqueou automáticamente a abertura …" at bounding box center [416, 182] width 833 height 365
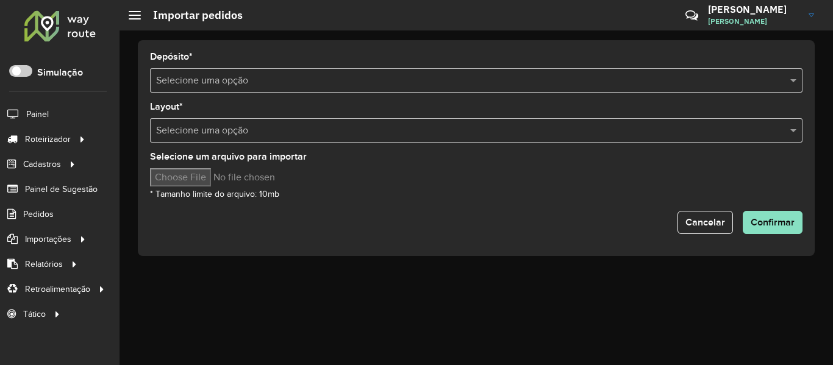
click at [575, 84] on input "text" at bounding box center [464, 81] width 616 height 15
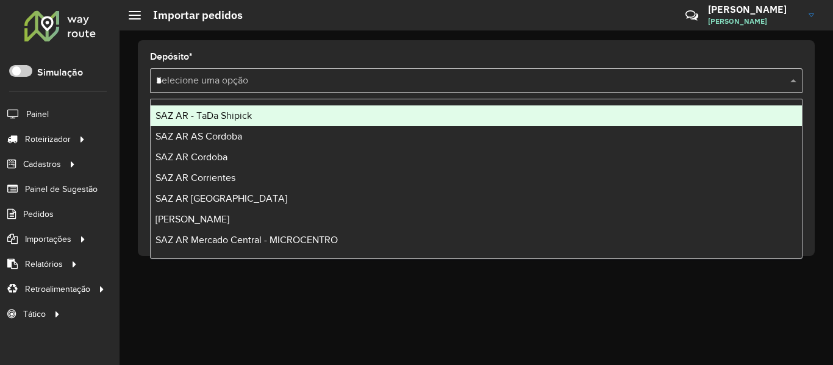
type input "**"
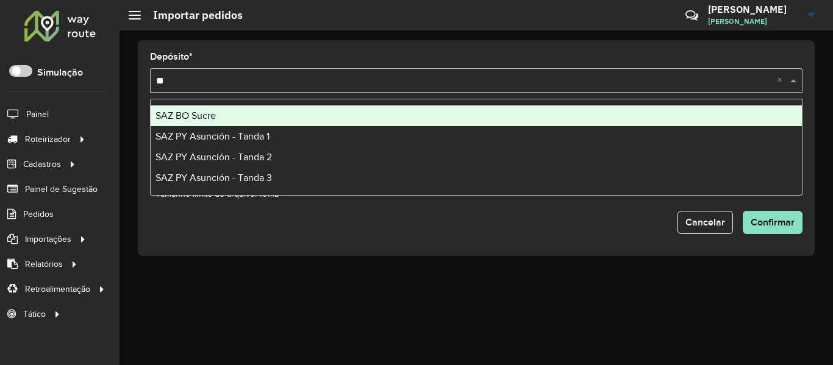
click at [218, 115] on div "SAZ BO Sucre" at bounding box center [476, 115] width 651 height 21
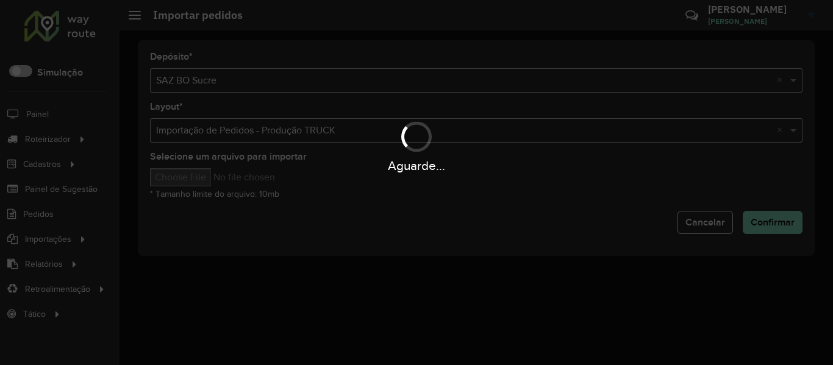
click at [219, 176] on hb-app "Aguarde... Pop-up bloqueado! Seu navegador bloqueou automáticamente a abertura …" at bounding box center [416, 182] width 833 height 365
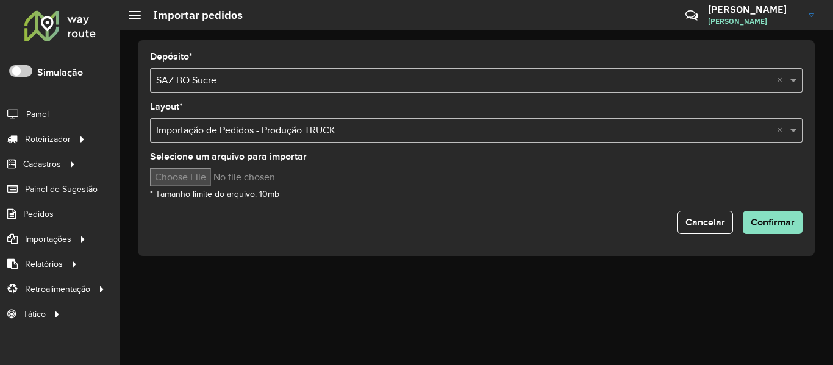
click at [219, 176] on input "Selecione um arquivo para importar" at bounding box center [253, 177] width 207 height 18
type input "**********"
click at [777, 221] on span "Confirmar" at bounding box center [772, 222] width 44 height 10
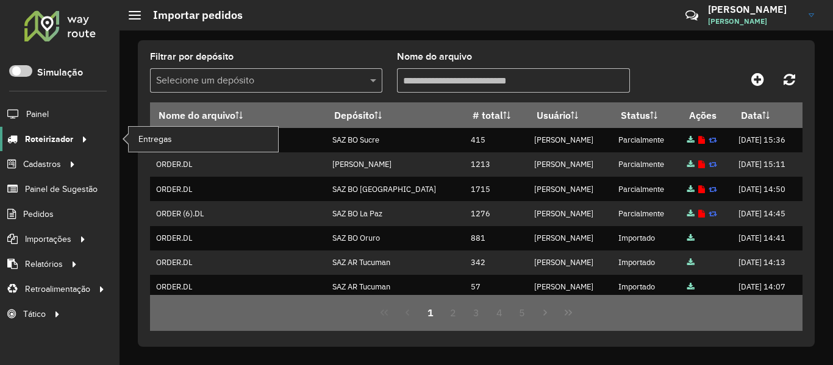
click at [59, 137] on span "Roteirizador" at bounding box center [49, 139] width 48 height 13
click at [166, 138] on span "Entregas" at bounding box center [155, 139] width 35 height 13
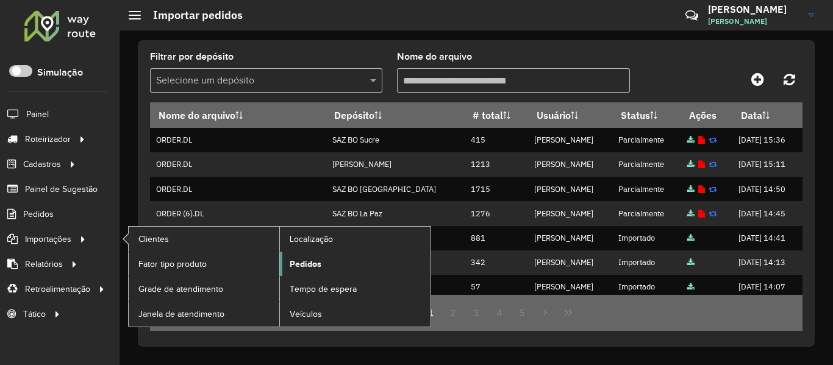
click at [310, 266] on span "Pedidos" at bounding box center [306, 264] width 32 height 13
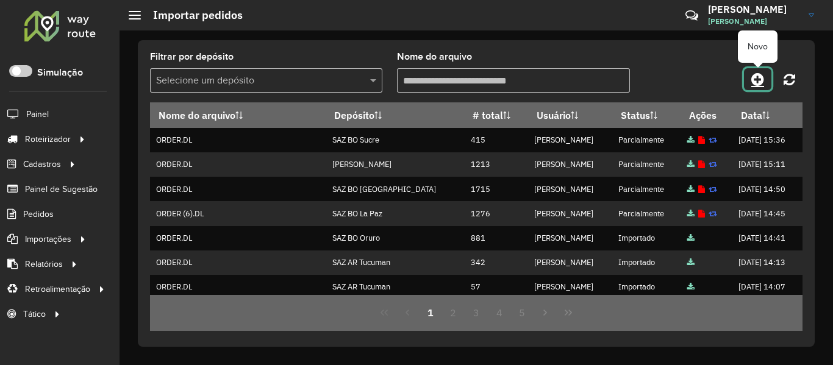
click at [764, 81] on icon at bounding box center [757, 79] width 13 height 15
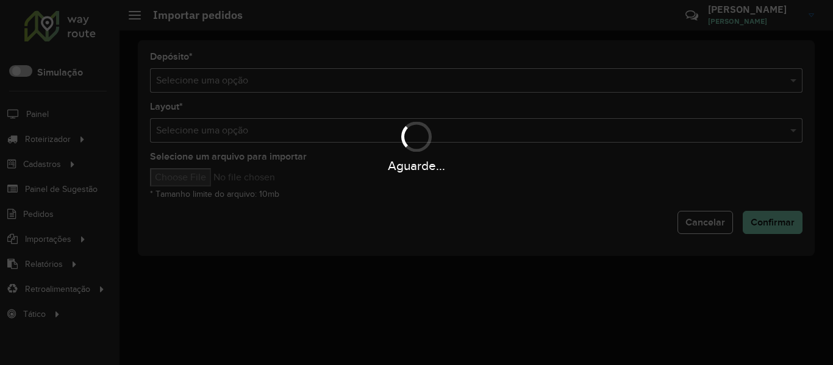
click at [630, 80] on div "Aguarde..." at bounding box center [416, 182] width 833 height 365
click at [630, 80] on hb-app "Aguarde... Pop-up bloqueado! Seu navegador bloqueou automáticamente a abertura …" at bounding box center [416, 182] width 833 height 365
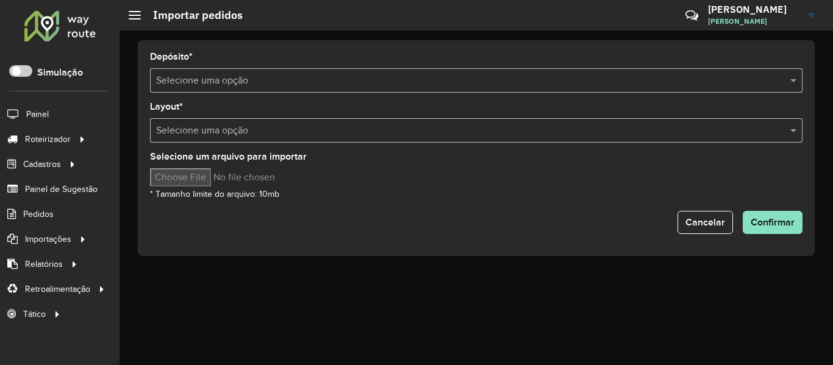
click at [630, 80] on input "text" at bounding box center [464, 81] width 616 height 15
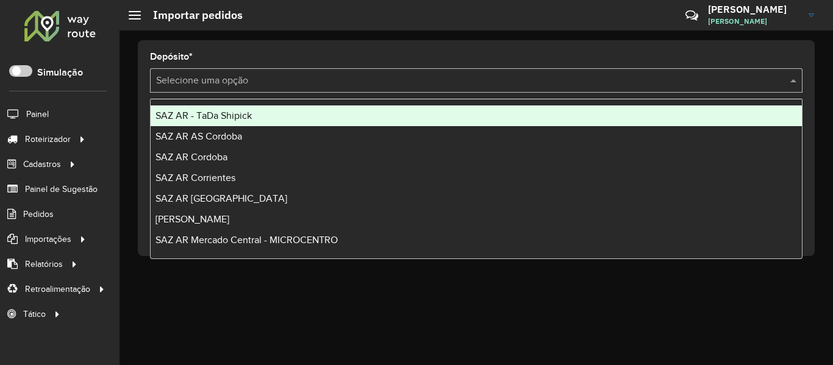
type input "*"
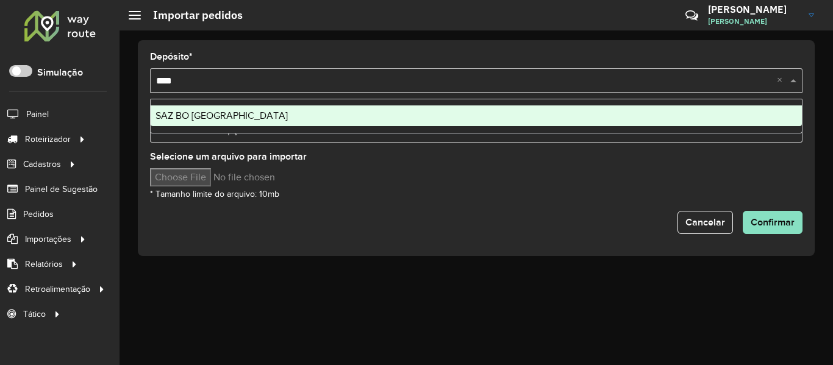
type input "*****"
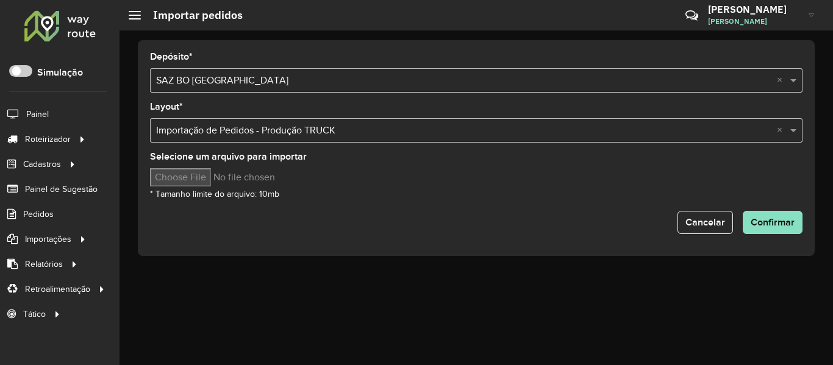
click at [210, 170] on input "Selecione um arquivo para importar" at bounding box center [253, 177] width 207 height 18
type input "**********"
click at [555, 205] on form "Depósito * Selecione uma opção × SAZ BO El Alto × Layout * Selecione uma opção …" at bounding box center [476, 143] width 652 height 182
click at [780, 224] on span "Confirmar" at bounding box center [772, 222] width 44 height 10
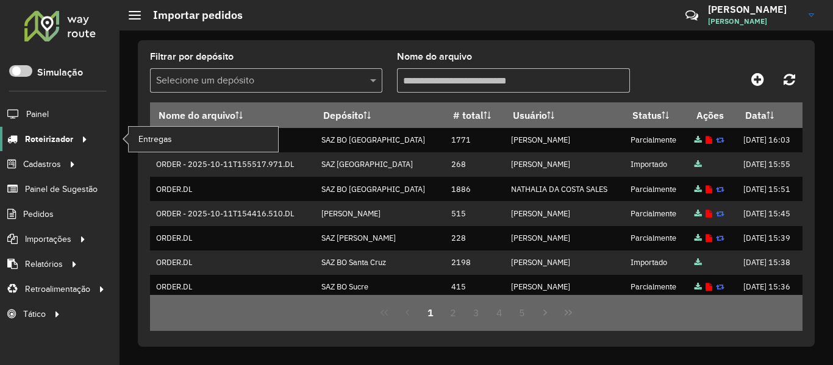
click at [49, 130] on link "Roteirizador" at bounding box center [45, 139] width 91 height 24
click at [216, 138] on link "Entregas" at bounding box center [203, 139] width 149 height 24
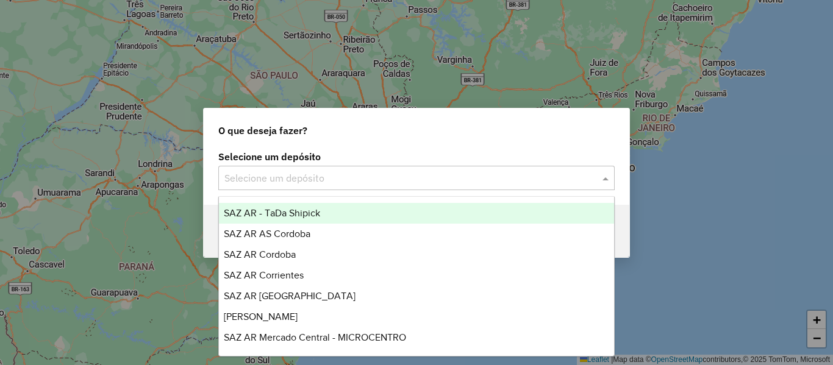
click at [262, 183] on input "text" at bounding box center [404, 178] width 360 height 15
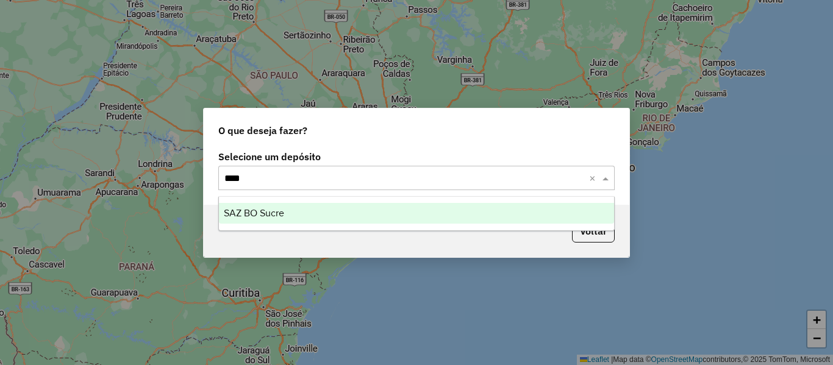
type input "*****"
click at [259, 203] on div "SAZ BO Sucre" at bounding box center [416, 213] width 395 height 21
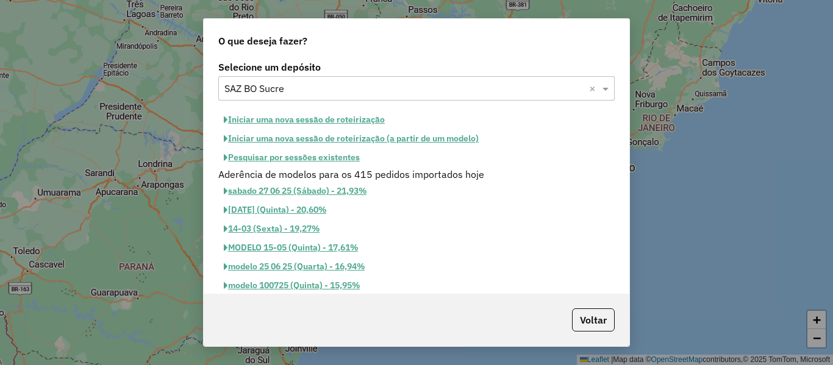
click at [358, 118] on button "Iniciar uma nova sessão de roteirização" at bounding box center [304, 119] width 172 height 19
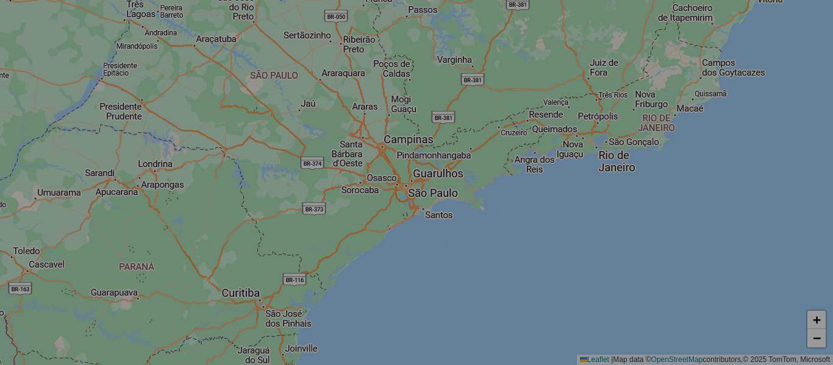
select select "*"
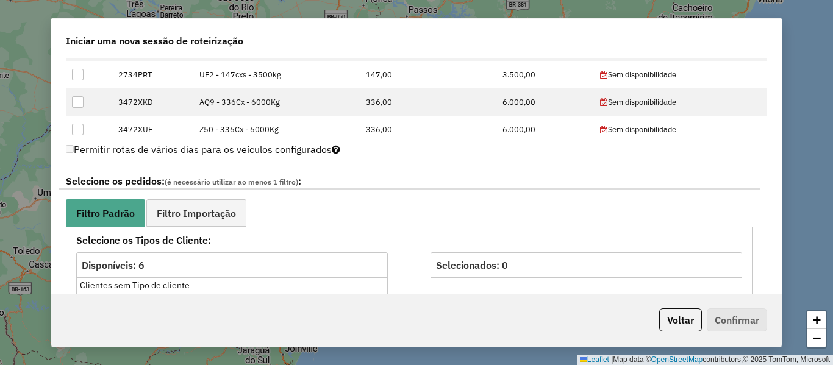
scroll to position [427, 0]
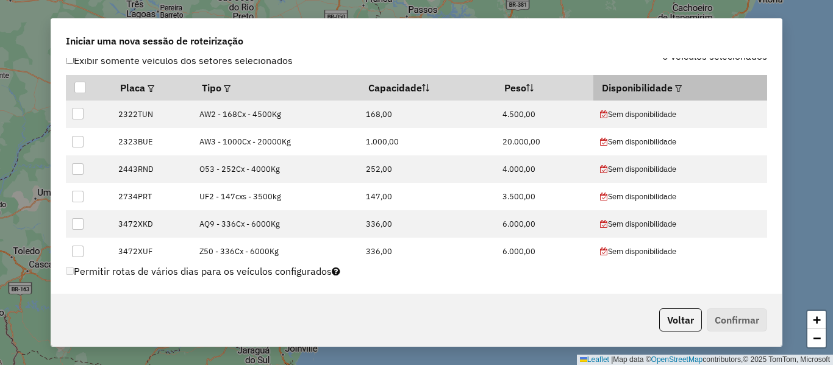
click at [675, 86] on em at bounding box center [678, 88] width 7 height 7
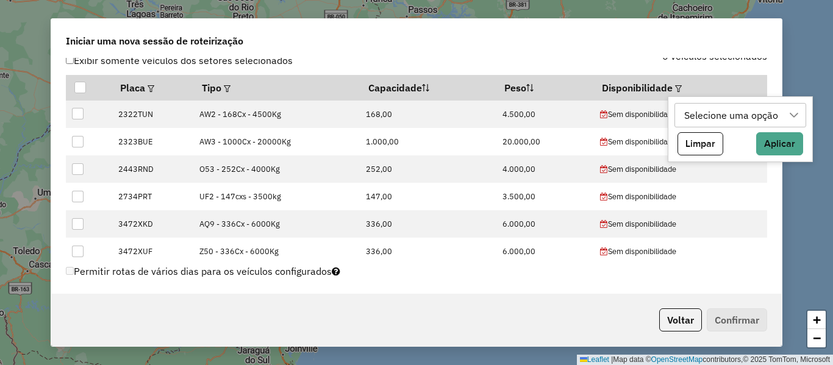
click at [685, 113] on div "Selecione uma opção" at bounding box center [731, 115] width 102 height 23
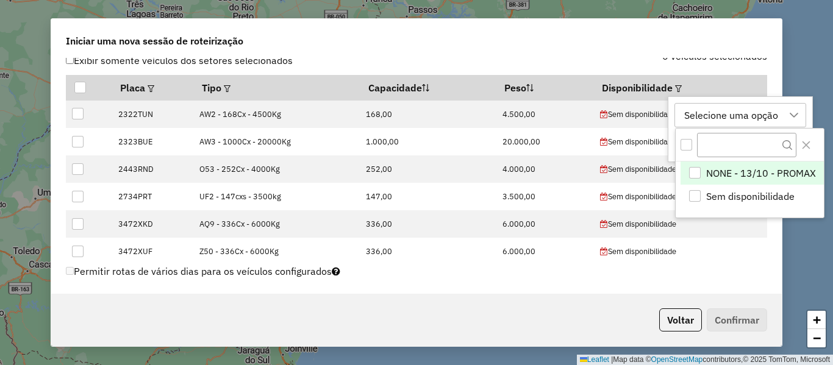
scroll to position [9, 55]
click at [715, 170] on span "NONE - 13/10 - PROMAX" at bounding box center [761, 173] width 110 height 15
click at [711, 117] on div "NONE - 13/10 - PROMAX" at bounding box center [739, 115] width 118 height 23
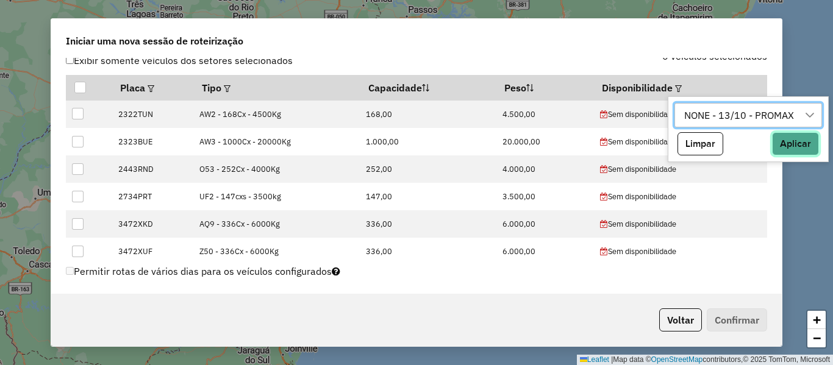
click at [794, 148] on button "Aplicar" at bounding box center [795, 143] width 47 height 23
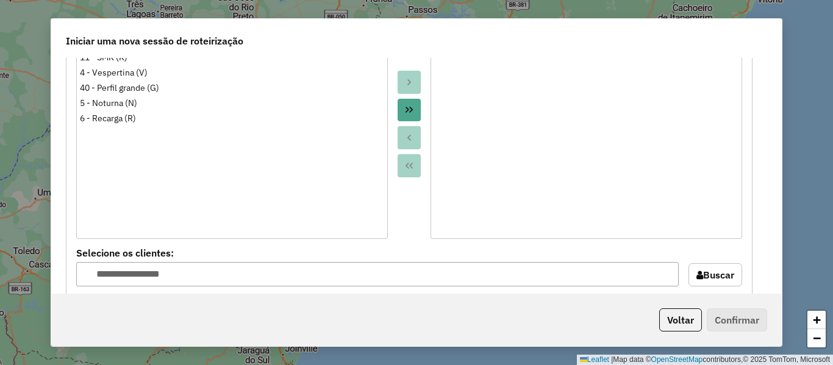
scroll to position [671, 0]
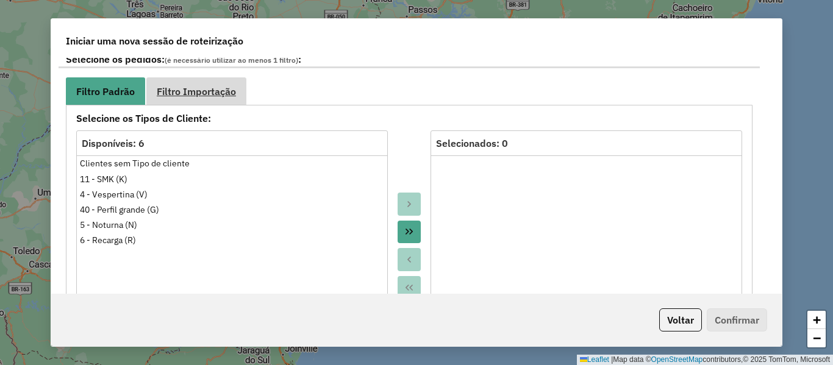
click at [213, 87] on span "Filtro Importação" at bounding box center [196, 92] width 79 height 10
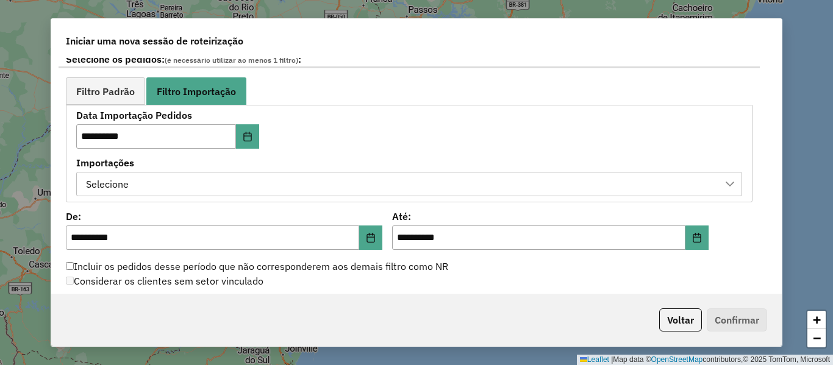
click at [315, 186] on div "Selecione" at bounding box center [400, 184] width 636 height 23
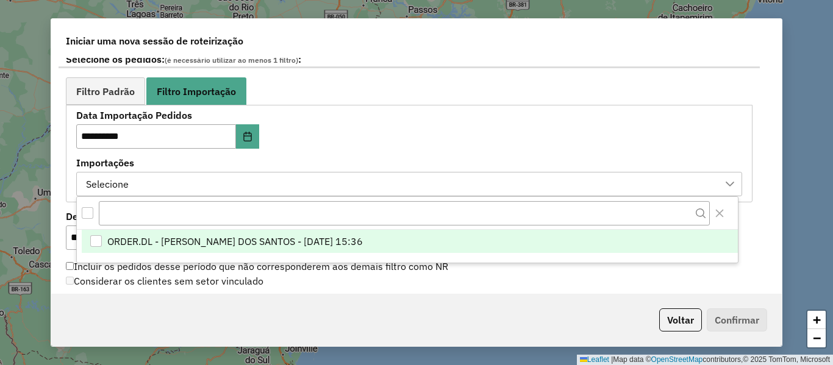
scroll to position [9, 55]
click at [340, 238] on span "ORDER.DL - BRUNO CORDEIRO DOS SANTOS - 11/10/2025 15:36" at bounding box center [234, 241] width 255 height 15
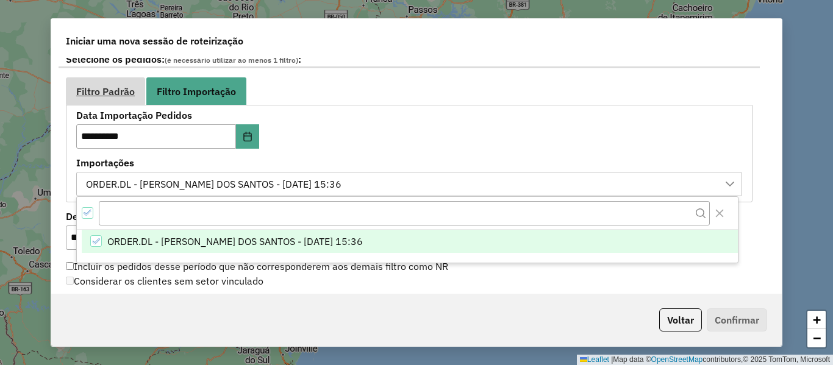
drag, startPoint x: 80, startPoint y: 80, endPoint x: 140, endPoint y: 93, distance: 61.0
click at [84, 82] on link "Filtro Padrão" at bounding box center [105, 90] width 79 height 27
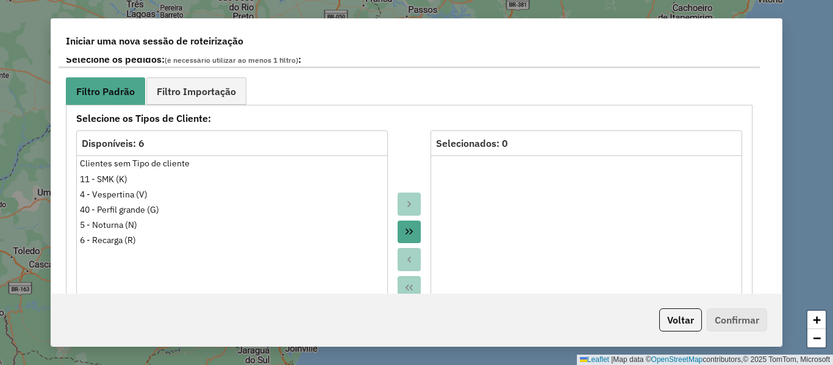
drag, startPoint x: 330, startPoint y: 81, endPoint x: 357, endPoint y: 96, distance: 30.8
click at [330, 81] on ul "Filtro Padrão Filtro Importação" at bounding box center [409, 90] width 686 height 27
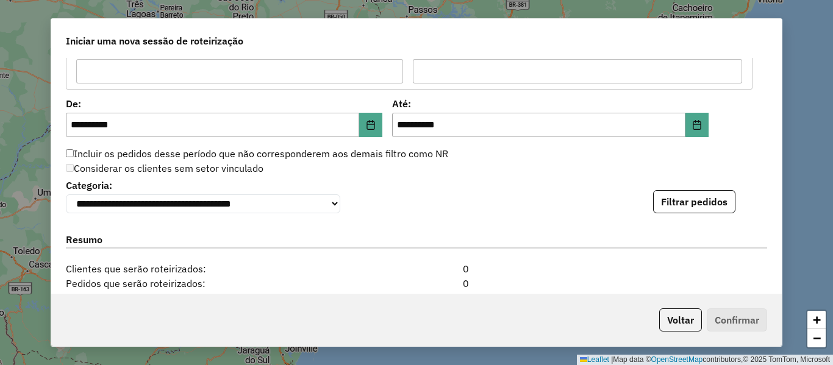
scroll to position [1219, 0]
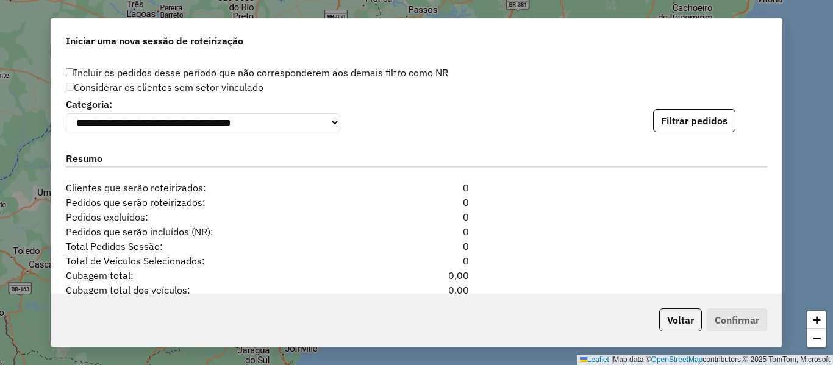
click at [698, 138] on div "**********" at bounding box center [416, 176] width 730 height 236
click at [686, 129] on button "Filtrar pedidos" at bounding box center [694, 120] width 82 height 23
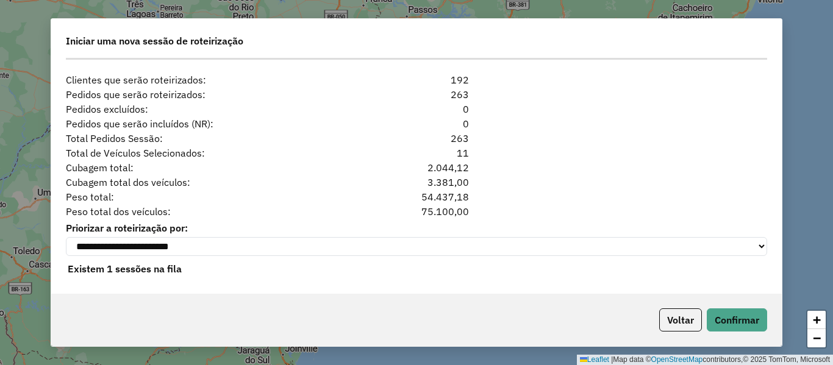
scroll to position [1589, 0]
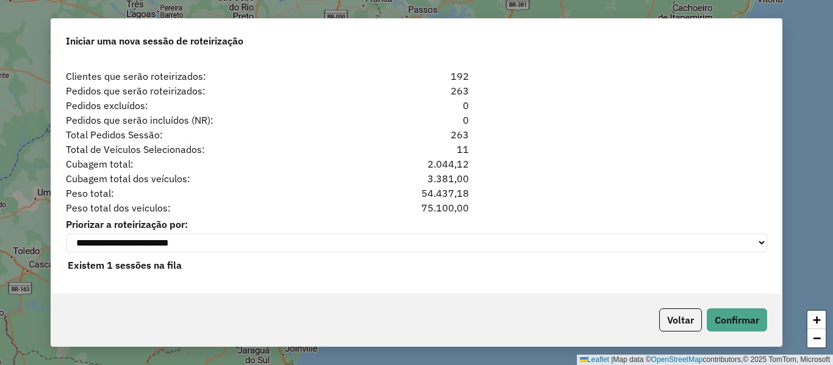
drag, startPoint x: 402, startPoint y: 104, endPoint x: 378, endPoint y: 100, distance: 24.8
click at [378, 100] on div "**********" at bounding box center [416, 176] width 730 height 236
drag, startPoint x: 755, startPoint y: 324, endPoint x: 749, endPoint y: 316, distance: 9.9
click at [749, 316] on button "Confirmar" at bounding box center [737, 319] width 60 height 23
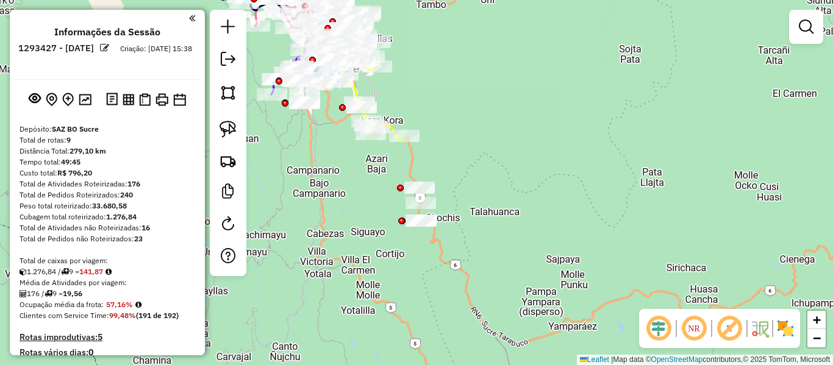
click at [792, 329] on img at bounding box center [785, 329] width 20 height 20
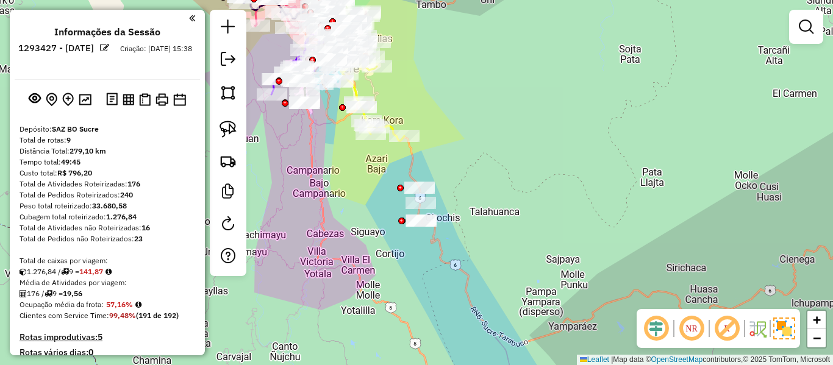
drag, startPoint x: 492, startPoint y: 251, endPoint x: 485, endPoint y: 135, distance: 116.6
click at [485, 135] on div "Janela de atendimento Grade de atendimento Capacidade Transportadoras Veículos …" at bounding box center [416, 182] width 833 height 365
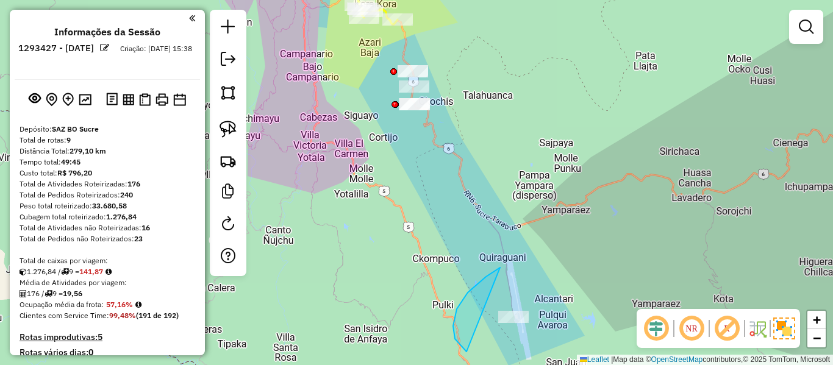
drag, startPoint x: 457, startPoint y: 309, endPoint x: 598, endPoint y: 229, distance: 162.4
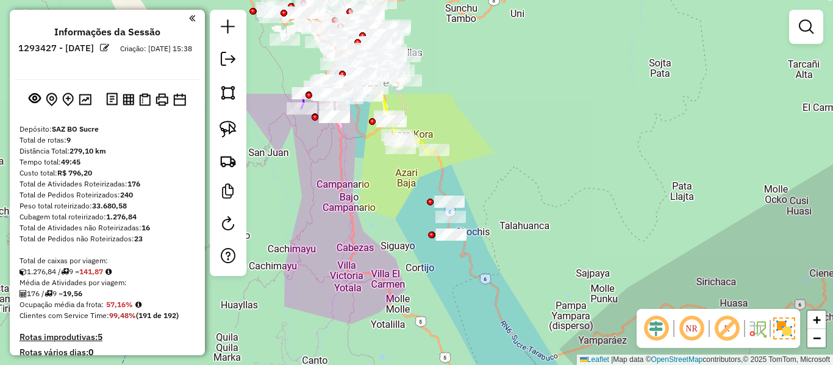
drag, startPoint x: 465, startPoint y: 307, endPoint x: 441, endPoint y: 279, distance: 36.4
click at [488, 335] on div "Janela de atendimento Grade de atendimento Capacidade Transportadoras Veículos …" at bounding box center [416, 182] width 833 height 365
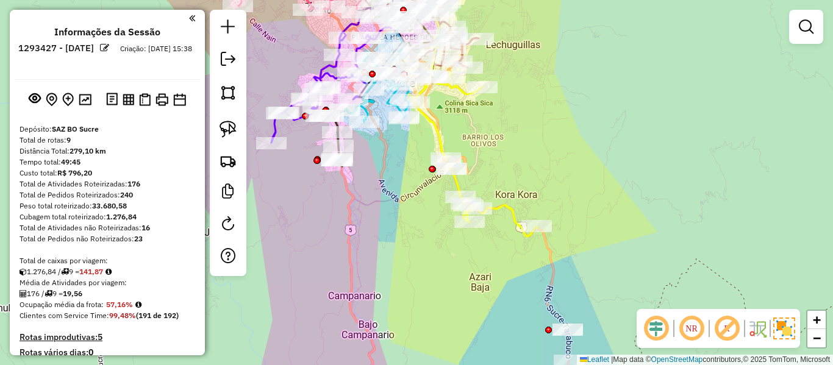
click at [438, 124] on icon at bounding box center [472, 153] width 129 height 165
select select "**********"
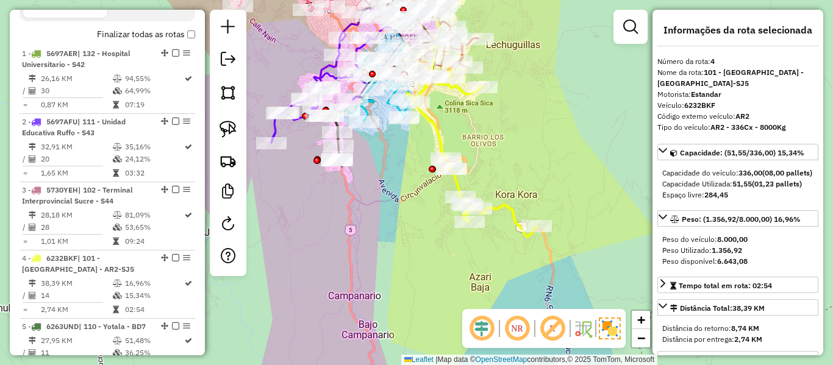
scroll to position [685, 0]
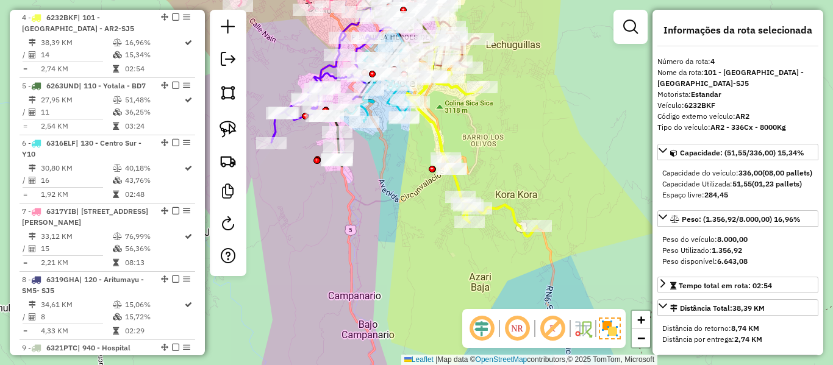
click at [438, 130] on icon at bounding box center [472, 153] width 129 height 165
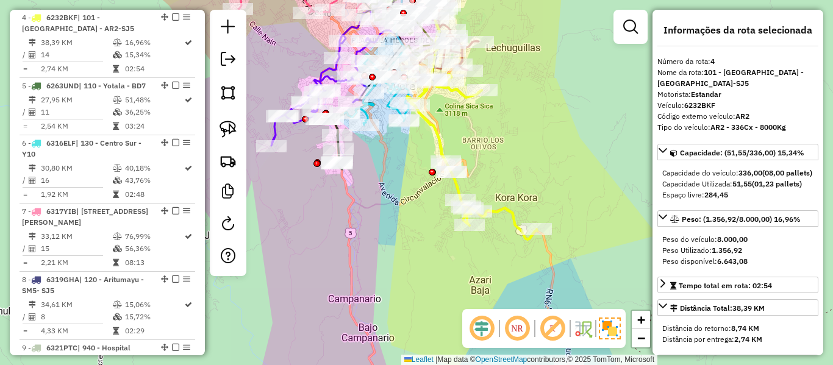
drag, startPoint x: 416, startPoint y: 141, endPoint x: 432, endPoint y: 198, distance: 59.3
click at [446, 199] on div "Janela de atendimento Grade de atendimento Capacidade Transportadoras Veículos …" at bounding box center [416, 182] width 833 height 365
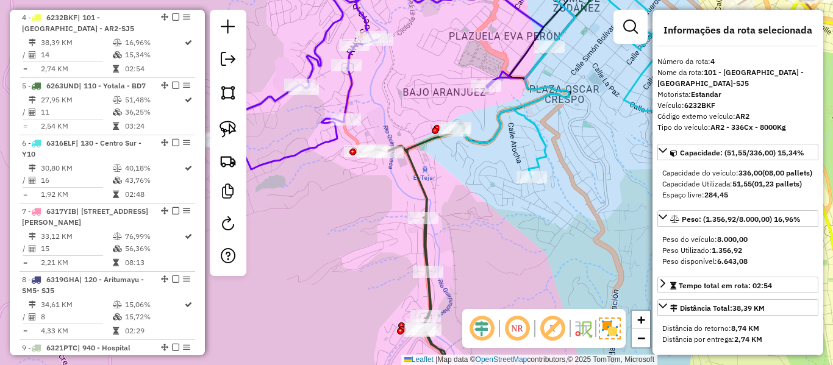
click at [437, 180] on div "Janela de atendimento Grade de atendimento Capacidade Transportadoras Veículos …" at bounding box center [416, 182] width 833 height 365
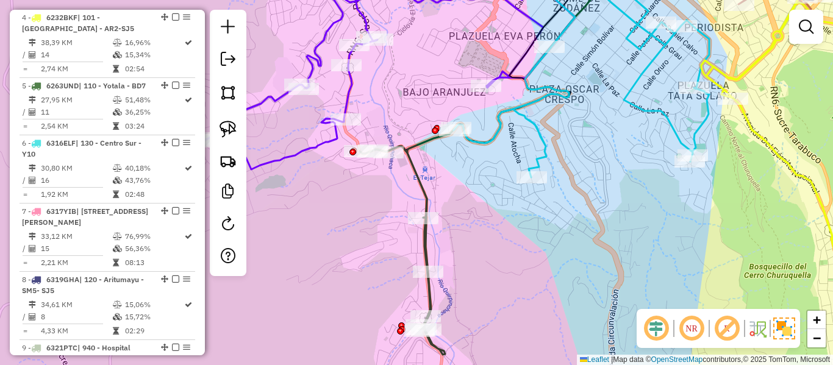
click at [422, 185] on icon at bounding box center [402, 250] width 85 height 208
select select "**********"
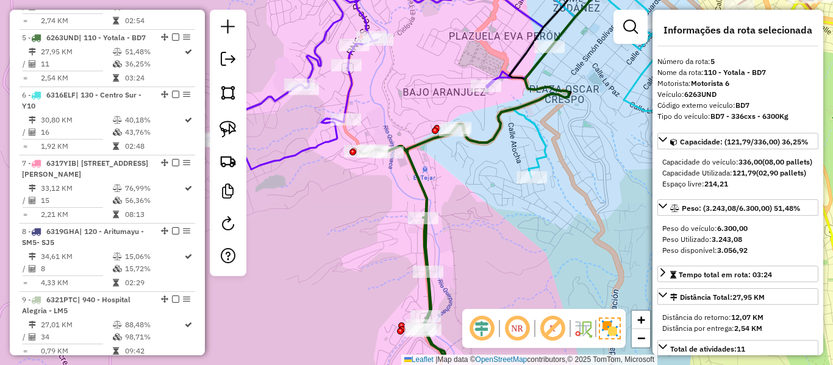
scroll to position [753, 0]
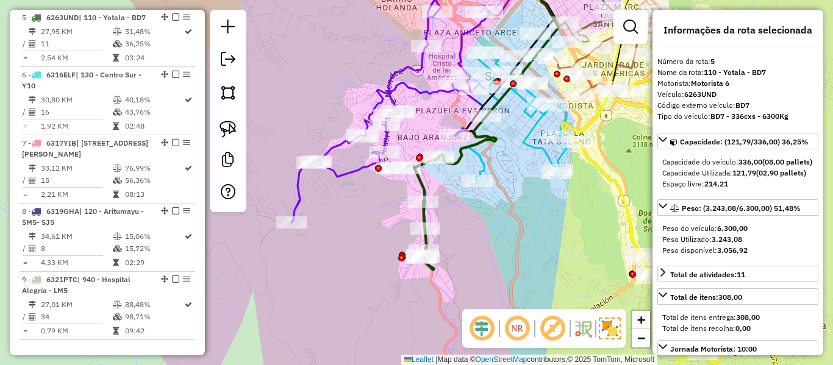
drag, startPoint x: 366, startPoint y: 206, endPoint x: 410, endPoint y: 230, distance: 50.5
click at [410, 230] on div "Janela de atendimento Grade de atendimento Capacidade Transportadoras Veículos …" at bounding box center [416, 182] width 833 height 365
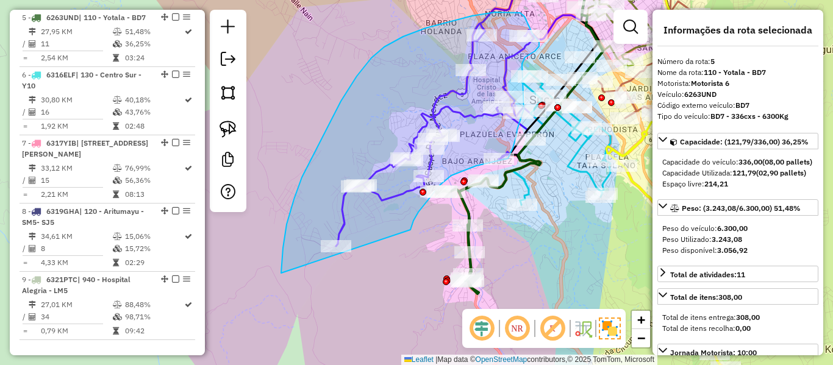
drag, startPoint x: 410, startPoint y: 230, endPoint x: 294, endPoint y: 306, distance: 138.6
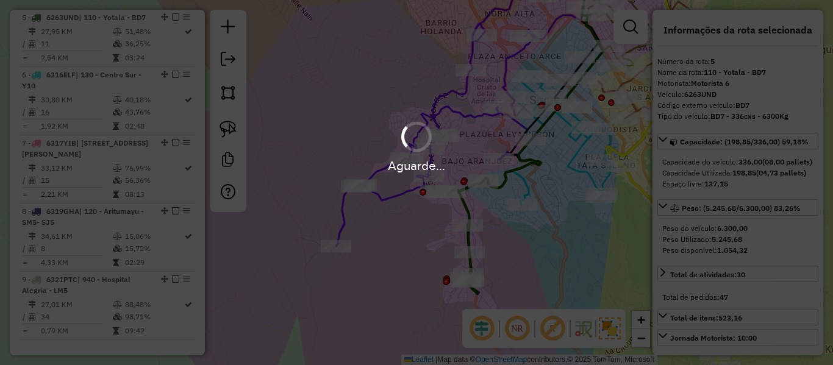
select select "**********"
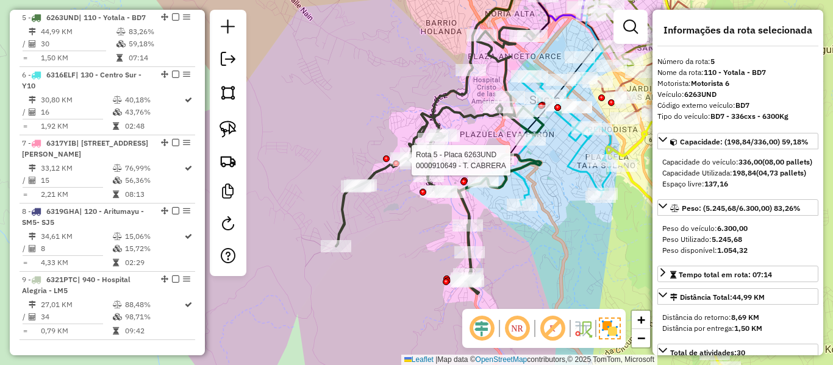
click at [383, 175] on icon at bounding box center [439, 160] width 207 height 266
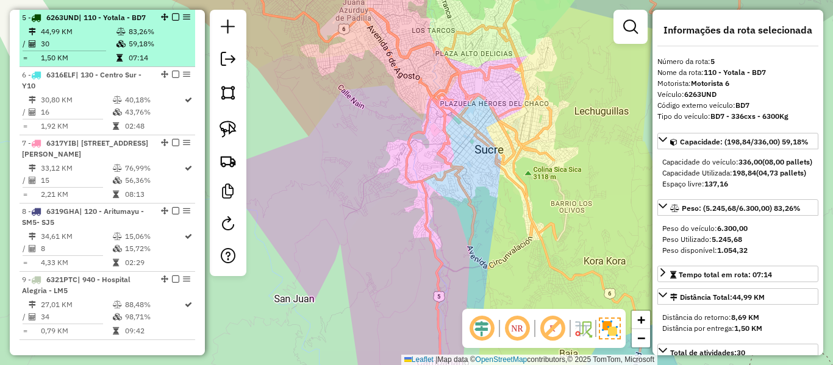
click at [129, 38] on td "83,26%" at bounding box center [159, 32] width 62 height 12
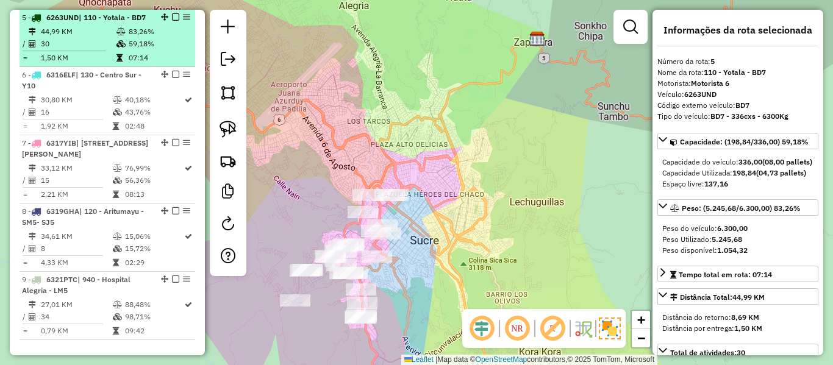
click at [172, 19] on em at bounding box center [175, 16] width 7 height 7
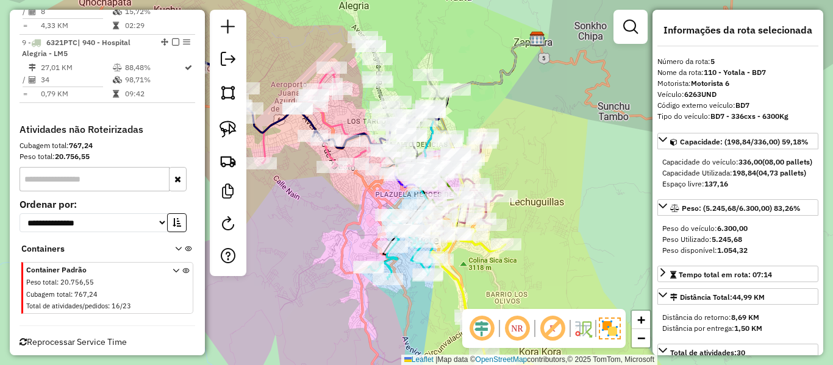
scroll to position [970, 0]
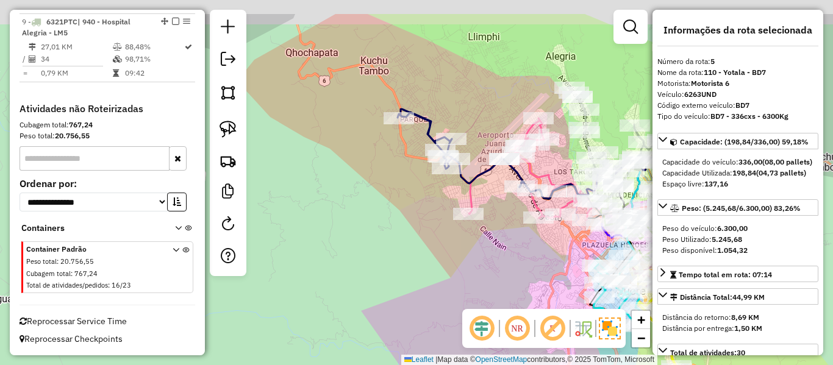
drag, startPoint x: 336, startPoint y: 205, endPoint x: 535, endPoint y: 248, distance: 203.4
click at [535, 248] on div "Janela de atendimento Grade de atendimento Capacidade Transportadoras Veículos …" at bounding box center [416, 182] width 833 height 365
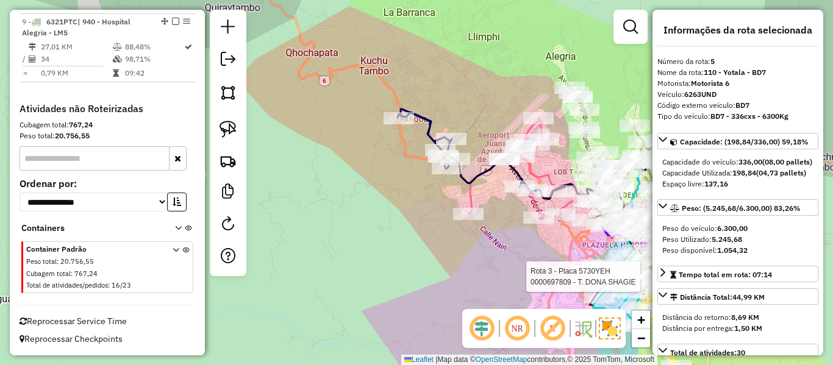
click at [432, 124] on icon at bounding box center [459, 148] width 125 height 78
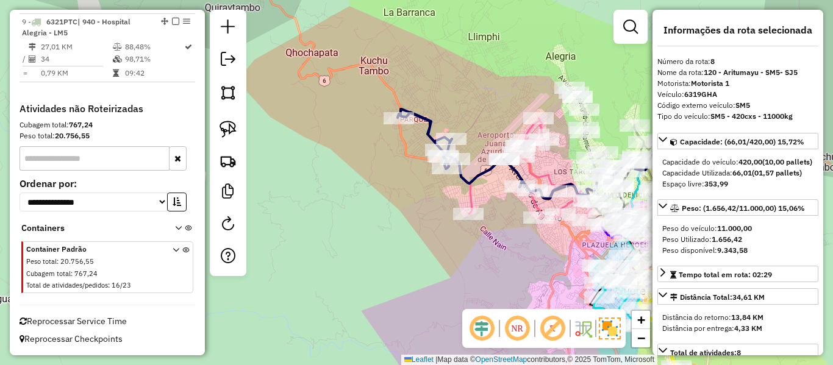
scroll to position [906, 0]
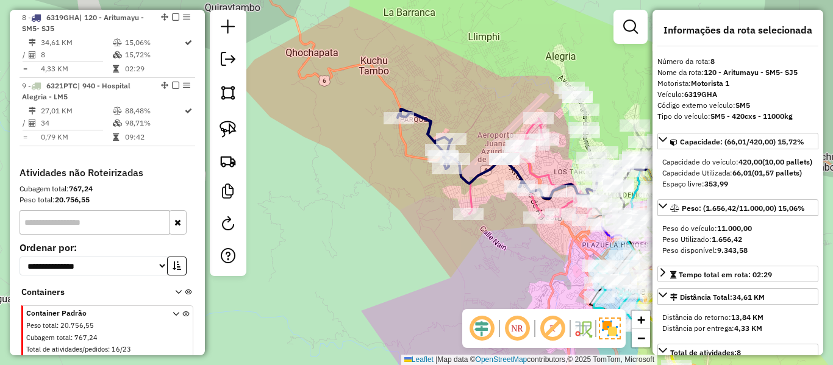
click at [377, 94] on div "Janela de atendimento Grade de atendimento Capacidade Transportadoras Veículos …" at bounding box center [416, 182] width 833 height 365
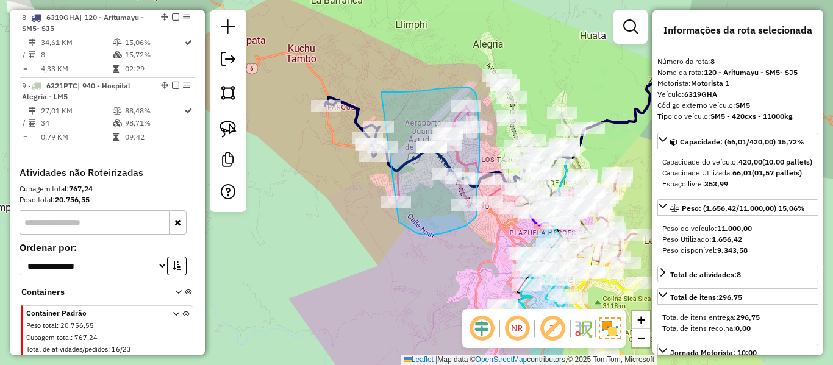
drag, startPoint x: 381, startPoint y: 92, endPoint x: 350, endPoint y: 190, distance: 102.4
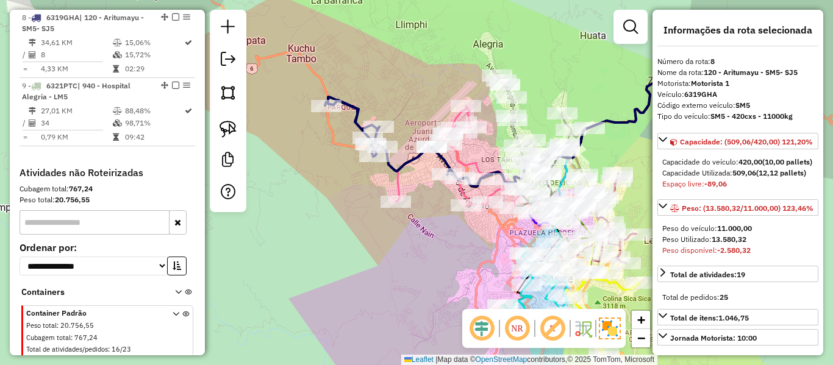
select select "**********"
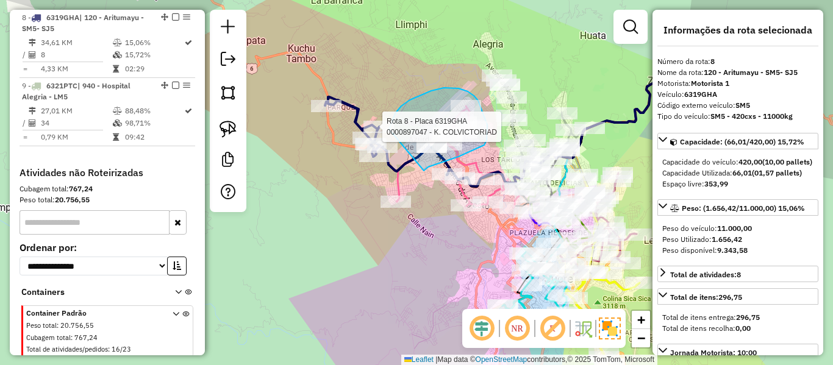
click at [389, 129] on div "Rota 8 - Placa 6319GHA 0000897047 - K. COLVICTORIAD Janela de atendimento Grade…" at bounding box center [416, 182] width 833 height 365
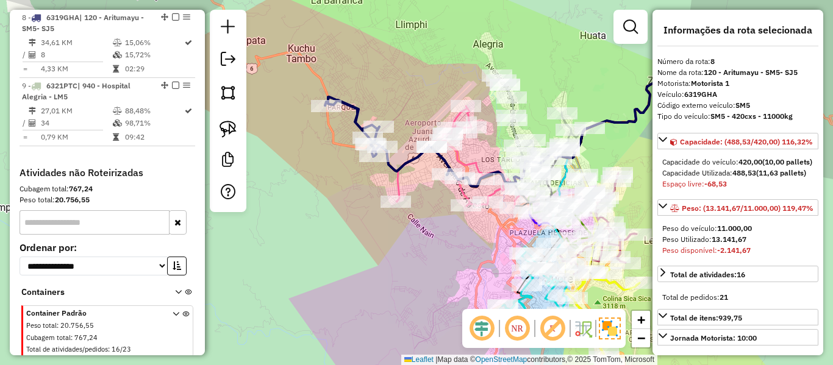
select select "**********"
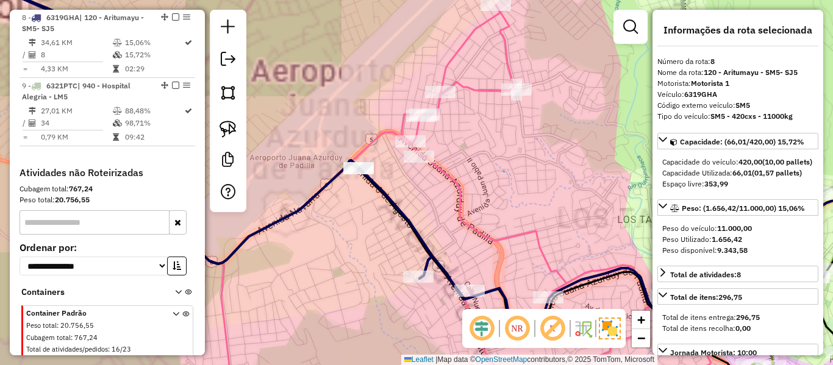
drag, startPoint x: 504, startPoint y: 172, endPoint x: 527, endPoint y: 162, distance: 25.7
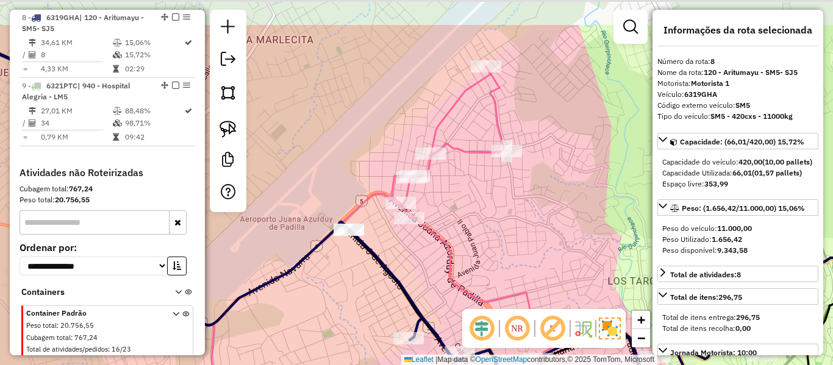
drag, startPoint x: 526, startPoint y: 221, endPoint x: 530, endPoint y: 227, distance: 7.1
click at [523, 229] on div "Janela de atendimento Grade de atendimento Capacidade Transportadoras Veículos …" at bounding box center [416, 182] width 833 height 365
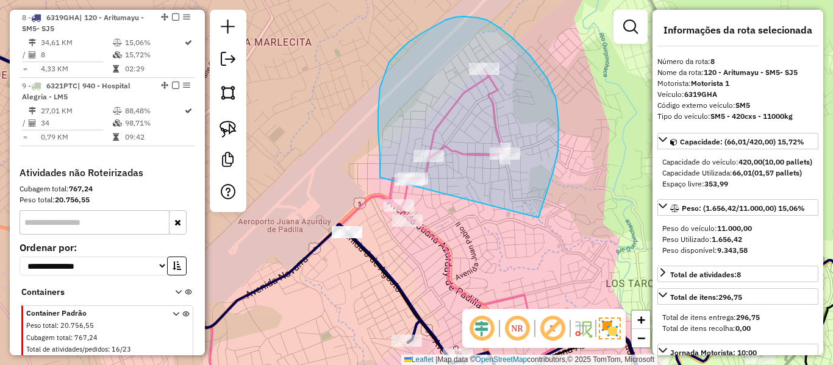
drag, startPoint x: 541, startPoint y: 207, endPoint x: 419, endPoint y: 249, distance: 129.0
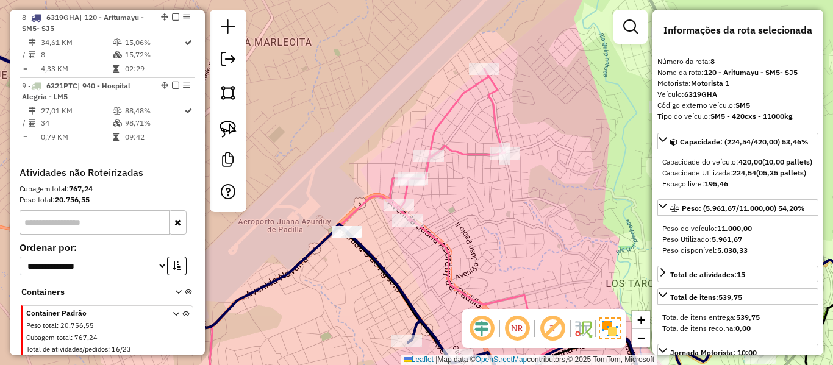
drag, startPoint x: 398, startPoint y: 267, endPoint x: 413, endPoint y: 154, distance: 113.7
click at [411, 160] on div "Janela de atendimento Grade de atendimento Capacidade Transportadoras Veículos …" at bounding box center [416, 182] width 833 height 365
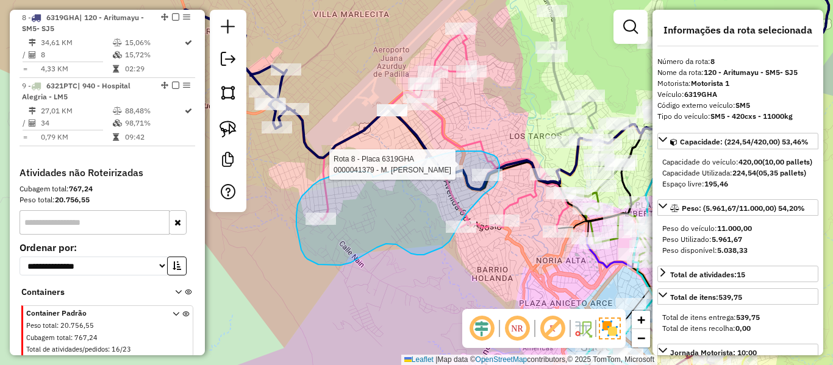
drag, startPoint x: 363, startPoint y: 171, endPoint x: 387, endPoint y: 176, distance: 24.2
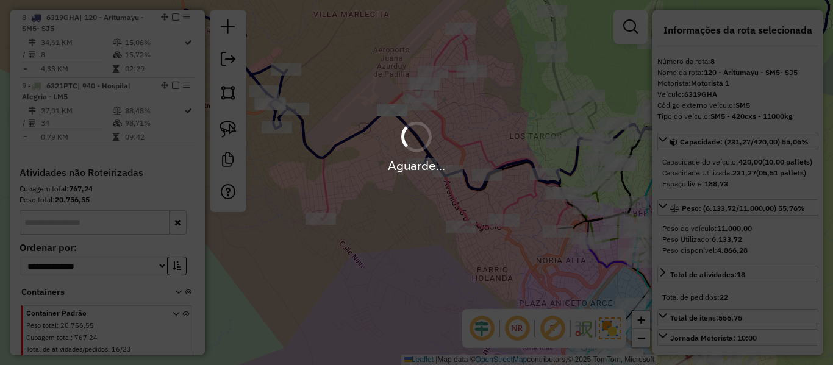
select select "**********"
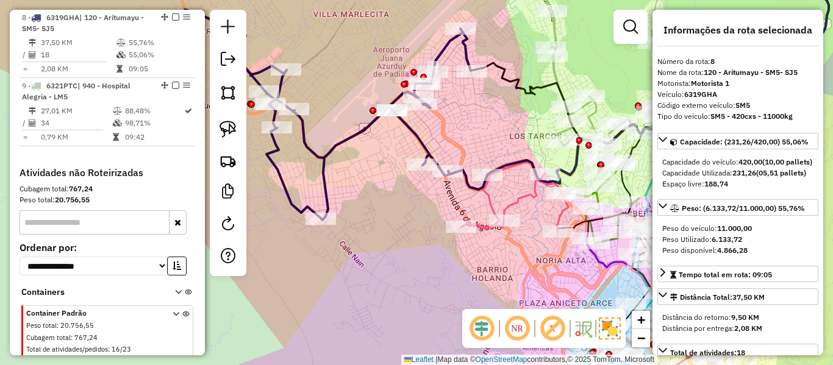
click at [356, 138] on icon at bounding box center [333, 115] width 308 height 210
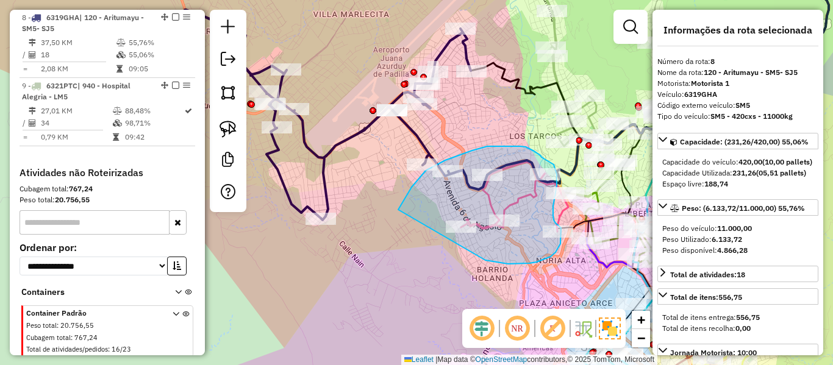
drag, startPoint x: 398, startPoint y: 210, endPoint x: 440, endPoint y: 241, distance: 52.2
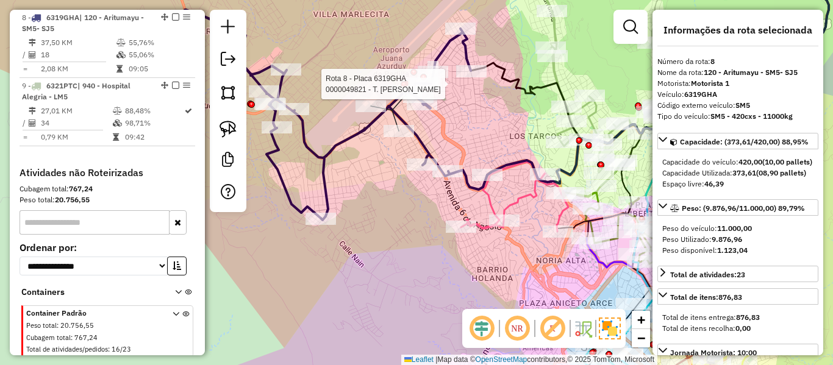
click at [404, 85] on div at bounding box center [404, 84] width 7 height 7
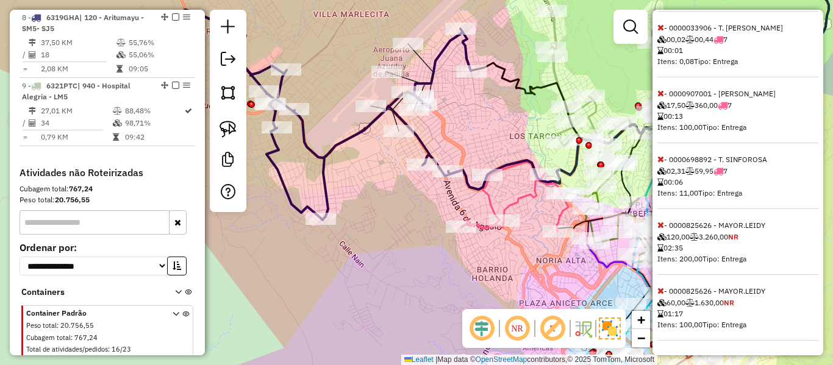
scroll to position [533, 0]
click at [661, 293] on icon at bounding box center [660, 291] width 7 height 9
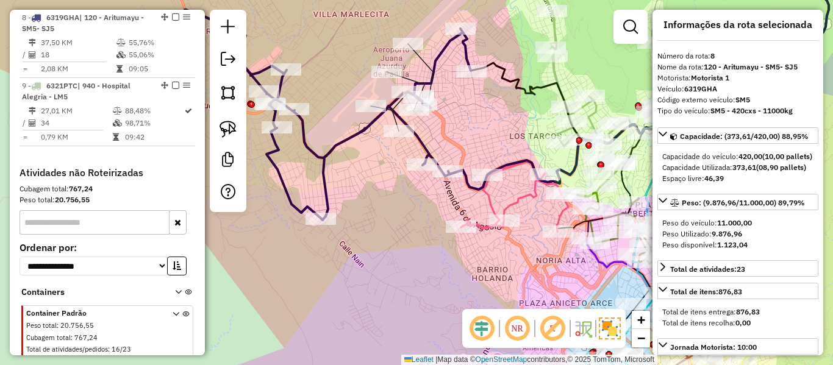
scroll to position [0, 0]
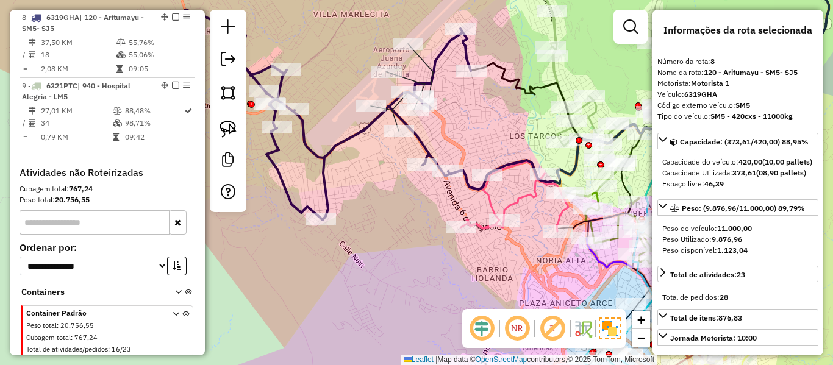
select select "**********"
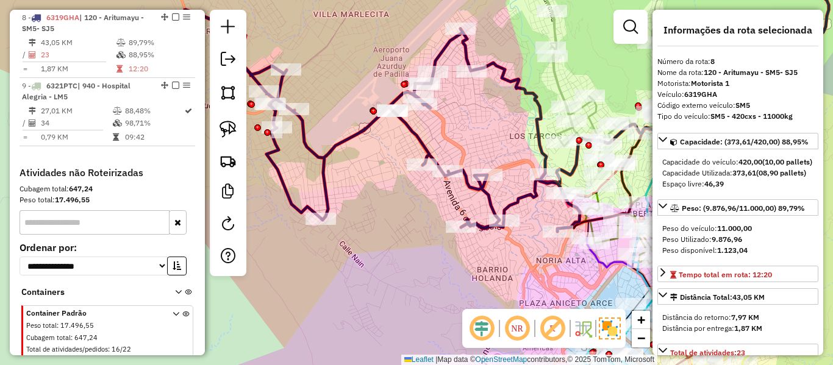
click at [422, 138] on icon at bounding box center [379, 121] width 401 height 222
click at [427, 146] on icon at bounding box center [379, 121] width 401 height 222
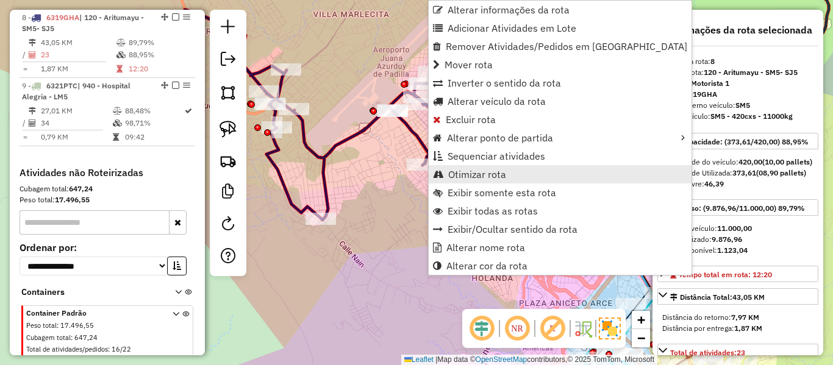
click at [463, 175] on span "Otimizar rota" at bounding box center [477, 174] width 58 height 10
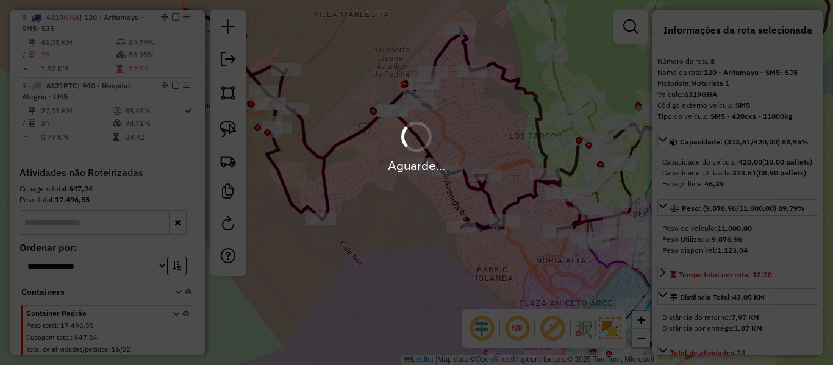
click at [366, 163] on div "Aguarde..." at bounding box center [416, 165] width 833 height 19
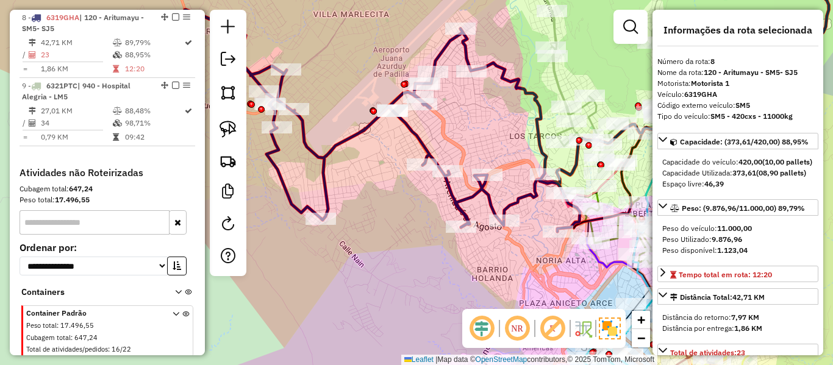
click at [346, 145] on icon at bounding box center [379, 121] width 401 height 222
click at [346, 135] on icon at bounding box center [379, 121] width 401 height 222
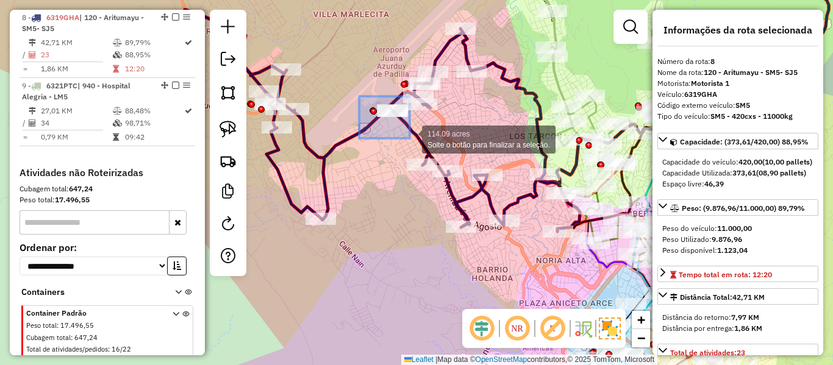
drag, startPoint x: 359, startPoint y: 96, endPoint x: 410, endPoint y: 138, distance: 65.8
click at [410, 138] on div "114.09 acres Solte o botão para finalizar a seleção. Janela de atendimento Grad…" at bounding box center [416, 182] width 833 height 365
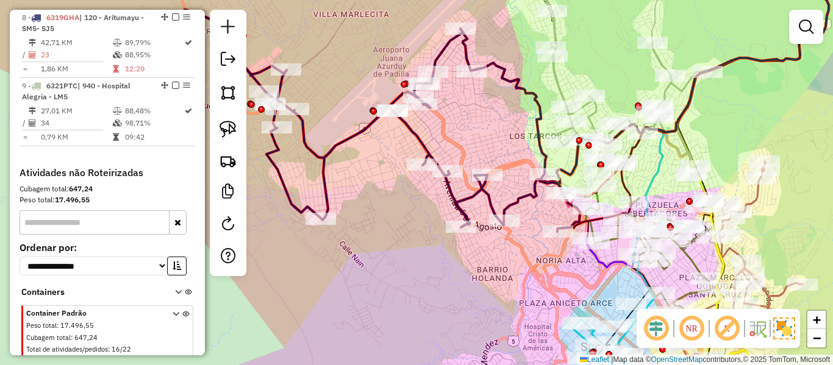
click at [321, 143] on div "Janela de atendimento Grade de atendimento Capacidade Transportadoras Veículos …" at bounding box center [416, 182] width 833 height 365
click at [344, 142] on icon at bounding box center [379, 121] width 401 height 222
select select "**********"
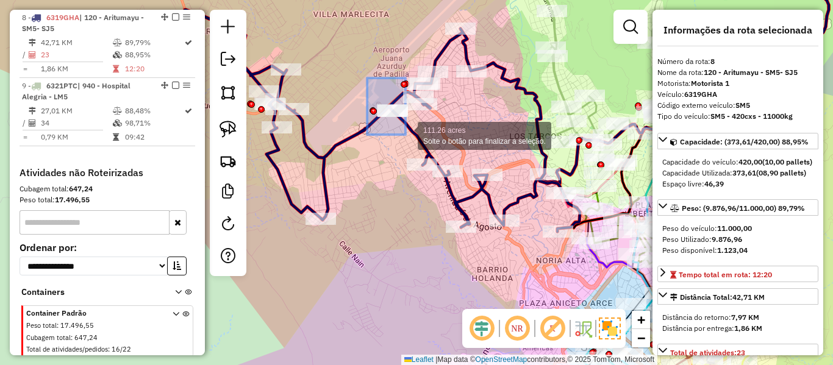
drag, startPoint x: 370, startPoint y: 81, endPoint x: 405, endPoint y: 135, distance: 64.2
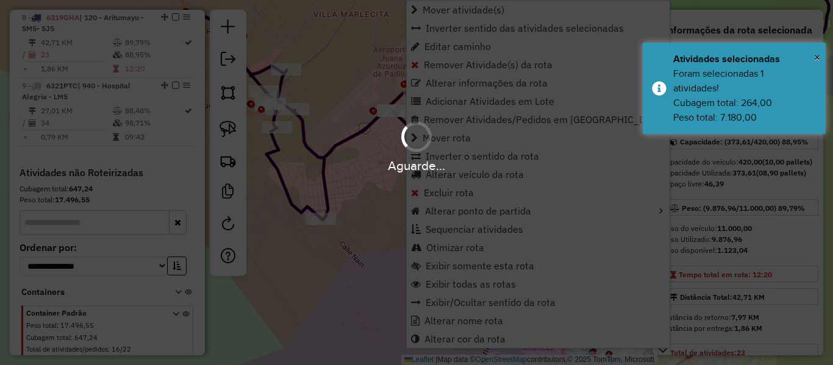
click at [348, 124] on div "Aguarde..." at bounding box center [416, 146] width 833 height 58
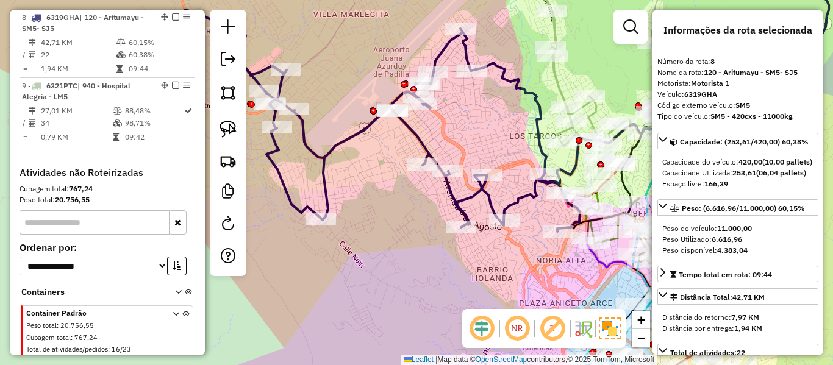
click at [349, 132] on icon at bounding box center [379, 121] width 401 height 222
click at [365, 126] on icon at bounding box center [379, 121] width 401 height 222
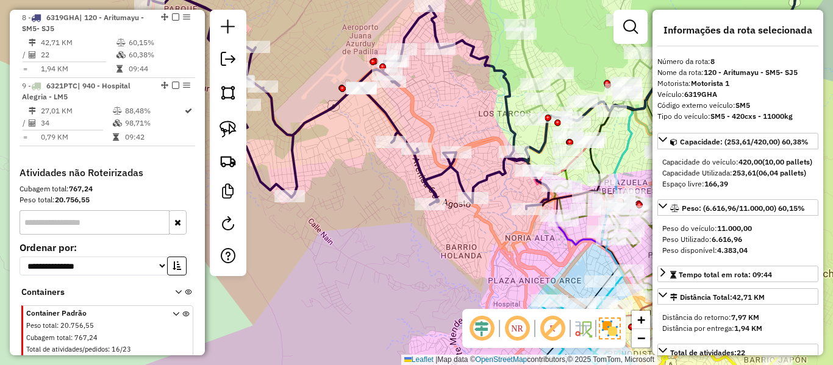
drag, startPoint x: 372, startPoint y: 167, endPoint x: 341, endPoint y: 144, distance: 38.4
click at [341, 144] on div "Janela de atendimento Grade de atendimento Capacidade Transportadoras Veículos …" at bounding box center [416, 182] width 833 height 365
click at [323, 112] on icon at bounding box center [348, 98] width 401 height 222
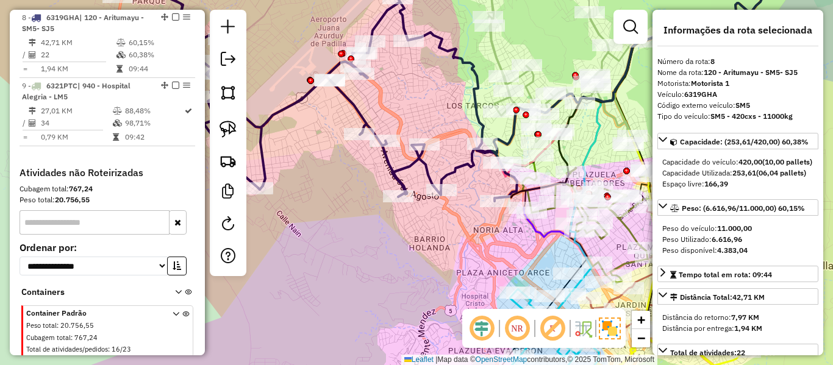
click at [304, 124] on div "Janela de atendimento Grade de atendimento Capacidade Transportadoras Veículos …" at bounding box center [416, 182] width 833 height 365
click at [298, 99] on icon at bounding box center [316, 90] width 401 height 222
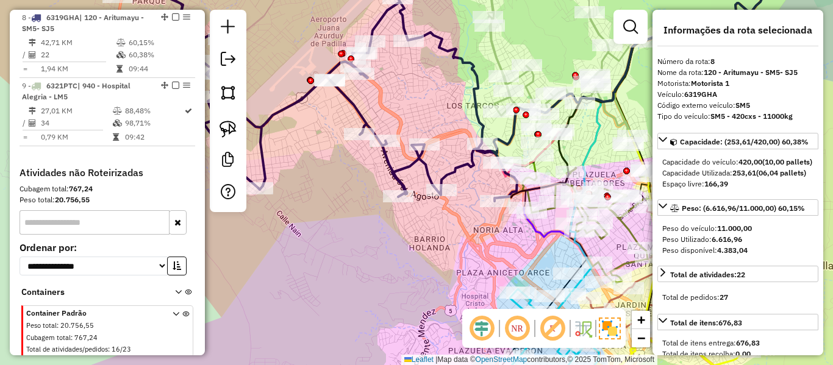
drag, startPoint x: 326, startPoint y: 138, endPoint x: 296, endPoint y: 130, distance: 31.1
click at [296, 130] on div "Janela de atendimento Grade de atendimento Capacidade Transportadoras Veículos …" at bounding box center [416, 182] width 833 height 365
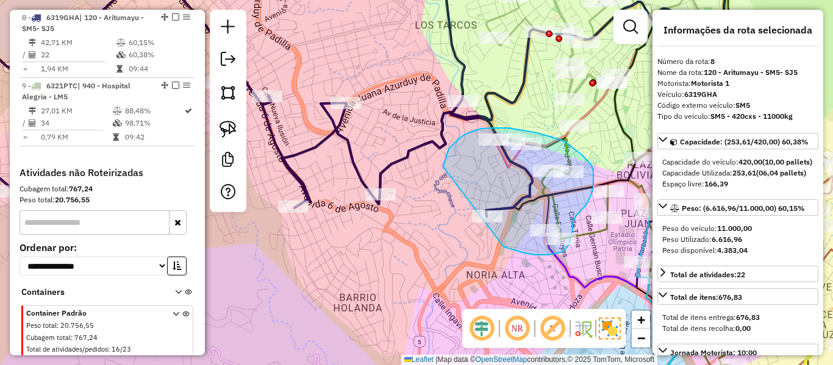
drag, startPoint x: 443, startPoint y: 167, endPoint x: 494, endPoint y: 231, distance: 81.6
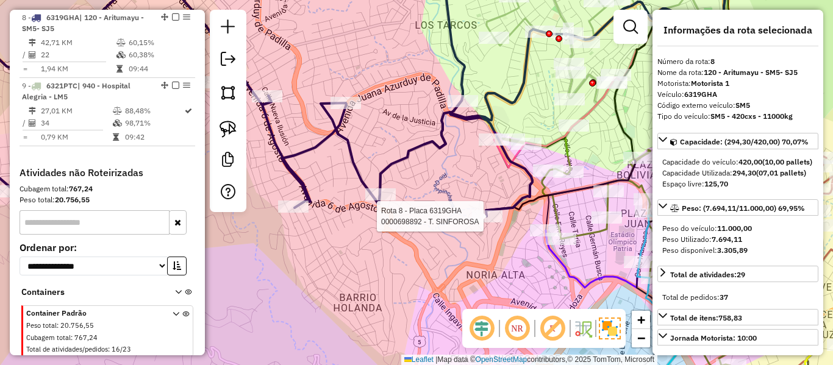
select select "**********"
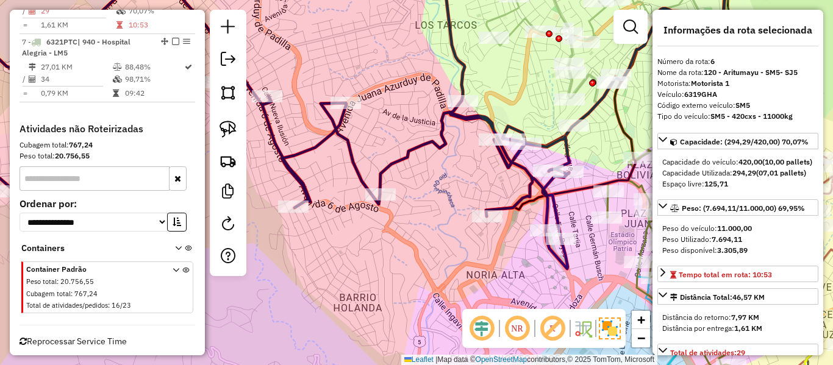
scroll to position [834, 0]
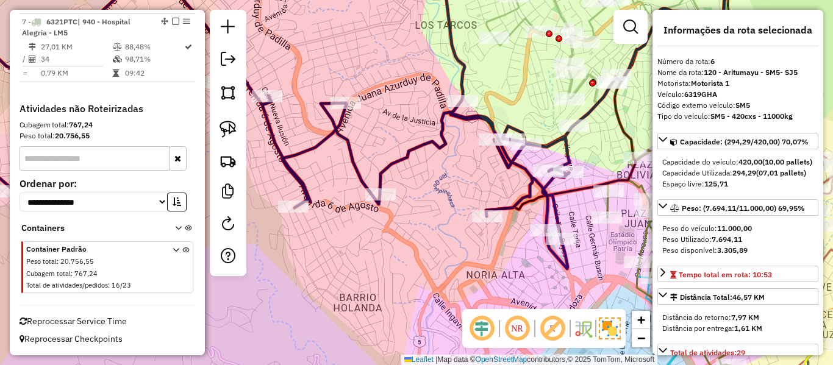
click at [419, 158] on div "Janela de atendimento Grade de atendimento Capacidade Transportadoras Veículos …" at bounding box center [416, 182] width 833 height 365
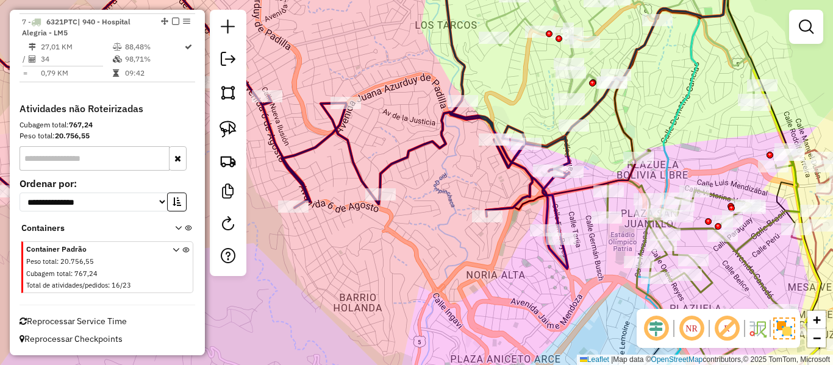
click at [420, 150] on icon at bounding box center [242, 115] width 653 height 305
select select "**********"
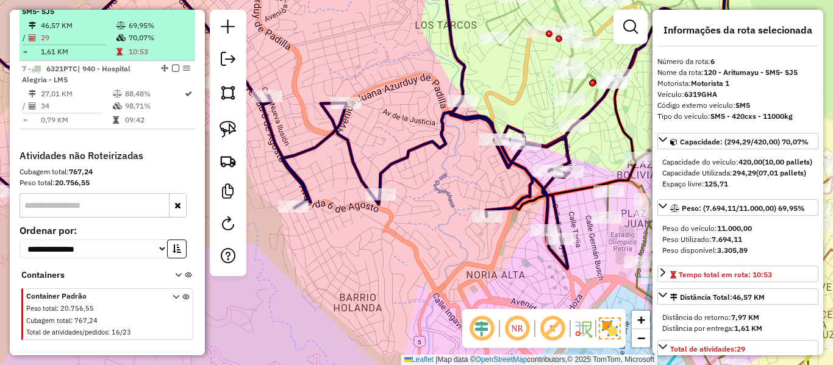
scroll to position [770, 0]
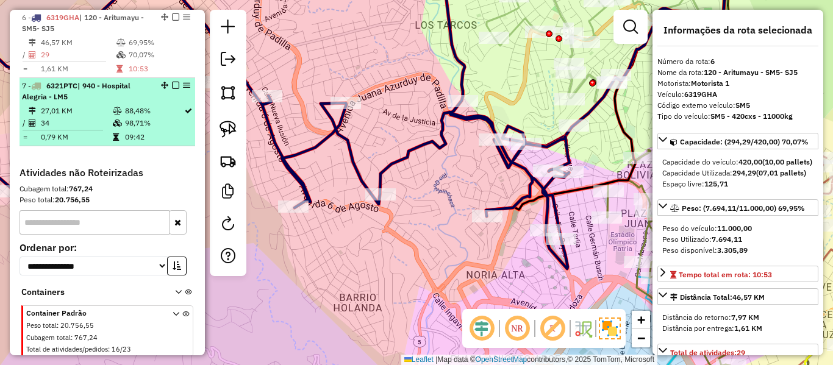
click at [172, 87] on em at bounding box center [175, 85] width 7 height 7
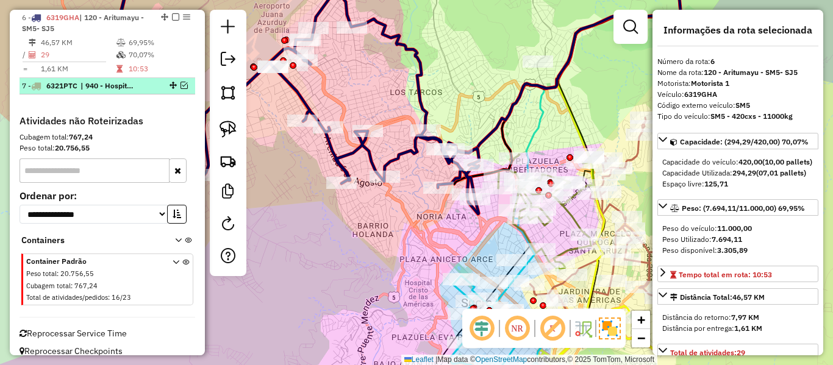
click at [180, 85] on em at bounding box center [183, 85] width 7 height 7
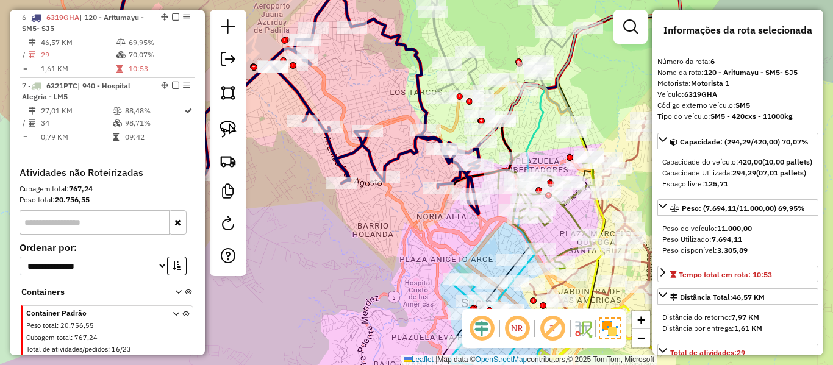
click at [408, 158] on icon at bounding box center [269, 90] width 419 height 248
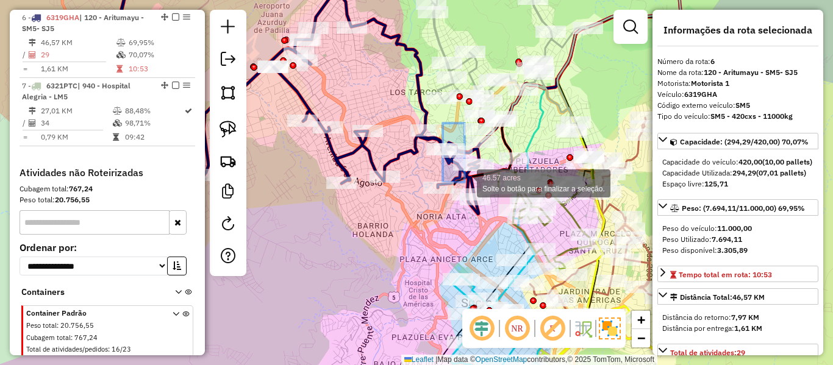
click at [536, 246] on div "Rota 6 - Placa 6319GHA 0000898953 - T. SONIA Rota 6 - Placa 6319GHA 0000821559 …" at bounding box center [416, 182] width 833 height 365
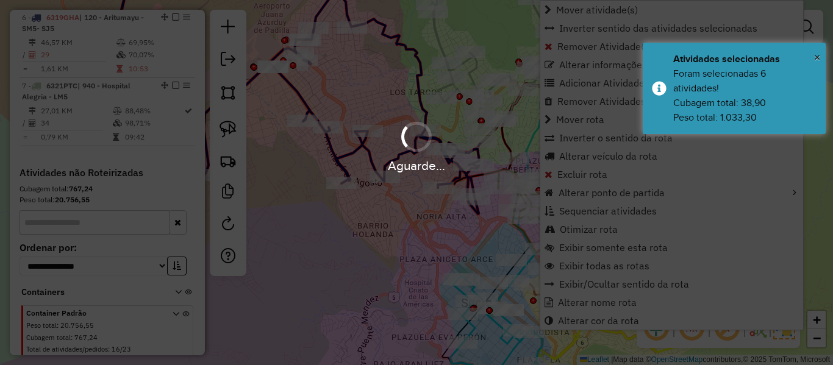
click at [351, 90] on hb-app "Aguarde... Pop-up bloqueado! Seu navegador bloqueou automáticamente a abertura …" at bounding box center [416, 182] width 833 height 365
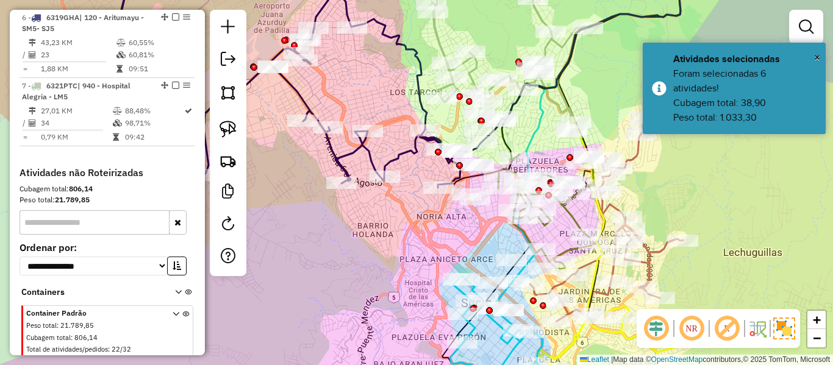
click at [301, 98] on icon at bounding box center [260, 77] width 401 height 222
select select "**********"
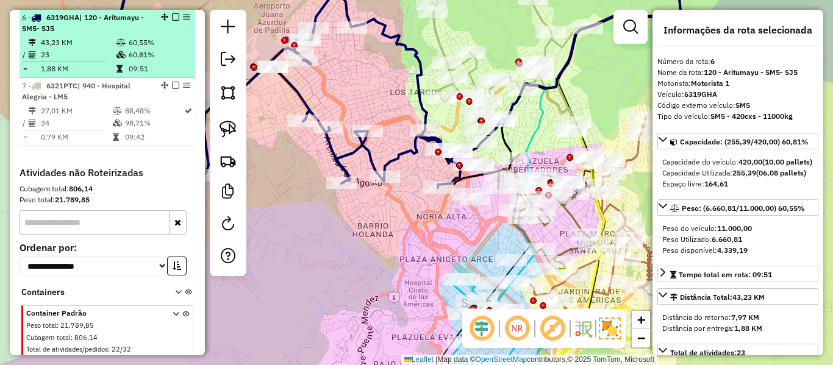
click at [173, 16] on em at bounding box center [175, 16] width 7 height 7
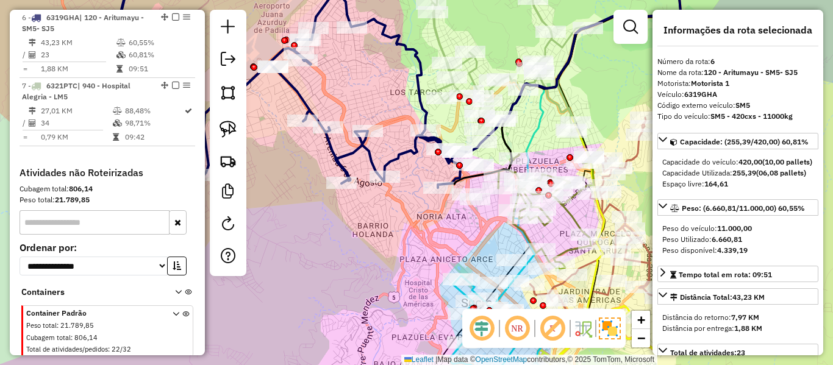
scroll to position [718, 0]
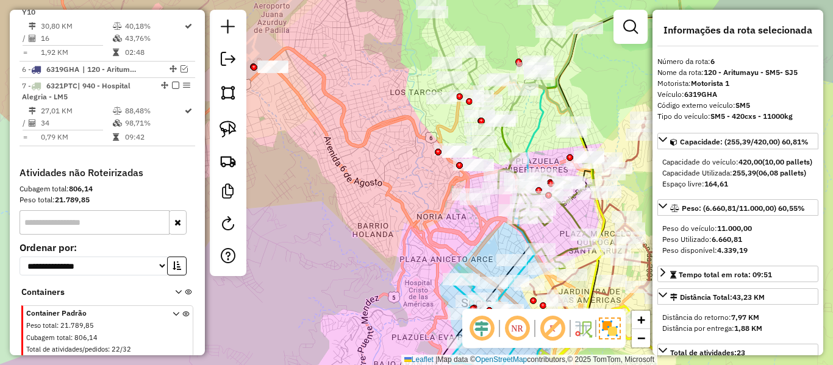
drag, startPoint x: 359, startPoint y: 105, endPoint x: 391, endPoint y: 126, distance: 38.2
click at [391, 126] on div "Janela de atendimento Grade de atendimento Capacidade Transportadoras Veículos …" at bounding box center [416, 182] width 833 height 365
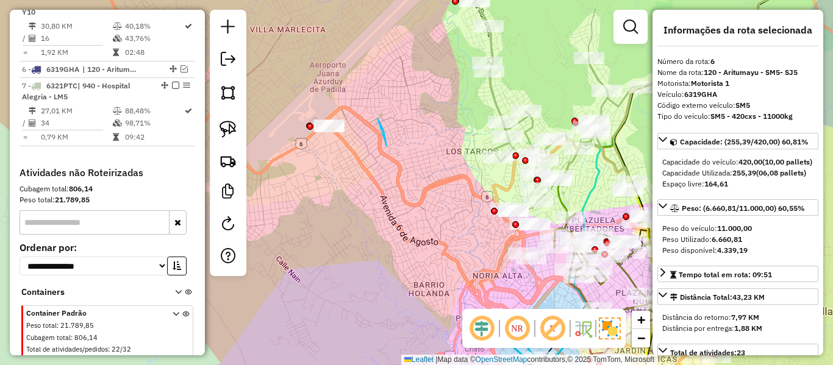
drag, startPoint x: 383, startPoint y: 131, endPoint x: 343, endPoint y: 173, distance: 58.6
drag, startPoint x: 427, startPoint y: 187, endPoint x: 439, endPoint y: 186, distance: 11.6
click at [427, 188] on div "Janela de atendimento Grade de atendimento Capacidade Transportadoras Veículos …" at bounding box center [416, 182] width 833 height 365
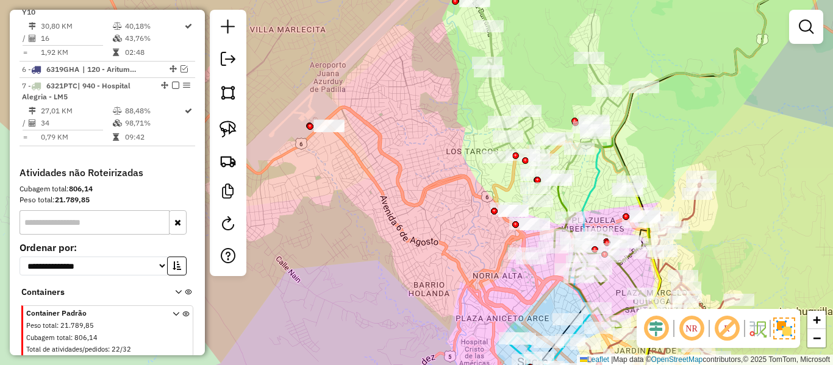
drag, startPoint x: 440, startPoint y: 188, endPoint x: 511, endPoint y: 223, distance: 79.3
click at [511, 223] on div "Janela de atendimento Grade de atendimento Capacidade Transportadoras Veículos …" at bounding box center [416, 182] width 833 height 365
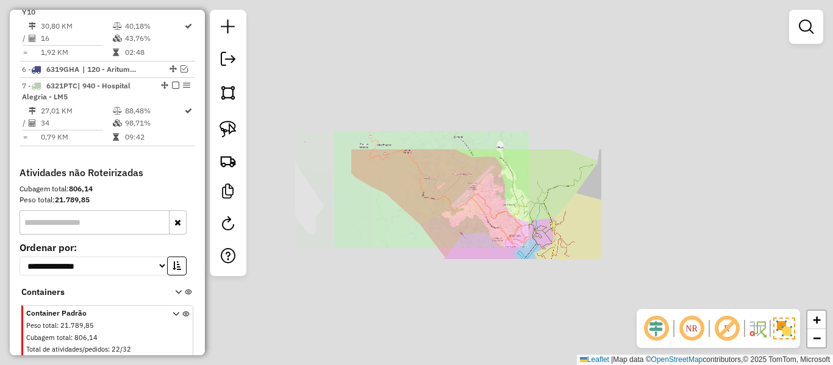
click at [491, 210] on div "Janela de atendimento Grade de atendimento Capacidade Transportadoras Veículos …" at bounding box center [416, 182] width 833 height 365
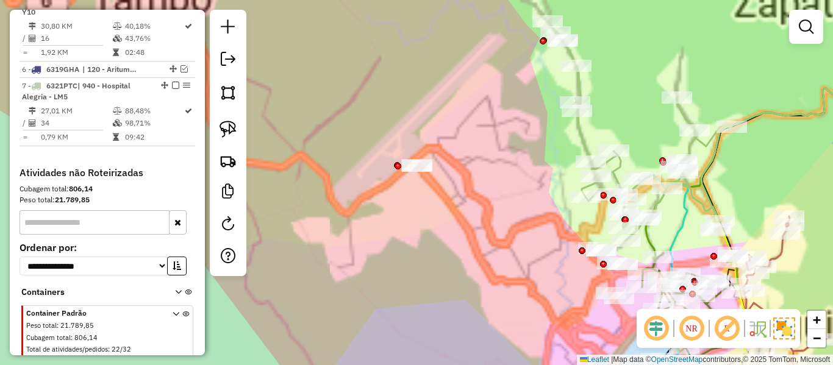
drag, startPoint x: 491, startPoint y: 210, endPoint x: 504, endPoint y: 223, distance: 18.5
click at [491, 210] on div "Janela de atendimento Grade de atendimento Capacidade Transportadoras Veículos …" at bounding box center [416, 182] width 833 height 365
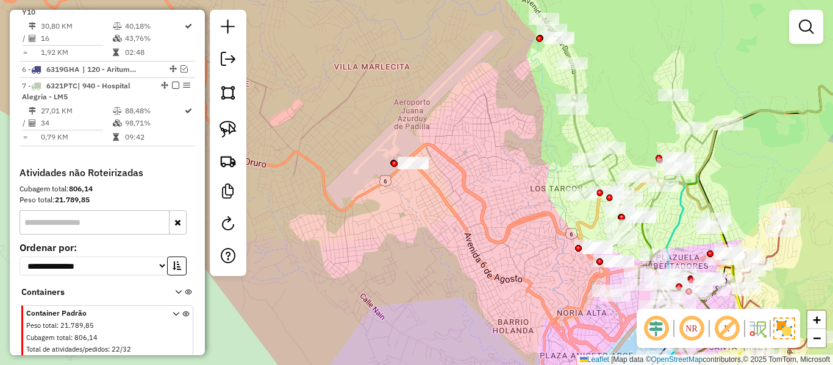
drag, startPoint x: 497, startPoint y: 220, endPoint x: 382, endPoint y: 69, distance: 190.4
click at [357, 55] on div "Janela de atendimento Grade de atendimento Capacidade Transportadoras Veículos …" at bounding box center [416, 182] width 833 height 365
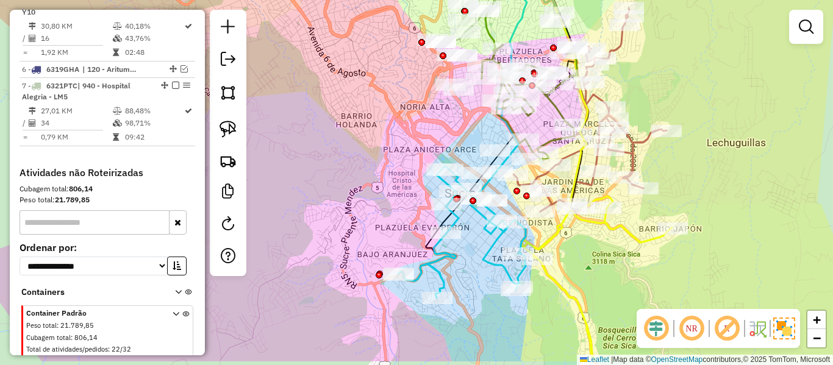
drag, startPoint x: 424, startPoint y: 135, endPoint x: 417, endPoint y: 113, distance: 23.5
click at [417, 113] on div "Janela de atendimento Grade de atendimento Capacidade Transportadoras Veículos …" at bounding box center [416, 182] width 833 height 365
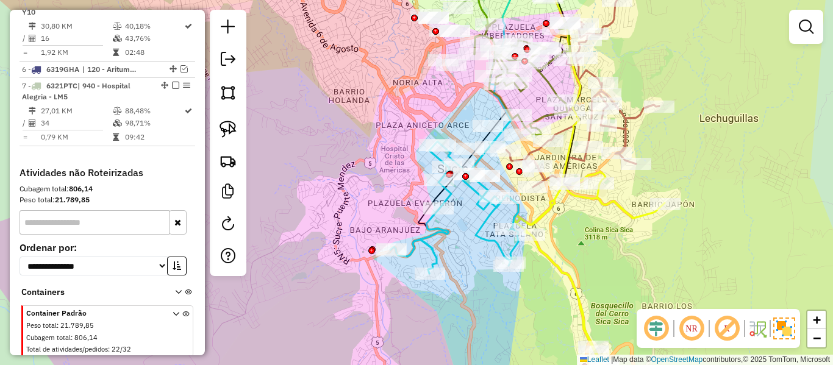
click at [544, 276] on div "Janela de atendimento Grade de atendimento Capacidade Transportadoras Veículos …" at bounding box center [416, 182] width 833 height 365
drag, startPoint x: 548, startPoint y: 290, endPoint x: 500, endPoint y: 208, distance: 94.8
click at [500, 208] on div "Janela de atendimento Grade de atendimento Capacidade Transportadoras Veículos …" at bounding box center [416, 182] width 833 height 365
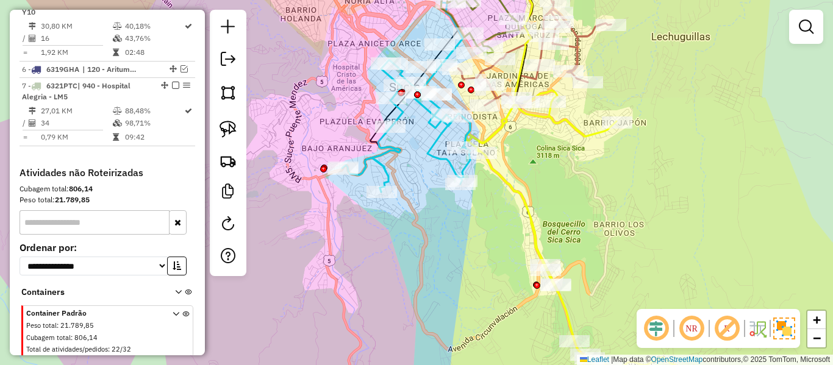
click at [525, 196] on icon at bounding box center [597, 246] width 258 height 312
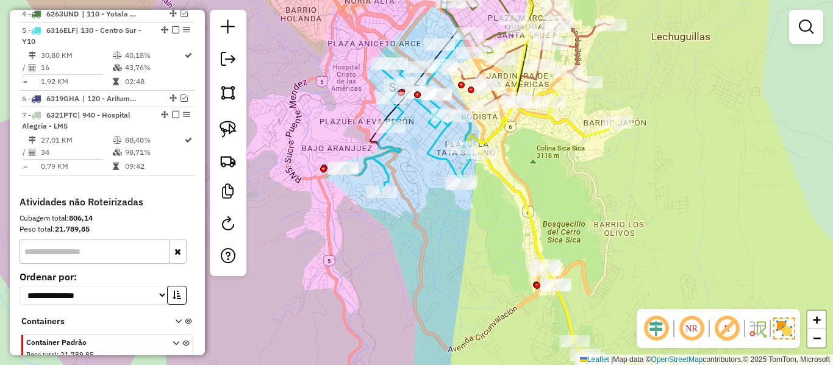
select select "**********"
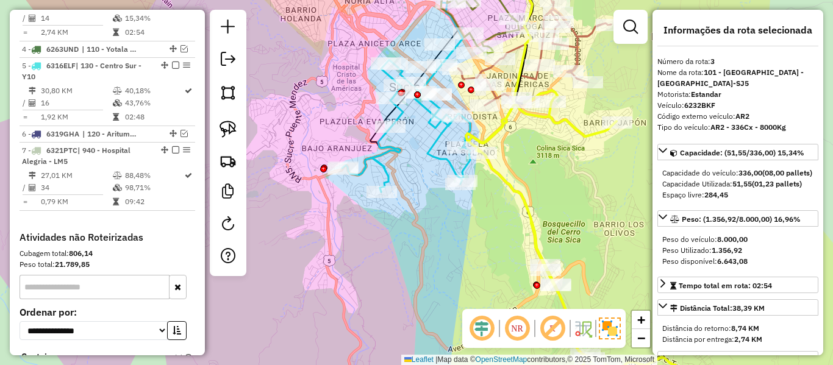
scroll to position [617, 0]
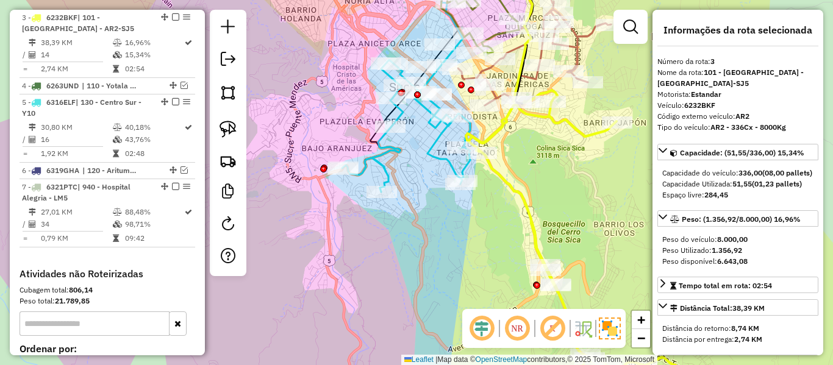
drag, startPoint x: 563, startPoint y: 199, endPoint x: 494, endPoint y: 169, distance: 75.3
click at [494, 169] on div "Janela de atendimento Grade de atendimento Capacidade Transportadoras Veículos …" at bounding box center [416, 182] width 833 height 365
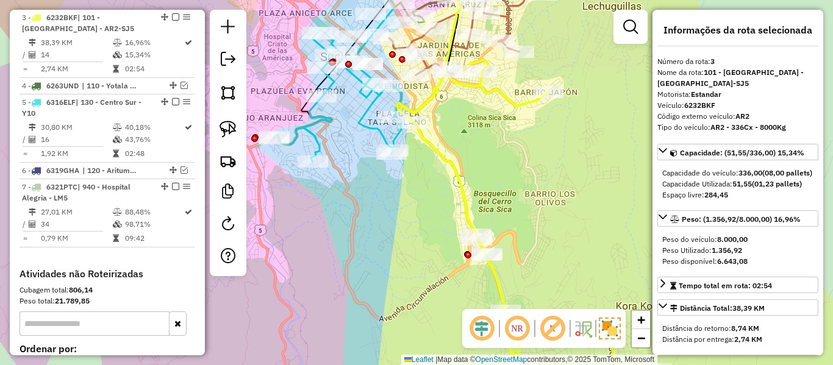
click at [450, 165] on icon at bounding box center [528, 225] width 258 height 330
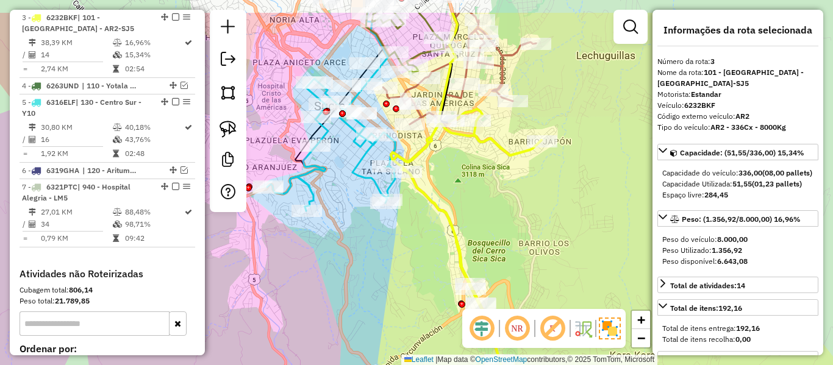
drag, startPoint x: 461, startPoint y: 187, endPoint x: 490, endPoint y: 211, distance: 38.1
click at [465, 216] on div "Janela de atendimento Grade de atendimento Capacidade Transportadoras Veículos …" at bounding box center [416, 182] width 833 height 365
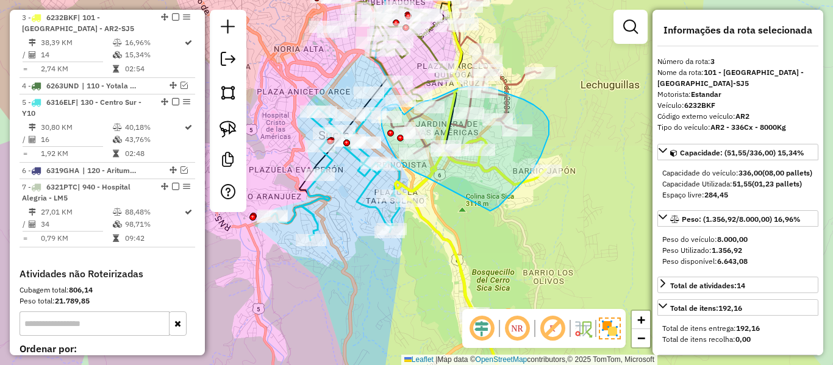
drag, startPoint x: 490, startPoint y: 211, endPoint x: 440, endPoint y: 178, distance: 60.4
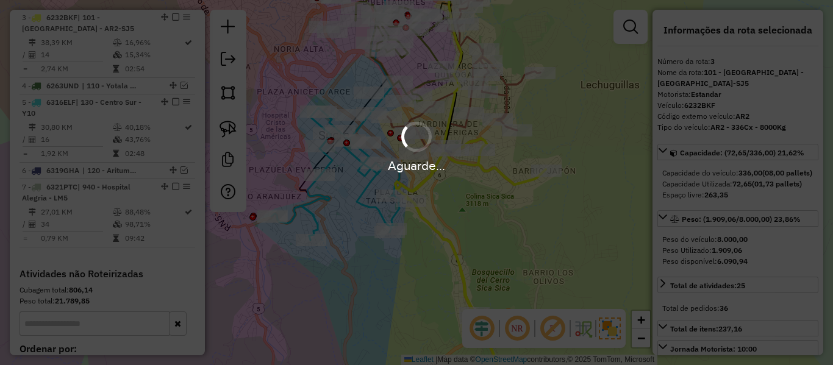
select select "**********"
click at [526, 220] on div "Aguarde..." at bounding box center [416, 182] width 833 height 365
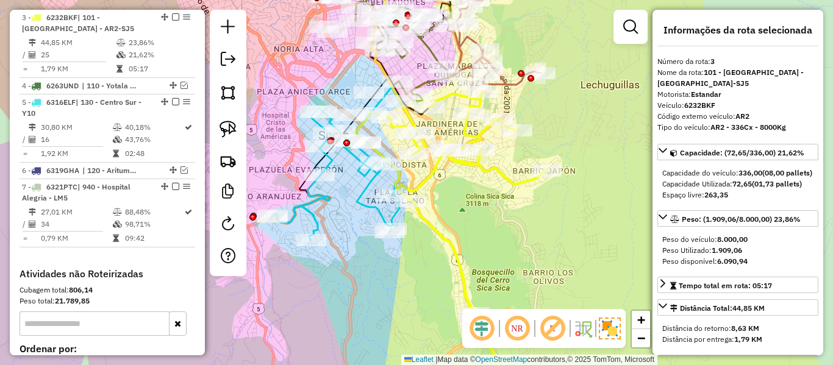
click at [496, 169] on icon at bounding box center [449, 247] width 191 height 310
drag, startPoint x: 510, startPoint y: 157, endPoint x: 488, endPoint y: 223, distance: 69.0
click at [488, 223] on div "Janela de atendimento Grade de atendimento Capacidade Transportadoras Veículos …" at bounding box center [416, 182] width 833 height 365
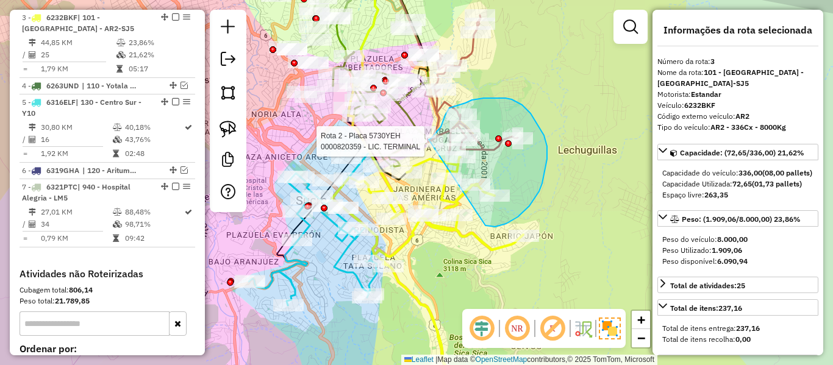
drag, startPoint x: 485, startPoint y: 226, endPoint x: 430, endPoint y: 174, distance: 75.9
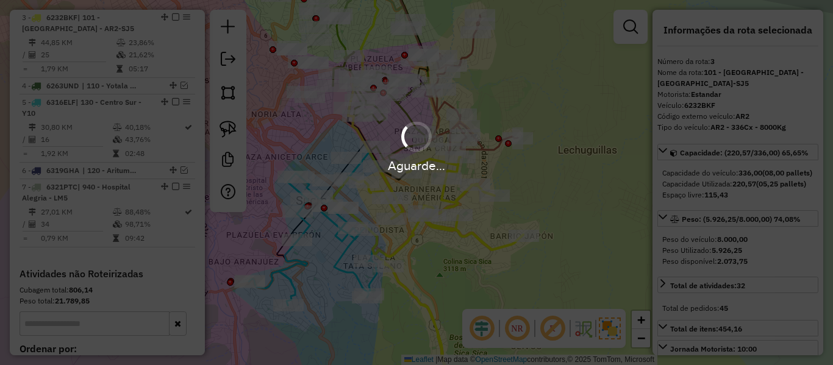
select select "**********"
click at [548, 181] on div "Aguarde..." at bounding box center [416, 182] width 833 height 365
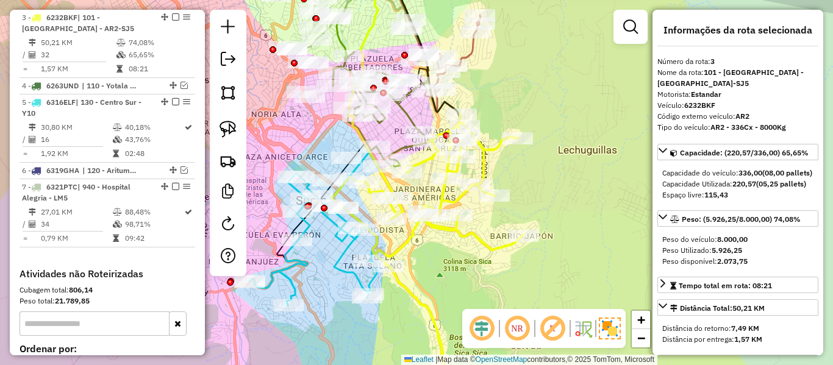
click at [471, 237] on icon at bounding box center [427, 258] width 191 height 287
click at [472, 234] on icon at bounding box center [427, 258] width 191 height 287
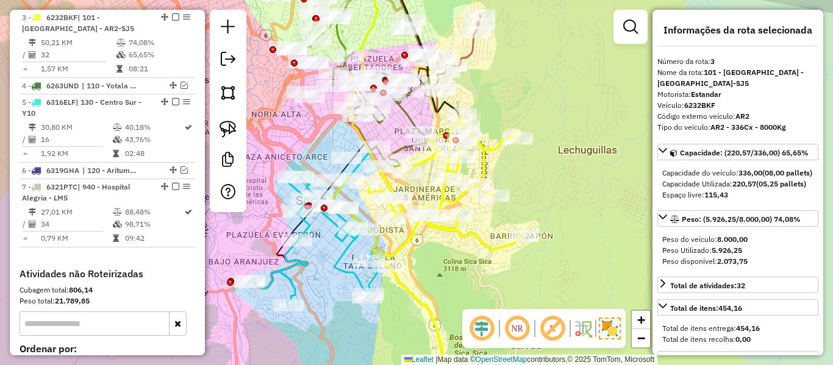
drag, startPoint x: 492, startPoint y: 236, endPoint x: 485, endPoint y: 274, distance: 38.5
click at [485, 277] on div "Janela de atendimento Grade de atendimento Capacidade Transportadoras Veículos …" at bounding box center [416, 182] width 833 height 365
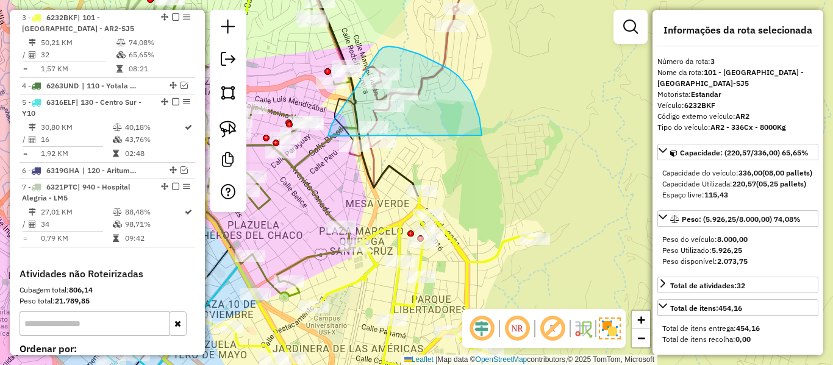
drag, startPoint x: 464, startPoint y: 84, endPoint x: 388, endPoint y: 199, distance: 138.3
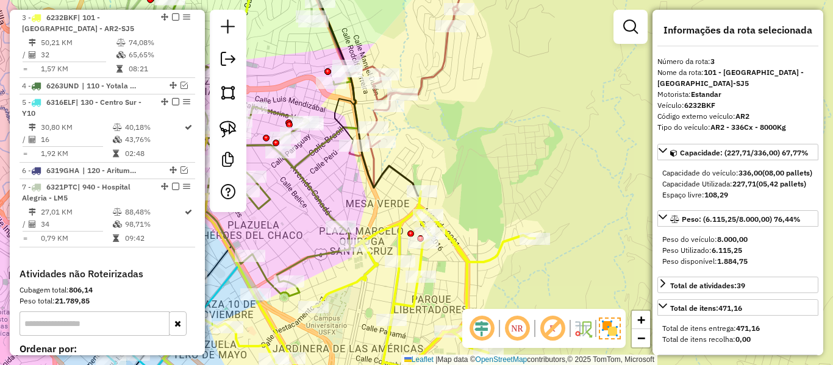
click at [452, 194] on div "Janela de atendimento Grade de atendimento Capacidade Transportadoras Veículos …" at bounding box center [416, 182] width 833 height 365
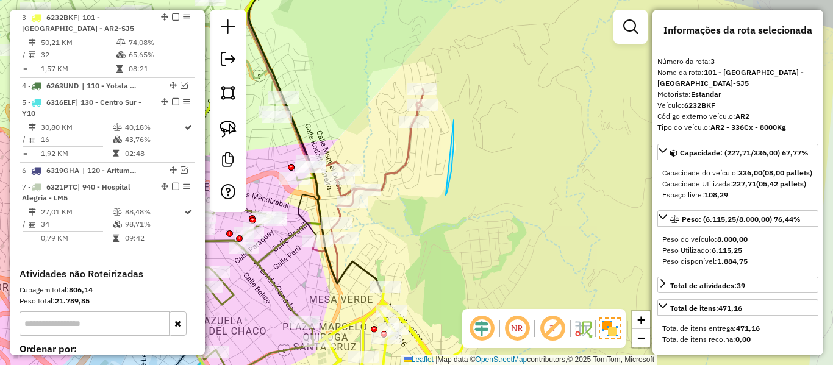
drag, startPoint x: 446, startPoint y: 194, endPoint x: 389, endPoint y: 143, distance: 76.8
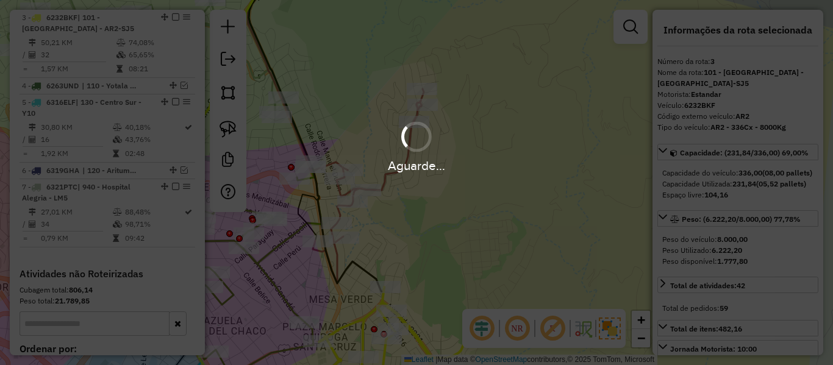
select select "**********"
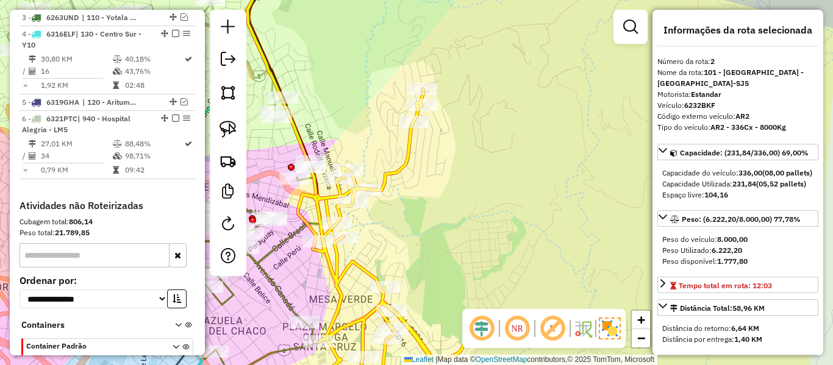
click at [404, 147] on icon at bounding box center [390, 245] width 216 height 313
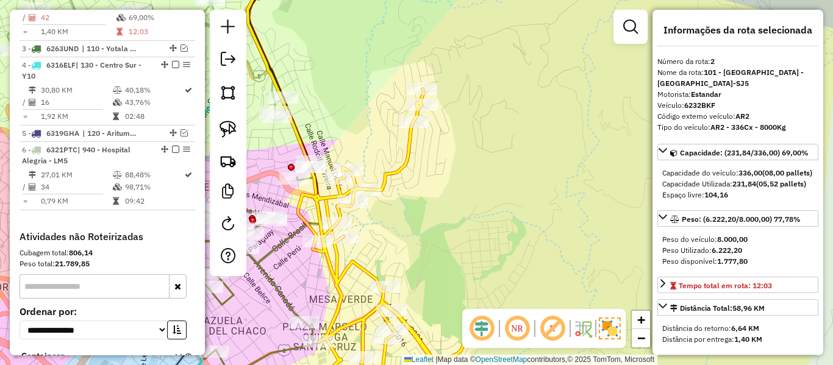
scroll to position [549, 0]
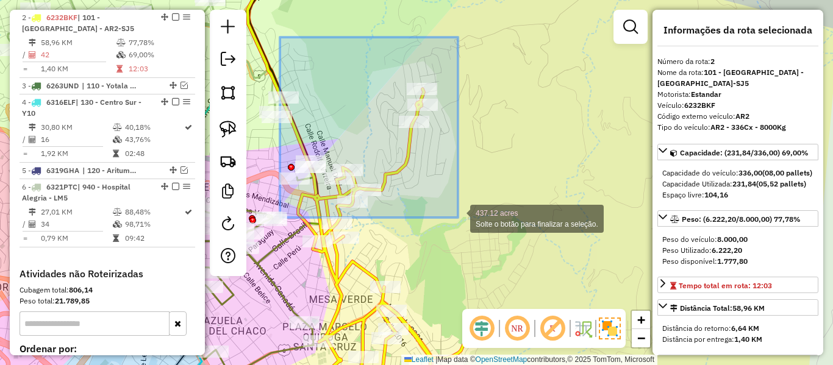
drag, startPoint x: 280, startPoint y: 37, endPoint x: 458, endPoint y: 218, distance: 253.5
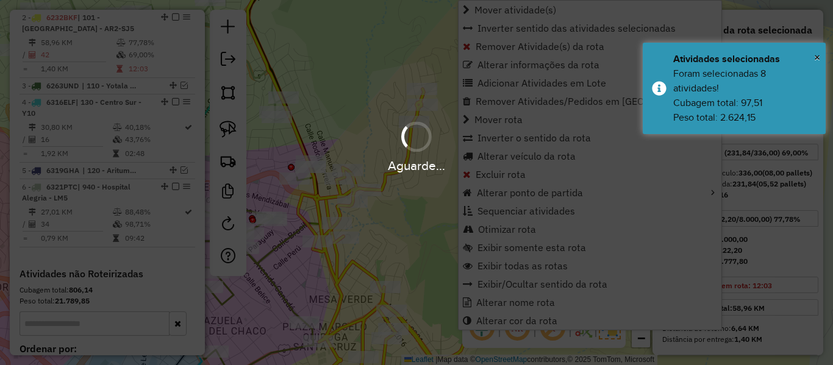
click at [457, 210] on div "Aguarde..." at bounding box center [416, 182] width 833 height 365
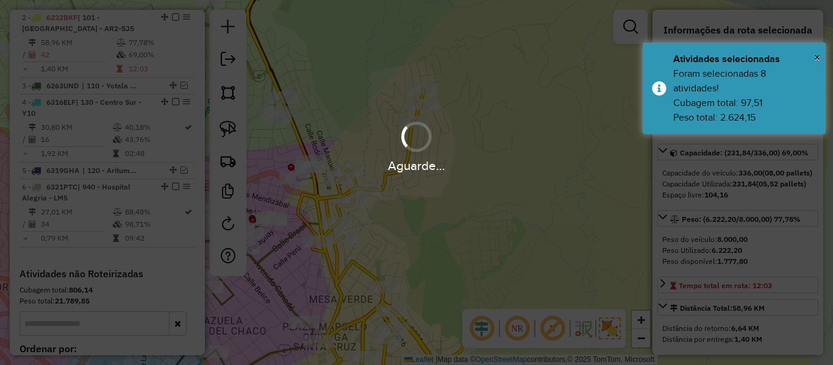
click at [436, 216] on div "Aguarde..." at bounding box center [416, 182] width 833 height 365
click at [439, 219] on div "Aguarde..." at bounding box center [416, 182] width 833 height 365
click at [346, 270] on hb-app "Aguarde... Pop-up bloqueado! Seu navegador bloqueou automáticamente a abertura …" at bounding box center [416, 182] width 833 height 365
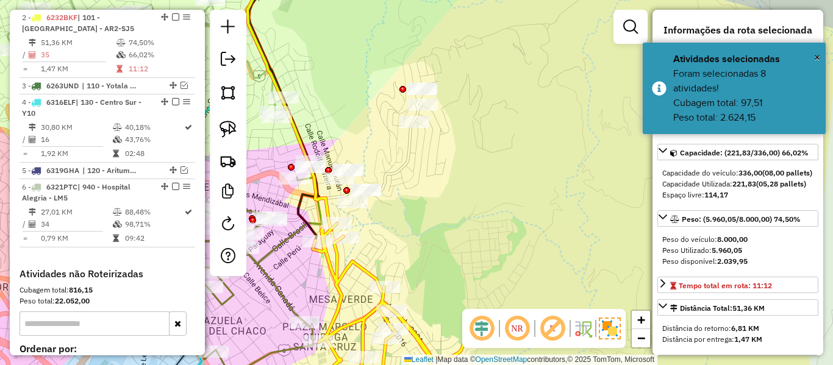
click at [346, 270] on icon at bounding box center [390, 313] width 216 height 178
drag, startPoint x: 394, startPoint y: 242, endPoint x: 407, endPoint y: 212, distance: 32.3
click at [409, 213] on div "Janela de atendimento Grade de atendimento Capacidade Transportadoras Veículos …" at bounding box center [416, 182] width 833 height 365
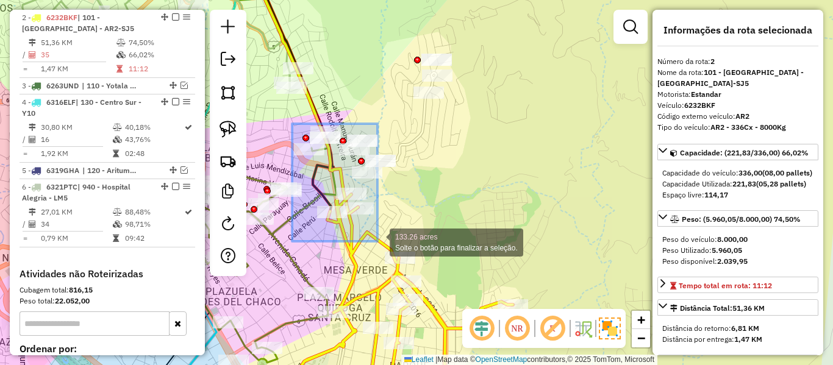
drag, startPoint x: 294, startPoint y: 133, endPoint x: 377, endPoint y: 241, distance: 136.6
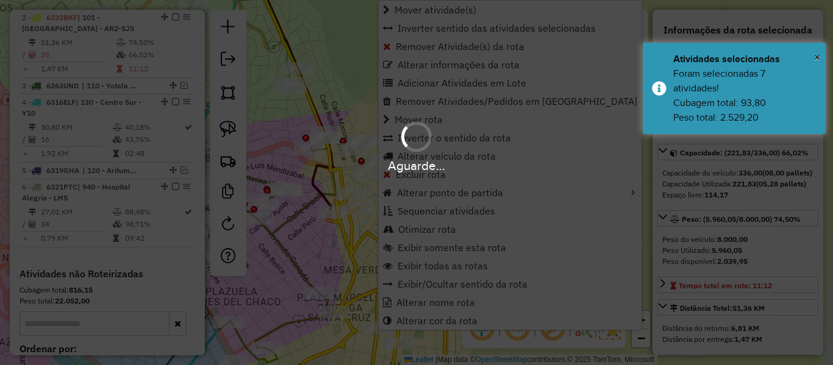
click at [340, 104] on div "Aguarde..." at bounding box center [416, 182] width 833 height 365
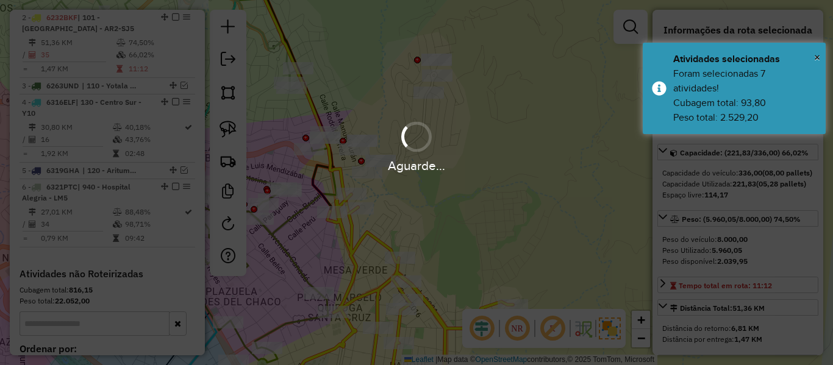
drag, startPoint x: 442, startPoint y: 227, endPoint x: 427, endPoint y: 230, distance: 14.9
click at [442, 228] on hb-app "Aguarde... Pop-up bloqueado! Seu navegador bloqueou automáticamente a abertura …" at bounding box center [416, 182] width 833 height 365
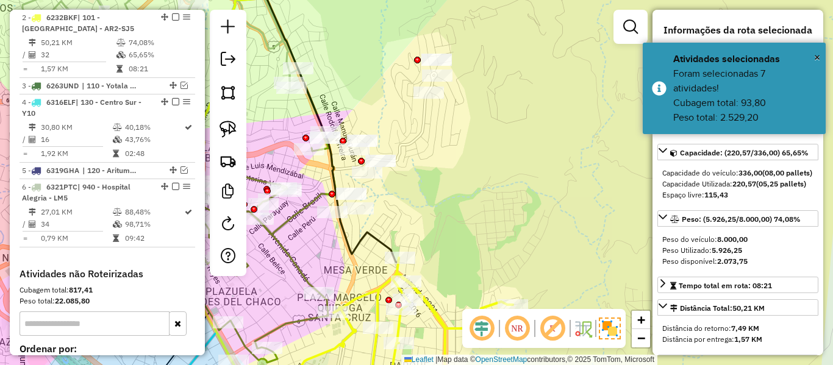
click at [360, 237] on icon at bounding box center [330, 112] width 135 height 299
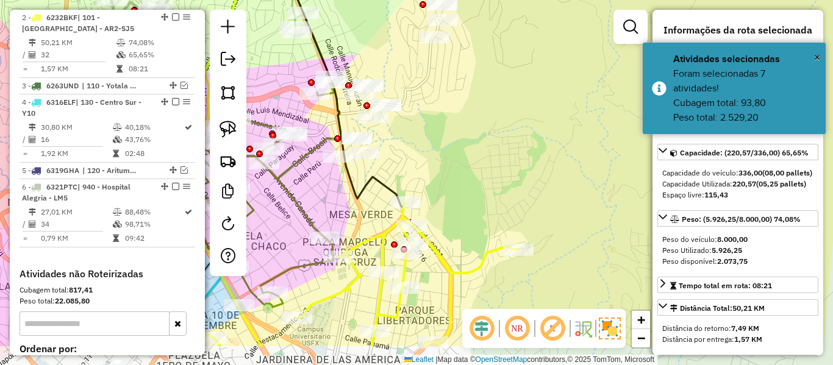
drag, startPoint x: 428, startPoint y: 241, endPoint x: 434, endPoint y: 180, distance: 61.3
click at [434, 180] on div "Janela de atendimento Grade de atendimento Capacidade Transportadoras Veículos …" at bounding box center [416, 182] width 833 height 365
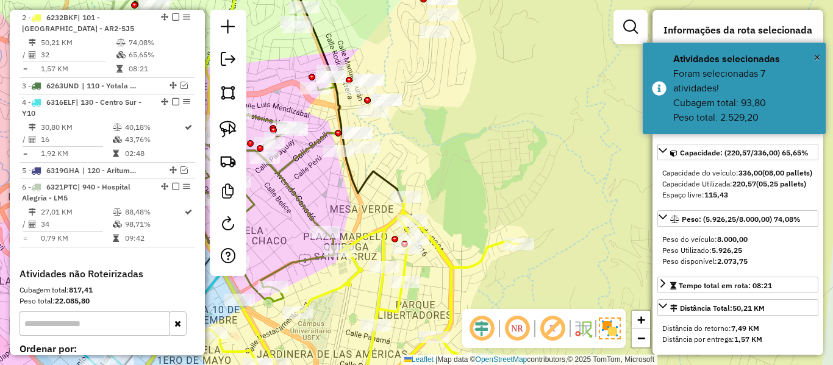
click at [431, 240] on icon at bounding box center [333, 299] width 371 height 205
drag, startPoint x: 461, startPoint y: 249, endPoint x: 457, endPoint y: 169, distance: 79.4
click at [458, 175] on div "Janela de atendimento Grade de atendimento Capacidade Transportadoras Veículos …" at bounding box center [416, 182] width 833 height 365
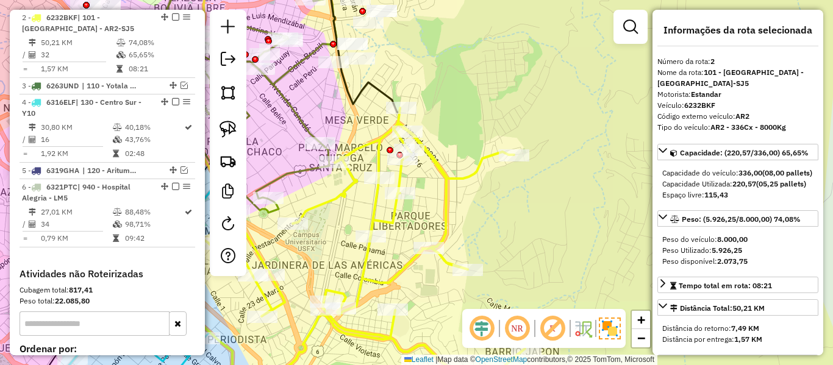
click at [456, 179] on icon at bounding box center [334, 255] width 382 height 294
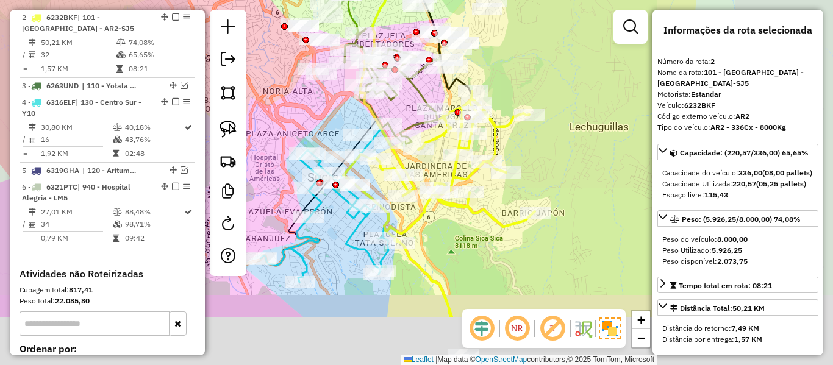
drag, startPoint x: 555, startPoint y: 158, endPoint x: 539, endPoint y: 48, distance: 111.0
click at [539, 49] on div "Janela de atendimento Grade de atendimento Capacidade Transportadoras Veículos …" at bounding box center [416, 182] width 833 height 365
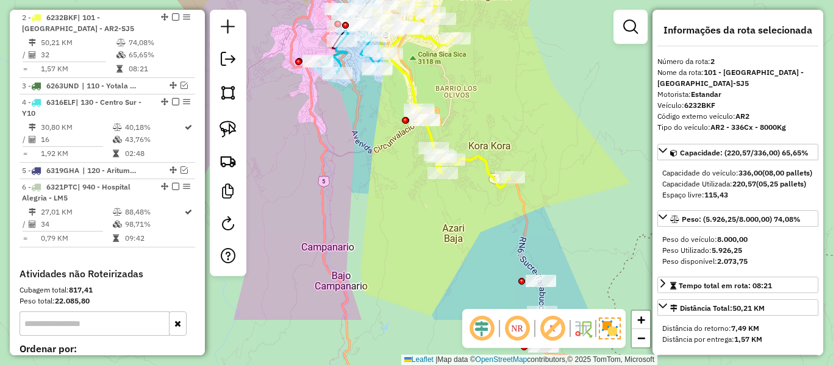
drag, startPoint x: 562, startPoint y: 183, endPoint x: 446, endPoint y: -18, distance: 232.1
click at [446, 0] on html "Aguarde... Pop-up bloqueado! Seu navegador bloqueou automáticamente a abertura …" at bounding box center [416, 182] width 833 height 365
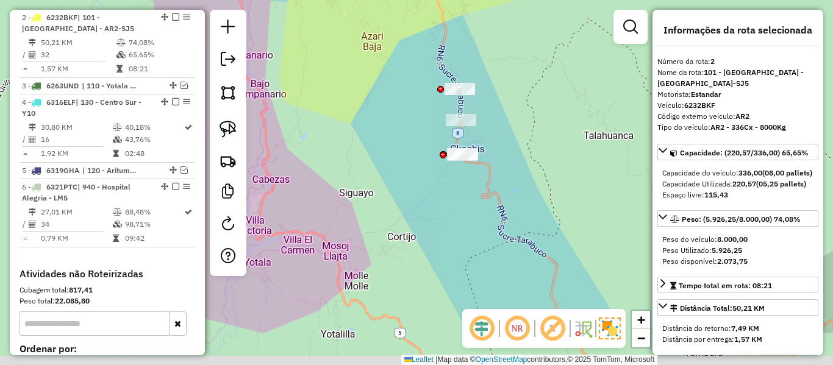
drag, startPoint x: 538, startPoint y: 136, endPoint x: 539, endPoint y: 179, distance: 43.3
click at [539, 179] on div "Janela de atendimento Grade de atendimento Capacidade Transportadoras Veículos …" at bounding box center [416, 182] width 833 height 365
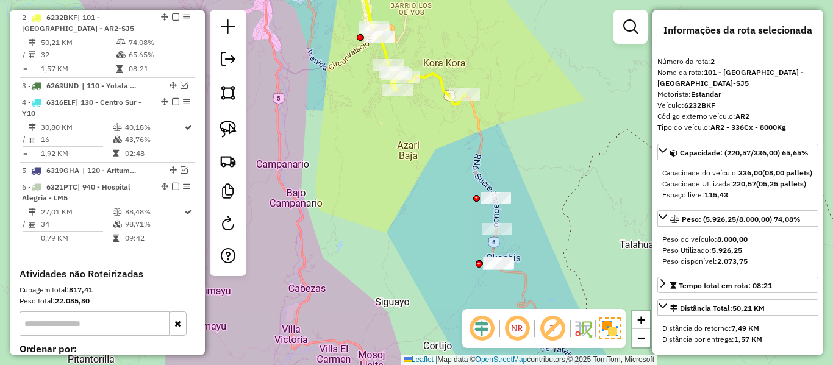
click at [440, 76] on icon at bounding box center [400, 33] width 130 height 141
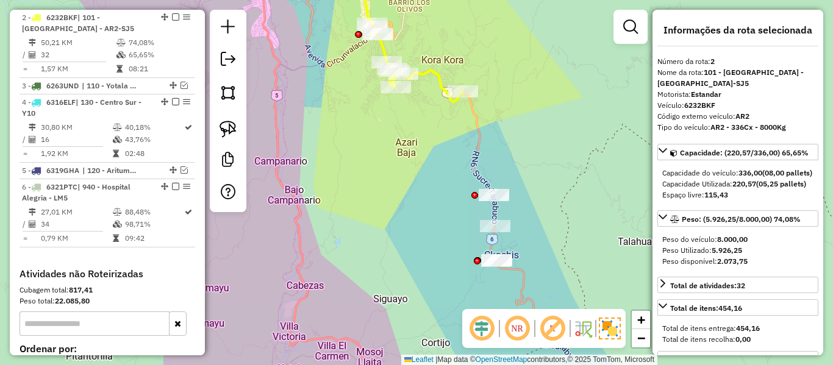
drag, startPoint x: 452, startPoint y: 116, endPoint x: 440, endPoint y: 95, distance: 24.3
click at [440, 88] on div "Janela de atendimento Grade de atendimento Capacidade Transportadoras Veículos …" at bounding box center [416, 182] width 833 height 365
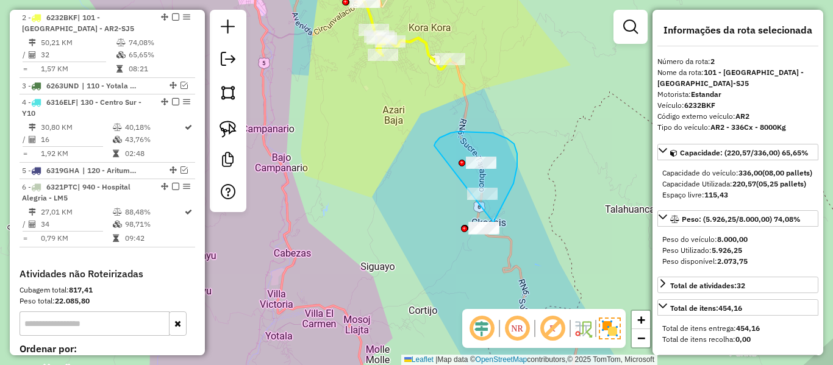
drag, startPoint x: 440, startPoint y: 138, endPoint x: 422, endPoint y: 198, distance: 62.7
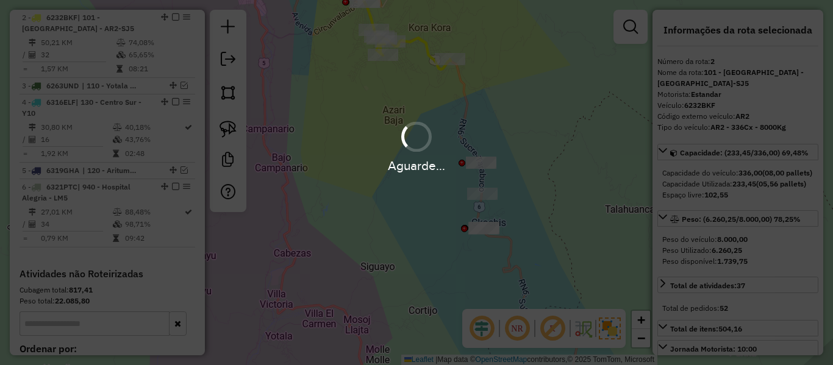
select select "**********"
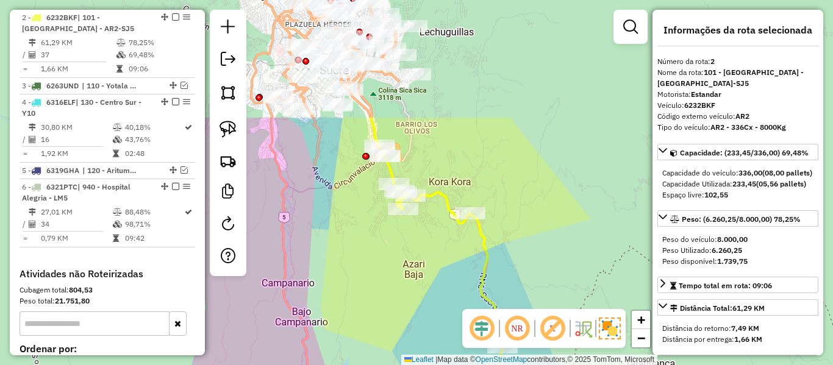
drag, startPoint x: 426, startPoint y: 192, endPoint x: 430, endPoint y: 227, distance: 34.9
click at [430, 227] on div "Janela de atendimento Grade de atendimento Capacidade Transportadoras Veículos …" at bounding box center [416, 182] width 833 height 365
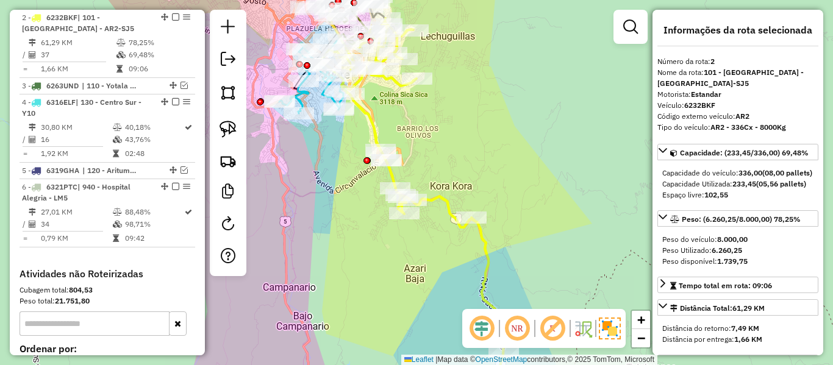
click at [473, 180] on div "Janela de atendimento Grade de atendimento Capacidade Transportadoras Veículos …" at bounding box center [416, 182] width 833 height 365
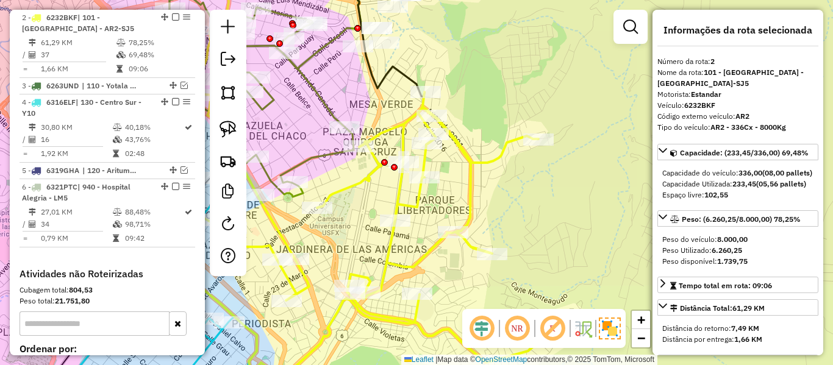
drag, startPoint x: 568, startPoint y: 216, endPoint x: 490, endPoint y: 107, distance: 133.8
click at [490, 108] on div "Janela de atendimento Grade de atendimento Capacidade Transportadoras Veículos …" at bounding box center [416, 182] width 833 height 365
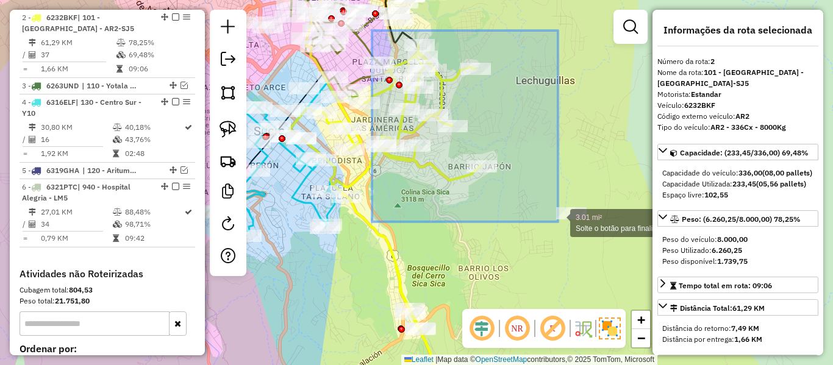
drag, startPoint x: 372, startPoint y: 30, endPoint x: 558, endPoint y: 222, distance: 266.8
click at [558, 219] on div at bounding box center [571, 213] width 30 height 12
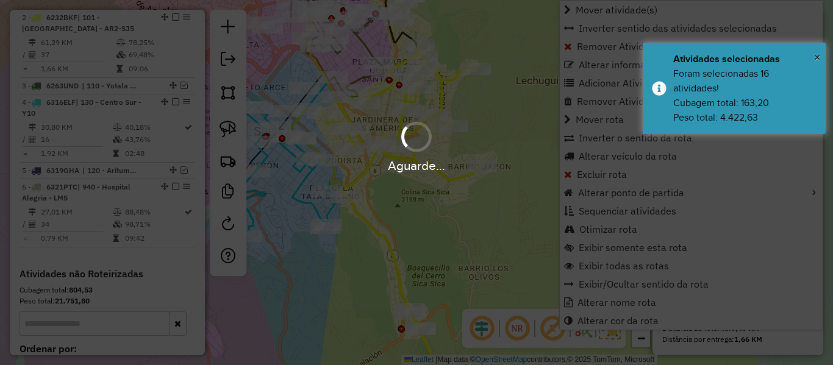
click at [376, 231] on div "Aguarde..." at bounding box center [416, 182] width 833 height 365
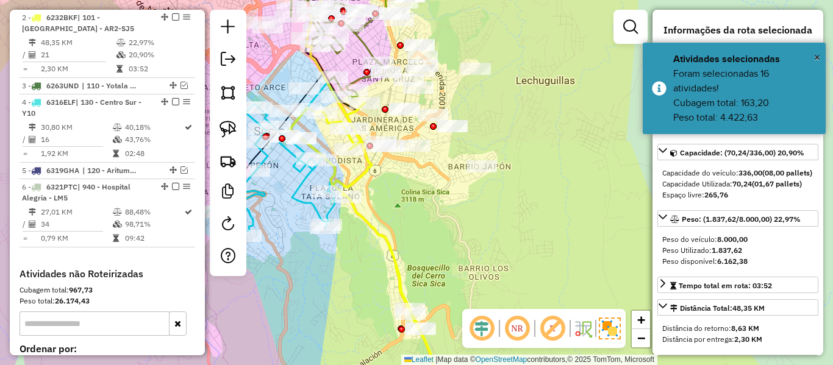
click at [376, 231] on icon at bounding box center [409, 252] width 239 height 299
drag, startPoint x: 523, startPoint y: 265, endPoint x: 513, endPoint y: 229, distance: 36.8
click at [513, 234] on div "Janela de atendimento Grade de atendimento Capacidade Transportadoras Veículos …" at bounding box center [416, 182] width 833 height 365
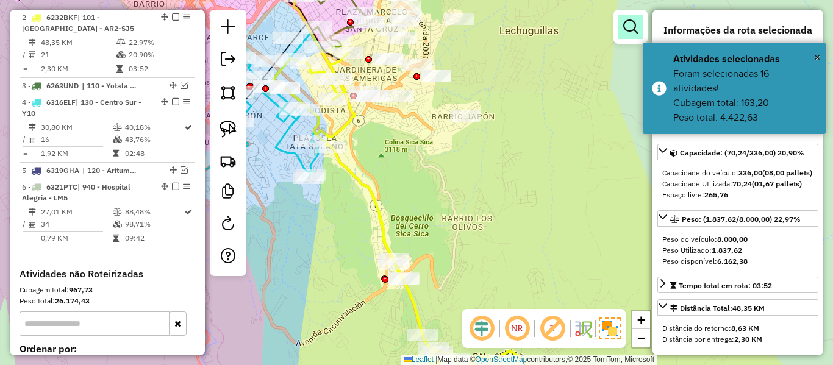
click at [633, 27] on em at bounding box center [630, 27] width 15 height 15
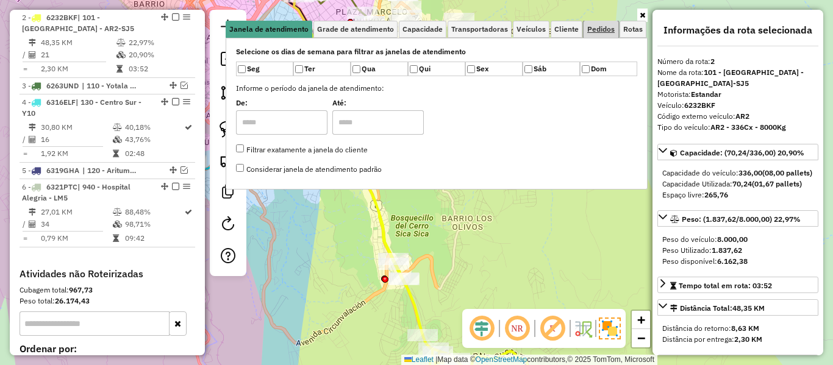
click at [583, 34] on link "Pedidos" at bounding box center [600, 29] width 35 height 17
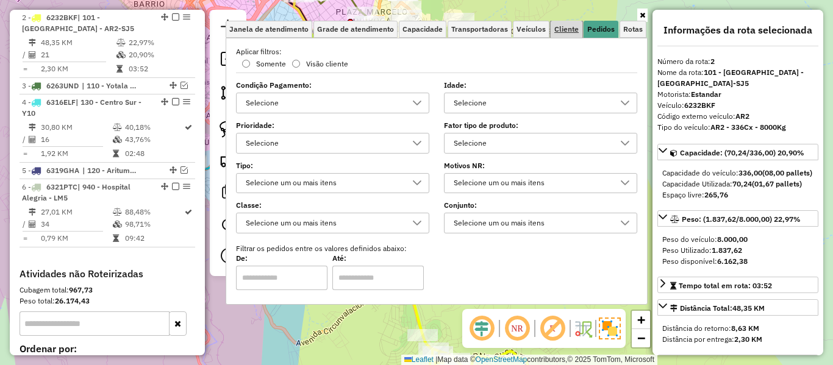
click at [560, 34] on link "Cliente" at bounding box center [566, 29] width 32 height 17
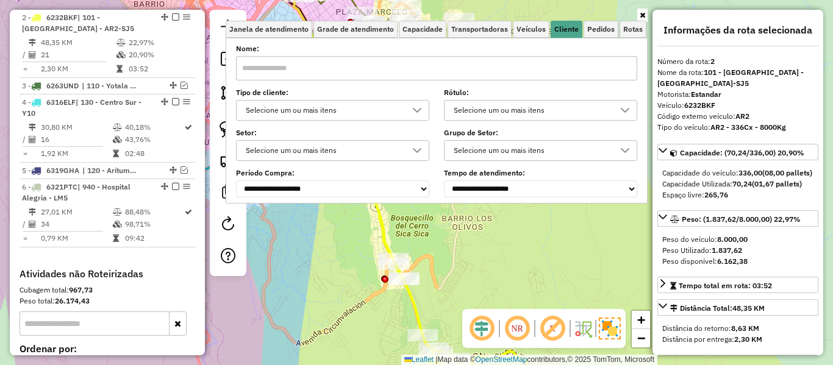
click at [331, 112] on div "Selecione um ou mais itens" at bounding box center [323, 111] width 164 height 20
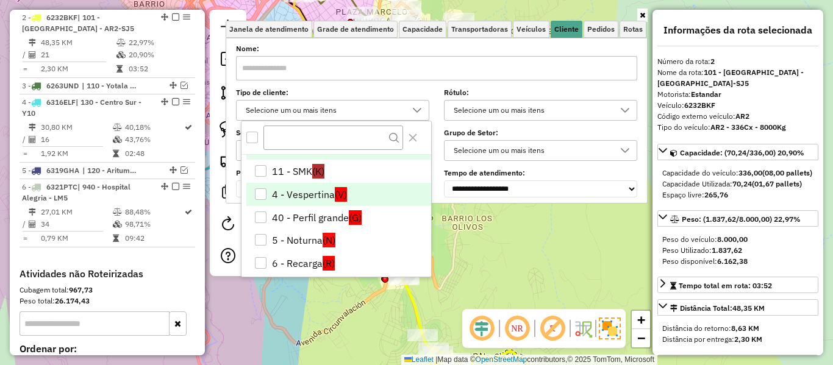
scroll to position [26, 0]
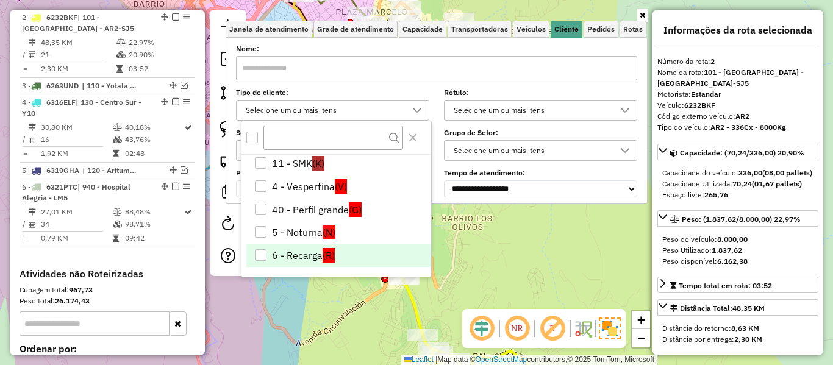
click at [340, 253] on li "6 - Recarga (R)" at bounding box center [338, 255] width 185 height 23
click at [527, 265] on div "Janela de atendimento Grade de atendimento Capacidade Transportadoras Veículos …" at bounding box center [416, 182] width 833 height 365
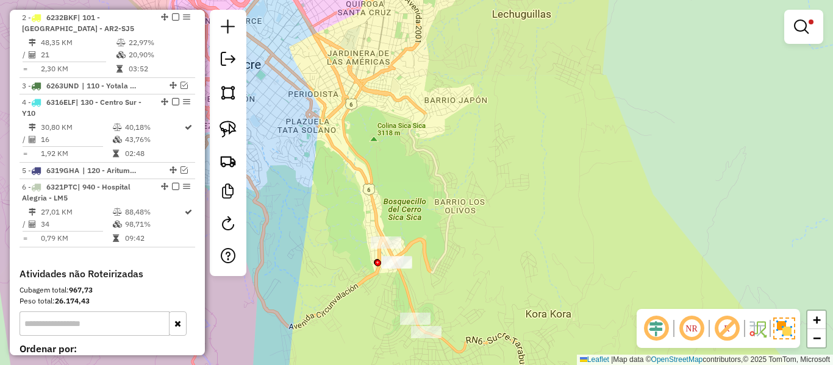
drag, startPoint x: 524, startPoint y: 265, endPoint x: 497, endPoint y: 172, distance: 96.3
click at [497, 172] on div "Limpar filtros Janela de atendimento Grade de atendimento Capacidade Transporta…" at bounding box center [416, 182] width 833 height 365
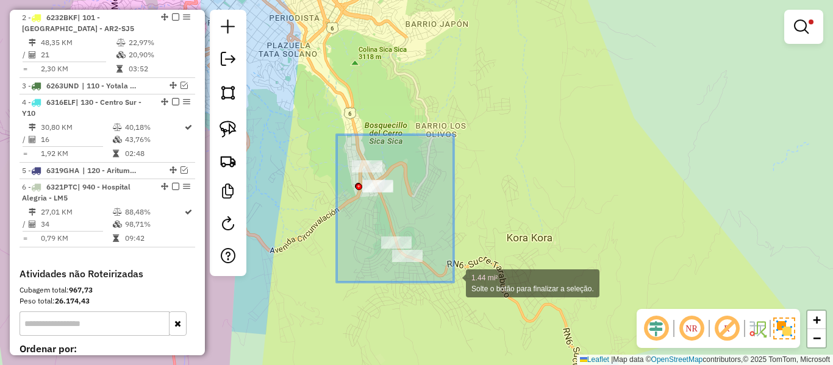
drag, startPoint x: 336, startPoint y: 137, endPoint x: 459, endPoint y: 282, distance: 189.9
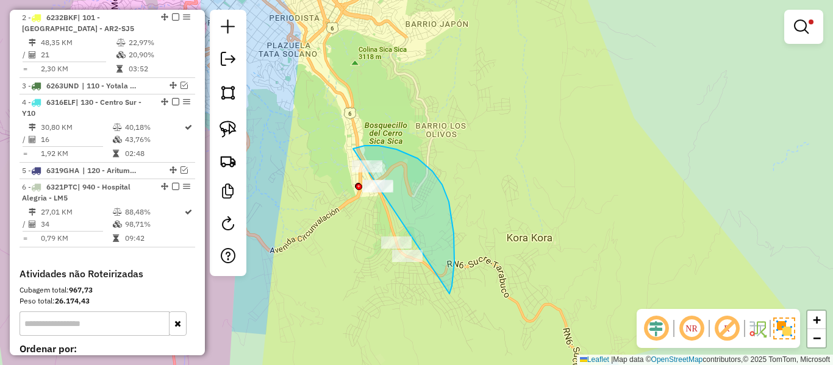
drag, startPoint x: 449, startPoint y: 294, endPoint x: 361, endPoint y: 244, distance: 101.5
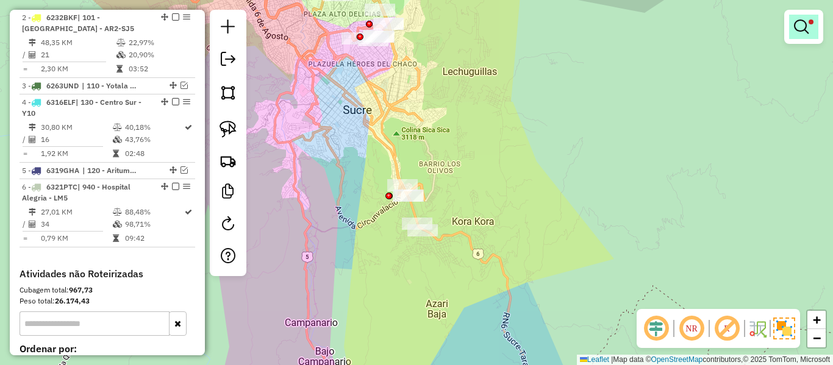
click at [796, 35] on link at bounding box center [803, 27] width 29 height 24
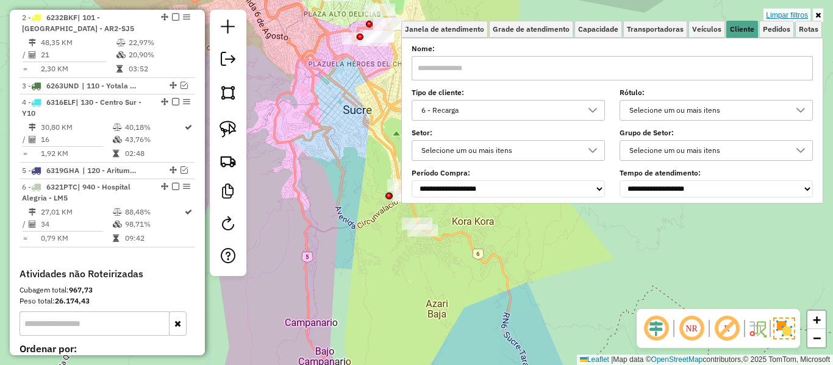
click at [797, 13] on link "Limpar filtros" at bounding box center [786, 15] width 47 height 13
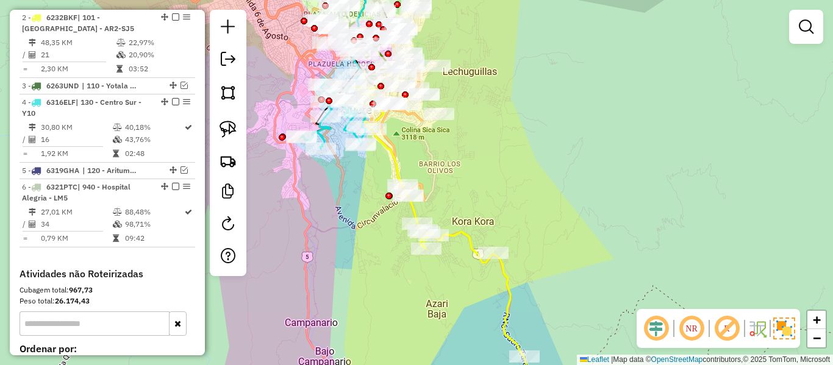
click at [460, 229] on icon at bounding box center [434, 242] width 183 height 319
select select "**********"
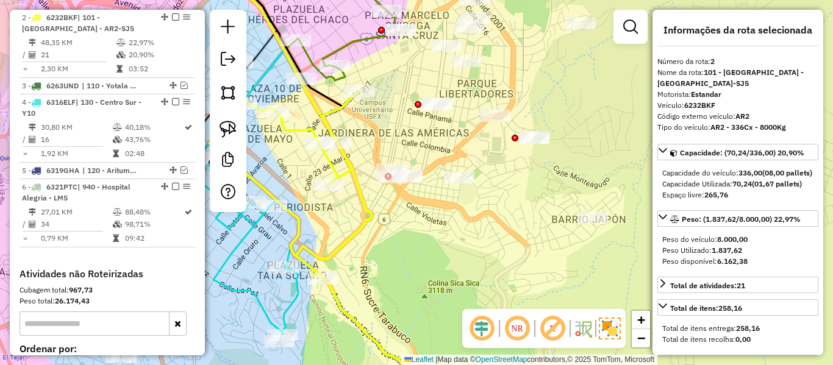
drag, startPoint x: 372, startPoint y: 207, endPoint x: 405, endPoint y: 234, distance: 43.3
click at [405, 234] on icon at bounding box center [314, 250] width 210 height 318
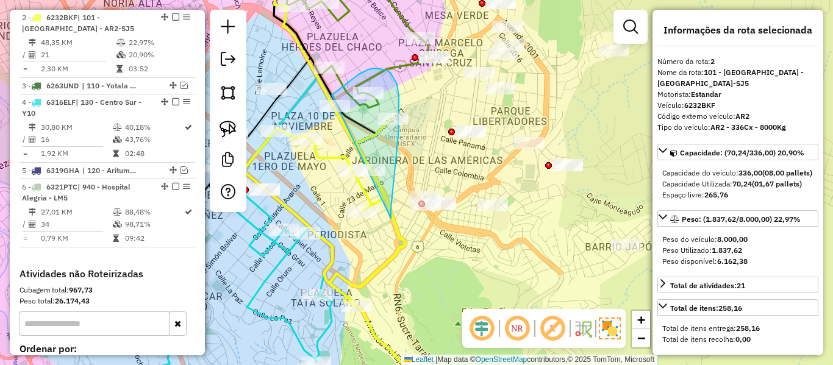
drag, startPoint x: 395, startPoint y: 162, endPoint x: 329, endPoint y: 157, distance: 66.7
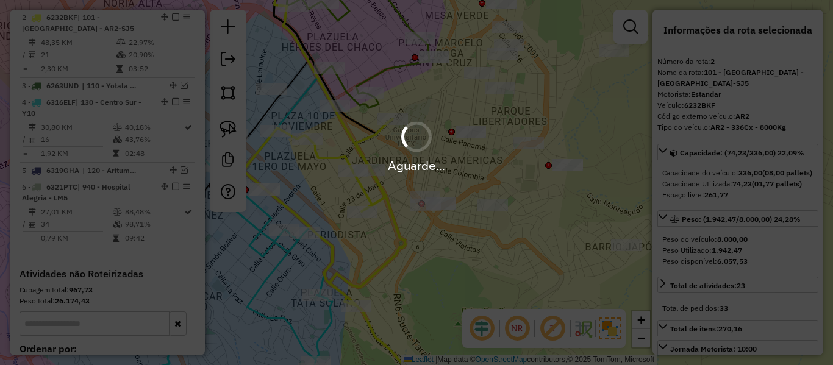
select select "**********"
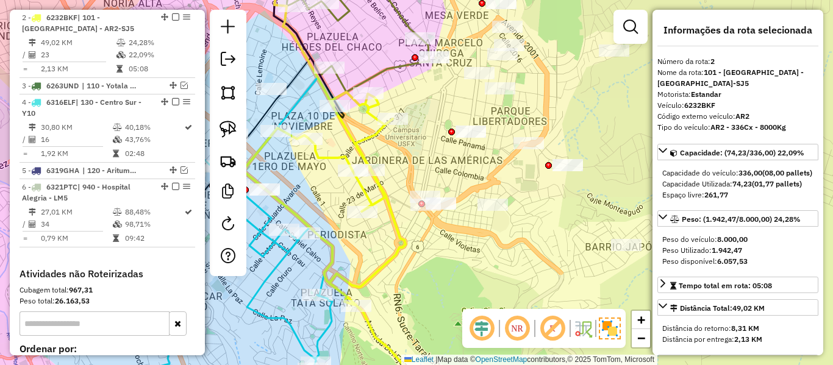
drag, startPoint x: 405, startPoint y: 154, endPoint x: 399, endPoint y: 149, distance: 7.8
click at [405, 154] on div "Janela de atendimento Grade de atendimento Capacidade Transportadoras Veículos …" at bounding box center [416, 182] width 833 height 365
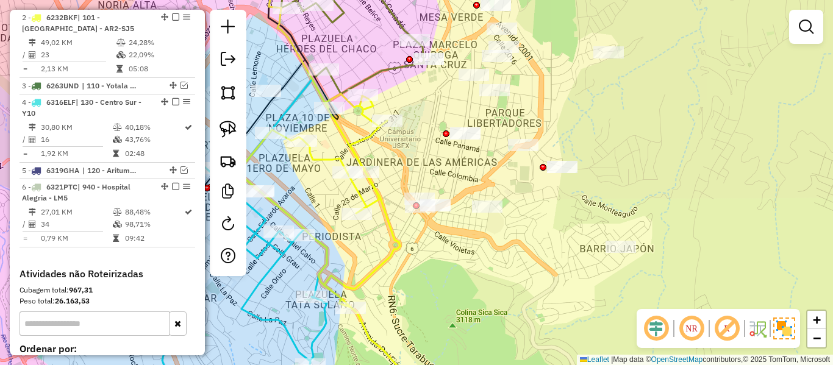
drag, startPoint x: 513, startPoint y: 268, endPoint x: 486, endPoint y: 278, distance: 29.3
click at [487, 277] on div "Janela de atendimento Grade de atendimento Capacidade Transportadoras Veículos …" at bounding box center [416, 182] width 833 height 365
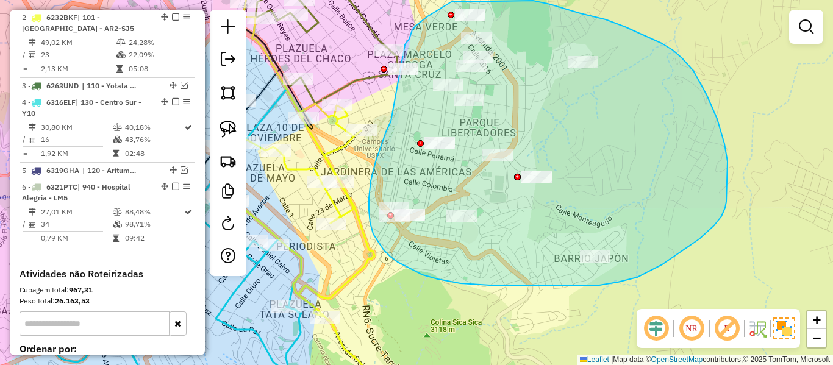
drag, startPoint x: 391, startPoint y: 121, endPoint x: 404, endPoint y: 50, distance: 72.6
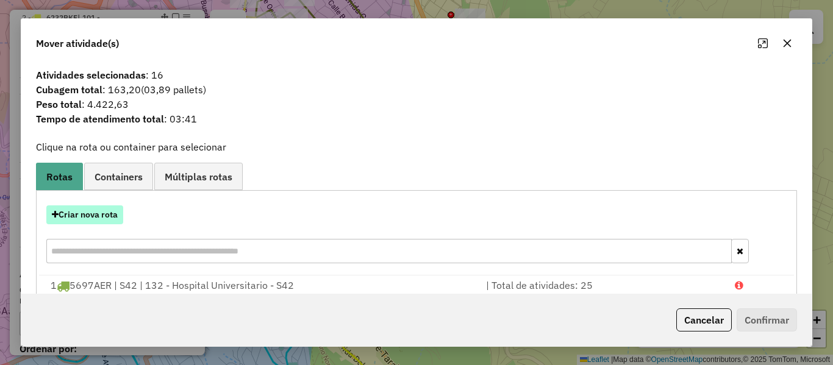
click at [82, 210] on button "Criar nova rota" at bounding box center [84, 214] width 77 height 19
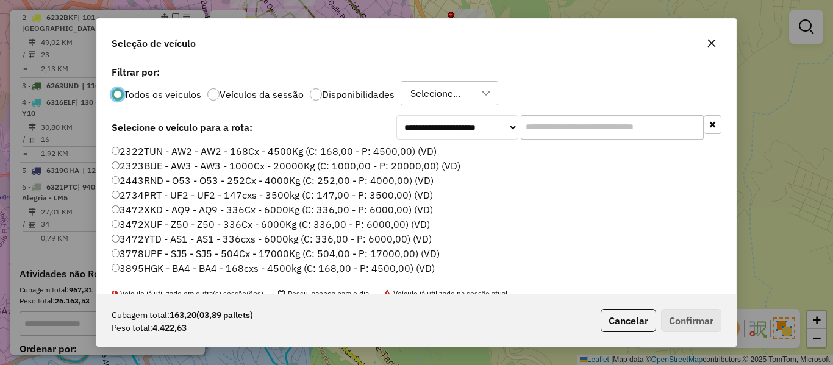
scroll to position [7, 4]
drag, startPoint x: 499, startPoint y: 118, endPoint x: 514, endPoint y: 124, distance: 16.8
click at [510, 122] on select "**********" at bounding box center [457, 127] width 122 height 24
click at [547, 135] on input "text" at bounding box center [612, 127] width 183 height 24
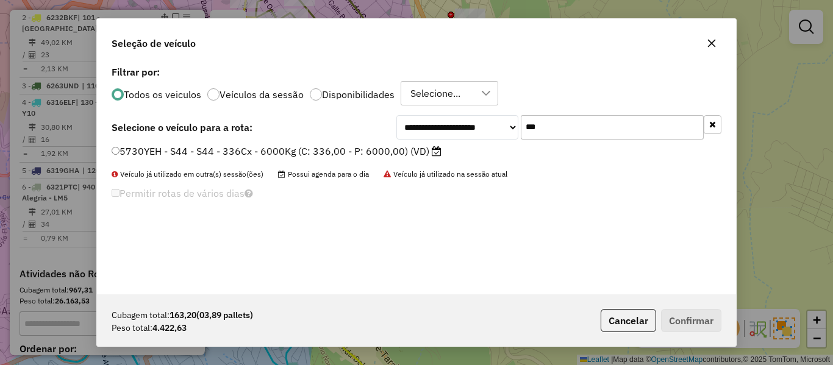
type input "***"
click at [379, 154] on label "5730YEH - S44 - S44 - 336Cx - 6000Kg (C: 336,00 - P: 6000,00) (VD)" at bounding box center [277, 151] width 330 height 15
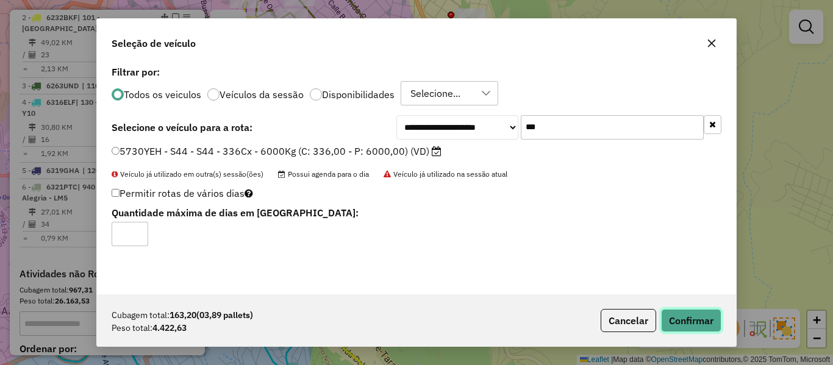
click at [688, 314] on button "Confirmar" at bounding box center [691, 320] width 60 height 23
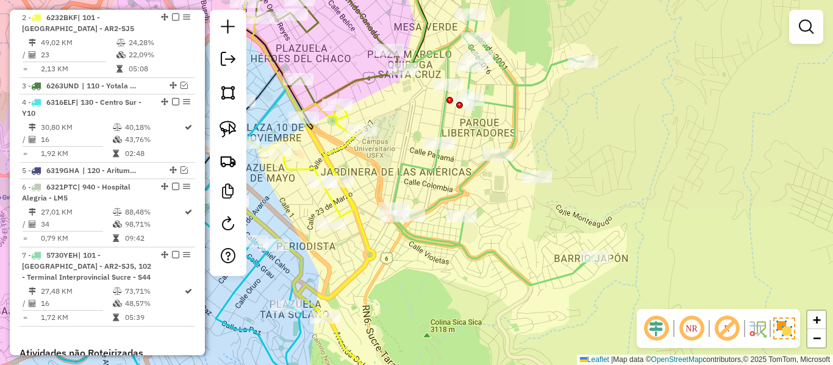
click at [511, 166] on icon at bounding box center [492, 150] width 202 height 271
select select "**********"
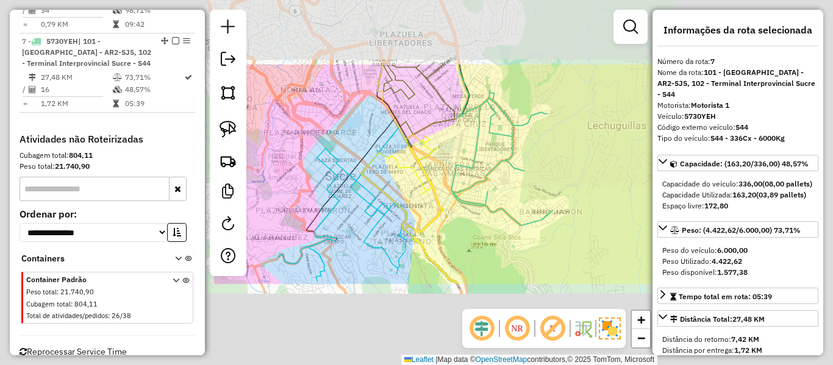
scroll to position [786, 0]
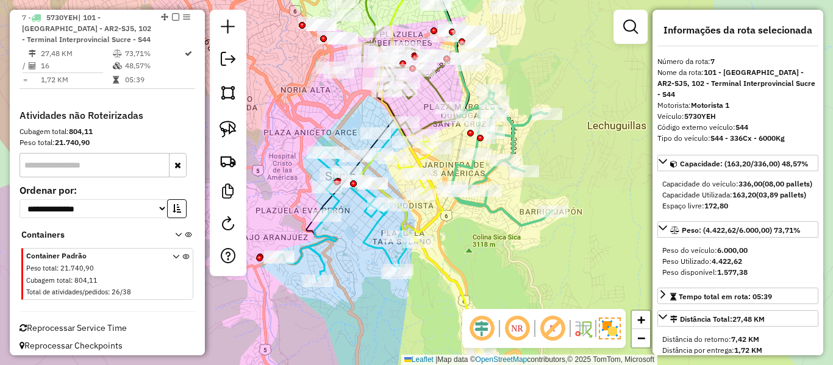
drag, startPoint x: 574, startPoint y: 154, endPoint x: 564, endPoint y: 127, distance: 28.5
click at [583, 107] on div "Janela de atendimento Grade de atendimento Capacidade Transportadoras Veículos …" at bounding box center [416, 182] width 833 height 365
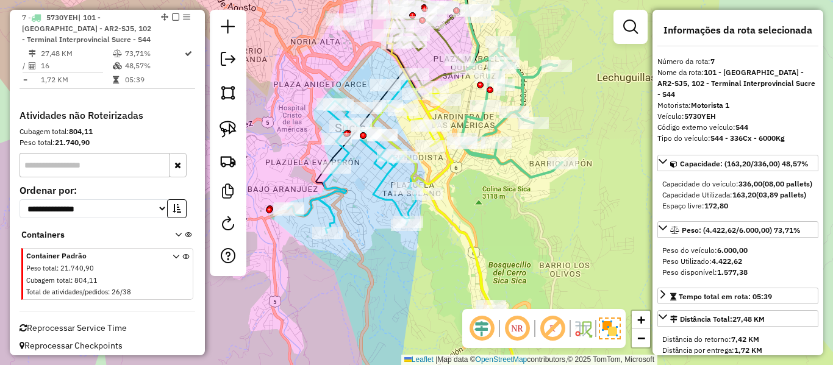
click at [455, 224] on icon at bounding box center [492, 244] width 243 height 315
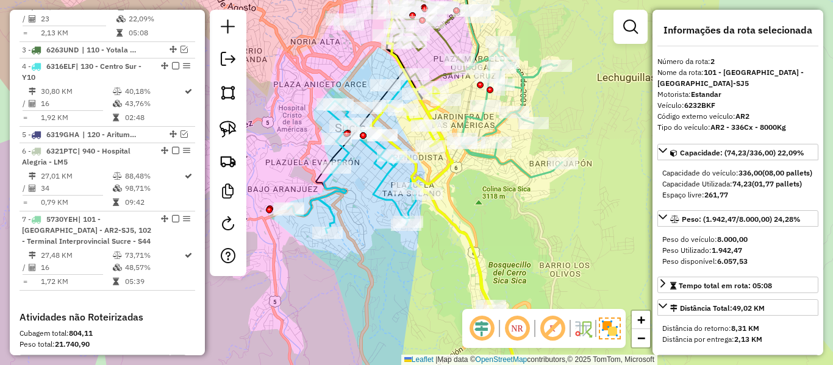
scroll to position [549, 0]
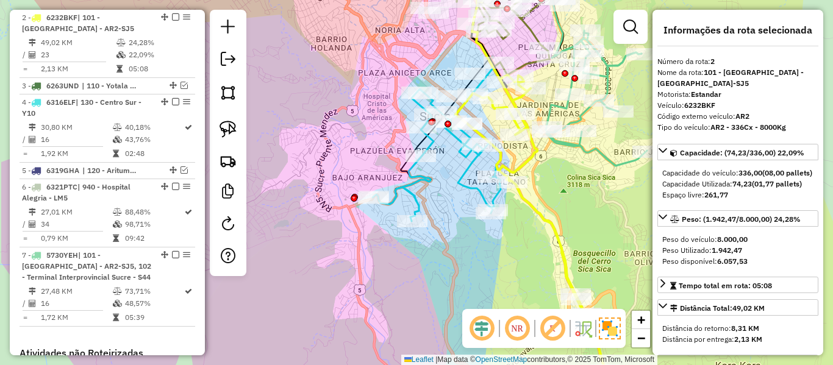
drag, startPoint x: 549, startPoint y: 211, endPoint x: 506, endPoint y: 223, distance: 45.0
click at [555, 210] on div "Janela de atendimento Grade de atendimento Capacidade Transportadoras Veículos …" at bounding box center [416, 182] width 833 height 365
click at [466, 173] on icon at bounding box center [438, 154] width 128 height 132
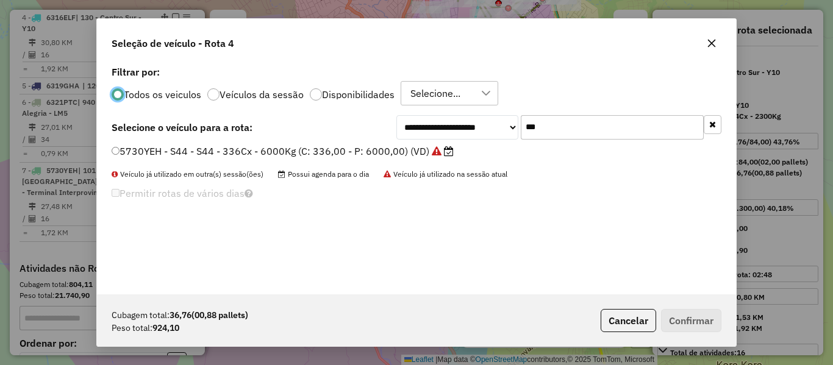
scroll to position [7, 4]
click at [568, 127] on input "***" at bounding box center [612, 127] width 183 height 24
type input "*"
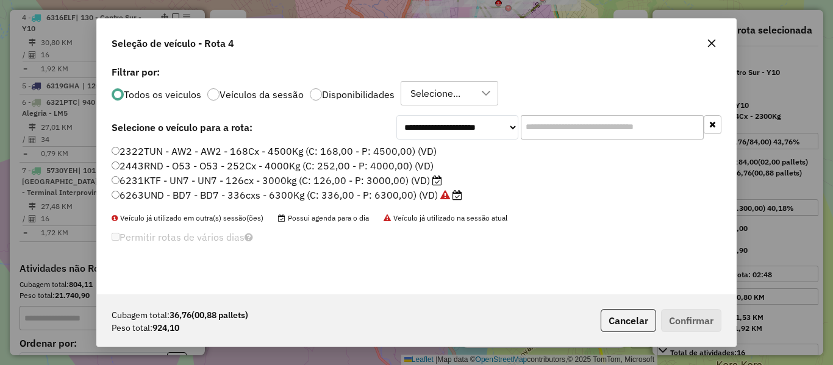
type input "*"
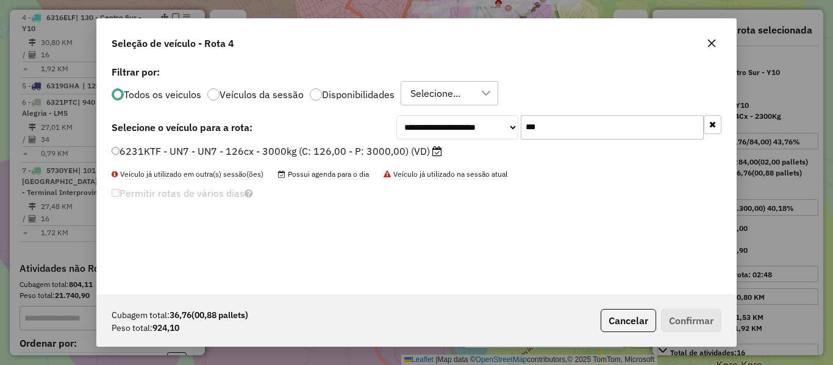
type input "***"
click at [401, 159] on div "6231KTF - UN7 - UN7 - 126cx - 3000kg (C: 126,00 - P: 3000,00) (VD)" at bounding box center [416, 156] width 624 height 24
click at [408, 149] on label "6231KTF - UN7 - UN7 - 126cx - 3000kg (C: 126,00 - P: 3000,00) (VD)" at bounding box center [277, 151] width 330 height 15
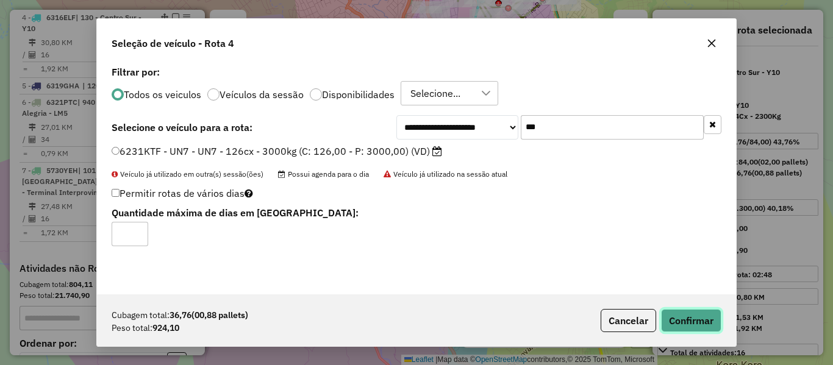
click at [677, 313] on button "Confirmar" at bounding box center [691, 320] width 60 height 23
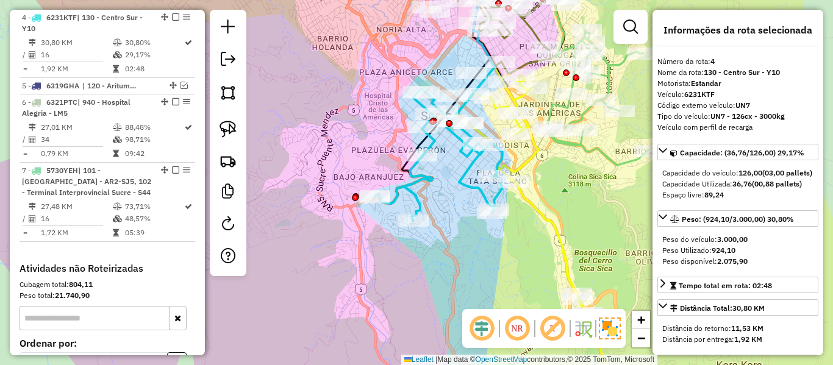
click at [464, 181] on icon at bounding box center [438, 154] width 128 height 132
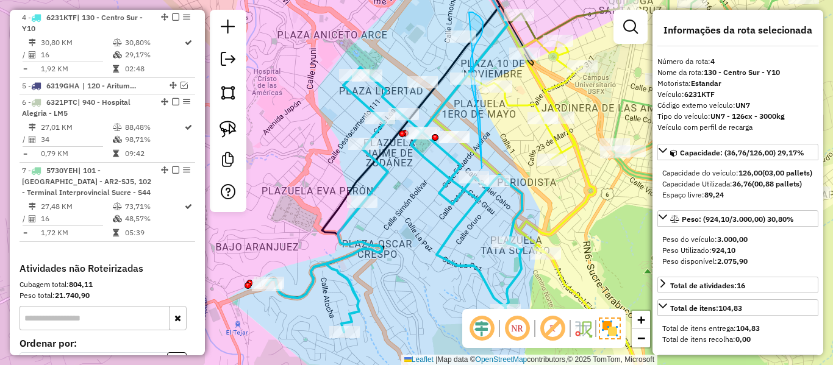
drag, startPoint x: 480, startPoint y: 119, endPoint x: 363, endPoint y: 172, distance: 127.7
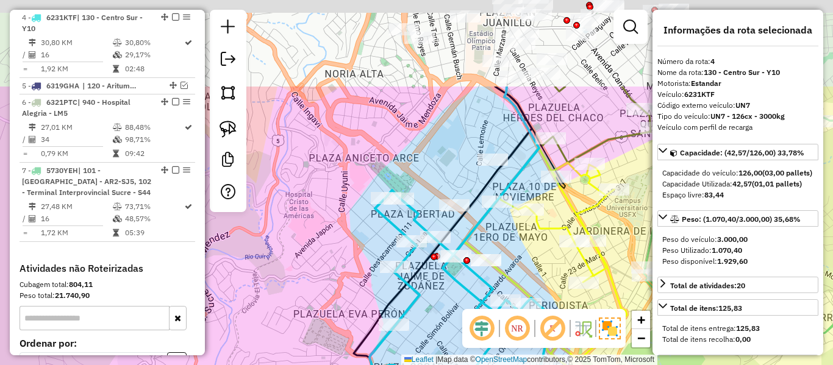
drag, startPoint x: 408, startPoint y: 51, endPoint x: 440, endPoint y: 174, distance: 127.2
click at [440, 174] on div "Janela de atendimento Grade de atendimento Capacidade Transportadoras Veículos …" at bounding box center [416, 182] width 833 height 365
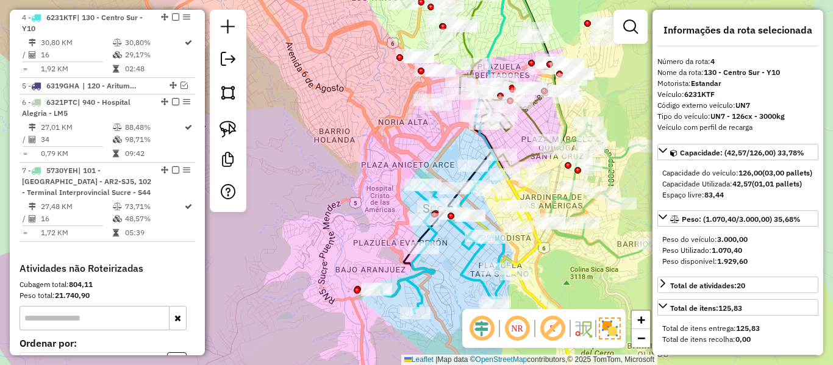
drag, startPoint x: 458, startPoint y: 150, endPoint x: 455, endPoint y: 171, distance: 21.6
click at [455, 171] on div "Janela de atendimento Grade de atendimento Capacidade Transportadoras Veículos …" at bounding box center [416, 182] width 833 height 365
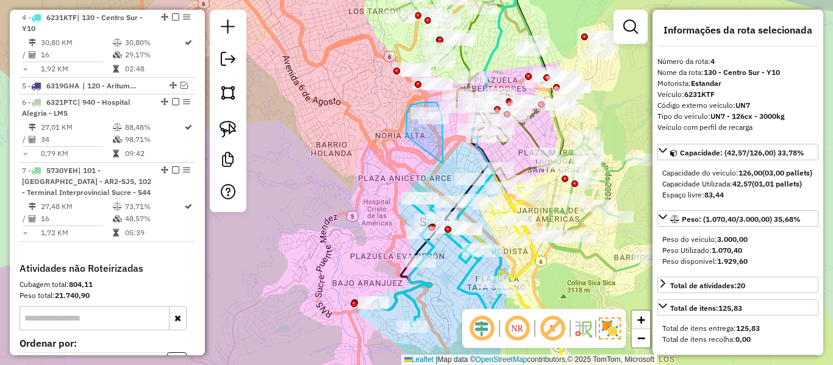
drag, startPoint x: 442, startPoint y: 127, endPoint x: 413, endPoint y: 146, distance: 34.5
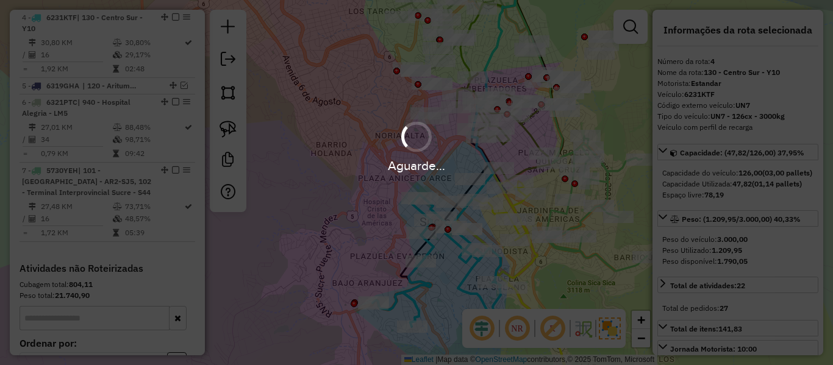
select select "**********"
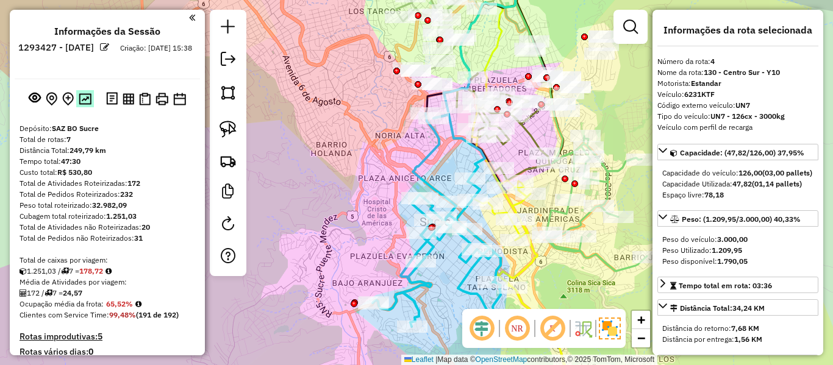
scroll to position [0, 0]
click at [79, 106] on button at bounding box center [85, 99] width 18 height 16
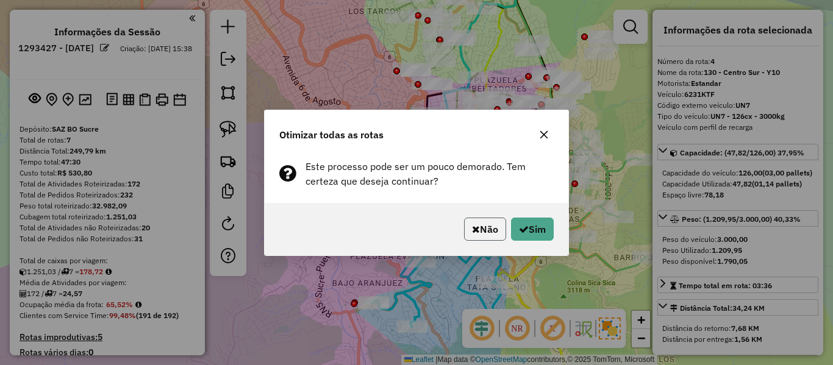
click at [502, 228] on button "Não" at bounding box center [485, 229] width 42 height 23
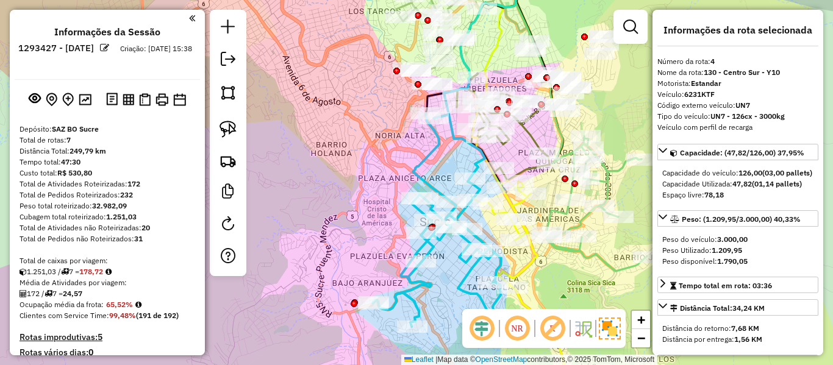
click at [463, 266] on icon at bounding box center [436, 219] width 128 height 213
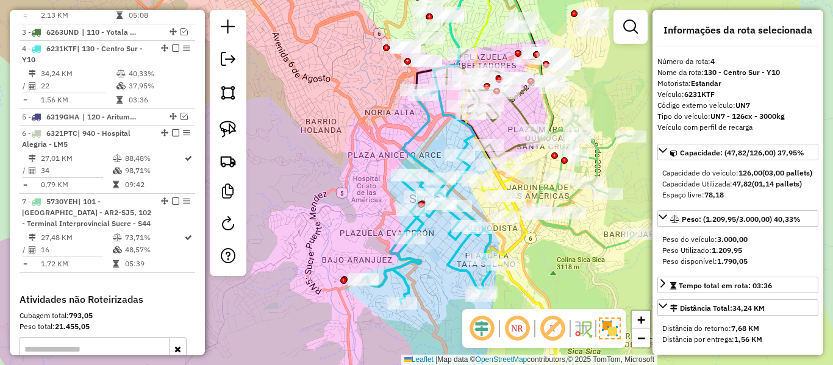
scroll to position [633, 0]
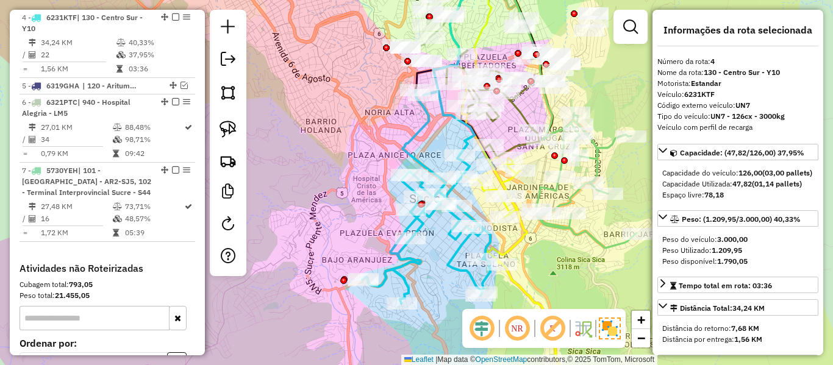
drag, startPoint x: 463, startPoint y: 272, endPoint x: 428, endPoint y: 198, distance: 82.1
click at [432, 203] on icon at bounding box center [426, 196] width 128 height 213
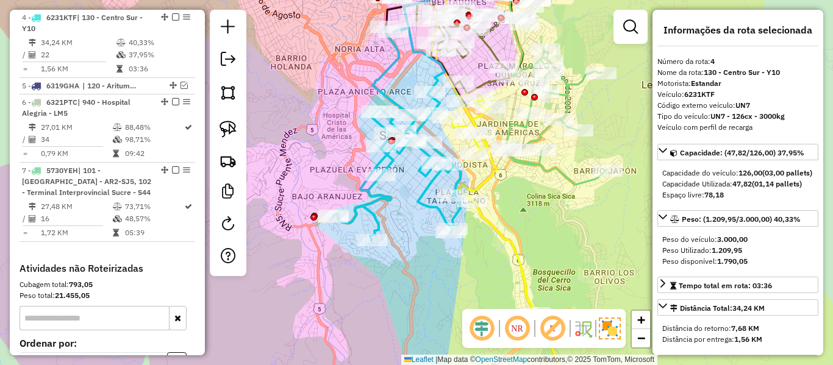
click at [391, 98] on icon at bounding box center [396, 133] width 128 height 213
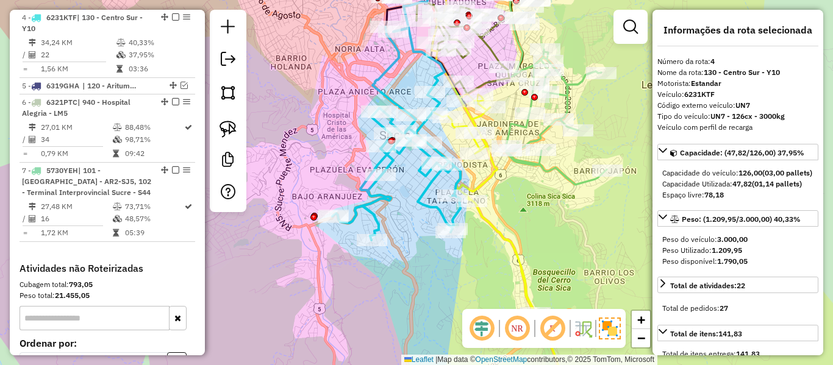
drag, startPoint x: 397, startPoint y: 80, endPoint x: 387, endPoint y: 130, distance: 51.5
click at [387, 130] on div "Janela de atendimento Grade de atendimento Capacidade Transportadoras Veículos …" at bounding box center [416, 182] width 833 height 365
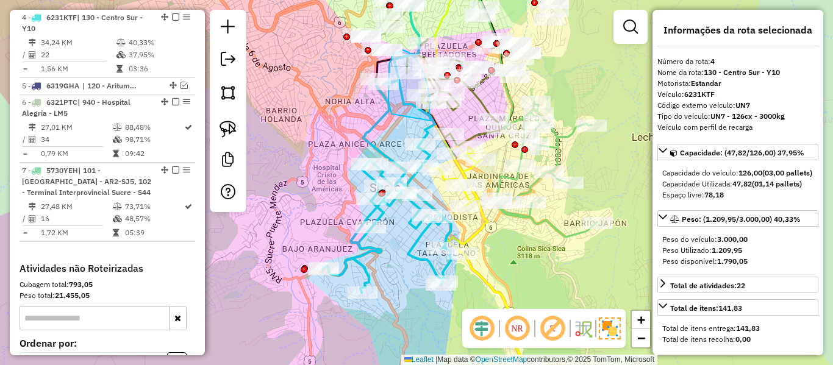
drag, startPoint x: 388, startPoint y: 101, endPoint x: 433, endPoint y: 132, distance: 54.4
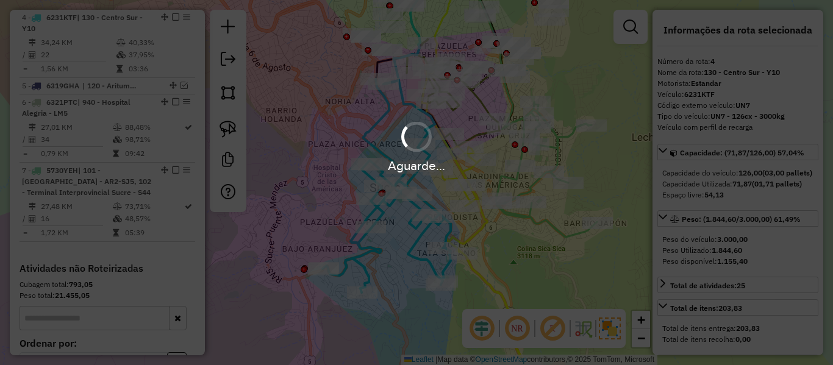
select select "**********"
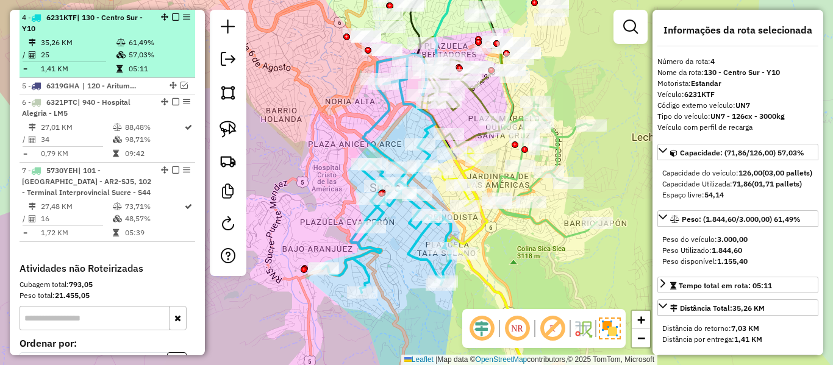
click at [173, 19] on em at bounding box center [175, 16] width 7 height 7
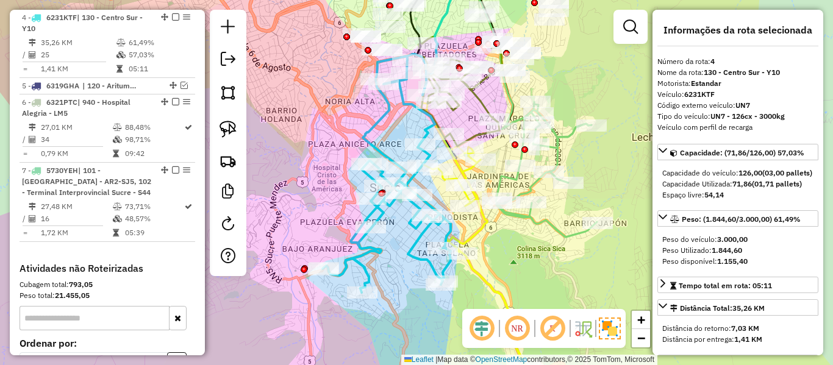
scroll to position [582, 0]
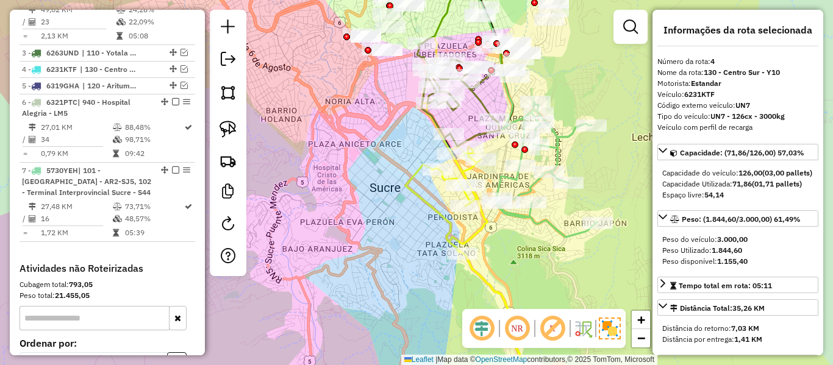
drag, startPoint x: 507, startPoint y: 254, endPoint x: 468, endPoint y: 155, distance: 106.4
click at [468, 155] on div "Janela de atendimento Grade de atendimento Capacidade Transportadoras Veículos …" at bounding box center [416, 182] width 833 height 365
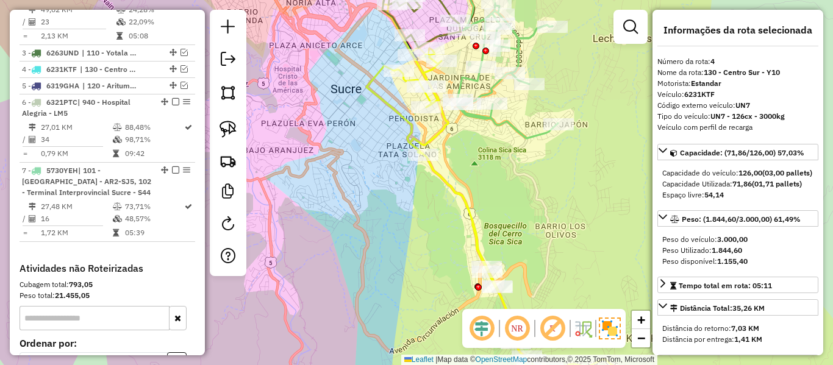
click at [450, 180] on icon at bounding box center [516, 225] width 301 height 354
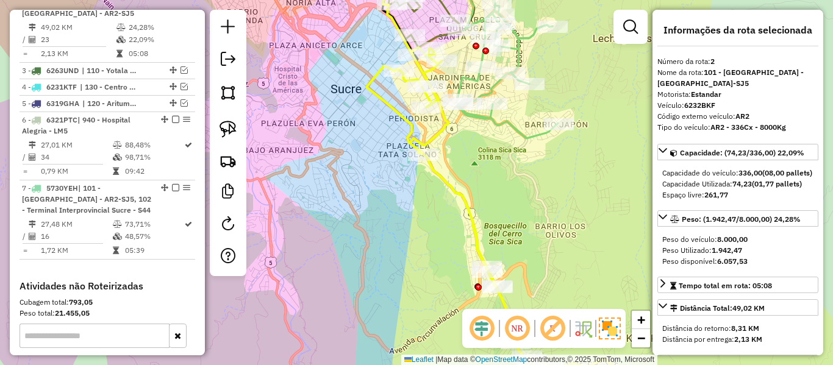
scroll to position [549, 0]
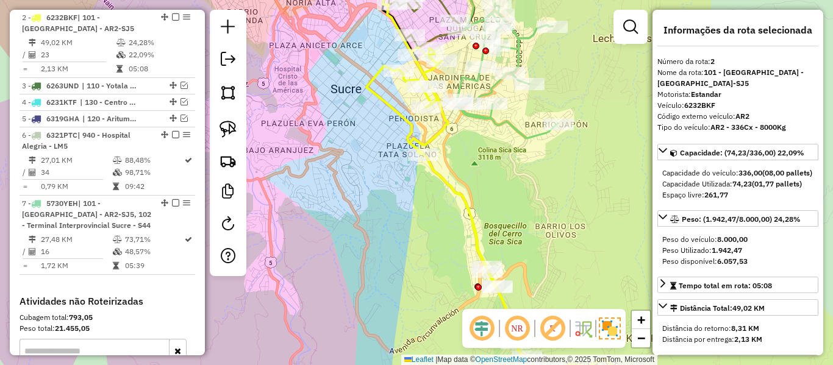
click at [513, 123] on icon at bounding box center [507, 70] width 101 height 135
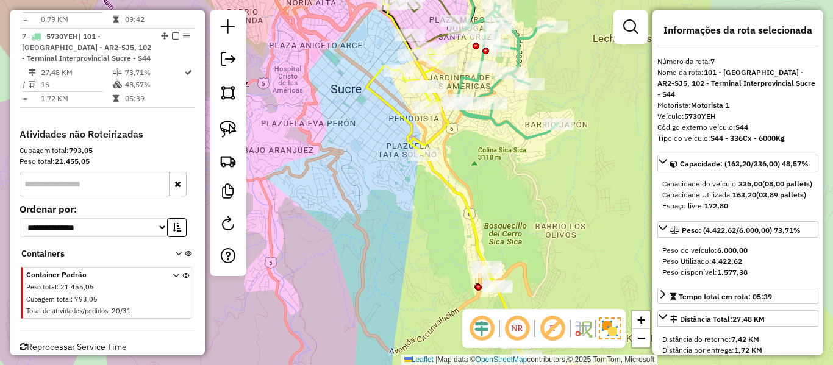
scroll to position [735, 0]
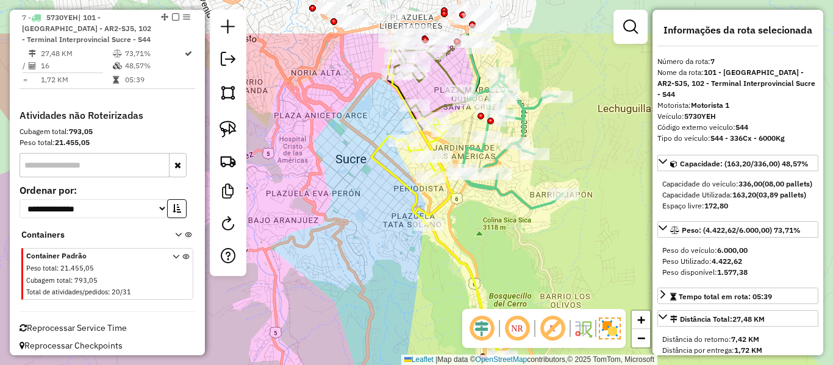
drag, startPoint x: 514, startPoint y: 131, endPoint x: 519, endPoint y: 196, distance: 64.8
click at [519, 196] on icon at bounding box center [511, 140] width 101 height 135
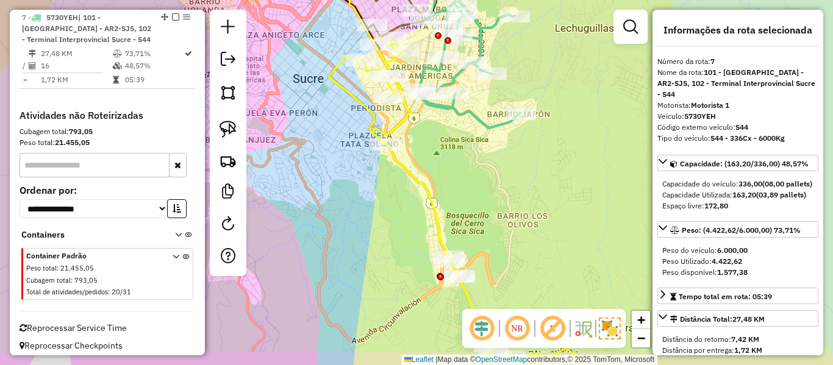
drag, startPoint x: 525, startPoint y: 212, endPoint x: 511, endPoint y: 137, distance: 77.0
click at [505, 99] on div "Janela de atendimento Grade de atendimento Capacidade Transportadoras Veículos …" at bounding box center [416, 182] width 833 height 365
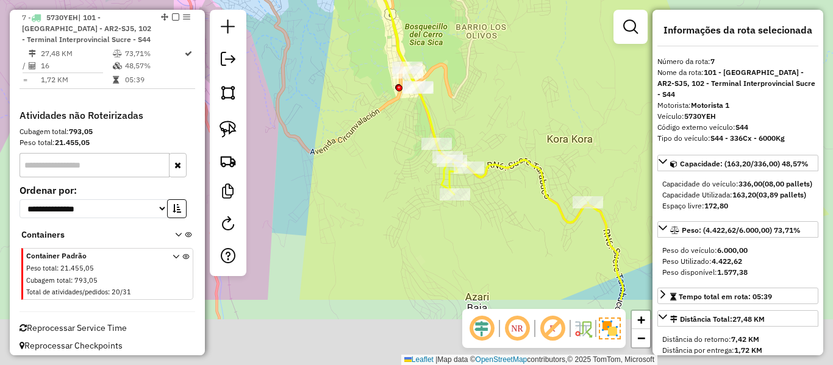
drag, startPoint x: 525, startPoint y: 171, endPoint x: 498, endPoint y: 84, distance: 91.4
click at [498, 84] on div "Janela de atendimento Grade de atendimento Capacidade Transportadoras Veículos …" at bounding box center [416, 182] width 833 height 365
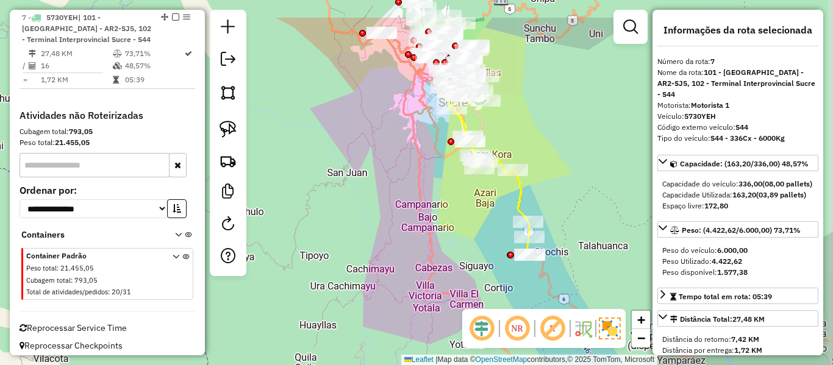
drag, startPoint x: 525, startPoint y: 69, endPoint x: 525, endPoint y: 156, distance: 86.6
click at [525, 156] on div "Janela de atendimento Grade de atendimento Capacidade Transportadoras Veículos …" at bounding box center [416, 182] width 833 height 365
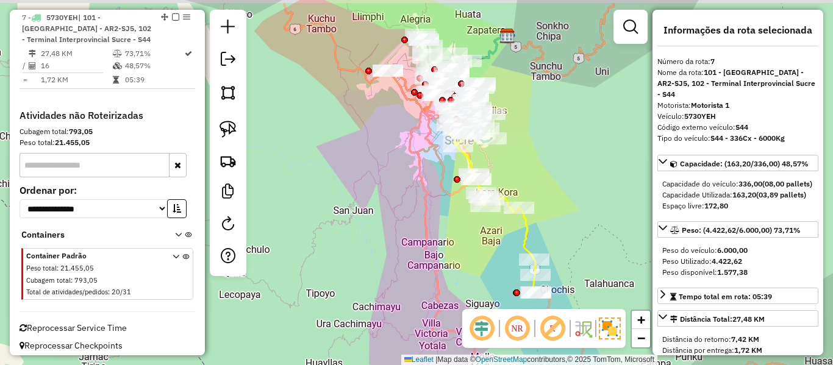
drag, startPoint x: 514, startPoint y: 151, endPoint x: 502, endPoint y: 182, distance: 33.7
click at [523, 185] on div "Janela de atendimento Grade de atendimento Capacidade Transportadoras Veículos …" at bounding box center [416, 182] width 833 height 365
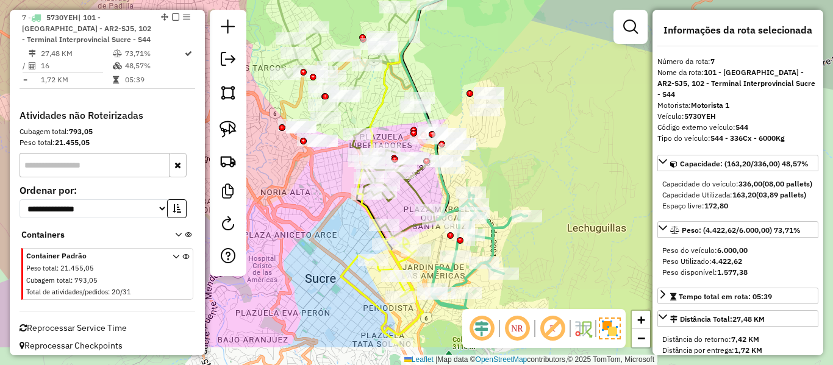
drag, startPoint x: 480, startPoint y: 93, endPoint x: 522, endPoint y: 109, distance: 45.2
click at [466, 0] on html "Aguarde... Pop-up bloqueado! Seu navegador bloqueou automáticamente a abertura …" at bounding box center [416, 182] width 833 height 365
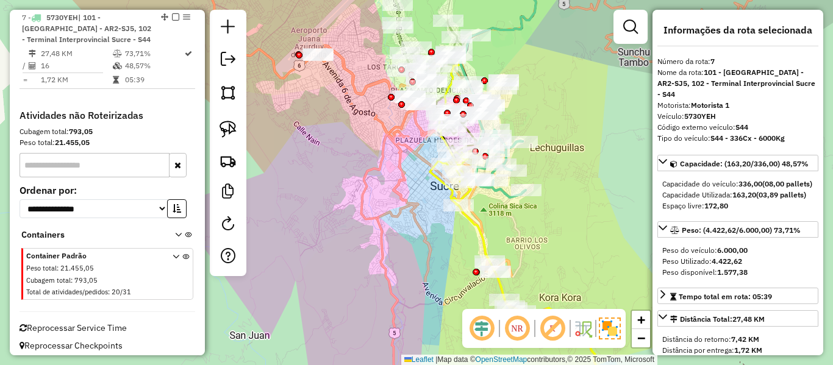
click at [484, 223] on icon at bounding box center [514, 276] width 168 height 249
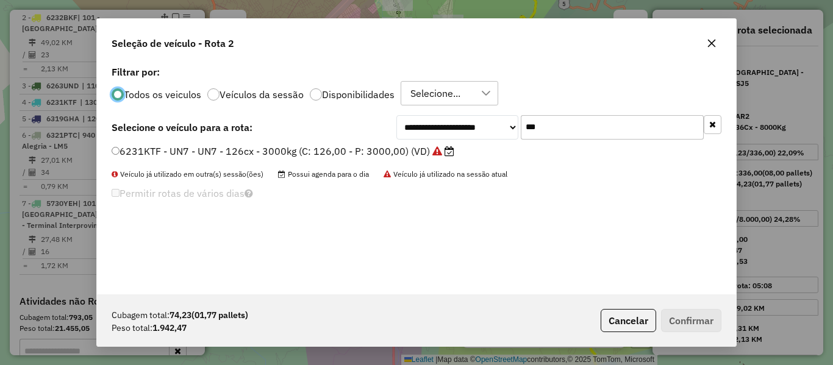
scroll to position [7, 4]
click at [535, 126] on input "***" at bounding box center [612, 127] width 183 height 24
click at [536, 126] on input "***" at bounding box center [612, 127] width 183 height 24
type input "***"
click at [401, 152] on label "6316ELF - Y10 - Y10 - 84Cx - 2300Kg (C: 84,00 - P: 2300,00) (VD)" at bounding box center [270, 151] width 316 height 15
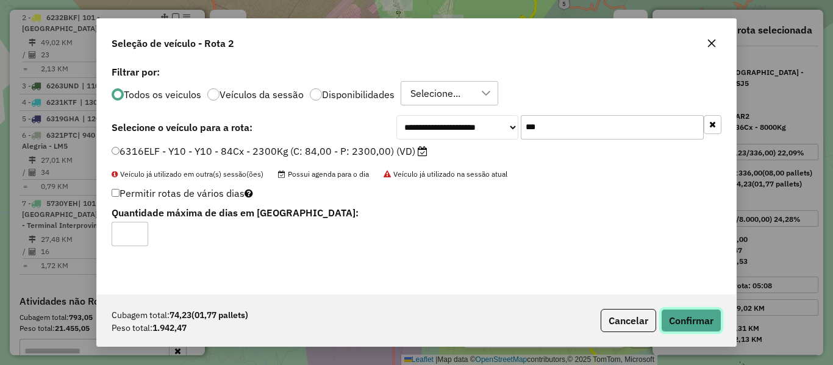
click at [719, 323] on button "Confirmar" at bounding box center [691, 320] width 60 height 23
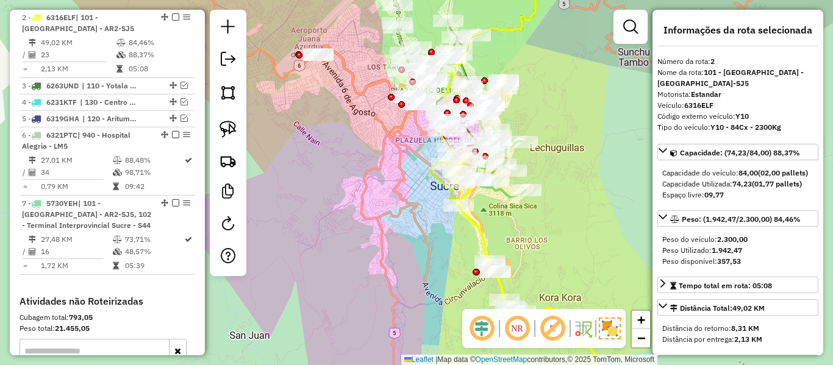
click at [482, 227] on icon at bounding box center [514, 276] width 168 height 249
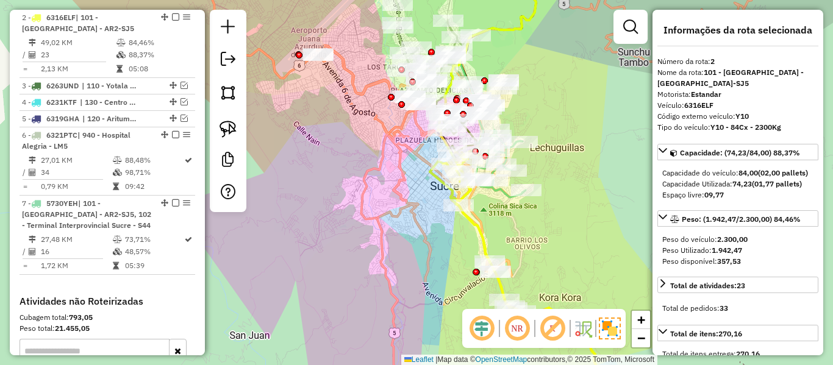
drag, startPoint x: 546, startPoint y: 267, endPoint x: 455, endPoint y: 2, distance: 279.7
click at [455, 3] on div "Janela de atendimento Grade de atendimento Capacidade Transportadoras Veículos …" at bounding box center [416, 182] width 833 height 365
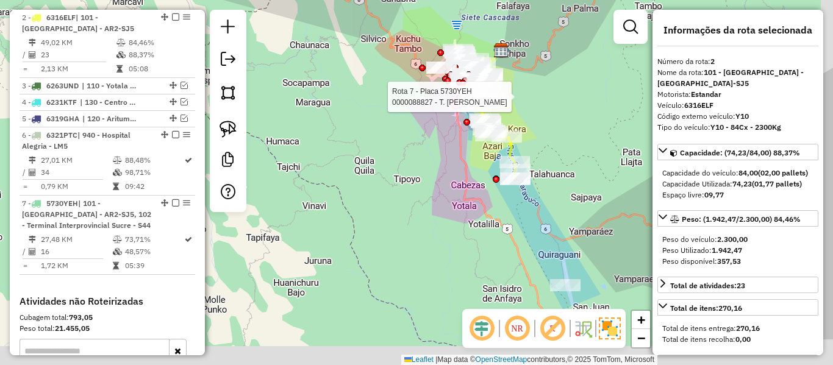
click at [556, 210] on div "Rota 7 - Placa 5730YEH 0000088827 - T. BARBARA Janela de atendimento Grade de a…" at bounding box center [416, 182] width 833 height 365
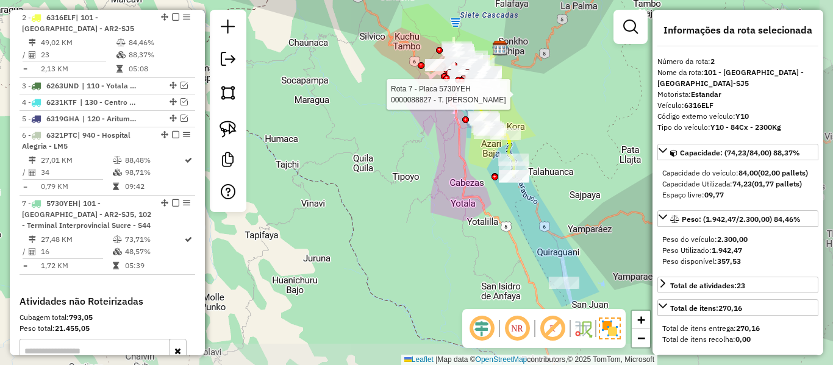
select select "**********"
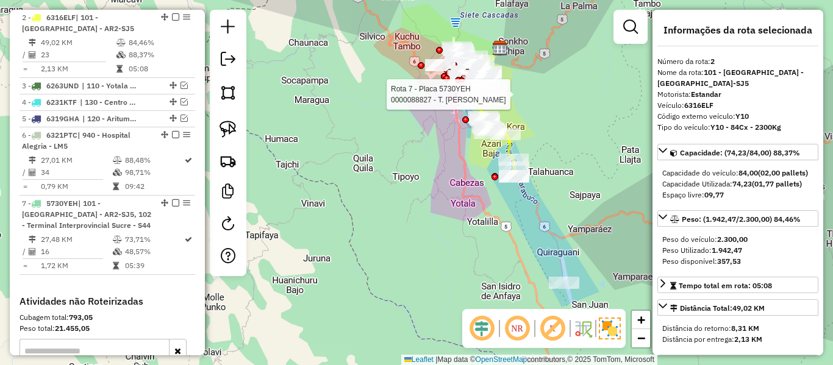
click at [510, 144] on icon at bounding box center [491, 133] width 46 height 87
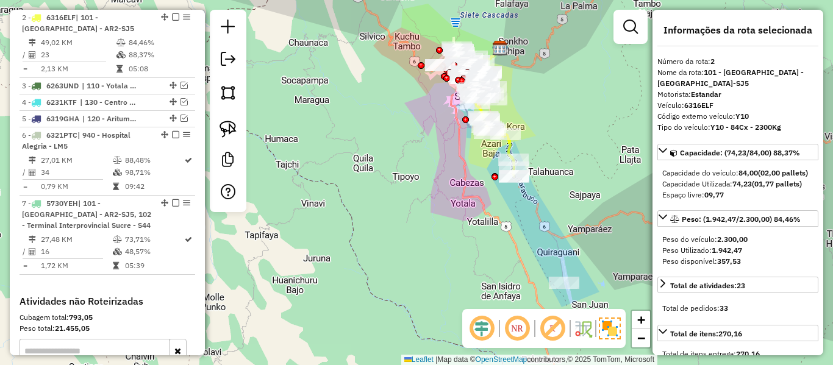
drag, startPoint x: 559, startPoint y: 149, endPoint x: 574, endPoint y: 180, distance: 34.6
click at [558, 148] on div "Rota 7 - Placa 5730YEH 0000088827 - T. BARBARA Janela de atendimento Grade de a…" at bounding box center [416, 182] width 833 height 365
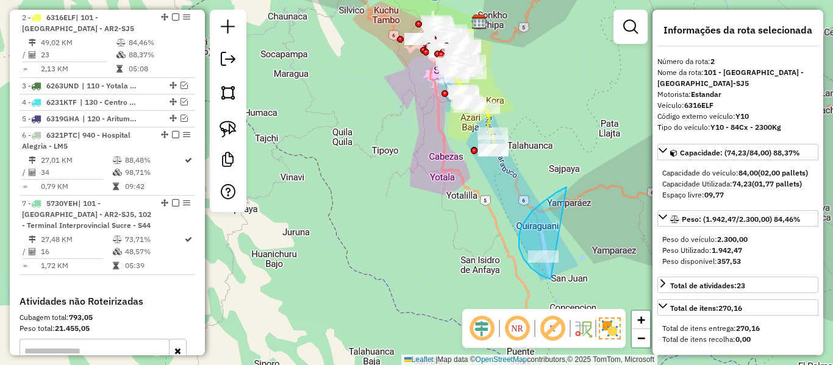
drag, startPoint x: 523, startPoint y: 258, endPoint x: 582, endPoint y: 227, distance: 66.8
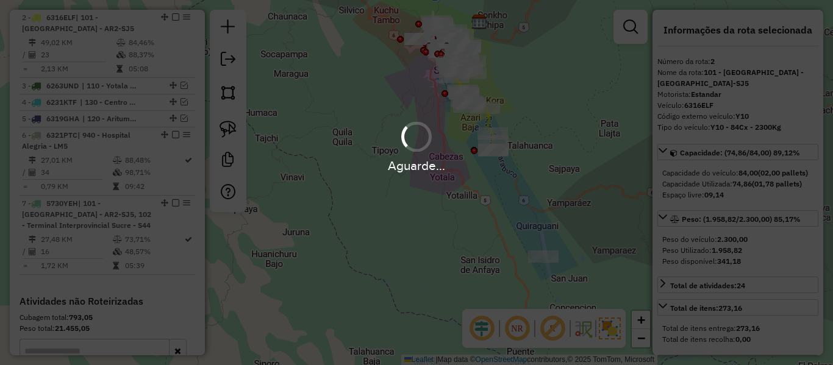
select select "**********"
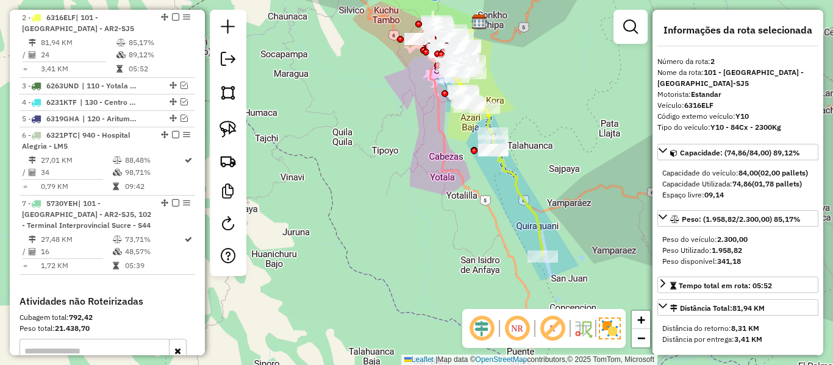
drag, startPoint x: 170, startPoint y: 15, endPoint x: 288, endPoint y: 77, distance: 133.6
click at [172, 15] on em at bounding box center [175, 16] width 7 height 7
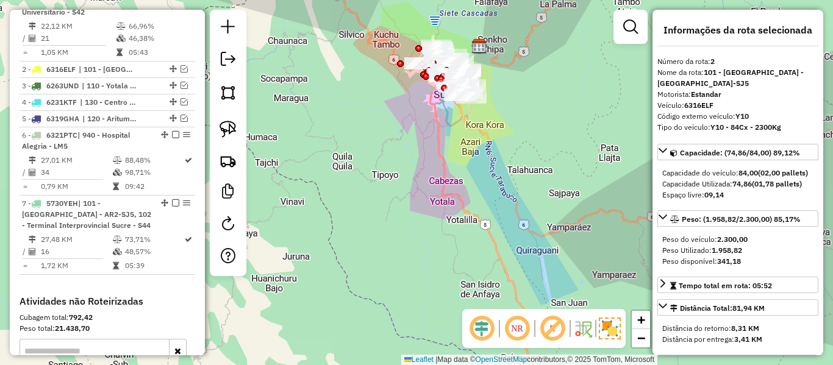
drag, startPoint x: 408, startPoint y: 145, endPoint x: 408, endPoint y: 157, distance: 12.2
click at [408, 157] on div "Janela de atendimento Grade de atendimento Capacidade Transportadoras Veículos …" at bounding box center [416, 182] width 833 height 365
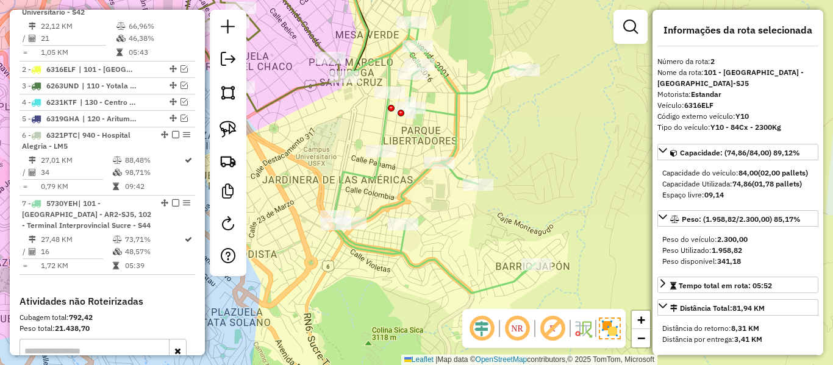
click at [454, 87] on icon at bounding box center [434, 158] width 202 height 271
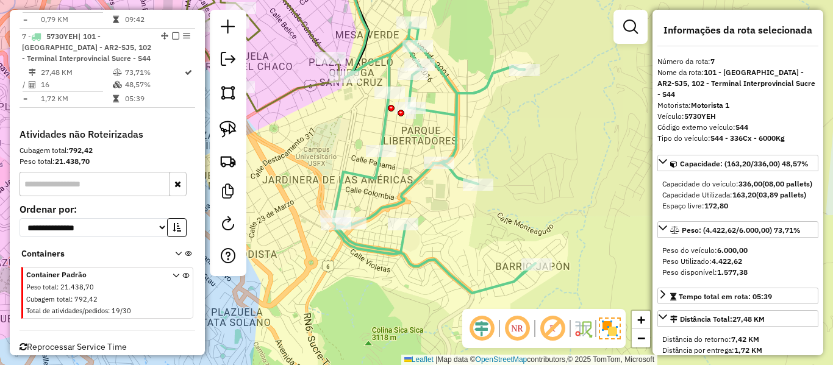
scroll to position [683, 0]
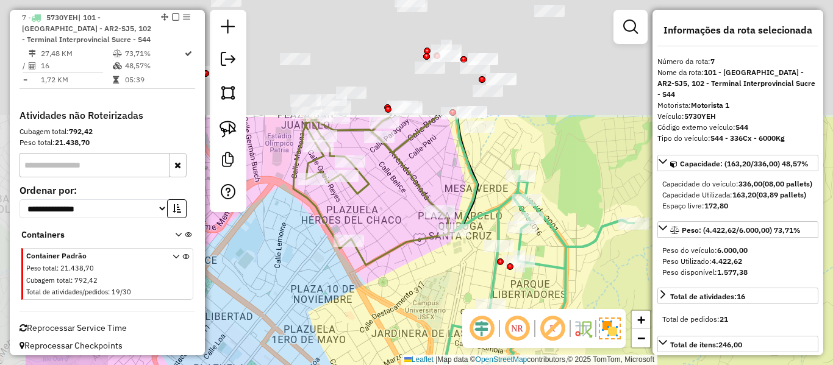
drag, startPoint x: 568, startPoint y: 235, endPoint x: 521, endPoint y: 208, distance: 54.4
click at [583, 248] on div "Janela de atendimento Grade de atendimento Capacidade Transportadoras Veículos …" at bounding box center [416, 182] width 833 height 365
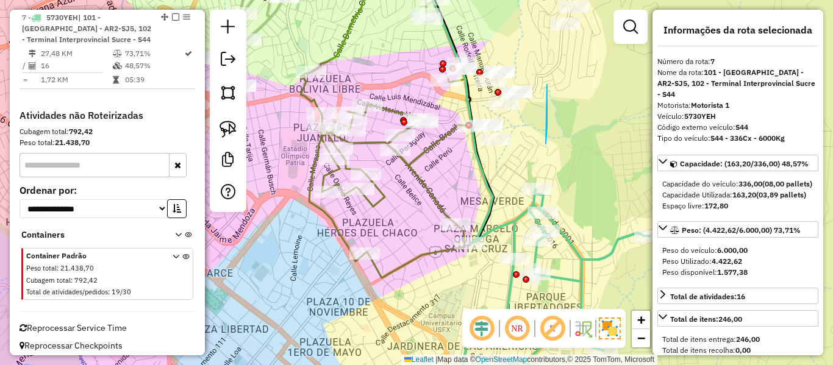
drag, startPoint x: 547, startPoint y: 96, endPoint x: 554, endPoint y: 91, distance: 8.7
drag, startPoint x: 504, startPoint y: 144, endPoint x: 519, endPoint y: 155, distance: 19.1
click at [502, 146] on div "Janela de atendimento Grade de atendimento Capacidade Transportadoras Veículos …" at bounding box center [416, 182] width 833 height 365
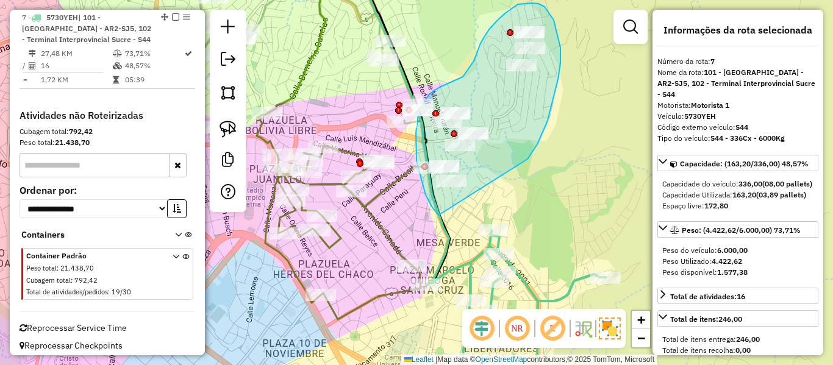
drag, startPoint x: 560, startPoint y: 48, endPoint x: 475, endPoint y: 234, distance: 204.9
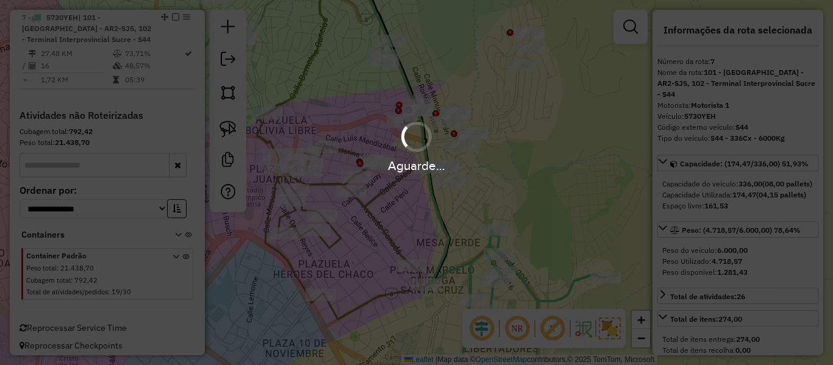
select select "**********"
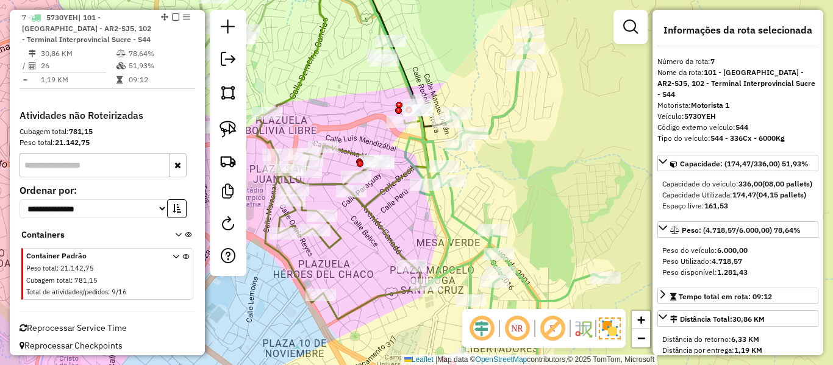
click at [459, 218] on icon at bounding box center [505, 216] width 200 height 369
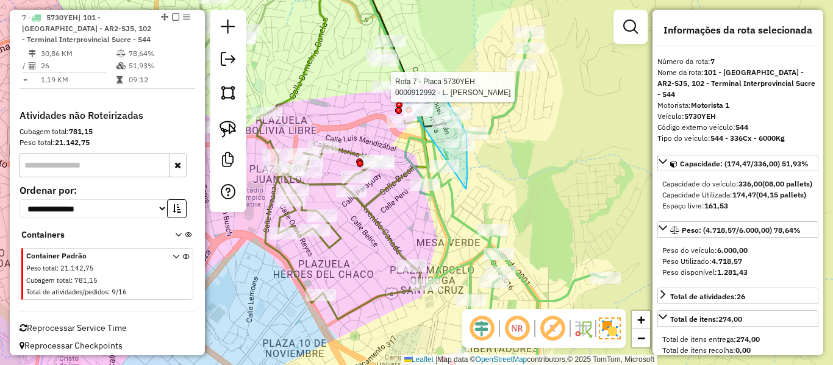
drag, startPoint x: 466, startPoint y: 189, endPoint x: 401, endPoint y: 112, distance: 100.8
click at [399, 93] on div at bounding box center [387, 87] width 30 height 12
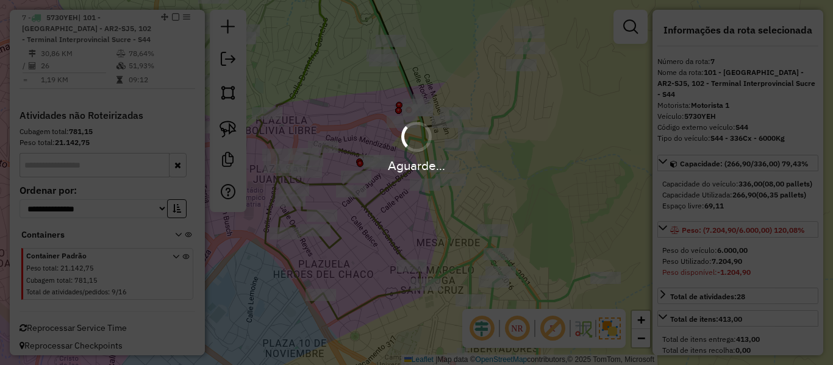
select select "**********"
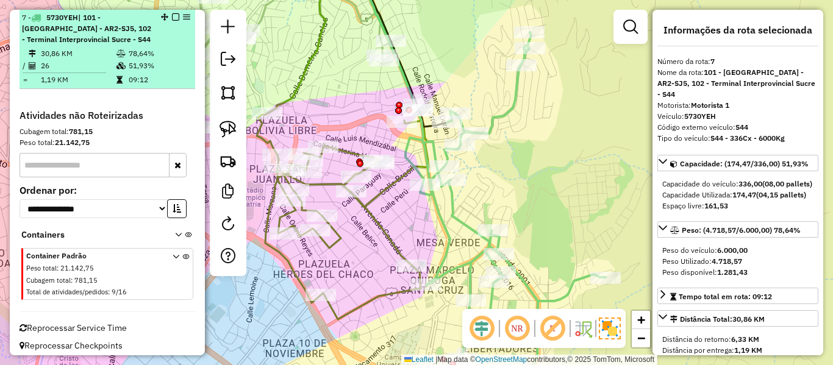
click at [173, 16] on em at bounding box center [175, 16] width 7 height 7
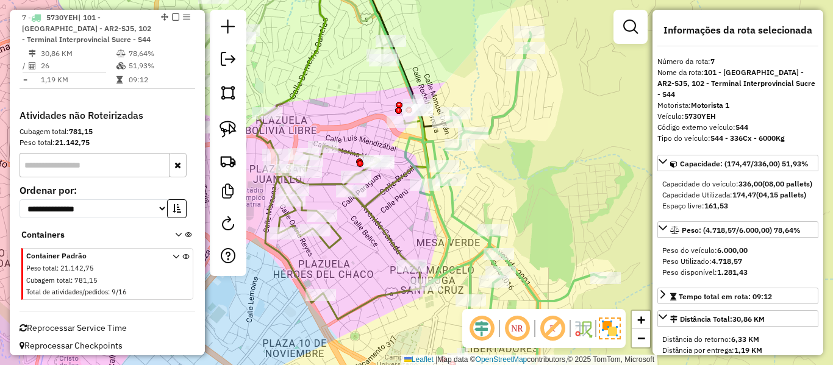
scroll to position [627, 0]
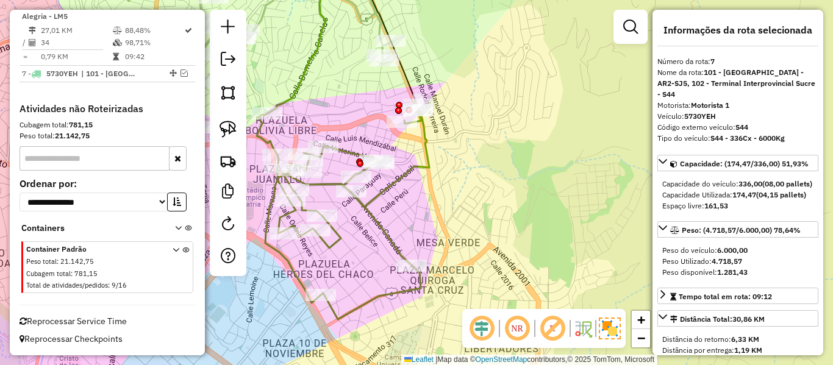
drag, startPoint x: 452, startPoint y: 159, endPoint x: 506, endPoint y: 171, distance: 55.0
click at [474, 152] on div "Janela de atendimento Grade de atendimento Capacidade Transportadoras Veículos …" at bounding box center [416, 182] width 833 height 365
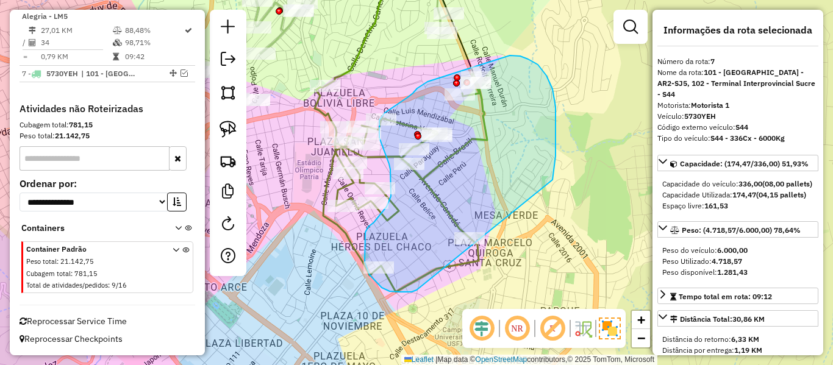
drag, startPoint x: 555, startPoint y: 156, endPoint x: 429, endPoint y: 283, distance: 179.3
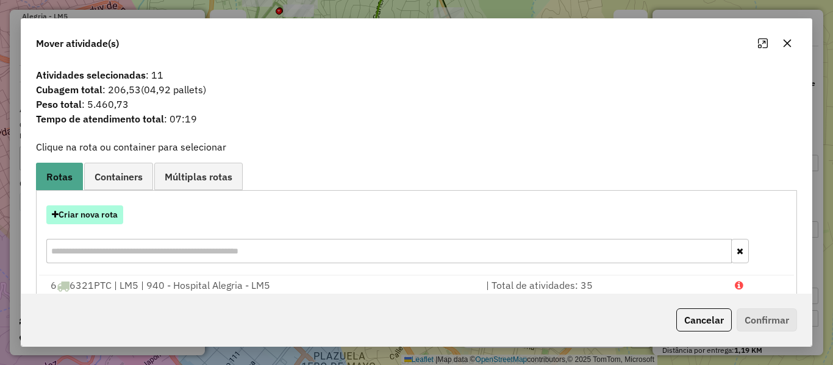
click at [123, 218] on button "Criar nova rota" at bounding box center [84, 214] width 77 height 19
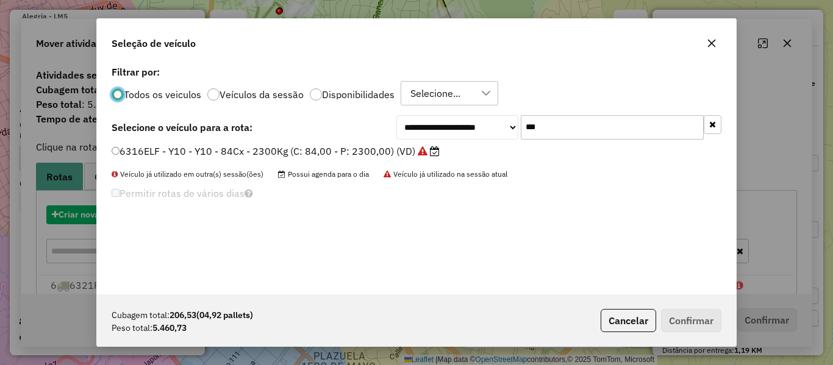
scroll to position [7, 4]
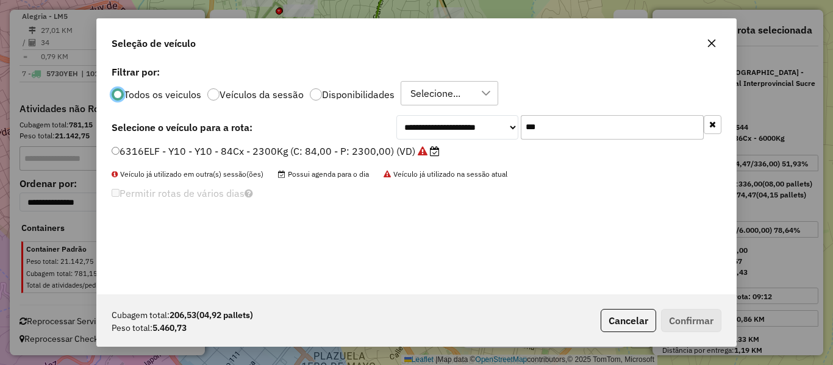
click at [343, 93] on label "Disponibilidades" at bounding box center [358, 95] width 73 height 10
click at [702, 124] on input "***" at bounding box center [612, 127] width 183 height 24
click at [713, 124] on icon "button" at bounding box center [712, 124] width 7 height 9
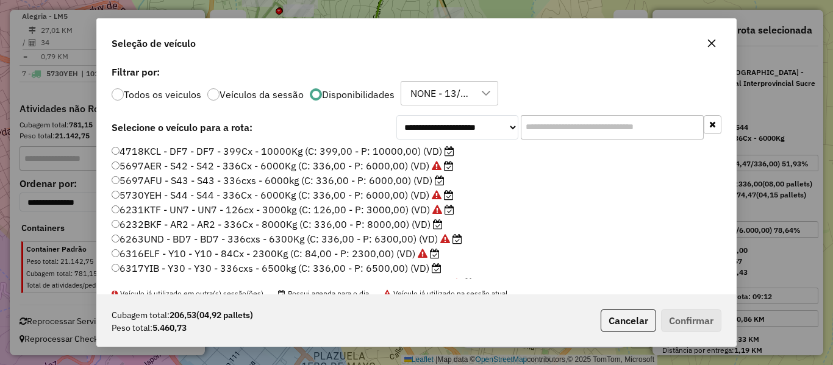
click at [404, 178] on label "5697AFU - S43 - S43 - 336cxs - 6000kg (C: 336,00 - P: 6000,00) (VD)" at bounding box center [278, 180] width 333 height 15
click at [413, 163] on label "5697AER - S42 - S42 - 336Cx - 6000Kg (C: 336,00 - P: 6000,00) (VD)" at bounding box center [283, 165] width 342 height 15
click at [696, 316] on button "Confirmar" at bounding box center [691, 320] width 60 height 23
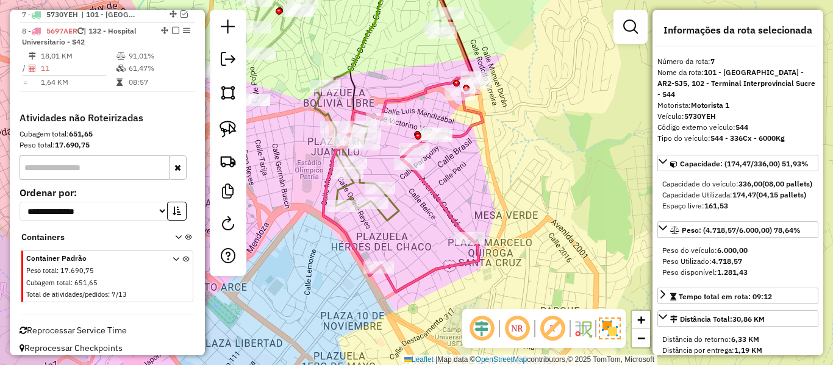
scroll to position [683, 0]
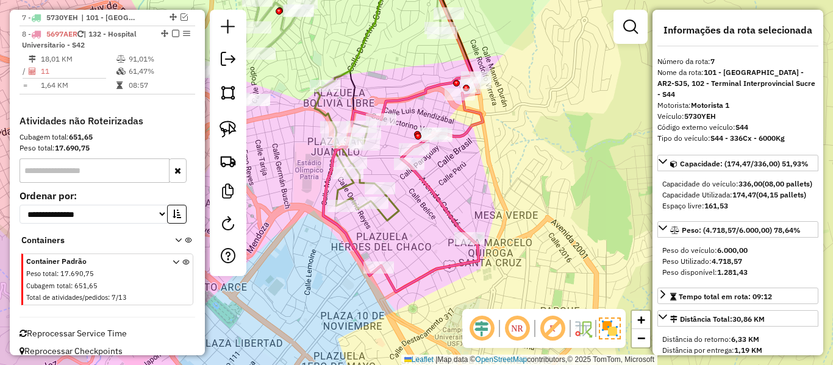
click at [436, 203] on icon at bounding box center [403, 184] width 160 height 216
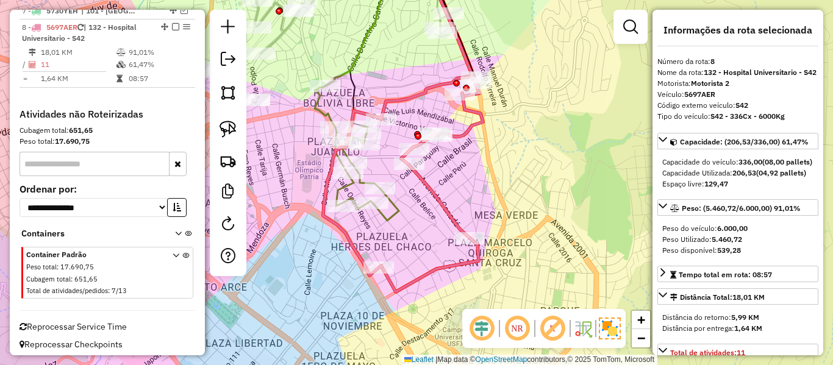
scroll to position [695, 0]
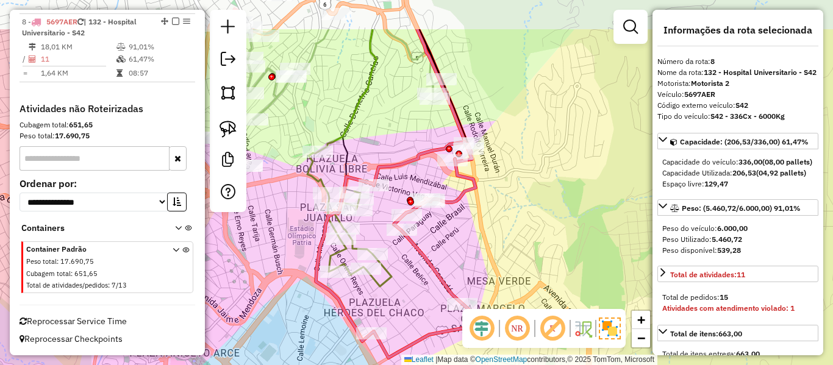
drag, startPoint x: 470, startPoint y: 185, endPoint x: 474, endPoint y: 272, distance: 87.9
click at [469, 277] on div "Janela de atendimento Grade de atendimento Capacidade Transportadoras Veículos …" at bounding box center [416, 182] width 833 height 365
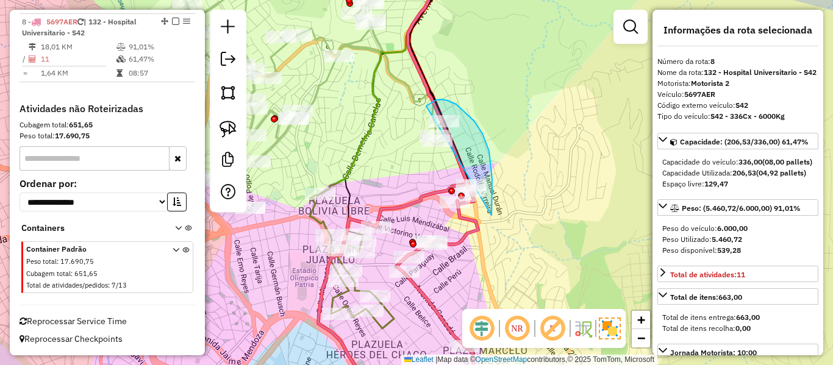
drag, startPoint x: 447, startPoint y: 101, endPoint x: 413, endPoint y: 170, distance: 77.4
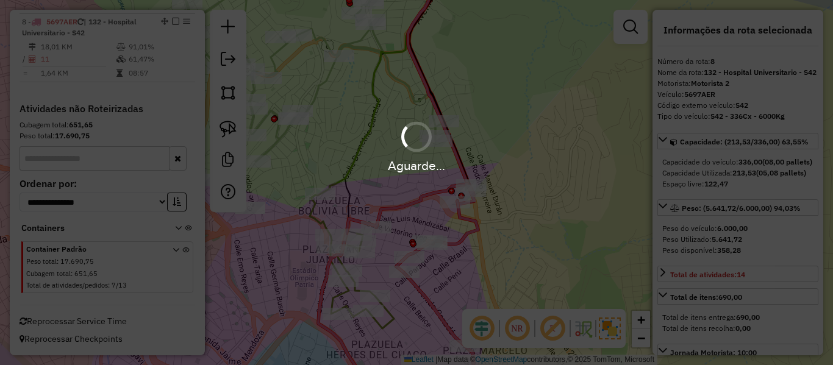
select select "**********"
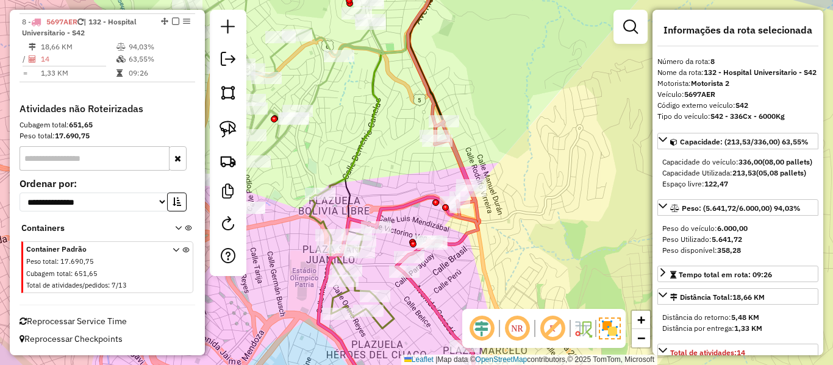
click at [173, 22] on em at bounding box center [175, 21] width 7 height 7
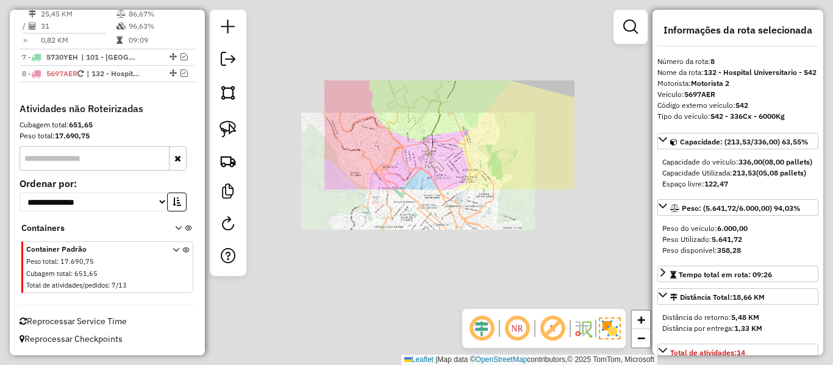
click at [386, 30] on div at bounding box center [370, 24] width 30 height 12
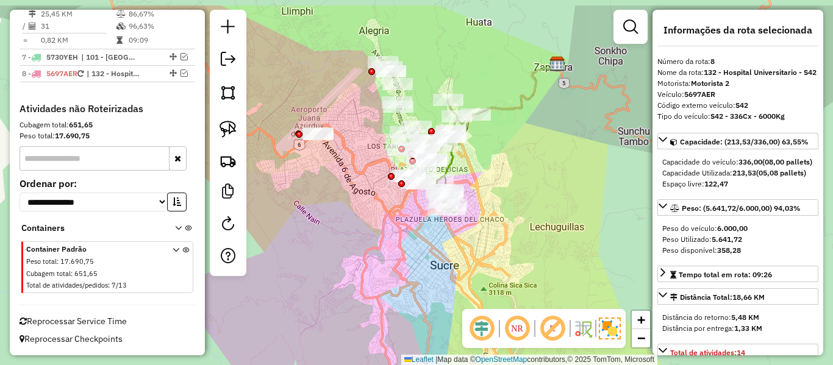
drag, startPoint x: 505, startPoint y: 163, endPoint x: 510, endPoint y: 172, distance: 9.8
click at [510, 172] on div "Janela de atendimento Grade de atendimento Capacidade Transportadoras Veículos …" at bounding box center [416, 182] width 833 height 365
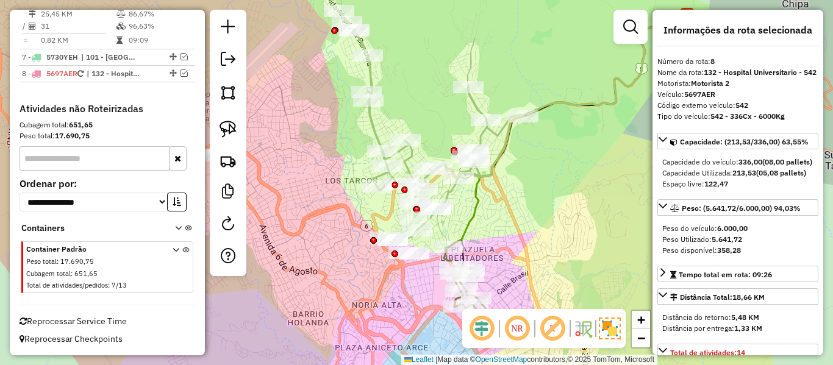
click at [371, 119] on icon at bounding box center [429, 119] width 187 height 223
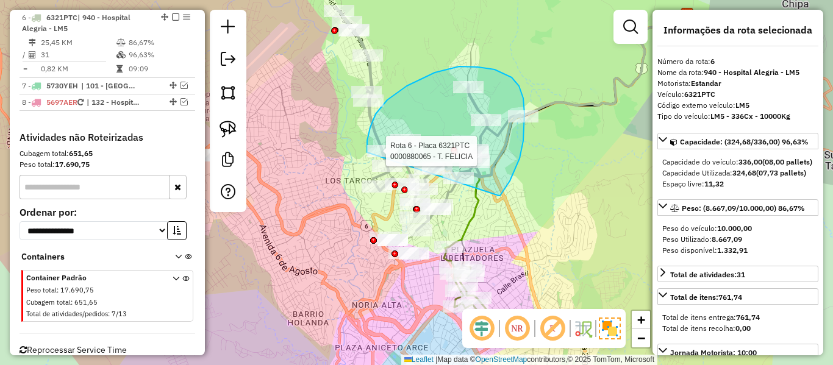
drag, startPoint x: 516, startPoint y: 168, endPoint x: 371, endPoint y: 166, distance: 145.1
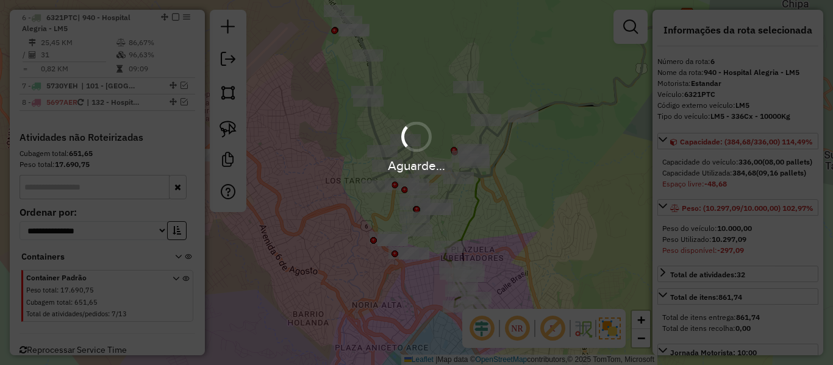
select select "**********"
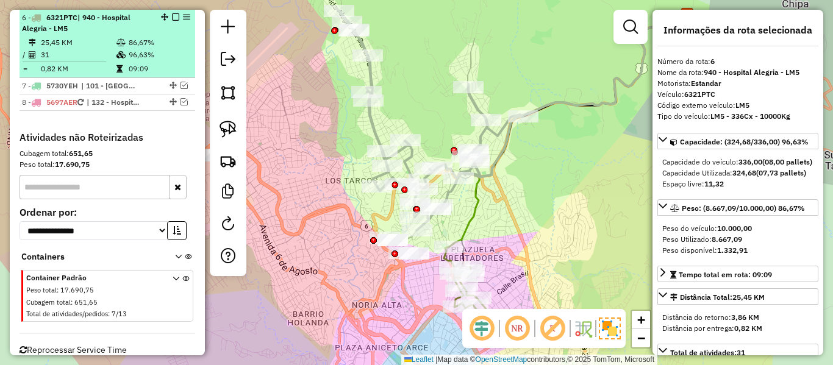
click at [173, 18] on em at bounding box center [175, 16] width 7 height 7
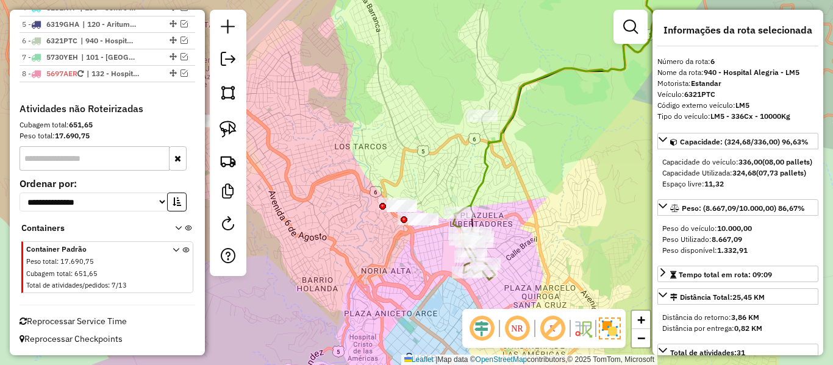
drag, startPoint x: 504, startPoint y: 156, endPoint x: 492, endPoint y: 163, distance: 14.2
click at [504, 155] on div "Janela de atendimento Grade de atendimento Capacidade Transportadoras Veículos …" at bounding box center [416, 182] width 833 height 365
click at [486, 167] on icon at bounding box center [578, 97] width 240 height 229
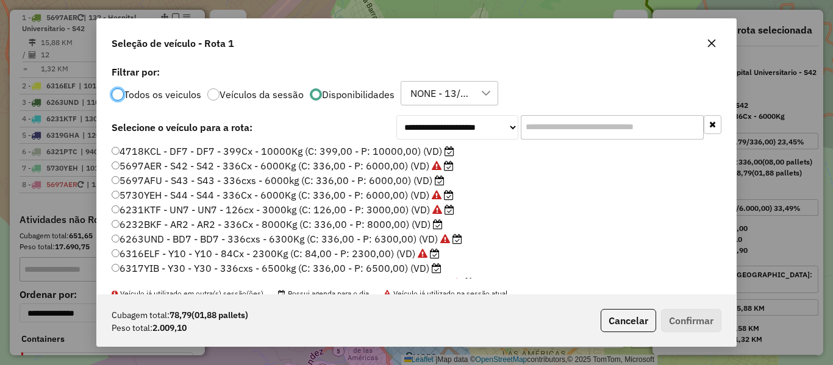
scroll to position [7, 4]
click at [225, 173] on label "5697AFU - S43 - S43 - 336cxs - 6000kg (C: 336,00 - P: 6000,00) (VD)" at bounding box center [278, 180] width 333 height 15
click at [225, 180] on label "5697AFU - S43 - S43 - 336cxs - 6000kg (C: 336,00 - P: 6000,00) (VD)" at bounding box center [278, 180] width 333 height 15
click at [706, 326] on button "Confirmar" at bounding box center [691, 320] width 60 height 23
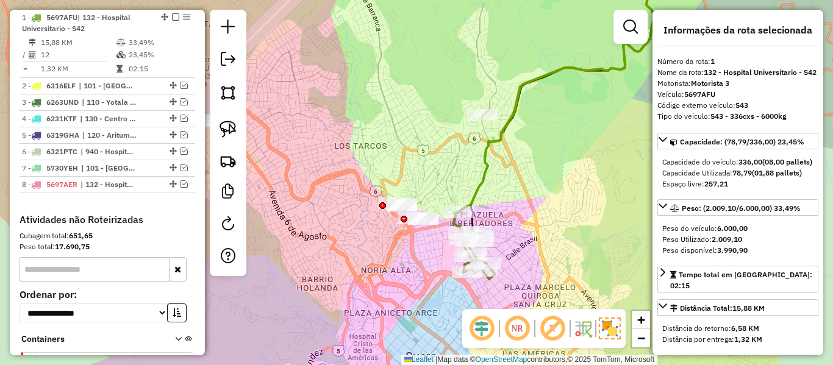
click at [502, 144] on icon at bounding box center [578, 97] width 240 height 229
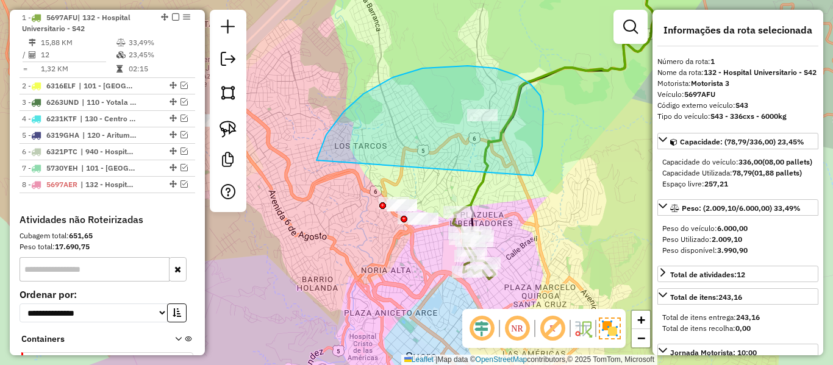
drag, startPoint x: 534, startPoint y: 173, endPoint x: 437, endPoint y: 273, distance: 139.2
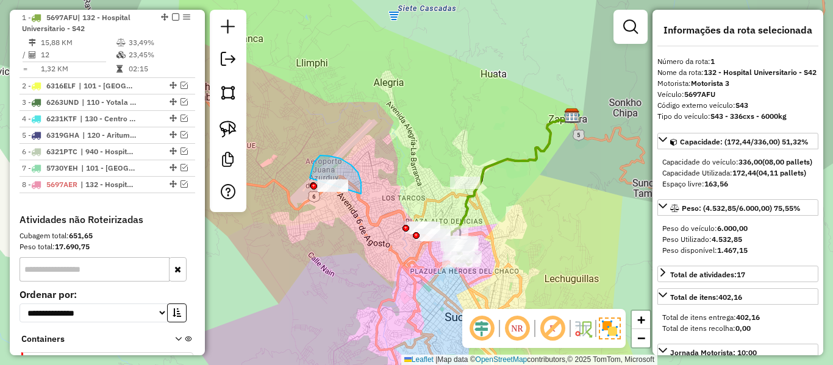
drag, startPoint x: 361, startPoint y: 194, endPoint x: 338, endPoint y: 220, distance: 34.6
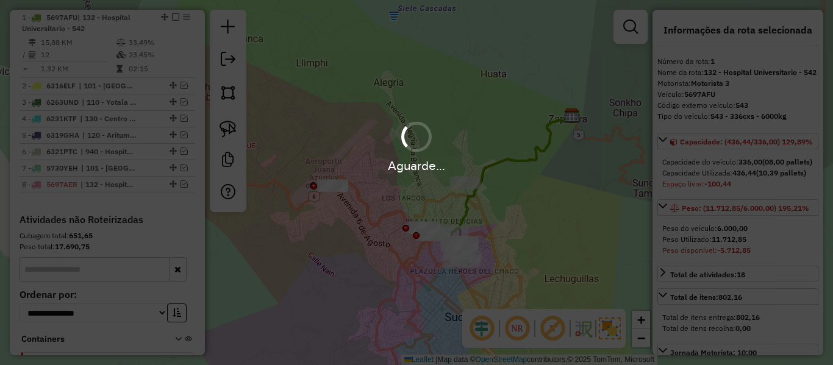
select select "**********"
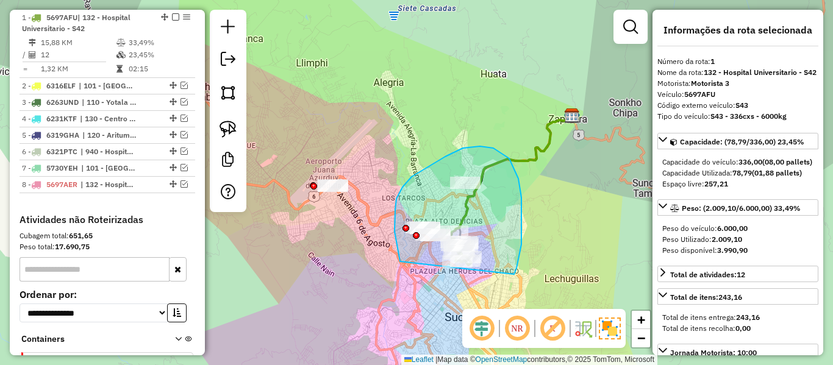
drag, startPoint x: 521, startPoint y: 198, endPoint x: 413, endPoint y: 280, distance: 136.6
select select "**********"
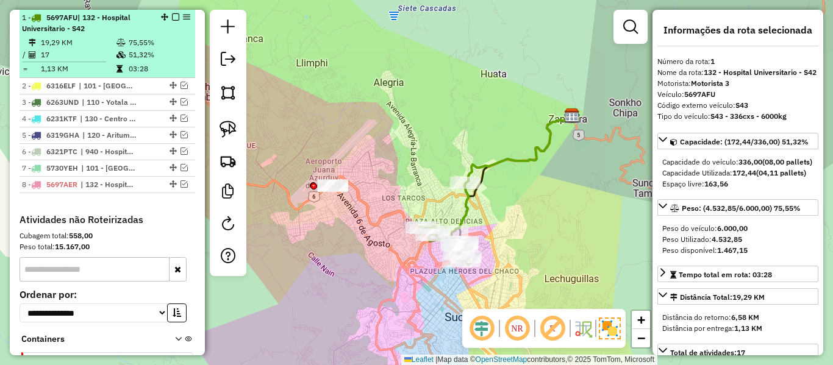
click at [172, 18] on em at bounding box center [175, 16] width 7 height 7
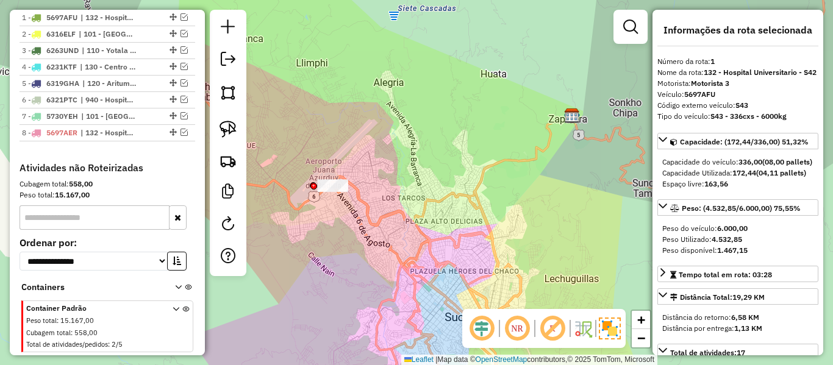
scroll to position [429, 0]
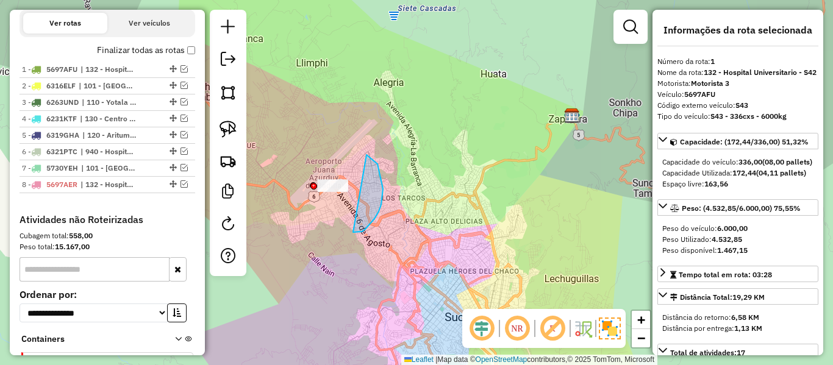
drag, startPoint x: 381, startPoint y: 205, endPoint x: 318, endPoint y: 208, distance: 63.5
click at [227, 229] on em at bounding box center [228, 223] width 15 height 15
select select "*"
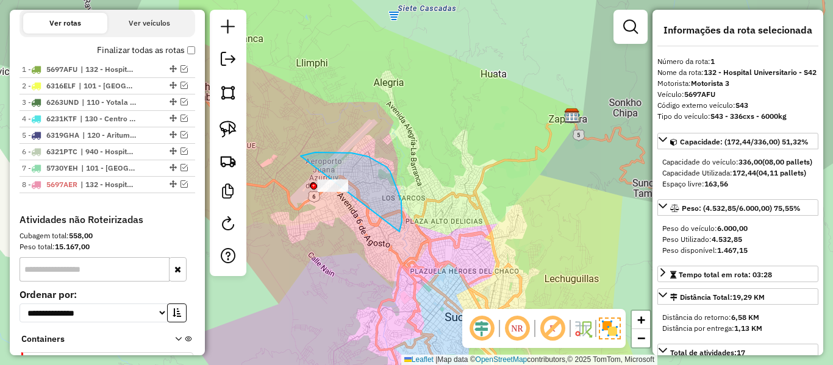
drag, startPoint x: 402, startPoint y: 207, endPoint x: 345, endPoint y: 257, distance: 76.0
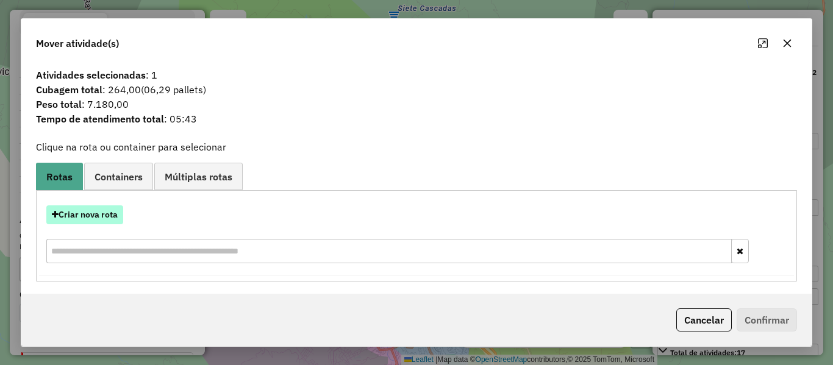
click at [116, 216] on button "Criar nova rota" at bounding box center [84, 214] width 77 height 19
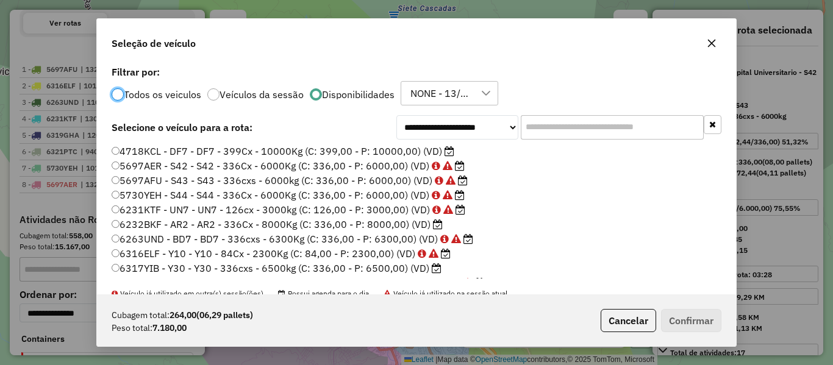
scroll to position [7, 4]
click at [607, 134] on input "text" at bounding box center [612, 127] width 183 height 24
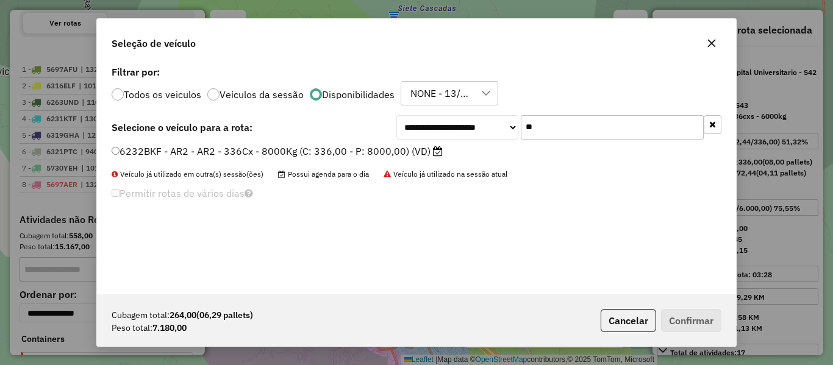
type input "**"
click at [407, 149] on label "6232BKF - AR2 - AR2 - 336Cx - 8000Kg (C: 336,00 - P: 8000,00) (VD)" at bounding box center [277, 151] width 331 height 15
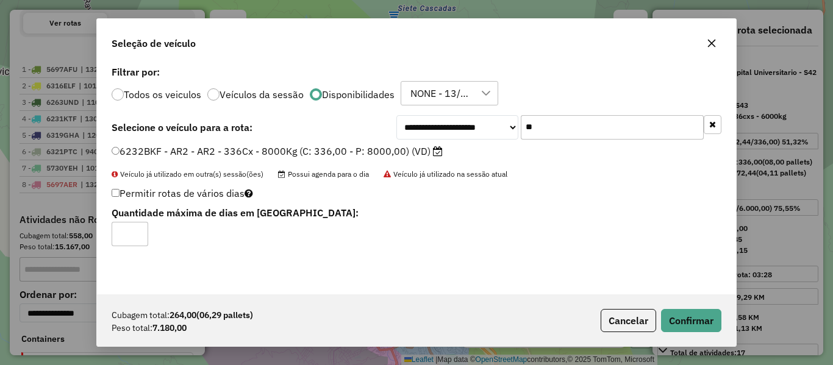
click at [689, 332] on div "Cubagem total: 264,00 (06,29 pallets) Peso total: 7.180,00 Cancelar Confirmar" at bounding box center [416, 320] width 639 height 52
click at [697, 326] on button "Confirmar" at bounding box center [691, 320] width 60 height 23
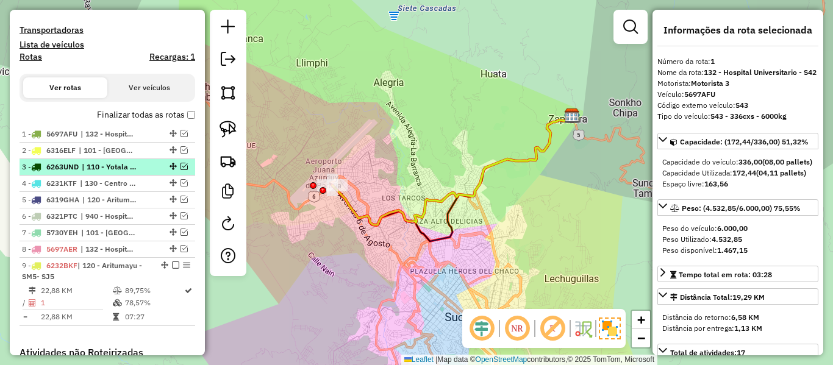
scroll to position [358, 0]
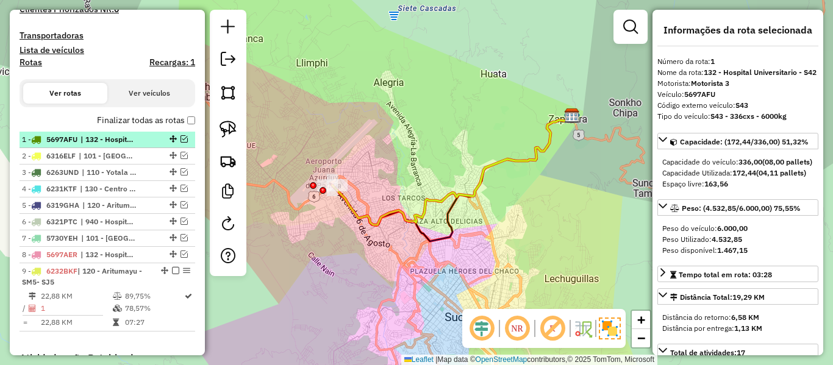
click at [158, 135] on div at bounding box center [172, 138] width 37 height 7
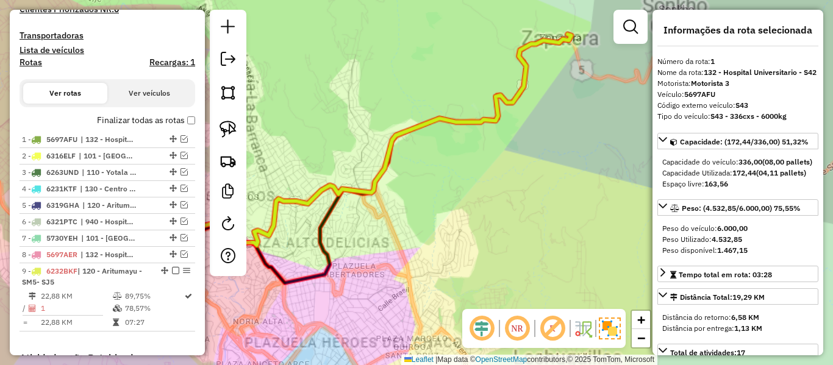
click at [158, 125] on label "Finalizar todas as rotas" at bounding box center [146, 120] width 98 height 13
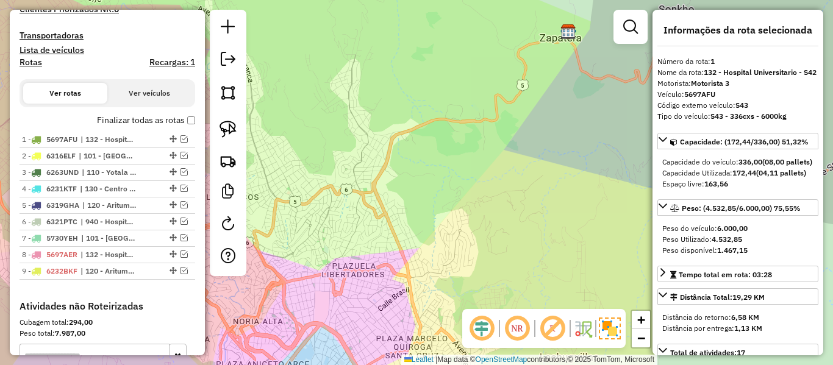
click at [161, 122] on label "Finalizar todas as rotas" at bounding box center [146, 120] width 98 height 13
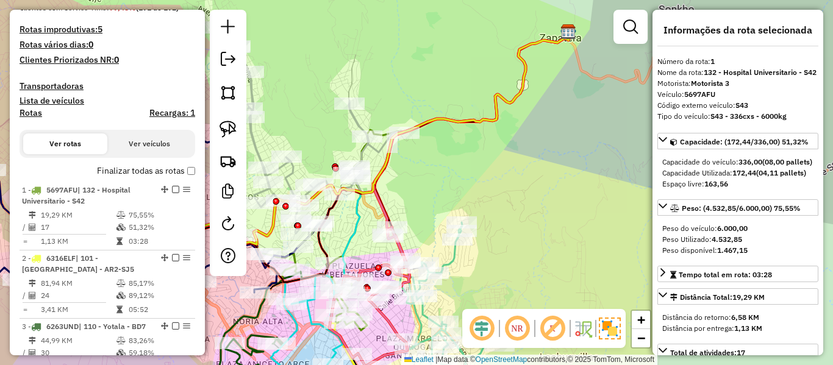
scroll to position [297, 0]
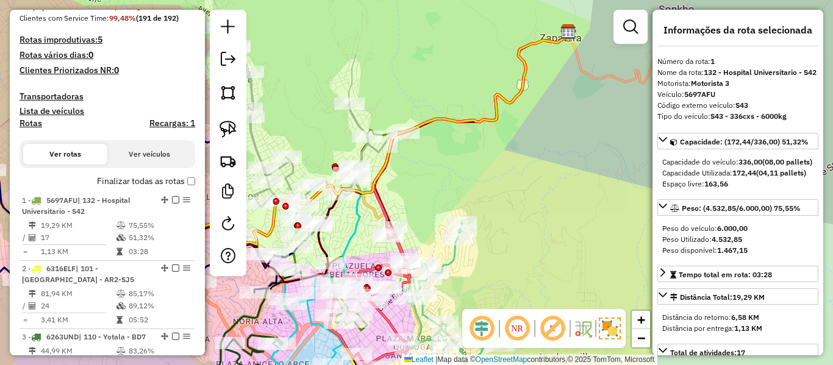
click at [163, 182] on label "Finalizar todas as rotas" at bounding box center [146, 181] width 98 height 13
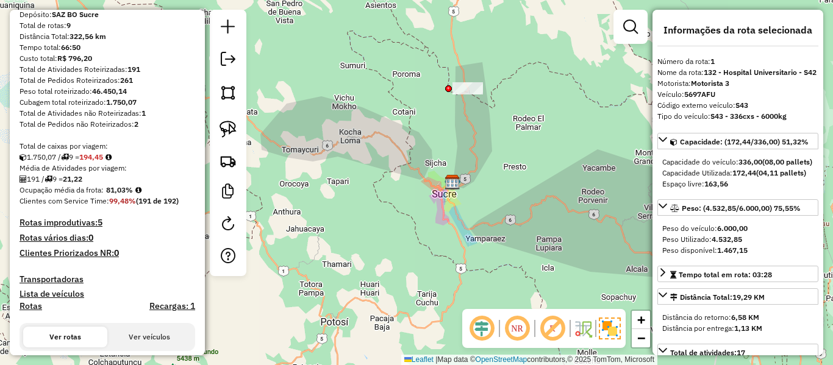
scroll to position [0, 0]
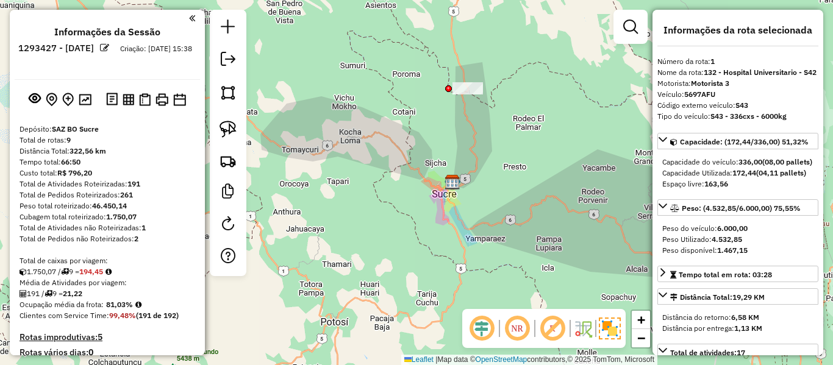
drag, startPoint x: 143, startPoint y: 225, endPoint x: 149, endPoint y: 226, distance: 6.2
click at [149, 226] on div "Total de Atividades não Roteirizadas: 1" at bounding box center [108, 228] width 176 height 11
drag, startPoint x: 137, startPoint y: 237, endPoint x: 147, endPoint y: 226, distance: 14.7
click at [130, 237] on div "Total de Pedidos não Roteirizados: 2" at bounding box center [108, 238] width 176 height 11
click at [240, 64] on link at bounding box center [228, 60] width 24 height 27
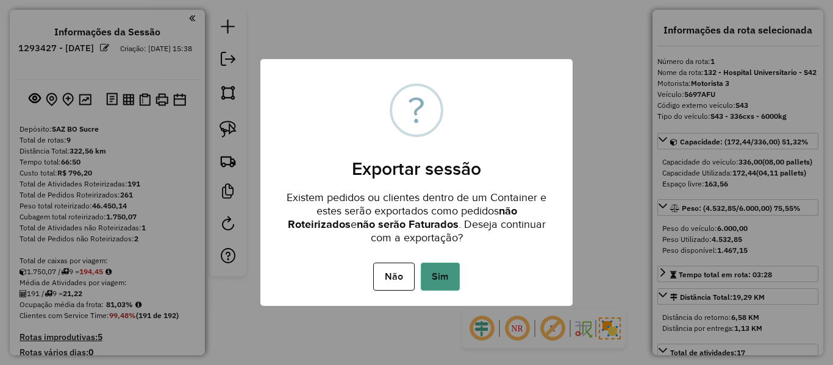
click at [429, 272] on button "Sim" at bounding box center [440, 277] width 39 height 28
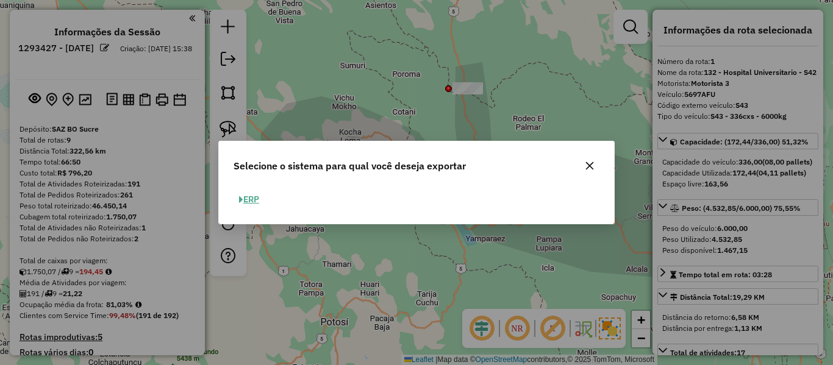
drag, startPoint x: 251, startPoint y: 198, endPoint x: 258, endPoint y: 176, distance: 22.6
click at [251, 198] on button "ERP" at bounding box center [248, 199] width 31 height 19
select select "**"
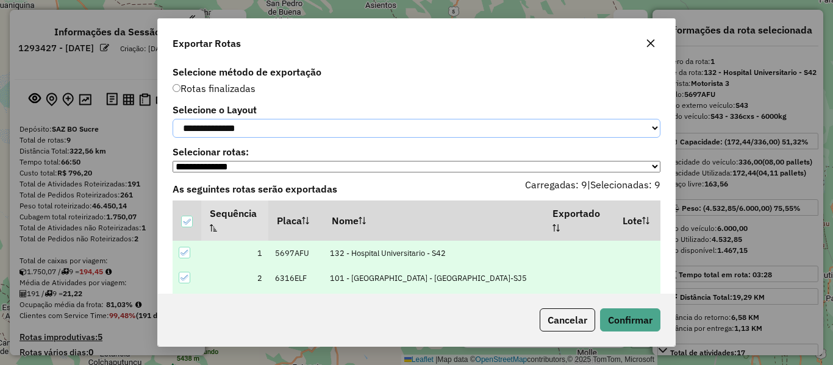
click at [266, 130] on select "**********" at bounding box center [417, 128] width 488 height 19
select select "*********"
click at [173, 119] on select "**********" at bounding box center [417, 128] width 488 height 19
click at [666, 331] on div "Cancelar Confirmar" at bounding box center [416, 320] width 517 height 52
click at [654, 326] on button "Confirmar" at bounding box center [630, 319] width 60 height 23
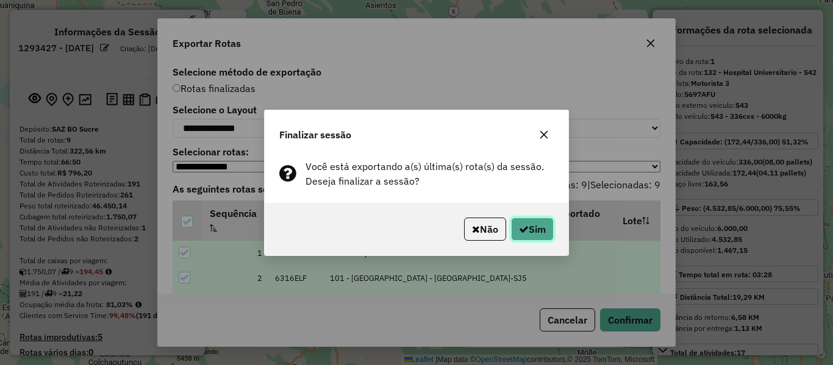
click at [539, 231] on button "Sim" at bounding box center [532, 229] width 43 height 23
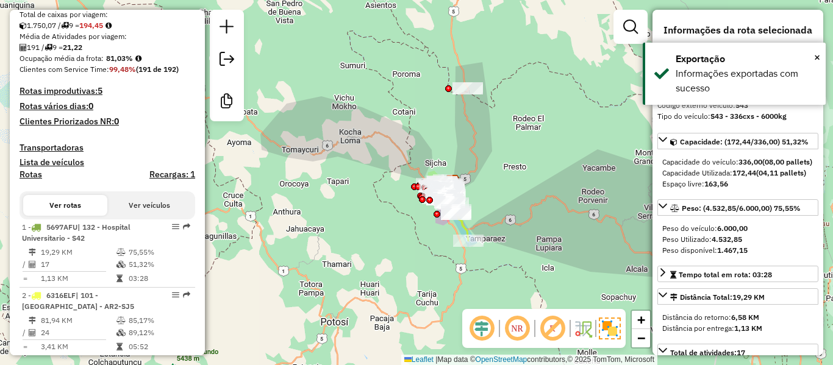
scroll to position [489, 0]
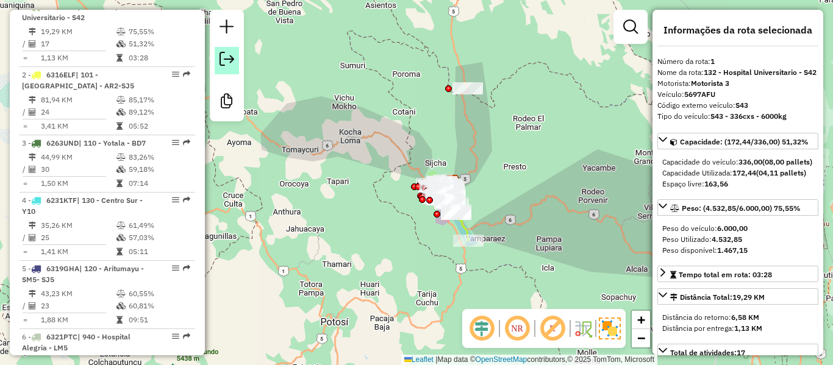
click at [235, 52] on link at bounding box center [227, 60] width 24 height 27
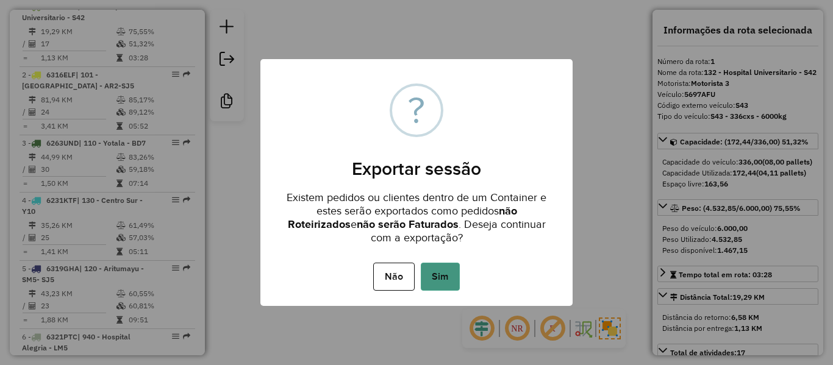
click at [442, 281] on button "Sim" at bounding box center [440, 277] width 39 height 28
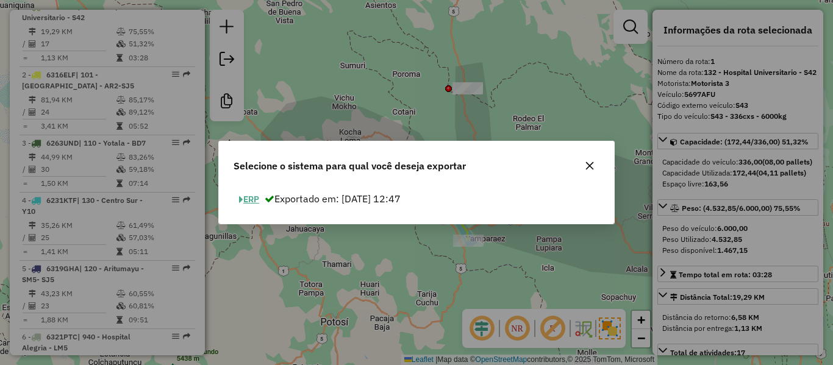
click at [254, 196] on button "ERP" at bounding box center [248, 199] width 31 height 19
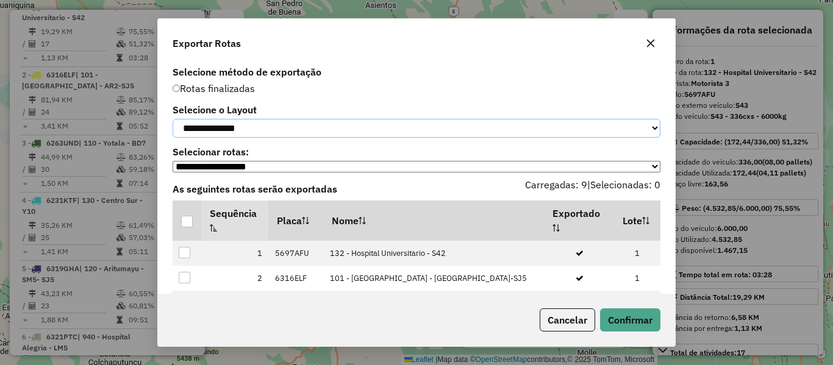
drag, startPoint x: 255, startPoint y: 131, endPoint x: 249, endPoint y: 139, distance: 10.0
click at [255, 131] on select "**********" at bounding box center [417, 128] width 488 height 19
select select "*********"
click at [173, 119] on select "**********" at bounding box center [417, 128] width 488 height 19
click at [190, 227] on div at bounding box center [187, 222] width 12 height 12
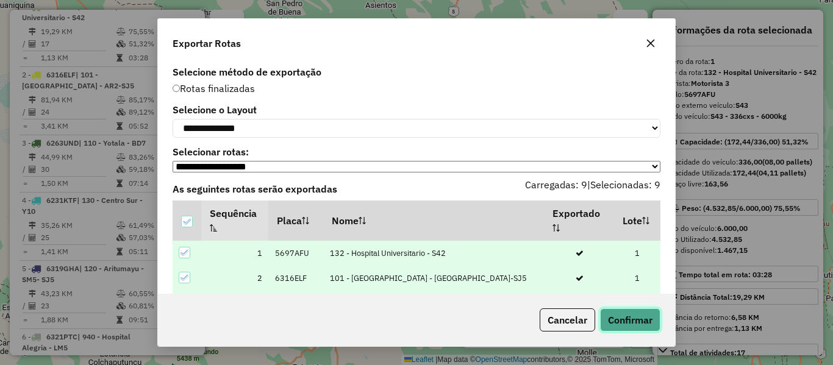
click at [635, 330] on button "Confirmar" at bounding box center [630, 319] width 60 height 23
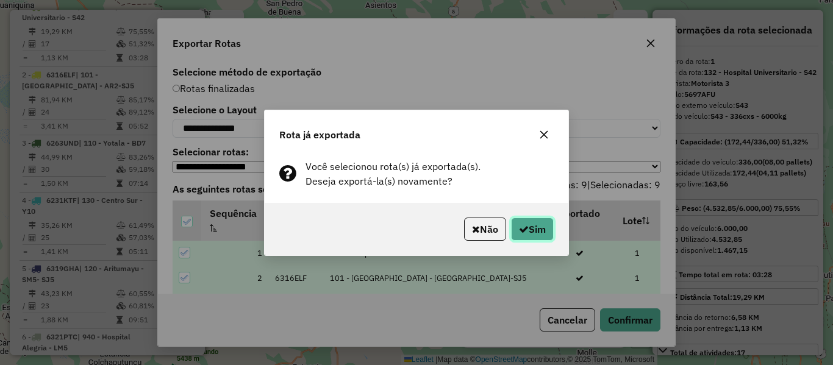
click at [549, 231] on button "Sim" at bounding box center [532, 229] width 43 height 23
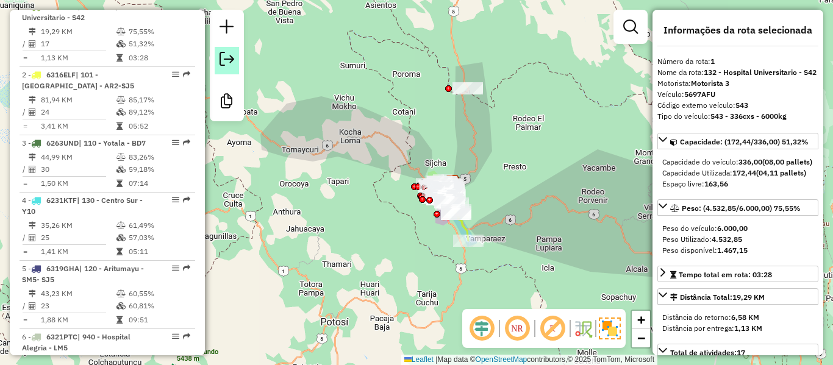
click at [223, 62] on em at bounding box center [226, 59] width 15 height 15
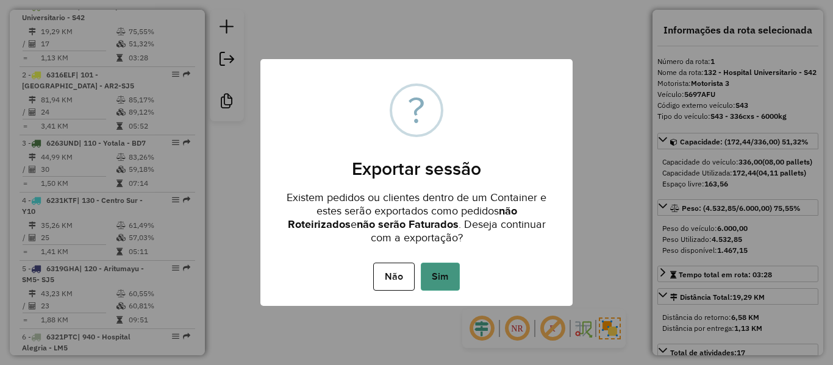
click at [435, 269] on button "Sim" at bounding box center [440, 277] width 39 height 28
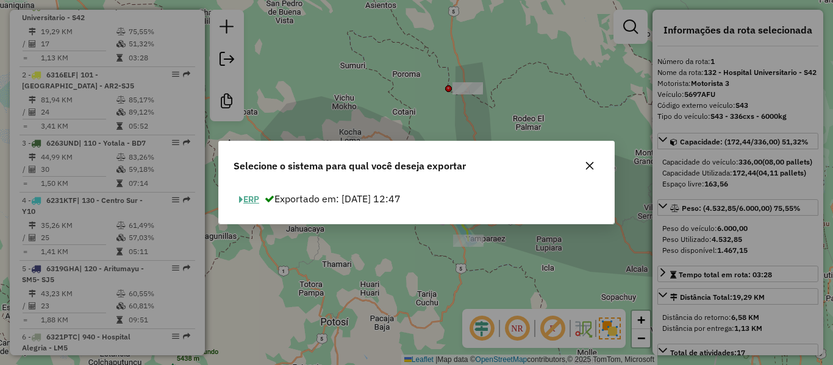
click at [254, 196] on button "ERP" at bounding box center [248, 199] width 31 height 19
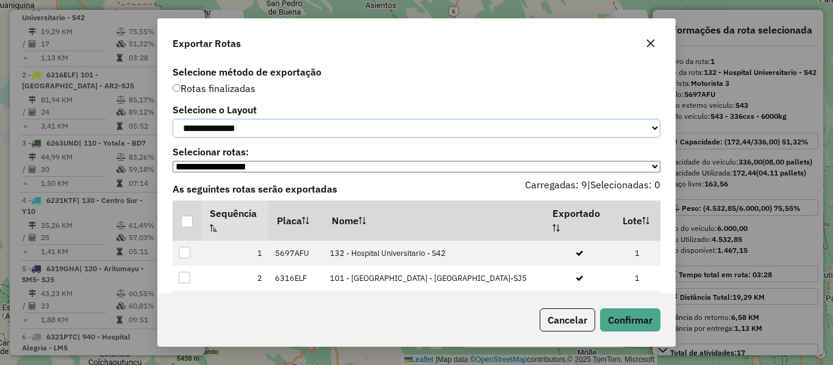
drag, startPoint x: 268, startPoint y: 126, endPoint x: 262, endPoint y: 140, distance: 15.8
click at [268, 126] on select "**********" at bounding box center [417, 128] width 488 height 19
select select "*********"
click at [173, 119] on select "**********" at bounding box center [417, 128] width 488 height 19
click at [188, 227] on div at bounding box center [187, 222] width 12 height 12
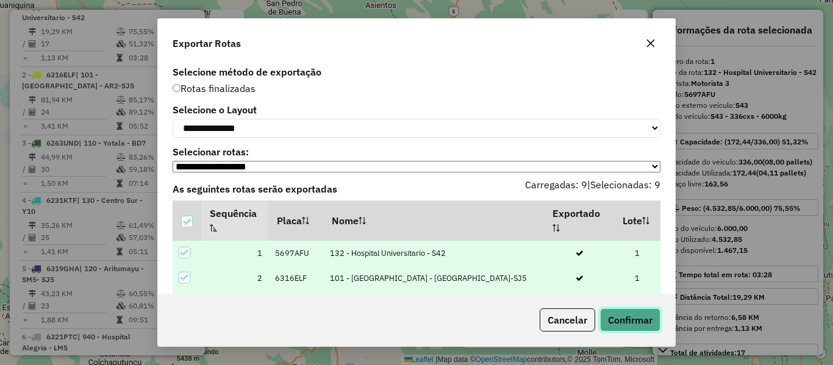
click at [626, 313] on button "Confirmar" at bounding box center [630, 319] width 60 height 23
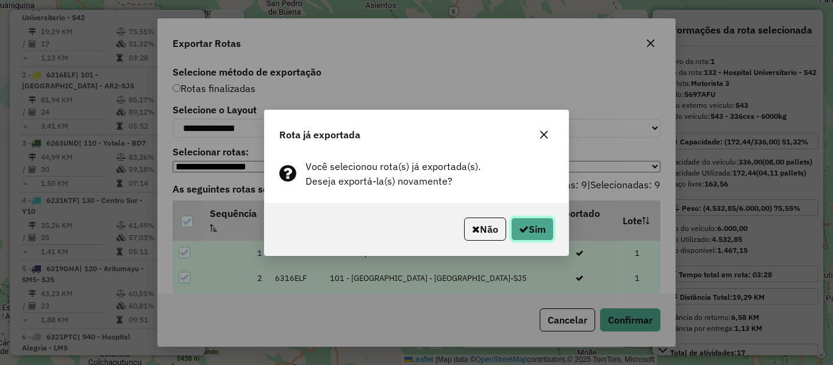
click at [536, 232] on button "Sim" at bounding box center [532, 229] width 43 height 23
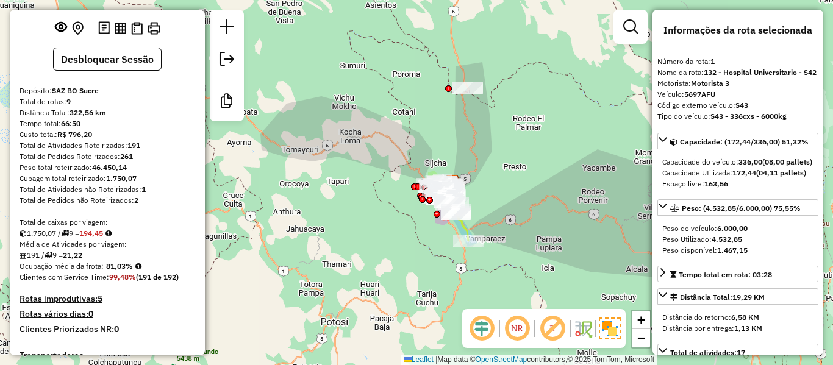
scroll to position [0, 0]
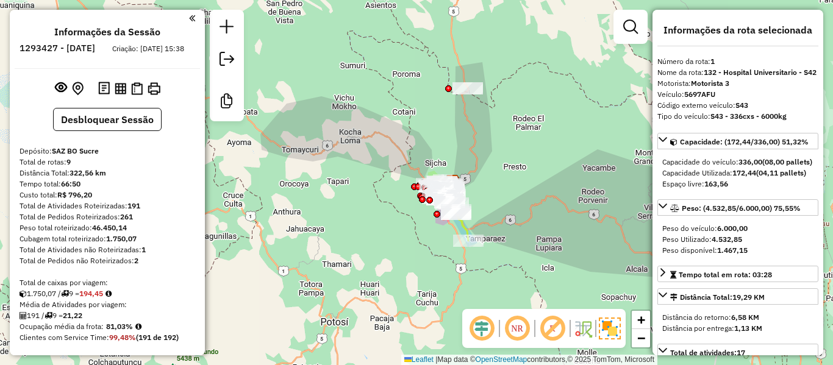
click at [95, 49] on h6 "1293427 - 13/10/2025" at bounding box center [58, 48] width 76 height 11
copy h6 "13"
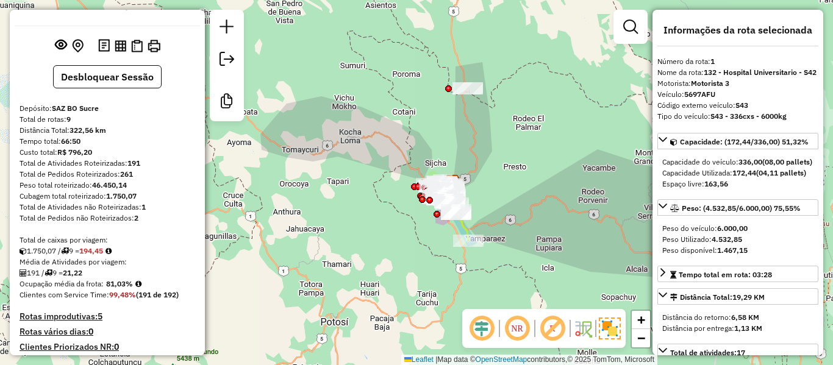
scroll to position [61, 0]
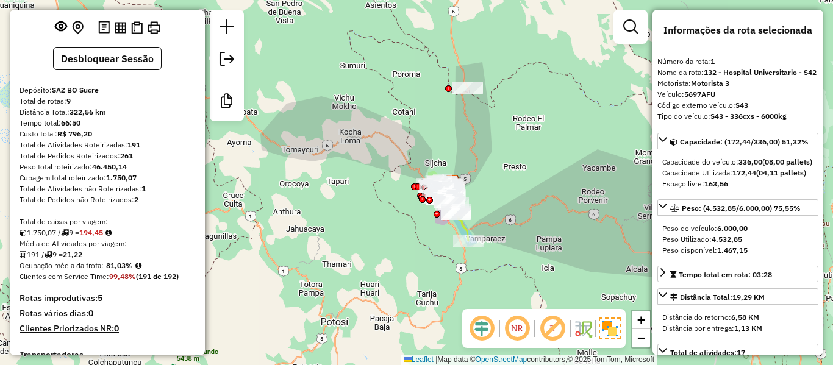
click at [121, 270] on strong "81,03%" at bounding box center [119, 265] width 27 height 9
copy strong "0"
click at [121, 271] on div "Ocupação média da frota: 81,03%" at bounding box center [108, 265] width 176 height 11
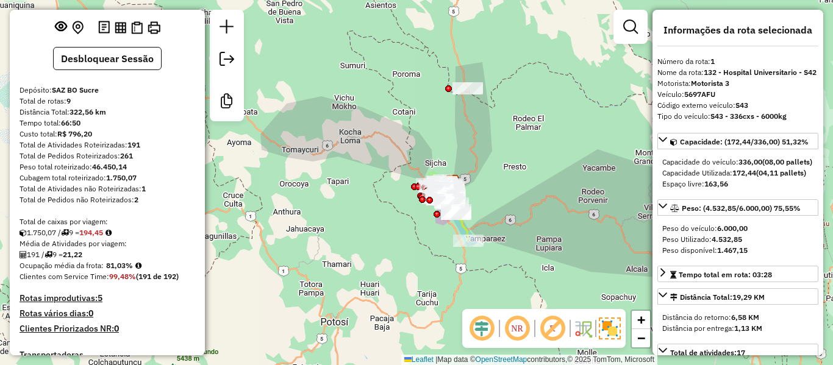
click at [136, 149] on strong "191" at bounding box center [133, 144] width 13 height 9
copy strong "191"
click at [115, 270] on strong "81,03%" at bounding box center [119, 265] width 27 height 9
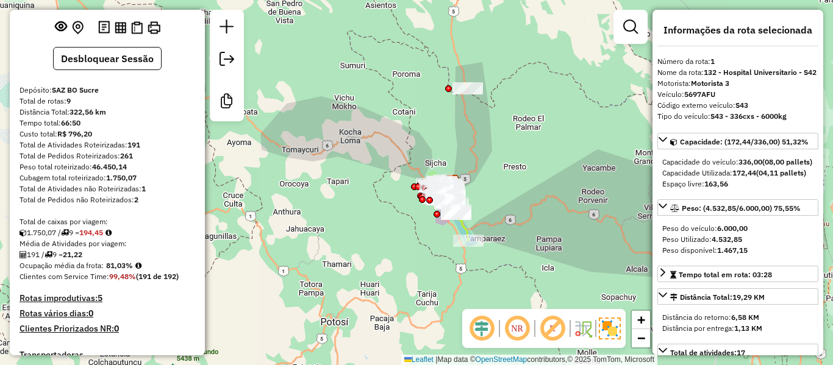
click at [79, 259] on strong "21,22" at bounding box center [73, 254] width 20 height 9
copy strong "21,22"
click at [73, 107] on div "Total de rotas: 9" at bounding box center [108, 101] width 176 height 11
copy div "9"
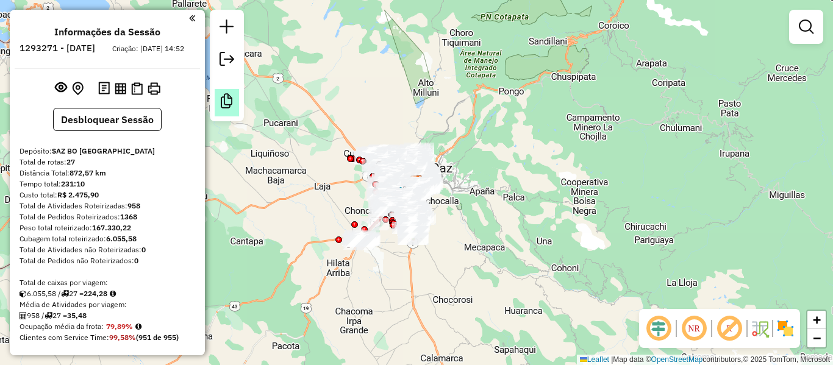
click at [229, 103] on em at bounding box center [226, 101] width 15 height 15
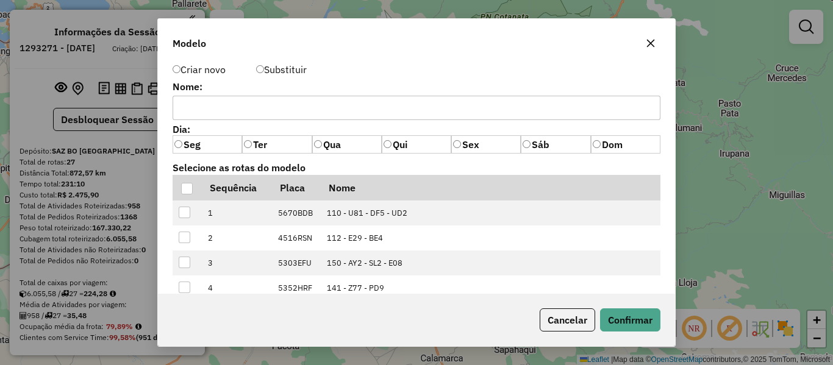
click at [298, 116] on input "text" at bounding box center [417, 108] width 488 height 24
type input "**********"
drag, startPoint x: 625, startPoint y: 317, endPoint x: 205, endPoint y: 187, distance: 439.6
click at [221, 124] on div "**********" at bounding box center [416, 182] width 518 height 329
click at [184, 188] on div at bounding box center [187, 189] width 12 height 12
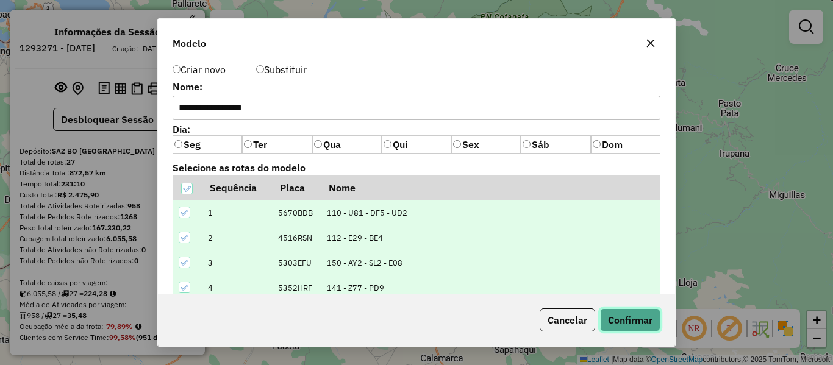
click at [635, 322] on button "Confirmar" at bounding box center [630, 319] width 60 height 23
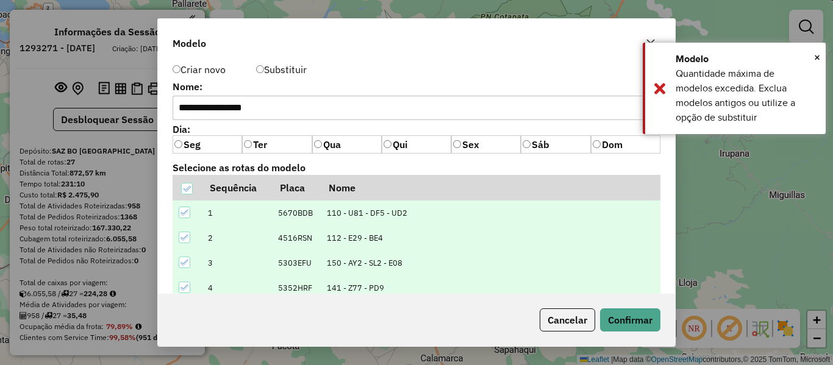
click at [304, 80] on label "Nome:" at bounding box center [417, 86] width 488 height 15
click at [302, 70] on label "Substituir" at bounding box center [281, 69] width 51 height 15
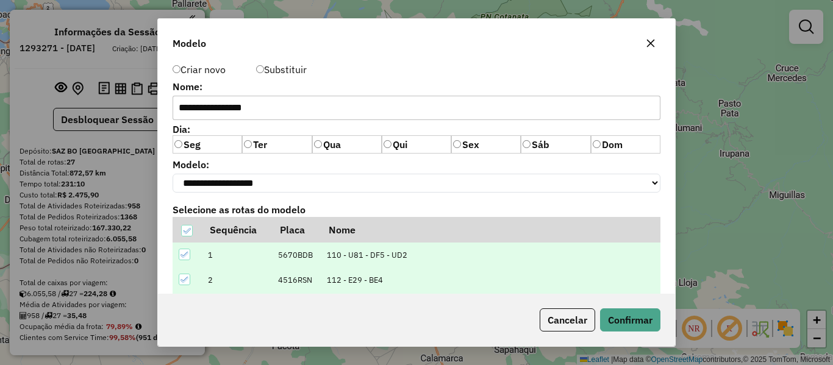
click at [283, 72] on label "Substituir" at bounding box center [281, 69] width 51 height 15
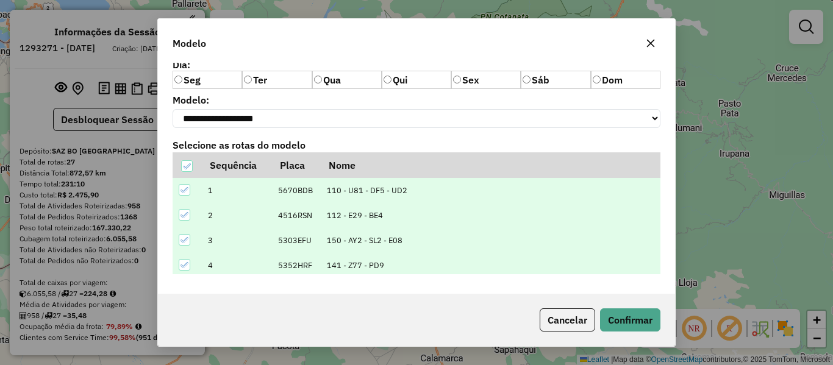
scroll to position [68, 0]
click at [622, 322] on button "Confirmar" at bounding box center [630, 319] width 60 height 23
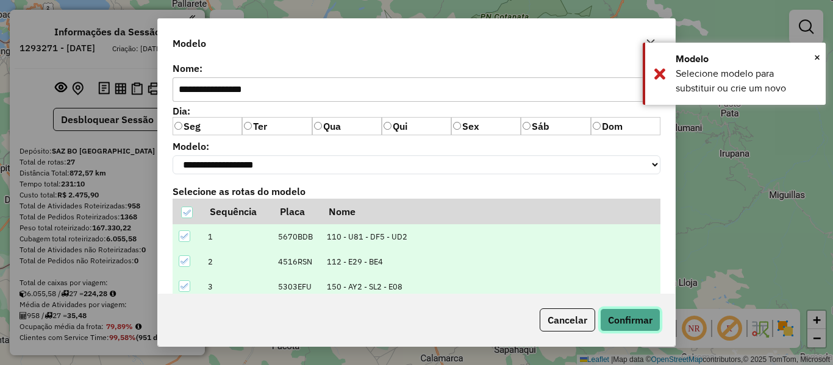
scroll to position [7, 0]
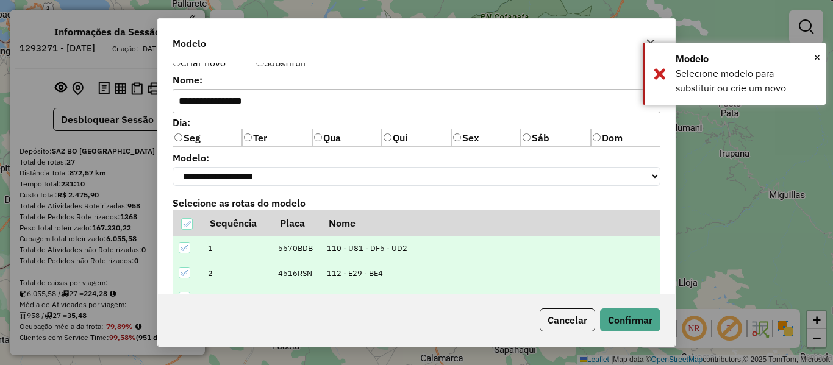
click at [301, 191] on div "**********" at bounding box center [416, 178] width 517 height 231
click at [304, 180] on select "**********" at bounding box center [417, 176] width 488 height 19
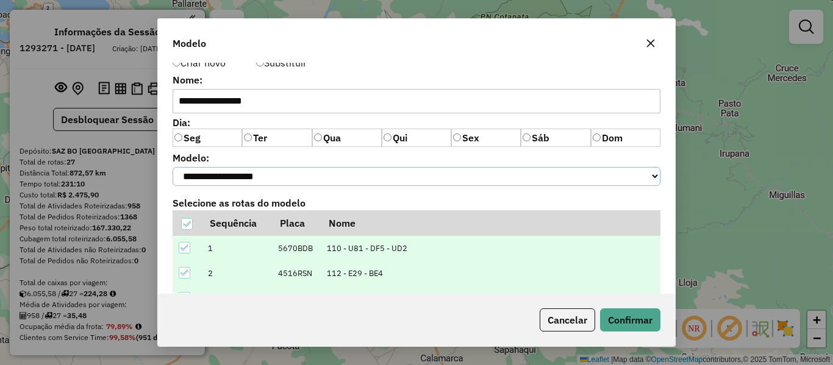
select select "******"
click at [173, 167] on select "**********" at bounding box center [417, 176] width 488 height 19
click at [637, 319] on button "Confirmar" at bounding box center [630, 319] width 60 height 23
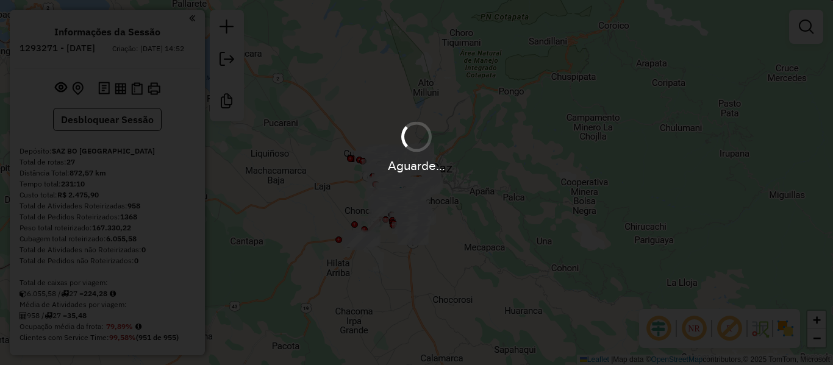
select select "**********"
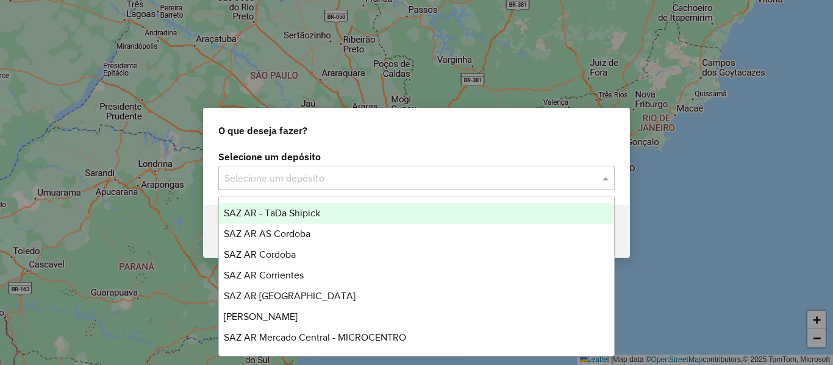
click at [419, 185] on input "text" at bounding box center [404, 178] width 360 height 15
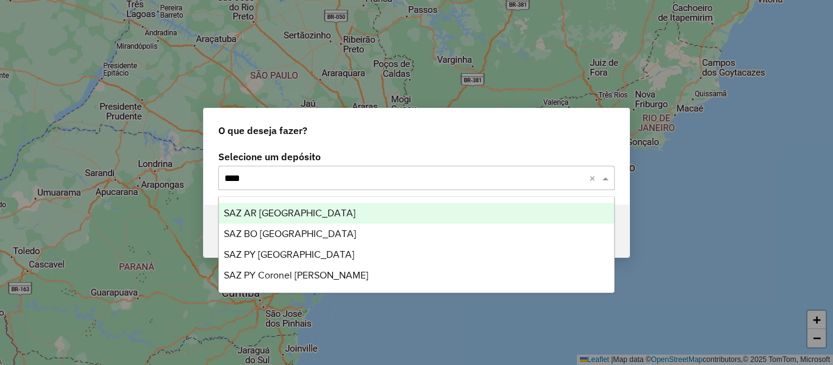
type input "*****"
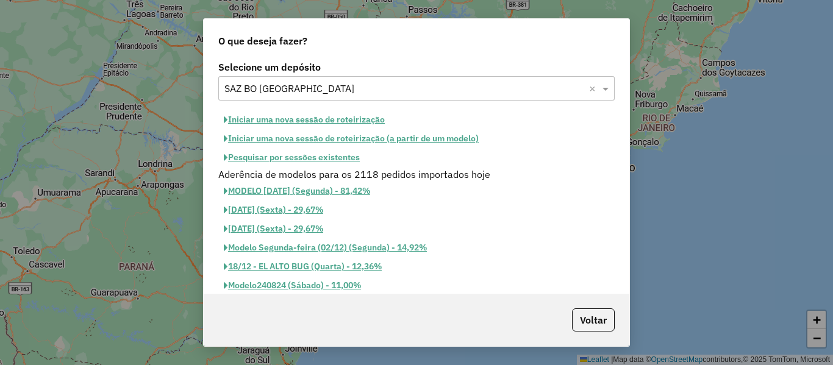
click at [364, 139] on button "Iniciar uma nova sessão de roteirização (a partir de um modelo)" at bounding box center [351, 138] width 266 height 19
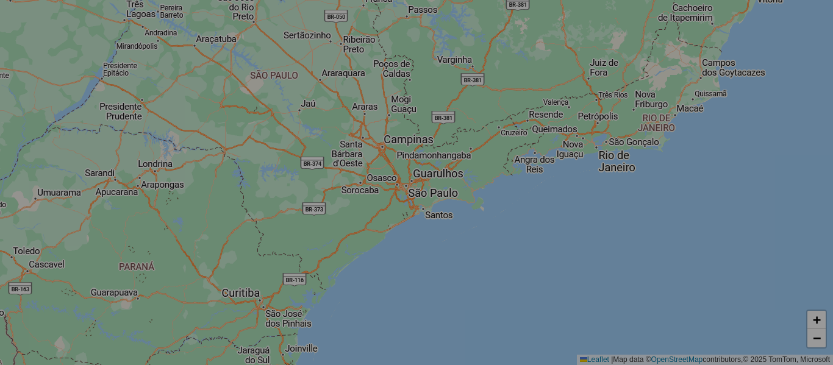
select select "*"
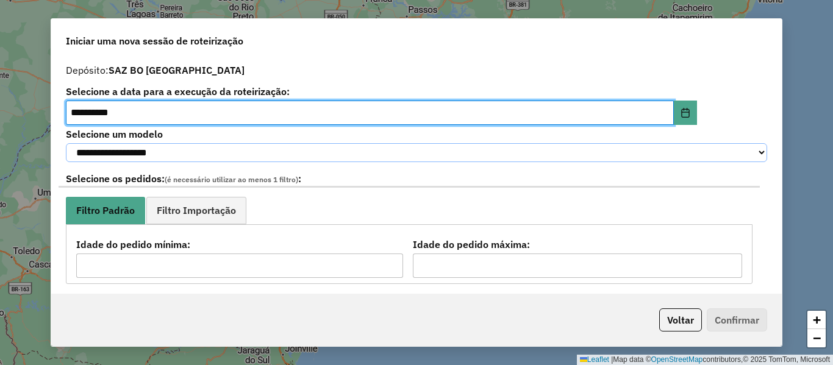
drag, startPoint x: 146, startPoint y: 162, endPoint x: 154, endPoint y: 158, distance: 8.7
click at [146, 162] on select "**********" at bounding box center [416, 152] width 701 height 19
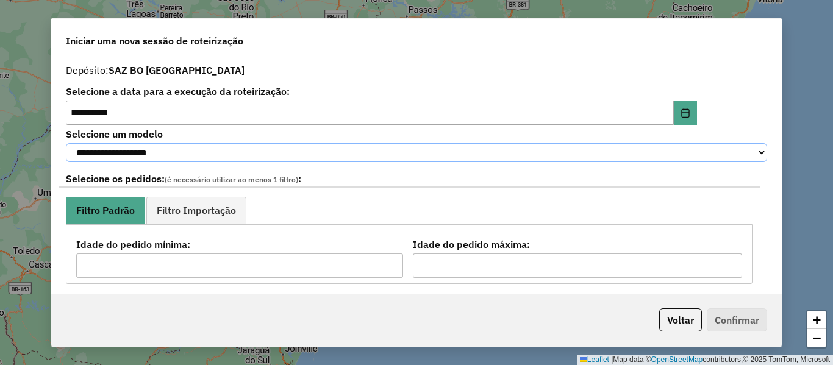
select select "*******"
click at [66, 143] on select "**********" at bounding box center [416, 152] width 701 height 19
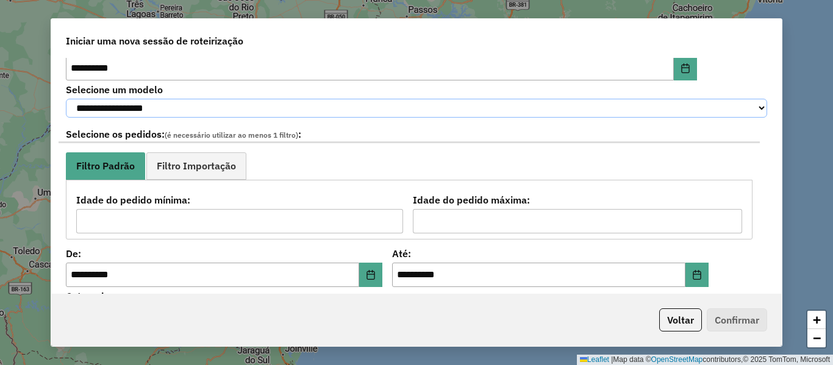
scroll to position [61, 0]
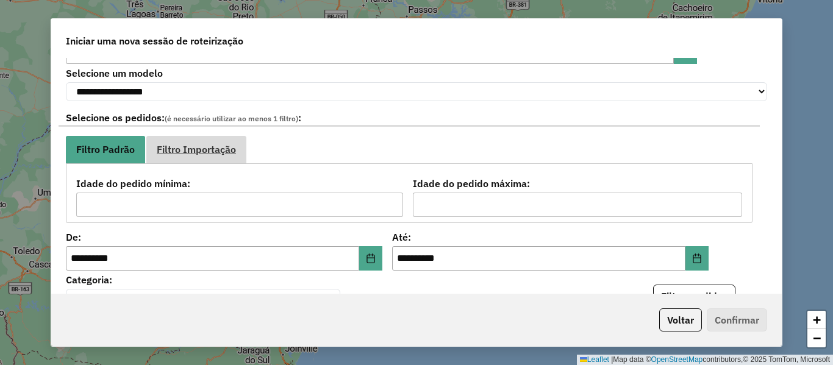
click at [229, 163] on link "Filtro Importação" at bounding box center [196, 149] width 100 height 27
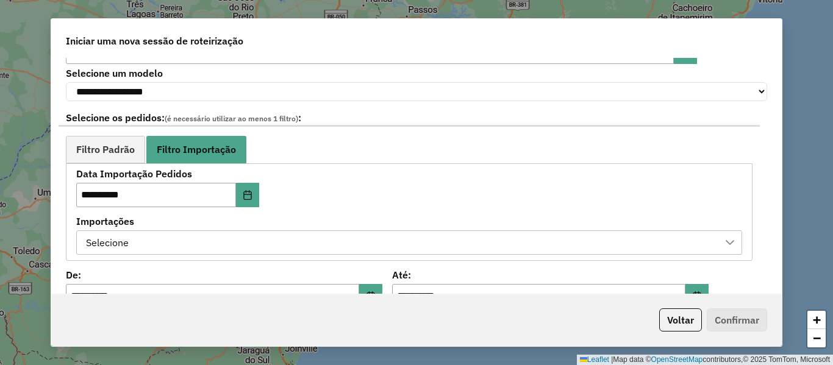
click at [311, 250] on div "Selecione" at bounding box center [400, 242] width 636 height 23
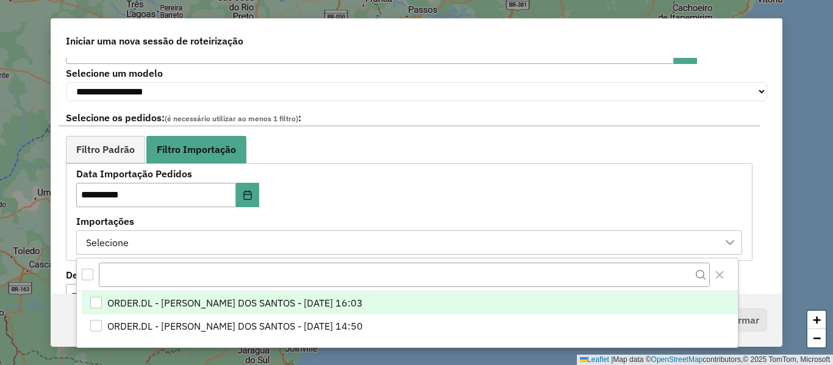
scroll to position [9, 55]
click at [316, 297] on span "ORDER.DL - BRUNO CORDEIRO DOS SANTOS - 11/10/2025 16:03" at bounding box center [234, 303] width 255 height 15
click at [390, 169] on div "**********" at bounding box center [409, 212] width 686 height 98
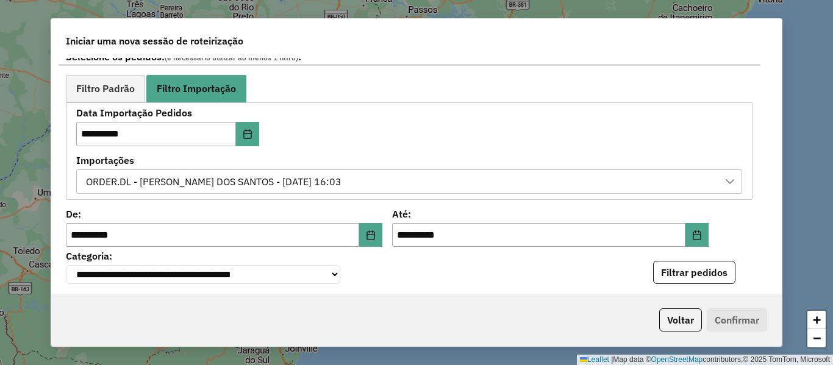
scroll to position [183, 0]
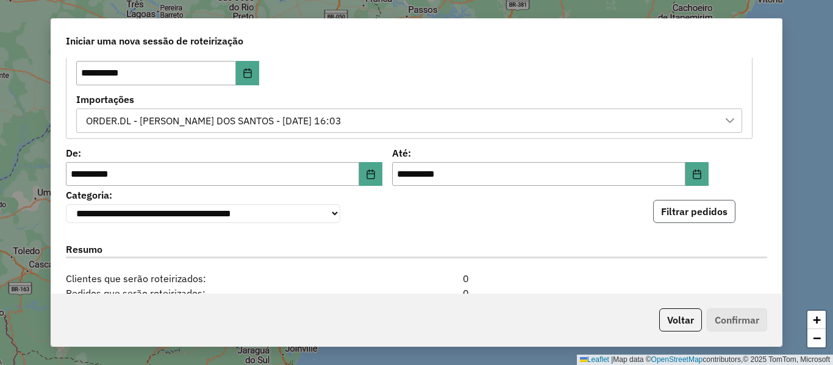
click at [709, 216] on button "Filtrar pedidos" at bounding box center [694, 211] width 82 height 23
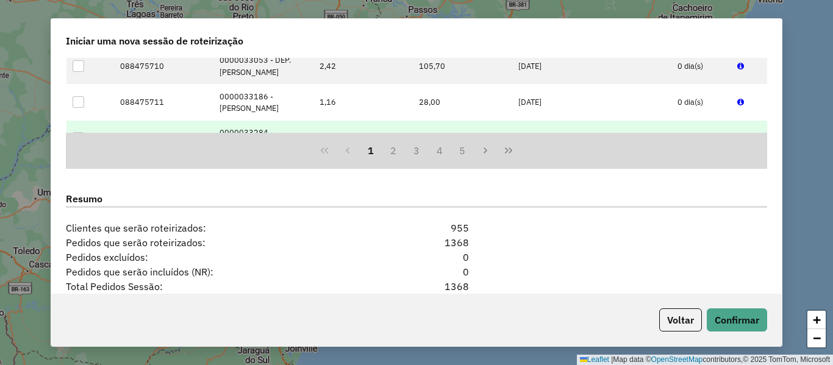
scroll to position [602, 0]
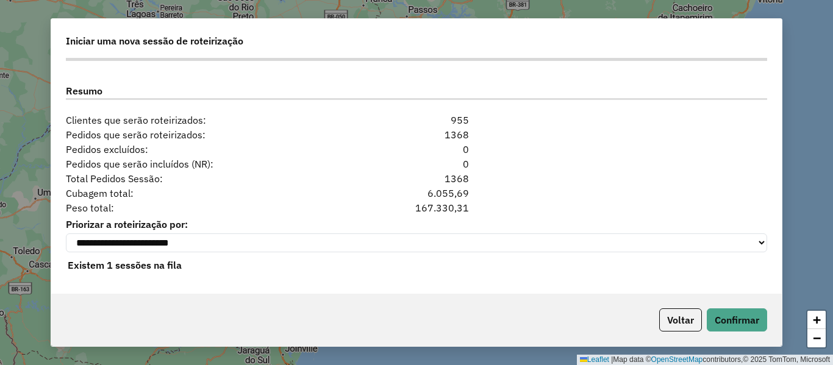
drag, startPoint x: 538, startPoint y: 170, endPoint x: 433, endPoint y: 162, distance: 105.8
click at [435, 161] on div "**********" at bounding box center [416, 176] width 730 height 236
click at [564, 174] on div "Total Pedidos Sessão: 1368" at bounding box center [417, 178] width 716 height 15
click at [738, 312] on button "Confirmar" at bounding box center [737, 319] width 60 height 23
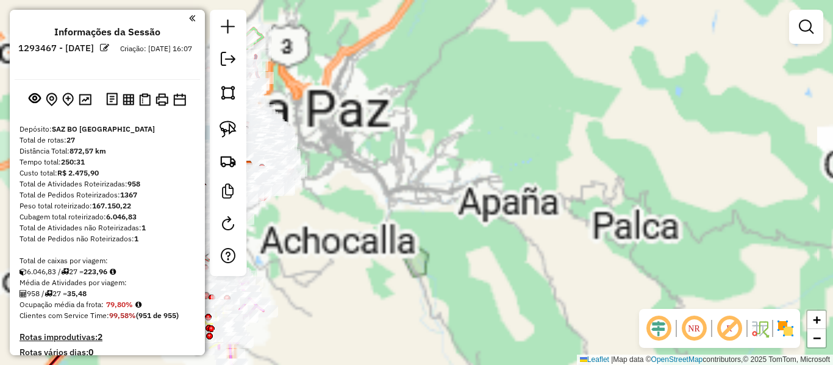
drag, startPoint x: 432, startPoint y: 147, endPoint x: 653, endPoint y: 204, distance: 228.6
click at [708, 214] on div "Janela de atendimento Grade de atendimento Capacidade Transportadoras Veículos …" at bounding box center [416, 182] width 833 height 365
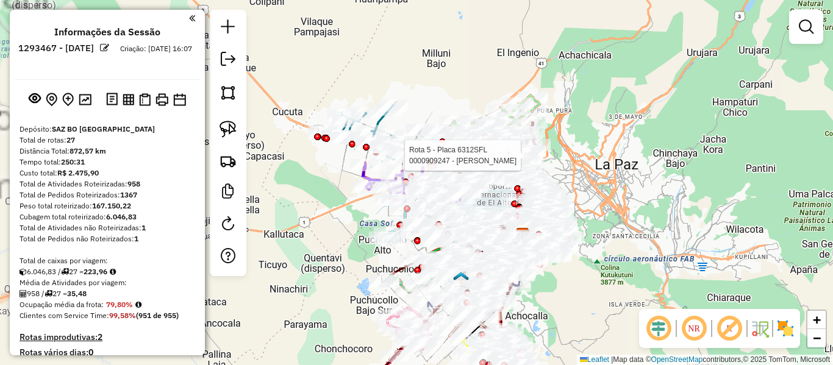
select select "**********"
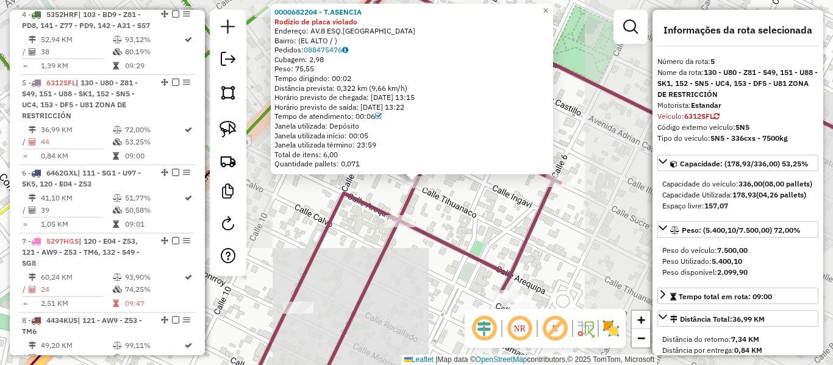
scroll to position [764, 0]
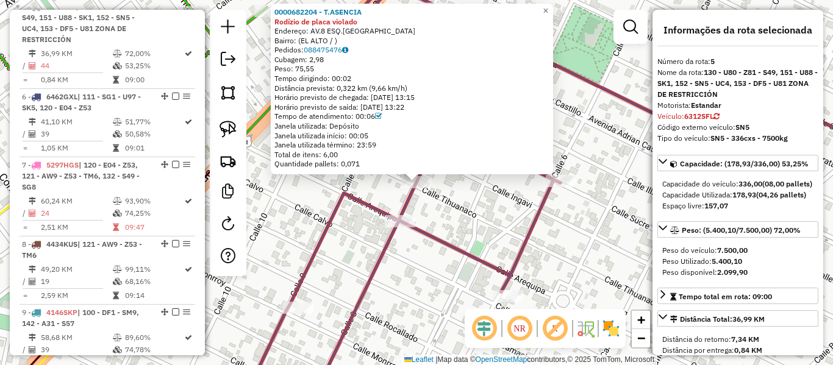
click at [607, 225] on div "0000682204 - T.ASENCIA Rodízio de placa violado Endereço: AV.8 ESQ.CALLE TIAHUA…" at bounding box center [416, 182] width 833 height 365
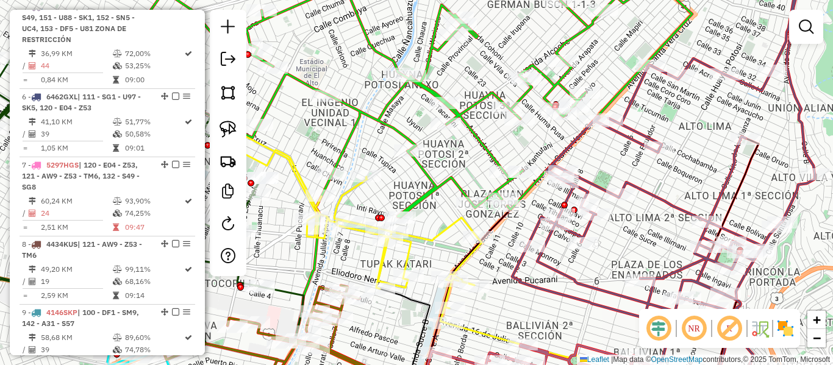
click at [783, 330] on img at bounding box center [785, 329] width 20 height 20
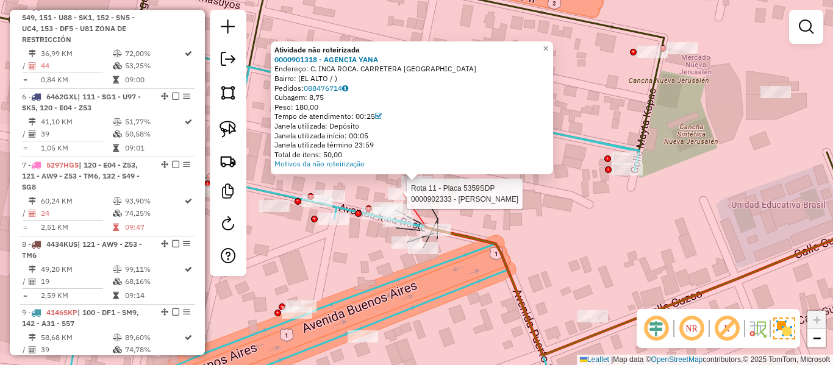
select select "**********"
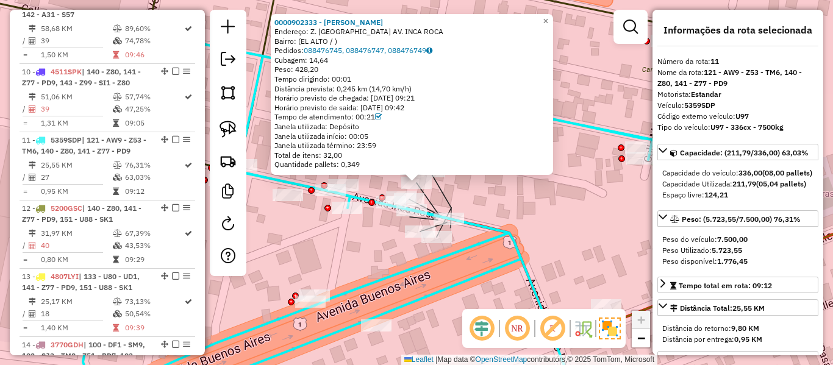
scroll to position [1207, 0]
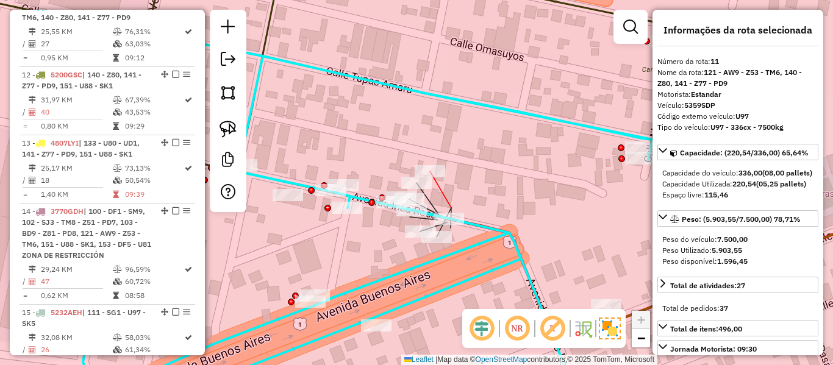
select select "**********"
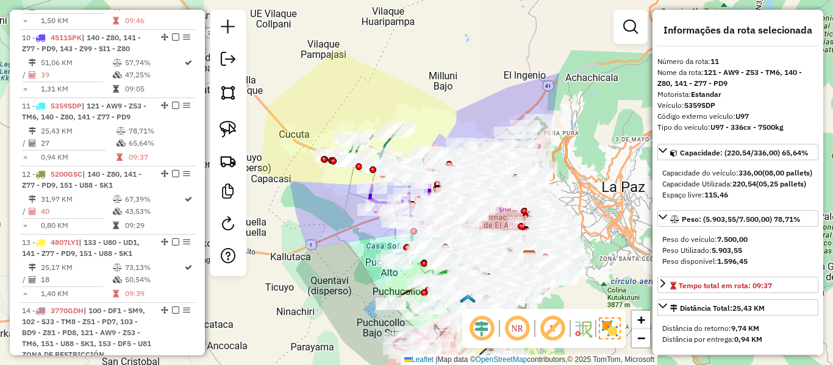
drag, startPoint x: 138, startPoint y: 192, endPoint x: 166, endPoint y: 94, distance: 101.9
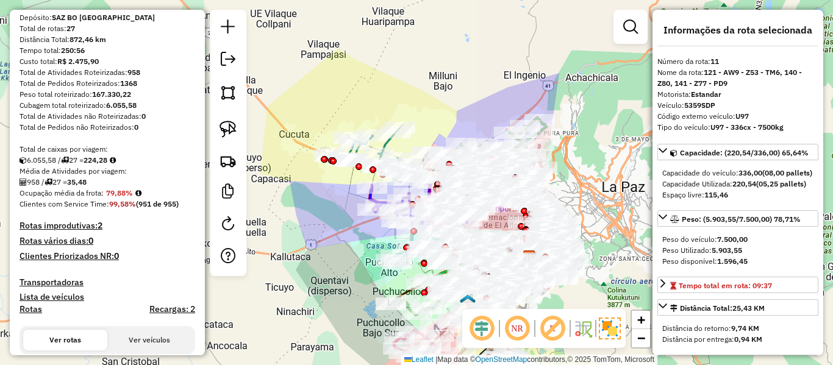
scroll to position [155, 0]
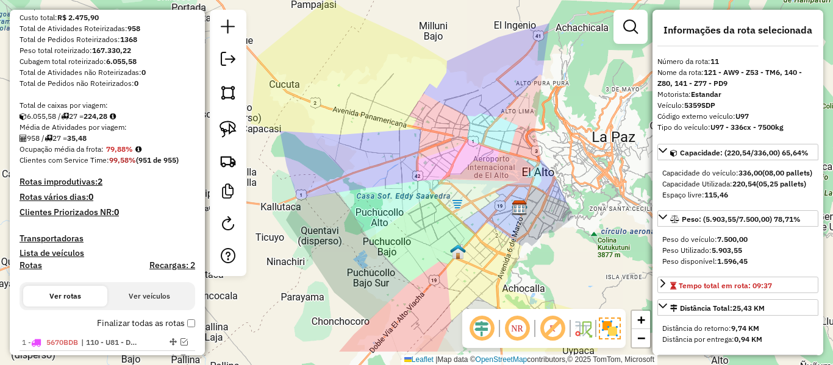
drag, startPoint x: 596, startPoint y: 190, endPoint x: 583, endPoint y: 132, distance: 59.3
click at [583, 132] on div "Janela de atendimento Grade de atendimento Capacidade Transportadoras Veículos …" at bounding box center [416, 182] width 833 height 365
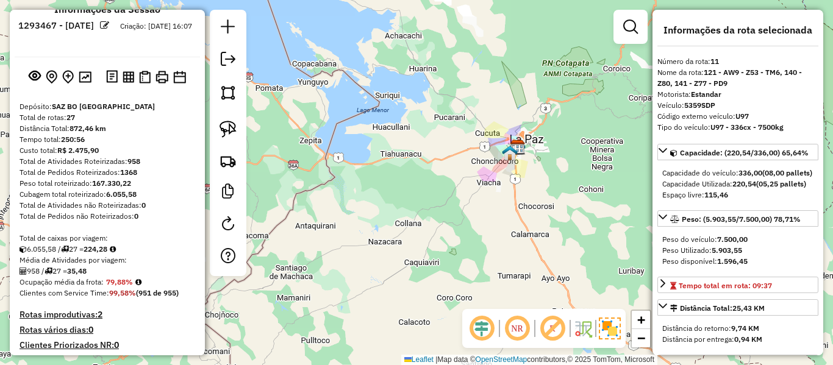
scroll to position [0, 0]
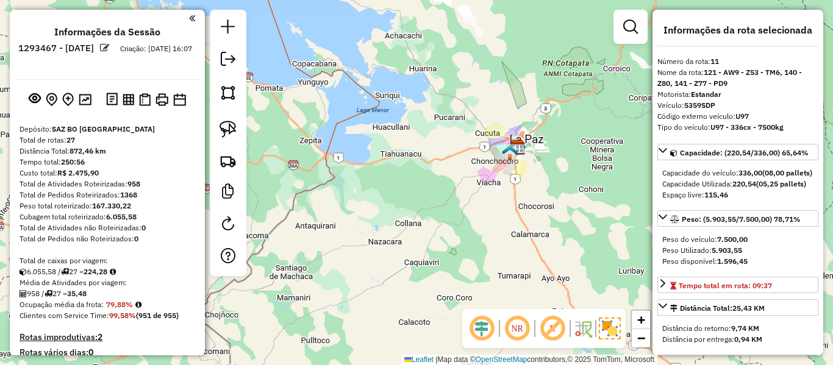
click at [109, 50] on em at bounding box center [104, 47] width 9 height 9
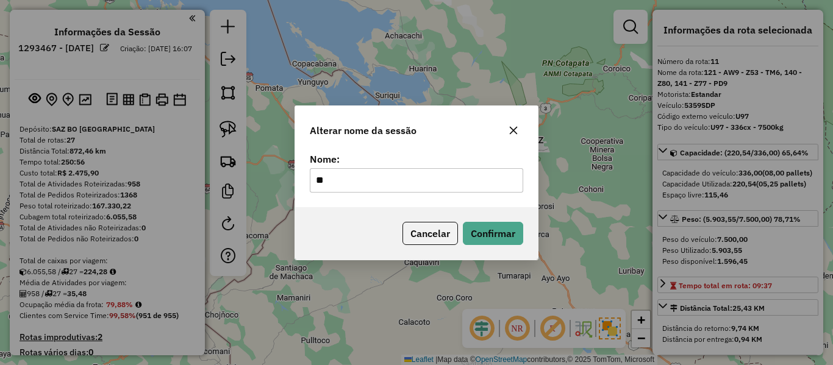
type input "*"
type input "******"
click at [500, 226] on button "Confirmar" at bounding box center [493, 233] width 60 height 23
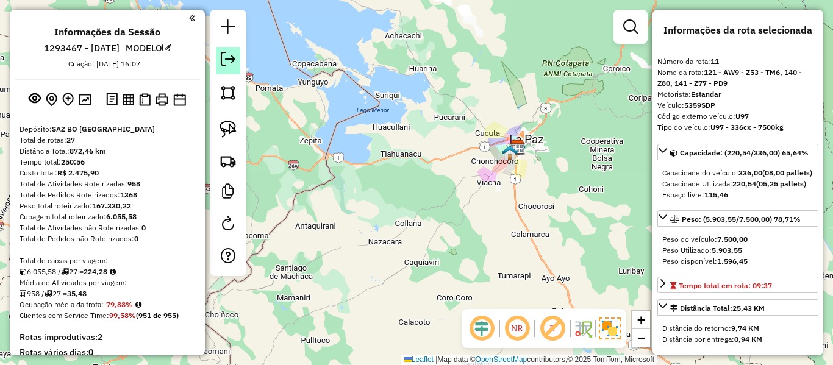
click at [230, 57] on em at bounding box center [228, 59] width 15 height 15
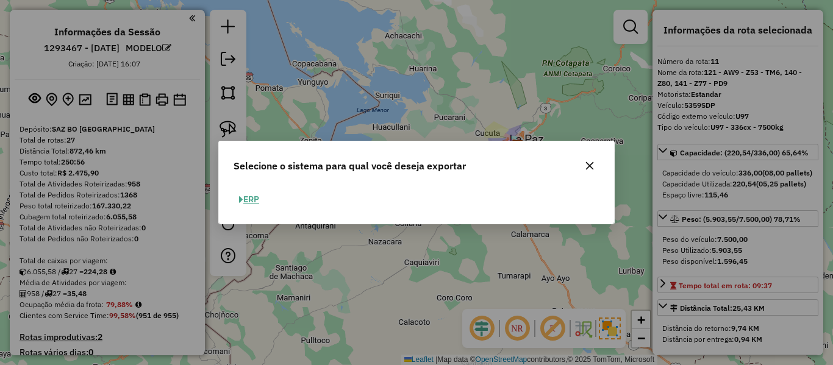
click at [248, 197] on button "ERP" at bounding box center [248, 199] width 31 height 19
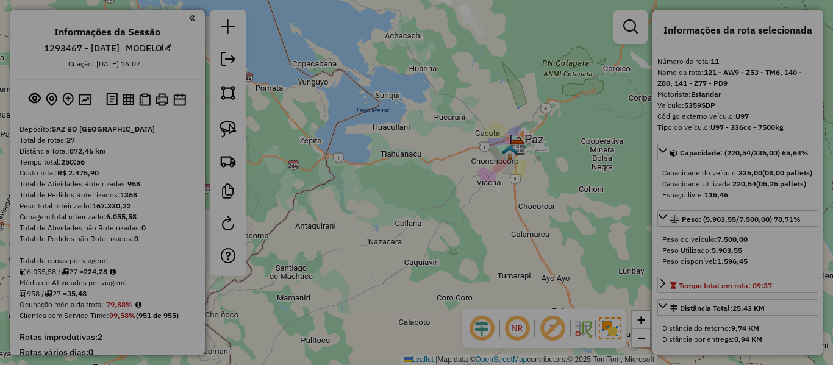
select select "**"
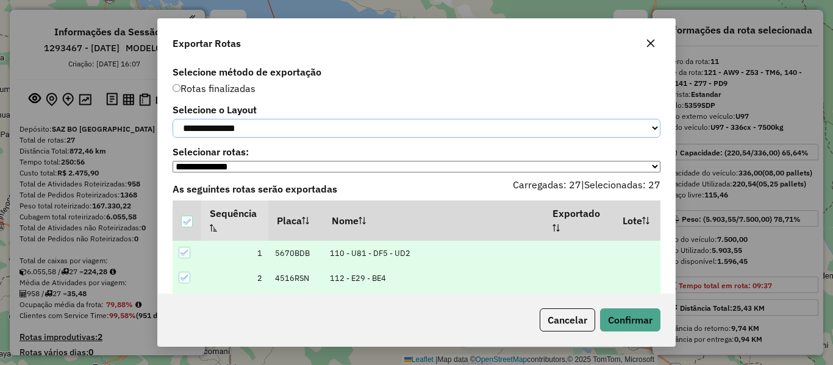
click at [266, 130] on select "**********" at bounding box center [417, 128] width 488 height 19
select select "*********"
click at [173, 119] on select "**********" at bounding box center [417, 128] width 488 height 19
click at [617, 323] on button "Confirmar" at bounding box center [630, 319] width 60 height 23
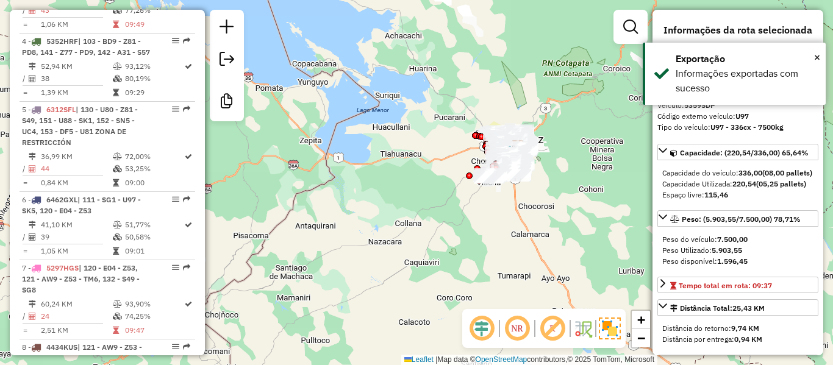
scroll to position [1216, 0]
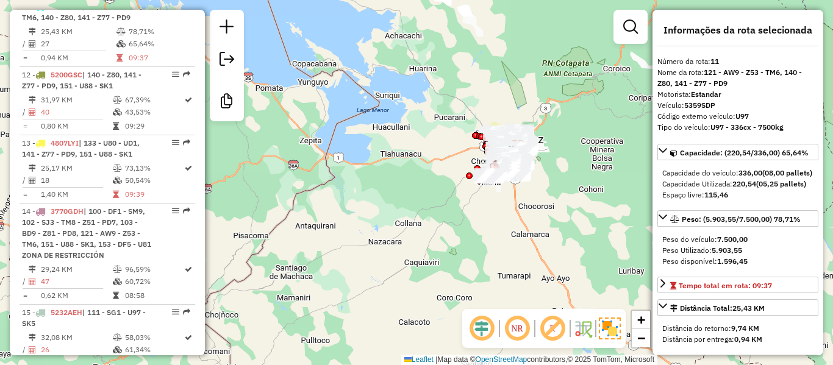
click at [211, 65] on div at bounding box center [227, 66] width 34 height 112
click at [227, 63] on em at bounding box center [226, 59] width 15 height 15
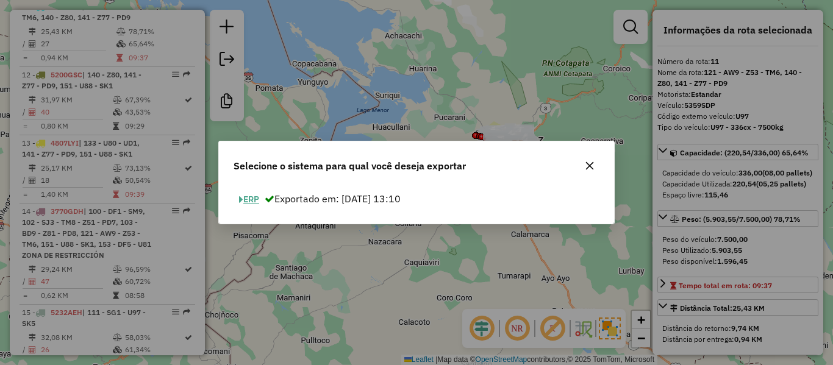
click at [253, 200] on button "ERP" at bounding box center [248, 199] width 31 height 19
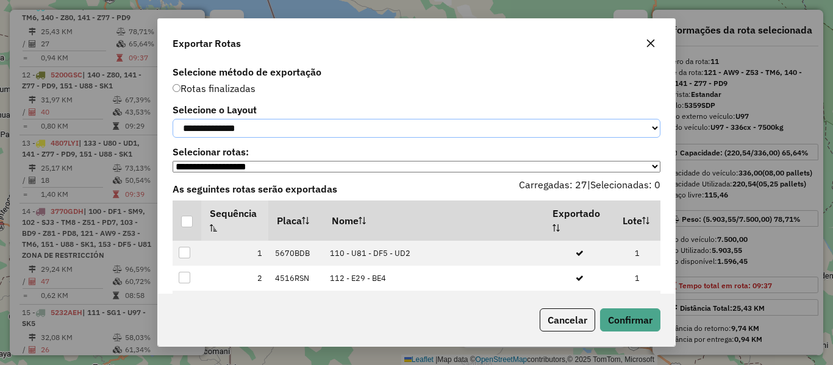
drag, startPoint x: 332, startPoint y: 130, endPoint x: 320, endPoint y: 137, distance: 14.2
click at [332, 130] on select "**********" at bounding box center [417, 128] width 488 height 19
select select "*********"
click at [173, 119] on select "**********" at bounding box center [417, 128] width 488 height 19
click at [181, 228] on div at bounding box center [187, 222] width 12 height 12
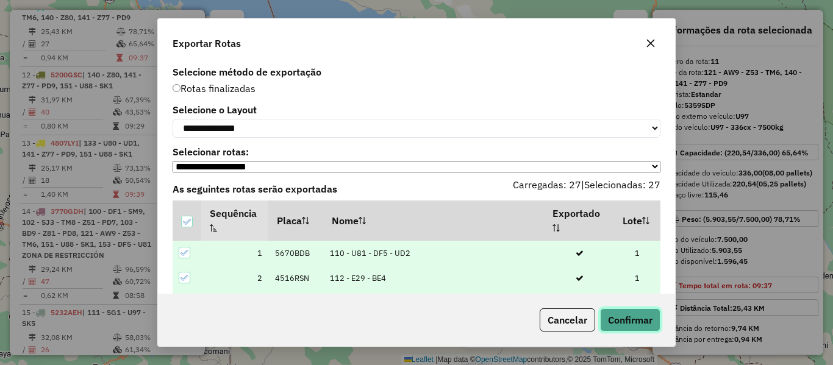
click at [615, 315] on button "Confirmar" at bounding box center [630, 319] width 60 height 23
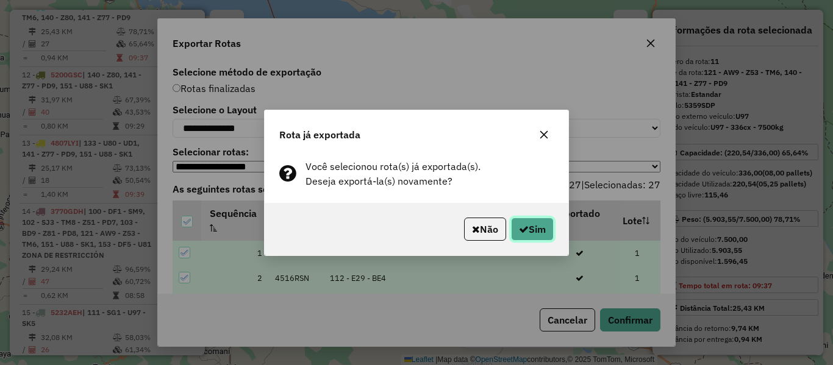
click at [541, 228] on button "Sim" at bounding box center [532, 229] width 43 height 23
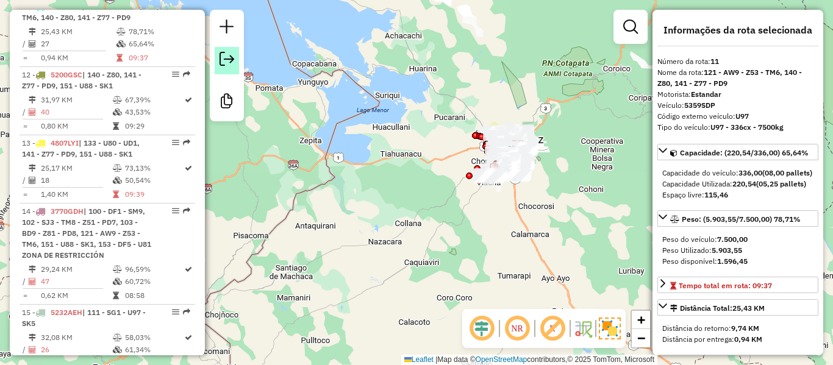
click at [227, 64] on em at bounding box center [226, 59] width 15 height 15
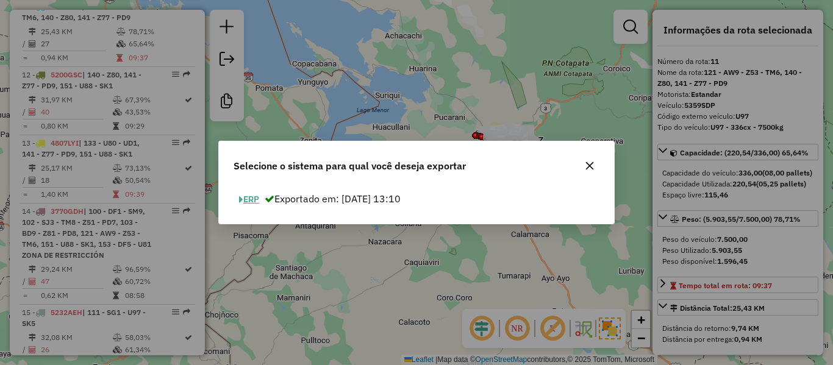
click at [258, 193] on button "ERP" at bounding box center [248, 199] width 31 height 19
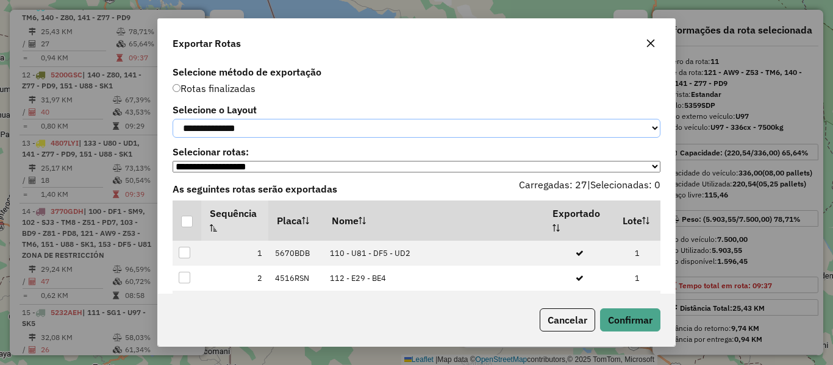
drag, startPoint x: 277, startPoint y: 129, endPoint x: 273, endPoint y: 135, distance: 7.6
click at [276, 130] on select "**********" at bounding box center [417, 128] width 488 height 19
select select "*********"
click at [173, 119] on select "**********" at bounding box center [417, 128] width 488 height 19
click at [185, 227] on div at bounding box center [187, 222] width 12 height 12
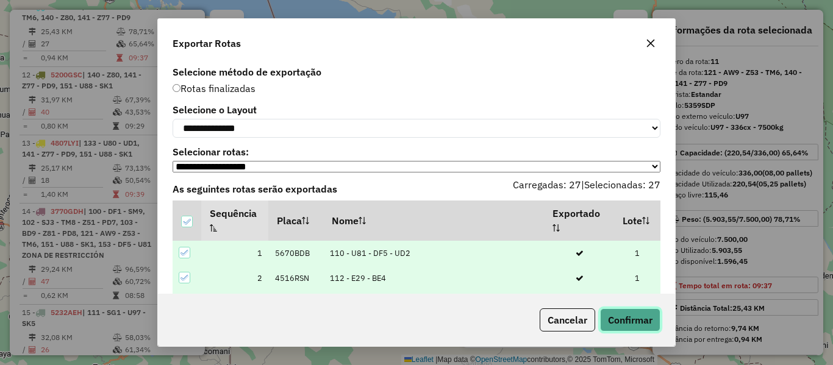
click at [608, 312] on button "Confirmar" at bounding box center [630, 319] width 60 height 23
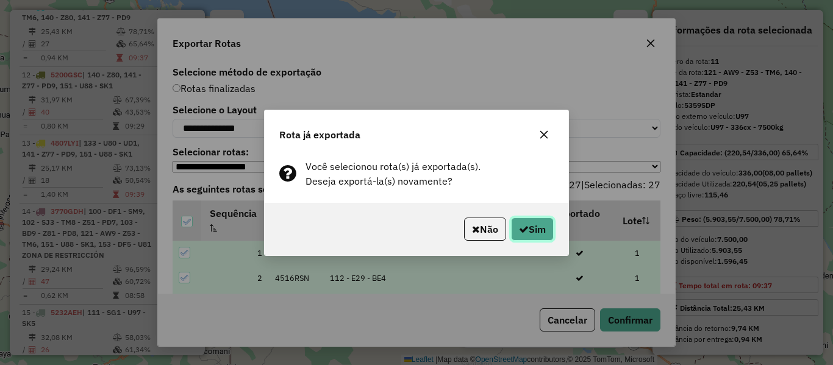
click at [534, 226] on button "Sim" at bounding box center [532, 229] width 43 height 23
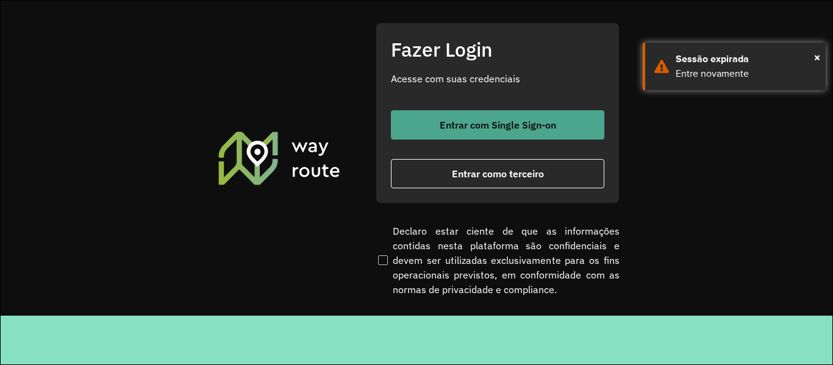
click at [481, 120] on span "Entrar com Single Sign-on" at bounding box center [498, 125] width 116 height 10
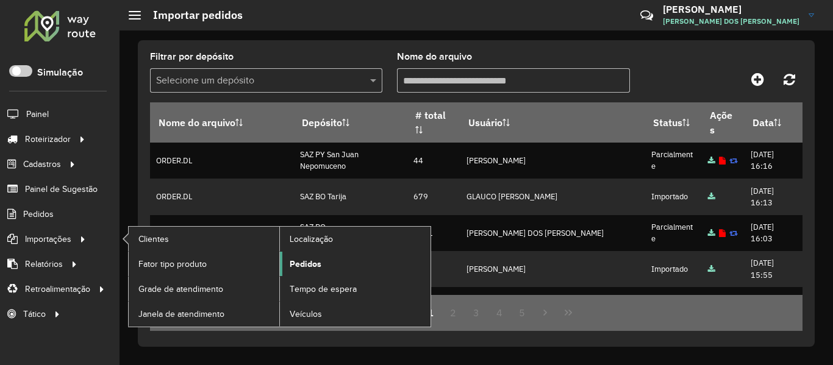
click at [308, 266] on span "Pedidos" at bounding box center [306, 264] width 32 height 13
